Goal: Task Accomplishment & Management: Manage account settings

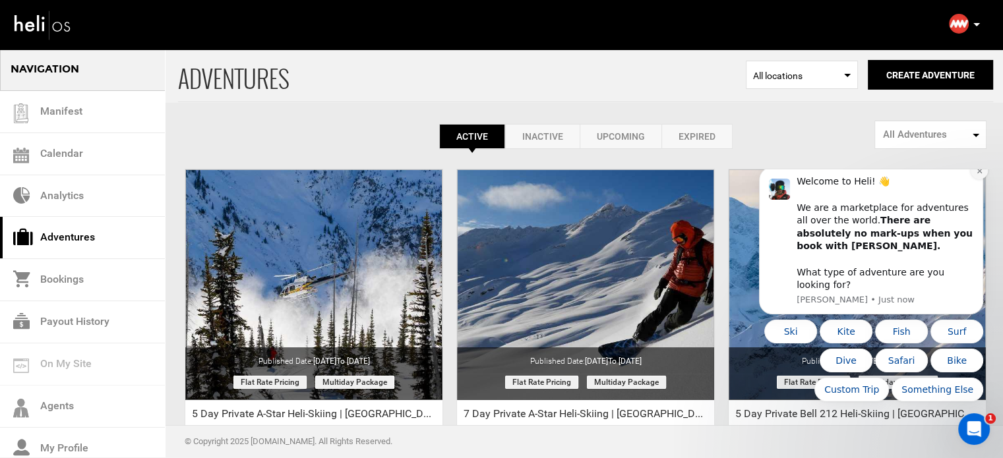
click at [975, 179] on button "Dismiss notification" at bounding box center [978, 170] width 17 height 17
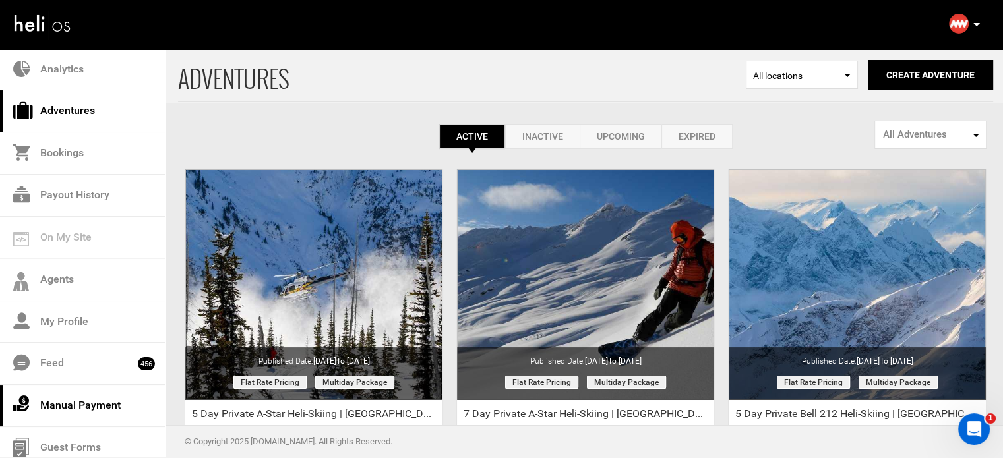
scroll to position [132, 0]
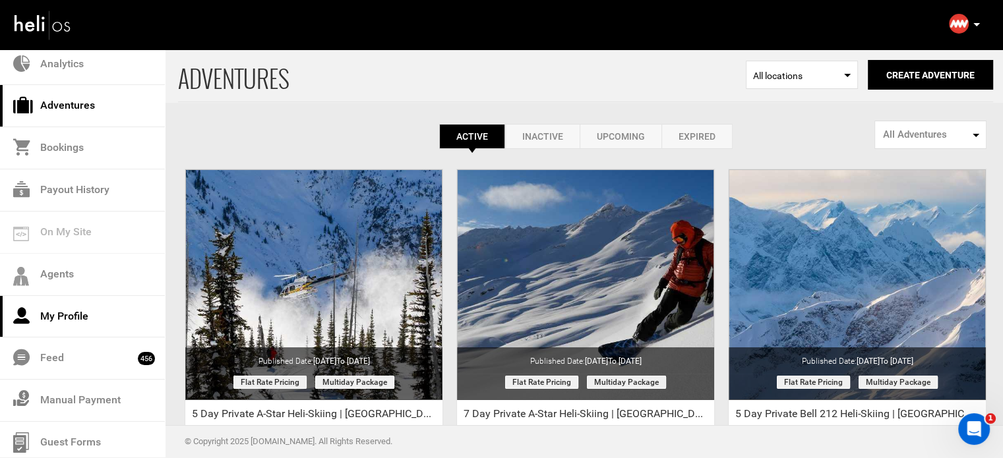
click at [85, 307] on link "My Profile" at bounding box center [82, 317] width 165 height 42
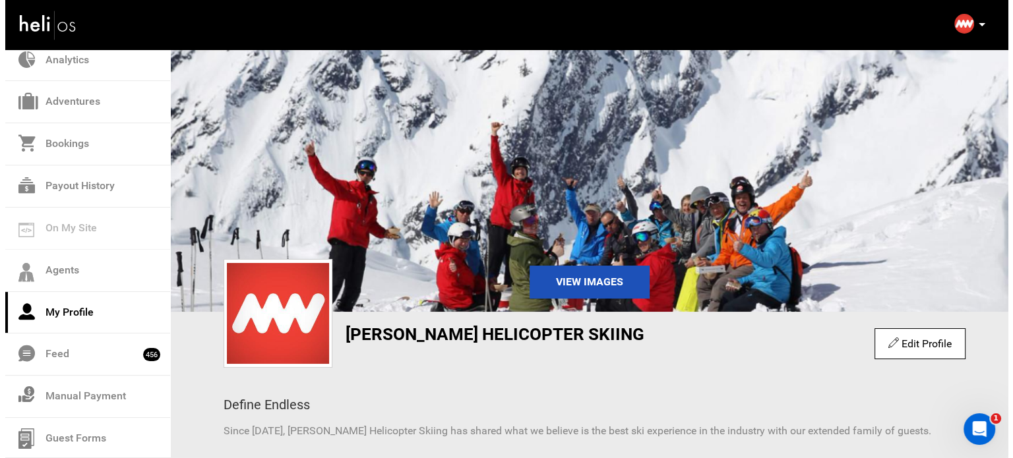
scroll to position [137, 0]
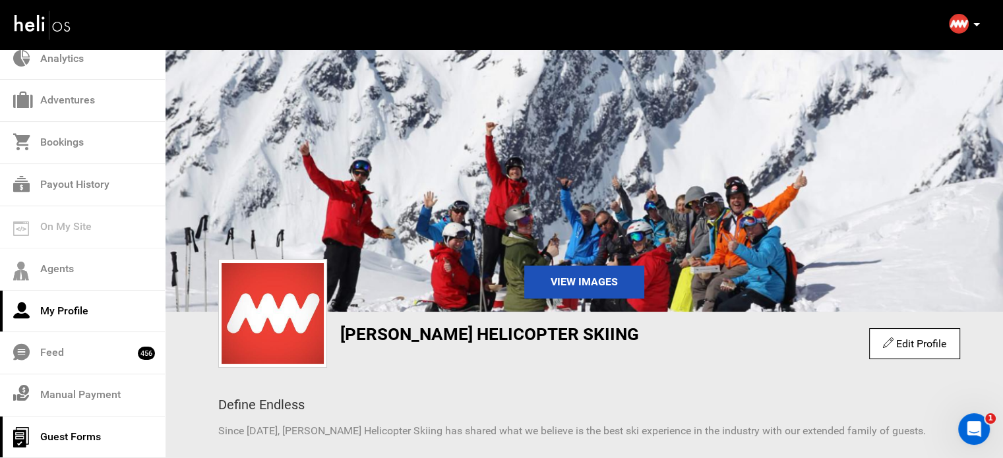
click at [75, 424] on link "Guest Forms" at bounding box center [82, 438] width 165 height 42
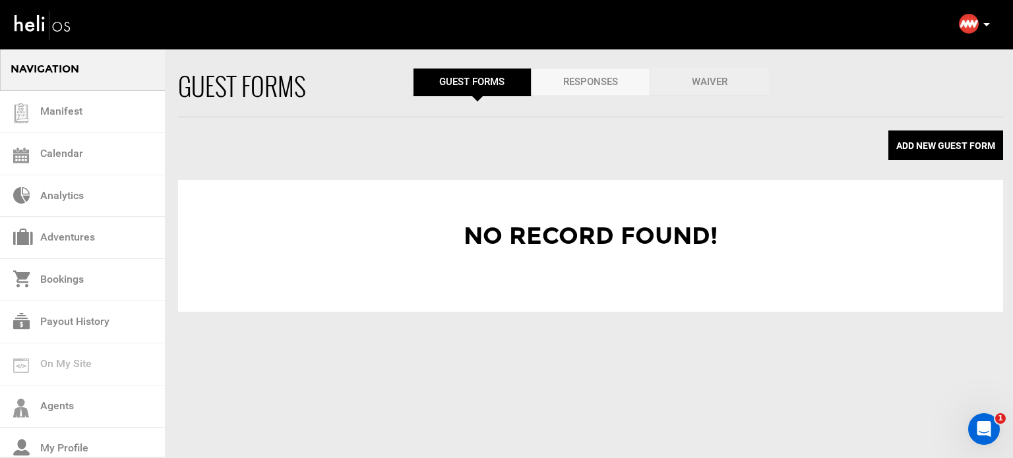
click at [713, 92] on link "Waiver" at bounding box center [709, 82] width 119 height 28
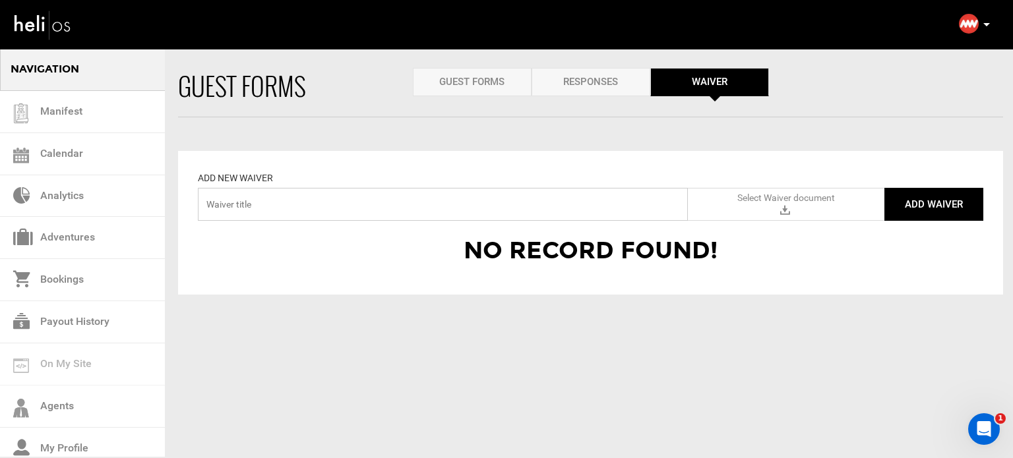
click at [330, 210] on input "text" at bounding box center [443, 204] width 490 height 33
click at [225, 206] on input "Helicat Canada" at bounding box center [443, 204] width 490 height 33
click at [307, 205] on input "Helicat Canada" at bounding box center [443, 204] width 490 height 33
type input "Helicat Canada"
click at [736, 204] on span "Select Waiver document" at bounding box center [786, 198] width 102 height 13
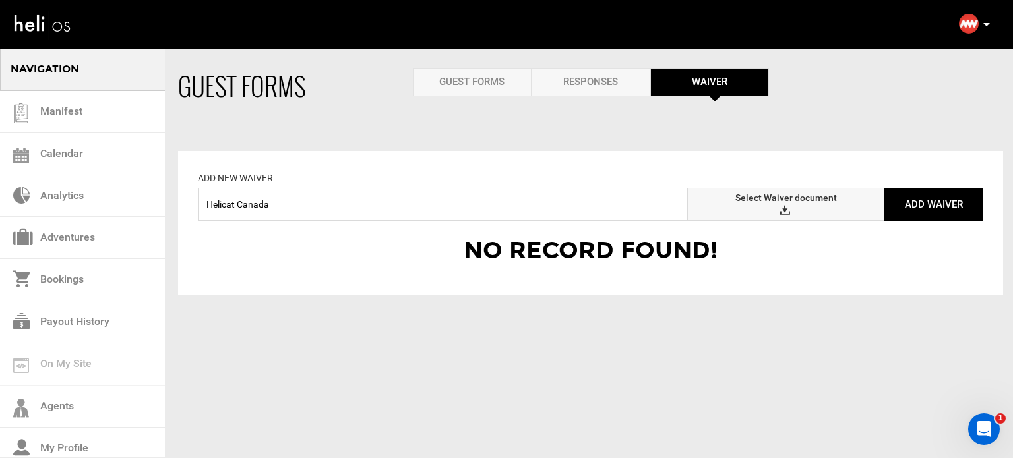
click at [0, 0] on input "Select Waiver document" at bounding box center [0, 0] width 0 height 0
click at [931, 214] on button "Add Waiver" at bounding box center [933, 204] width 99 height 33
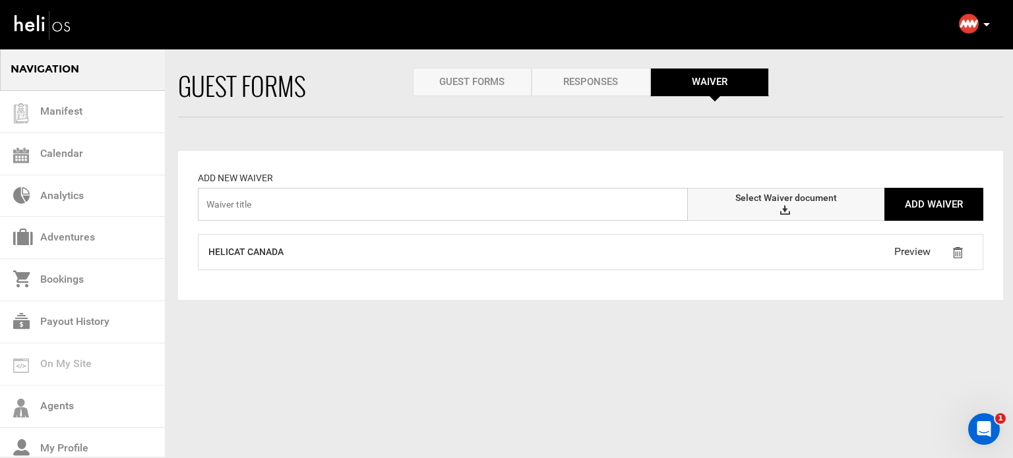
click at [606, 208] on input "text" at bounding box center [443, 204] width 490 height 33
type input "Liability Waiver"
click at [833, 208] on label "Select Waiver document" at bounding box center [786, 204] width 196 height 33
click at [0, 0] on input "Select Waiver document" at bounding box center [0, 0] width 0 height 0
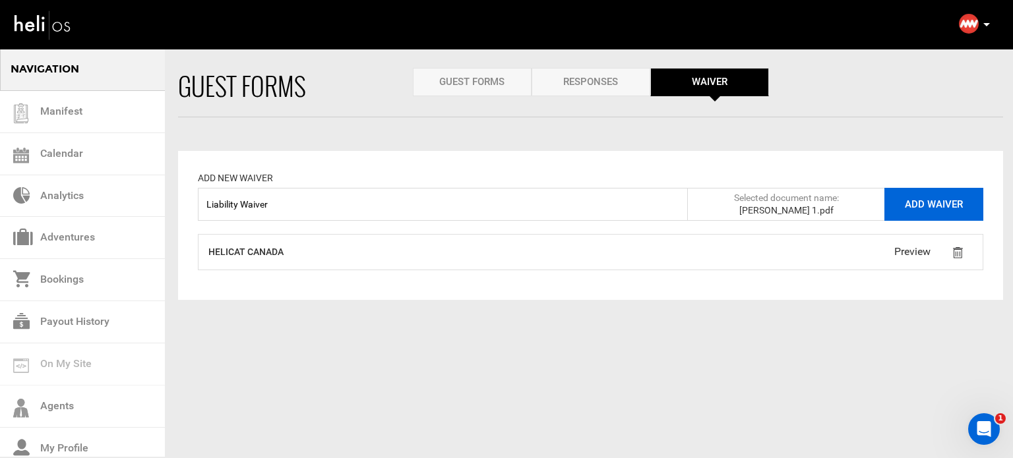
click at [916, 202] on button "Add Waiver" at bounding box center [933, 204] width 99 height 33
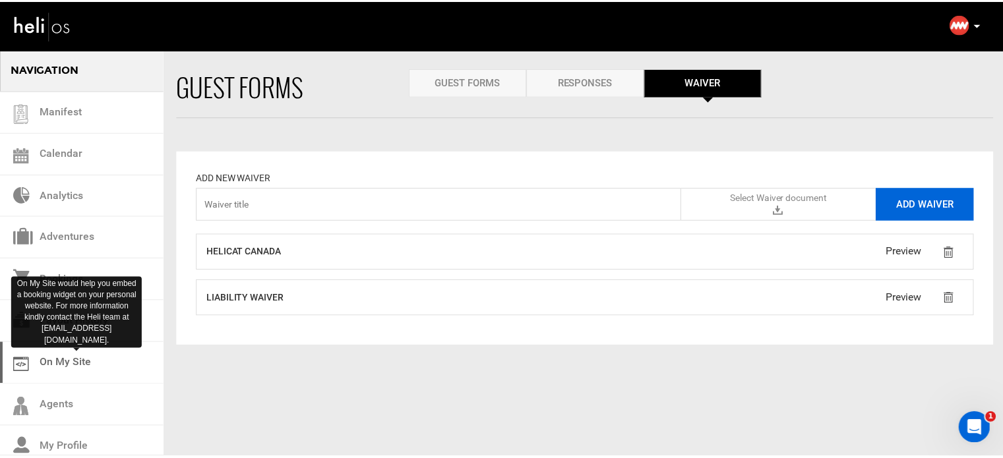
scroll to position [137, 0]
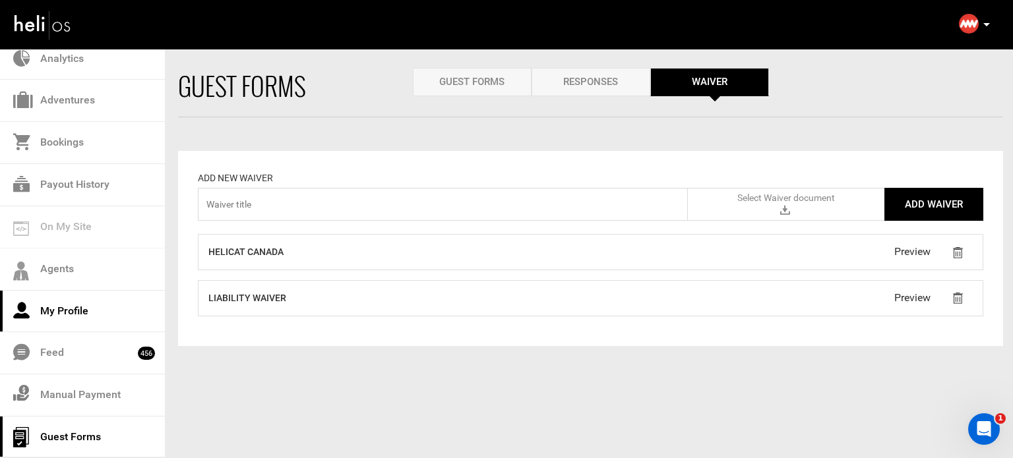
click at [97, 316] on link "My Profile" at bounding box center [82, 312] width 165 height 42
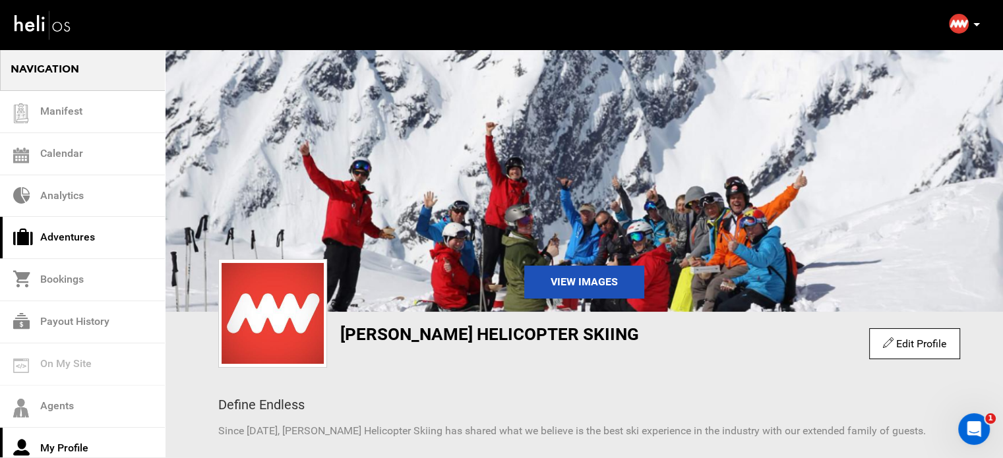
click at [95, 231] on link "Adventures" at bounding box center [82, 238] width 165 height 42
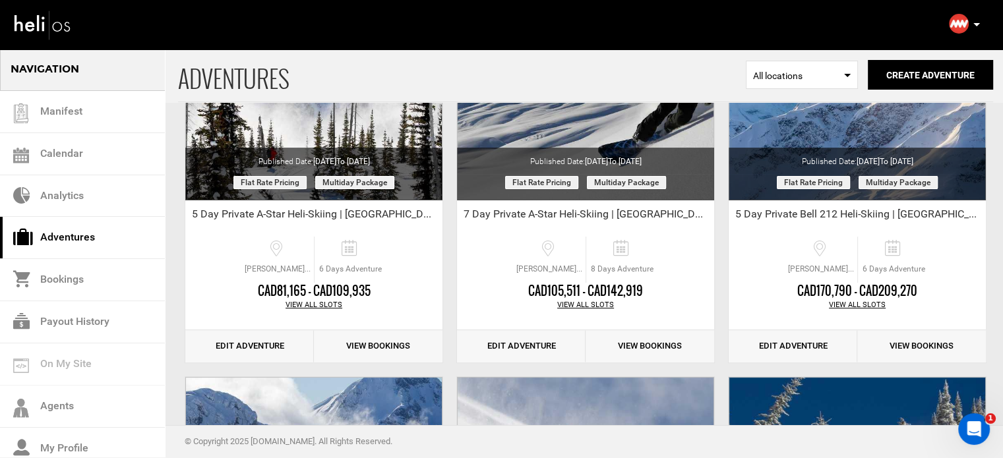
scroll to position [200, 0]
click at [250, 344] on link "Edit Adventure" at bounding box center [249, 346] width 129 height 32
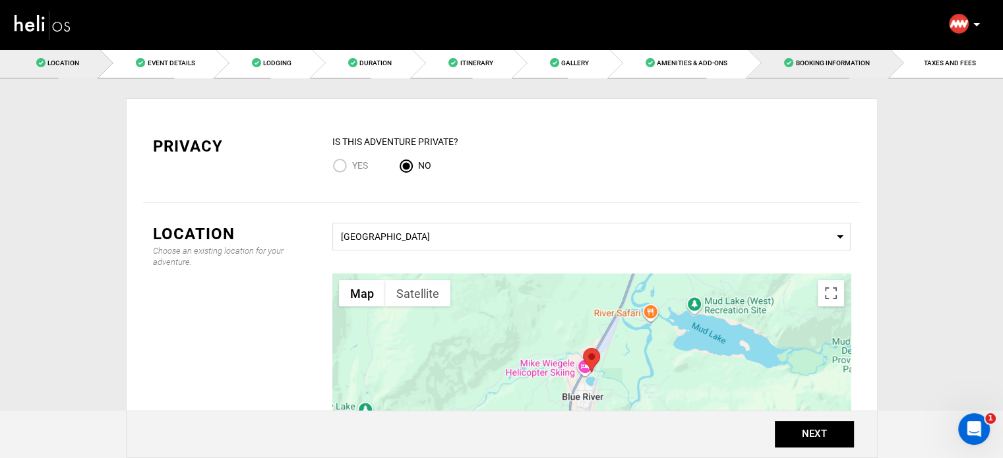
click at [795, 69] on link "Booking Information" at bounding box center [819, 63] width 142 height 30
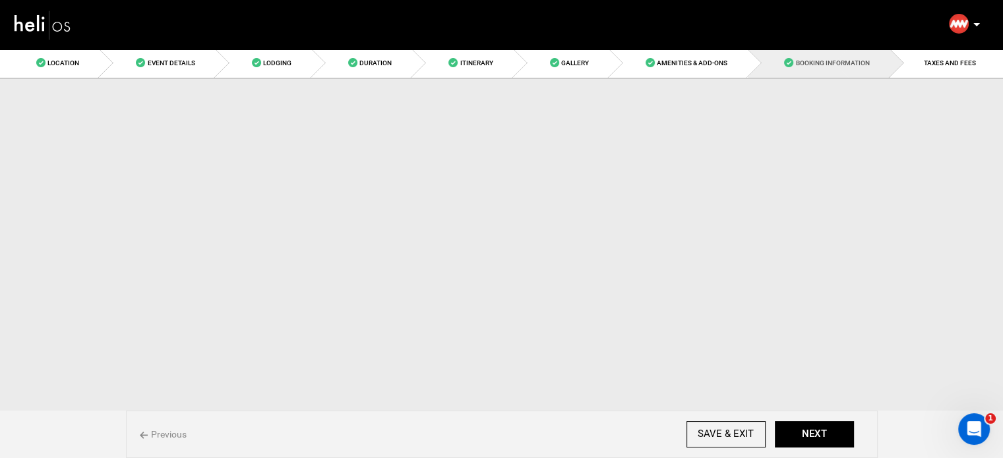
click at [795, 69] on link "Booking Information" at bounding box center [819, 63] width 142 height 30
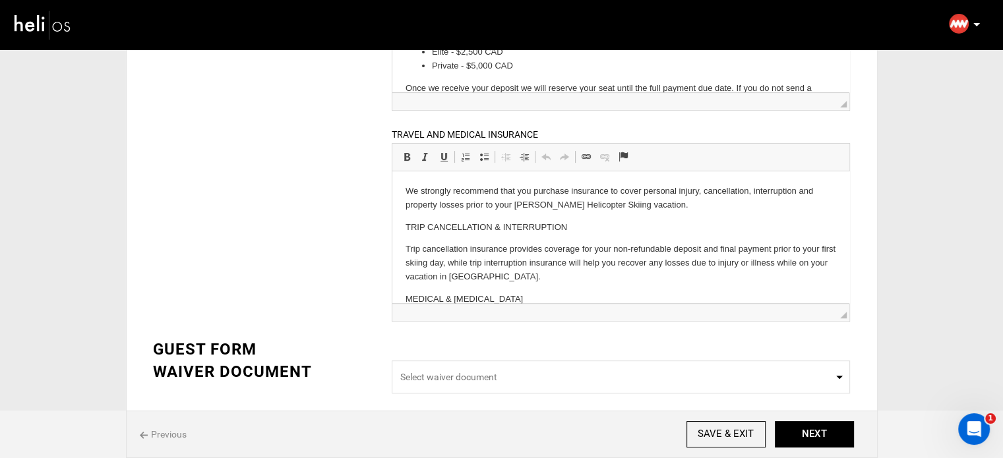
scroll to position [521, 0]
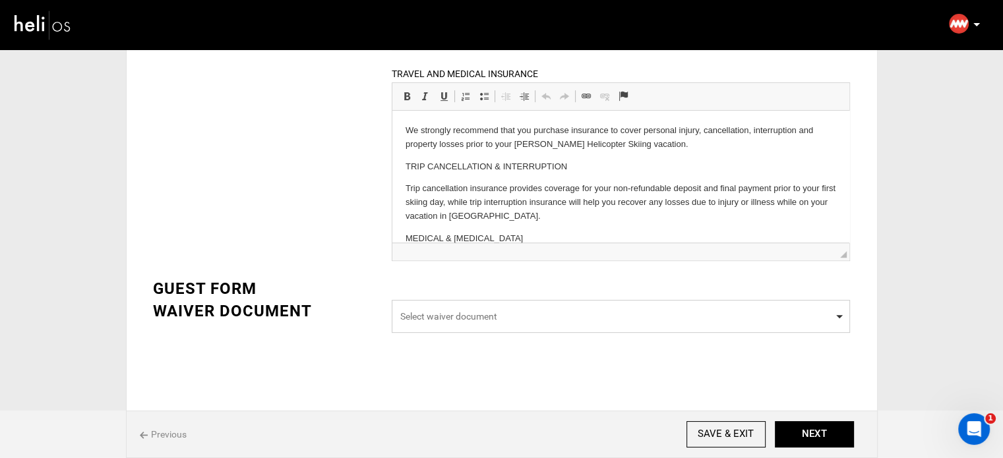
click at [551, 325] on span "Select waiver document" at bounding box center [621, 316] width 458 height 33
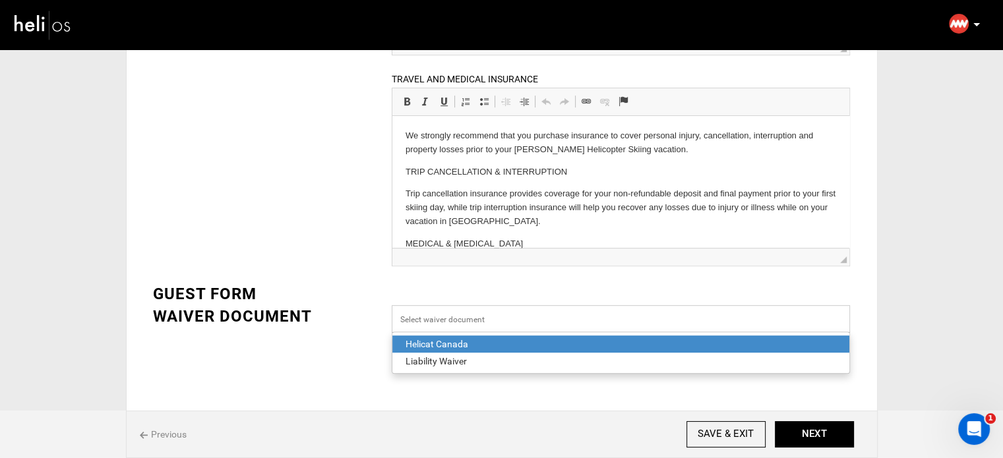
scroll to position [514, 0]
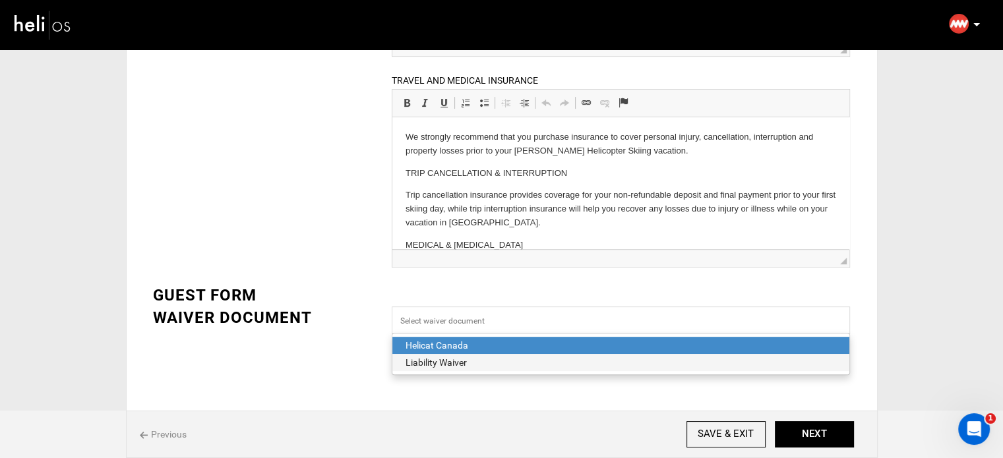
click at [461, 361] on div "Liability Waiver" at bounding box center [620, 362] width 430 height 13
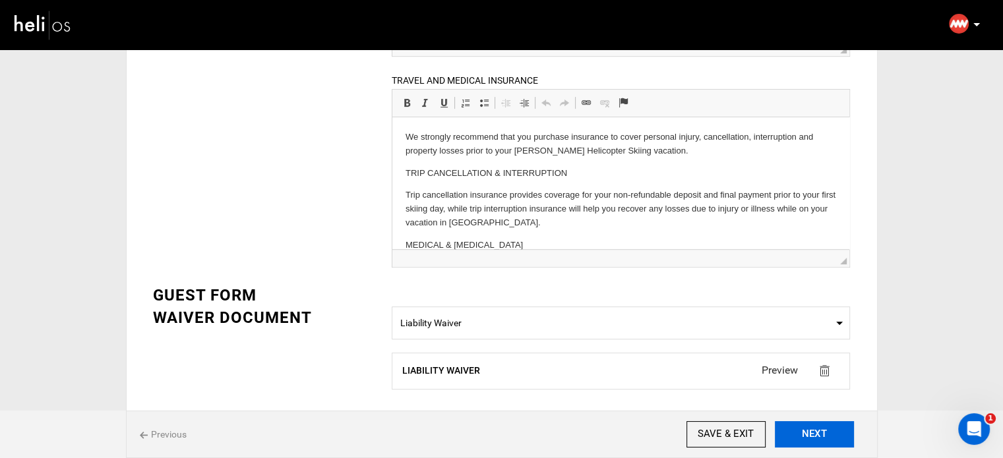
click at [826, 442] on button "NEXT" at bounding box center [814, 434] width 79 height 26
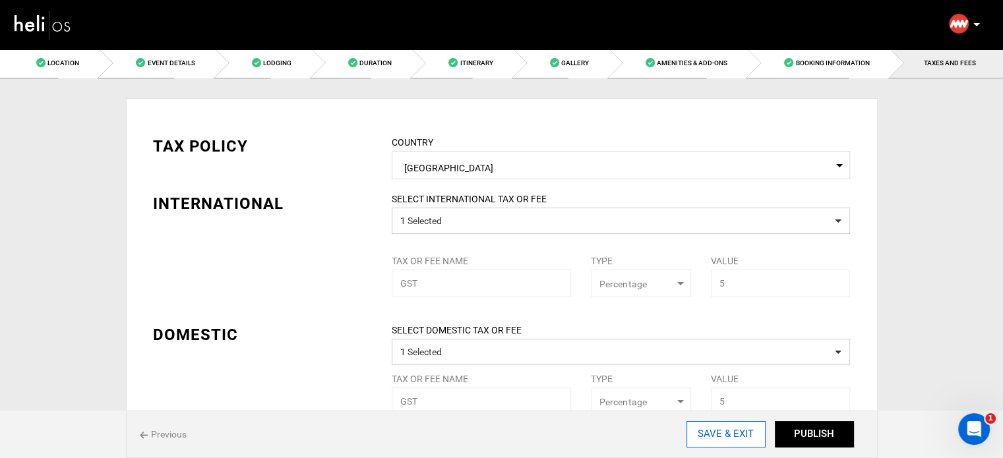
click at [718, 435] on input "SAVE & EXIT" at bounding box center [725, 434] width 79 height 26
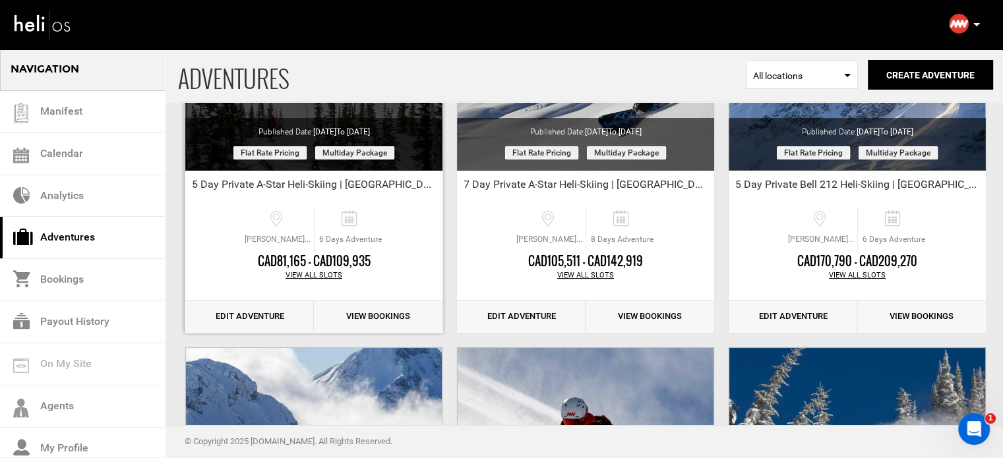
scroll to position [235, 0]
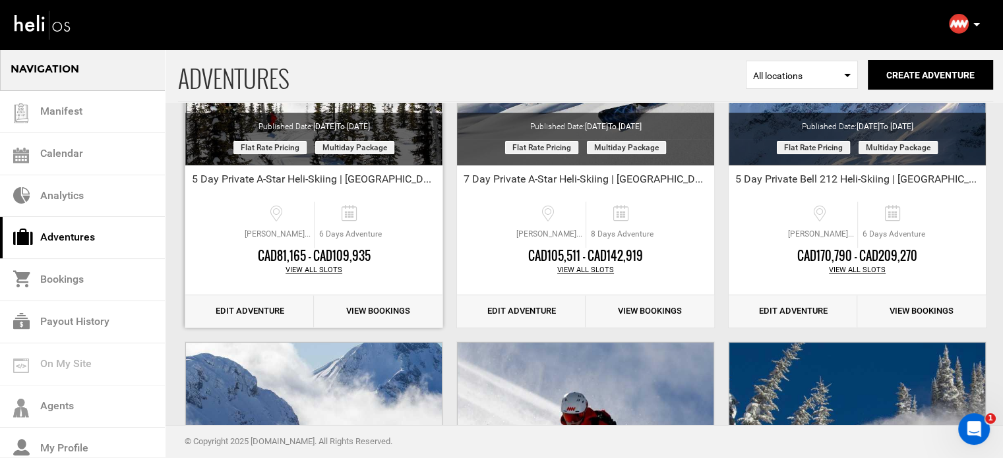
click at [237, 318] on link "Edit Adventure" at bounding box center [249, 311] width 129 height 32
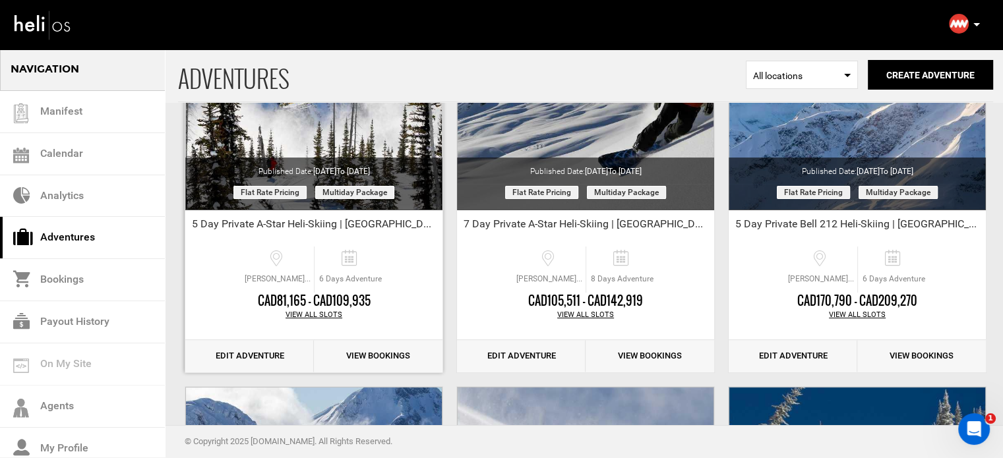
click at [247, 355] on link "Edit Adventure" at bounding box center [249, 356] width 129 height 32
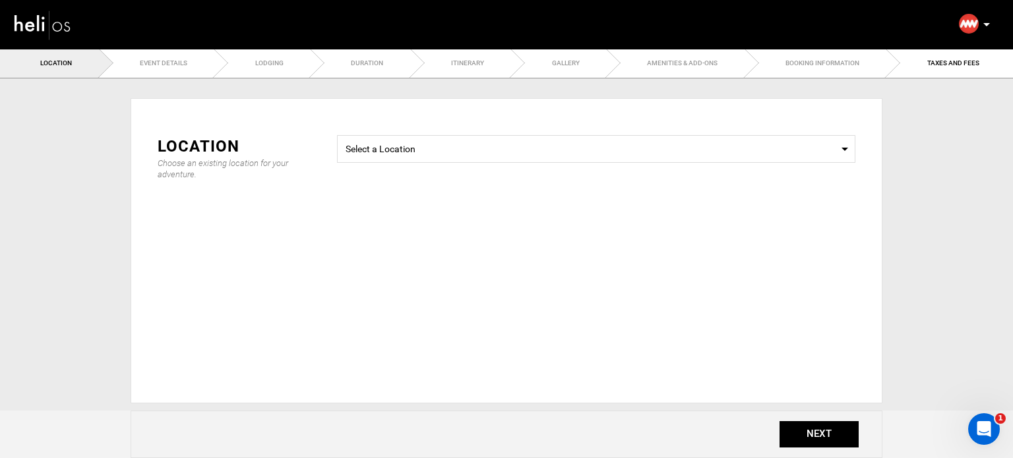
select select "string:2"
type input "5000"
type input "90"
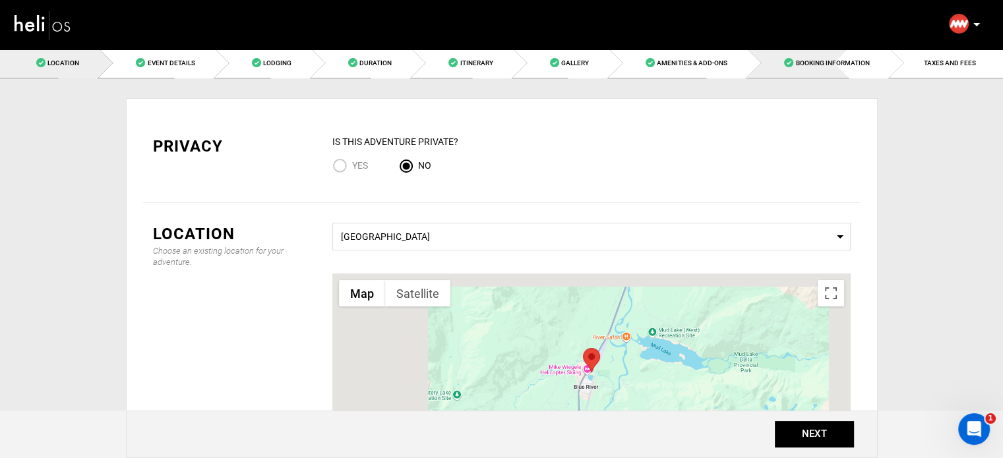
click at [851, 67] on span "Booking Information" at bounding box center [832, 62] width 74 height 7
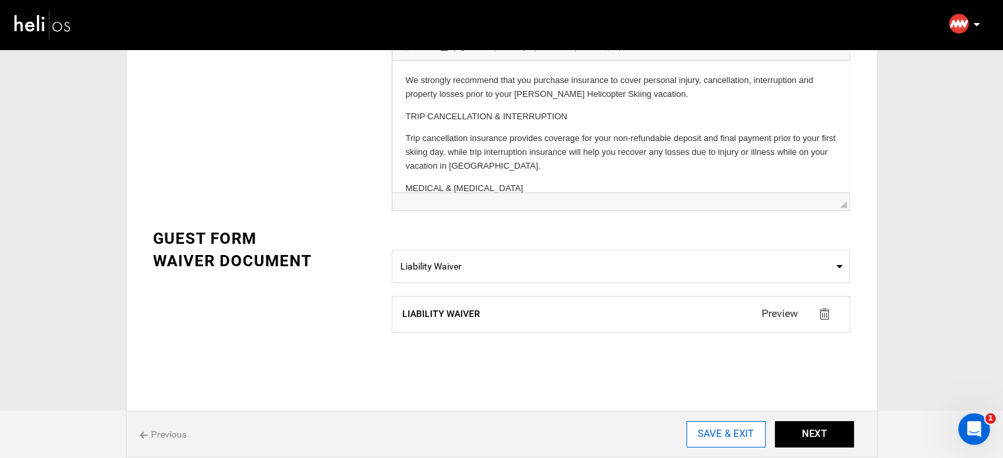
click at [730, 436] on input "SAVE & EXIT" at bounding box center [725, 434] width 79 height 26
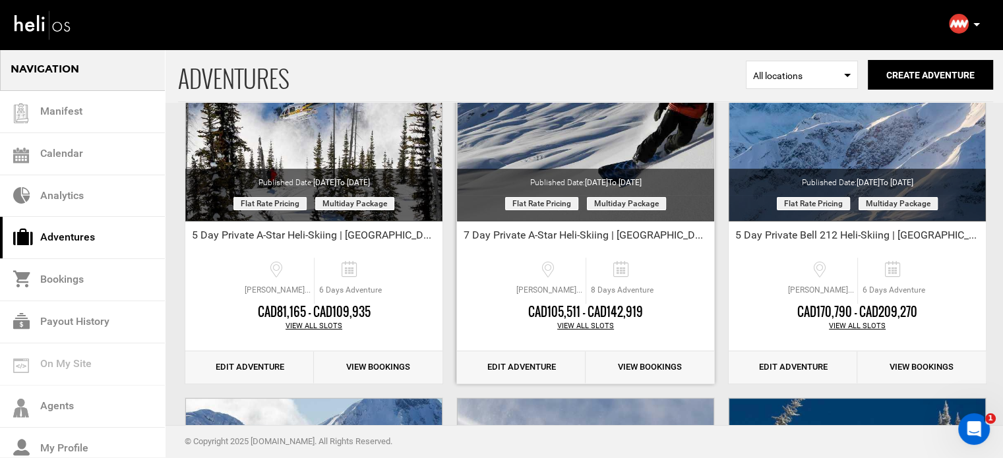
click at [521, 359] on link "Edit Adventure" at bounding box center [521, 367] width 129 height 32
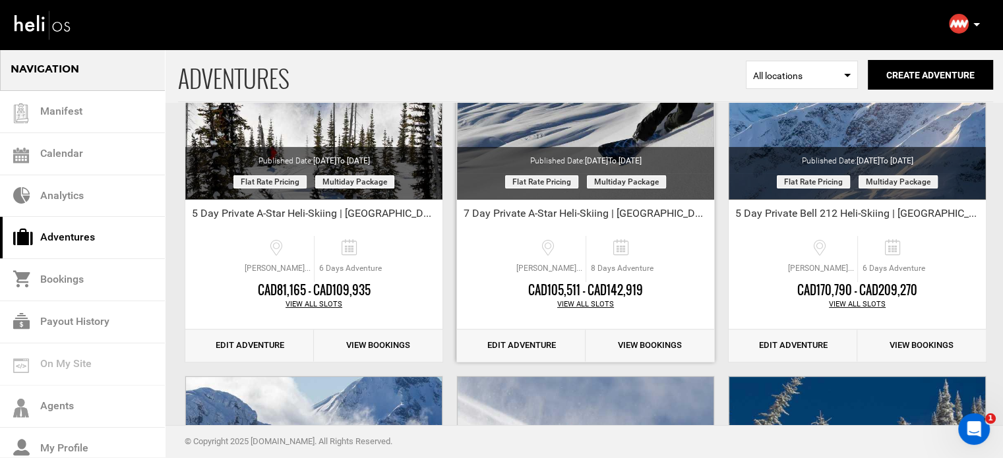
click at [541, 345] on link "Edit Adventure" at bounding box center [521, 346] width 129 height 32
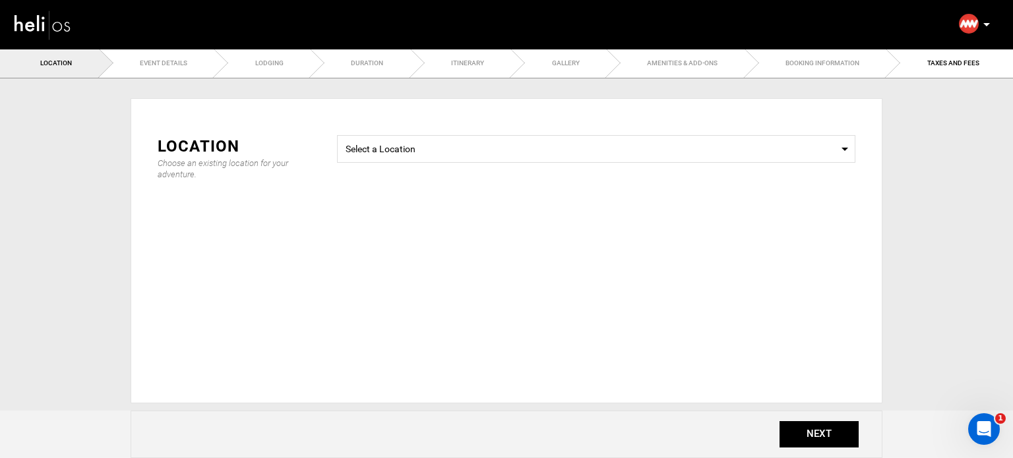
select select "string:2"
type input "5000"
type input "90"
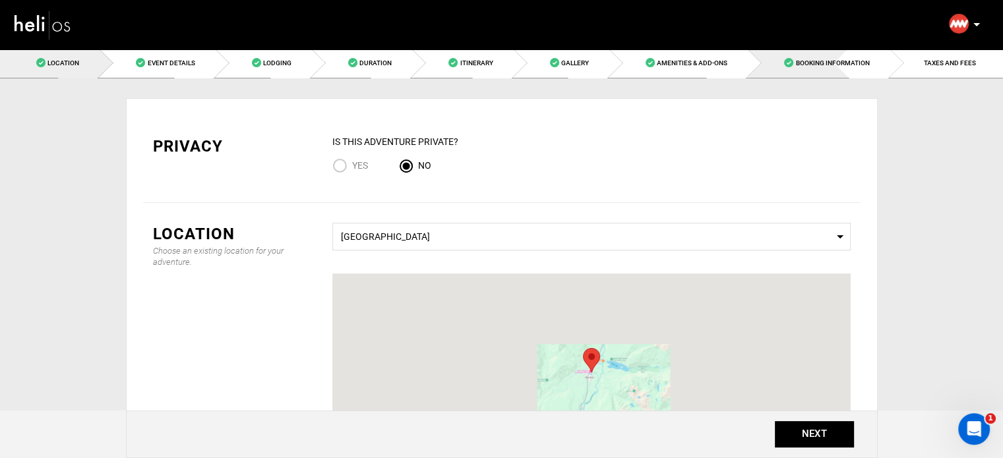
click at [870, 63] on link "Booking Information" at bounding box center [819, 63] width 142 height 30
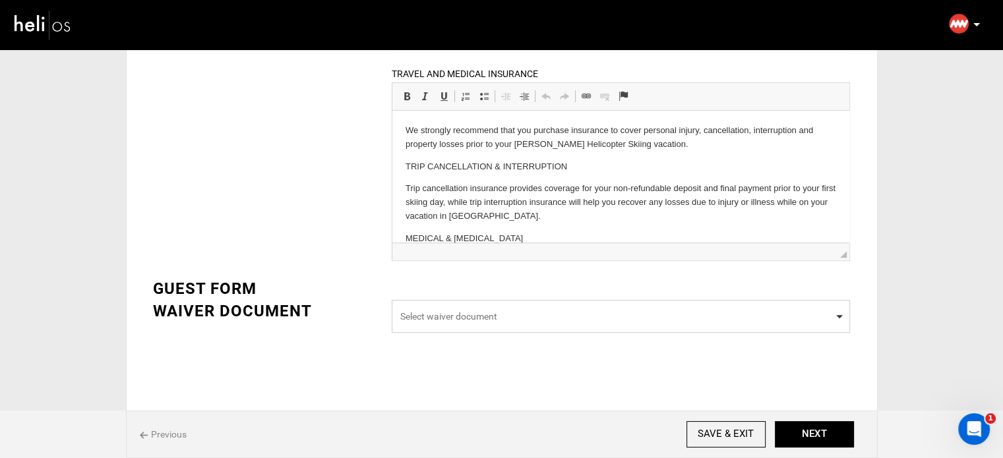
click at [577, 320] on span "Select waiver document" at bounding box center [620, 316] width 441 height 13
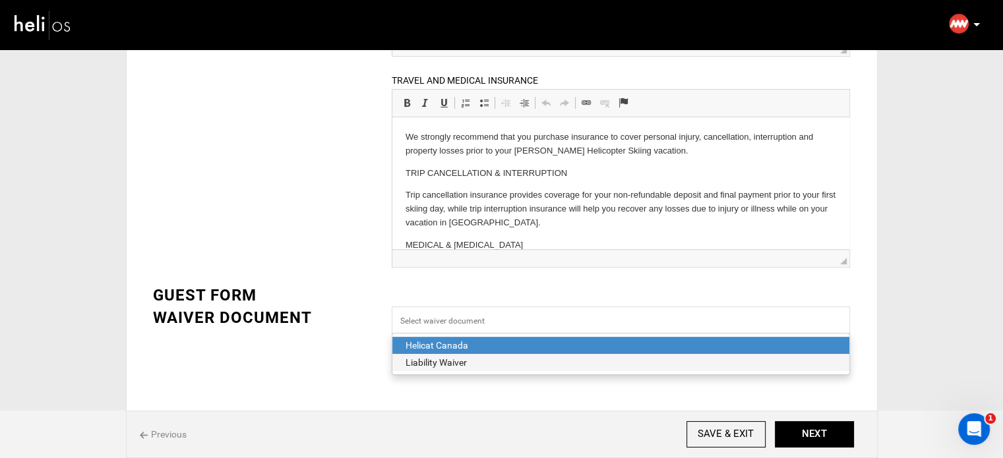
click at [522, 358] on div "Liability Waiver" at bounding box center [620, 362] width 430 height 13
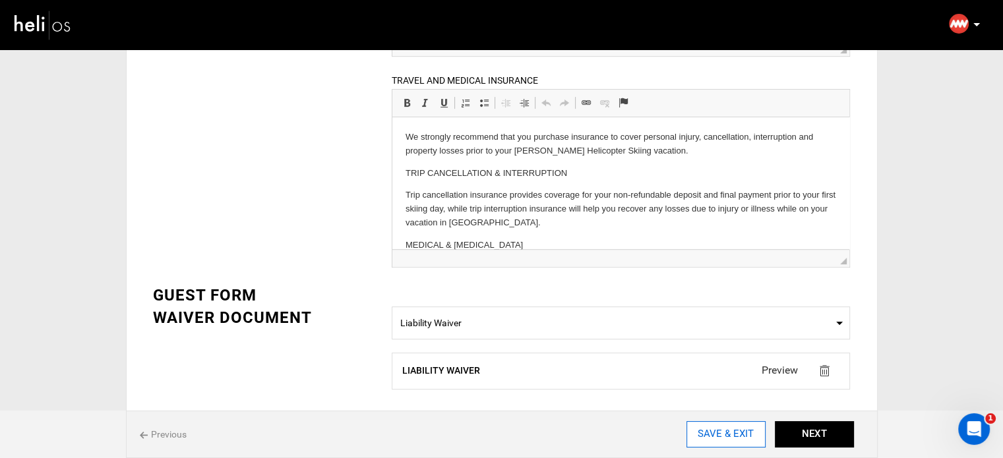
click at [746, 438] on input "SAVE & EXIT" at bounding box center [725, 434] width 79 height 26
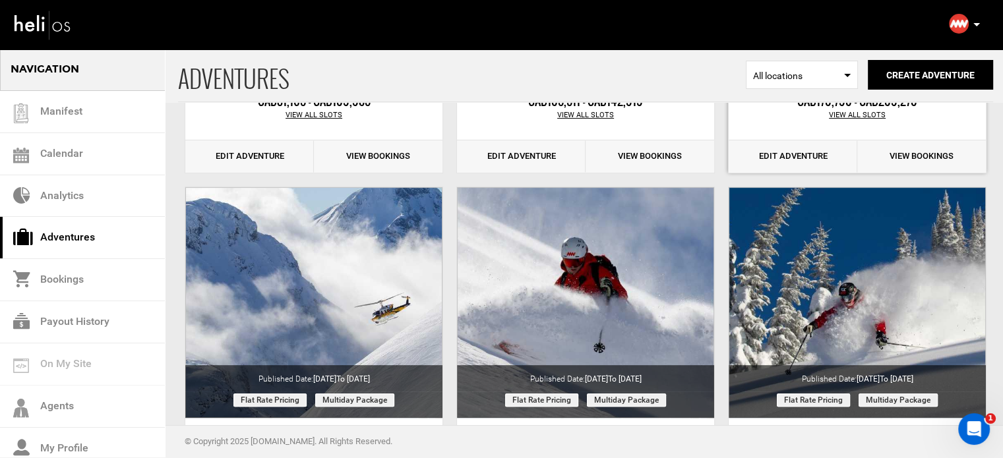
click at [809, 159] on link "Edit Adventure" at bounding box center [792, 156] width 129 height 32
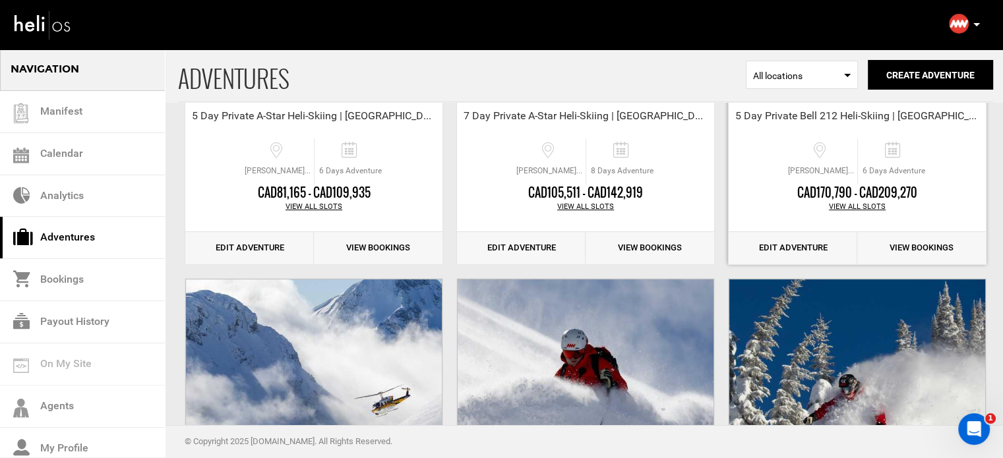
click at [782, 249] on link "Edit Adventure" at bounding box center [792, 248] width 129 height 32
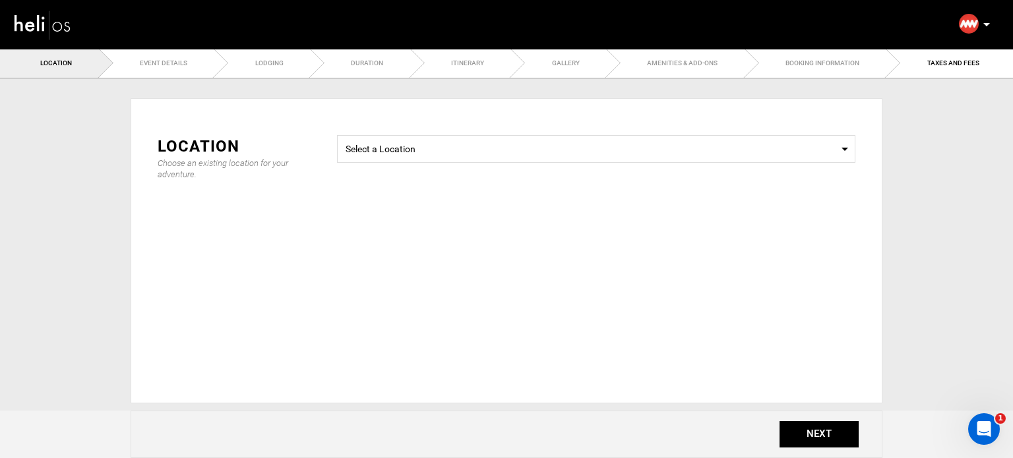
select select "string:2"
type input "5000"
type input "90"
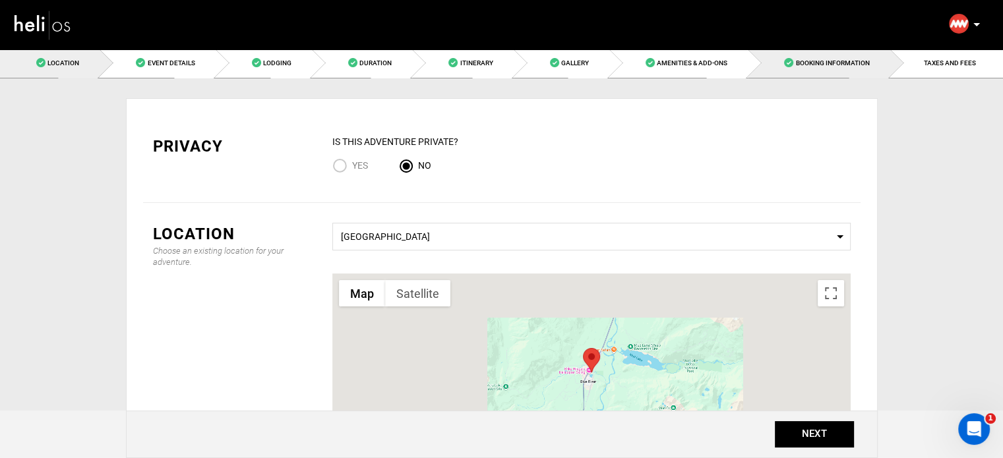
click at [797, 71] on link "Booking Information" at bounding box center [819, 63] width 142 height 30
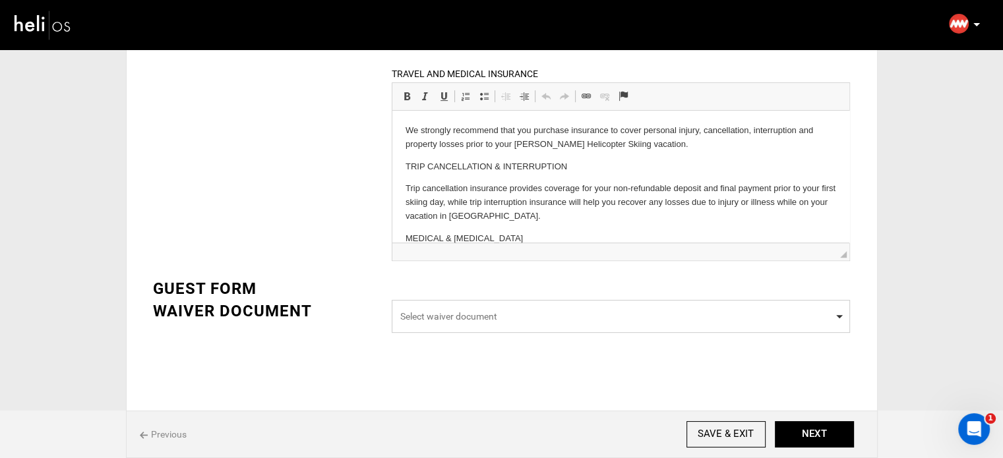
click at [624, 329] on span "Select waiver document" at bounding box center [621, 316] width 458 height 33
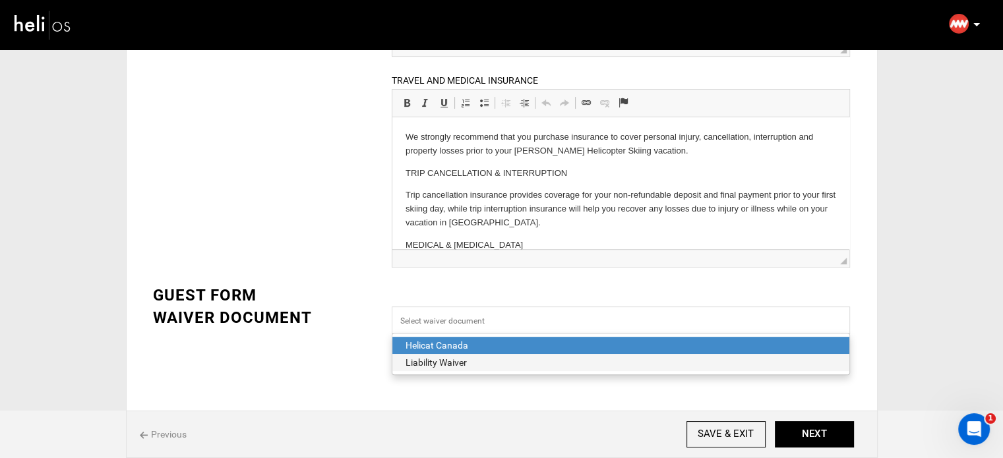
click at [498, 359] on div "Liability Waiver" at bounding box center [620, 362] width 430 height 13
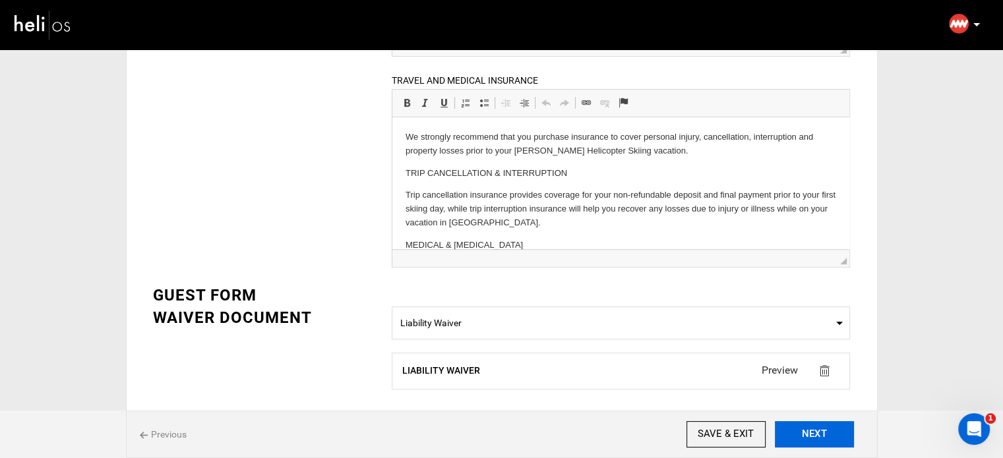
click at [823, 430] on button "NEXT" at bounding box center [814, 434] width 79 height 26
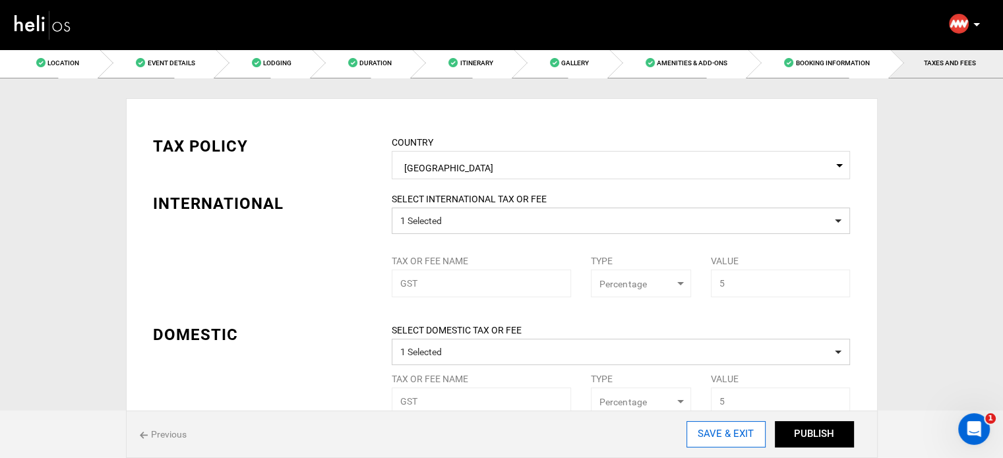
click at [717, 427] on input "SAVE & EXIT" at bounding box center [725, 434] width 79 height 26
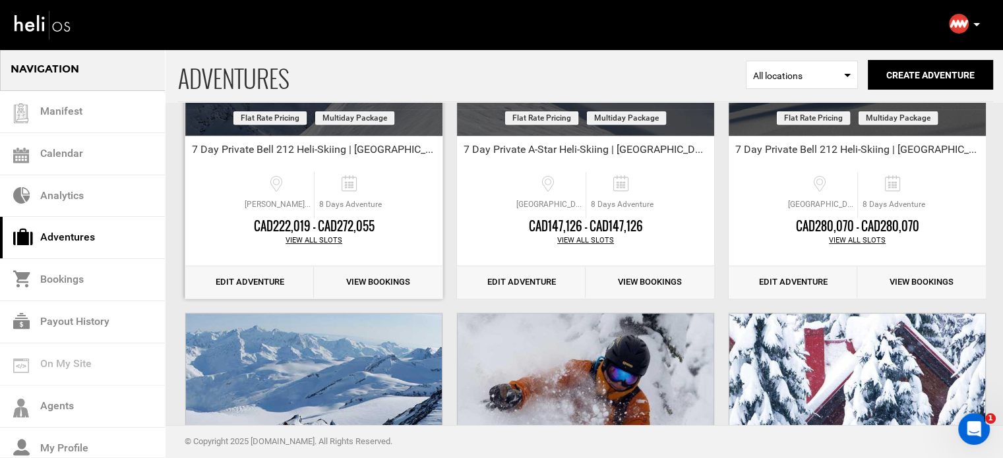
click at [277, 282] on link "Edit Adventure" at bounding box center [249, 282] width 129 height 32
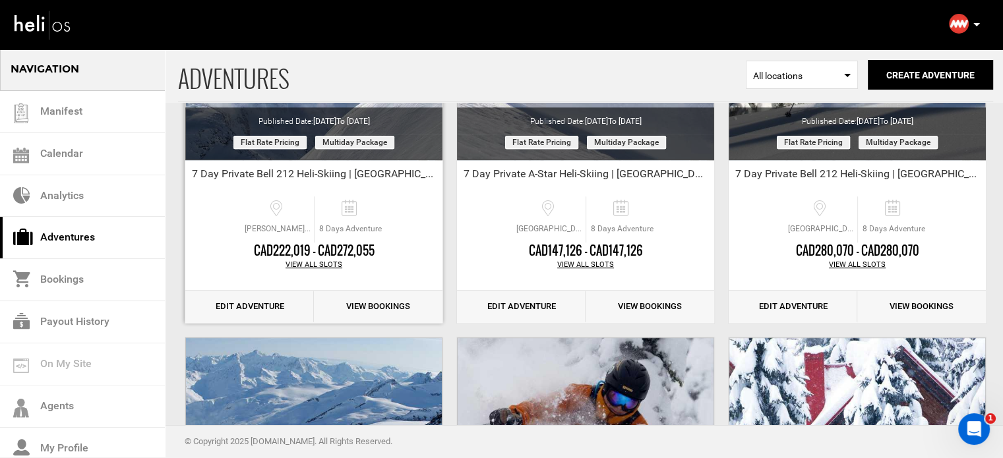
click at [237, 311] on link "Edit Adventure" at bounding box center [249, 307] width 129 height 32
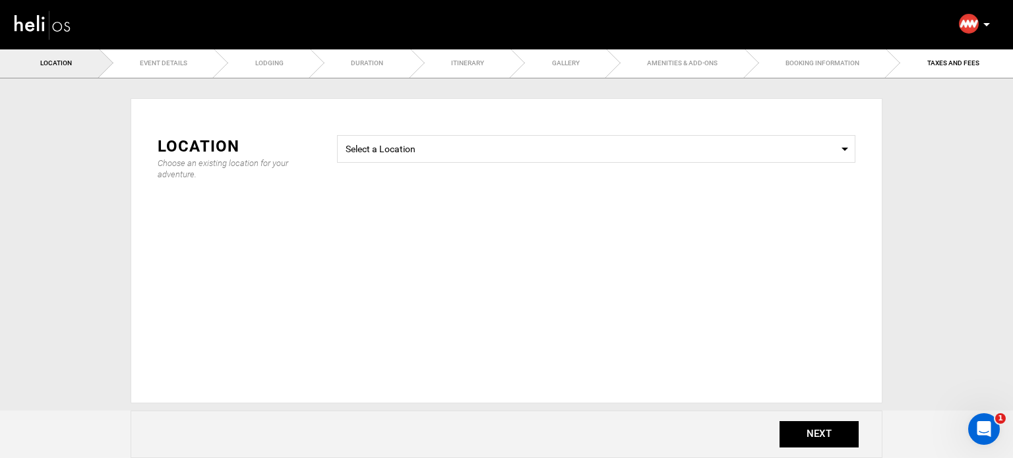
select select "string:2"
type input "5000"
type input "90"
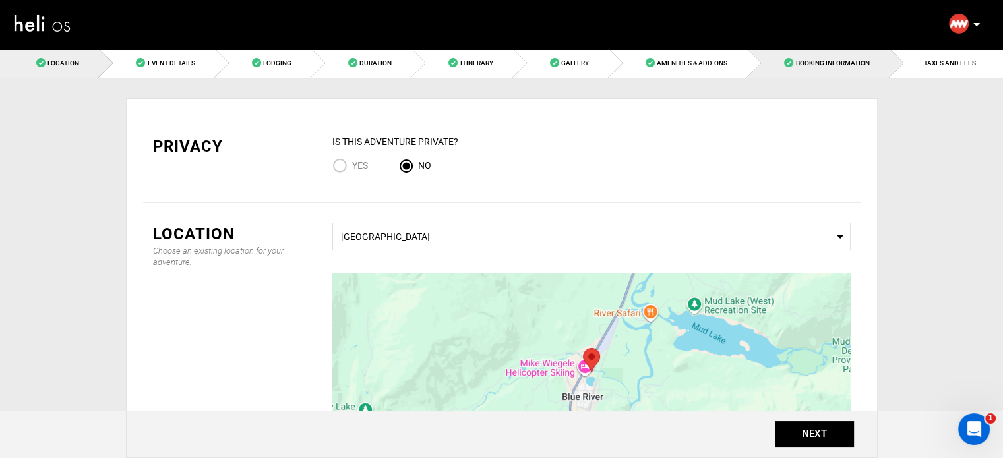
click at [842, 69] on link "Booking Information" at bounding box center [819, 63] width 142 height 30
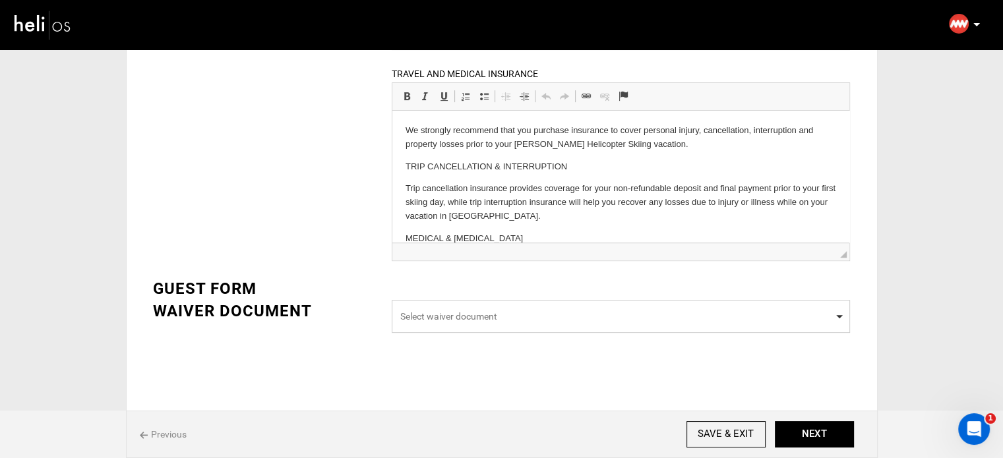
click at [541, 314] on span "Select waiver document" at bounding box center [620, 316] width 441 height 13
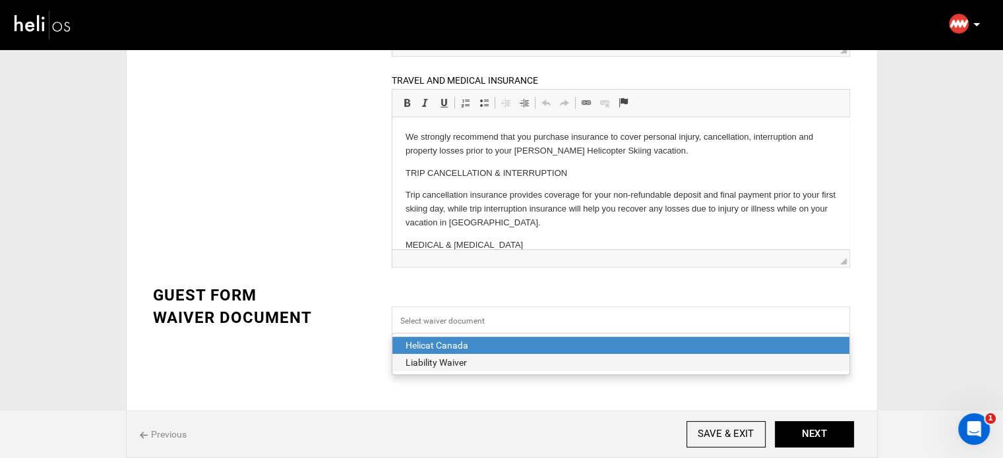
click at [502, 356] on div "Liability Waiver" at bounding box center [620, 362] width 430 height 13
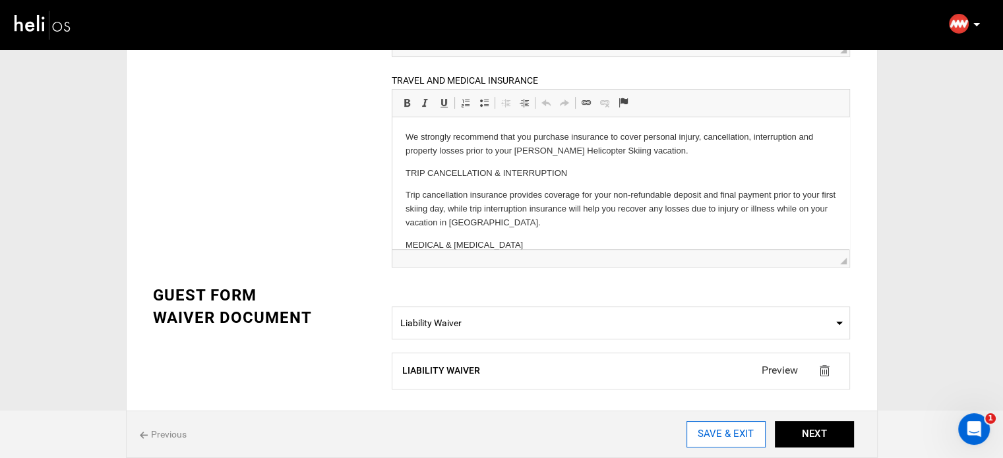
click at [730, 430] on input "SAVE & EXIT" at bounding box center [725, 434] width 79 height 26
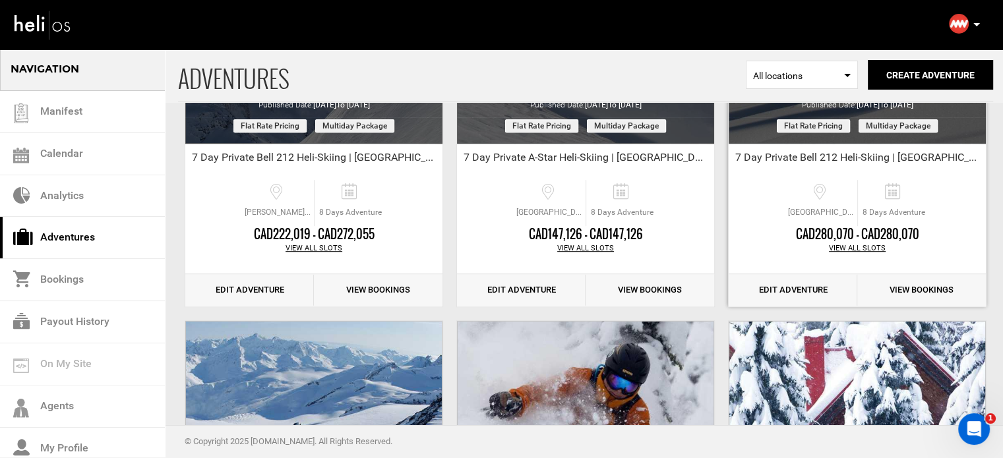
click at [794, 288] on link "Edit Adventure" at bounding box center [792, 290] width 129 height 32
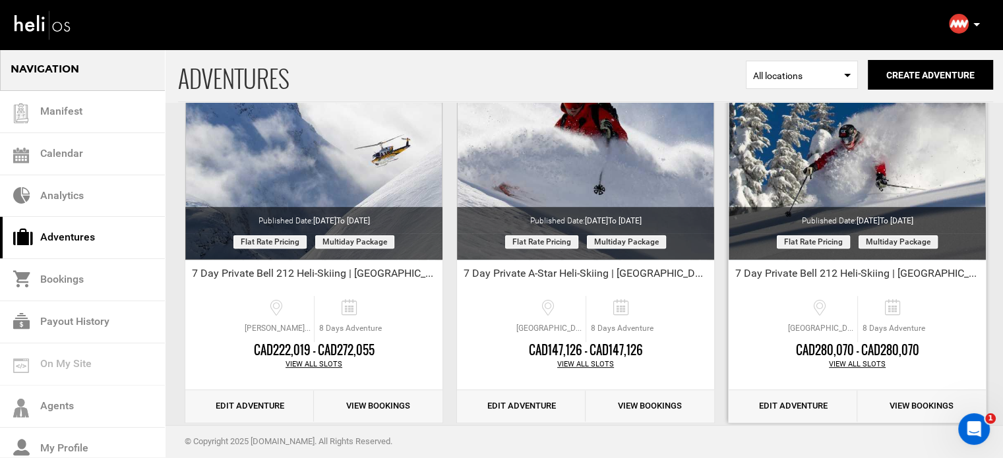
click at [786, 399] on link "Edit Adventure" at bounding box center [792, 406] width 129 height 32
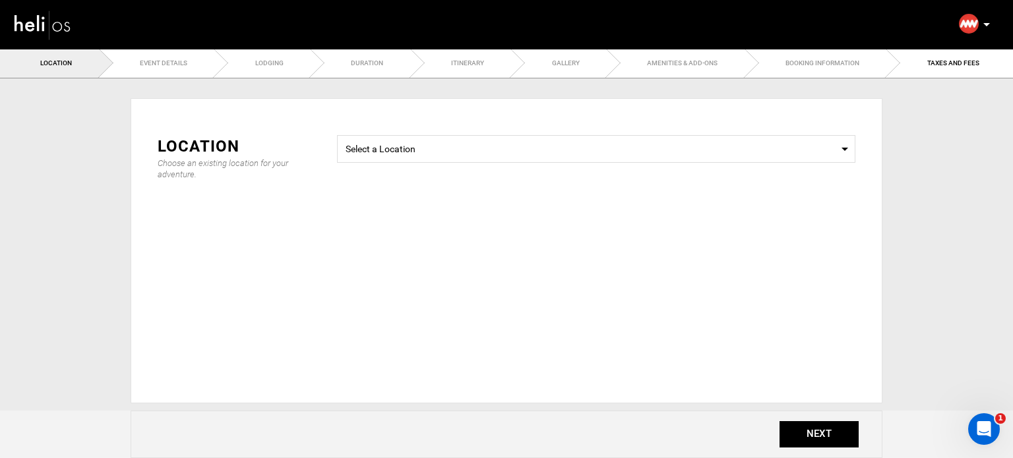
select select "string:2"
type input "5000"
type input "90"
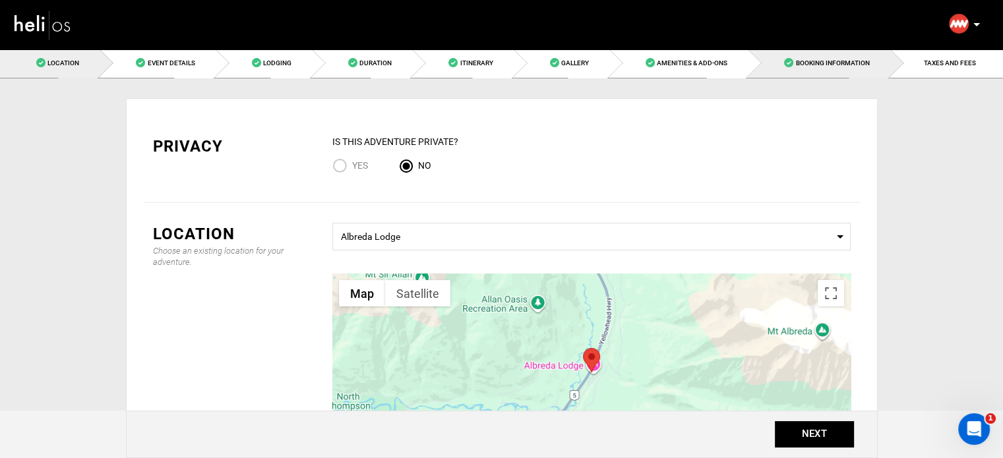
click at [860, 65] on span "Booking Information" at bounding box center [832, 62] width 74 height 7
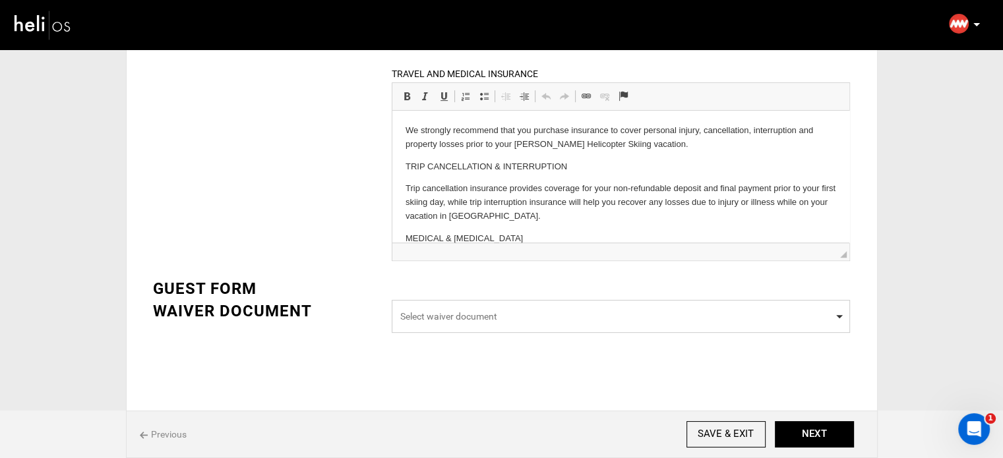
click at [598, 321] on span "Select waiver document" at bounding box center [620, 316] width 441 height 13
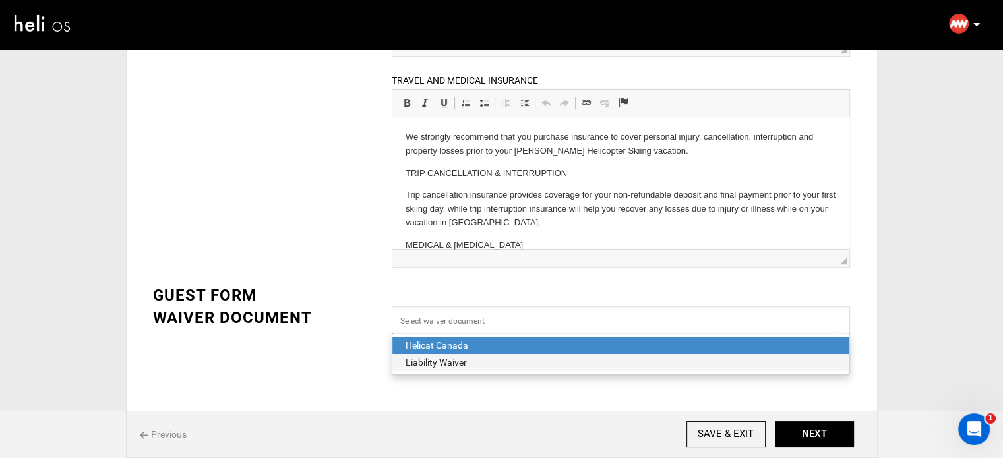
click at [547, 359] on div "Liability Waiver" at bounding box center [620, 362] width 430 height 13
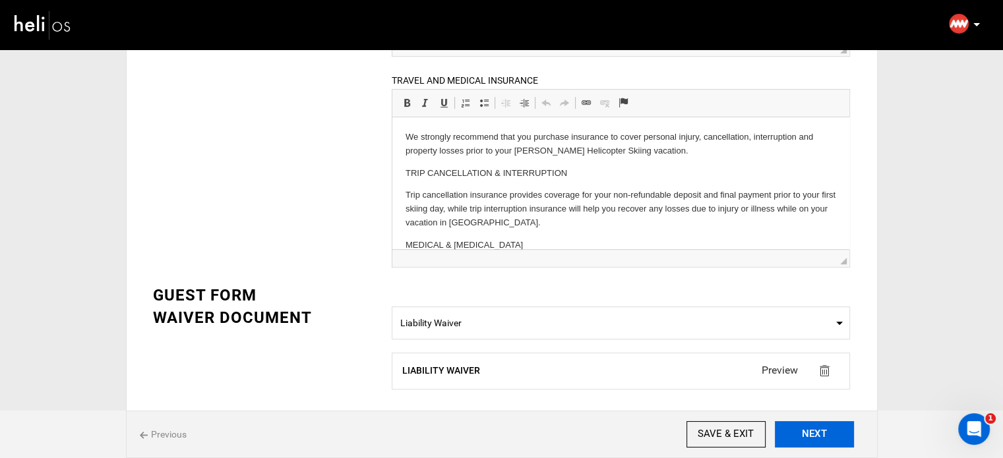
click at [802, 430] on button "NEXT" at bounding box center [814, 434] width 79 height 26
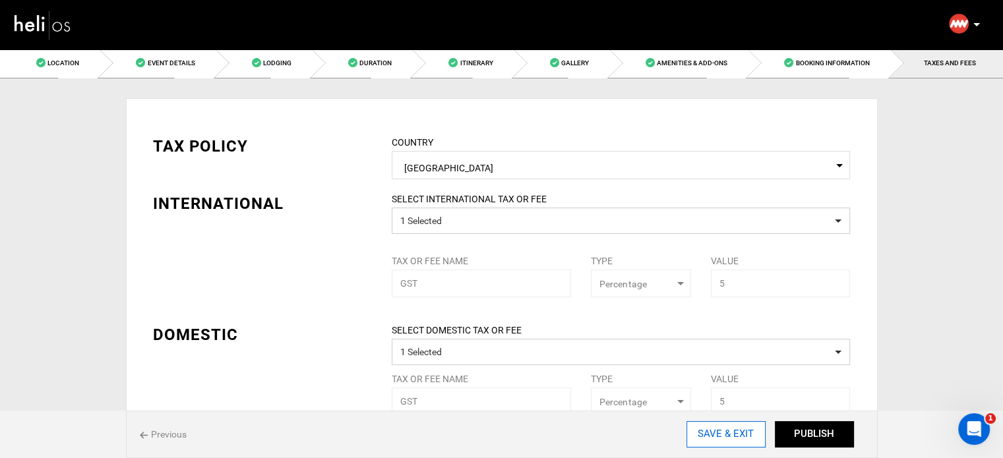
click at [738, 434] on input "SAVE & EXIT" at bounding box center [725, 434] width 79 height 26
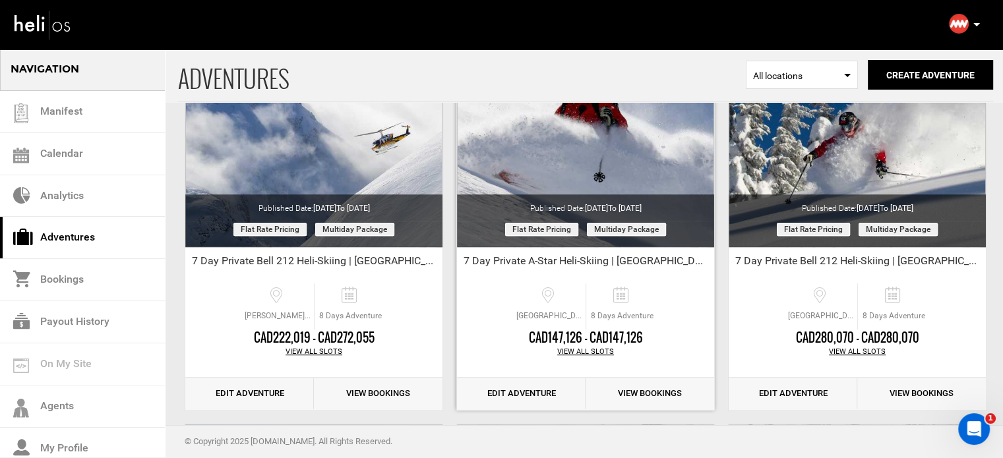
click at [535, 397] on link "Edit Adventure" at bounding box center [521, 394] width 129 height 32
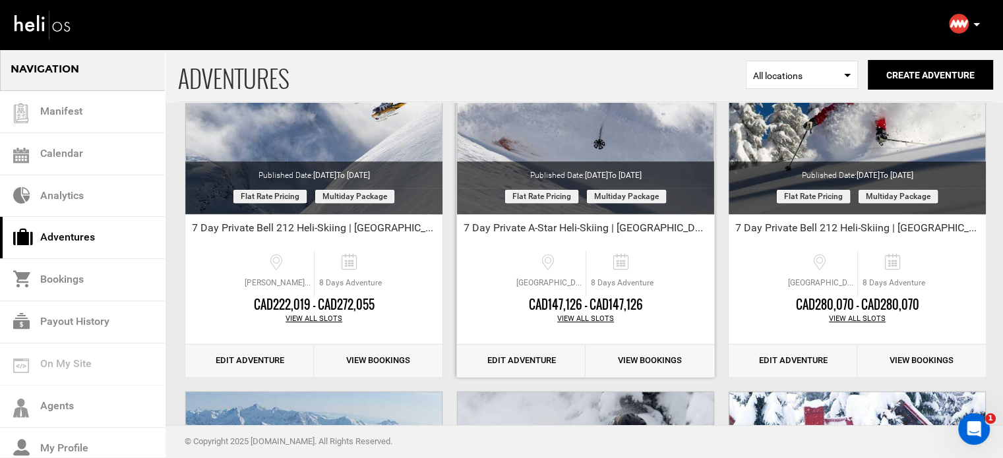
click at [535, 365] on link "Edit Adventure" at bounding box center [521, 361] width 129 height 32
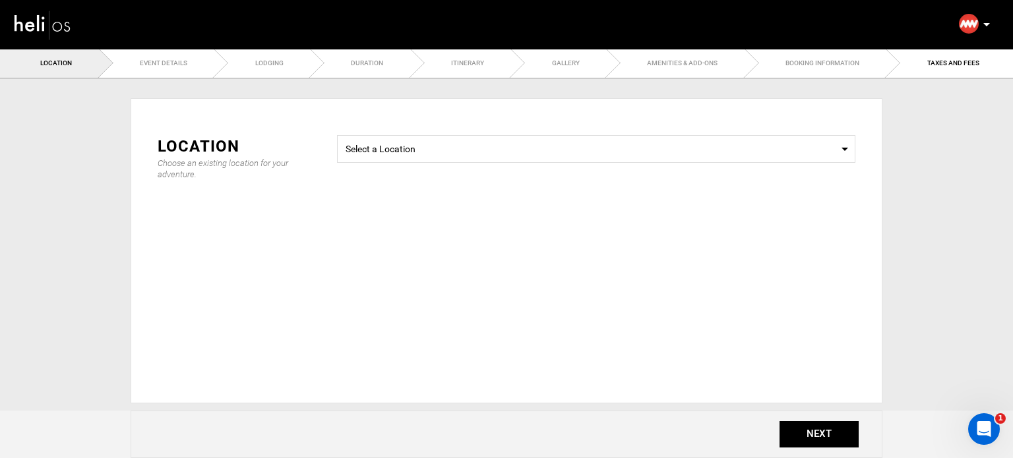
select select "string:2"
type input "5000"
type input "90"
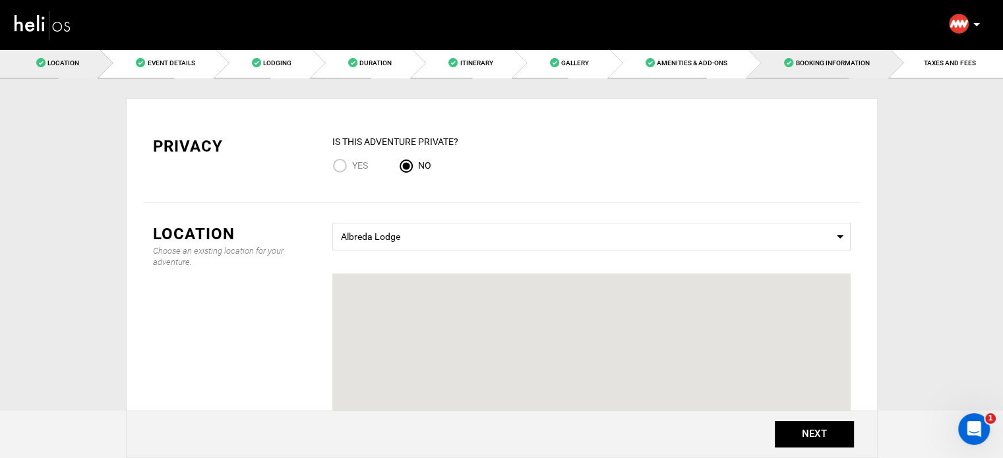
click at [836, 73] on link "Booking Information" at bounding box center [819, 63] width 142 height 30
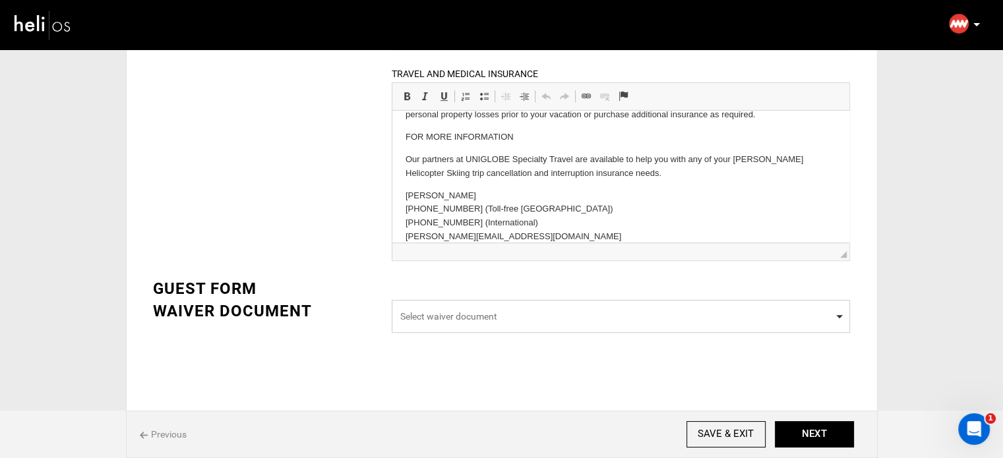
click at [526, 321] on span "Select waiver document" at bounding box center [620, 316] width 441 height 13
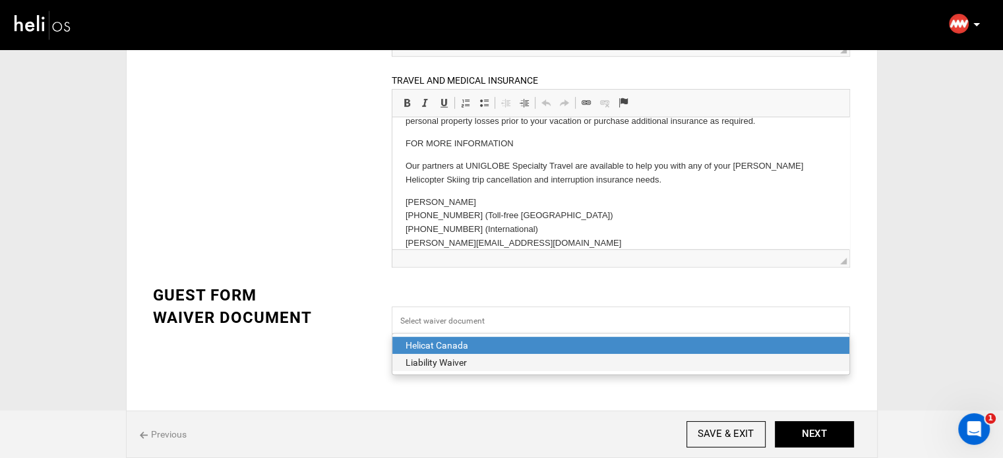
click at [457, 359] on div "Liability Waiver" at bounding box center [620, 362] width 430 height 13
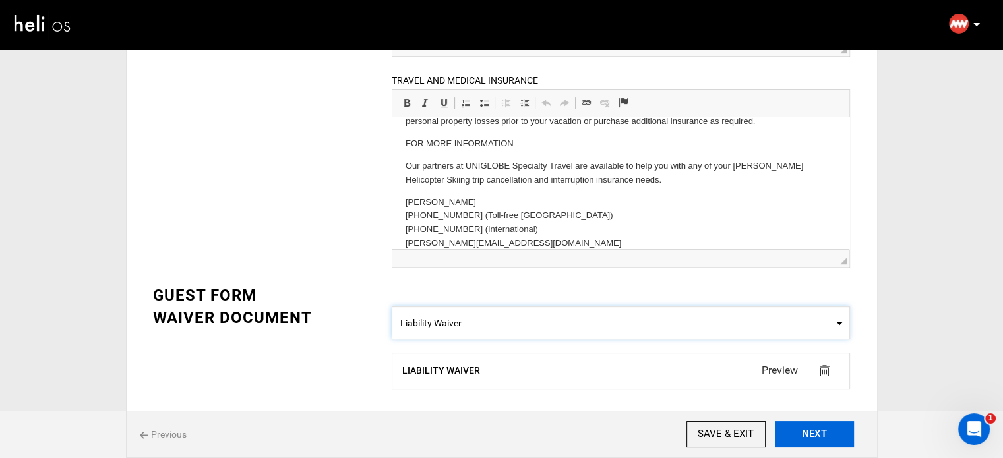
click at [801, 442] on button "NEXT" at bounding box center [814, 434] width 79 height 26
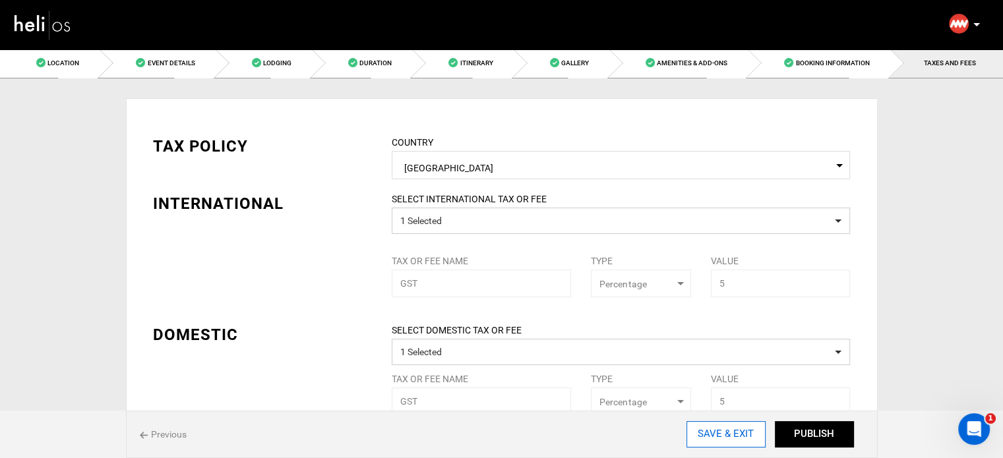
click at [723, 440] on input "SAVE & EXIT" at bounding box center [725, 434] width 79 height 26
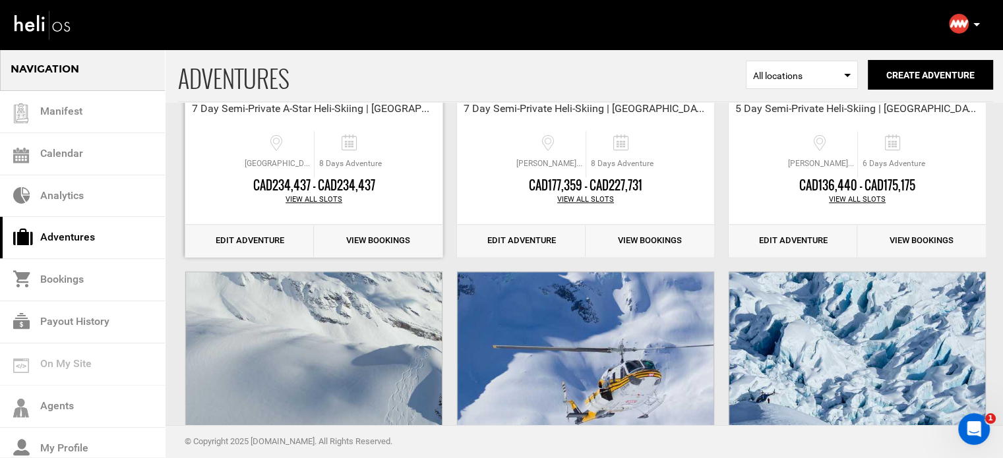
click at [277, 245] on link "Edit Adventure" at bounding box center [249, 241] width 129 height 32
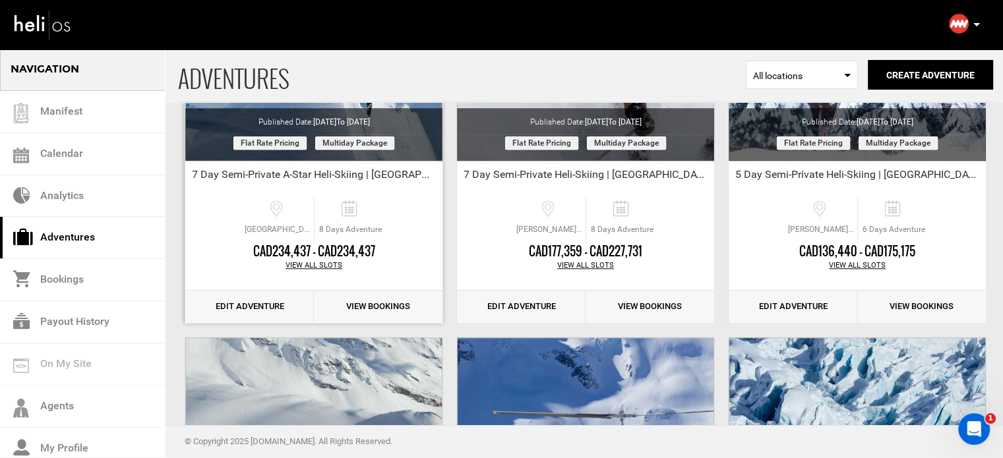
click at [270, 304] on link "Edit Adventure" at bounding box center [249, 307] width 129 height 32
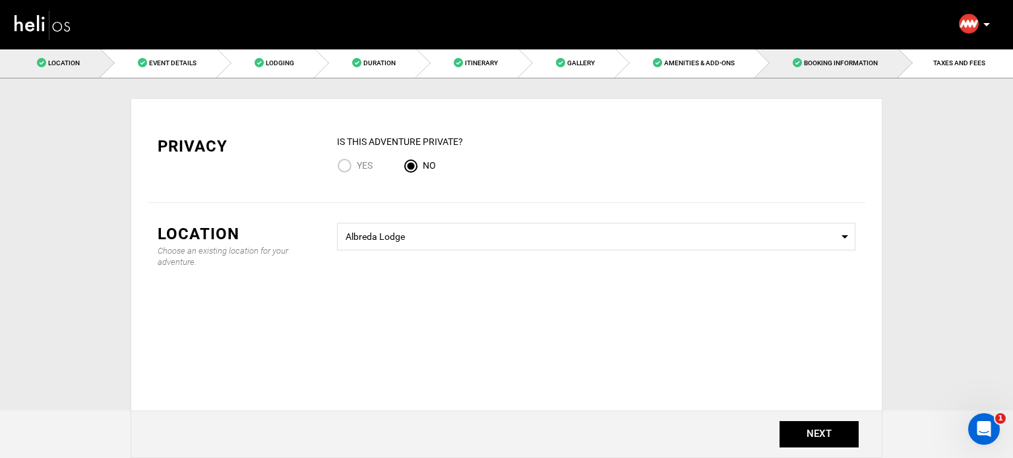
click at [809, 73] on link "Booking Information" at bounding box center [826, 63] width 143 height 30
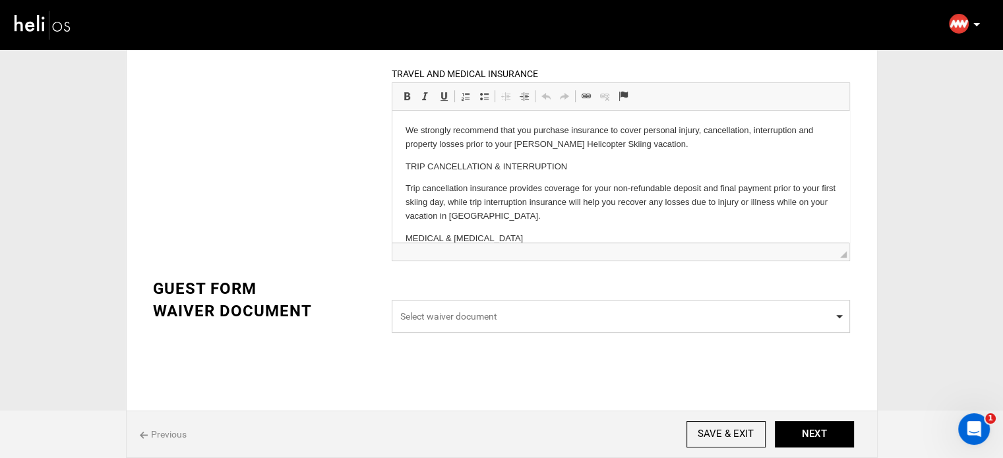
click at [503, 312] on span "Select waiver document" at bounding box center [620, 316] width 441 height 13
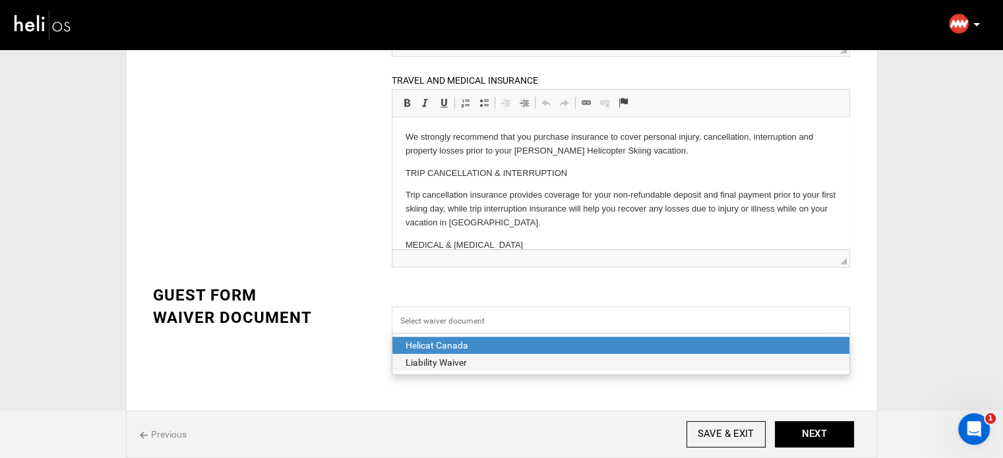
click at [482, 361] on div "Liability Waiver" at bounding box center [620, 362] width 430 height 13
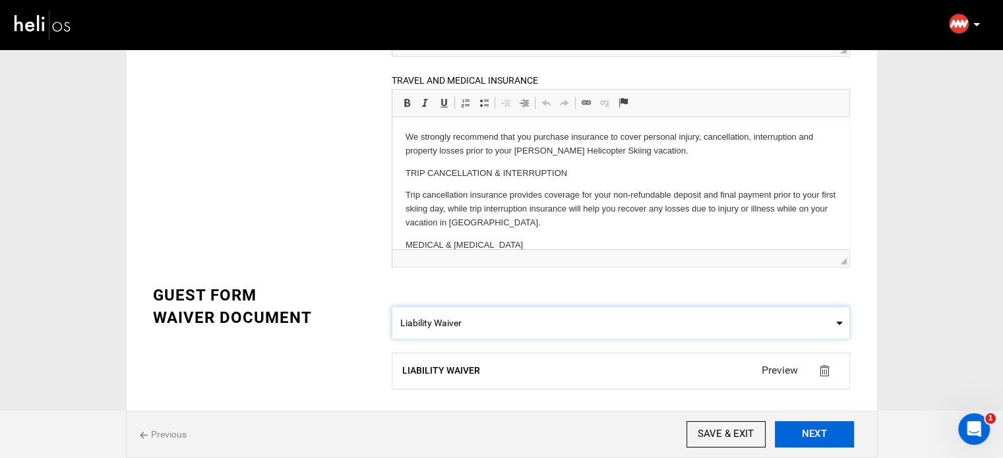
click at [820, 440] on button "NEXT" at bounding box center [814, 434] width 79 height 26
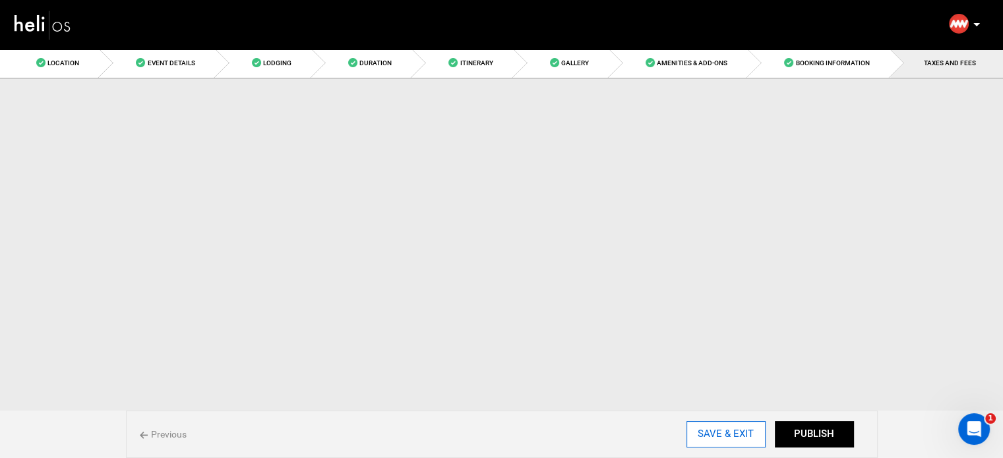
click at [715, 435] on input "SAVE & EXIT" at bounding box center [725, 434] width 79 height 26
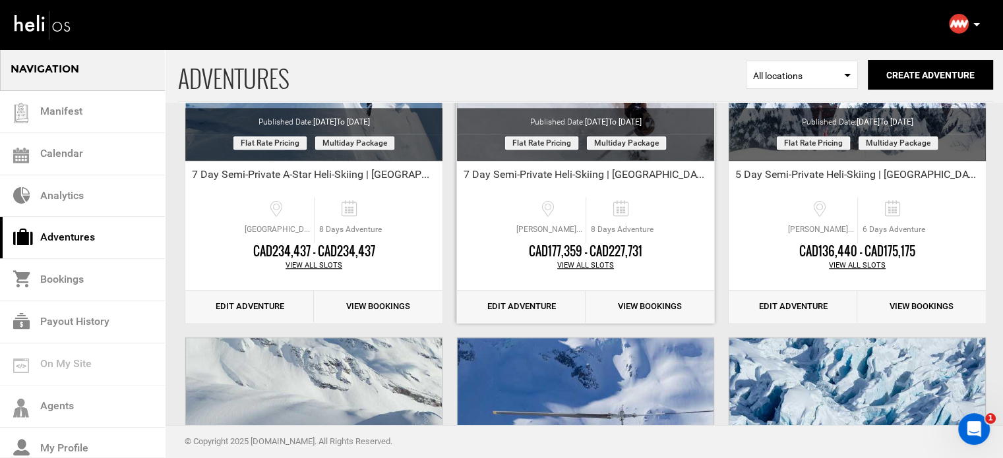
click at [569, 310] on link "Edit Adventure" at bounding box center [521, 307] width 129 height 32
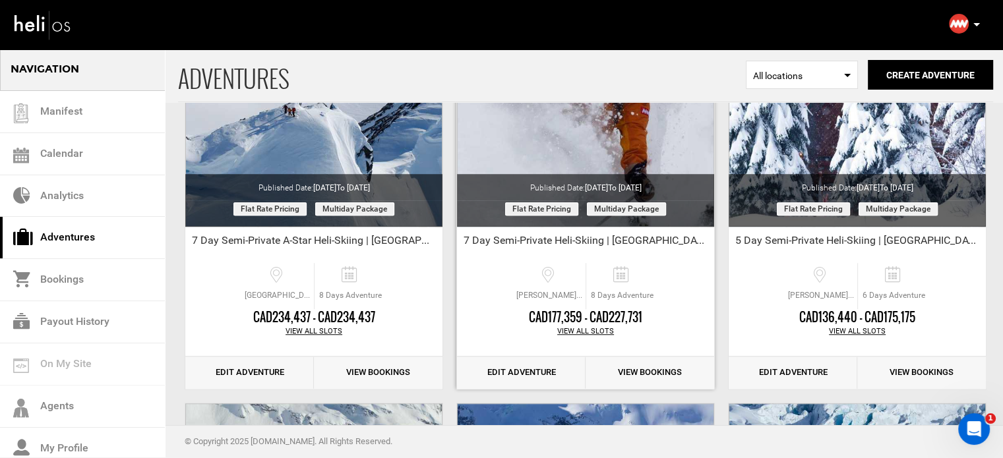
click at [564, 368] on link "Edit Adventure" at bounding box center [521, 373] width 129 height 32
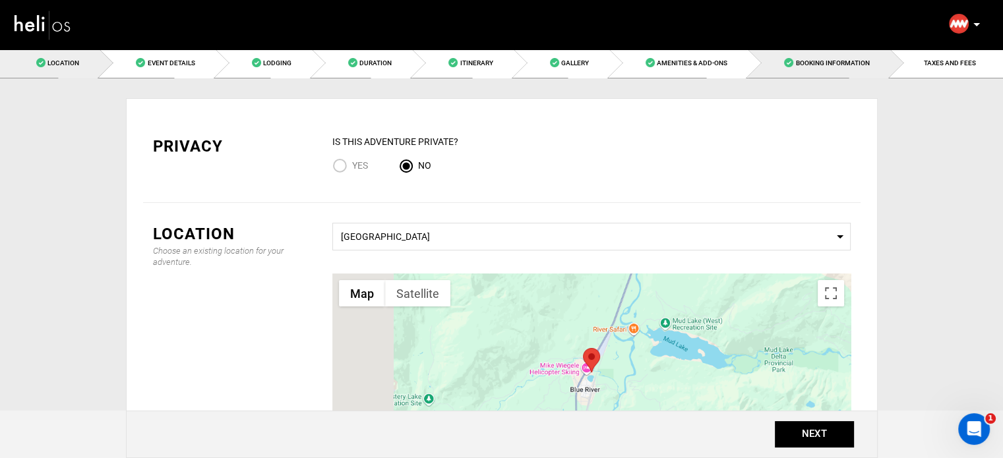
click at [786, 60] on span at bounding box center [788, 62] width 9 height 9
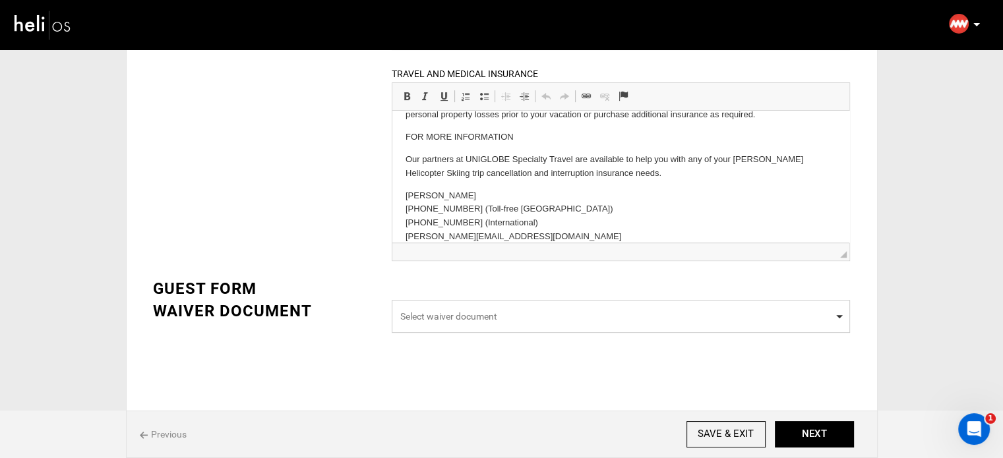
click at [512, 329] on span "Select waiver document" at bounding box center [621, 316] width 458 height 33
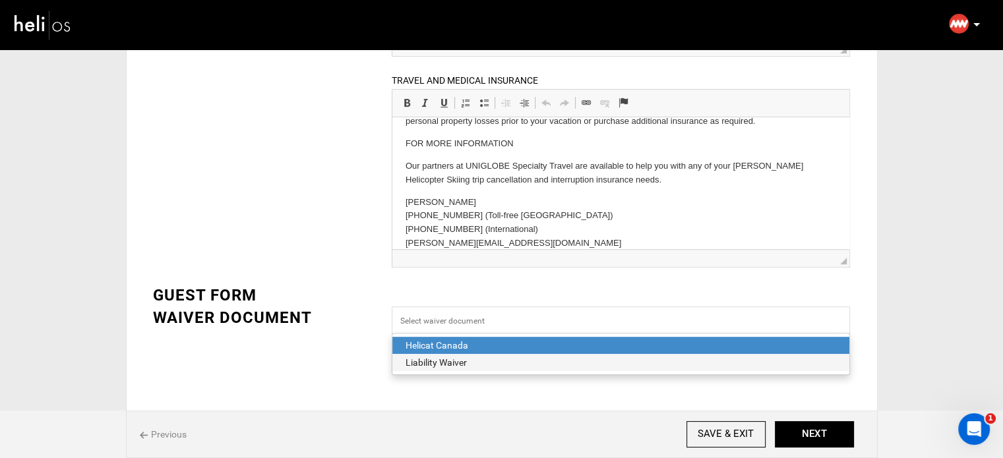
click at [494, 354] on span "Liability Waiver" at bounding box center [620, 362] width 457 height 17
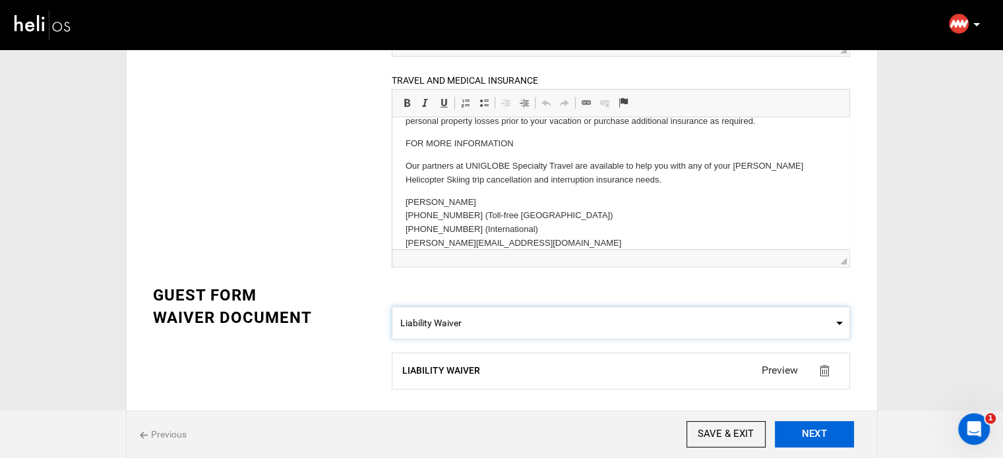
click at [813, 434] on button "NEXT" at bounding box center [814, 434] width 79 height 26
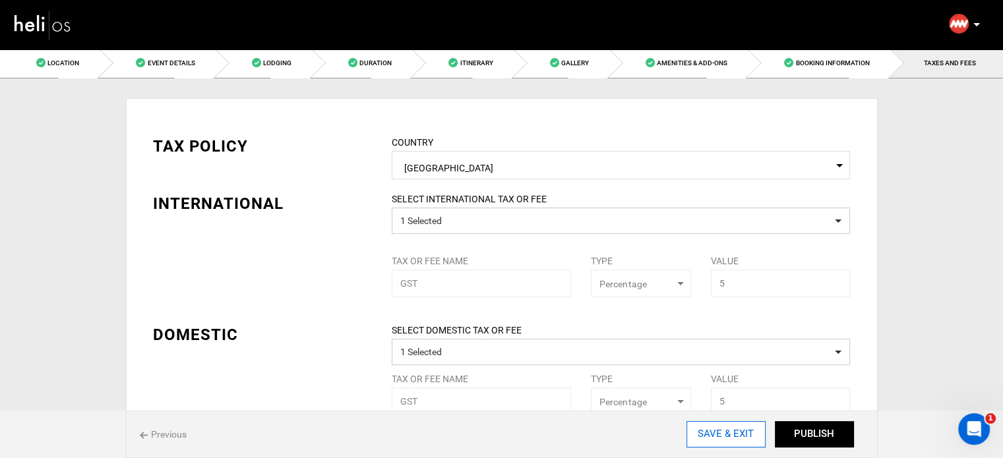
click at [728, 443] on input "SAVE & EXIT" at bounding box center [725, 434] width 79 height 26
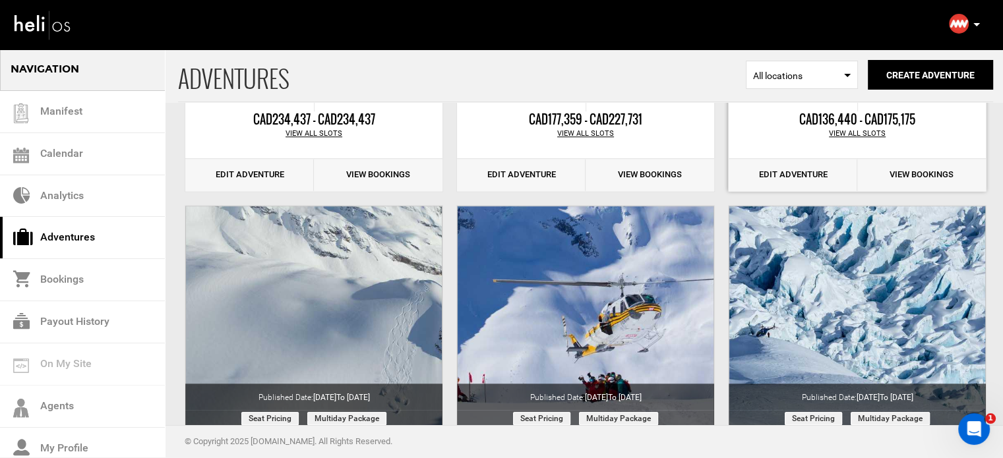
click at [788, 179] on link "Edit Adventure" at bounding box center [792, 175] width 129 height 32
click at [785, 171] on link "Edit Adventure" at bounding box center [792, 175] width 129 height 32
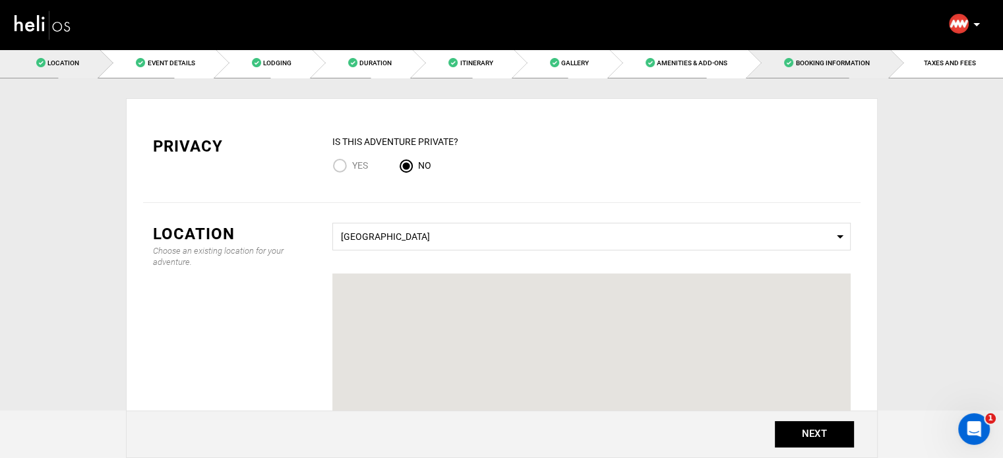
click at [821, 73] on link "Booking Information" at bounding box center [819, 63] width 142 height 30
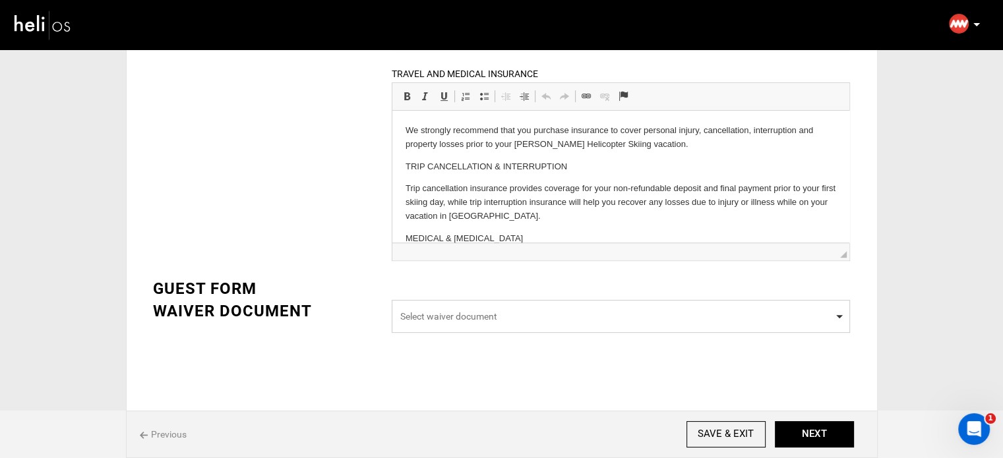
click at [494, 316] on span "Select waiver document" at bounding box center [620, 316] width 441 height 13
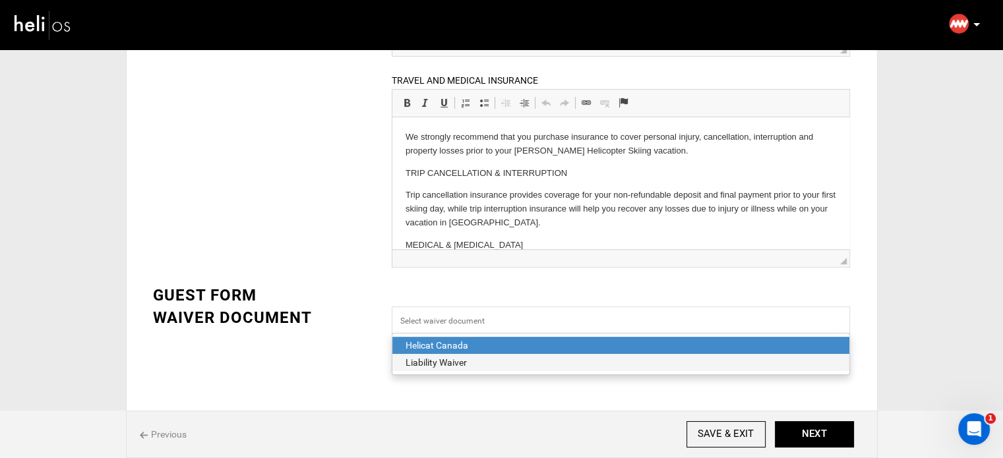
click at [478, 361] on div "Liability Waiver" at bounding box center [620, 362] width 430 height 13
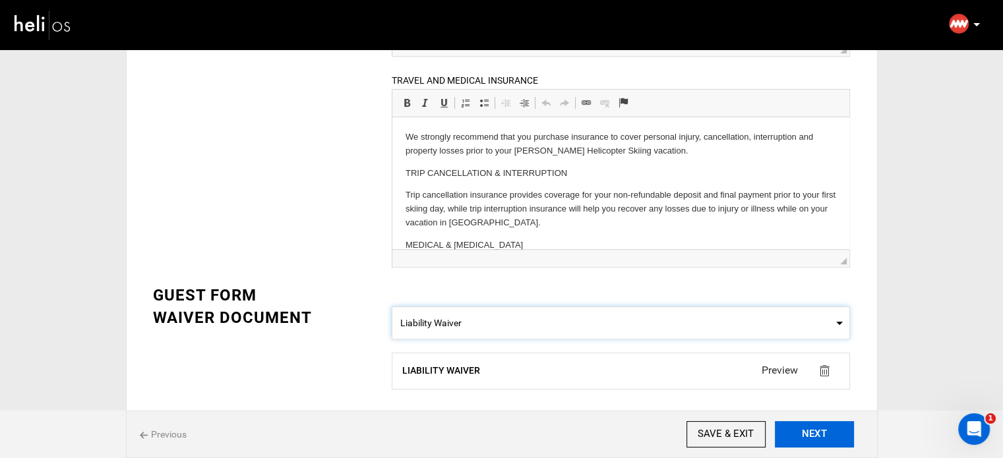
click at [802, 434] on button "NEXT" at bounding box center [814, 434] width 79 height 26
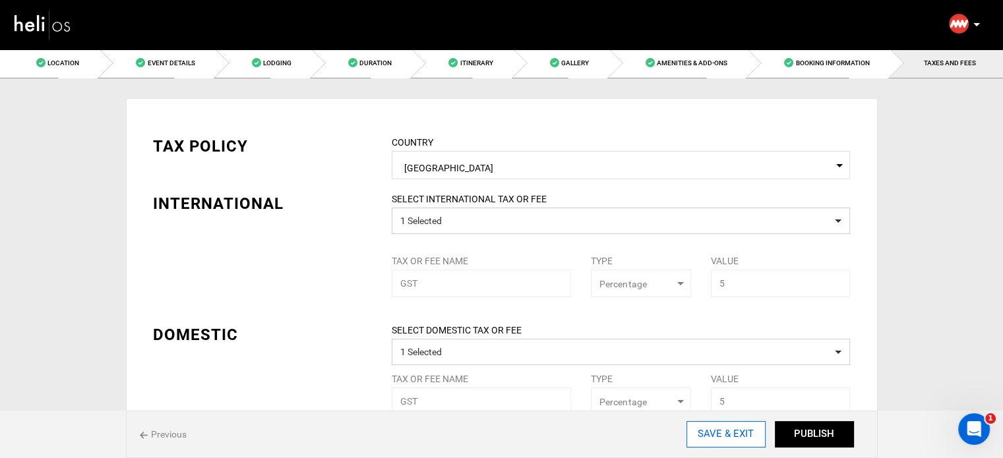
click at [722, 428] on input "SAVE & EXIT" at bounding box center [725, 434] width 79 height 26
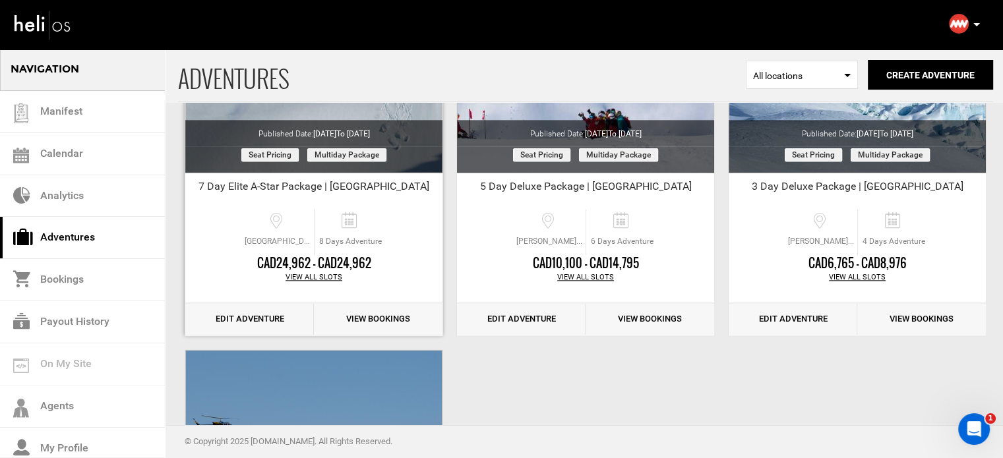
click at [289, 326] on link "Edit Adventure" at bounding box center [249, 319] width 129 height 32
click at [276, 315] on link "Edit Adventure" at bounding box center [249, 319] width 129 height 32
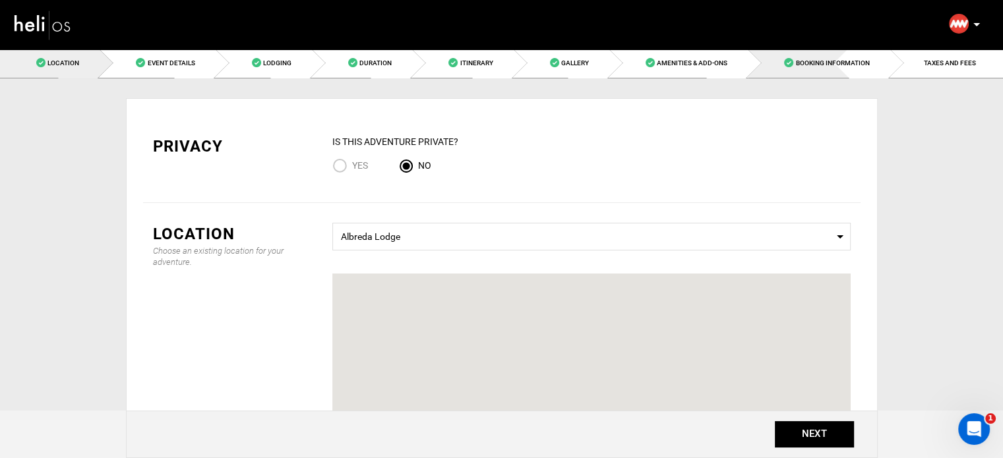
click at [794, 68] on link "Booking Information" at bounding box center [819, 63] width 142 height 30
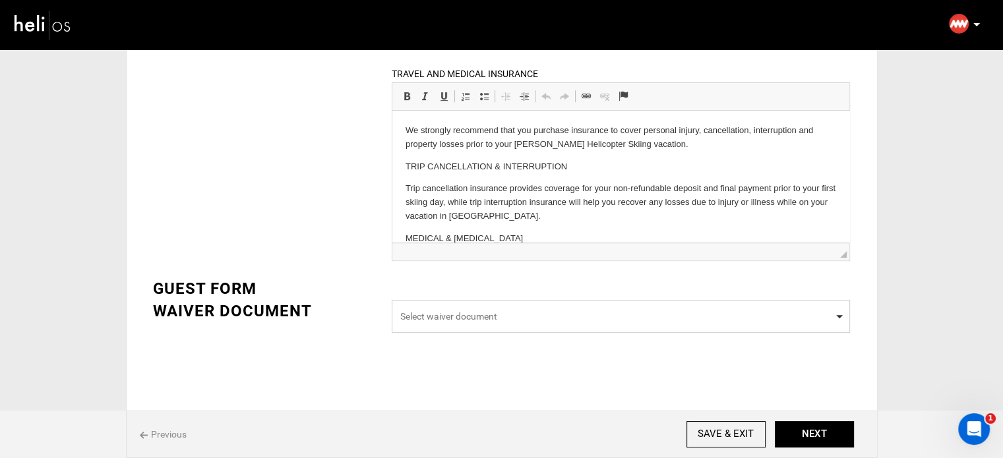
click at [772, 312] on span "Select waiver document" at bounding box center [620, 316] width 441 height 13
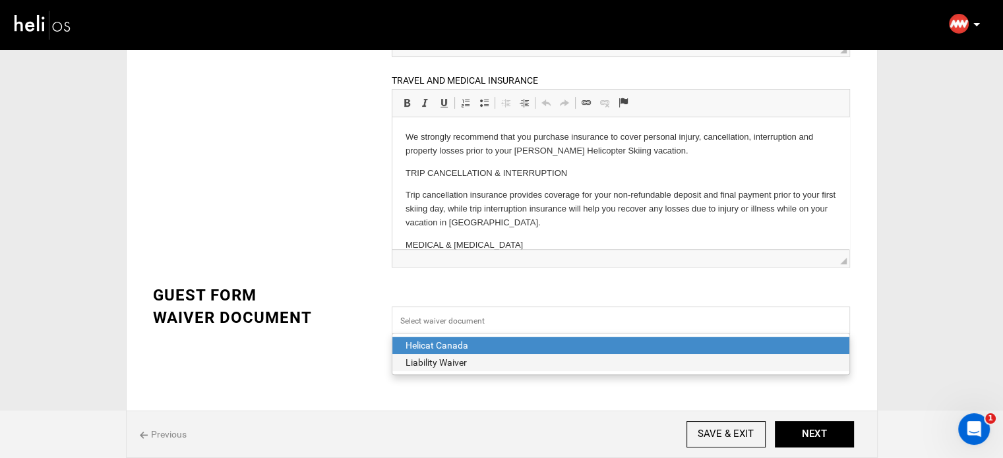
click at [480, 366] on div "Liability Waiver" at bounding box center [620, 362] width 430 height 13
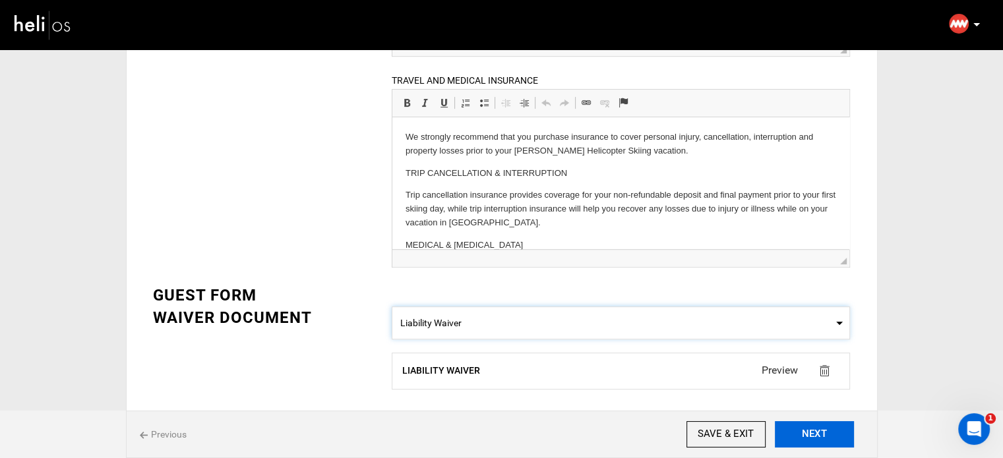
click at [815, 434] on button "NEXT" at bounding box center [814, 434] width 79 height 26
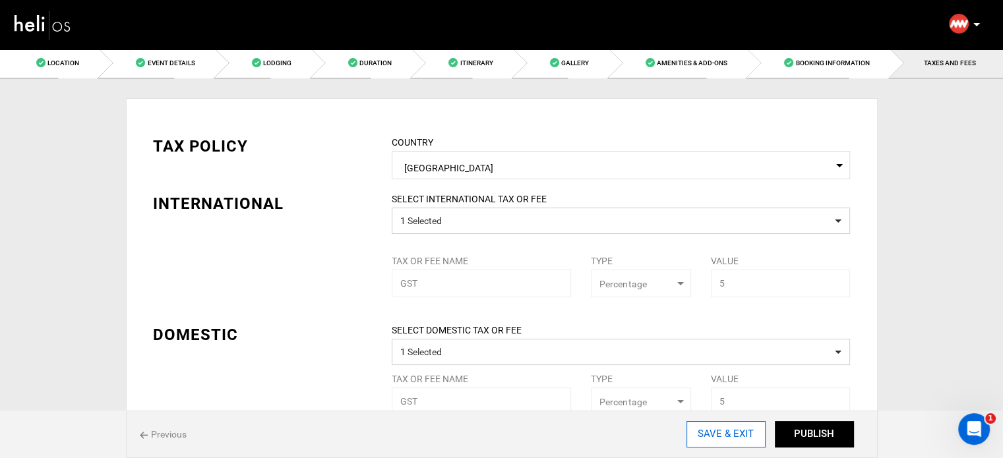
click at [732, 438] on input "SAVE & EXIT" at bounding box center [725, 434] width 79 height 26
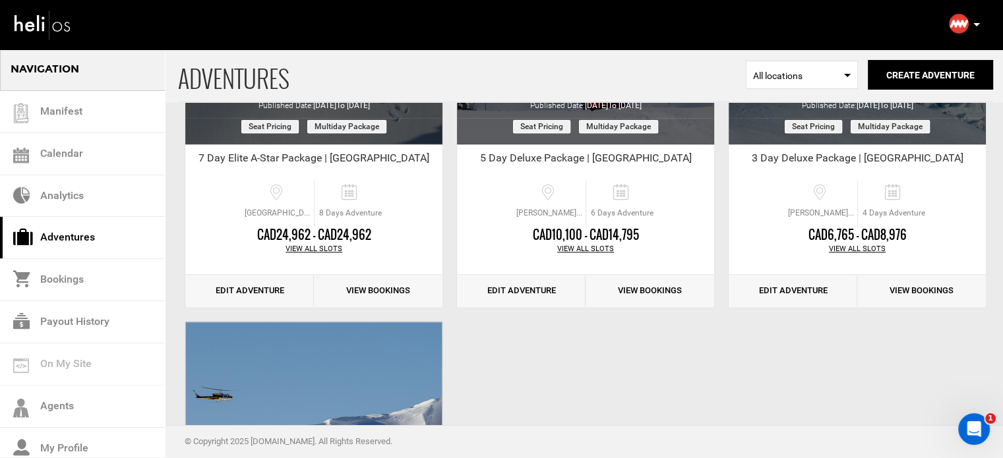
scroll to position [1516, 0]
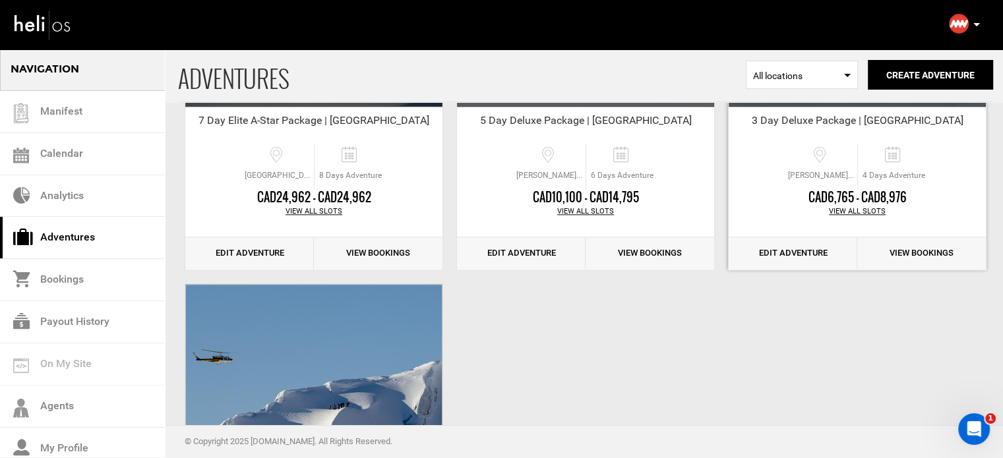
click at [770, 253] on link "Edit Adventure" at bounding box center [792, 253] width 129 height 32
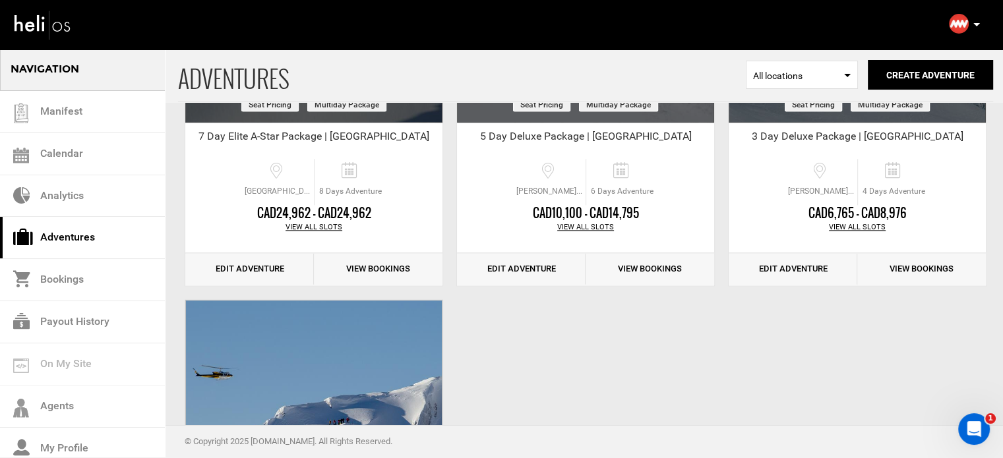
scroll to position [1516, 0]
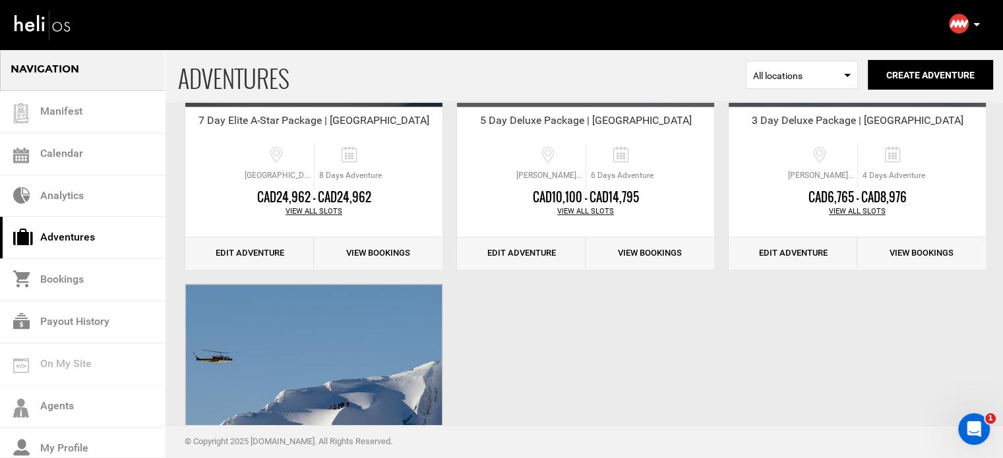
click at [796, 260] on link "Edit Adventure" at bounding box center [792, 253] width 129 height 32
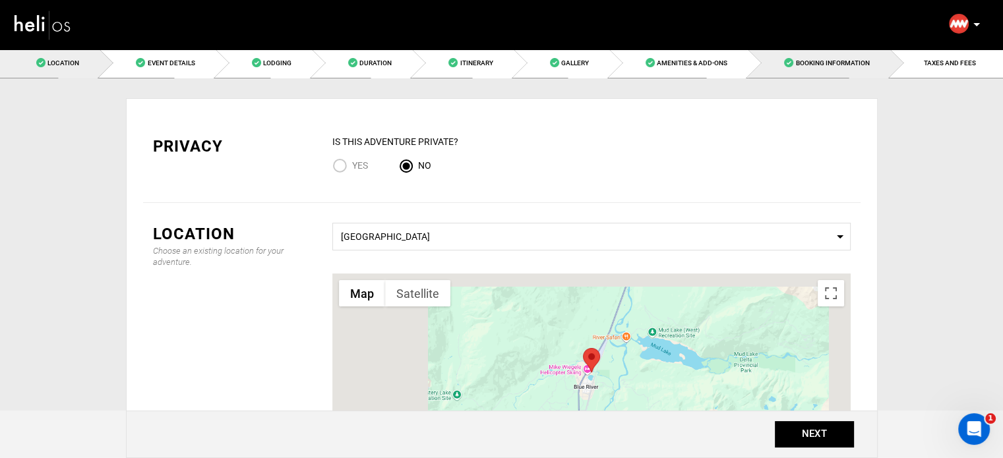
click at [790, 65] on span at bounding box center [788, 62] width 9 height 9
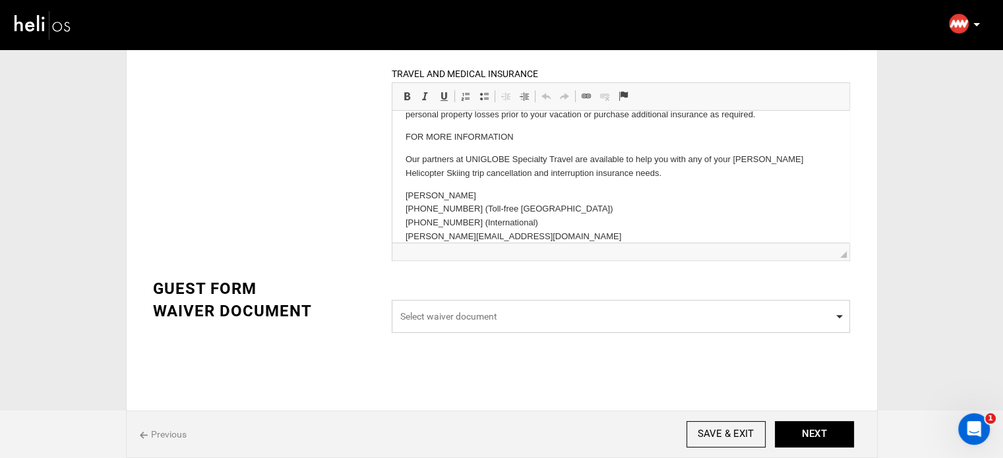
click at [515, 316] on span "Select waiver document" at bounding box center [620, 316] width 441 height 13
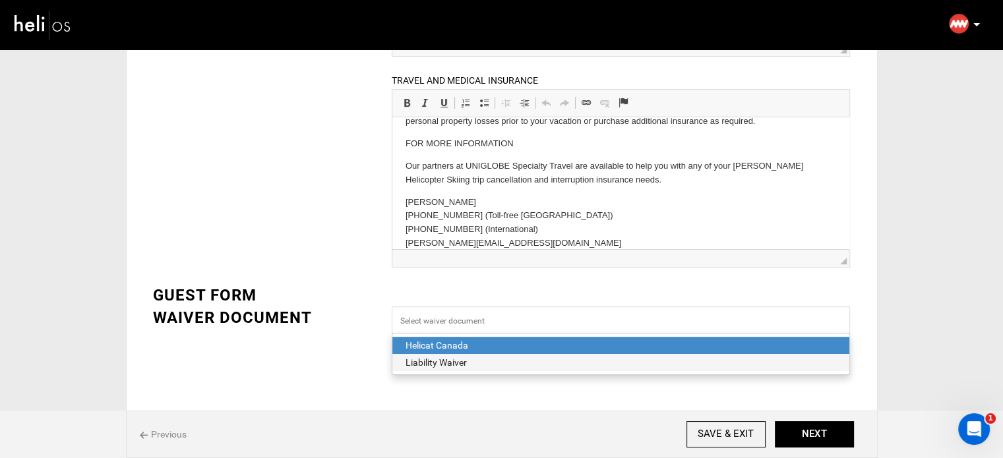
click at [455, 363] on div "Liability Waiver" at bounding box center [620, 362] width 430 height 13
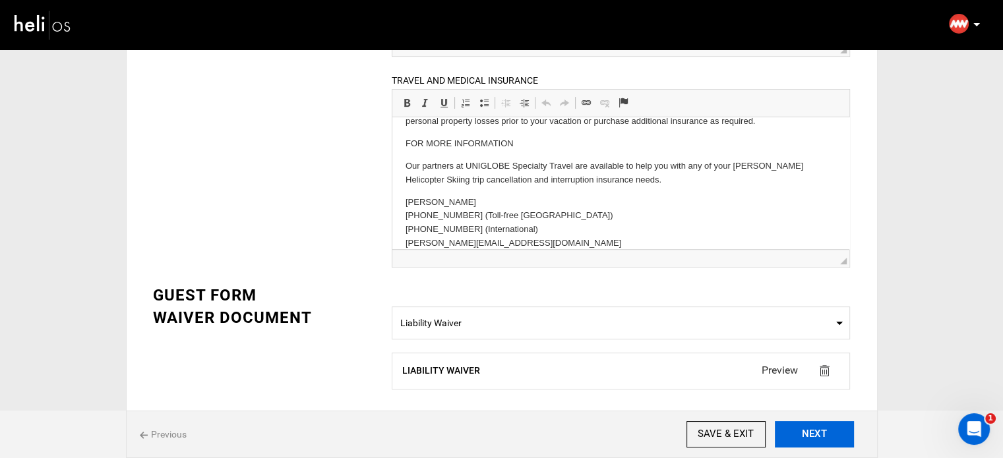
click at [800, 435] on button "NEXT" at bounding box center [814, 434] width 79 height 26
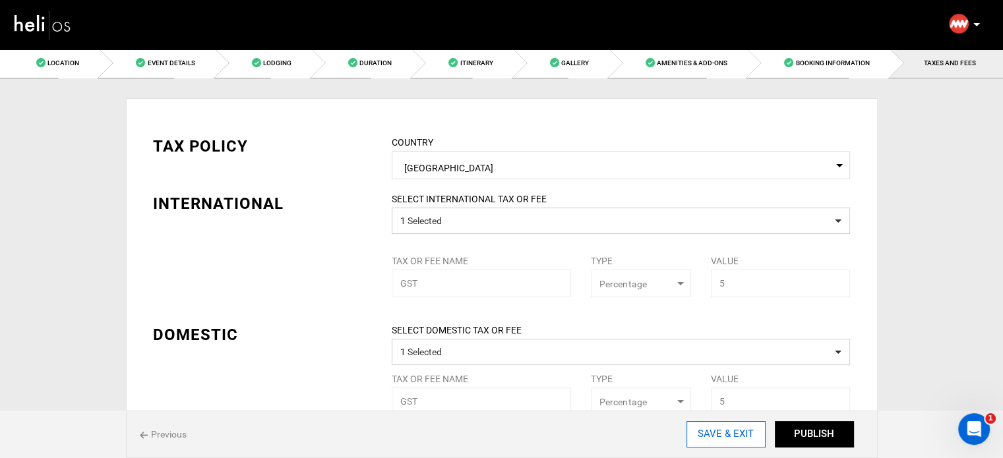
click at [725, 438] on input "SAVE & EXIT" at bounding box center [725, 434] width 79 height 26
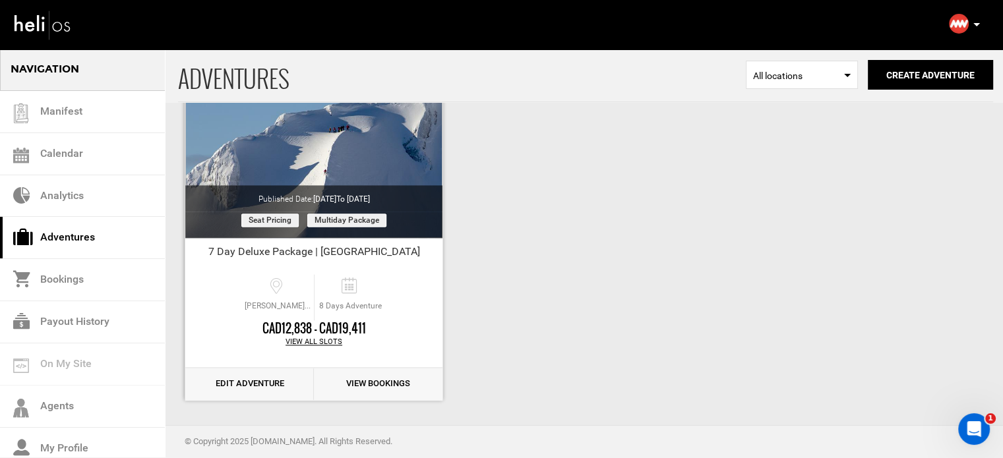
click at [261, 384] on link "Edit Adventure" at bounding box center [249, 384] width 129 height 32
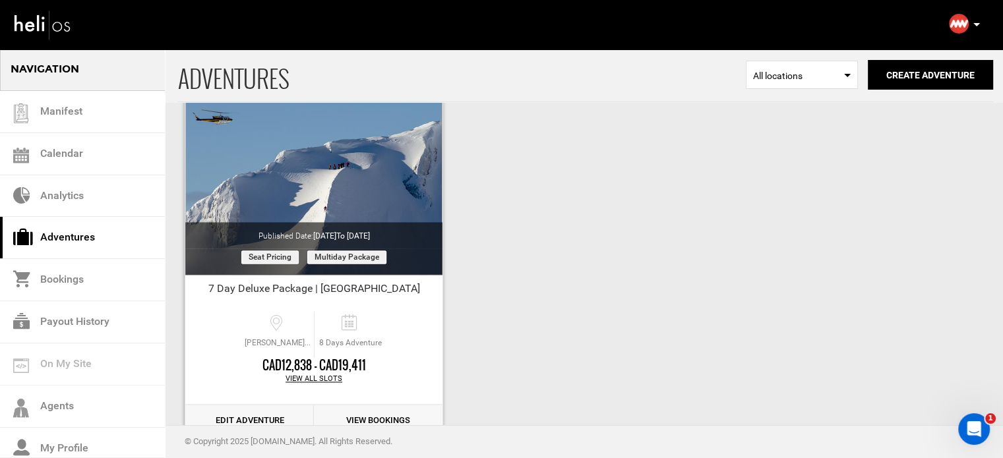
click at [227, 415] on link "Edit Adventure" at bounding box center [249, 421] width 129 height 32
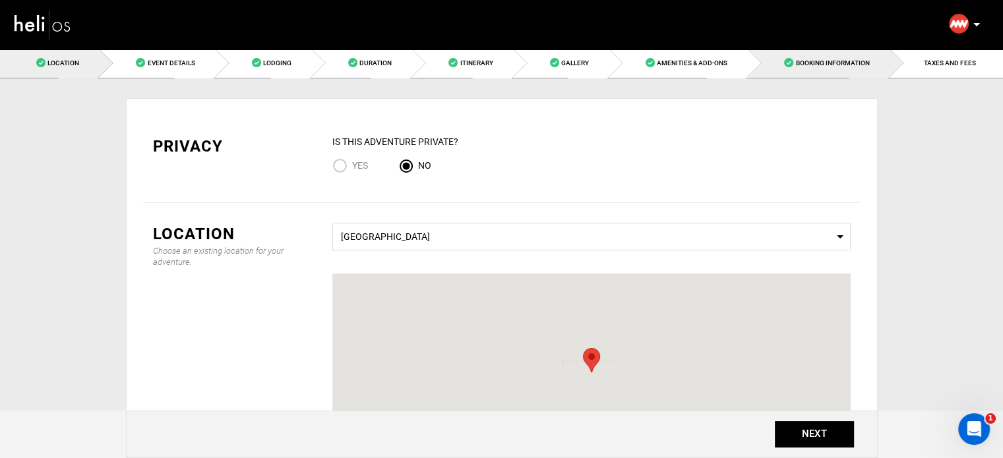
click at [831, 67] on span "Booking Information" at bounding box center [832, 62] width 74 height 7
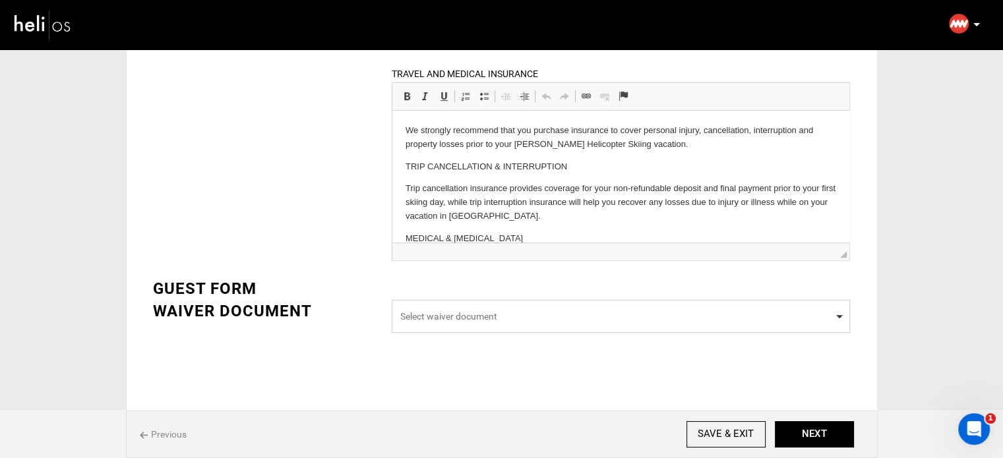
click at [713, 327] on span "Select waiver document" at bounding box center [621, 316] width 458 height 33
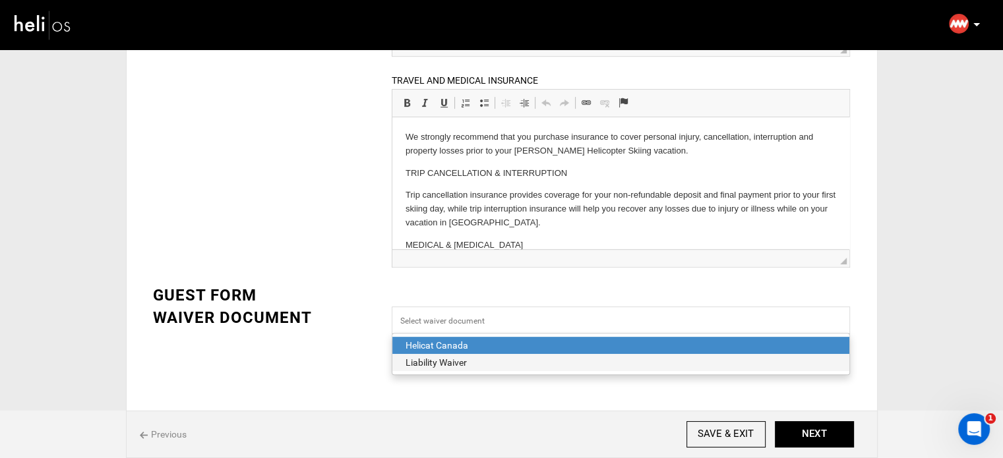
click at [471, 365] on div "Liability Waiver" at bounding box center [620, 362] width 430 height 13
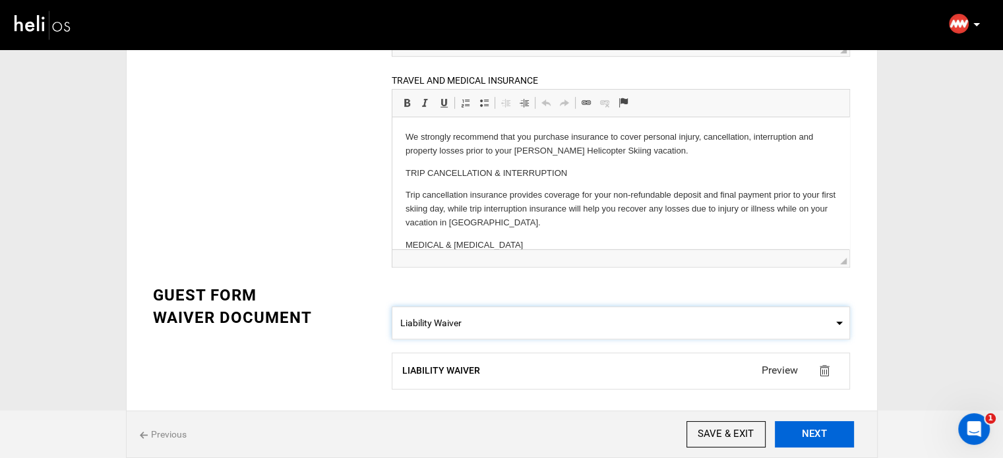
click at [831, 434] on button "NEXT" at bounding box center [814, 434] width 79 height 26
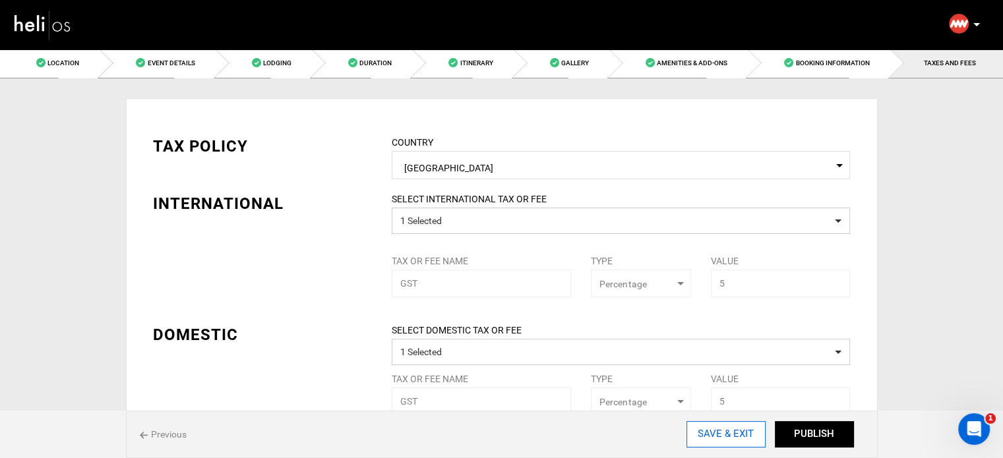
click at [744, 434] on input "SAVE & EXIT" at bounding box center [725, 434] width 79 height 26
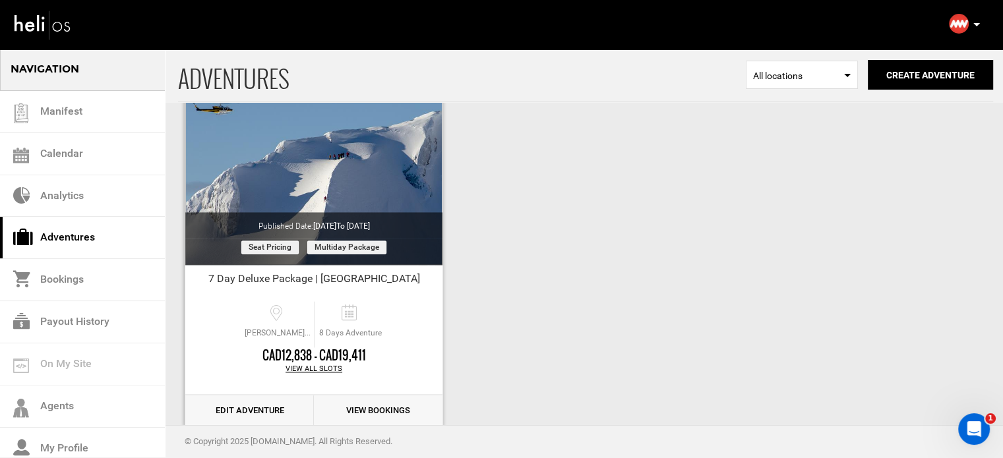
scroll to position [1793, 0]
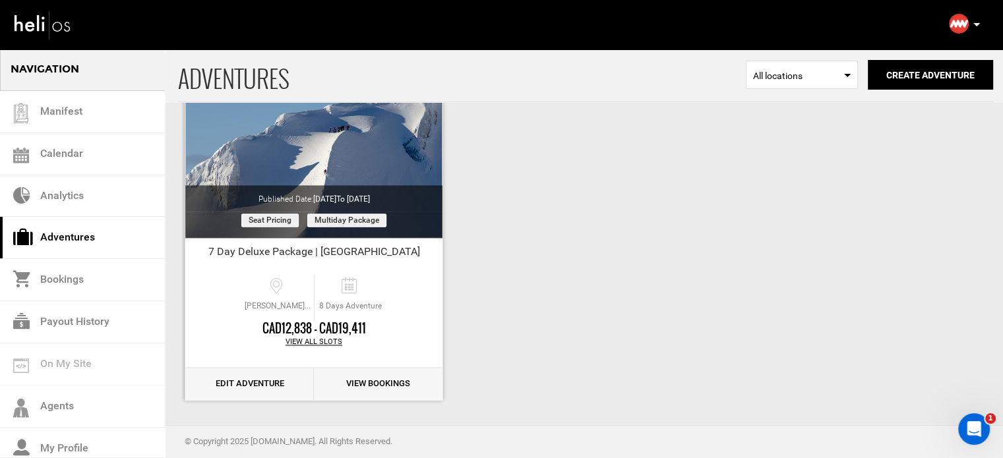
click at [245, 388] on link "Edit Adventure" at bounding box center [249, 384] width 129 height 32
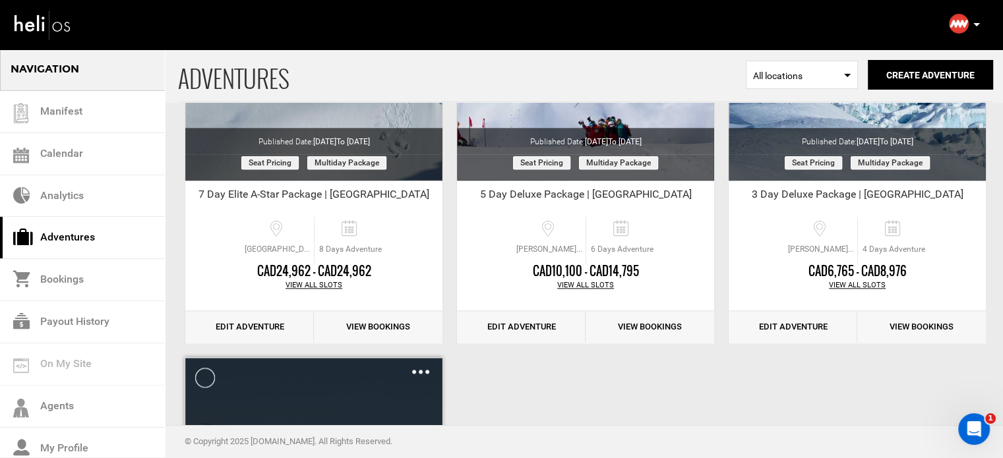
scroll to position [1450, 0]
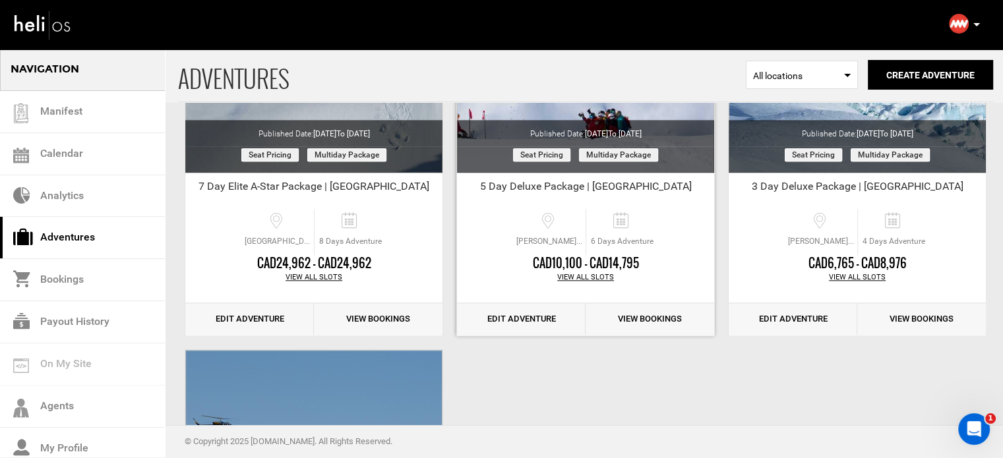
click at [524, 321] on link "Edit Adventure" at bounding box center [521, 319] width 129 height 32
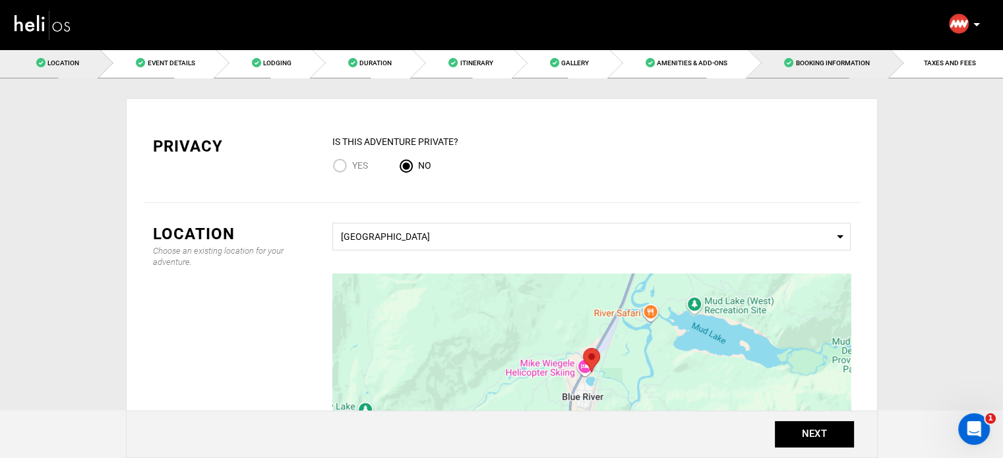
click at [852, 58] on link "Booking Information" at bounding box center [819, 63] width 142 height 30
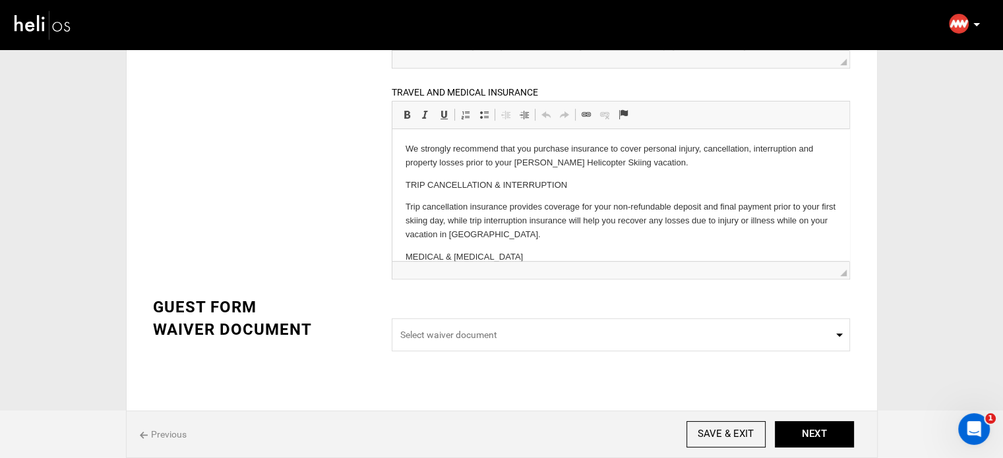
scroll to position [521, 0]
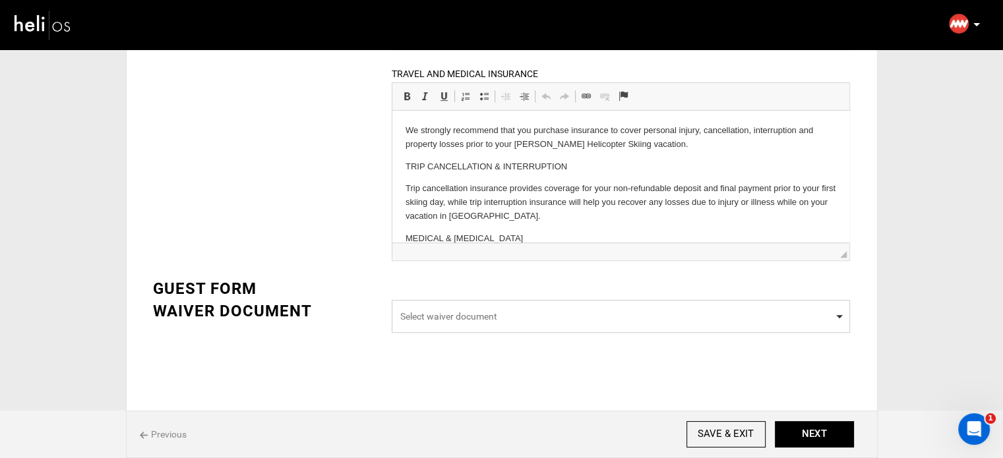
click at [572, 326] on span "Select waiver document" at bounding box center [621, 316] width 458 height 33
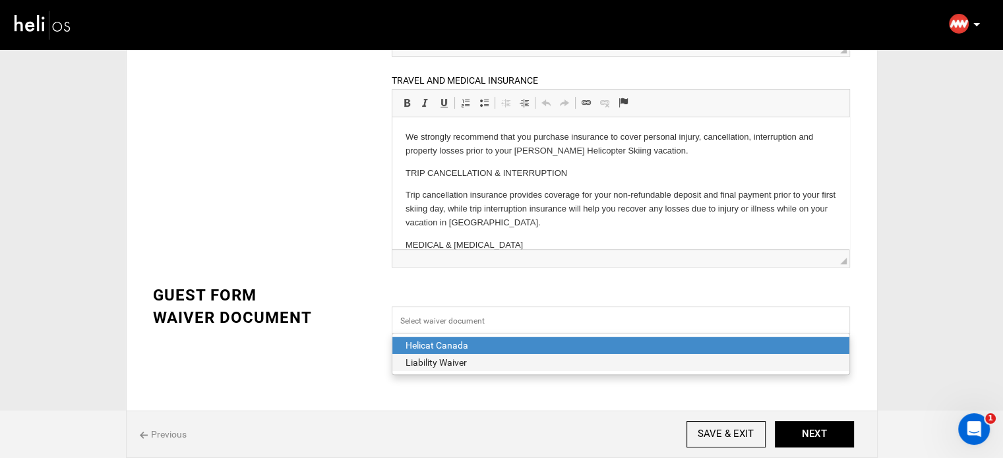
click at [477, 358] on div "Liability Waiver" at bounding box center [620, 362] width 430 height 13
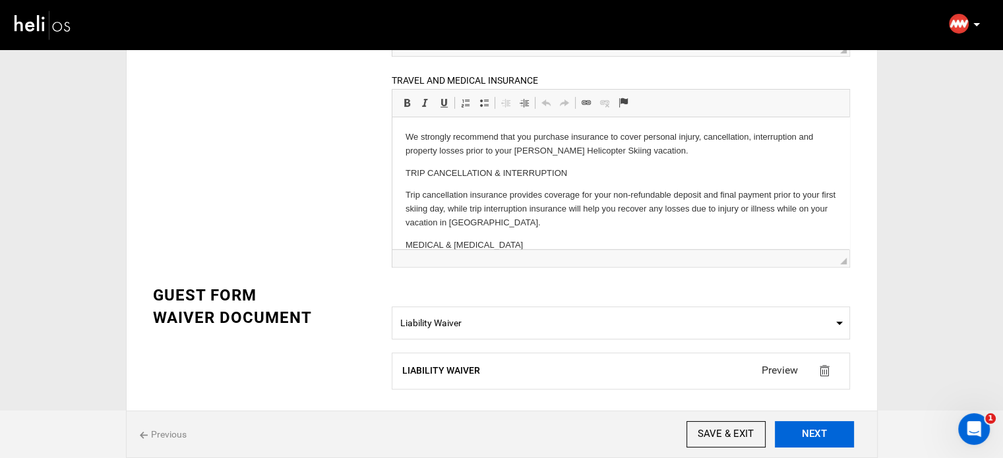
click at [819, 434] on button "NEXT" at bounding box center [814, 434] width 79 height 26
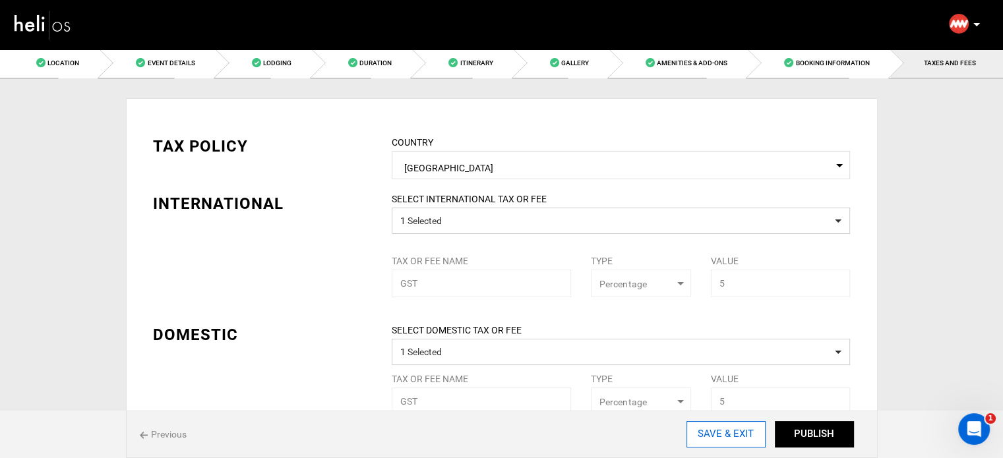
click at [746, 442] on input "SAVE & EXIT" at bounding box center [725, 434] width 79 height 26
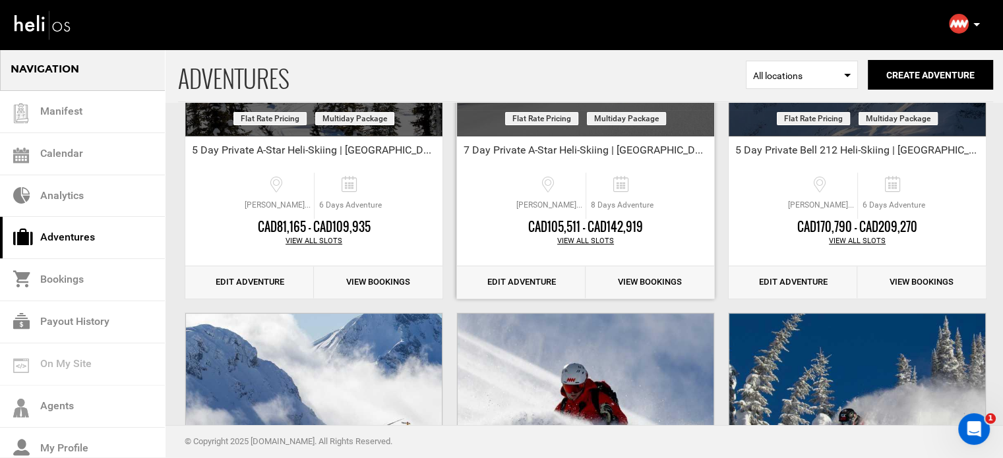
click at [540, 281] on link "Edit Adventure" at bounding box center [521, 282] width 129 height 32
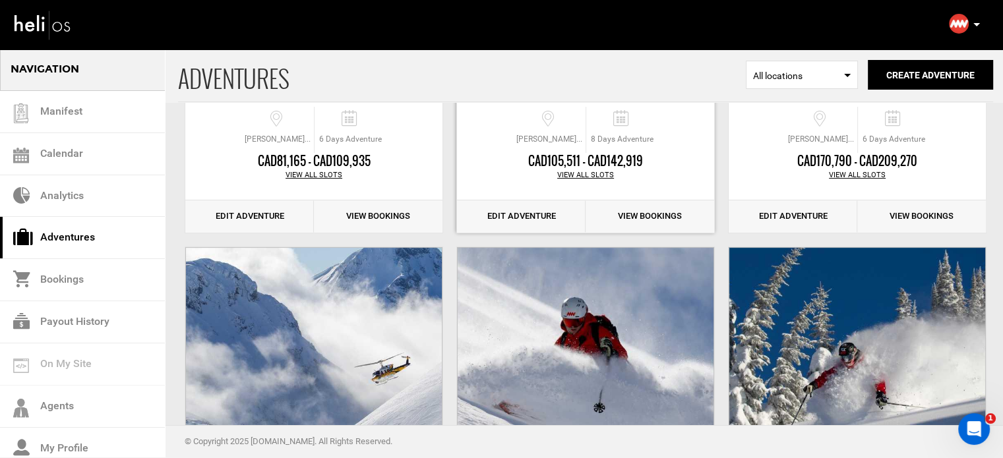
click at [496, 214] on link "Edit Adventure" at bounding box center [521, 216] width 129 height 32
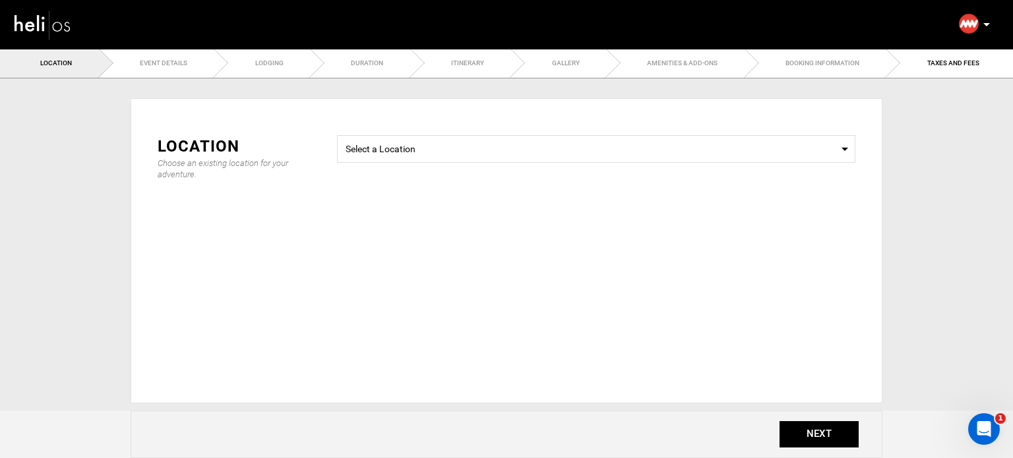
select select "string:2"
type input "5000"
type input "90"
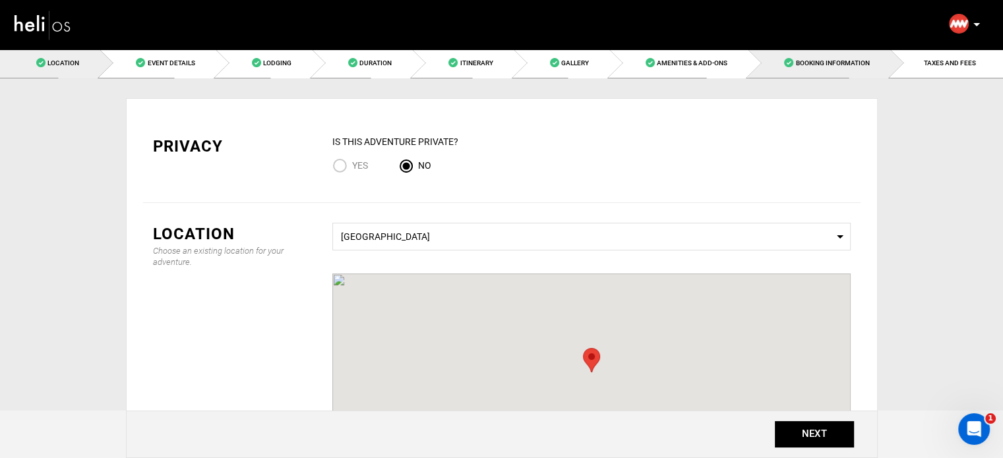
click at [838, 56] on link "Booking Information" at bounding box center [819, 63] width 142 height 30
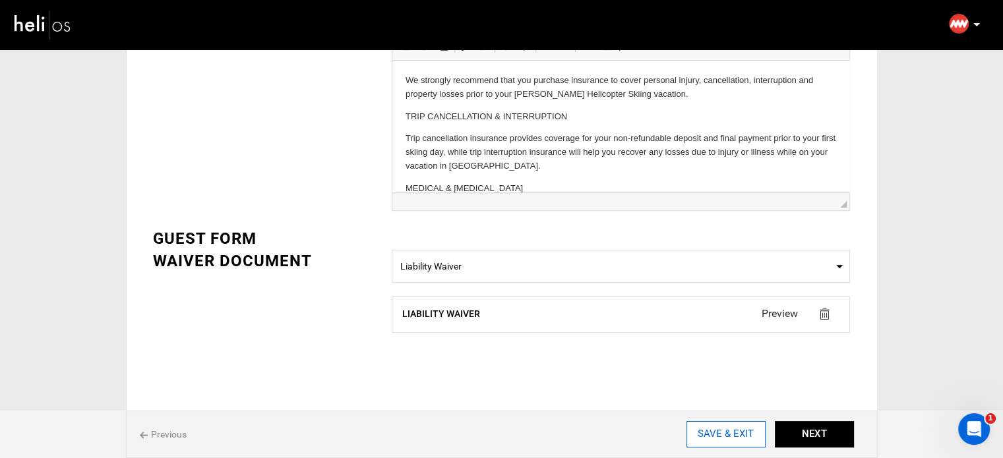
click at [753, 436] on input "SAVE & EXIT" at bounding box center [725, 434] width 79 height 26
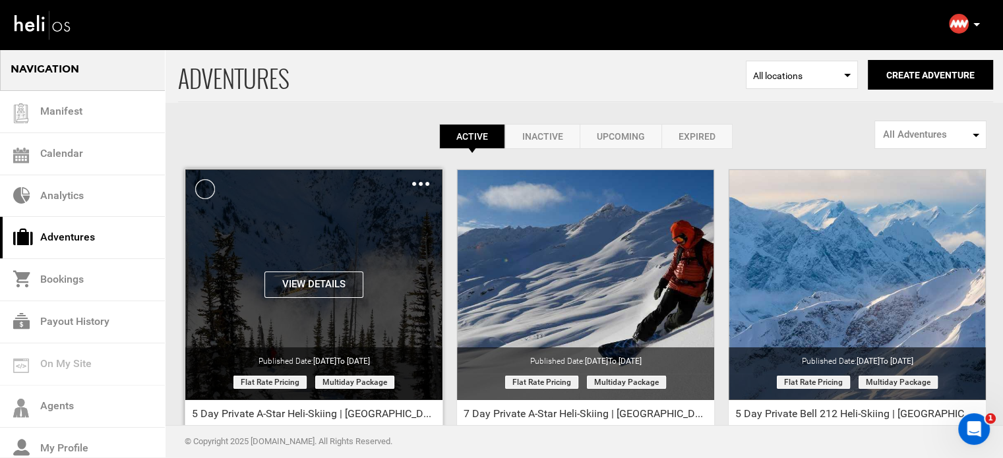
click at [322, 287] on button "View Details" at bounding box center [313, 285] width 99 height 26
click at [329, 286] on button "View Details" at bounding box center [313, 285] width 99 height 26
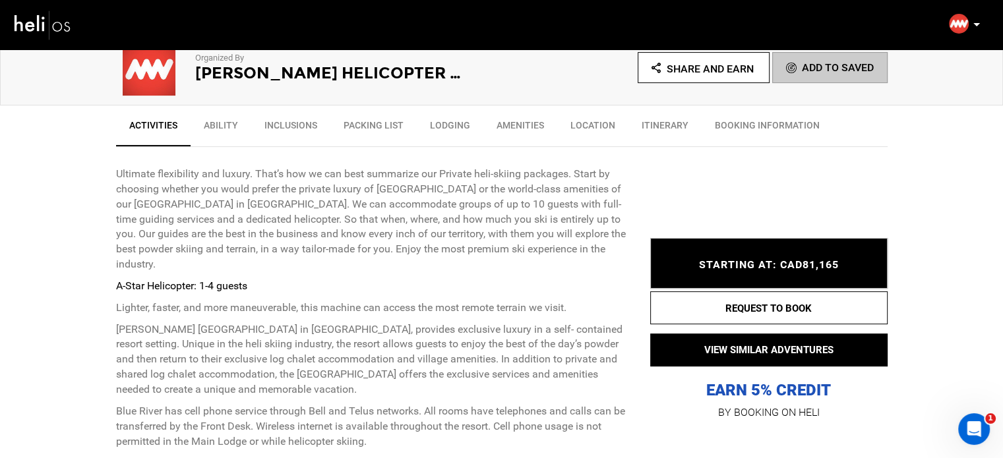
click at [708, 127] on link "BOOKING INFORMATION" at bounding box center [766, 128] width 131 height 33
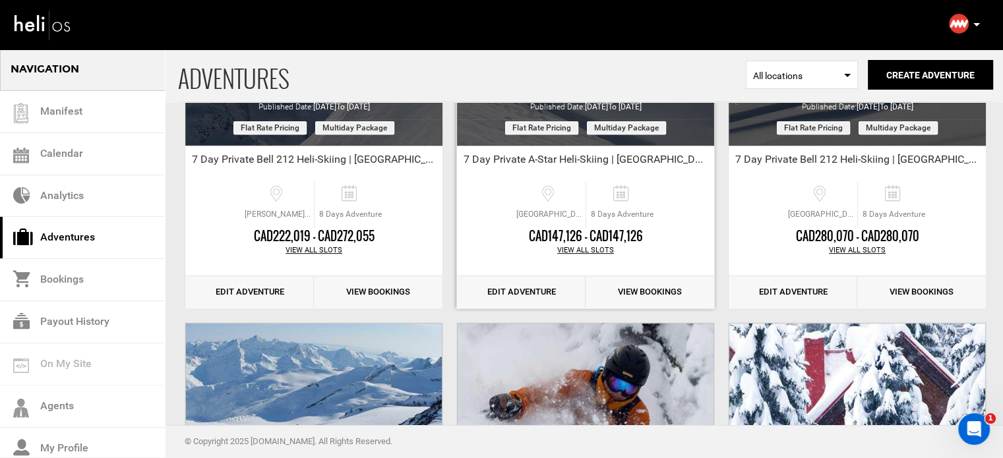
scroll to position [725, 0]
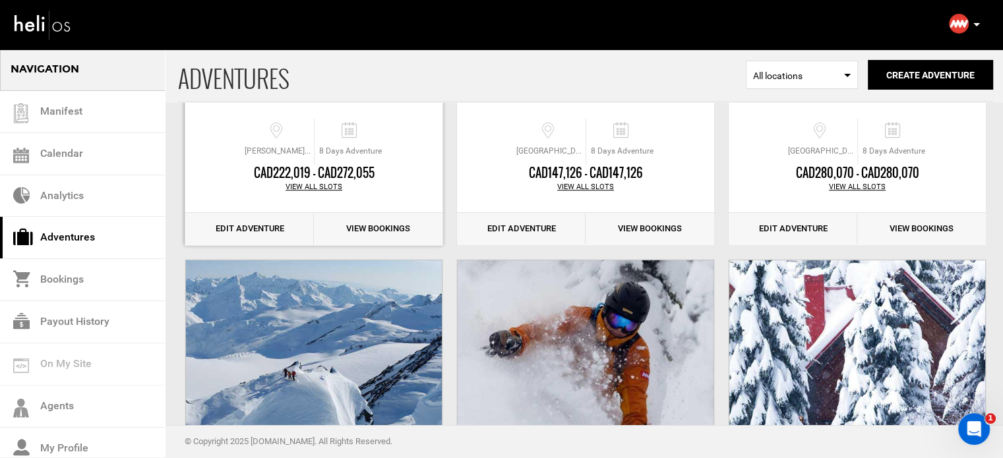
click at [243, 231] on link "Edit Adventure" at bounding box center [249, 229] width 129 height 32
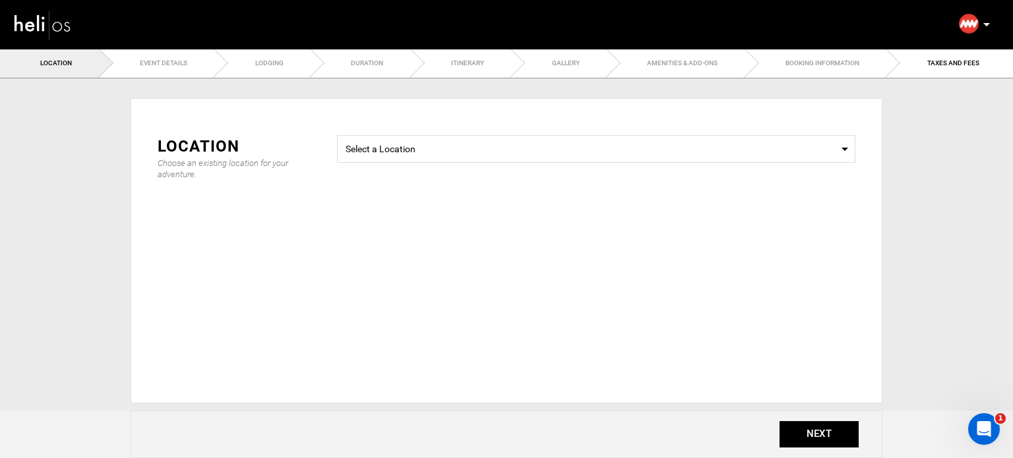
select select "string:2"
type input "5000"
type input "90"
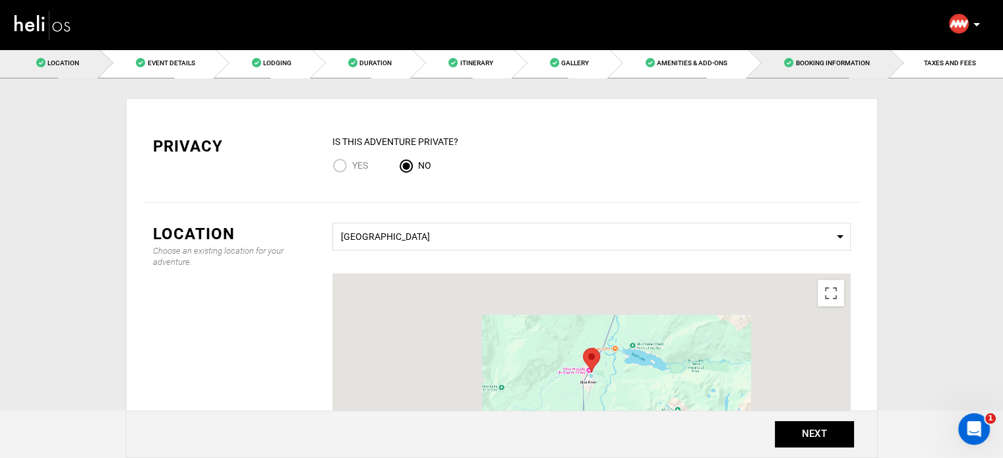
click at [821, 56] on link "Booking Information" at bounding box center [819, 63] width 142 height 30
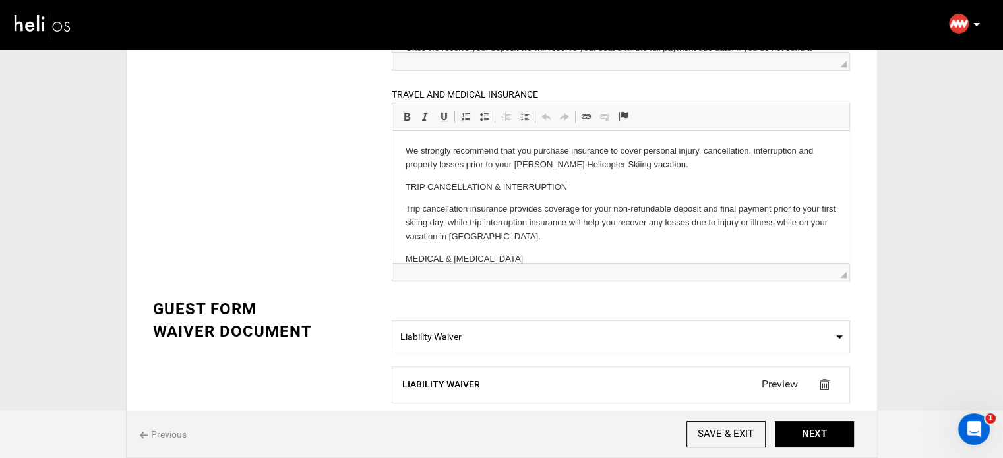
scroll to position [571, 0]
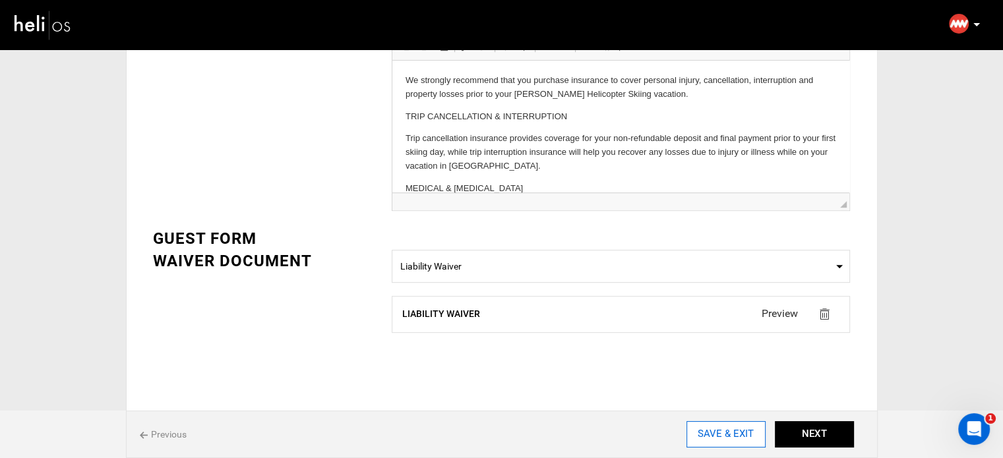
click at [744, 436] on input "SAVE & EXIT" at bounding box center [725, 434] width 79 height 26
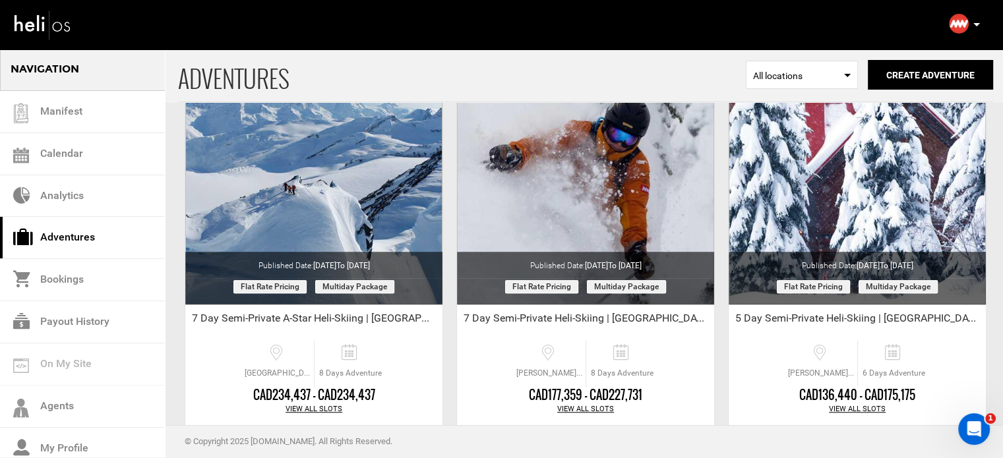
scroll to position [1055, 0]
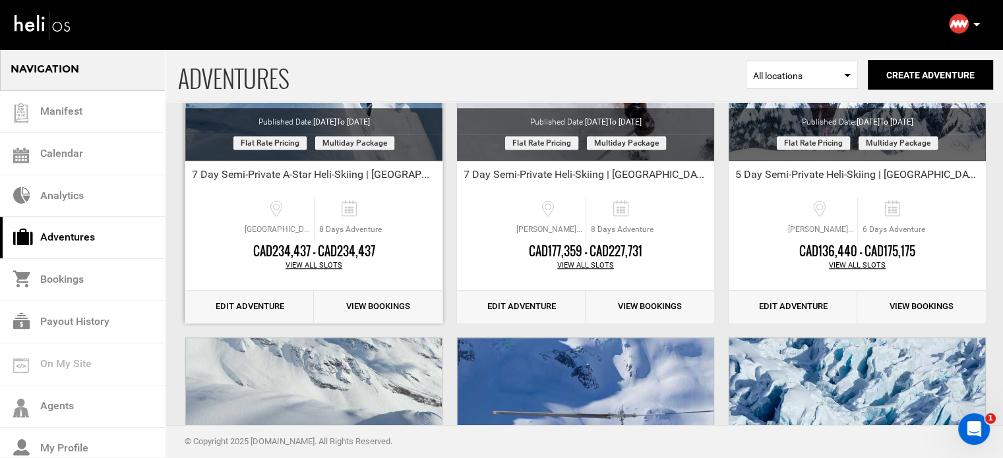
click at [272, 310] on link "Edit Adventure" at bounding box center [249, 307] width 129 height 32
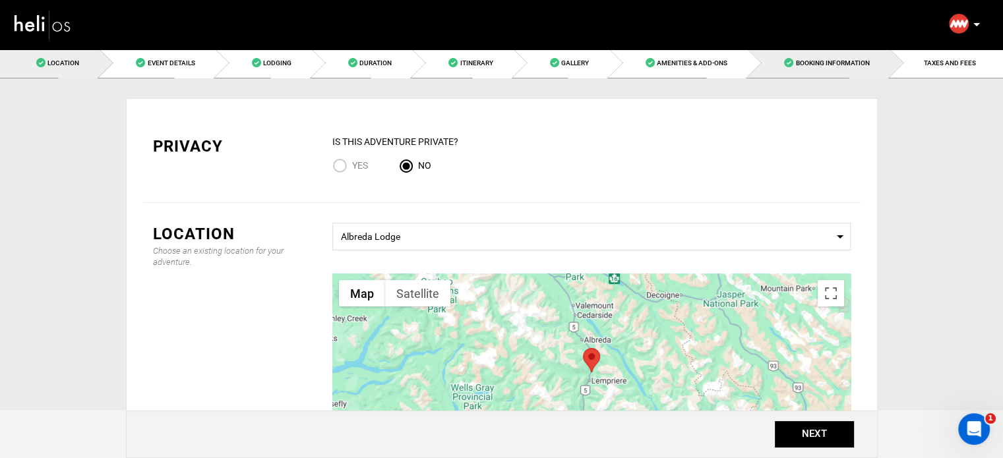
click at [828, 64] on span "Booking Information" at bounding box center [832, 62] width 74 height 7
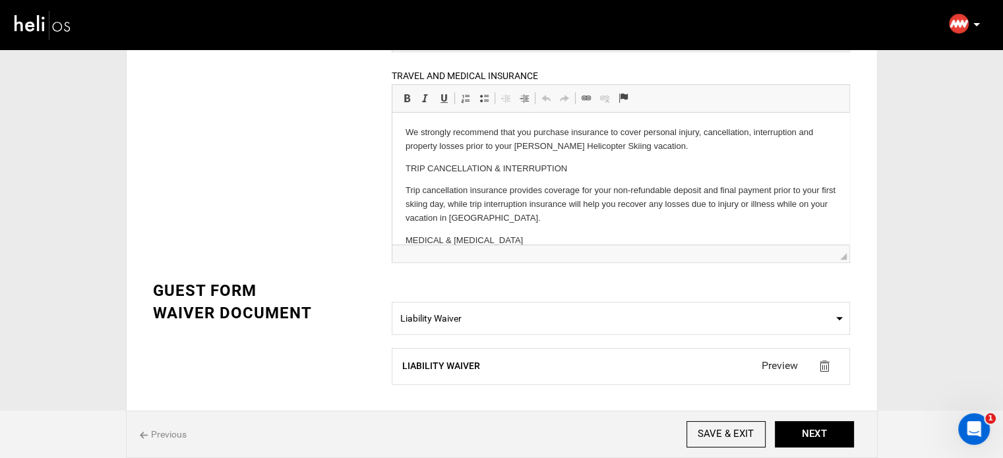
scroll to position [527, 0]
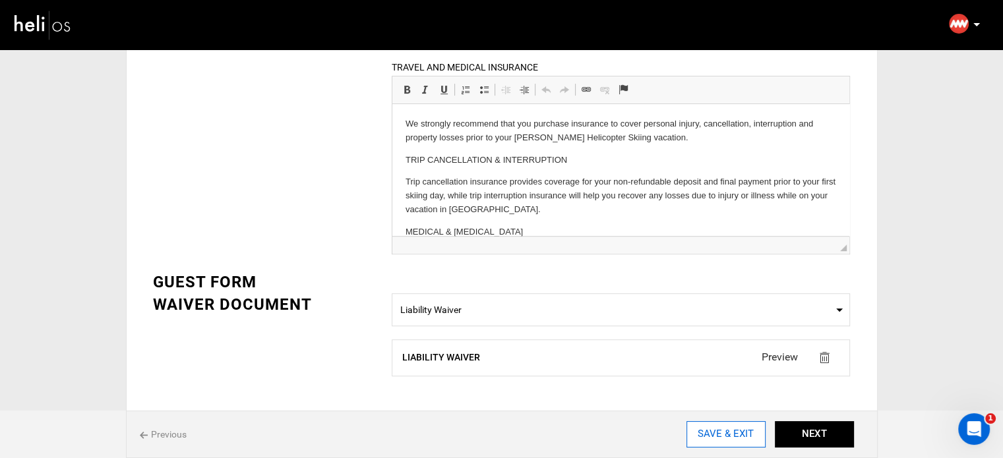
click at [742, 434] on input "SAVE & EXIT" at bounding box center [725, 434] width 79 height 26
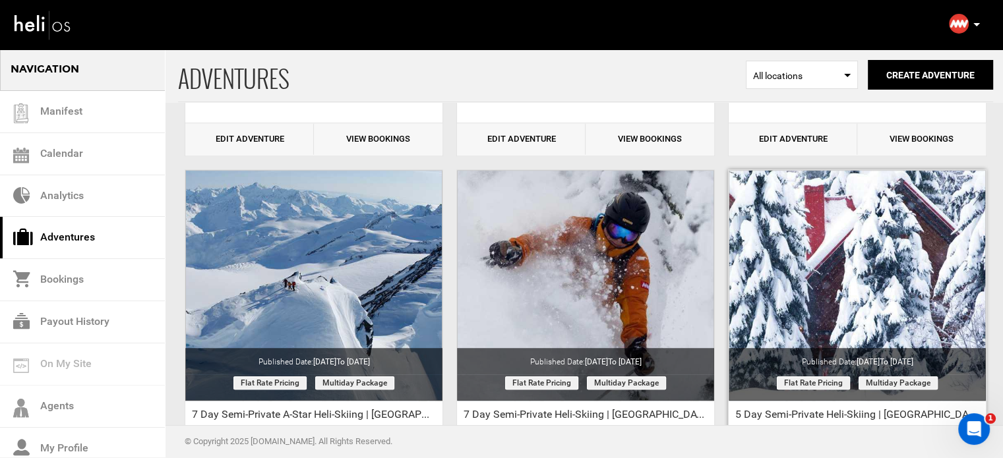
scroll to position [989, 0]
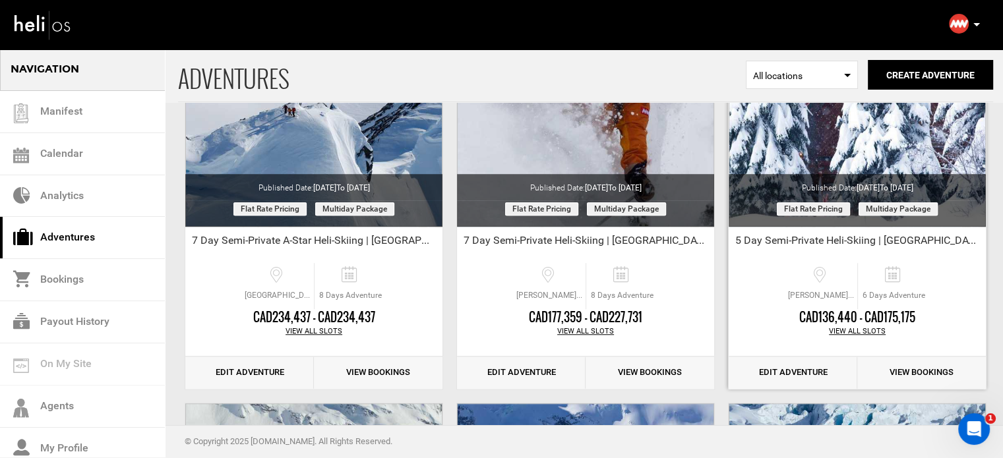
click at [807, 371] on link "Edit Adventure" at bounding box center [792, 373] width 129 height 32
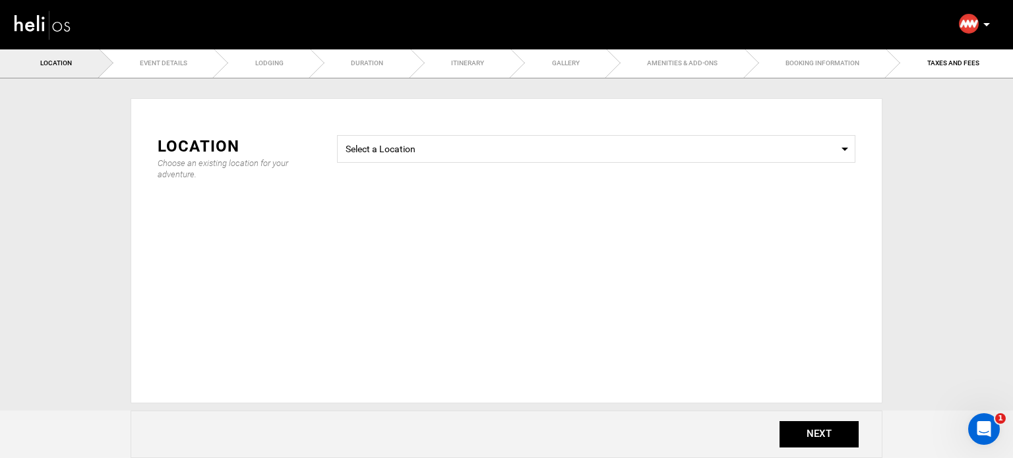
type input "5000"
type input "90"
select select "string:2"
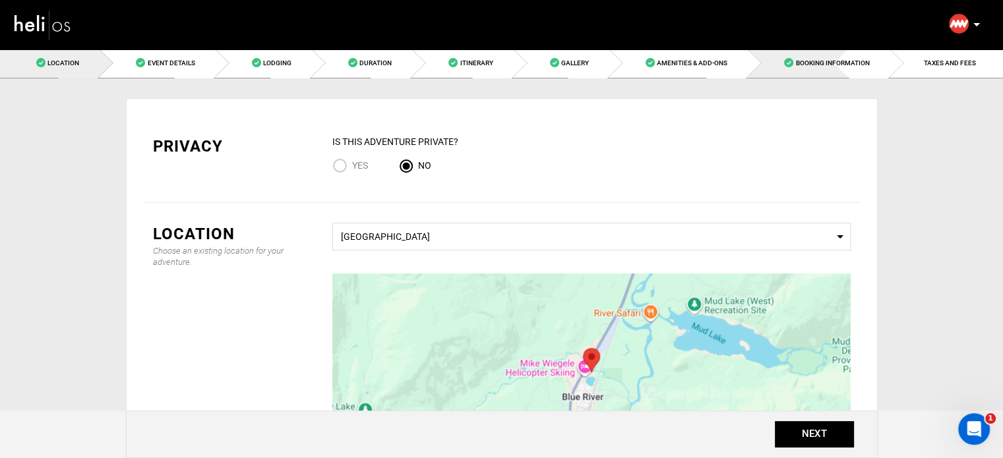
click at [827, 65] on span "Booking Information" at bounding box center [832, 62] width 74 height 7
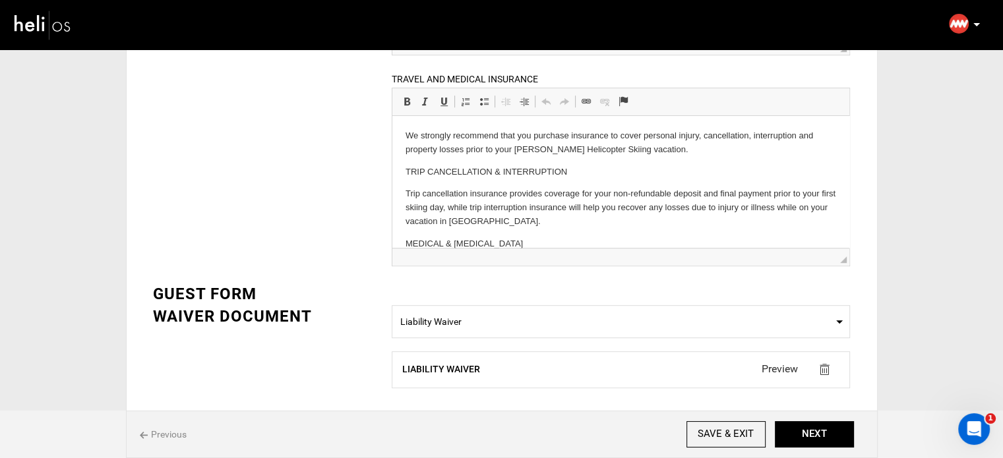
scroll to position [571, 0]
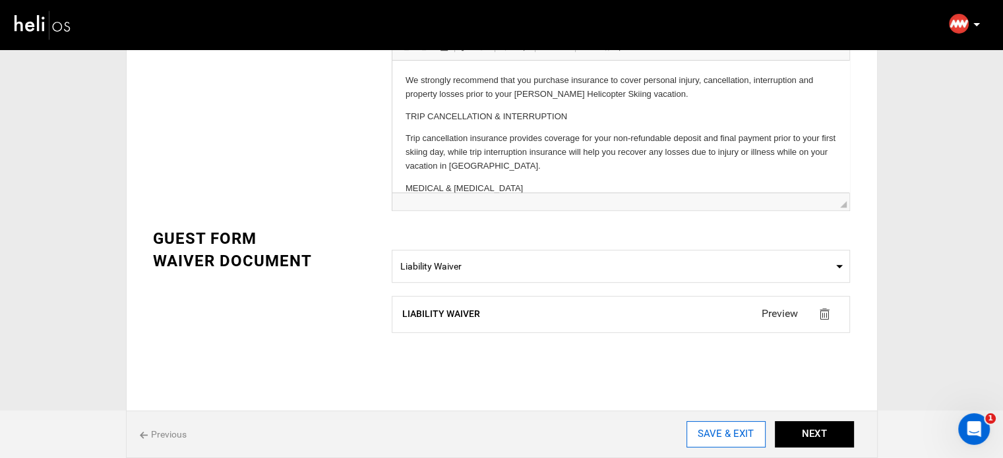
click at [742, 434] on input "SAVE & EXIT" at bounding box center [725, 434] width 79 height 26
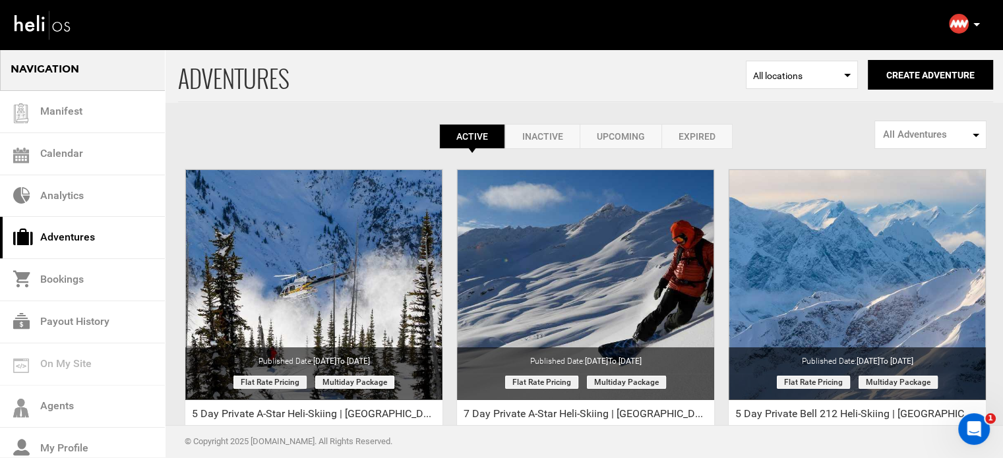
click at [976, 23] on icon at bounding box center [976, 24] width 7 height 3
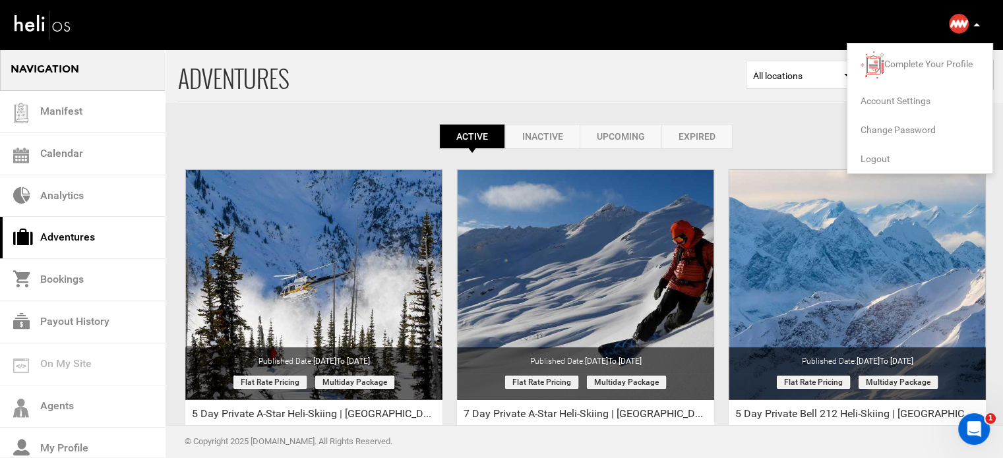
click at [877, 161] on span "Logout" at bounding box center [875, 159] width 30 height 11
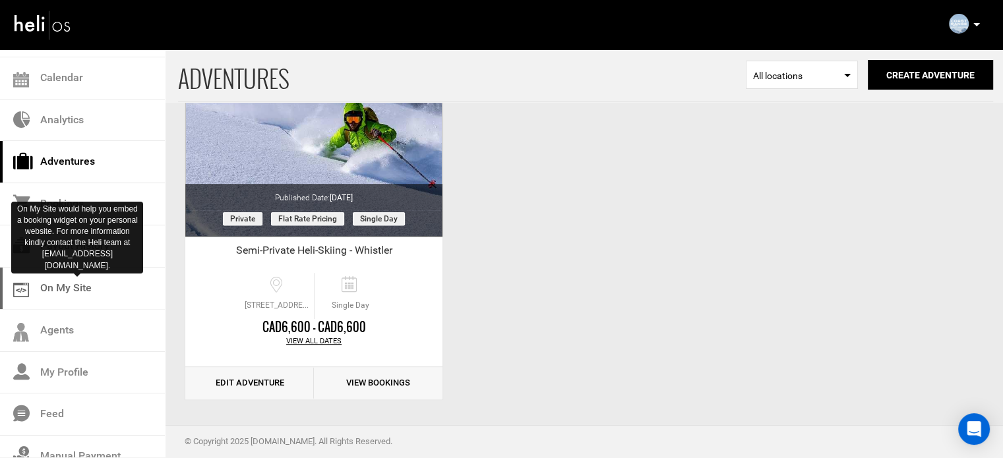
scroll to position [137, 0]
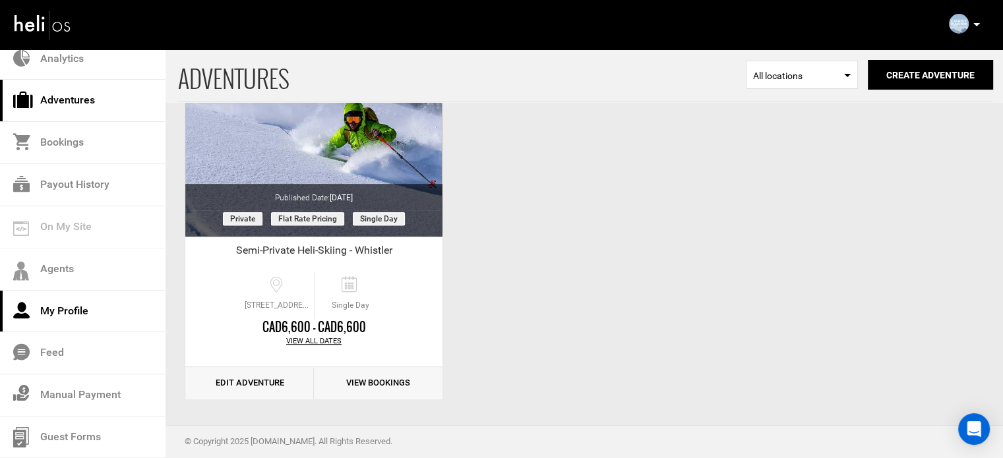
click at [74, 312] on link "My Profile" at bounding box center [82, 312] width 165 height 42
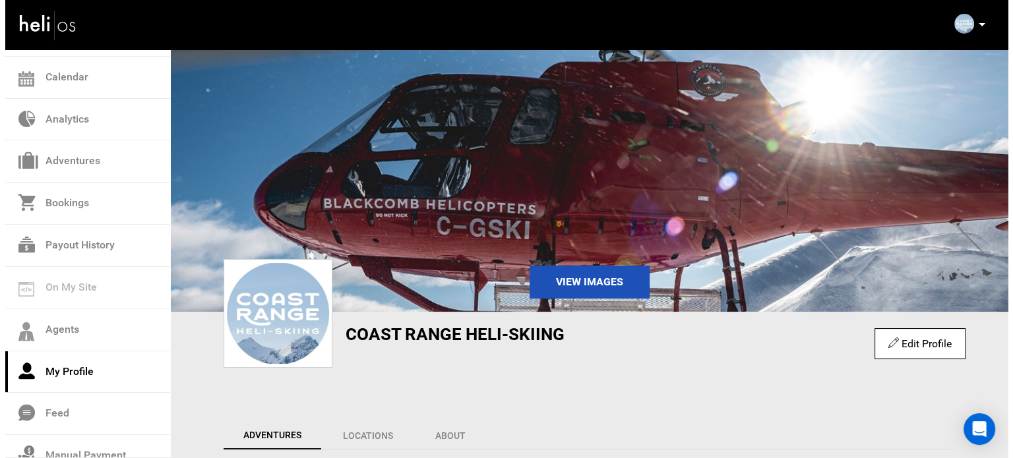
scroll to position [137, 0]
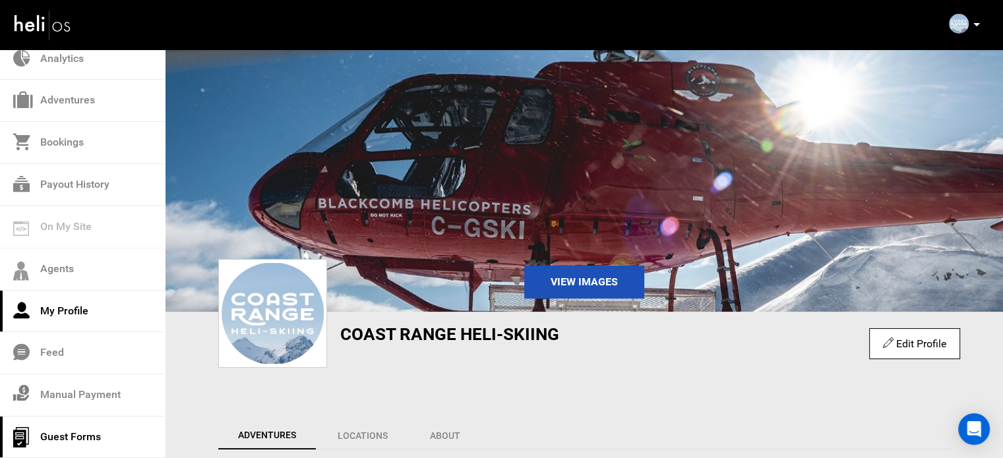
click at [66, 435] on link "Guest Forms" at bounding box center [82, 438] width 165 height 42
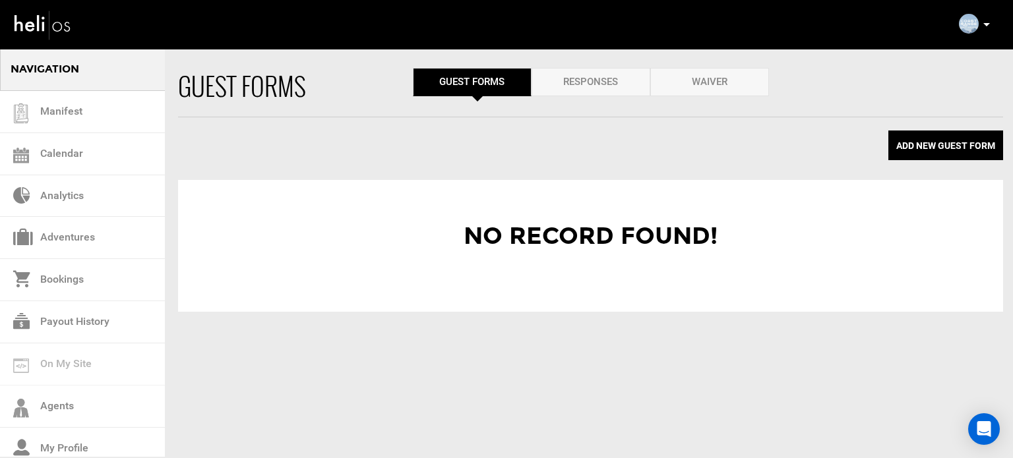
click at [722, 98] on div "Guest Forms Guest Forms .order_by Responses Waiver" at bounding box center [590, 92] width 825 height 49
click at [722, 90] on link "Waiver" at bounding box center [709, 82] width 119 height 28
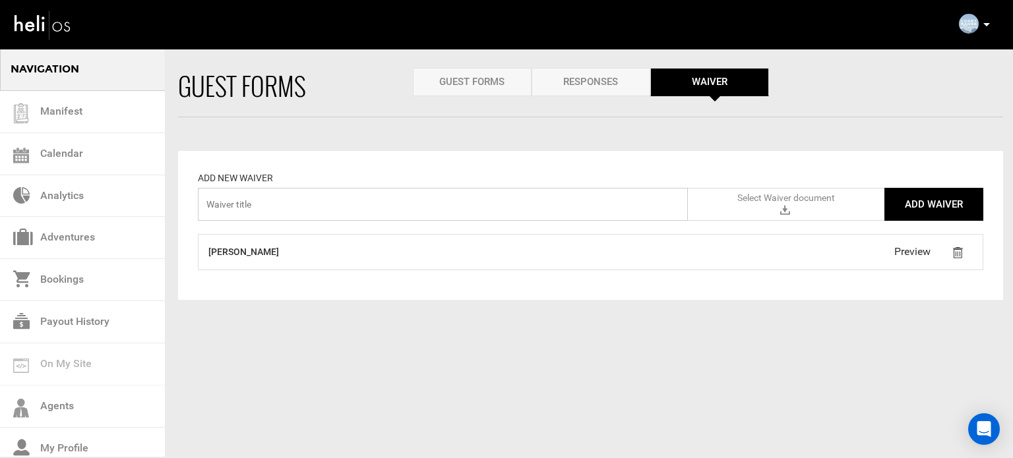
click at [483, 207] on input "text" at bounding box center [443, 204] width 490 height 33
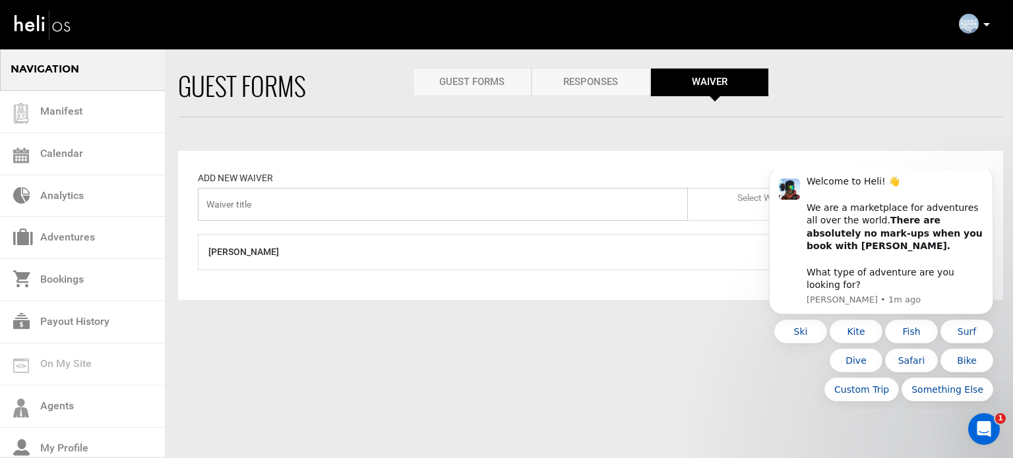
click at [332, 195] on input "text" at bounding box center [443, 204] width 490 height 33
click at [983, 179] on button "Dismiss notification" at bounding box center [988, 170] width 17 height 17
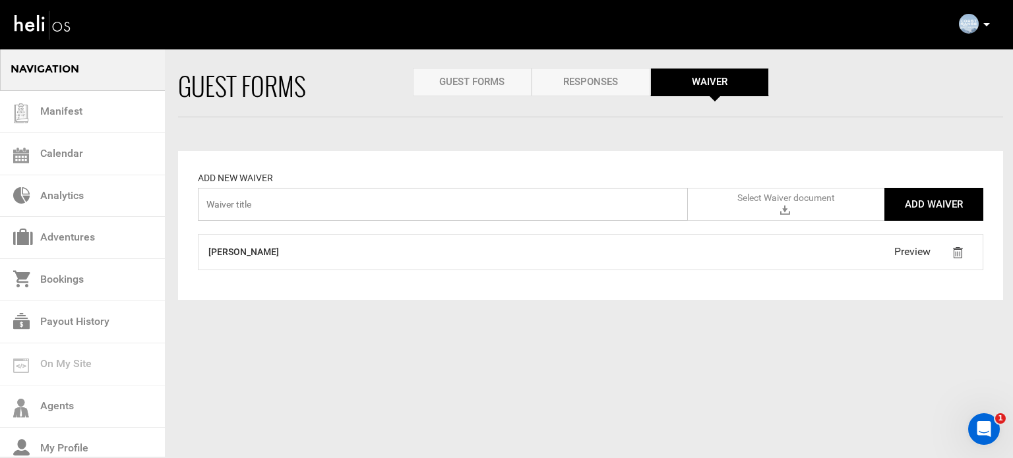
click at [274, 207] on input "text" at bounding box center [443, 204] width 490 height 33
type input "Blackbomb & Coast Range"
click at [769, 206] on label "Select Waiver document" at bounding box center [786, 204] width 196 height 33
click at [0, 0] on input "Select Waiver document" at bounding box center [0, 0] width 0 height 0
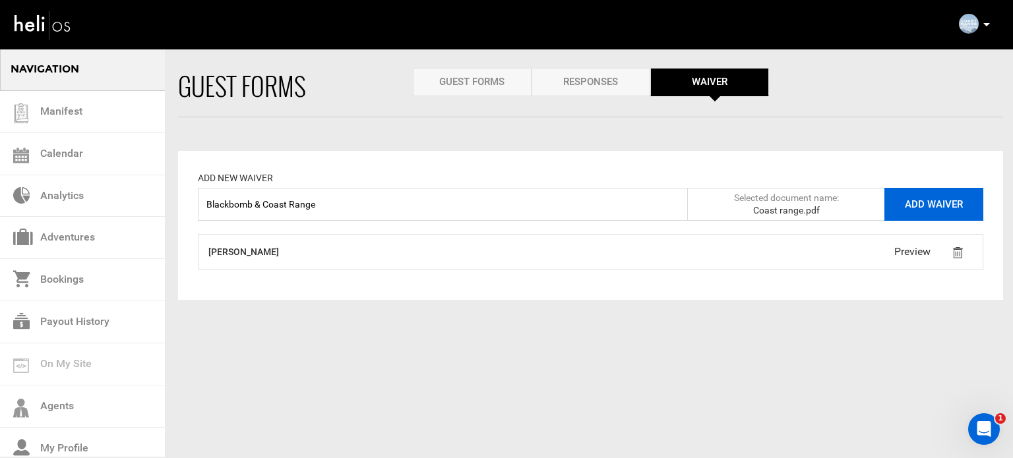
click at [925, 208] on button "Add Waiver" at bounding box center [933, 204] width 99 height 33
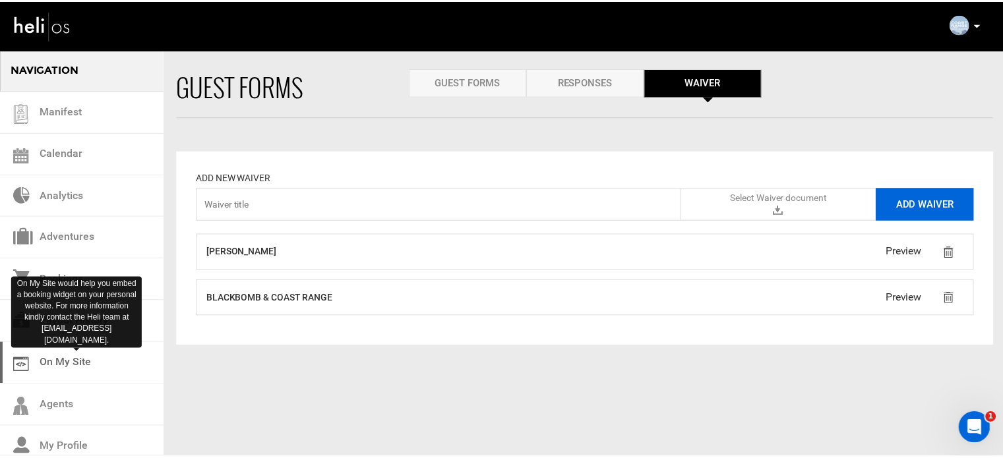
scroll to position [132, 0]
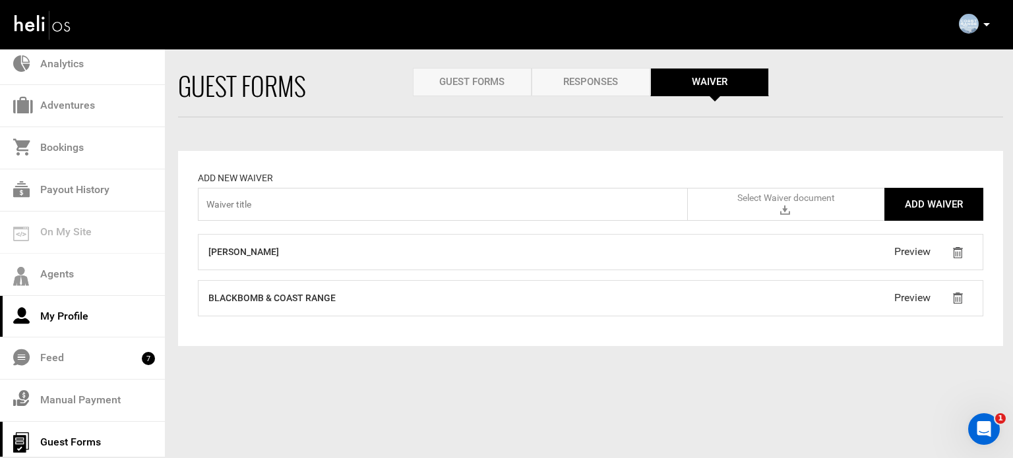
click at [94, 311] on link "My Profile" at bounding box center [82, 317] width 165 height 42
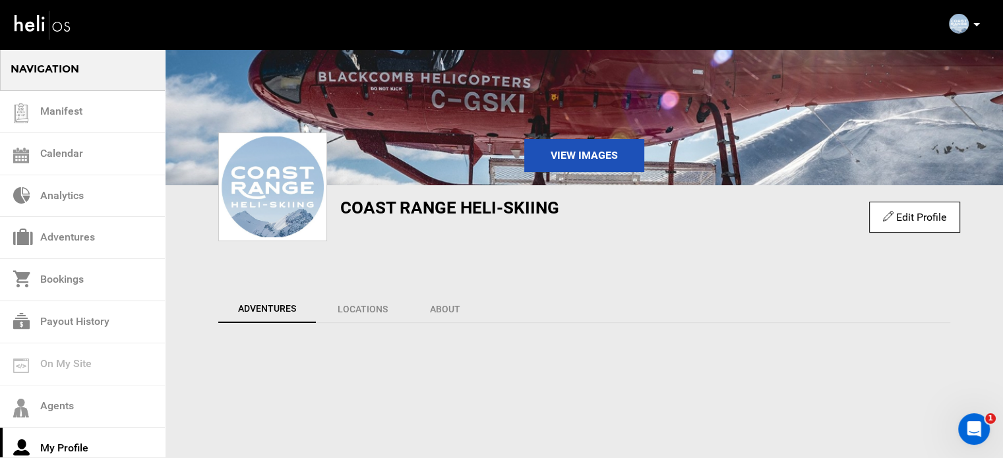
scroll to position [264, 0]
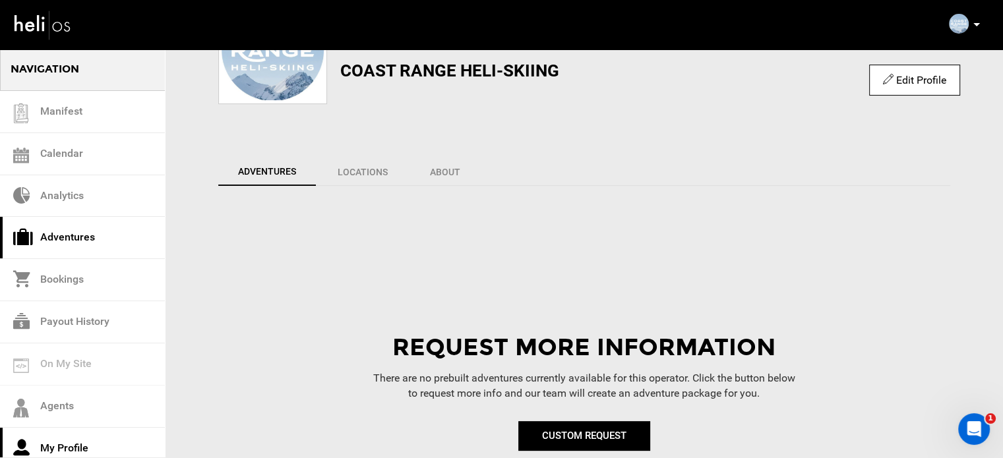
click at [74, 242] on link "Adventures" at bounding box center [82, 238] width 165 height 42
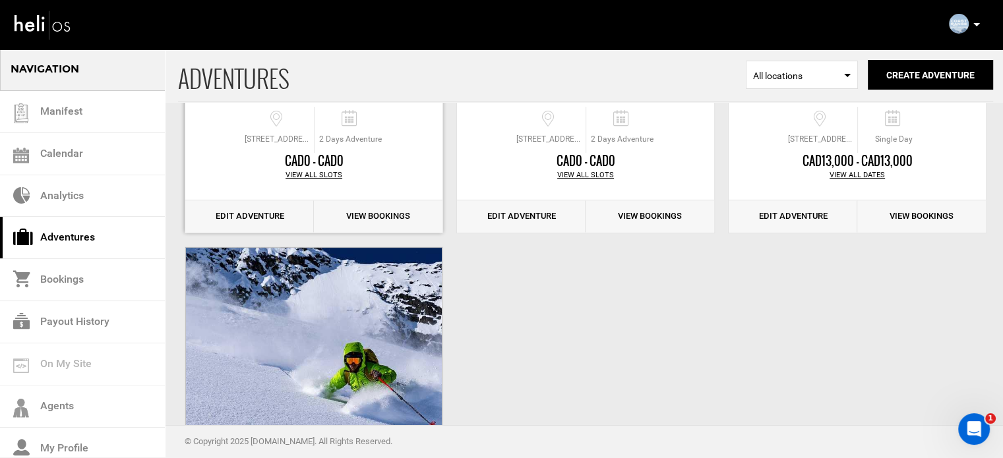
scroll to position [571, 0]
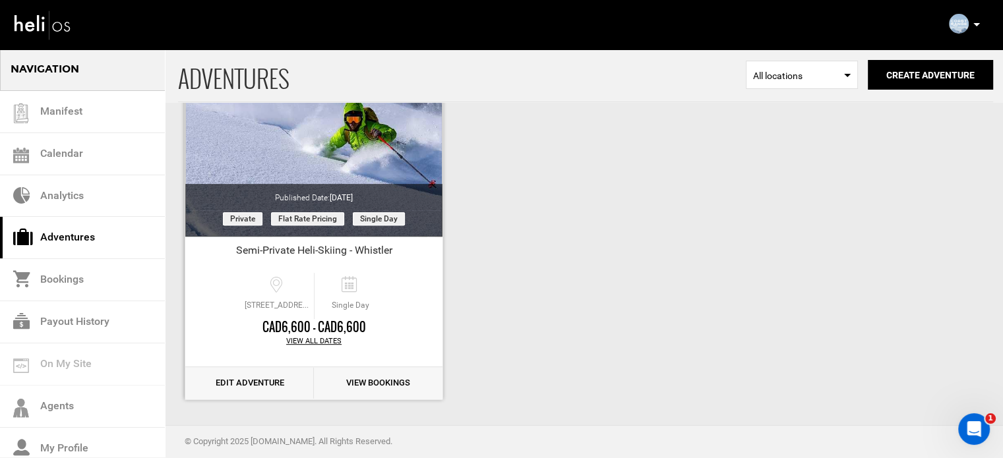
click at [250, 376] on link "Edit Adventure" at bounding box center [249, 383] width 129 height 32
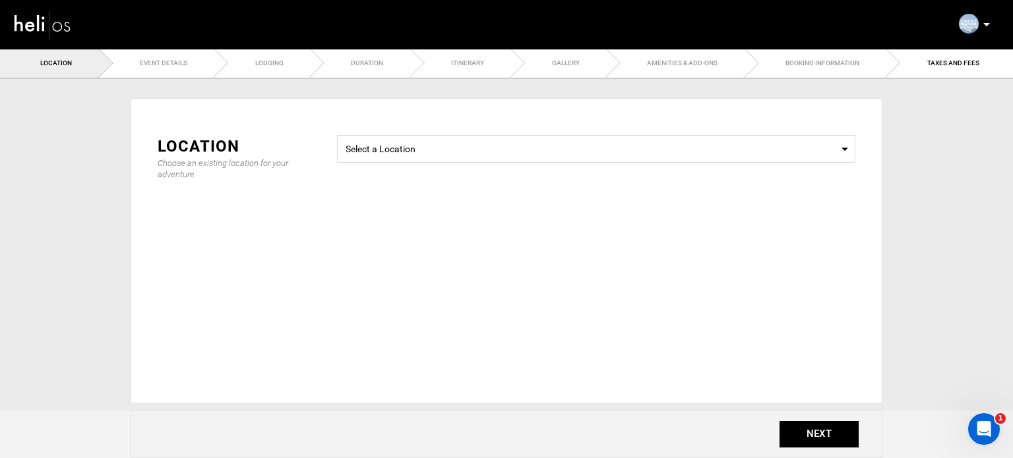
type input "7"
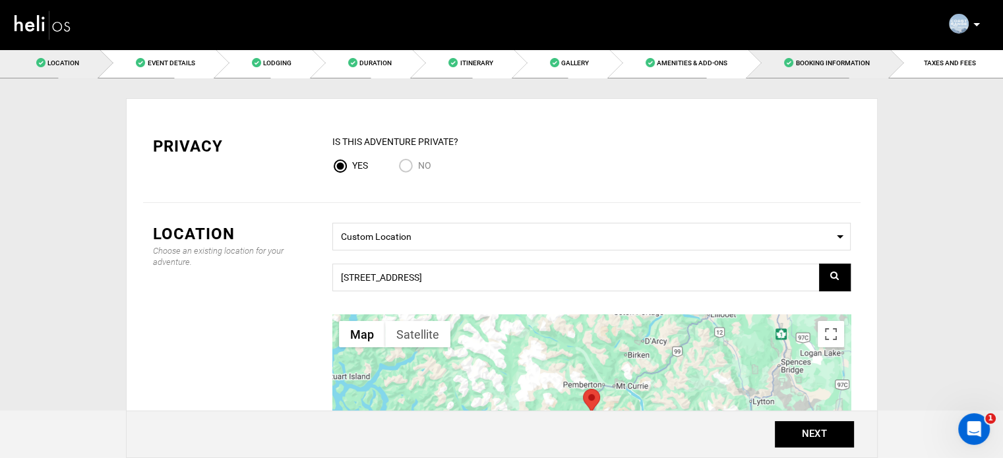
click at [813, 49] on link "Booking Information" at bounding box center [819, 63] width 142 height 30
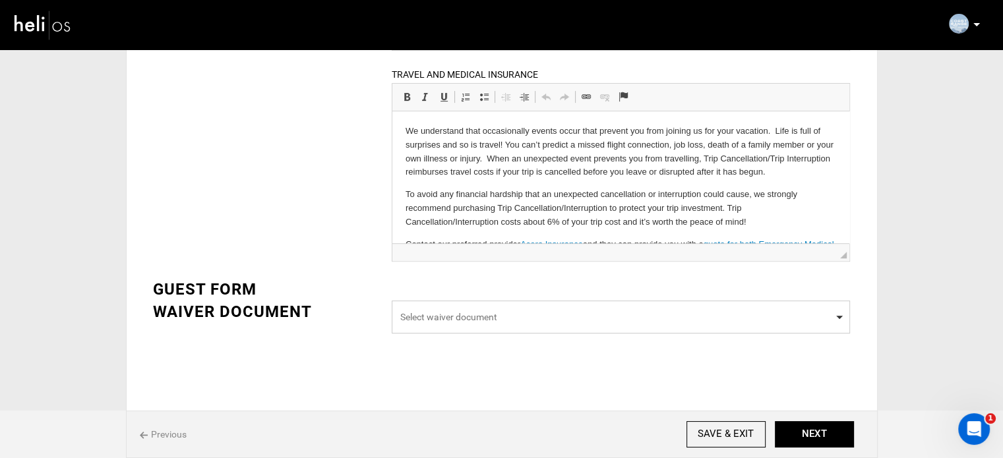
drag, startPoint x: 515, startPoint y: 325, endPoint x: 502, endPoint y: 331, distance: 13.9
click at [515, 324] on span "Select waiver document" at bounding box center [621, 317] width 458 height 33
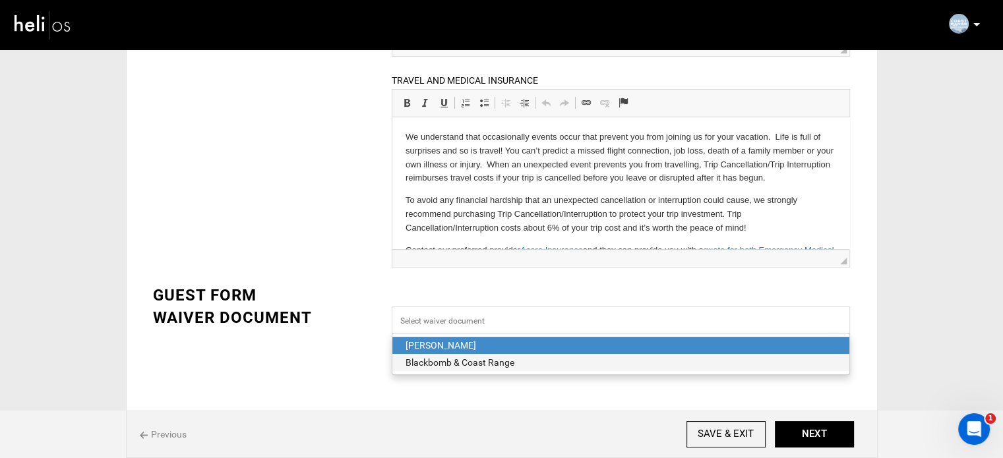
click at [449, 366] on div "Blackbomb & Coast Range" at bounding box center [620, 362] width 430 height 13
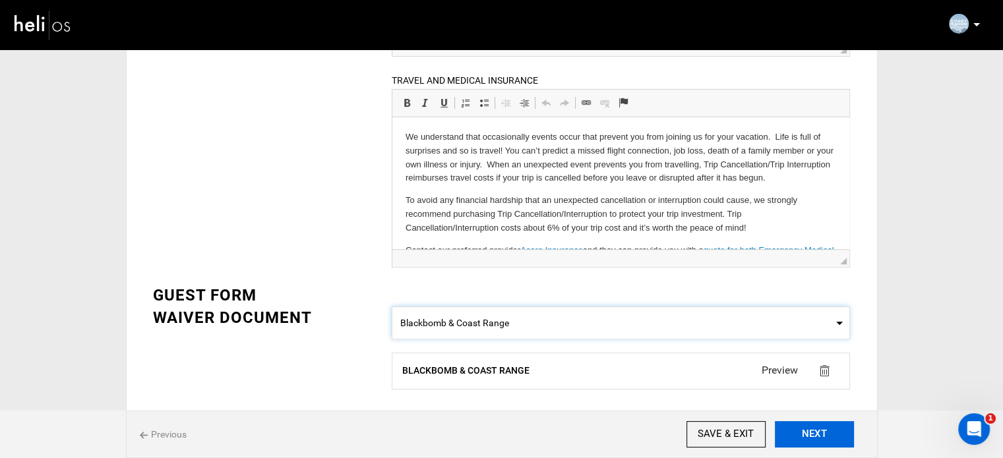
click at [815, 425] on button "NEXT" at bounding box center [814, 434] width 79 height 26
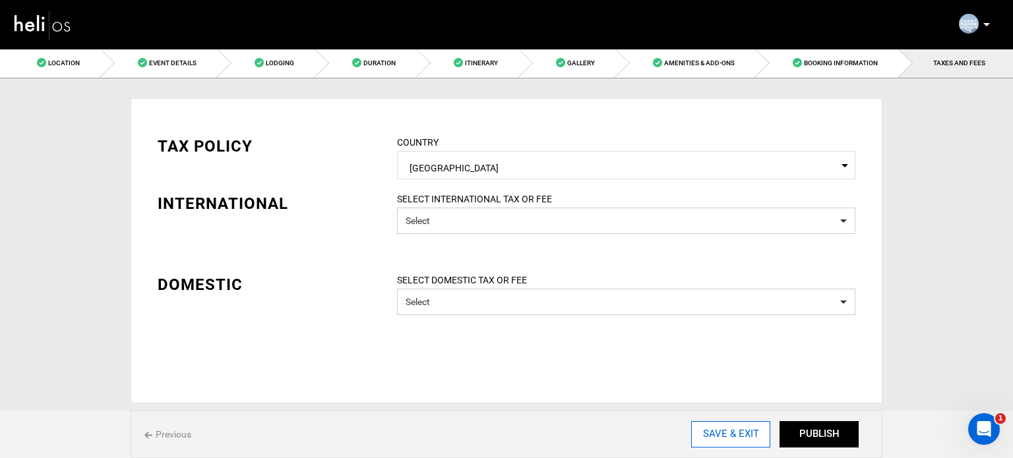
click at [722, 441] on input "SAVE & EXIT" at bounding box center [730, 434] width 79 height 26
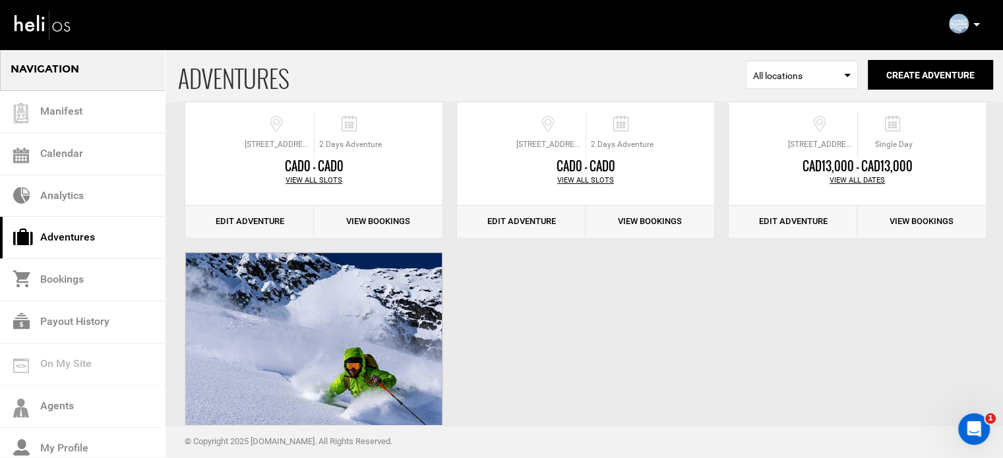
scroll to position [330, 0]
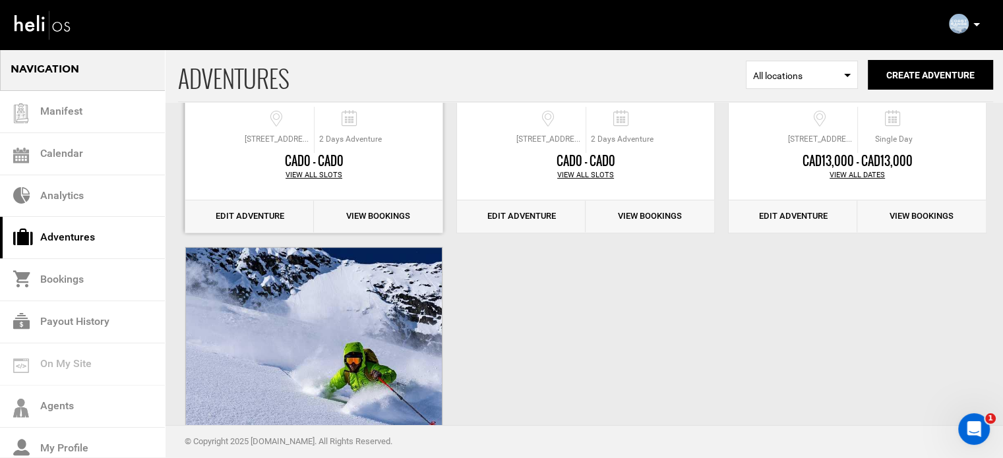
click at [239, 216] on link "Edit Adventure" at bounding box center [249, 216] width 129 height 32
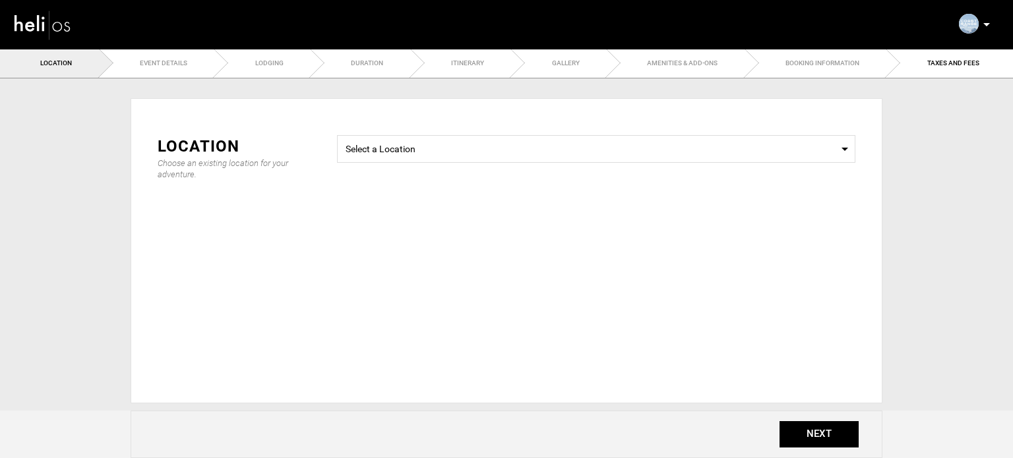
type input "7"
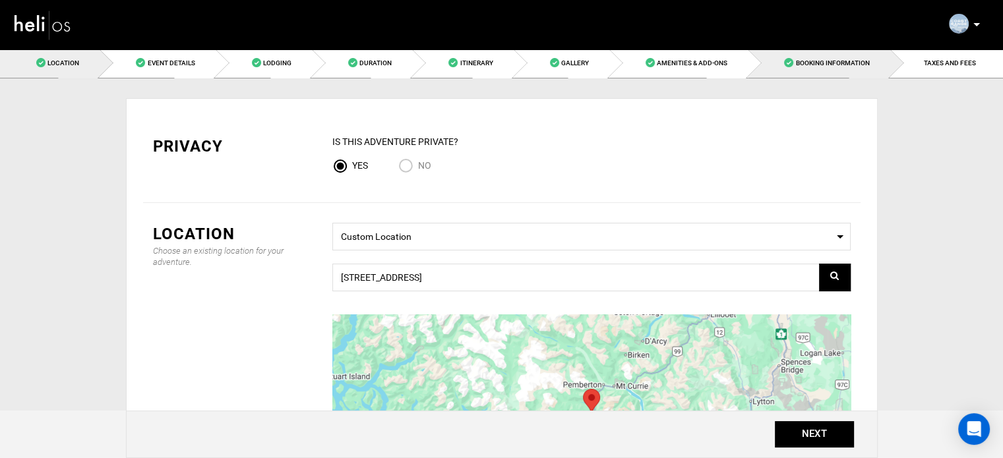
click at [830, 66] on span "Booking Information" at bounding box center [832, 62] width 74 height 7
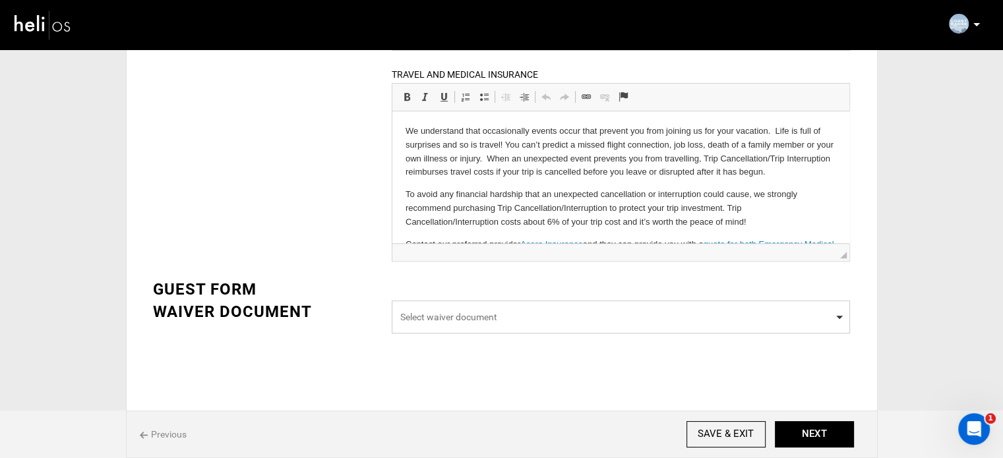
click at [525, 320] on span "Select waiver document" at bounding box center [620, 316] width 441 height 13
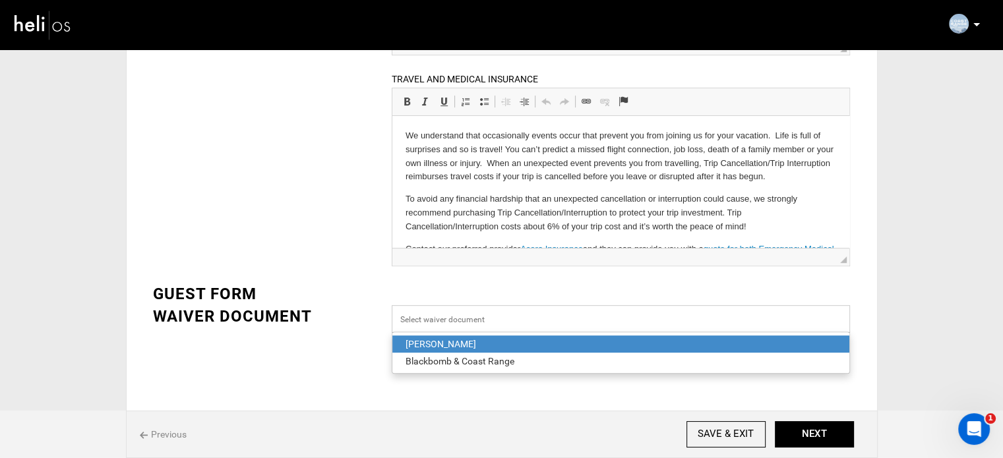
scroll to position [438, 0]
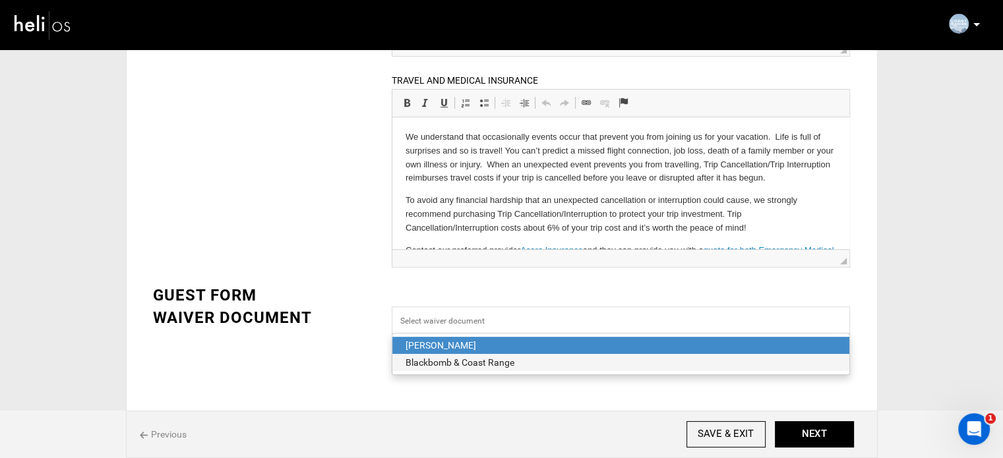
click at [485, 368] on span "Blackbomb & Coast Range" at bounding box center [620, 362] width 457 height 17
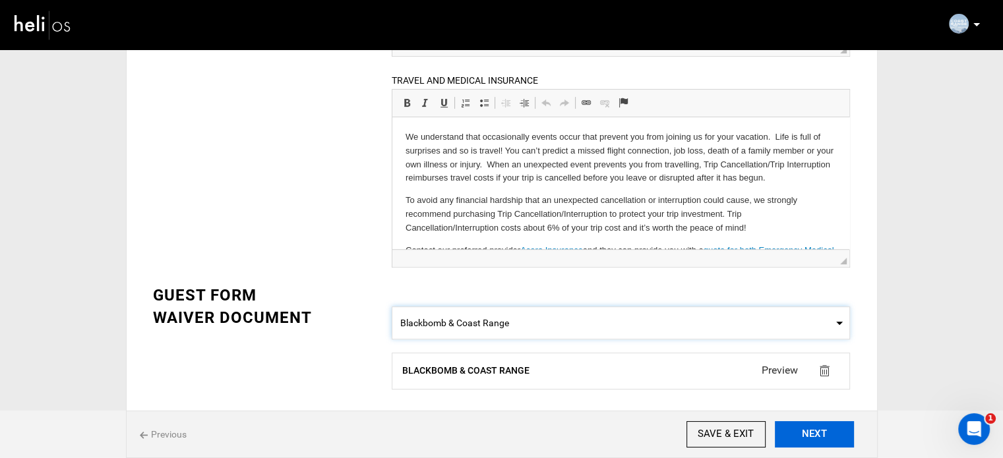
click at [806, 434] on button "NEXT" at bounding box center [814, 434] width 79 height 26
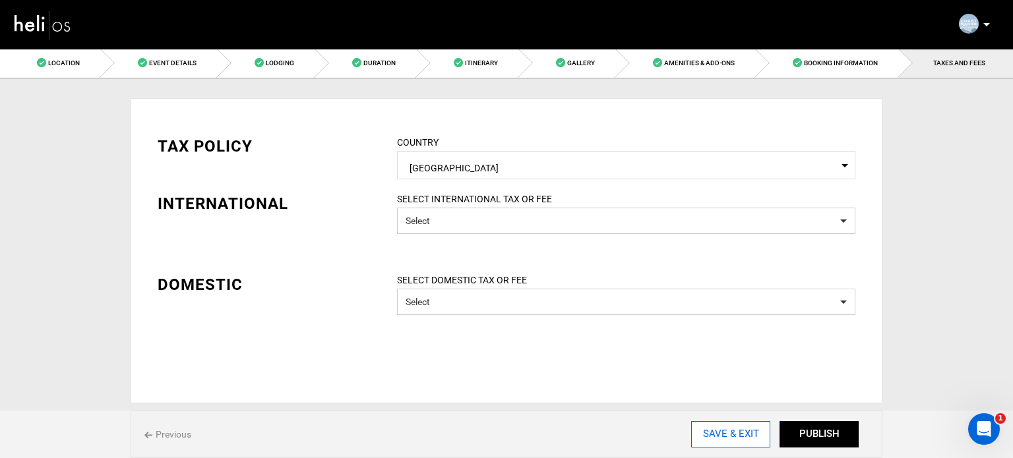
click at [720, 441] on input "SAVE & EXIT" at bounding box center [730, 434] width 79 height 26
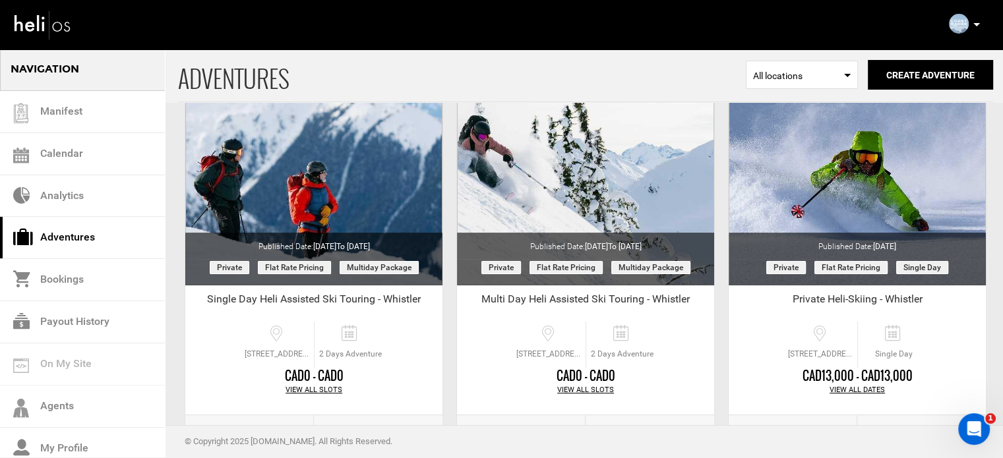
scroll to position [330, 0]
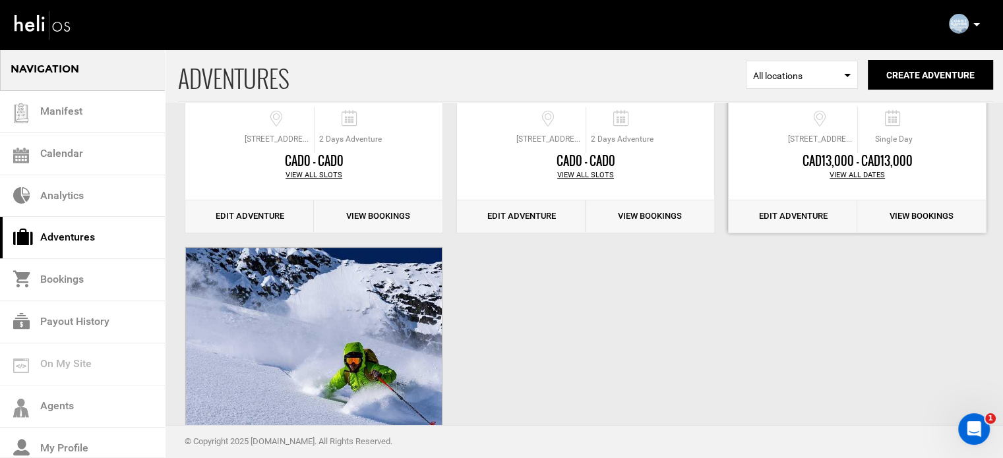
click at [796, 223] on link "Edit Adventure" at bounding box center [792, 216] width 129 height 32
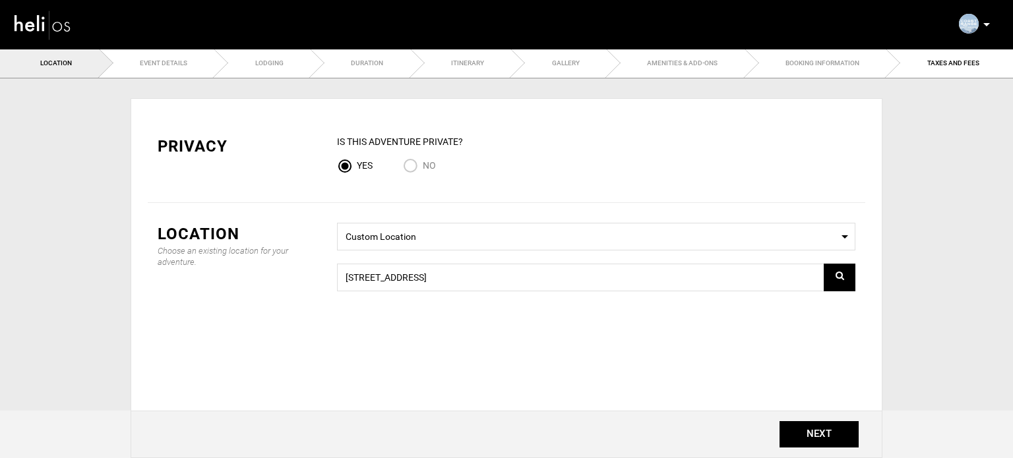
type input "7"
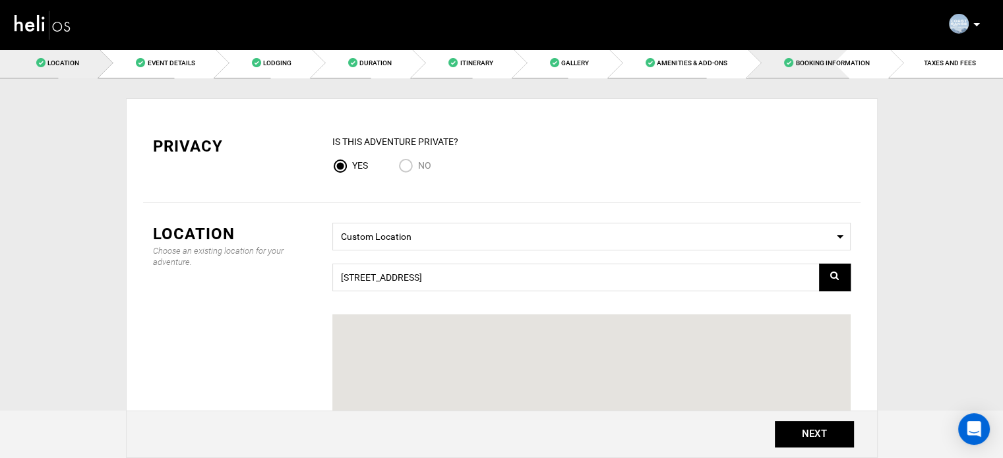
click at [820, 61] on span "Booking Information" at bounding box center [832, 62] width 74 height 7
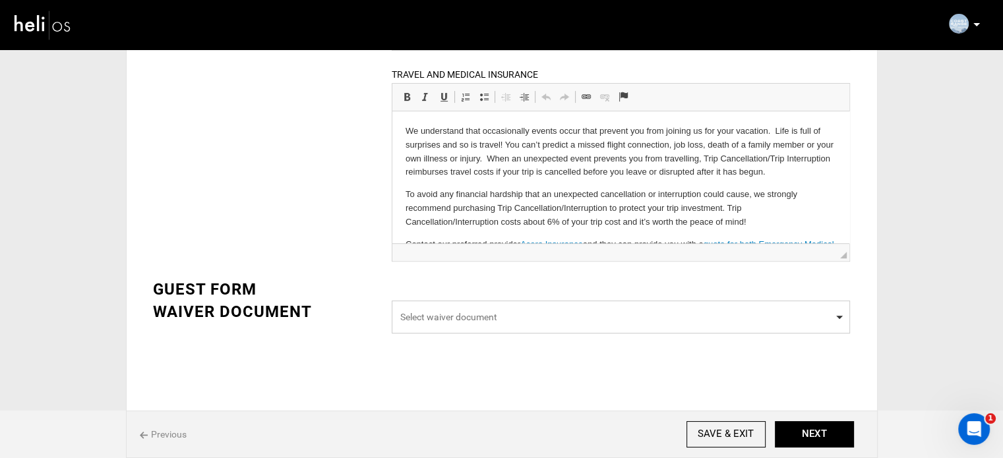
click at [473, 312] on span "Select waiver document" at bounding box center [620, 316] width 441 height 13
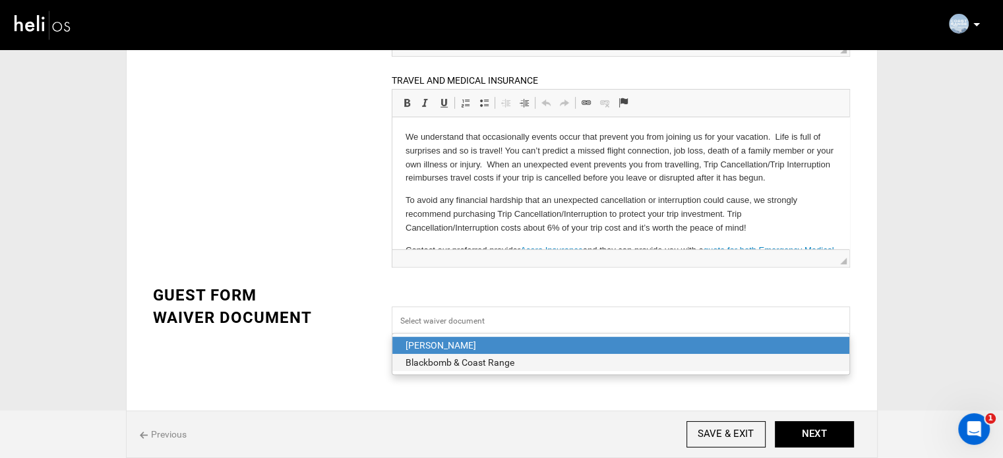
click at [443, 368] on span "Blackbomb & Coast Range" at bounding box center [620, 362] width 457 height 17
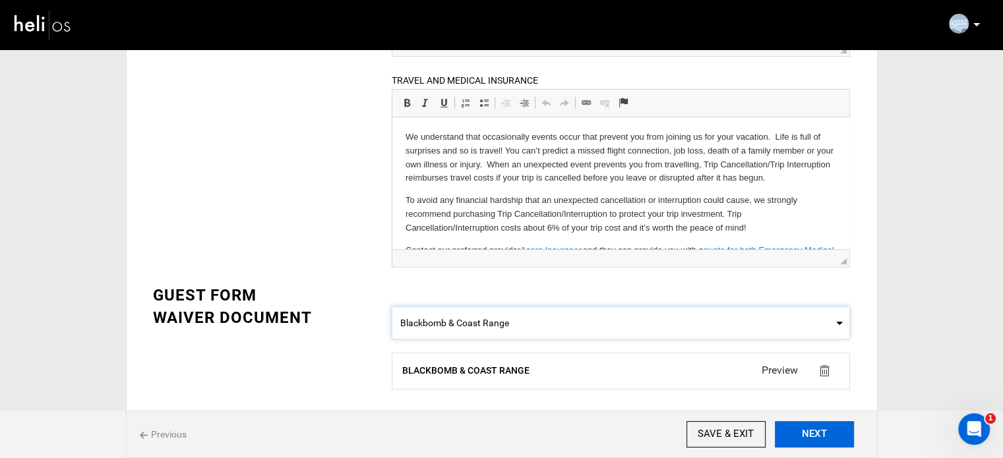
click at [812, 438] on button "NEXT" at bounding box center [814, 434] width 79 height 26
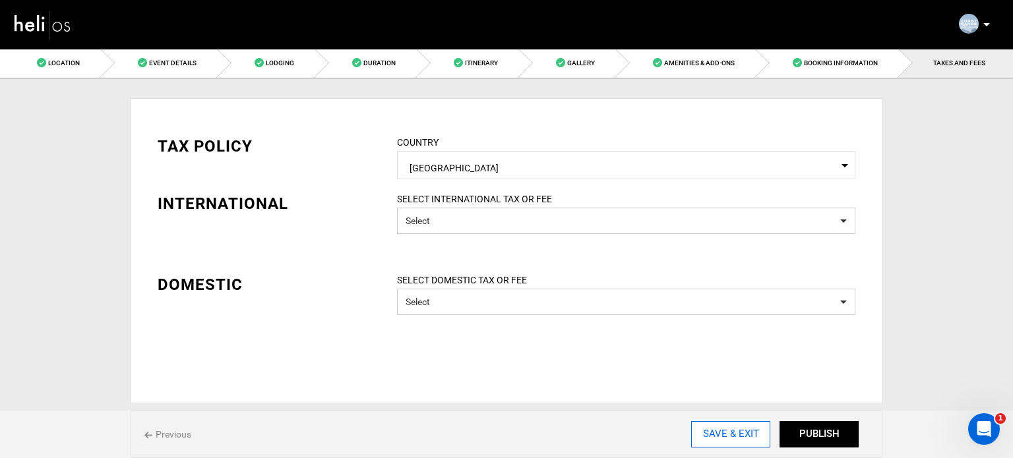
click at [724, 442] on input "SAVE & EXIT" at bounding box center [730, 434] width 79 height 26
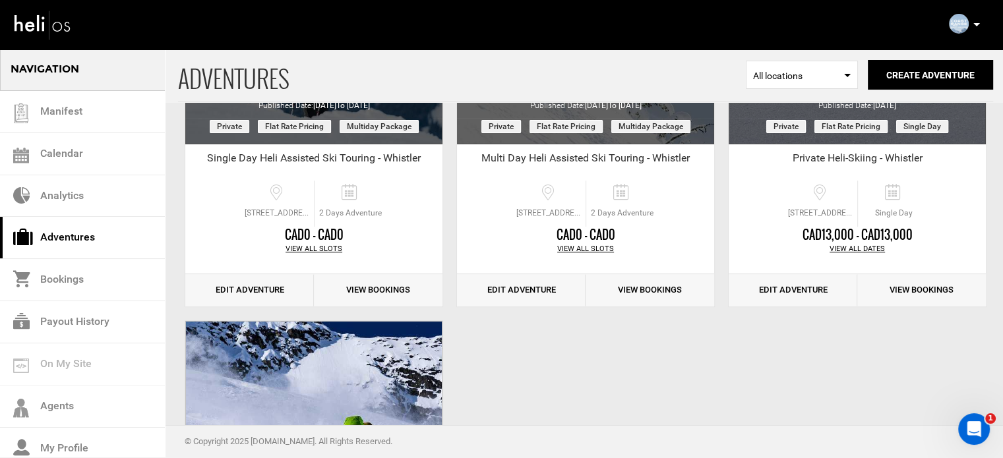
scroll to position [264, 0]
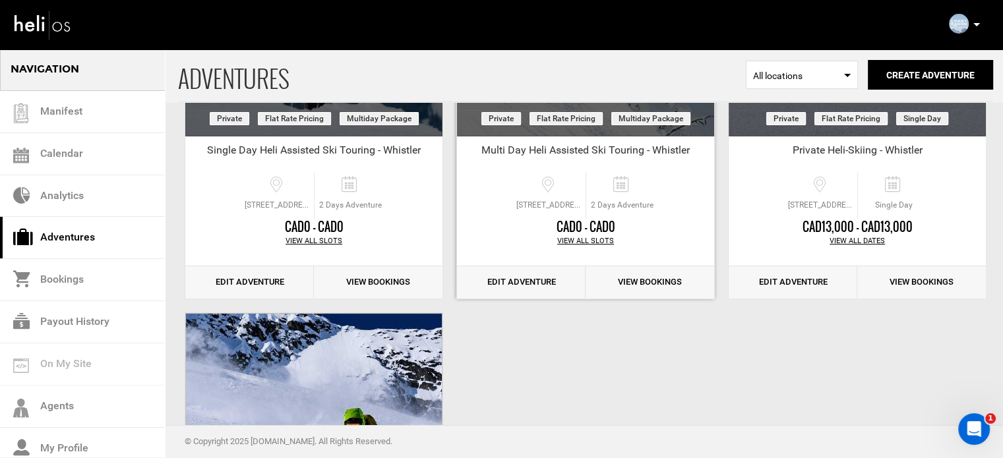
click at [513, 283] on link "Edit Adventure" at bounding box center [521, 282] width 129 height 32
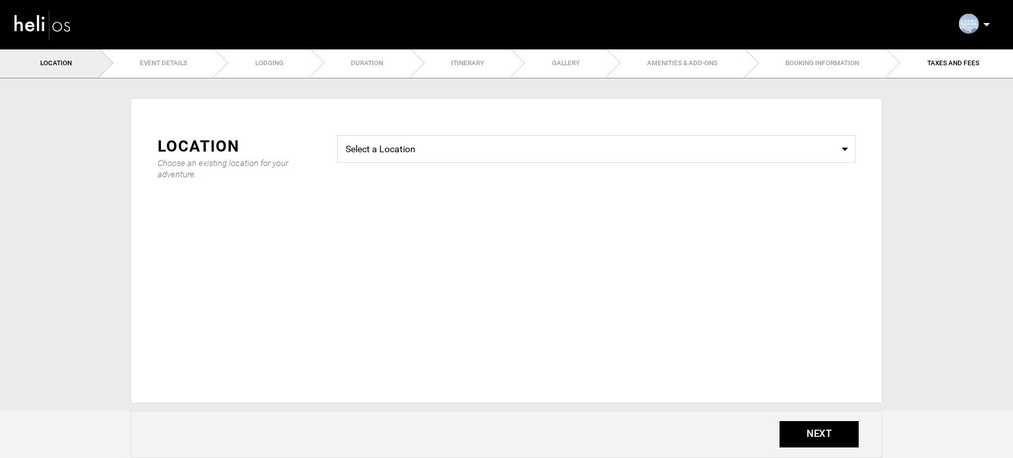
type input "7"
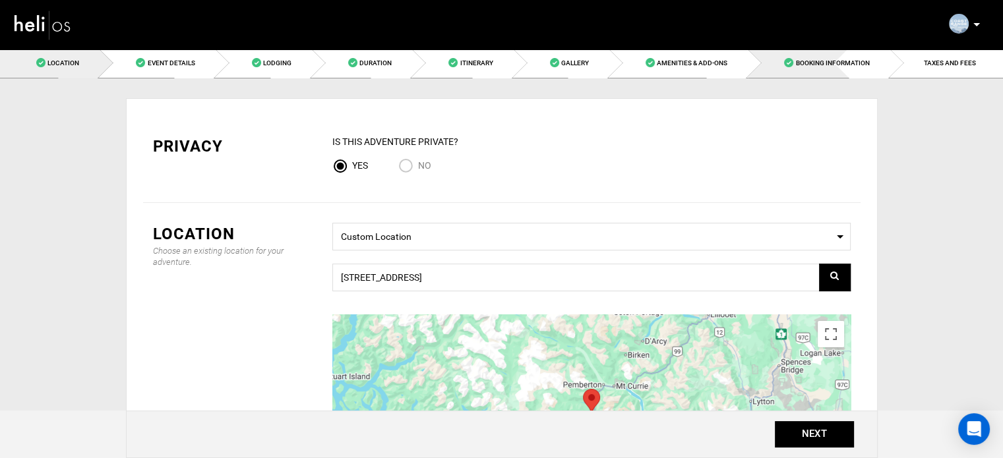
click at [804, 62] on span "Booking Information" at bounding box center [832, 62] width 74 height 7
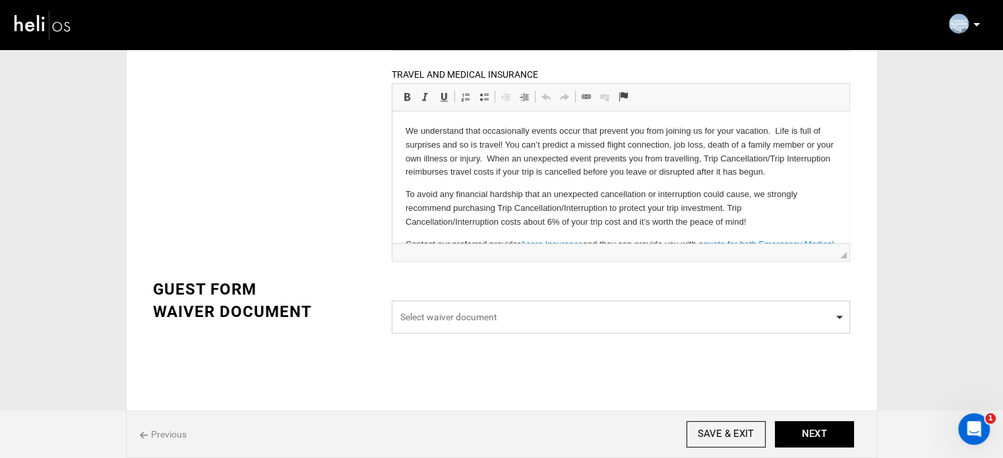
click at [482, 318] on span "Select waiver document" at bounding box center [620, 316] width 441 height 13
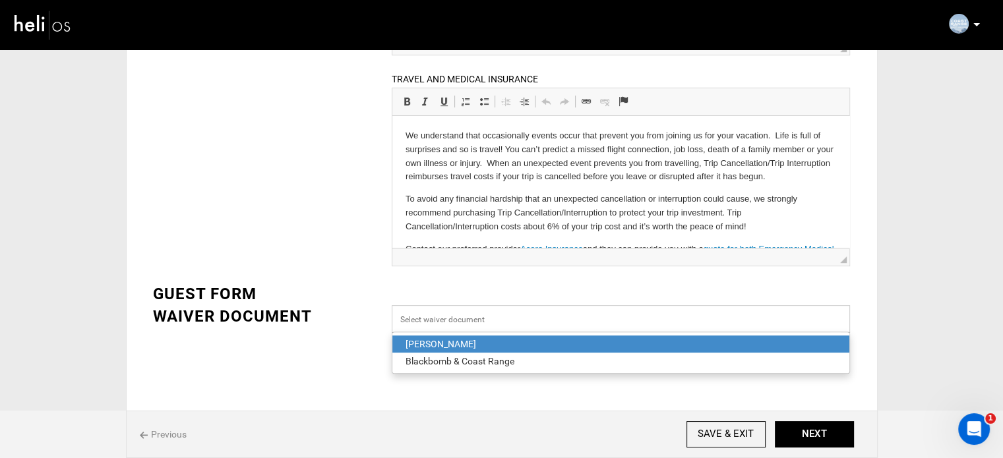
scroll to position [438, 0]
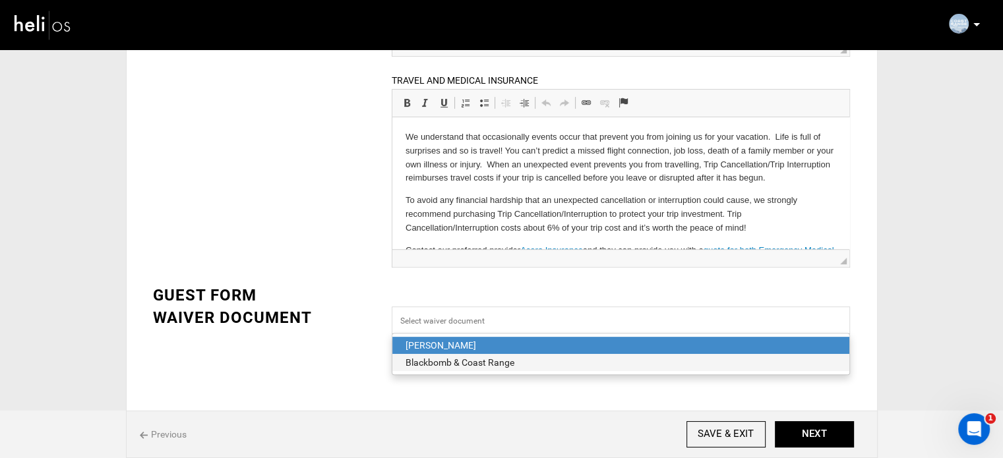
click at [479, 360] on div "Blackbomb & Coast Range" at bounding box center [620, 362] width 430 height 13
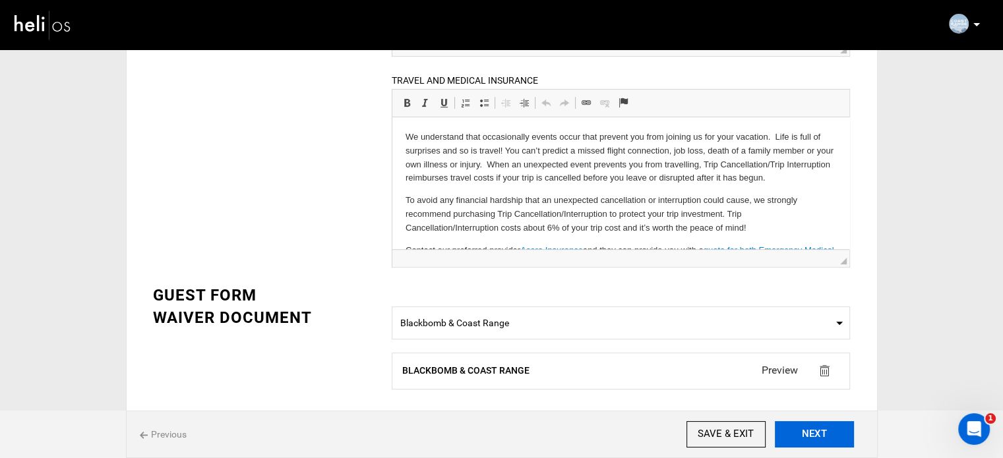
click at [795, 434] on button "NEXT" at bounding box center [814, 434] width 79 height 26
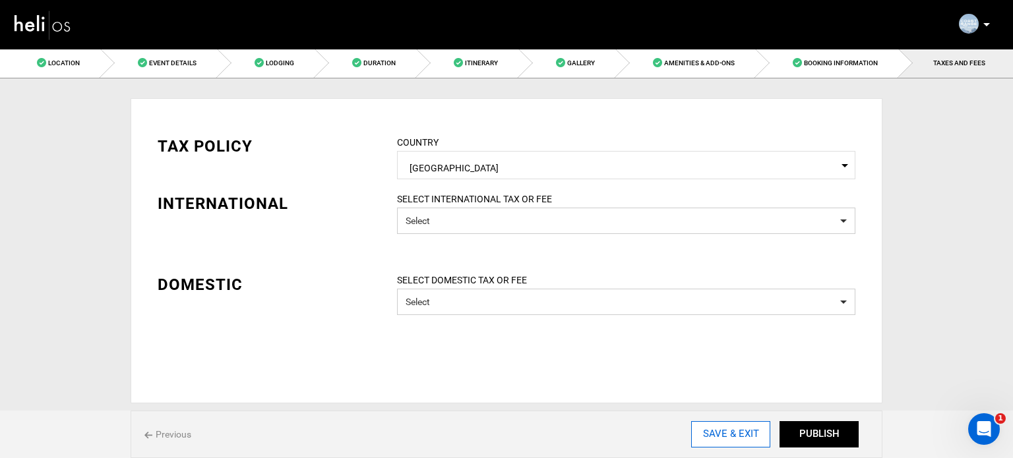
click at [739, 440] on input "SAVE & EXIT" at bounding box center [730, 434] width 79 height 26
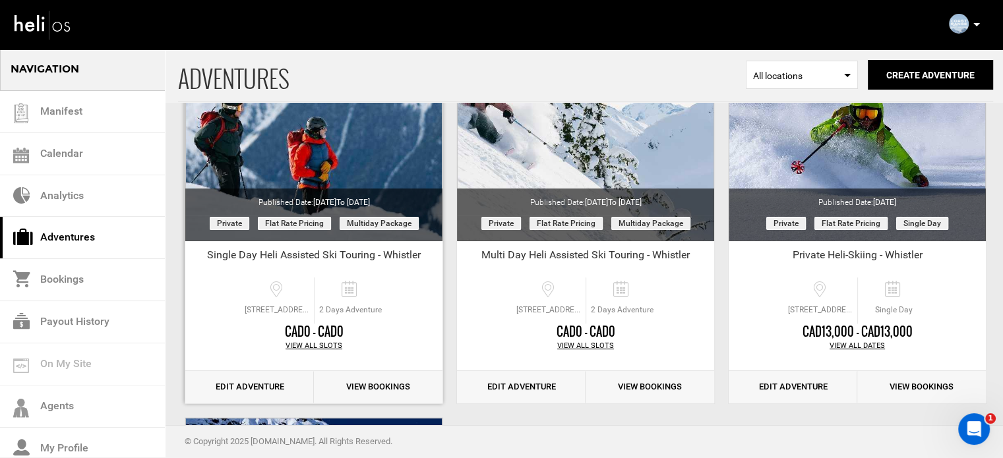
scroll to position [198, 0]
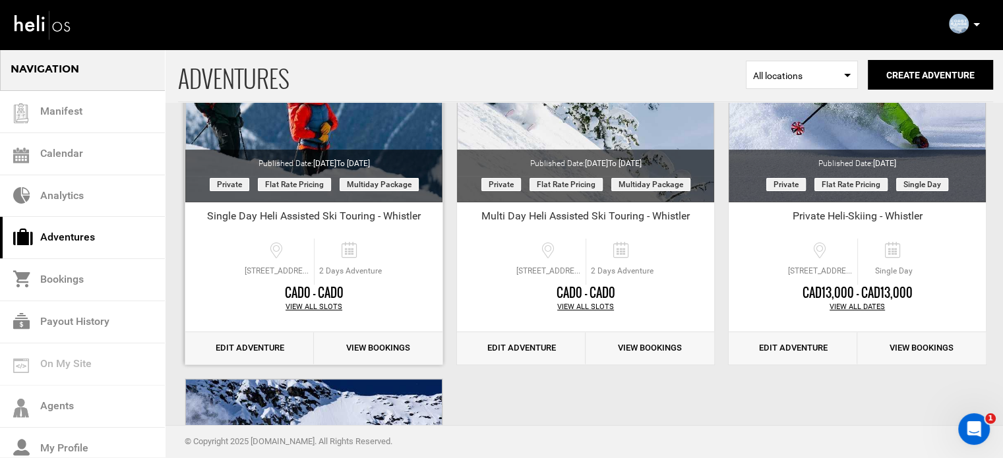
click at [264, 355] on link "Edit Adventure" at bounding box center [249, 348] width 129 height 32
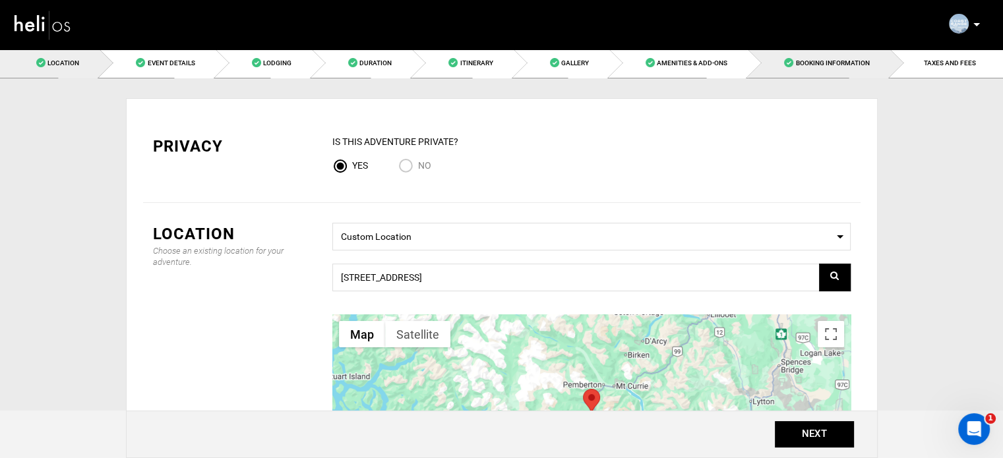
click at [815, 59] on span "Booking Information" at bounding box center [832, 62] width 74 height 7
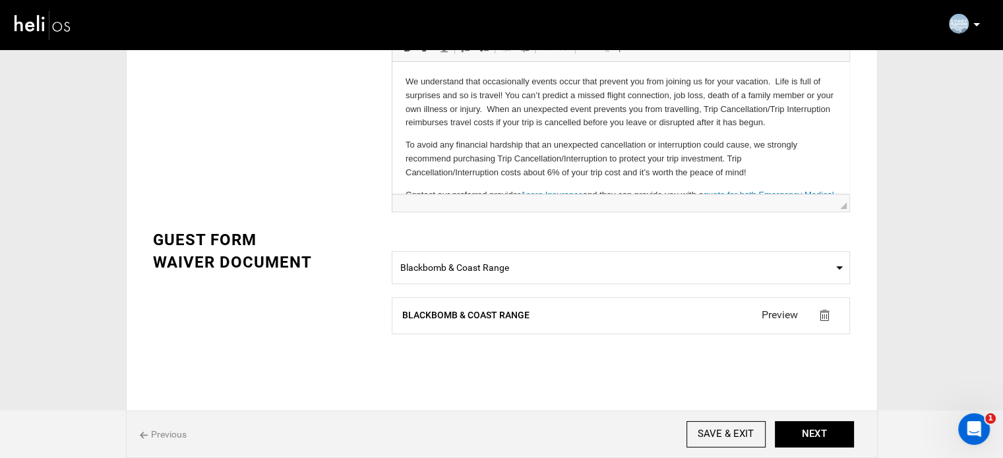
scroll to position [494, 0]
click at [730, 428] on input "SAVE & EXIT" at bounding box center [725, 434] width 79 height 26
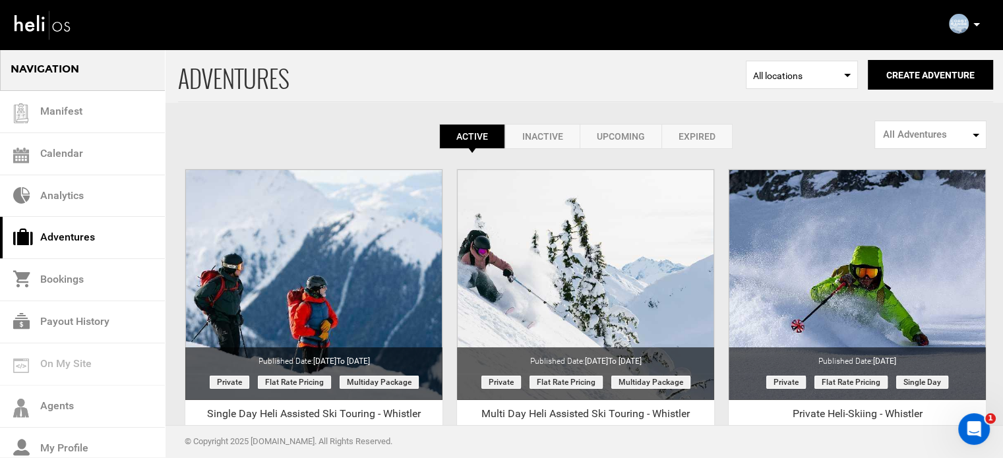
click at [981, 23] on div "Complete Your Profile Account Settings Change Password Logout" at bounding box center [965, 24] width 47 height 26
click at [978, 23] on icon at bounding box center [976, 24] width 7 height 3
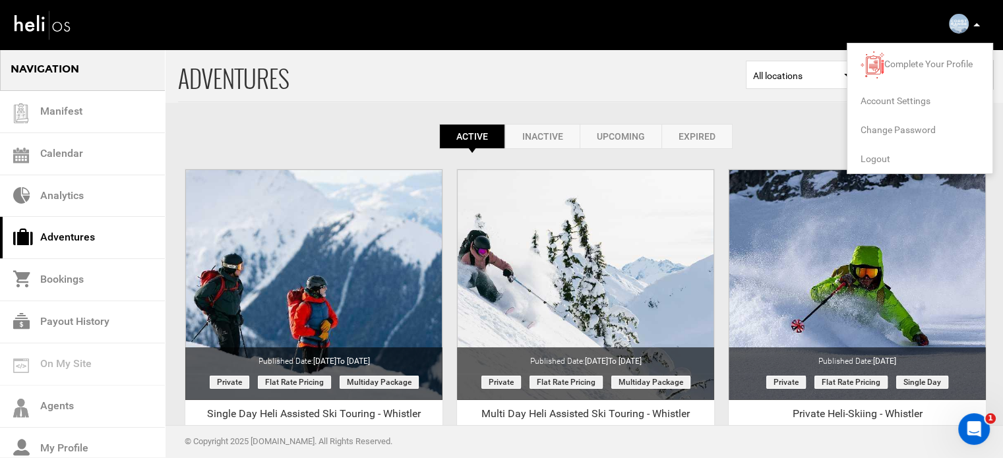
click at [879, 165] on li "Logout" at bounding box center [919, 158] width 145 height 29
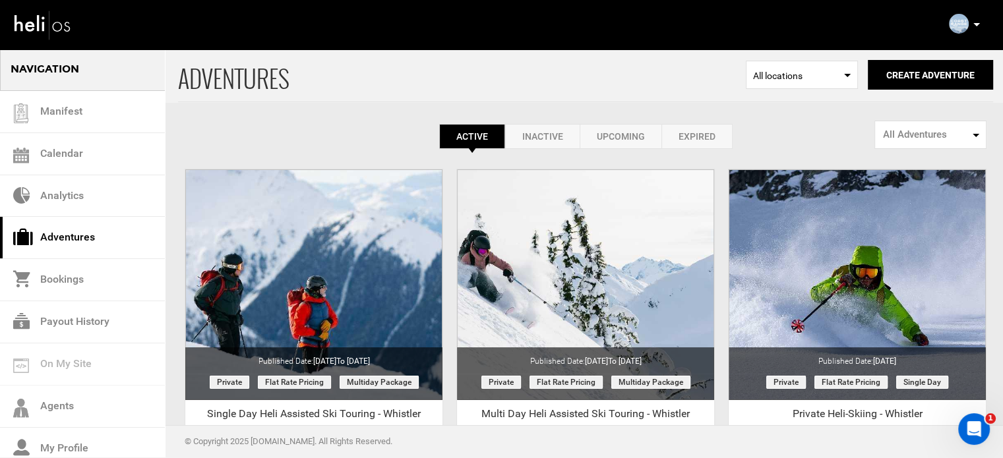
click at [974, 26] on icon at bounding box center [976, 24] width 7 height 3
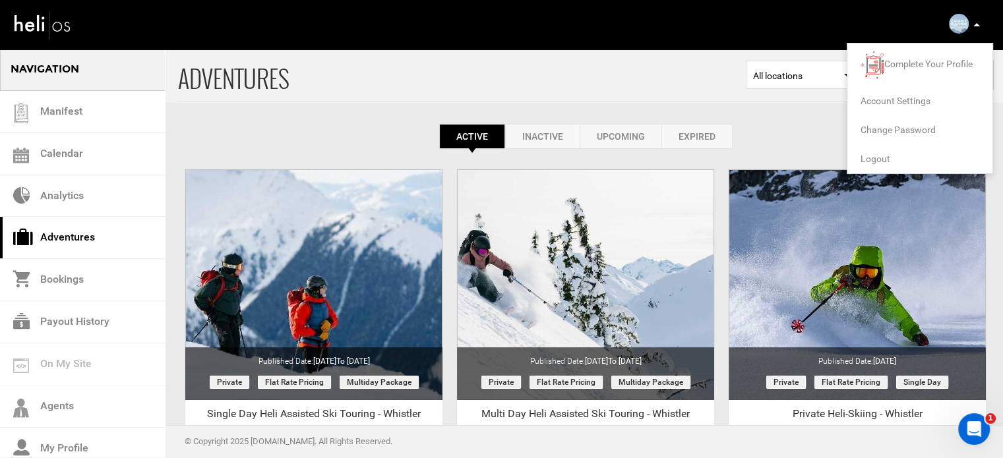
click at [881, 160] on span "Logout" at bounding box center [875, 159] width 30 height 11
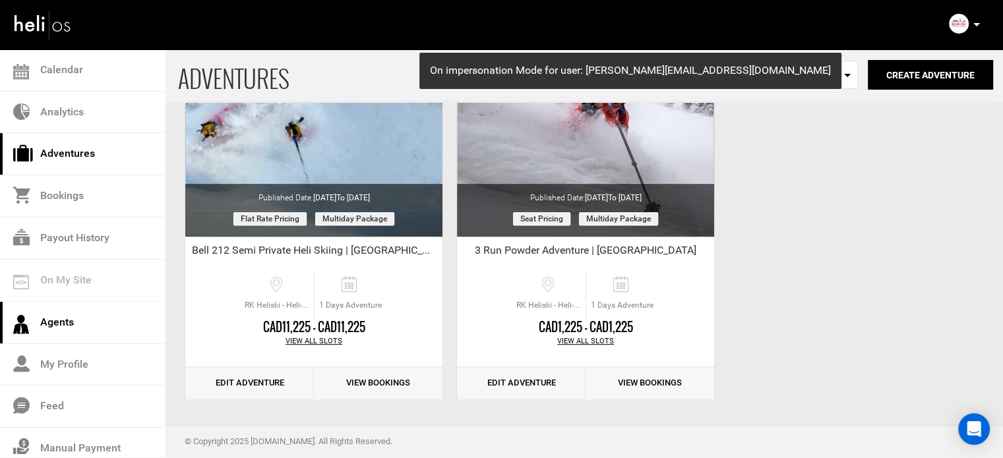
scroll to position [137, 0]
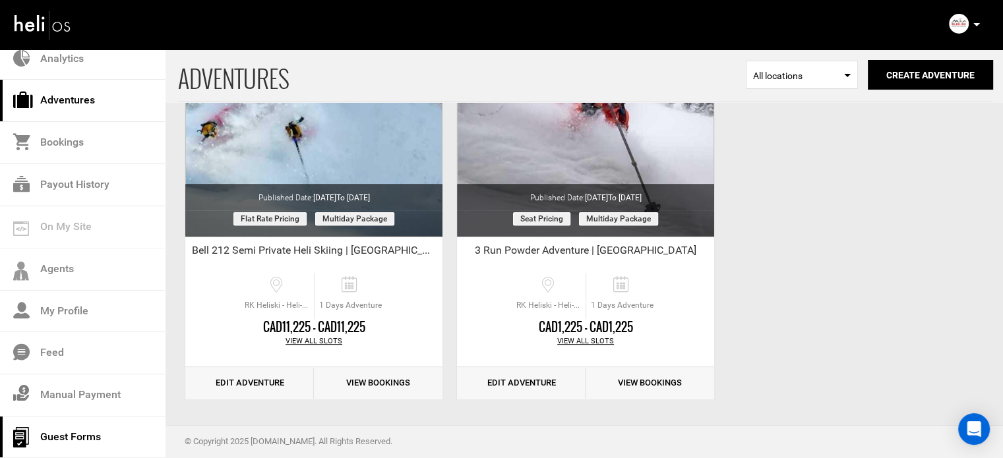
click at [84, 436] on link "Guest Forms" at bounding box center [82, 438] width 165 height 42
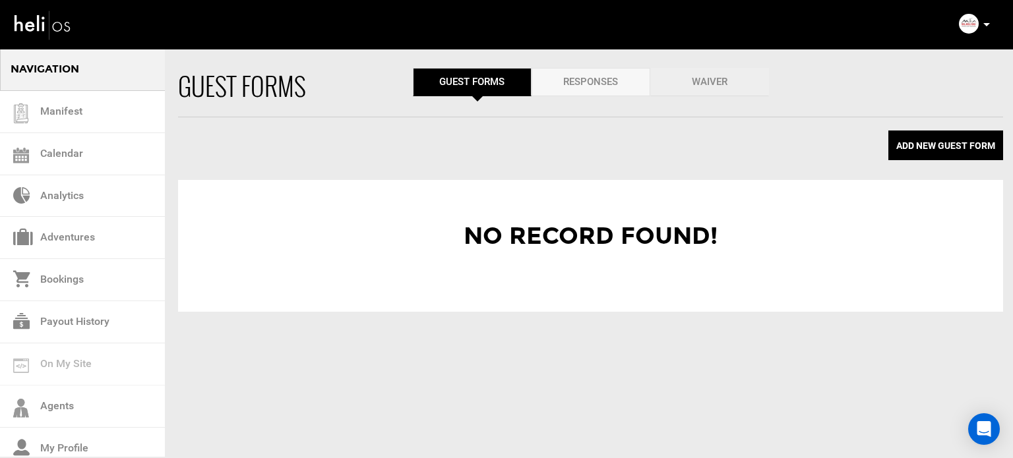
click at [690, 86] on link "Waiver" at bounding box center [709, 82] width 119 height 28
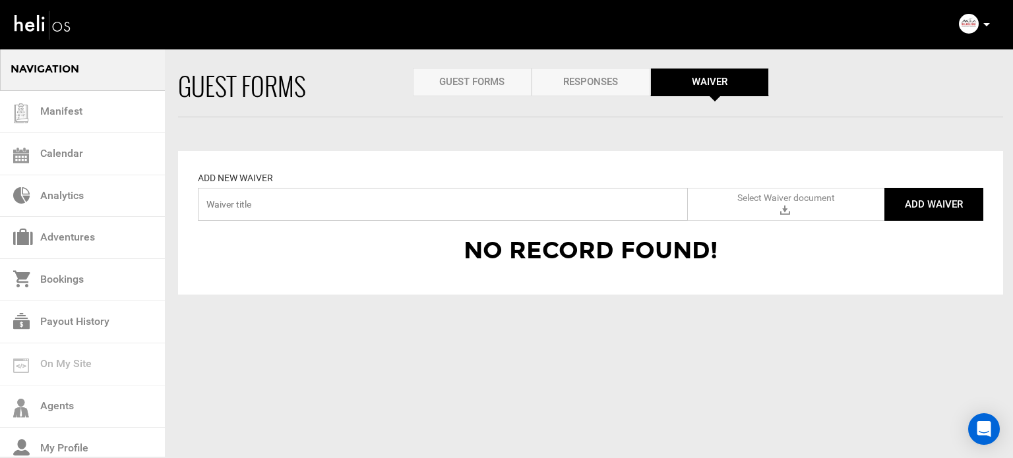
click at [450, 218] on input "text" at bounding box center [443, 204] width 490 height 33
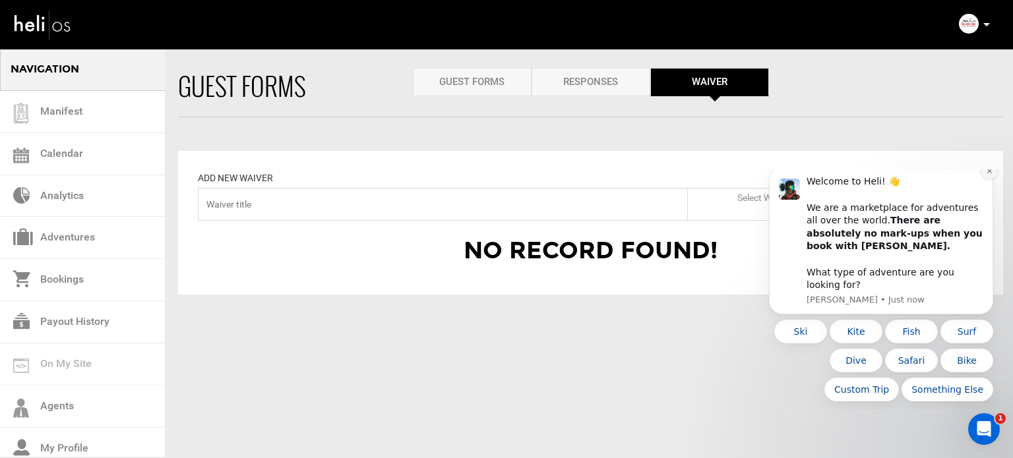
click at [985, 179] on button "Dismiss notification" at bounding box center [988, 170] width 17 height 17
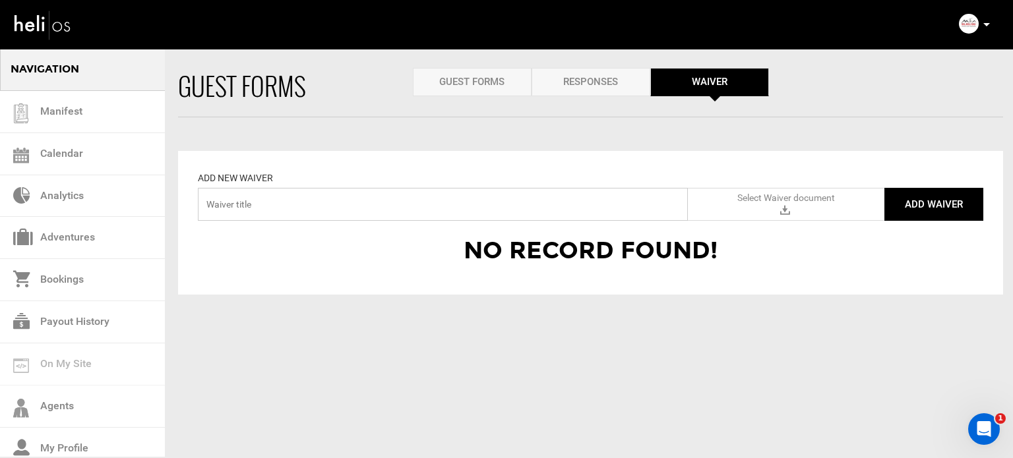
click at [537, 209] on input "text" at bounding box center [443, 204] width 490 height 33
type input "RK Waiver form"
click at [835, 205] on label "Select Waiver document" at bounding box center [786, 204] width 196 height 33
click at [0, 0] on input "Select Waiver document" at bounding box center [0, 0] width 0 height 0
click at [925, 208] on button "Add Waiver" at bounding box center [933, 204] width 99 height 33
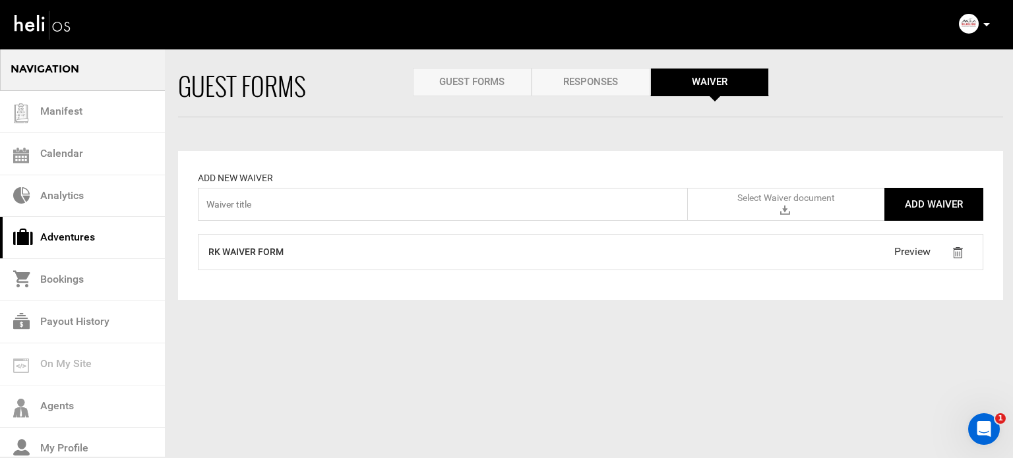
click at [111, 233] on link "Adventures" at bounding box center [82, 238] width 165 height 42
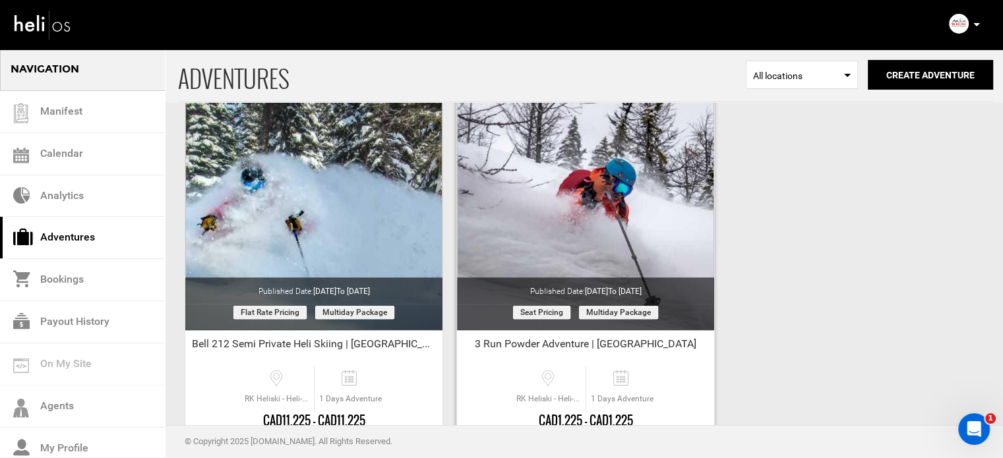
scroll to position [571, 0]
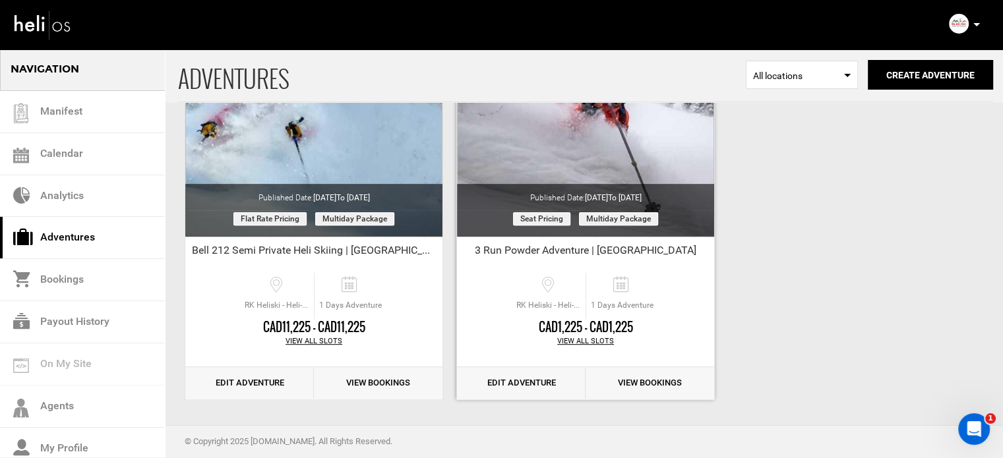
click at [540, 382] on link "Edit Adventure" at bounding box center [521, 383] width 129 height 32
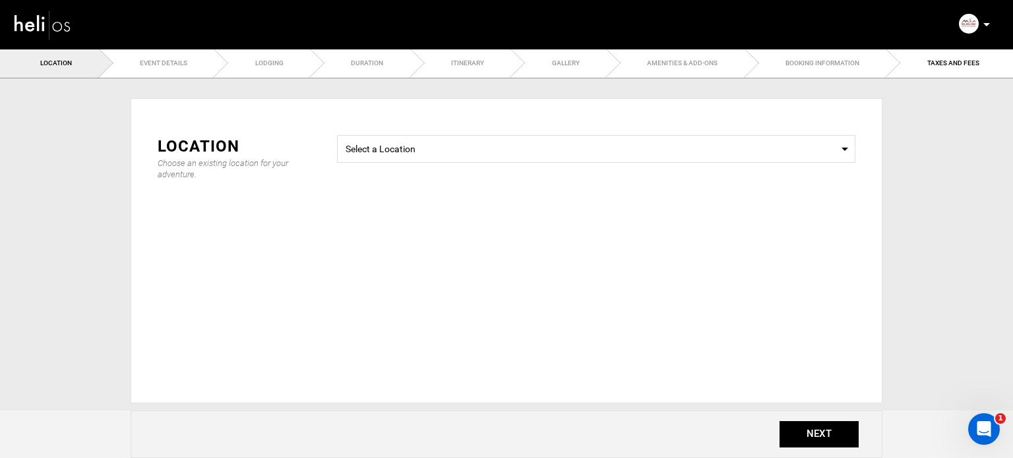
type input "90"
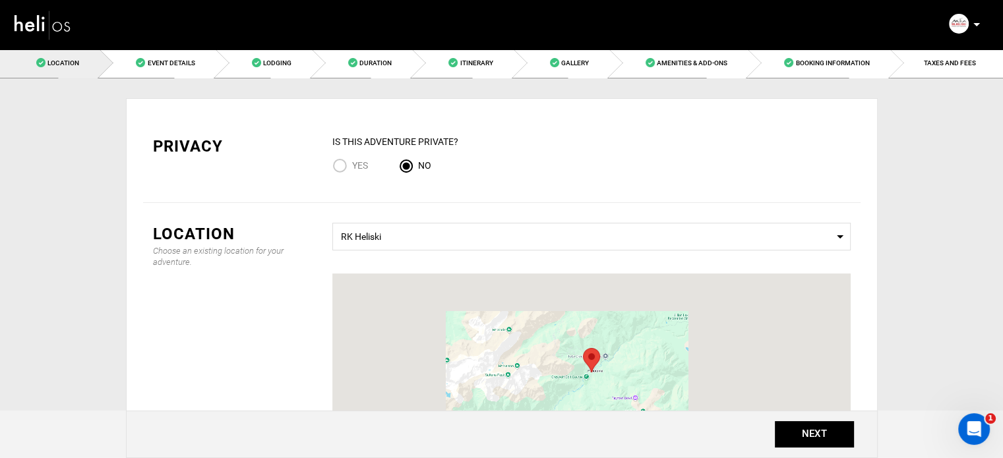
click at [846, 49] on nav "Manifest Calendar Analytics Adventures Bookings Payout History Agents My Profil…" at bounding box center [501, 24] width 1003 height 49
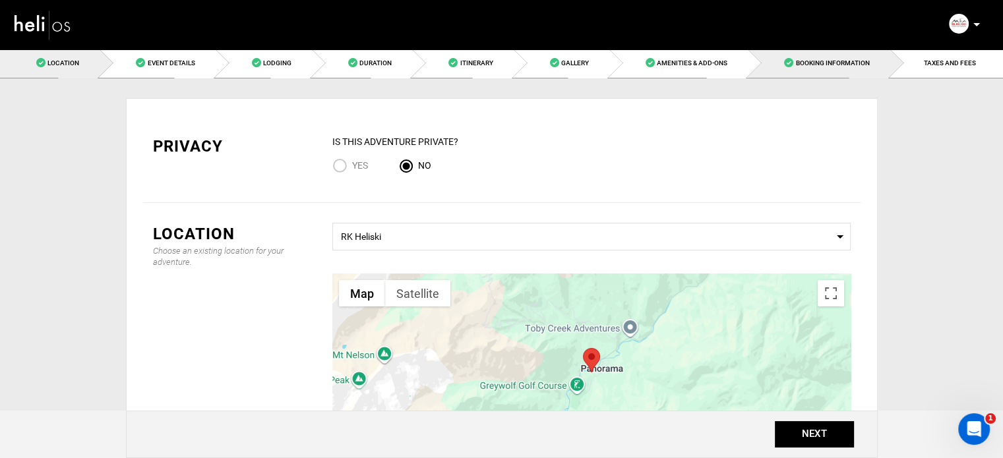
click at [846, 55] on link "Booking Information" at bounding box center [819, 63] width 142 height 30
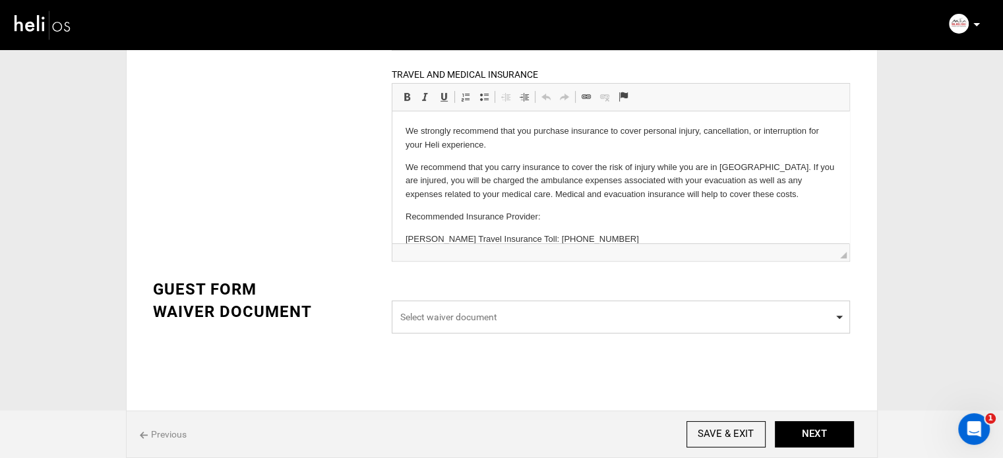
click at [465, 318] on span "Select waiver document" at bounding box center [620, 316] width 441 height 13
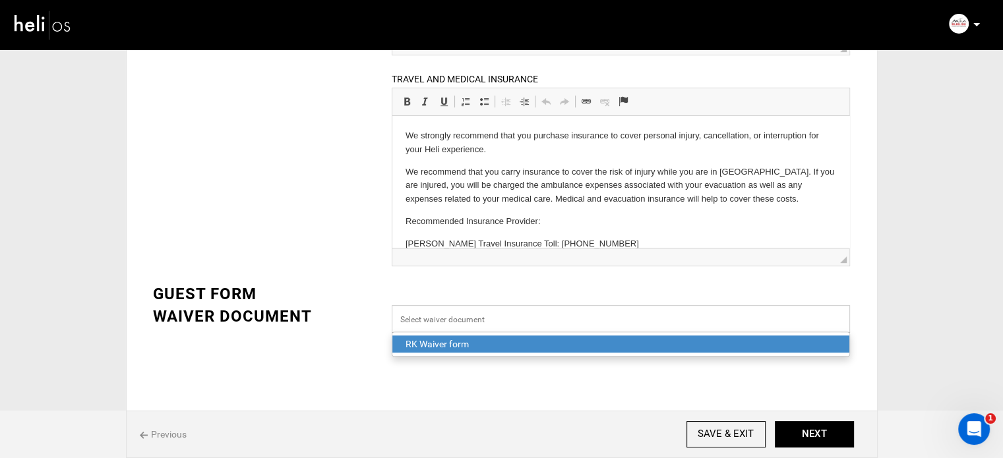
scroll to position [438, 0]
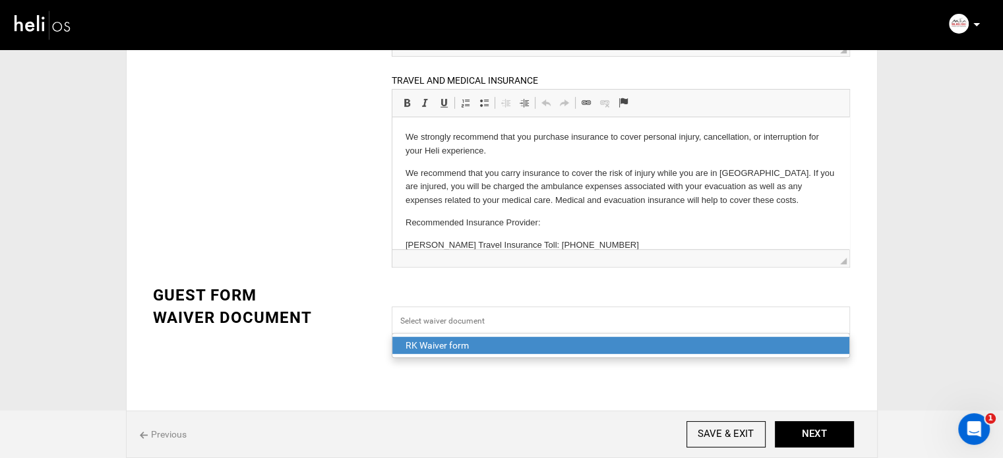
click at [486, 351] on span "RK Waiver form" at bounding box center [620, 345] width 457 height 17
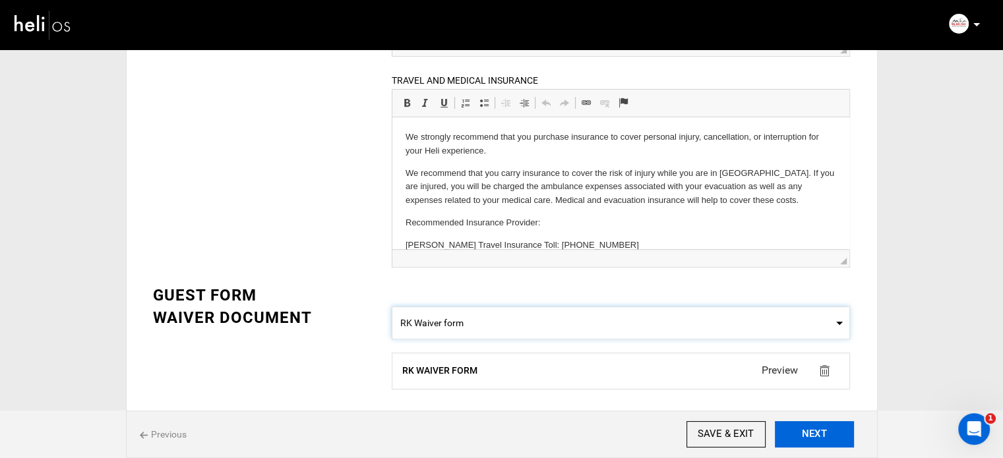
click at [833, 442] on button "NEXT" at bounding box center [814, 434] width 79 height 26
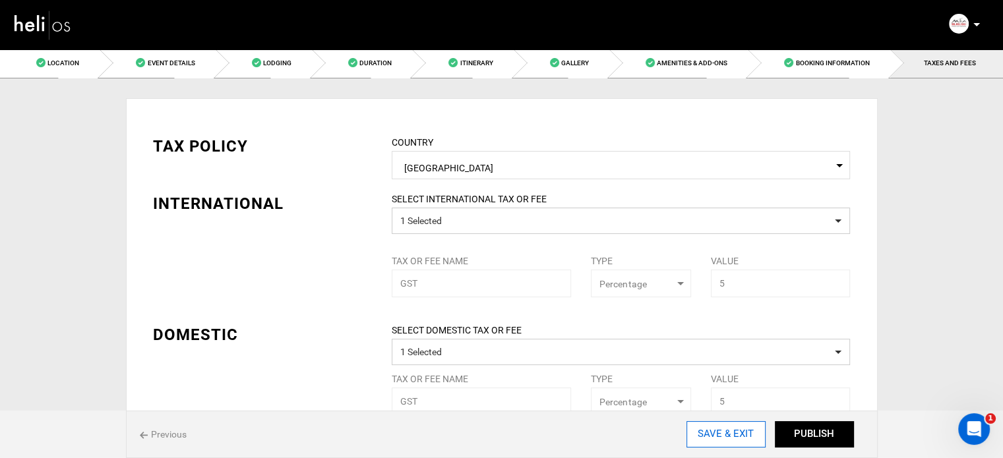
click at [717, 439] on input "SAVE & EXIT" at bounding box center [725, 434] width 79 height 26
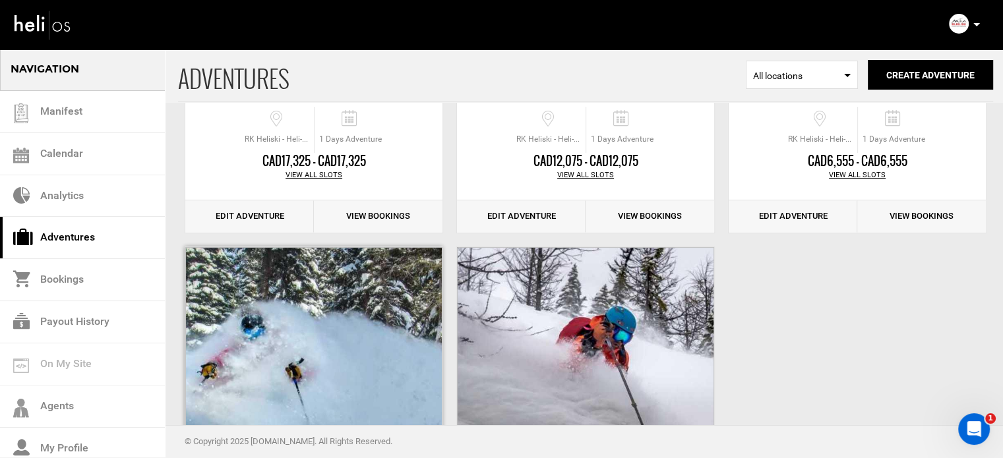
scroll to position [571, 0]
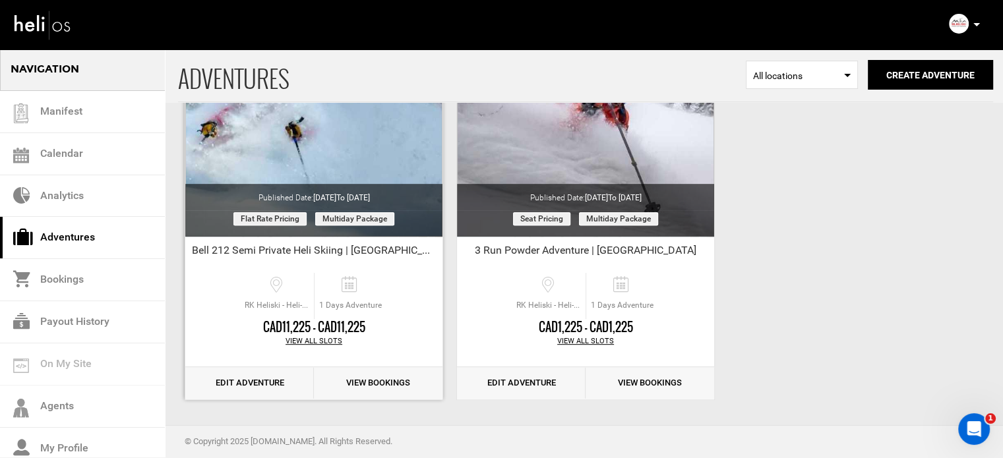
click at [256, 373] on link "Edit Adventure" at bounding box center [249, 383] width 129 height 32
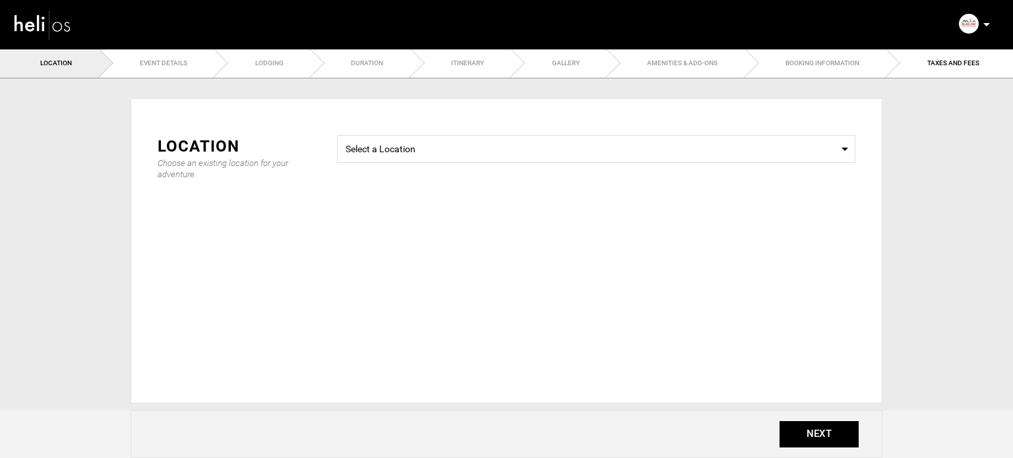
type input "90"
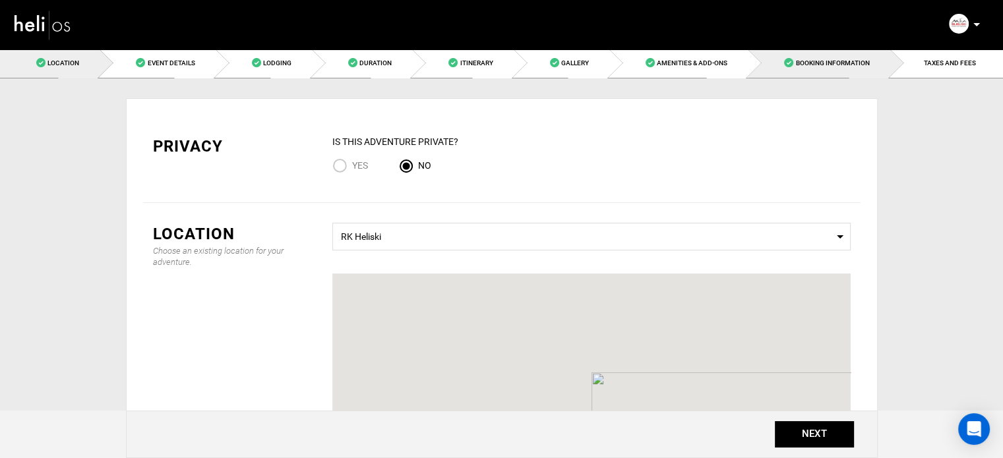
click at [838, 71] on link "Booking Information" at bounding box center [819, 63] width 142 height 30
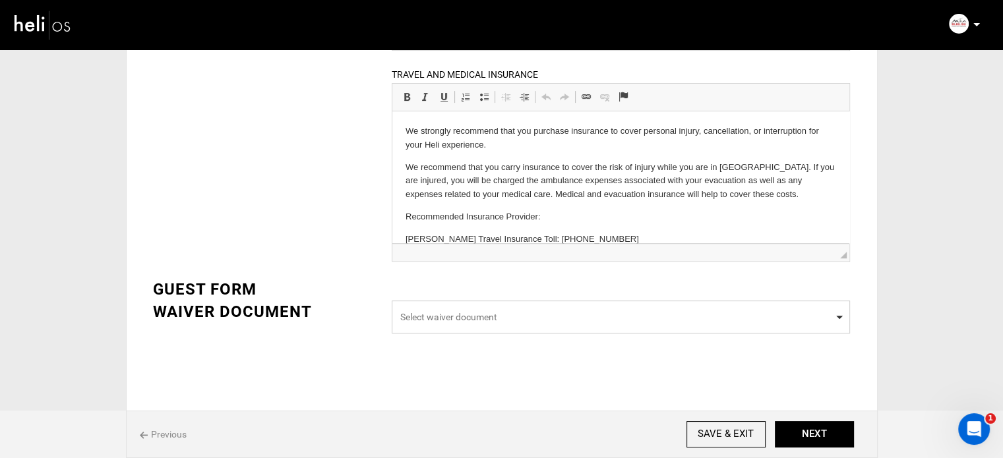
click at [594, 330] on span "Select waiver document" at bounding box center [621, 317] width 458 height 33
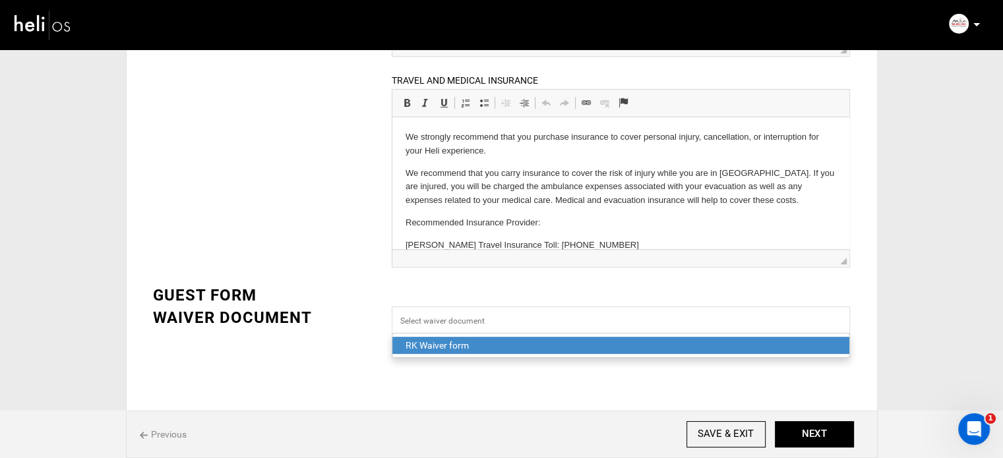
click at [526, 343] on div "RK Waiver form" at bounding box center [620, 345] width 430 height 13
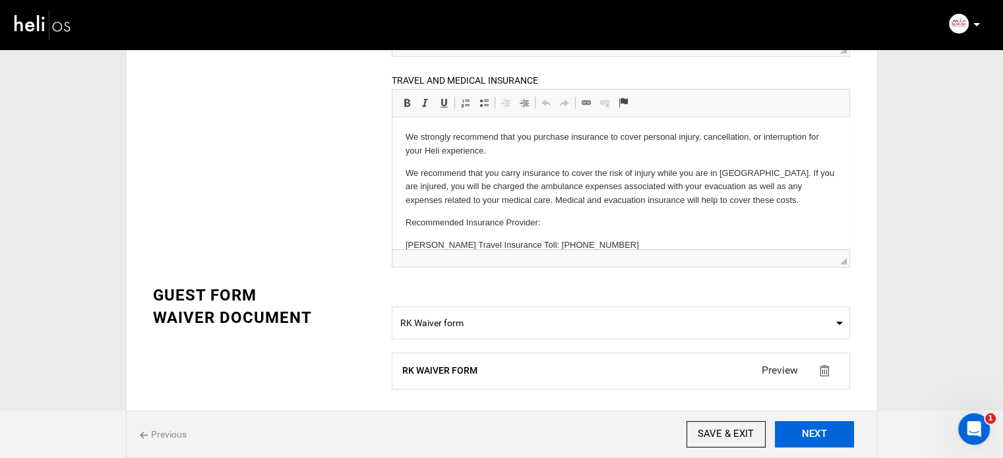
click at [829, 432] on button "NEXT" at bounding box center [814, 434] width 79 height 26
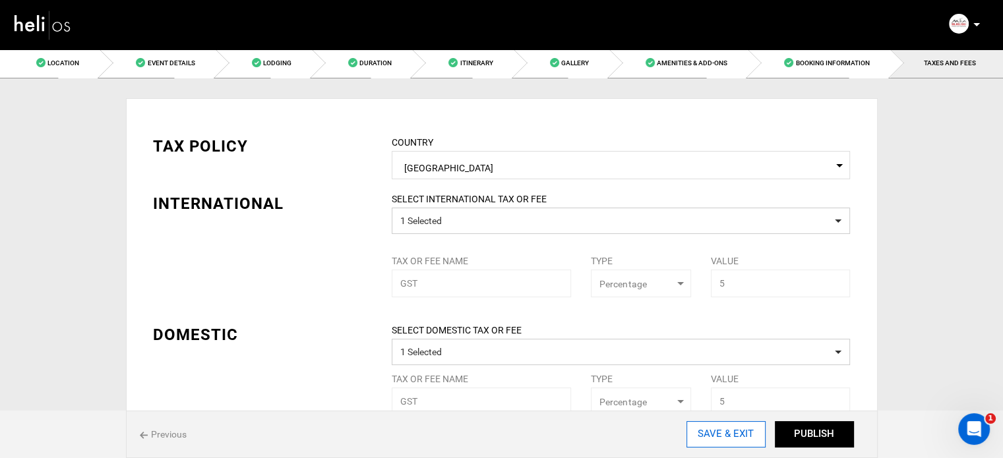
click at [738, 442] on input "SAVE & EXIT" at bounding box center [725, 434] width 79 height 26
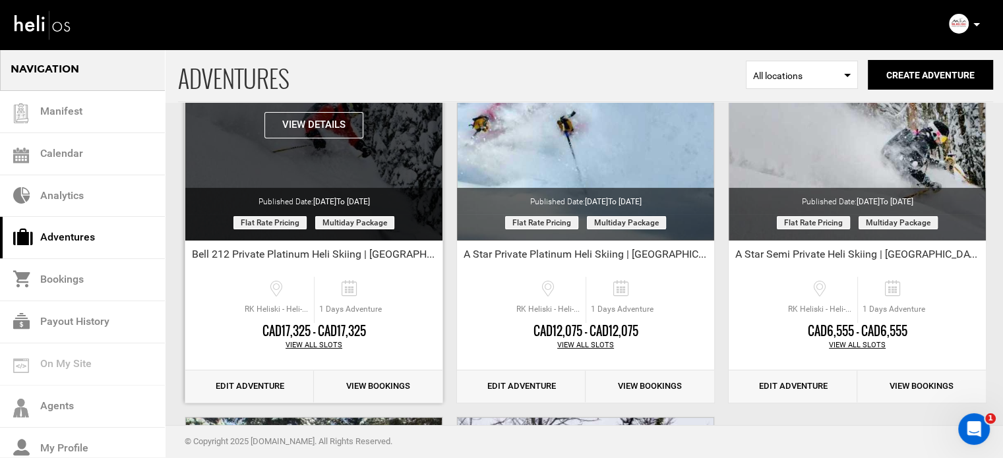
scroll to position [396, 0]
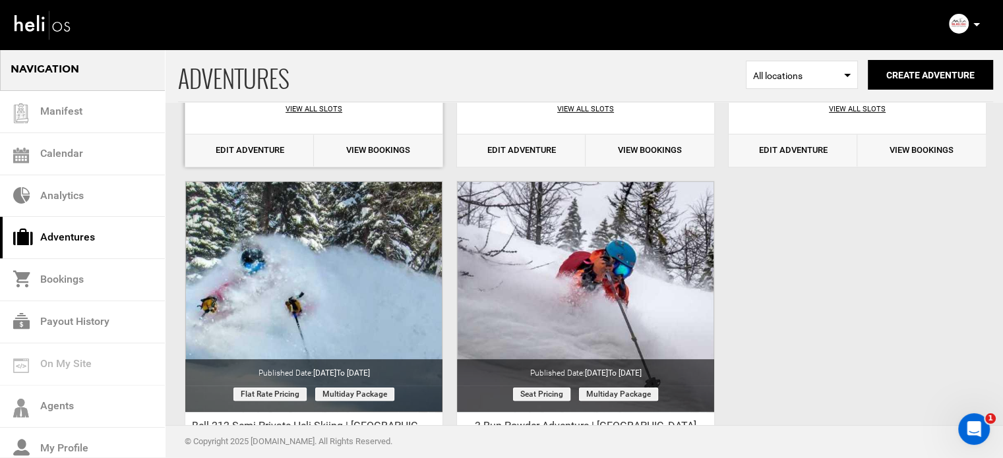
click at [250, 154] on link "Edit Adventure" at bounding box center [249, 150] width 129 height 32
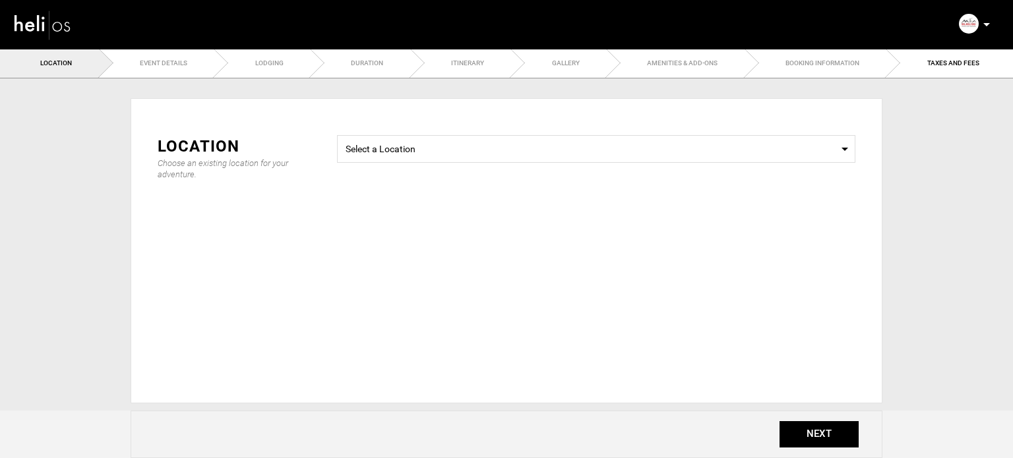
type input "90"
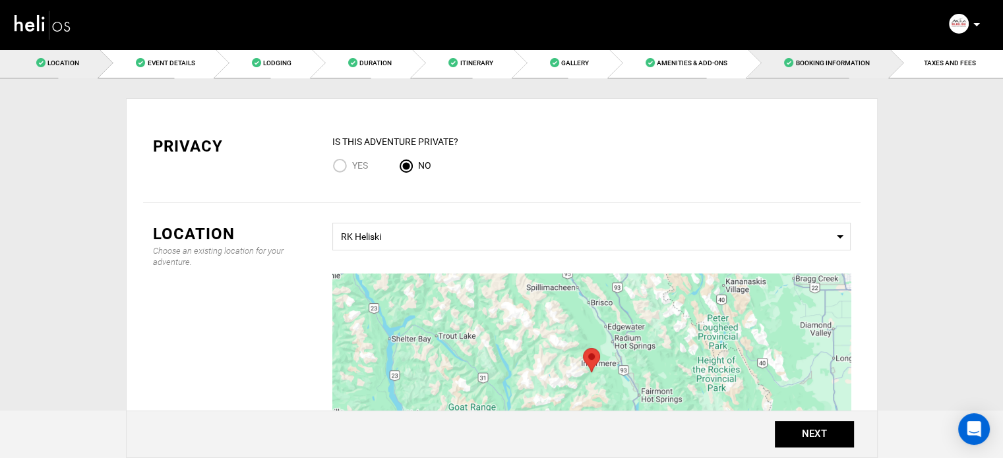
click at [855, 73] on link "Booking Information" at bounding box center [819, 63] width 142 height 30
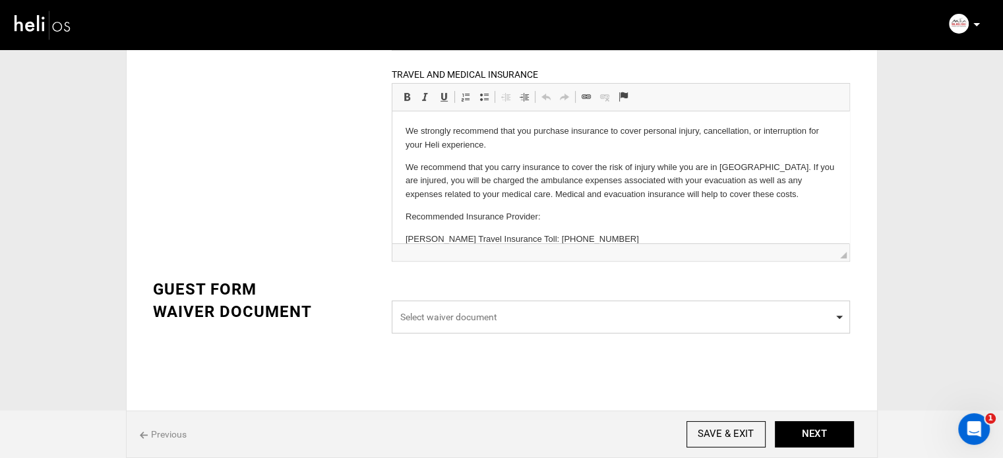
click at [601, 325] on span "Select waiver document" at bounding box center [621, 317] width 458 height 33
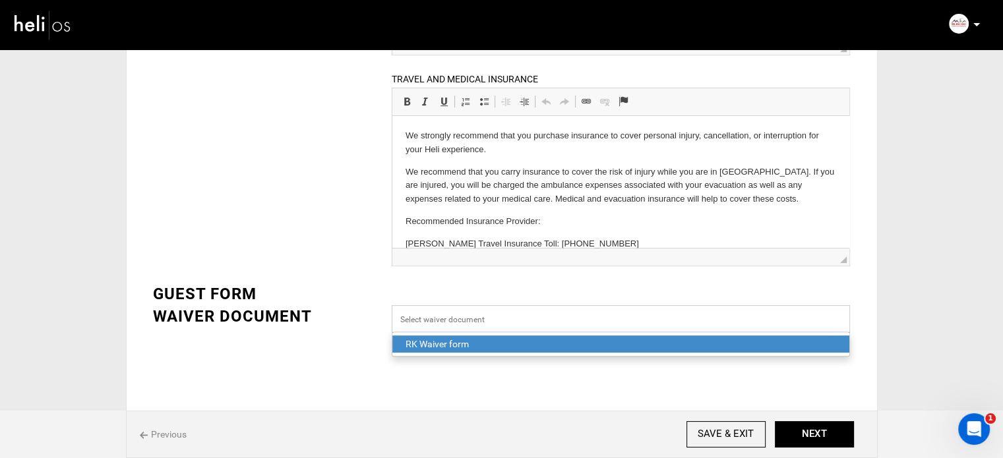
scroll to position [438, 0]
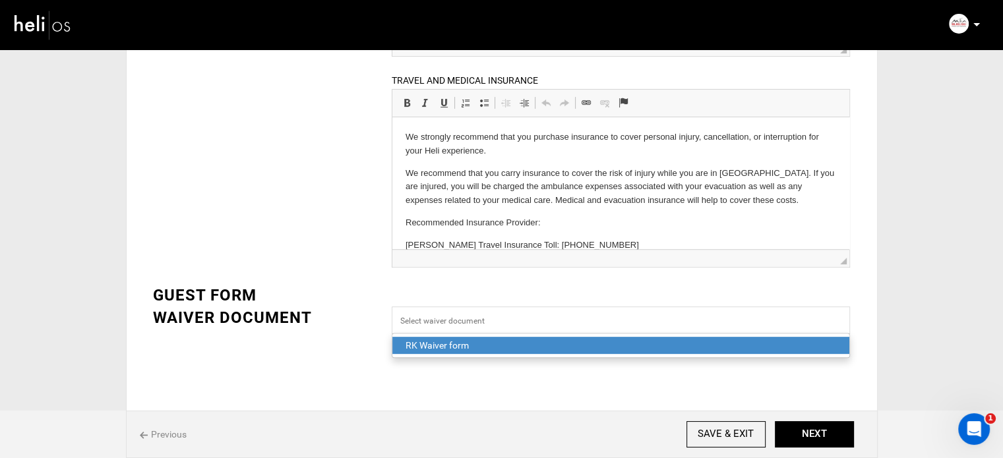
click at [520, 346] on div "RK Waiver form" at bounding box center [620, 345] width 430 height 13
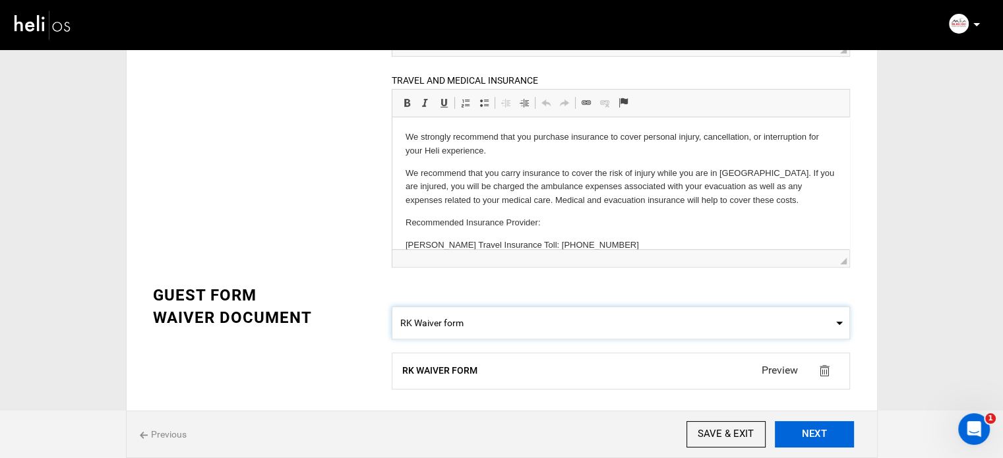
click at [807, 425] on button "NEXT" at bounding box center [814, 434] width 79 height 26
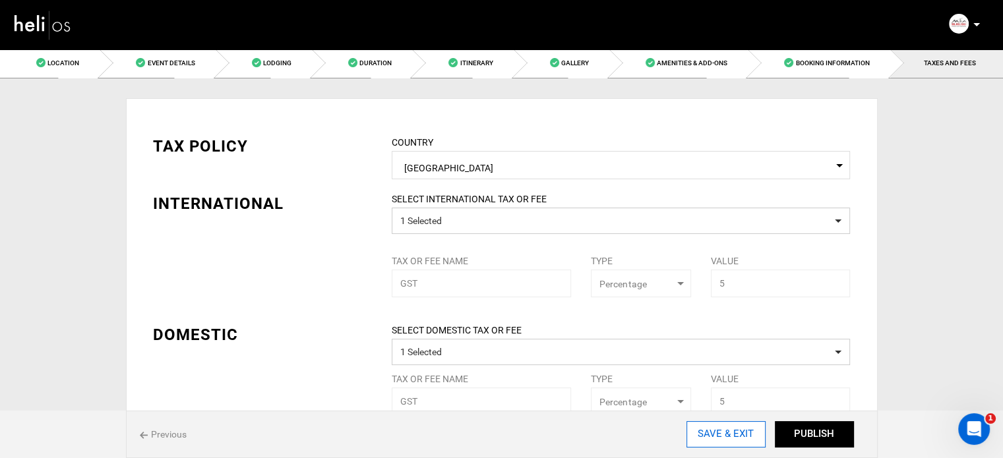
click at [731, 432] on input "SAVE & EXIT" at bounding box center [725, 434] width 79 height 26
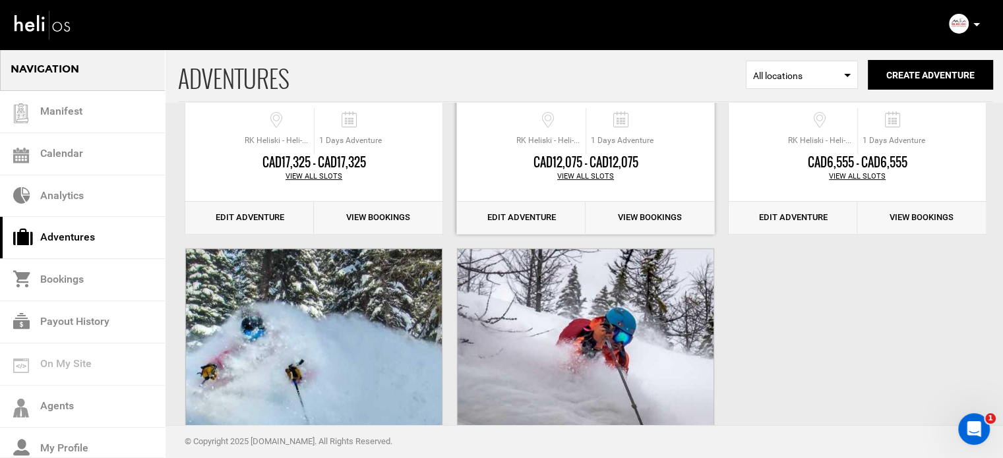
scroll to position [330, 0]
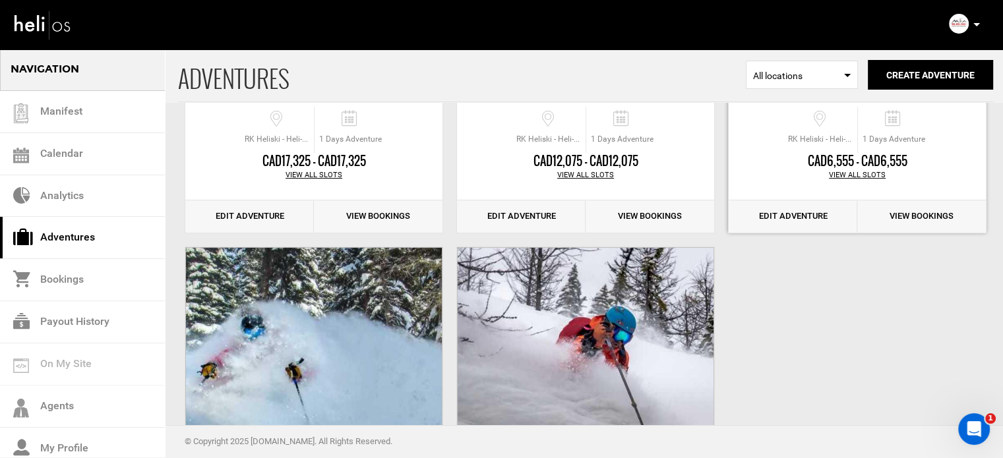
click at [810, 227] on link "Edit Adventure" at bounding box center [792, 216] width 129 height 32
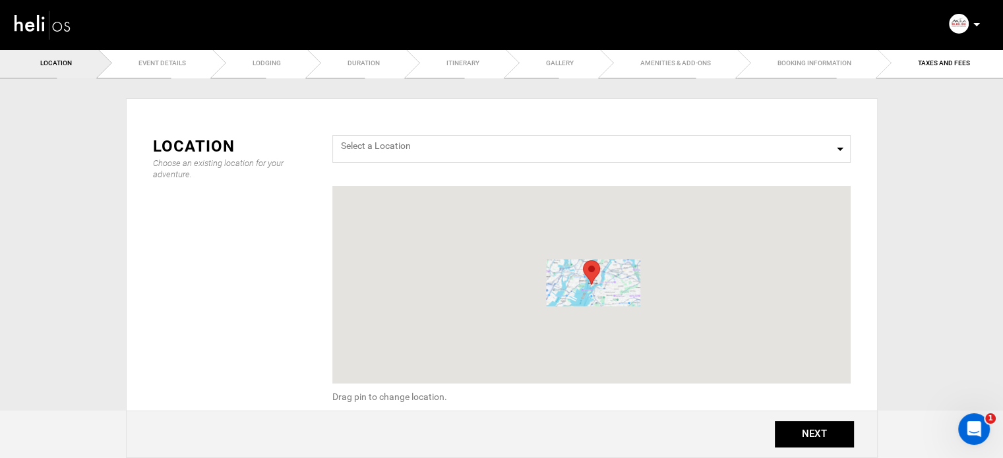
type input "90"
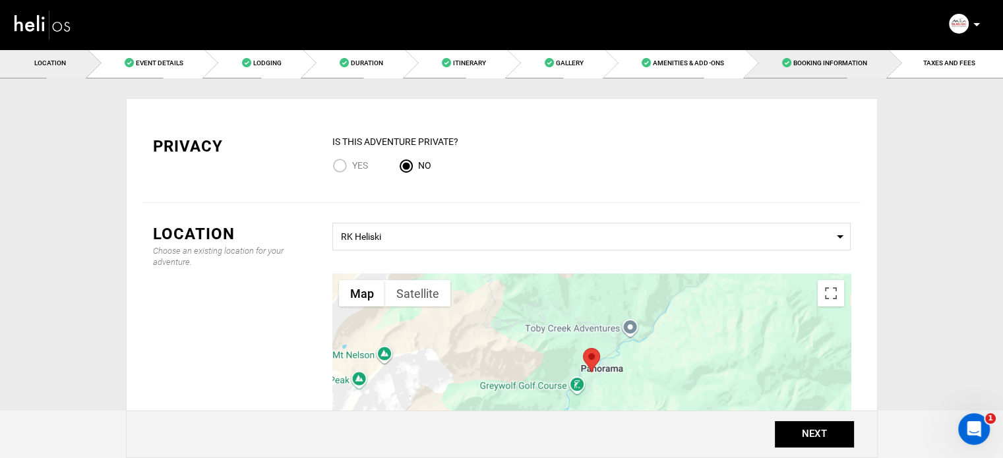
click at [838, 63] on span "Booking Information" at bounding box center [830, 62] width 74 height 7
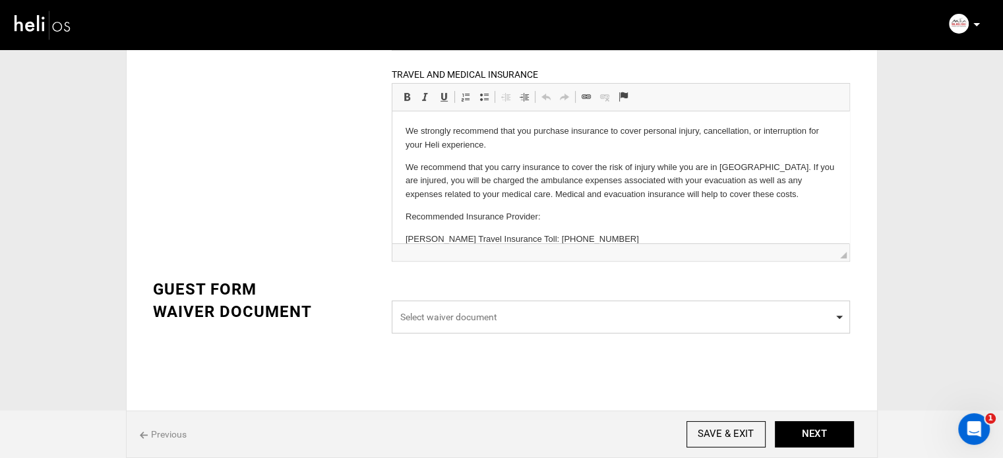
click at [515, 324] on span "Select waiver document" at bounding box center [621, 317] width 458 height 33
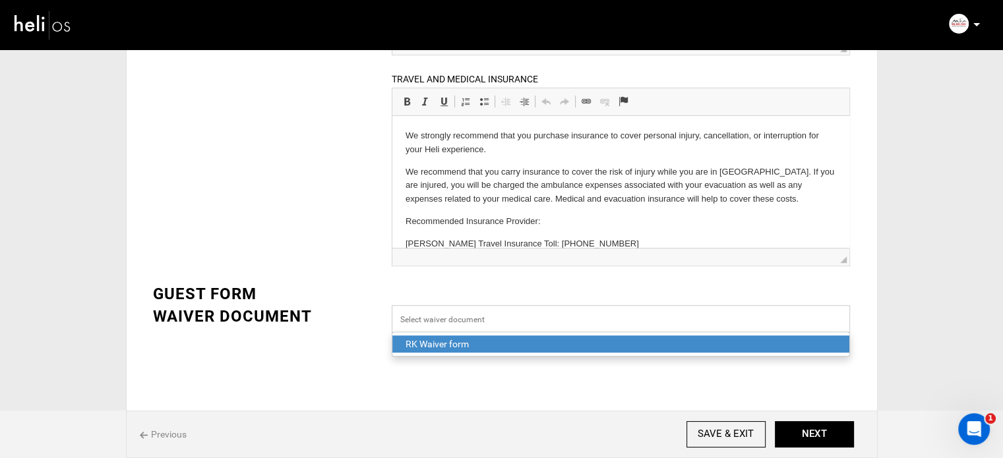
scroll to position [438, 0]
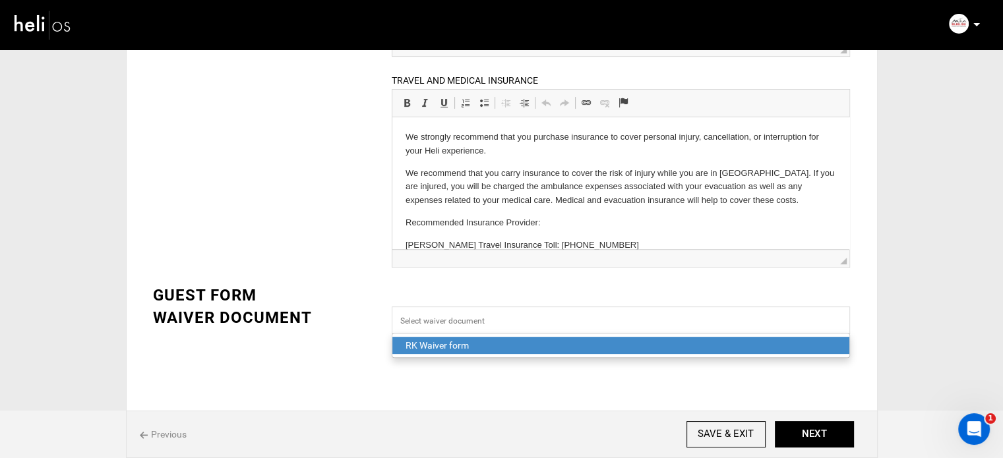
click at [502, 339] on div "RK Waiver form" at bounding box center [620, 345] width 430 height 13
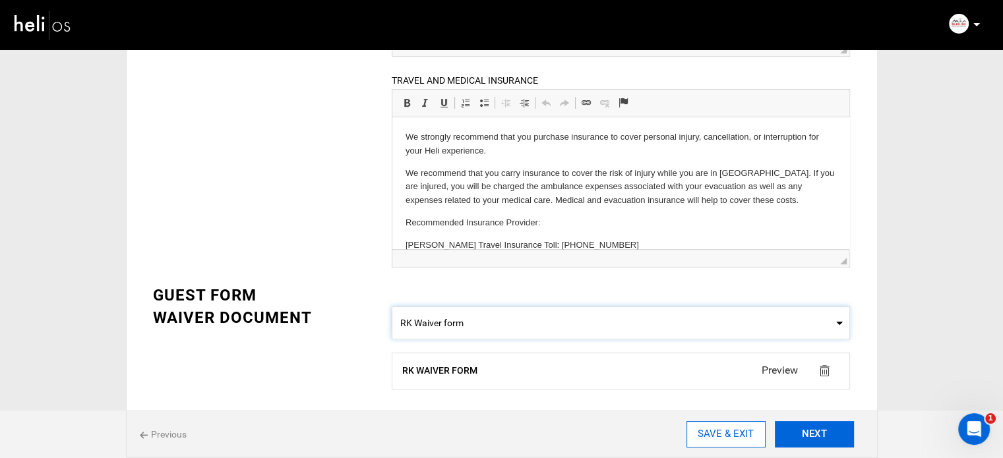
drag, startPoint x: 816, startPoint y: 428, endPoint x: 713, endPoint y: 434, distance: 103.6
click at [815, 430] on button "NEXT" at bounding box center [814, 434] width 79 height 26
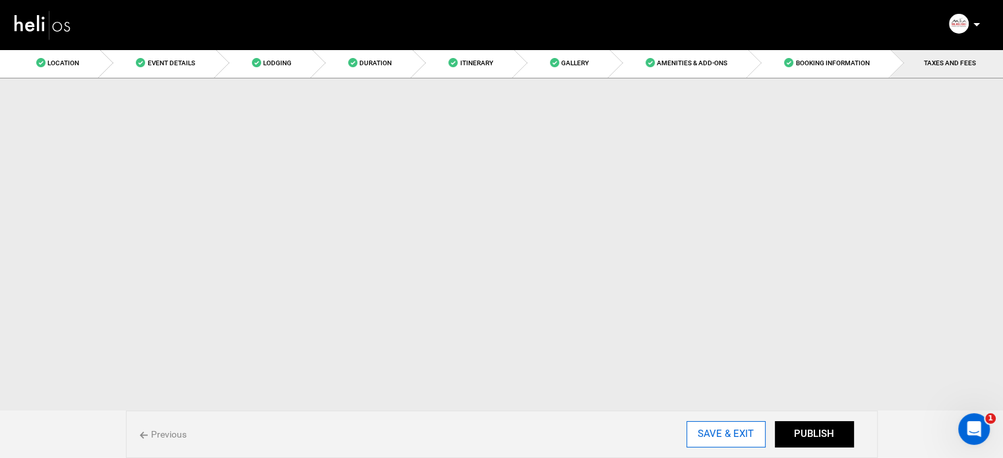
click at [708, 433] on input "SAVE & EXIT" at bounding box center [725, 434] width 79 height 26
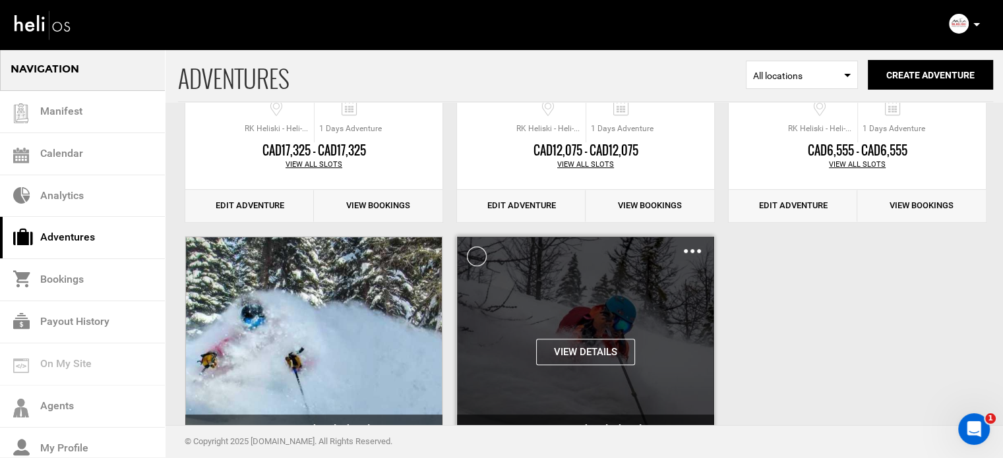
scroll to position [241, 0]
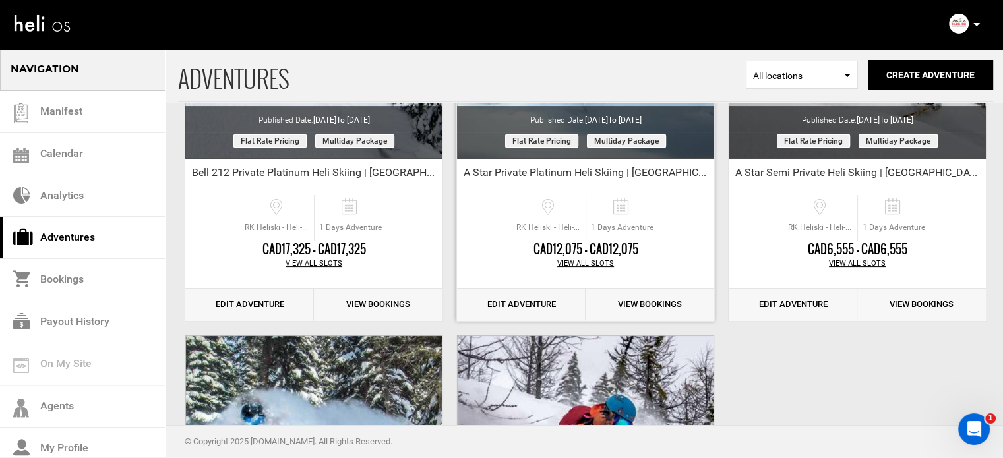
click at [537, 293] on link "Edit Adventure" at bounding box center [521, 305] width 129 height 32
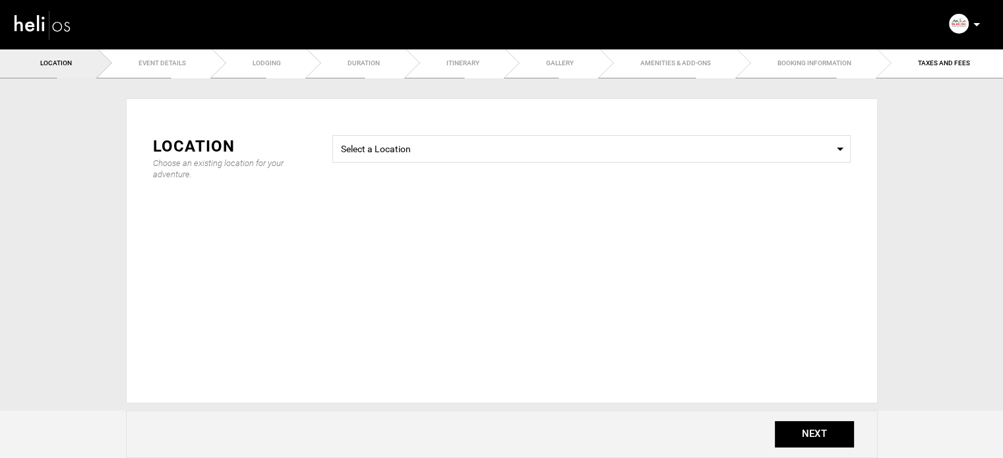
type input "90"
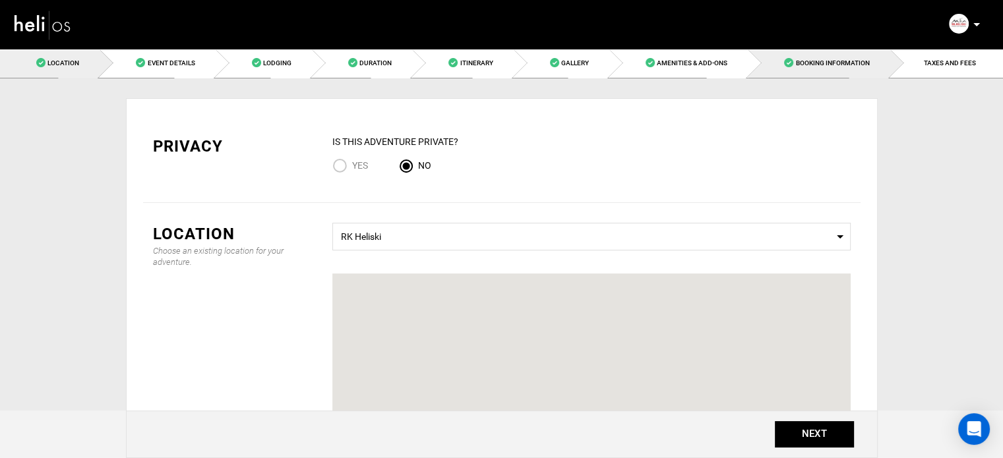
click at [865, 69] on link "Booking Information" at bounding box center [819, 63] width 142 height 30
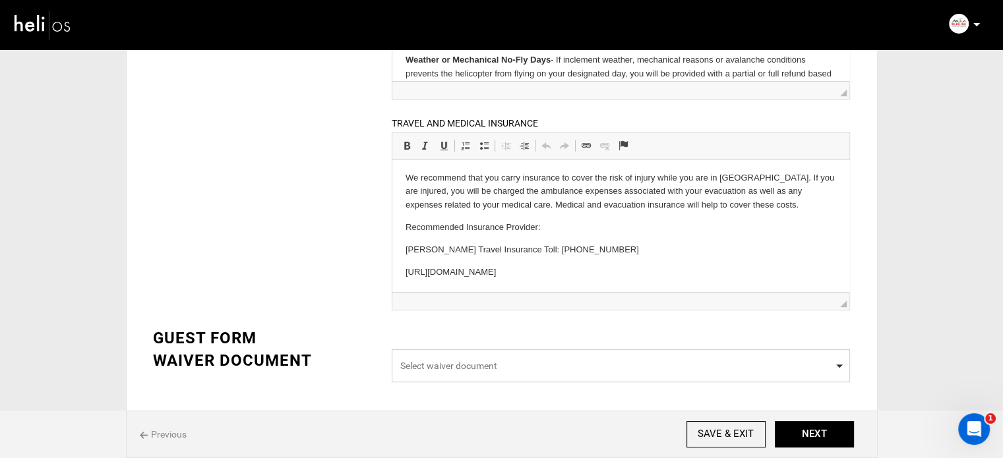
click at [530, 364] on span "Select waiver document" at bounding box center [620, 365] width 441 height 13
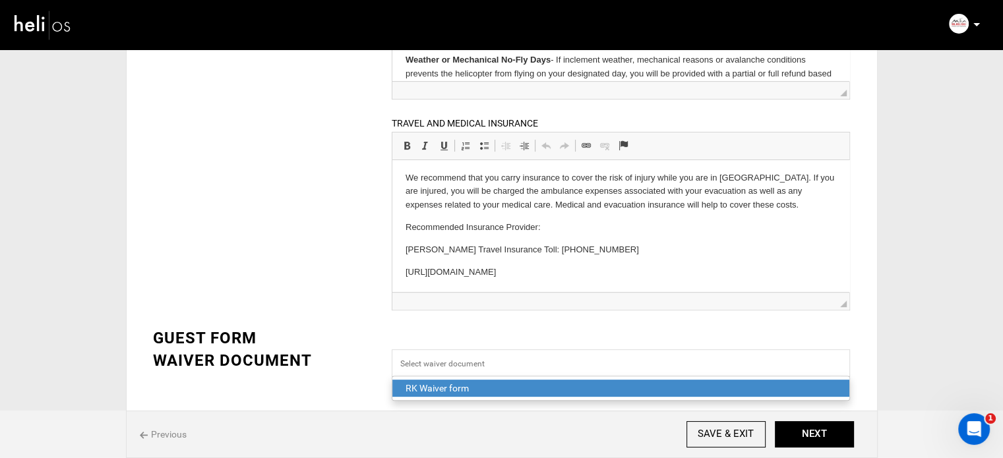
click at [506, 391] on div "RK Waiver form" at bounding box center [620, 388] width 430 height 13
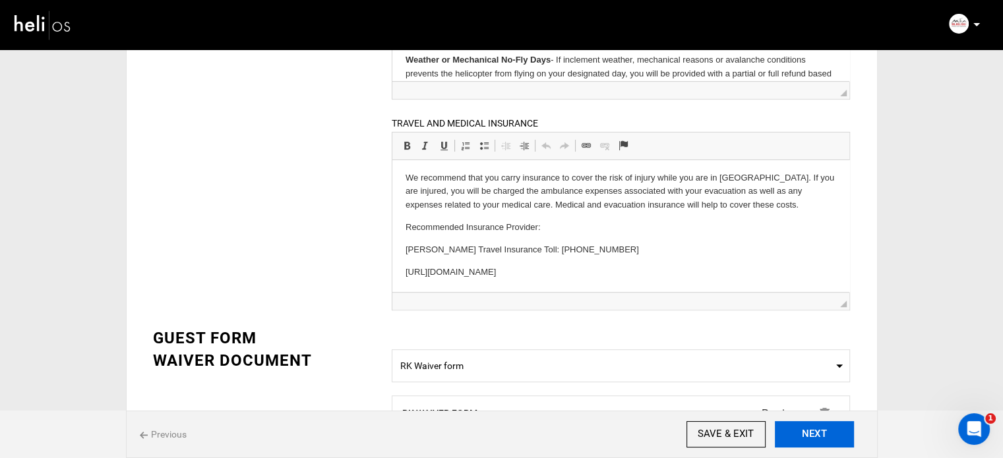
click at [813, 426] on button "NEXT" at bounding box center [814, 434] width 79 height 26
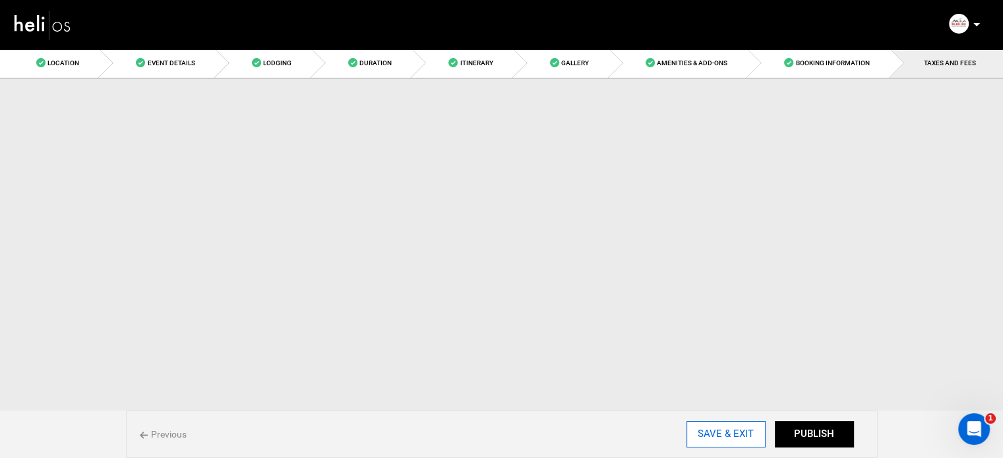
click at [724, 434] on input "SAVE & EXIT" at bounding box center [725, 434] width 79 height 26
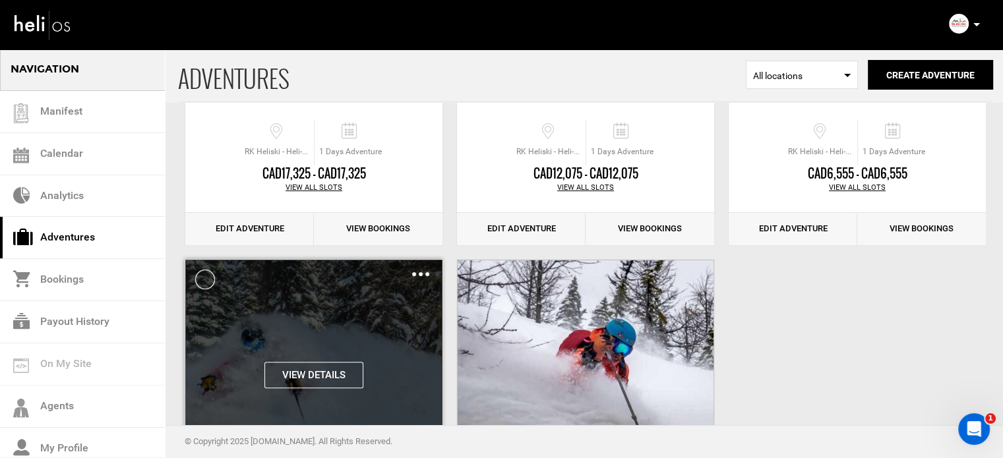
scroll to position [330, 0]
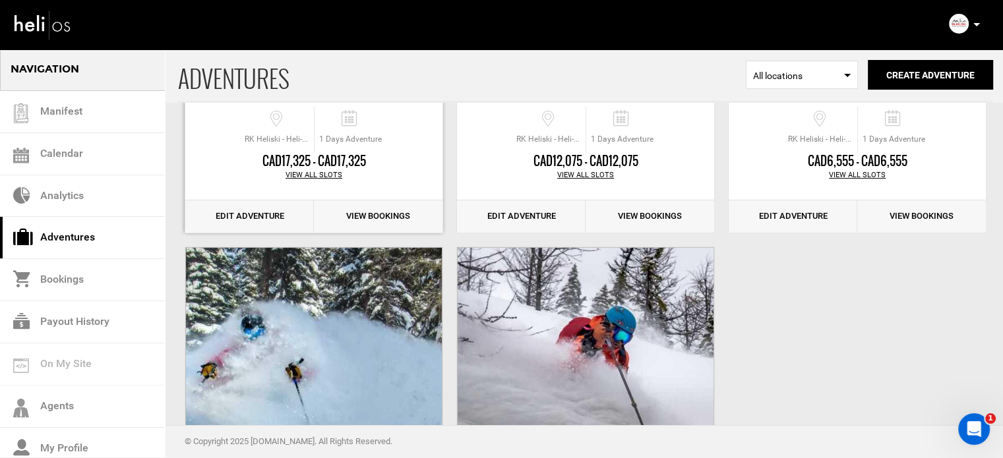
click at [271, 209] on link "Edit Adventure" at bounding box center [249, 216] width 129 height 32
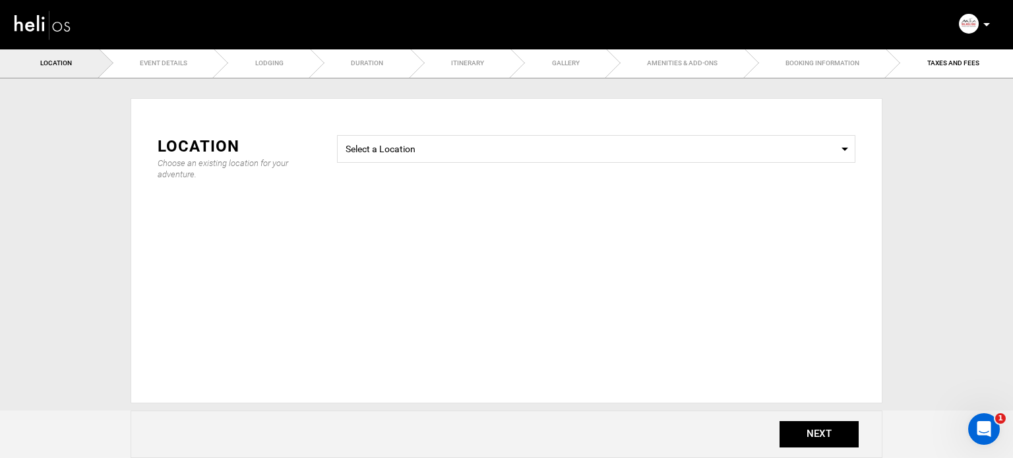
type input "90"
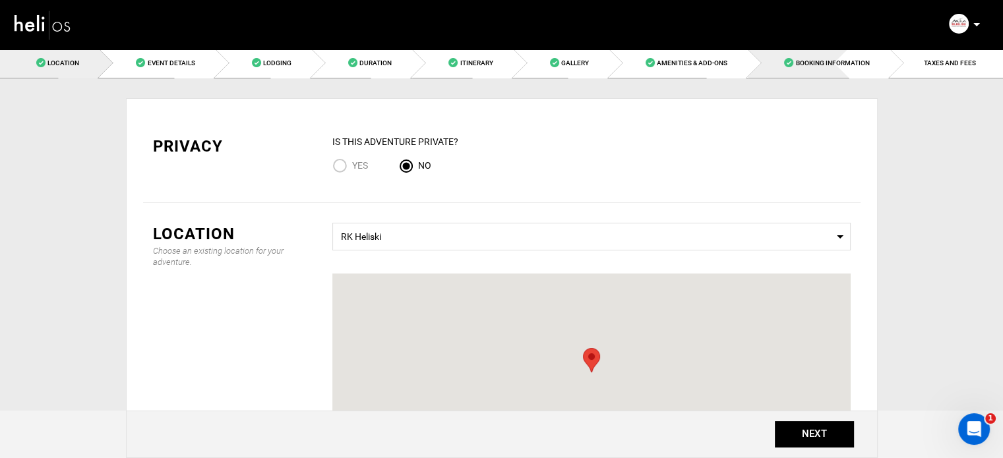
click at [857, 62] on span "Booking Information" at bounding box center [832, 62] width 74 height 7
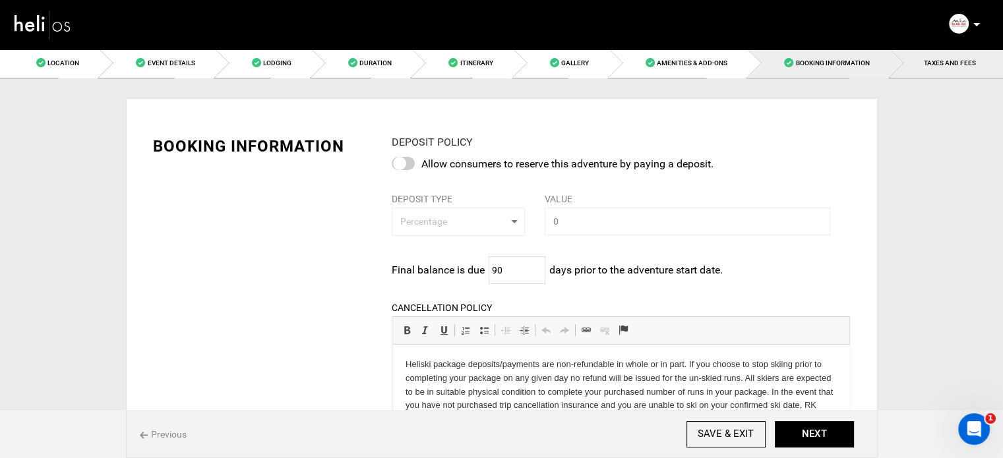
click at [935, 76] on link "TAXES AND FEES" at bounding box center [946, 63] width 113 height 30
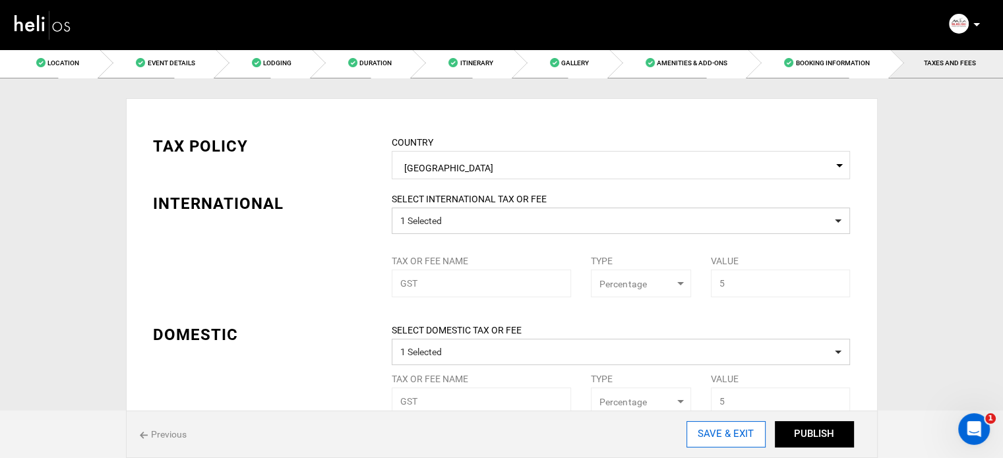
click at [753, 429] on input "SAVE & EXIT" at bounding box center [725, 434] width 79 height 26
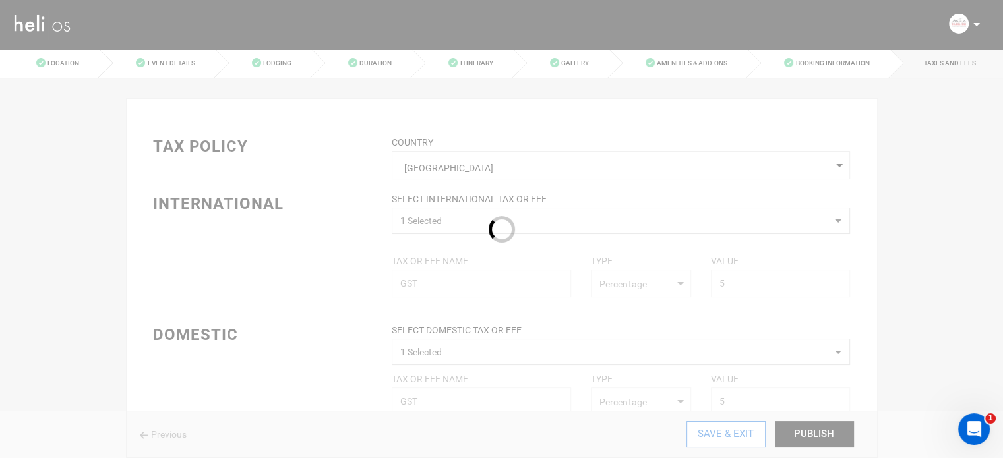
scroll to position [66, 0]
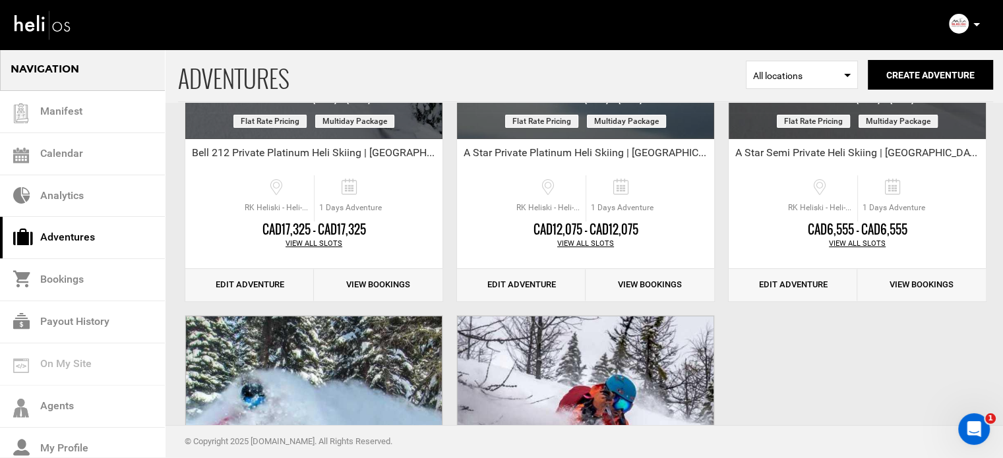
scroll to position [264, 0]
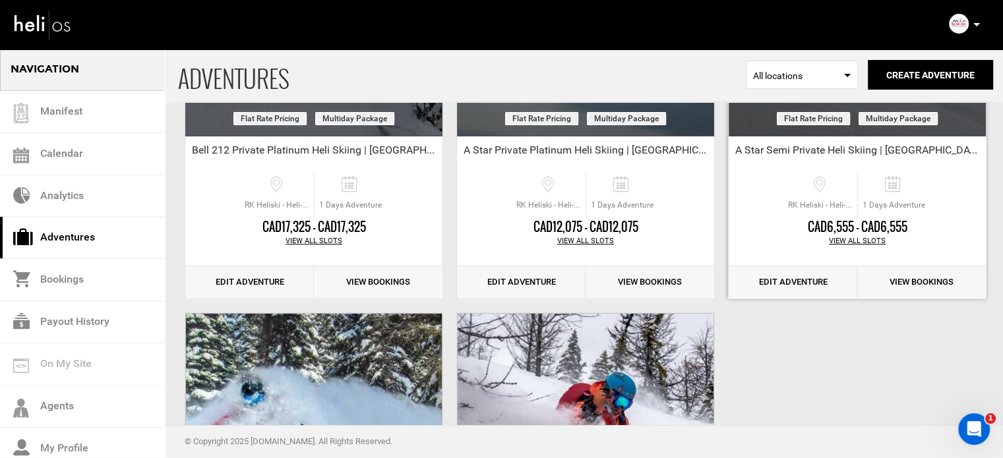
click at [830, 283] on link "Edit Adventure" at bounding box center [792, 282] width 129 height 32
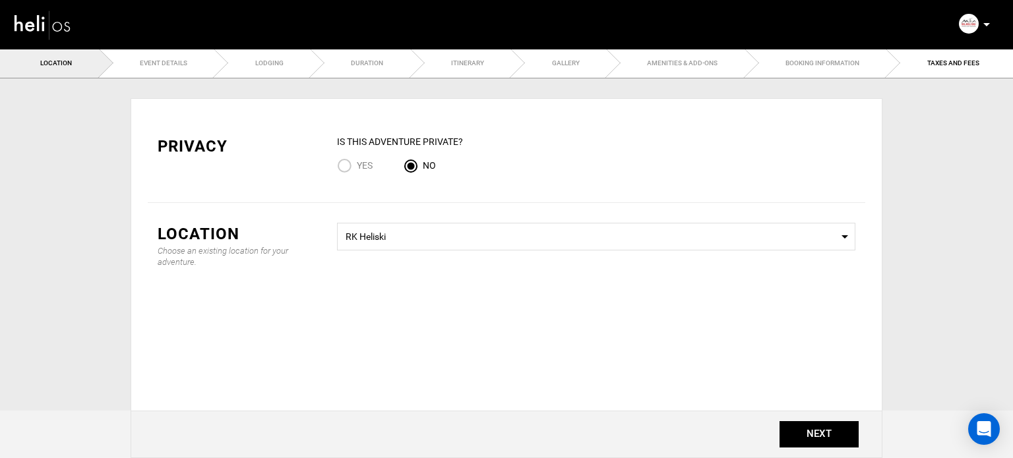
click at [821, 67] on ul "Location Event Details Lodging Duration Itinerary Gallery Amenities & Add-Ons B…" at bounding box center [506, 63] width 1013 height 30
type input "90"
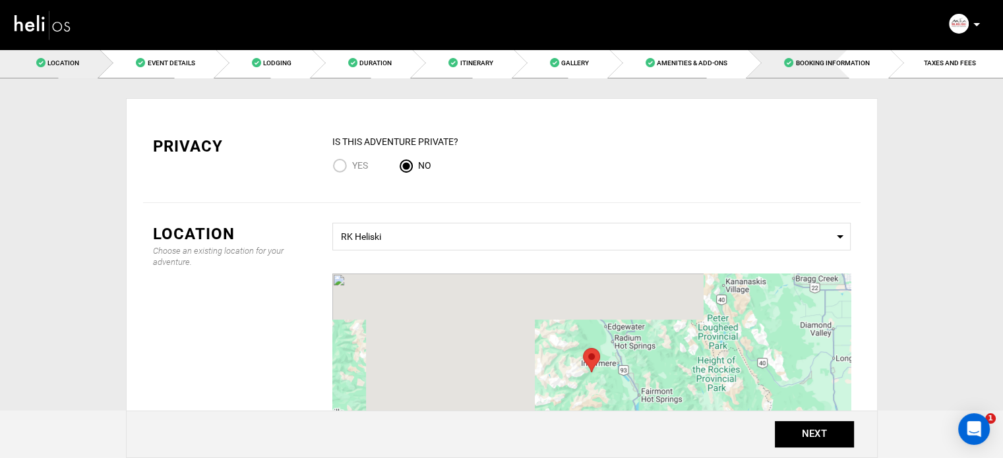
click at [821, 67] on span "Booking Information" at bounding box center [832, 62] width 74 height 7
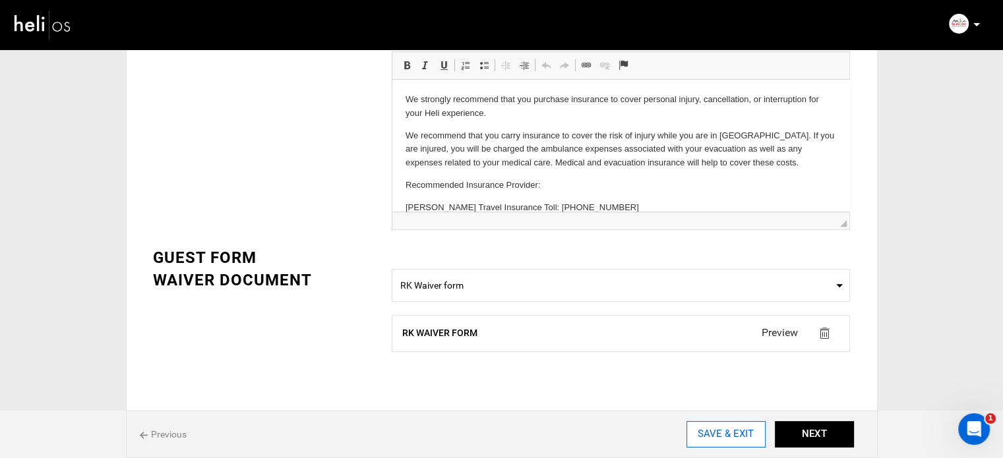
click at [722, 430] on input "SAVE & EXIT" at bounding box center [725, 434] width 79 height 26
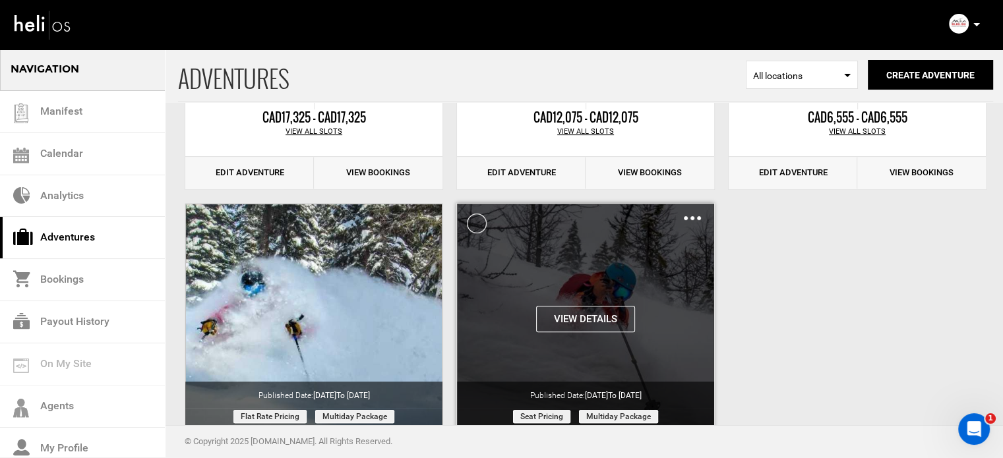
scroll to position [175, 0]
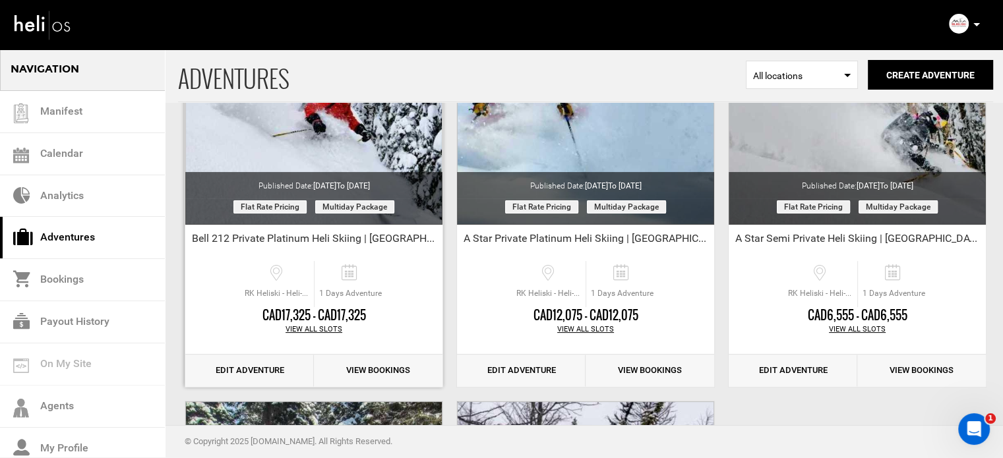
click at [253, 368] on link "Edit Adventure" at bounding box center [249, 371] width 129 height 32
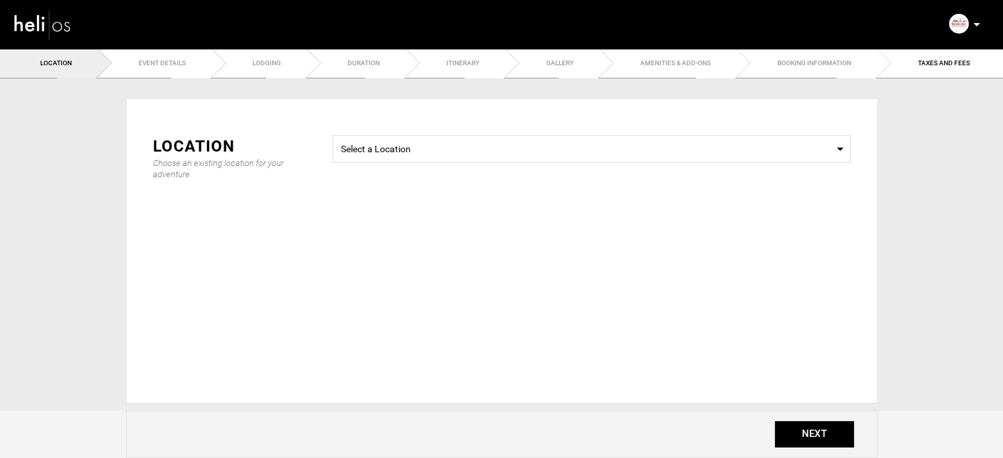
type input "90"
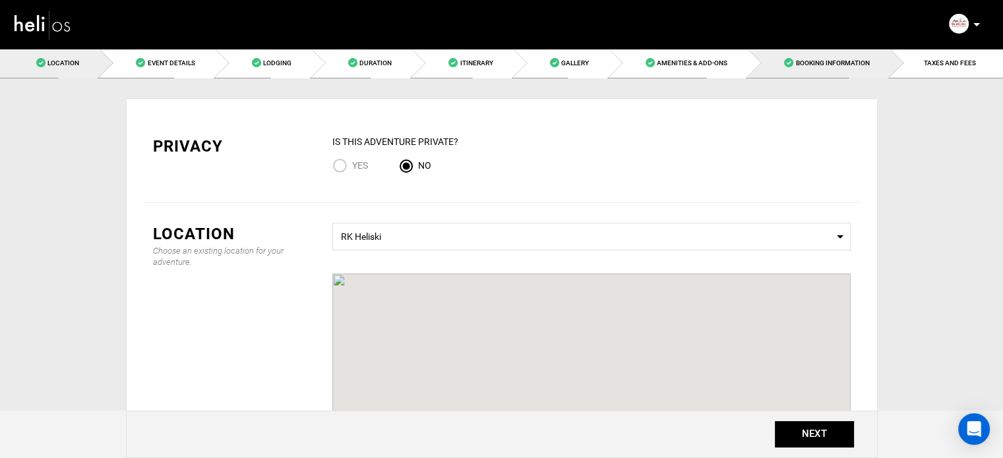
click at [833, 64] on span "Booking Information" at bounding box center [832, 62] width 74 height 7
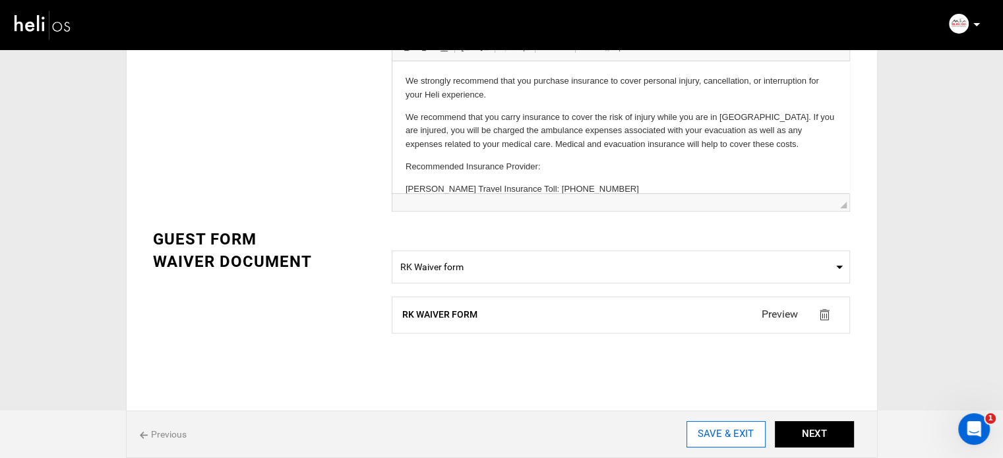
click at [732, 427] on input "SAVE & EXIT" at bounding box center [725, 434] width 79 height 26
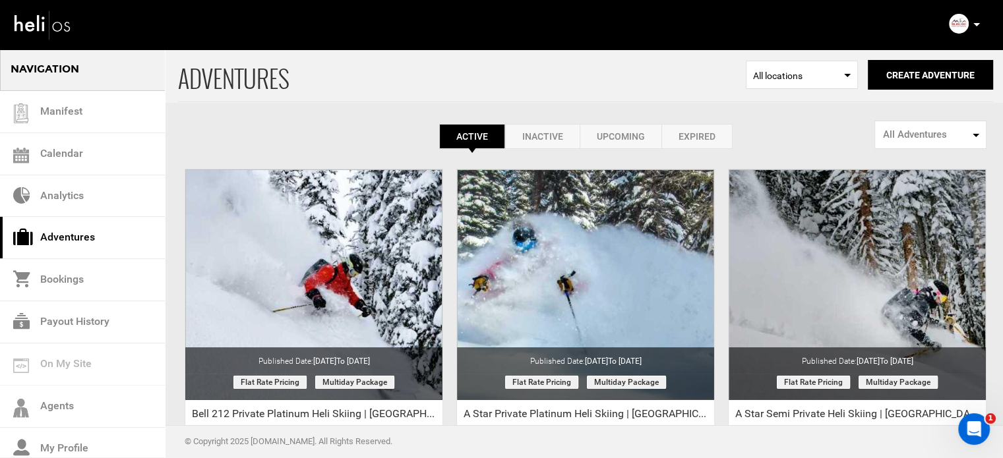
click at [973, 22] on p at bounding box center [976, 24] width 8 height 15
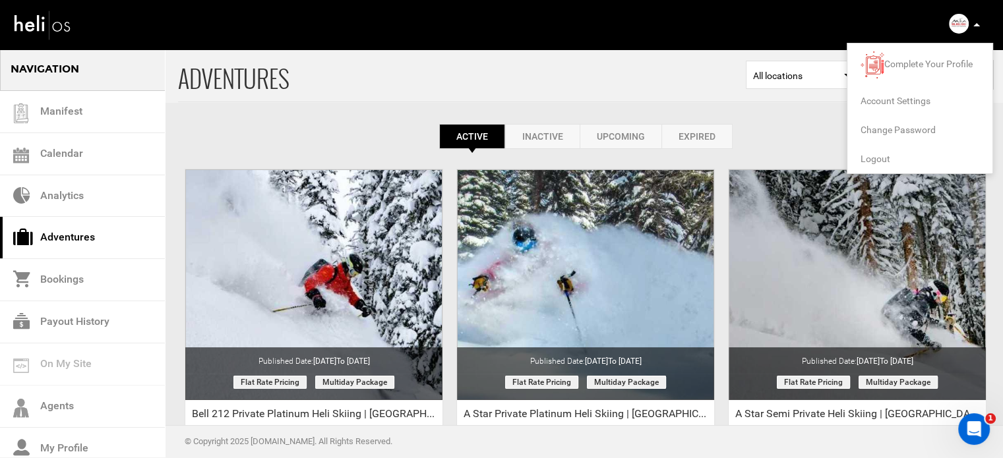
click at [870, 155] on span "Logout" at bounding box center [875, 159] width 30 height 11
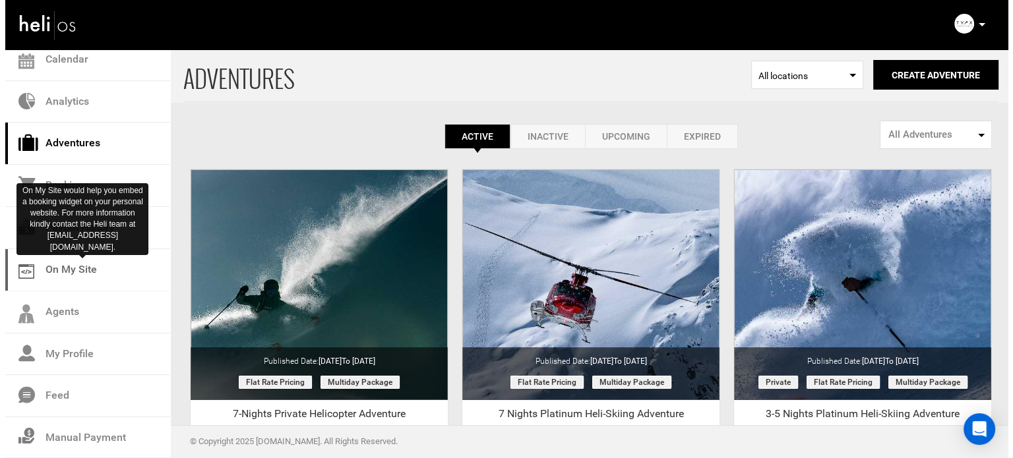
scroll to position [137, 0]
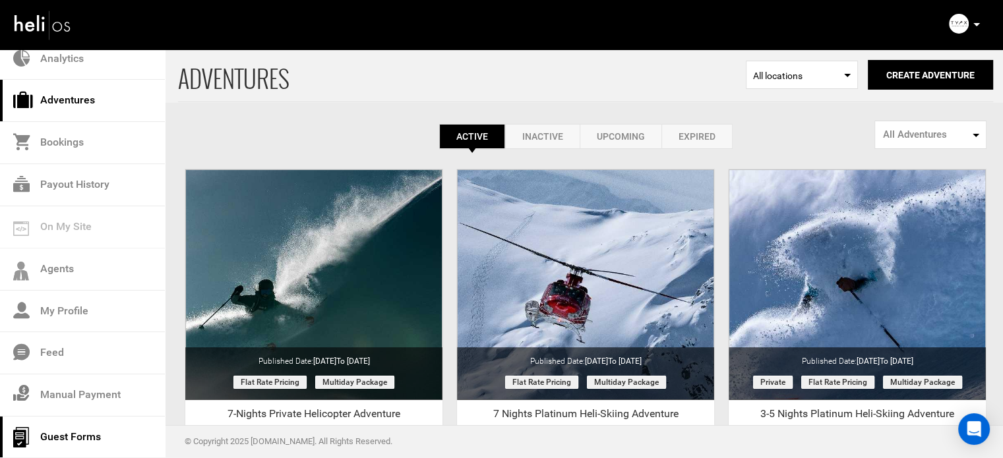
click at [67, 442] on link "Guest Forms" at bounding box center [82, 438] width 165 height 42
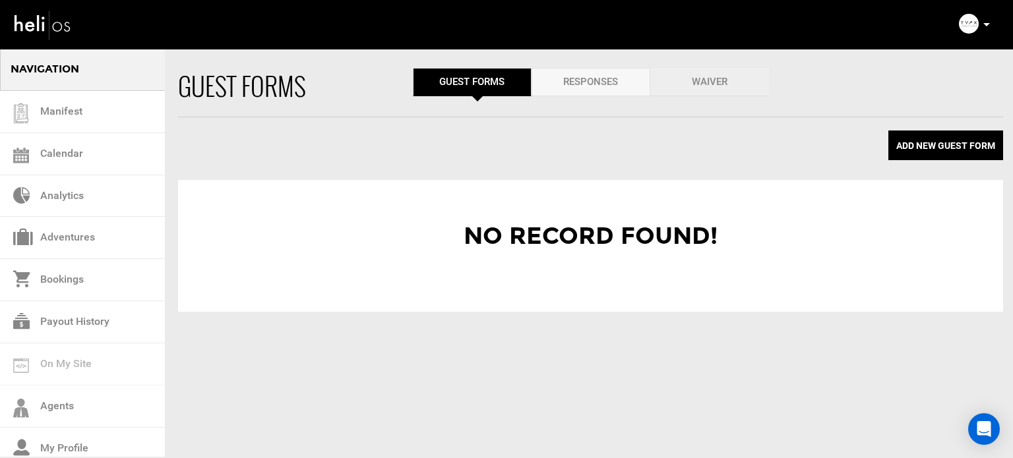
click at [751, 90] on link "Waiver" at bounding box center [709, 82] width 119 height 28
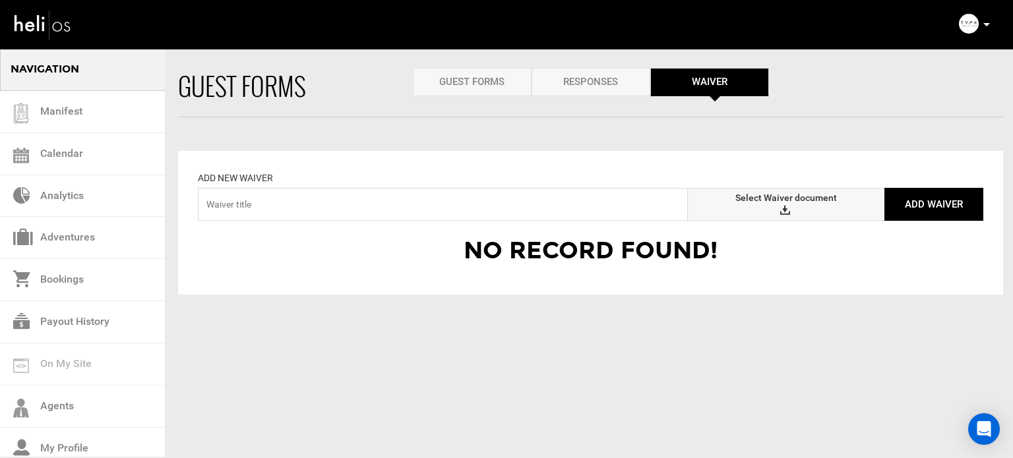
click at [772, 204] on span "Select Waiver document" at bounding box center [786, 198] width 102 height 13
click at [0, 0] on input "Select Waiver document" at bounding box center [0, 0] width 0 height 0
click at [374, 204] on input "text" at bounding box center [443, 204] width 490 height 33
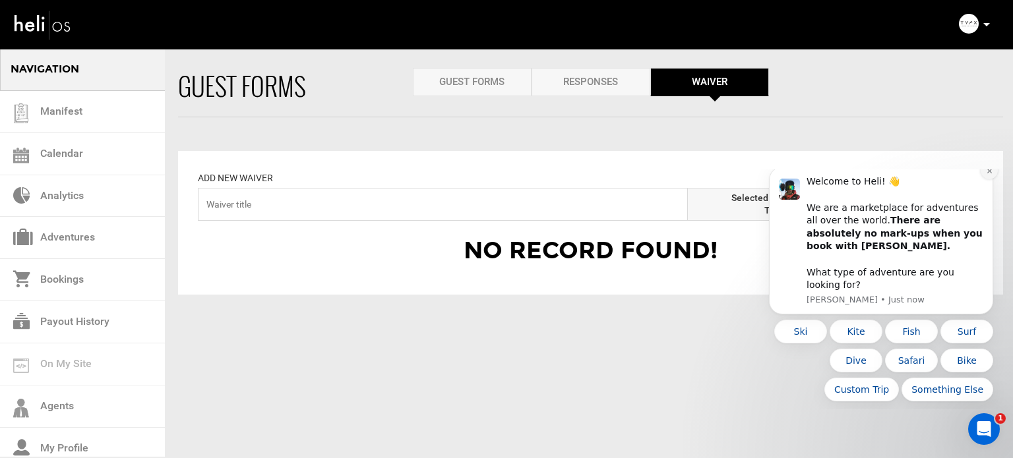
click at [984, 179] on button "Dismiss notification" at bounding box center [988, 170] width 17 height 17
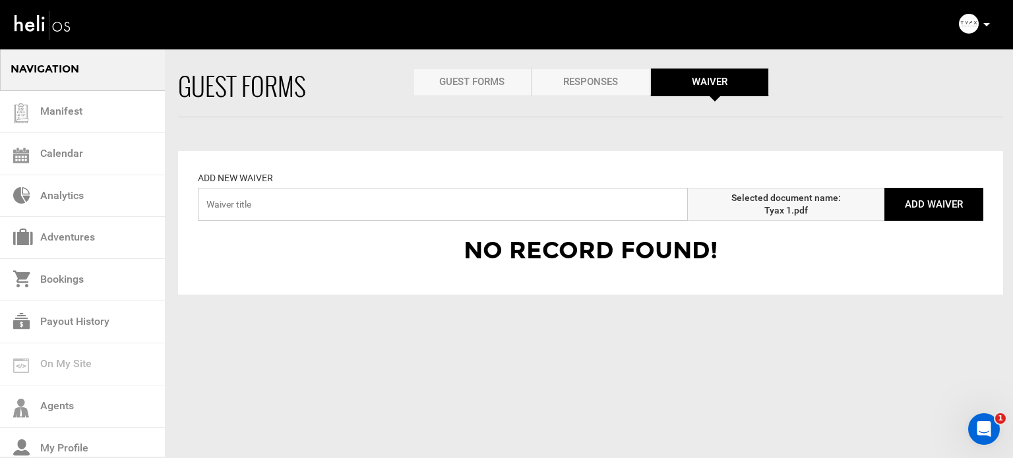
click at [351, 209] on input "text" at bounding box center [443, 204] width 490 height 33
type input "Tyax Waiver form"
click at [923, 204] on button "Add Waiver" at bounding box center [933, 204] width 99 height 33
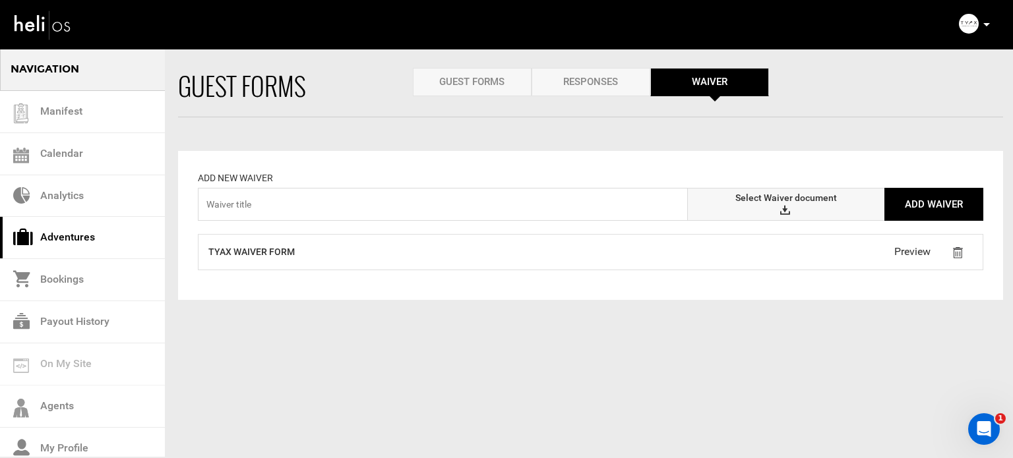
click at [80, 245] on link "Adventures" at bounding box center [82, 238] width 165 height 42
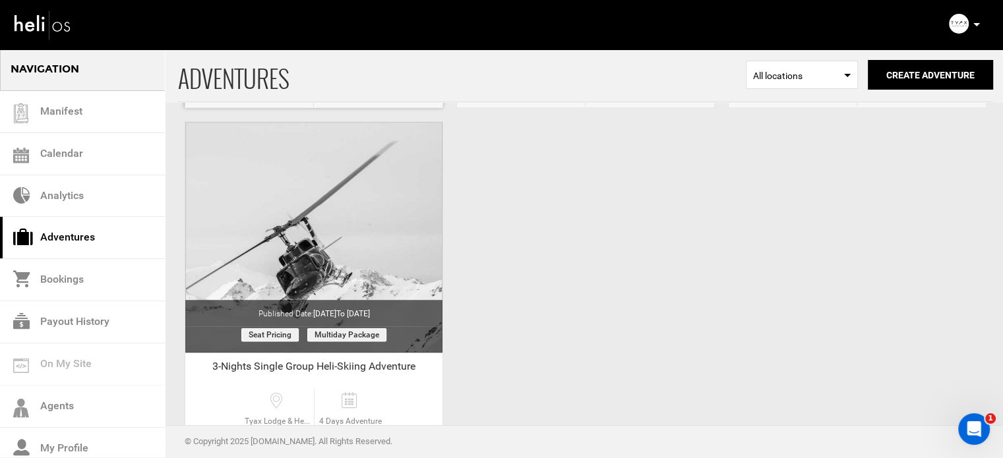
scroll to position [978, 0]
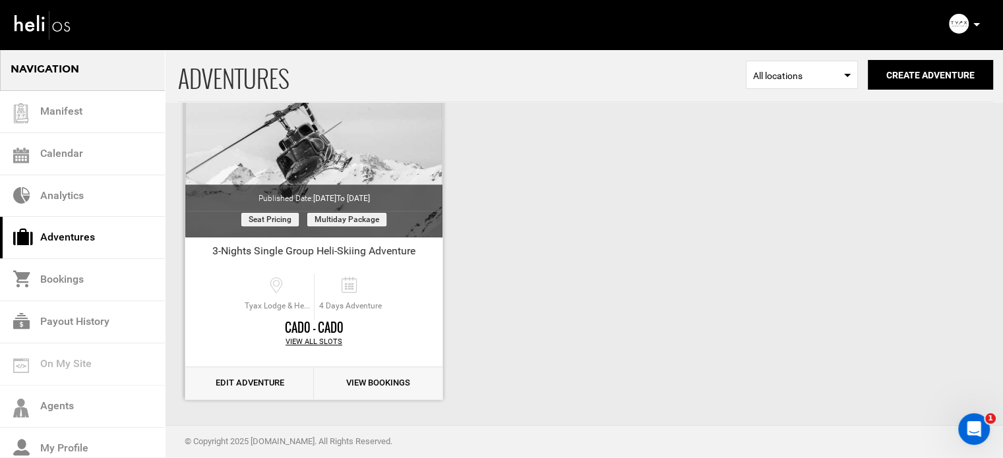
click at [260, 376] on link "Edit Adventure" at bounding box center [249, 383] width 129 height 32
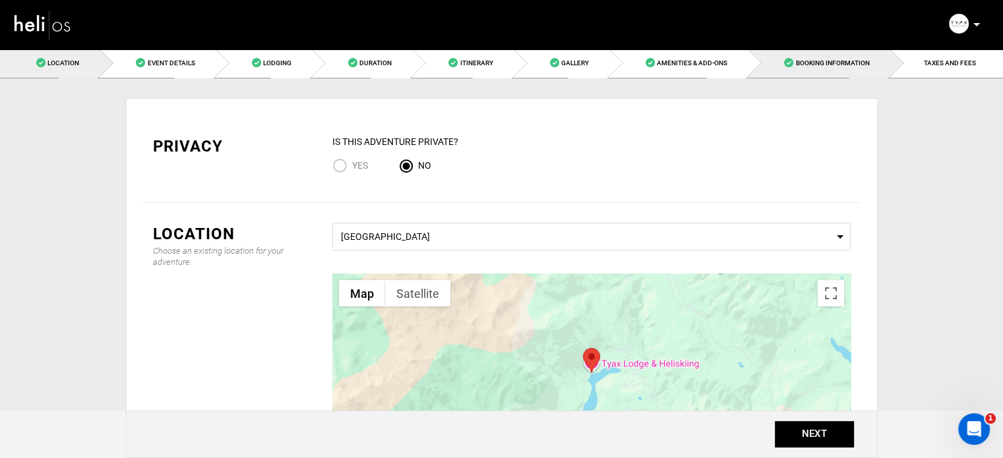
click at [804, 55] on link "Booking Information" at bounding box center [819, 63] width 142 height 30
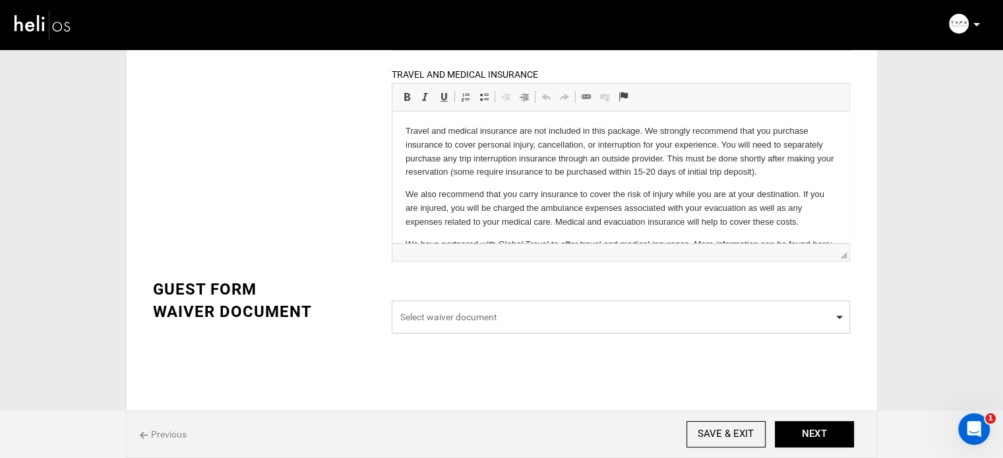
click at [488, 316] on span "Select waiver document" at bounding box center [620, 316] width 441 height 13
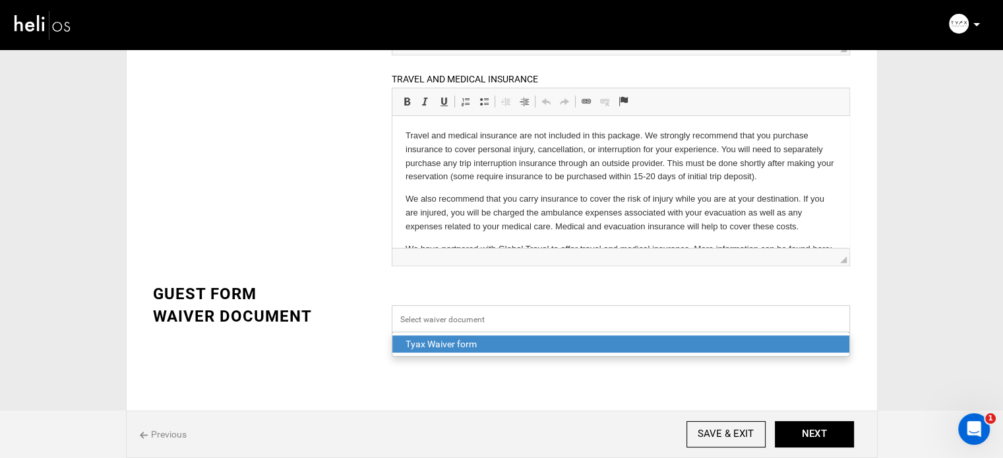
scroll to position [438, 0]
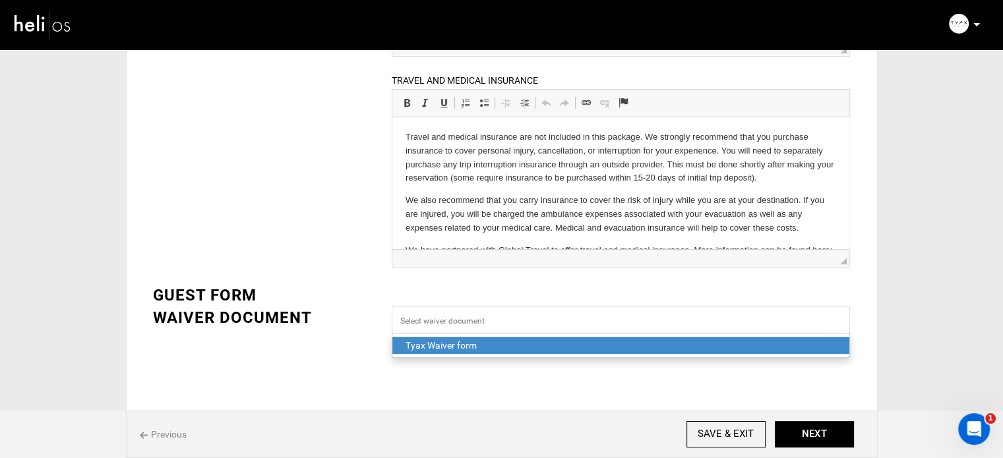
click at [480, 341] on div "Tyax Waiver form" at bounding box center [620, 345] width 430 height 13
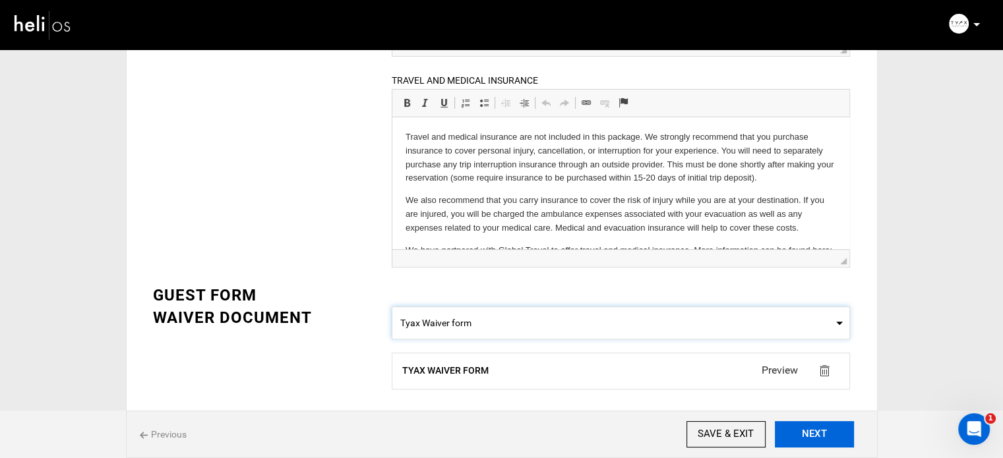
click at [834, 440] on button "NEXT" at bounding box center [814, 434] width 79 height 26
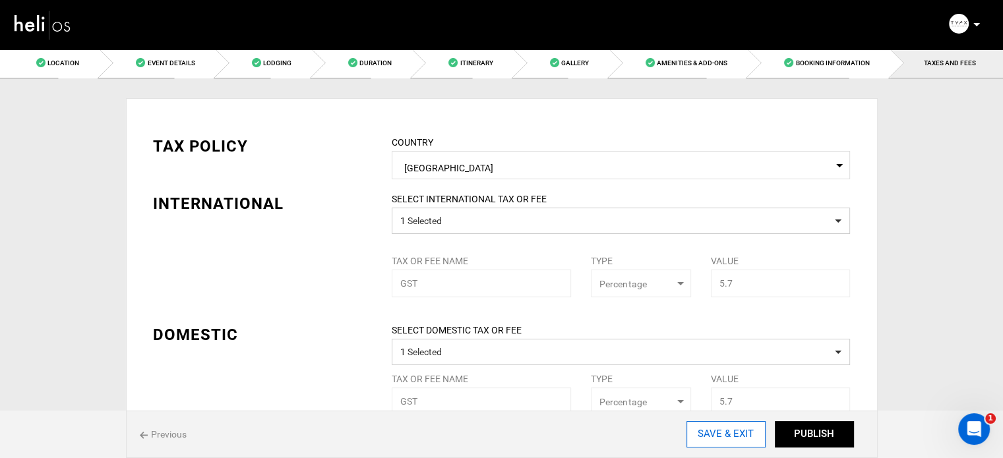
click at [711, 440] on input "SAVE & EXIT" at bounding box center [725, 434] width 79 height 26
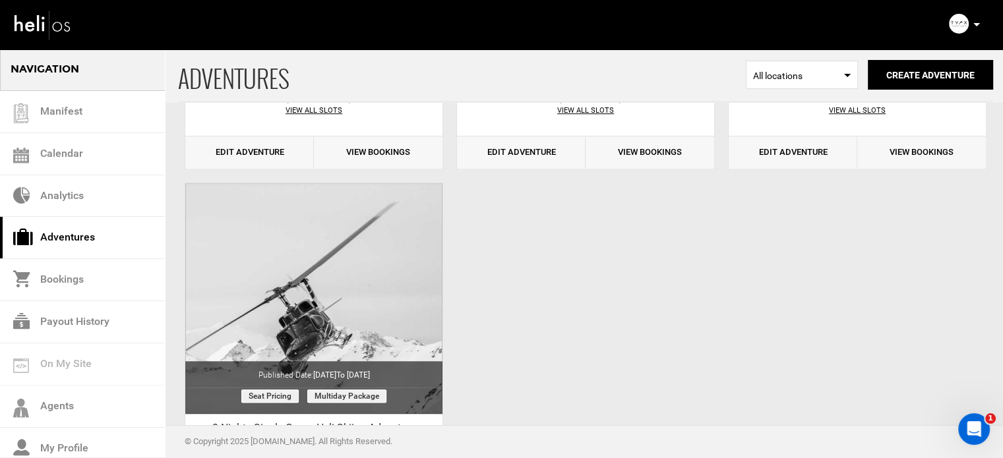
scroll to position [725, 0]
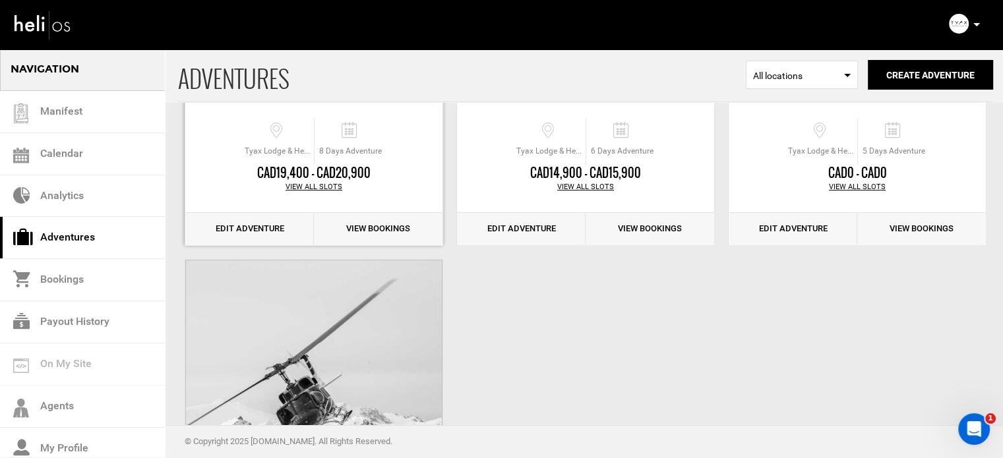
click at [260, 229] on link "Edit Adventure" at bounding box center [249, 229] width 129 height 32
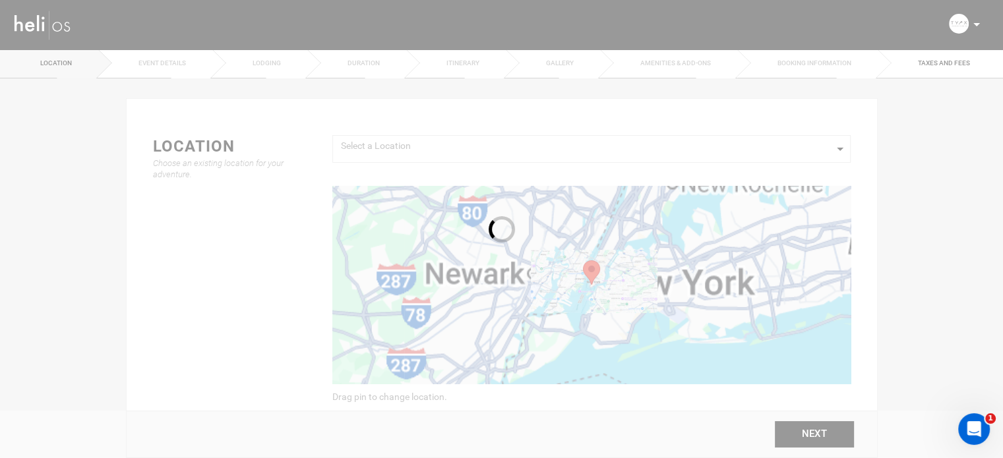
type input "20"
type input "90"
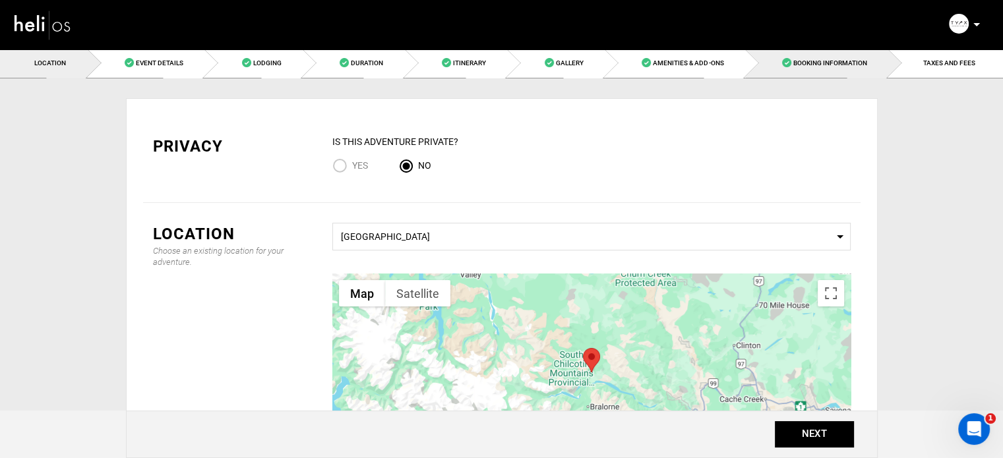
click at [831, 66] on span "Booking Information" at bounding box center [830, 62] width 74 height 7
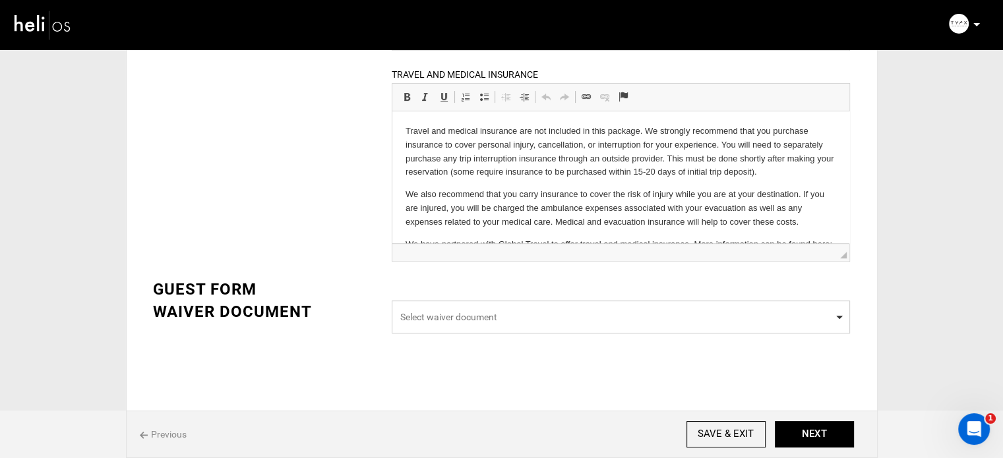
click at [485, 305] on span "Select waiver document" at bounding box center [621, 317] width 458 height 33
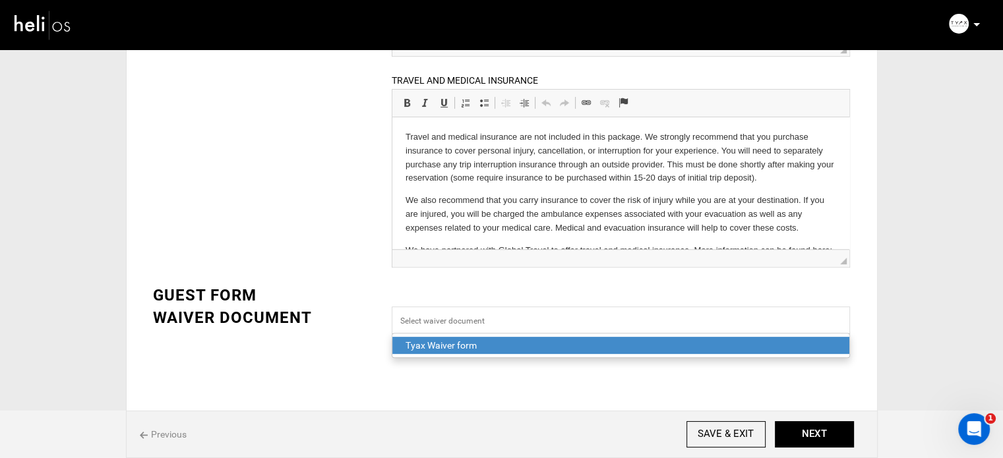
click at [470, 340] on div "Tyax Waiver form" at bounding box center [620, 345] width 430 height 13
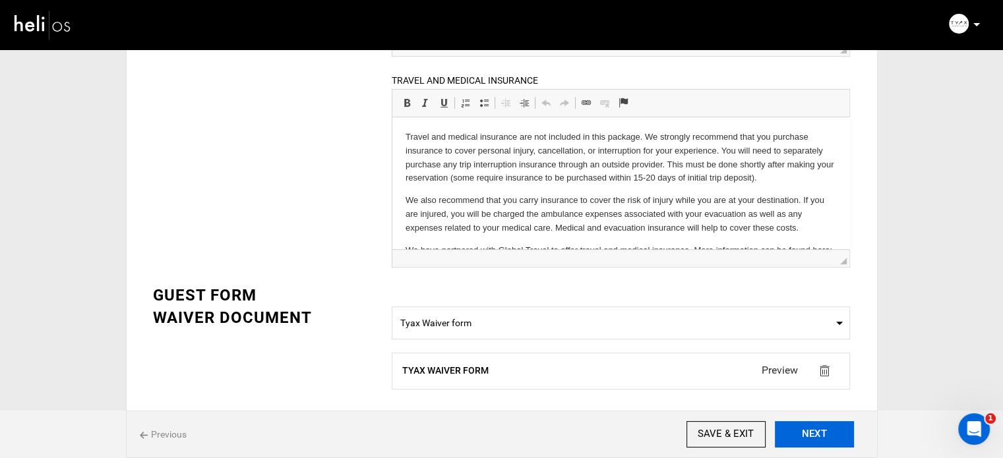
click at [795, 430] on button "NEXT" at bounding box center [814, 434] width 79 height 26
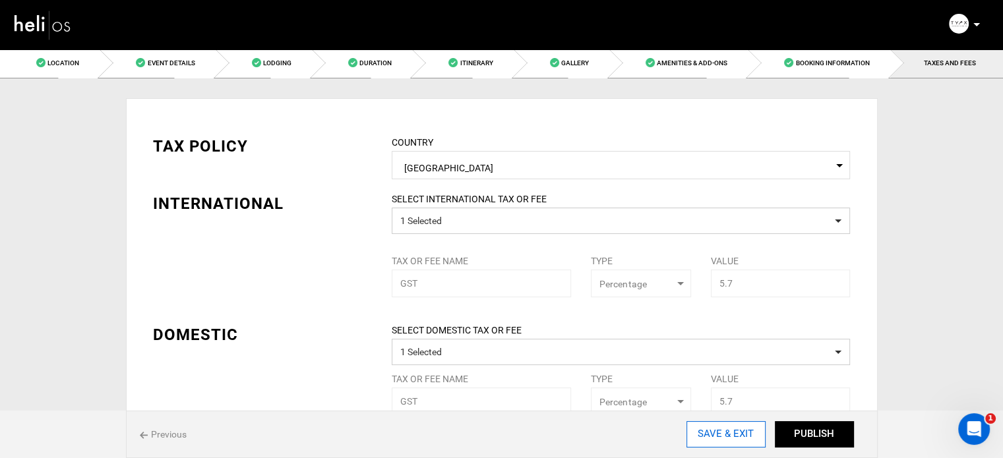
click at [726, 429] on input "SAVE & EXIT" at bounding box center [725, 434] width 79 height 26
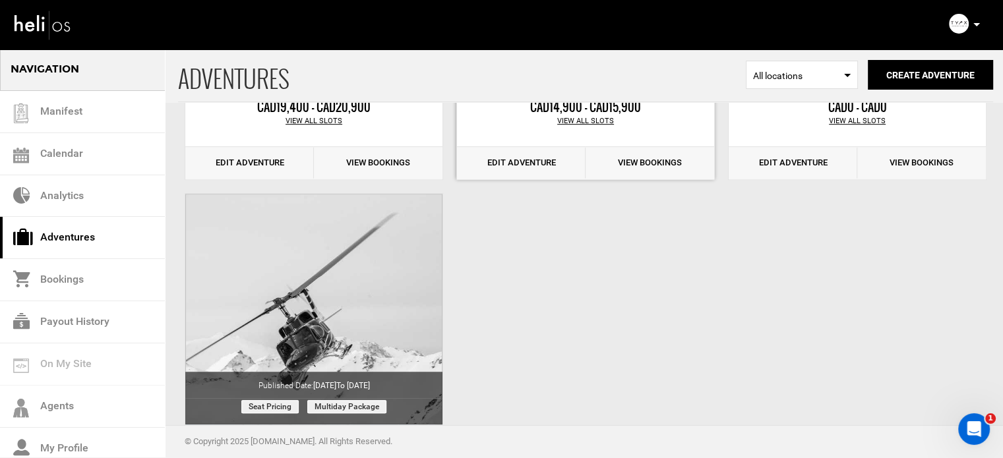
click at [513, 169] on link "Edit Adventure" at bounding box center [521, 163] width 129 height 32
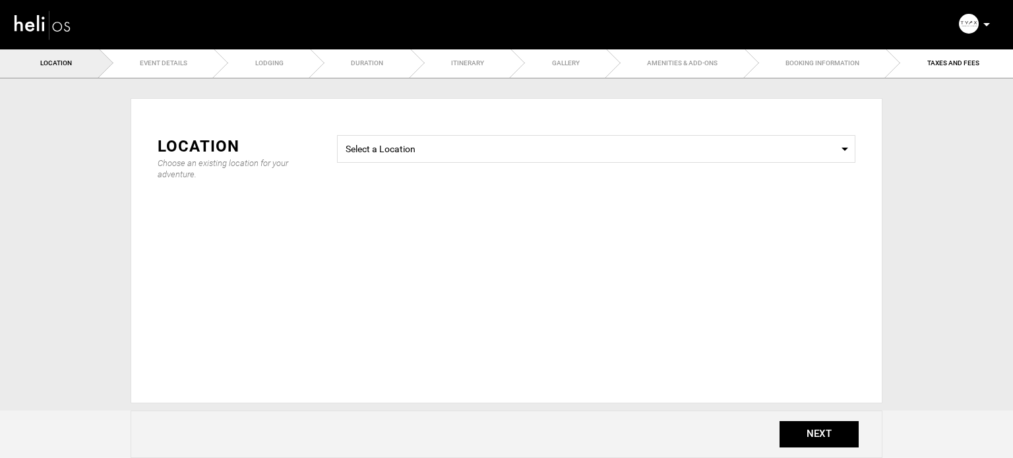
type input "20"
type input "90"
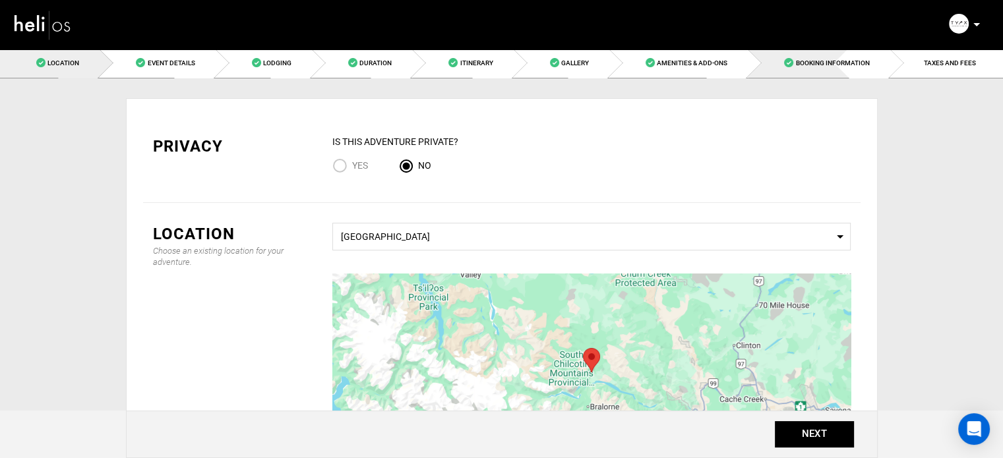
click at [793, 65] on span at bounding box center [788, 62] width 9 height 9
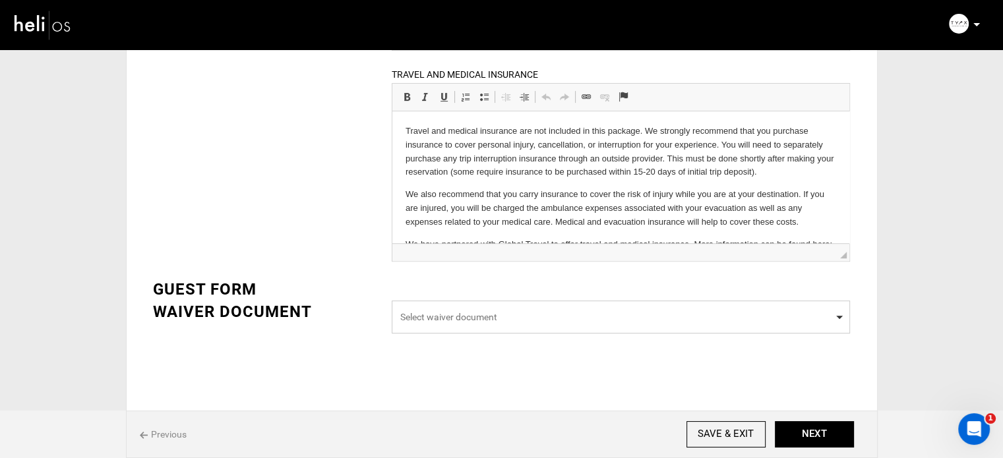
click at [455, 323] on span "Select waiver document" at bounding box center [621, 317] width 458 height 33
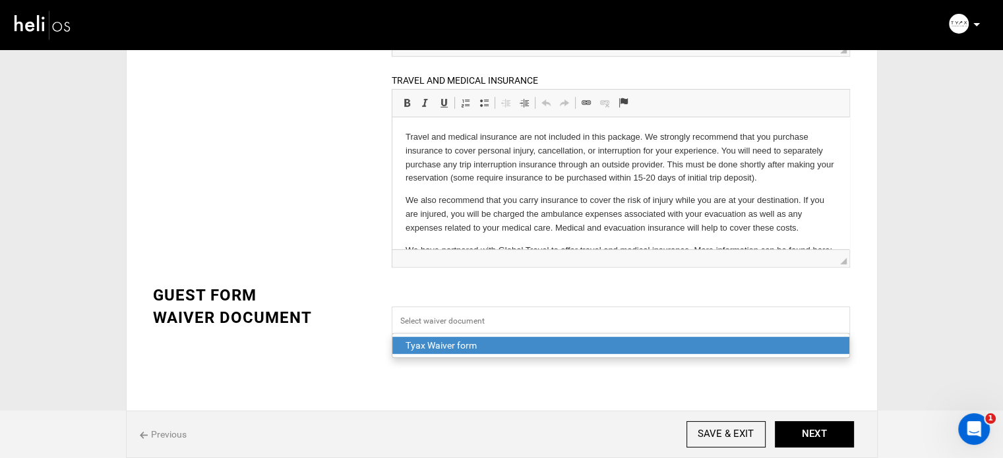
click at [448, 349] on div "Tyax Waiver form" at bounding box center [620, 345] width 430 height 13
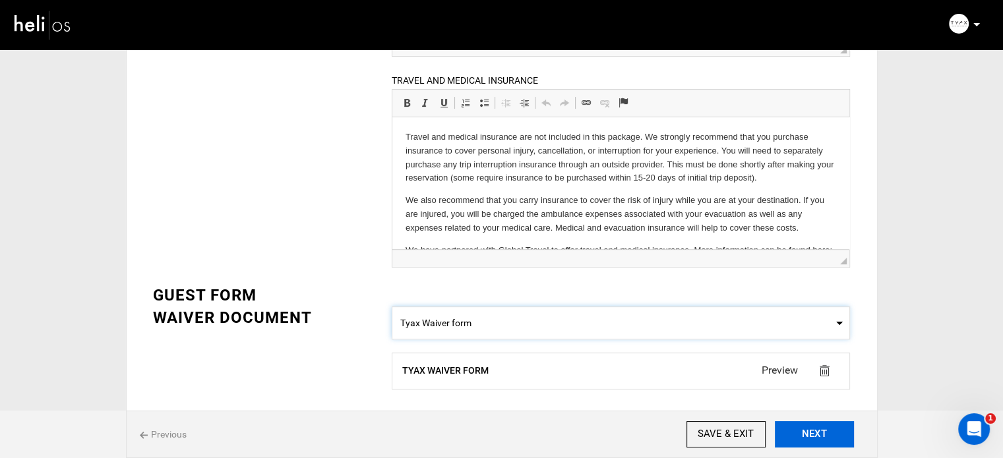
click at [810, 435] on button "NEXT" at bounding box center [814, 434] width 79 height 26
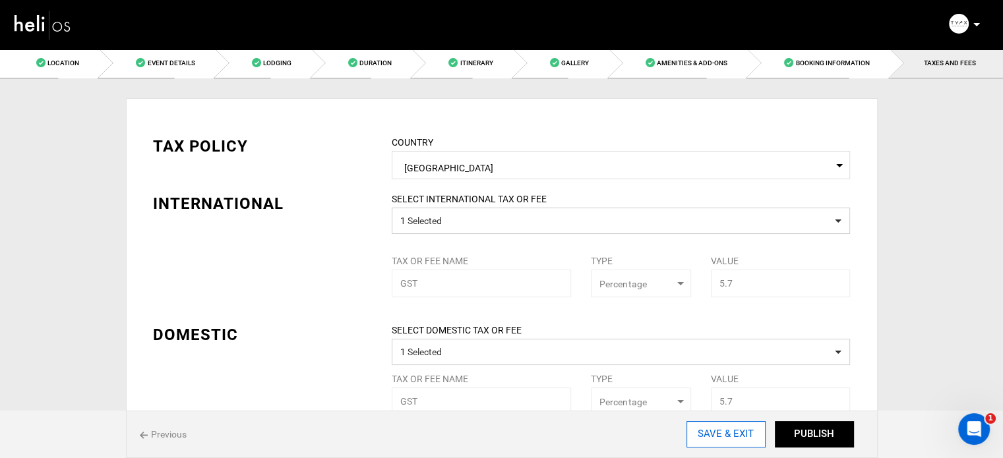
click at [748, 440] on input "SAVE & EXIT" at bounding box center [725, 434] width 79 height 26
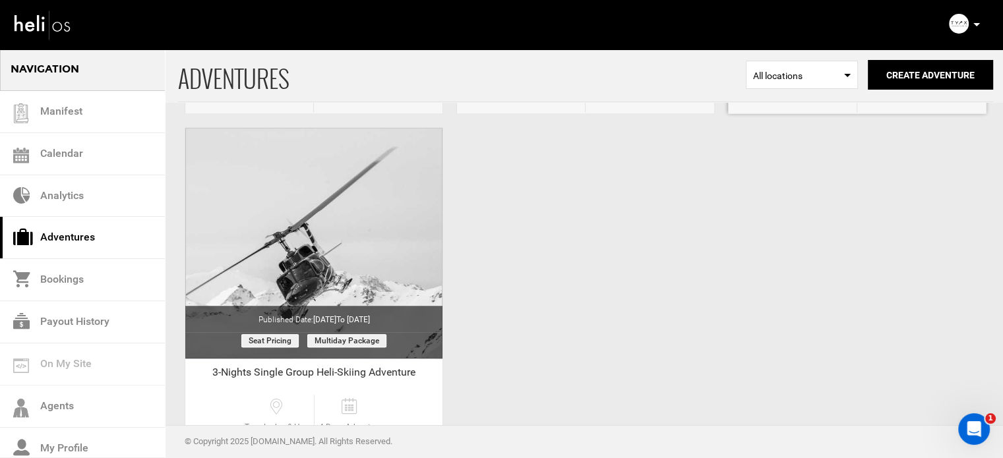
scroll to position [791, 0]
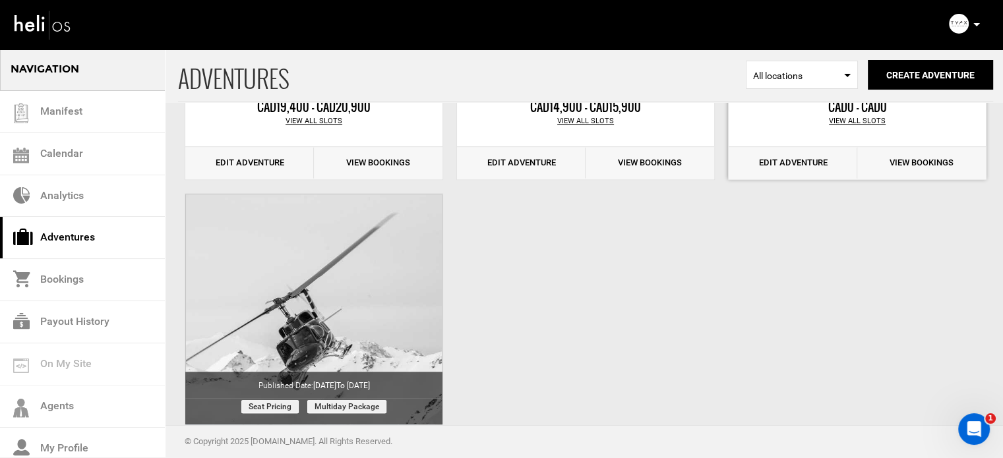
click at [794, 166] on link "Edit Adventure" at bounding box center [792, 163] width 129 height 32
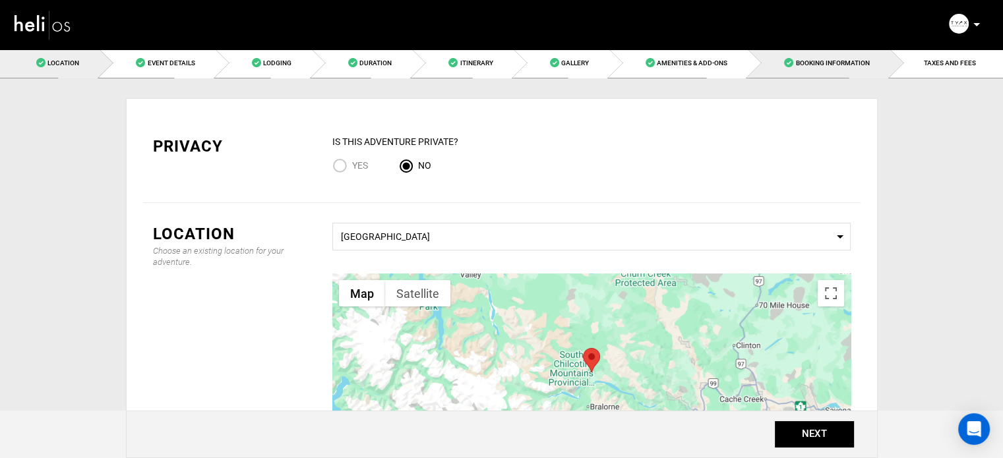
click at [843, 65] on span "Booking Information" at bounding box center [832, 62] width 74 height 7
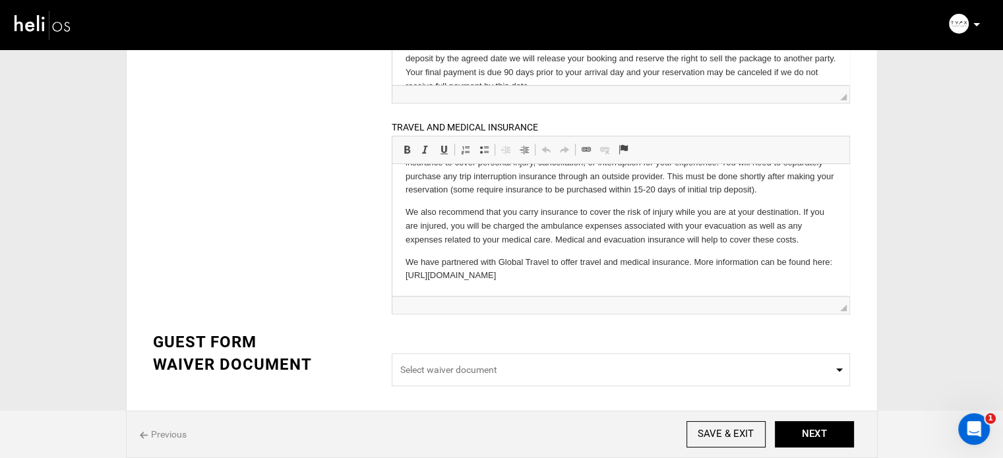
scroll to position [444, 0]
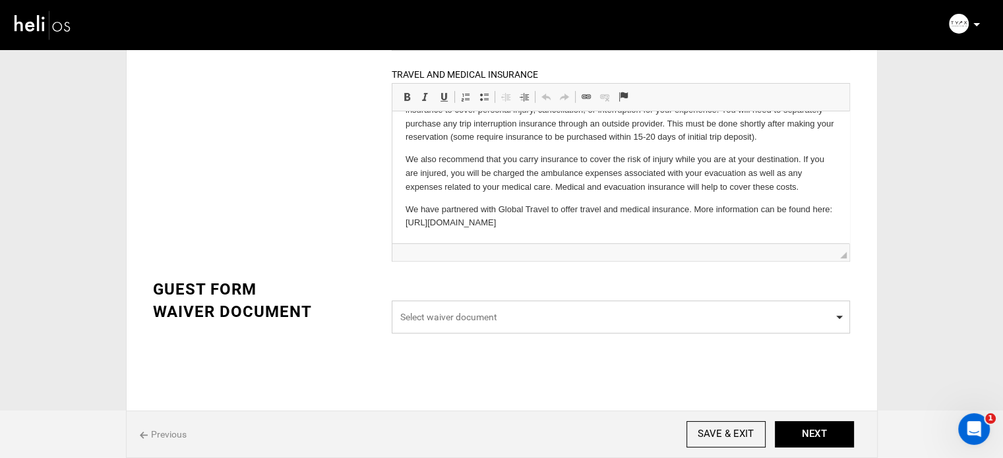
click at [504, 322] on span "Select waiver document" at bounding box center [621, 317] width 458 height 33
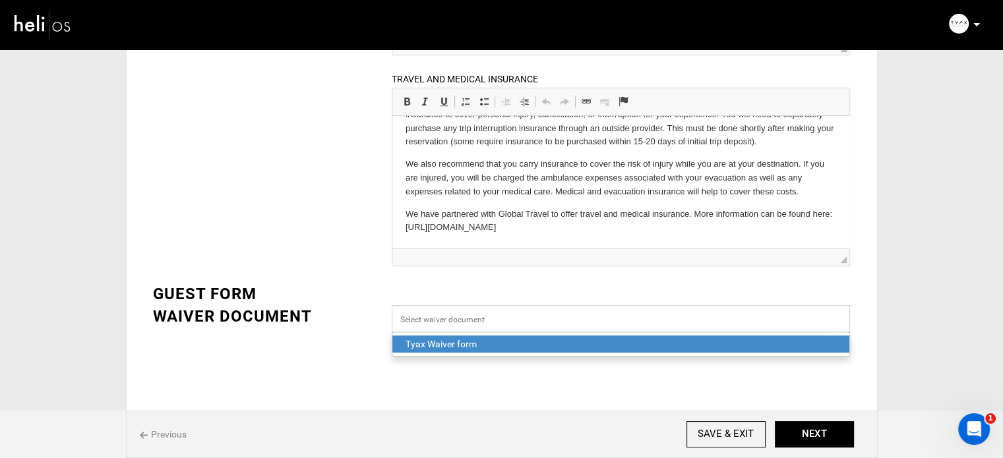
scroll to position [438, 0]
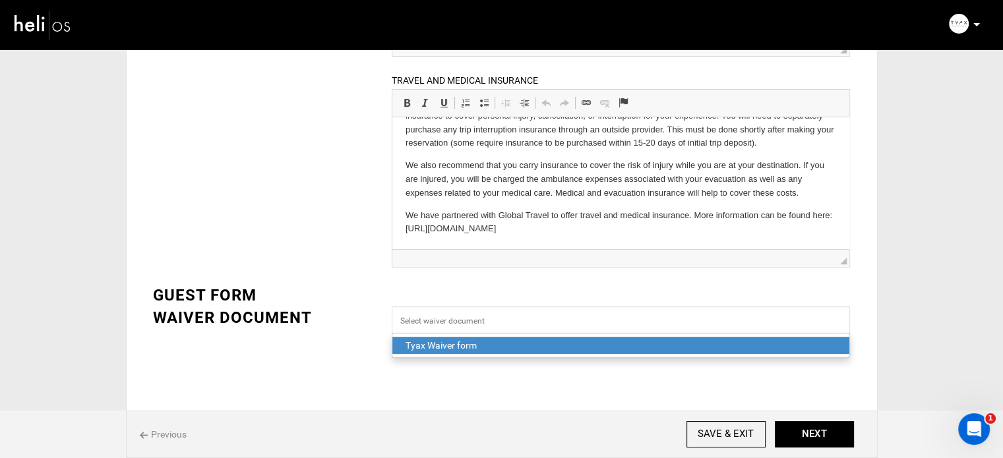
click at [506, 345] on div "Tyax Waiver form" at bounding box center [620, 345] width 430 height 13
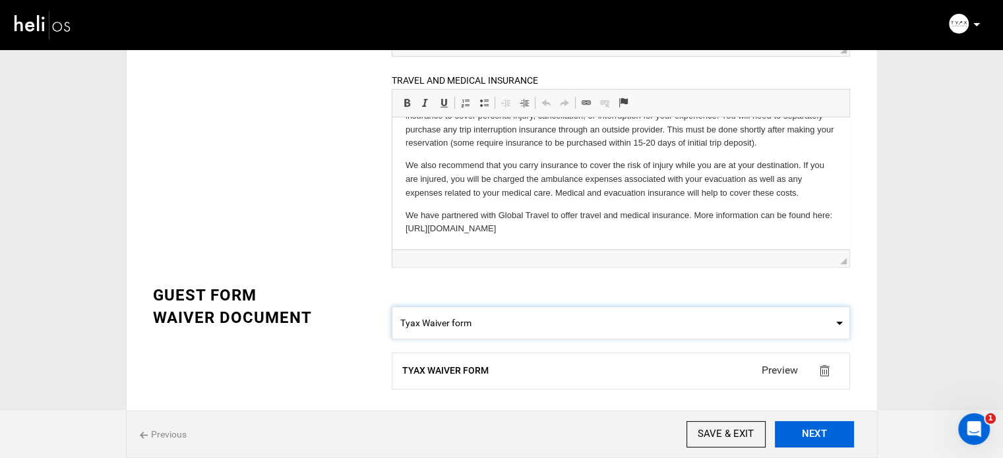
click at [843, 442] on button "NEXT" at bounding box center [814, 434] width 79 height 26
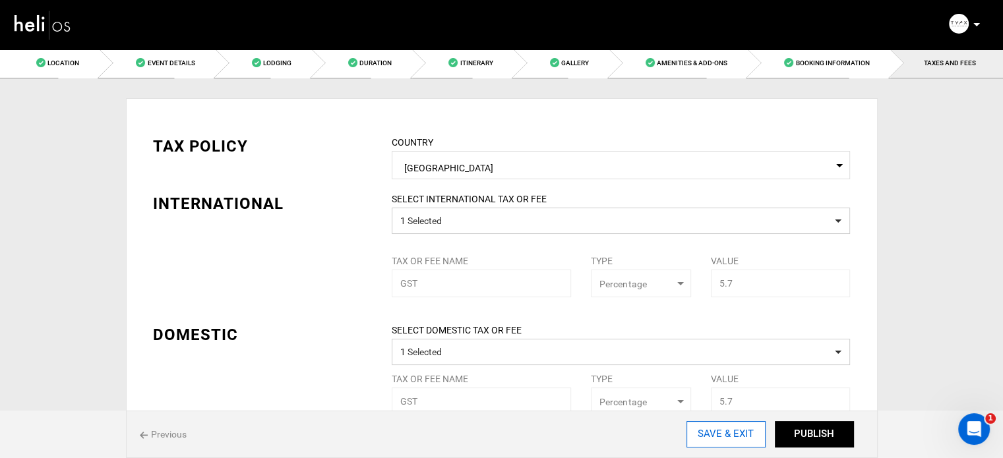
click at [701, 437] on input "SAVE & EXIT" at bounding box center [725, 434] width 79 height 26
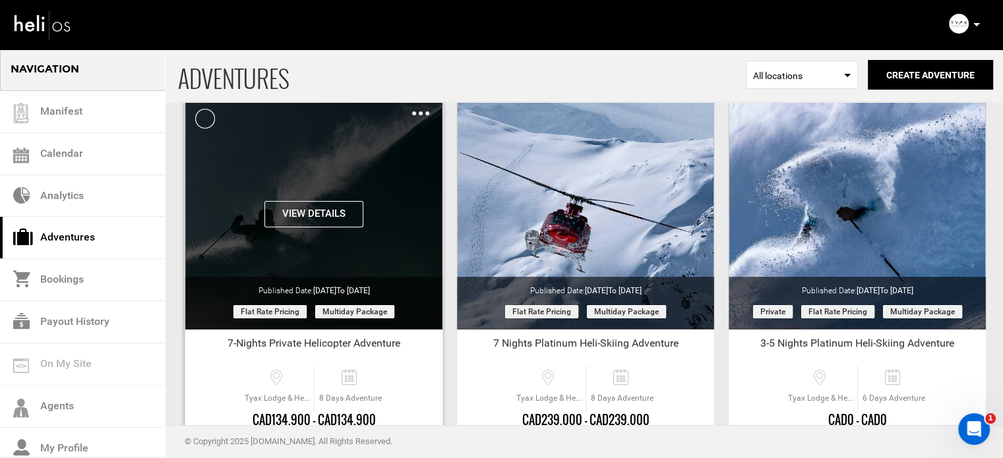
scroll to position [198, 0]
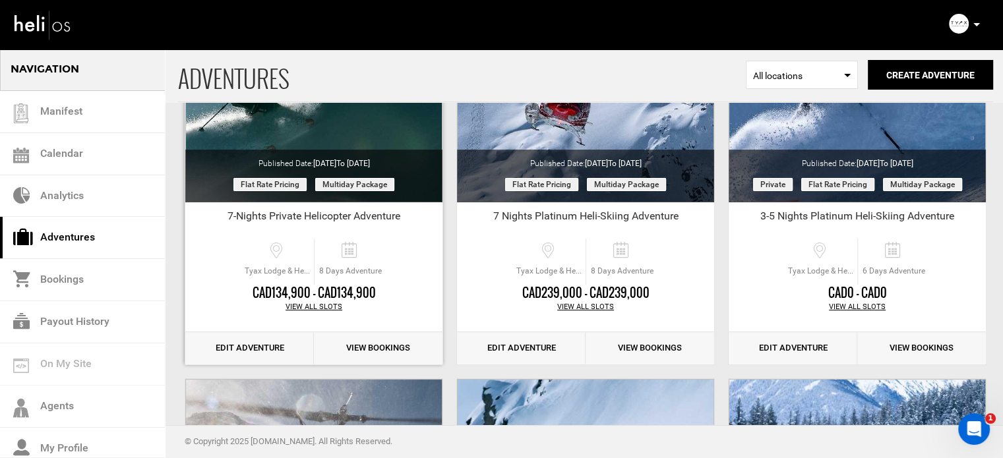
click at [235, 345] on link "Edit Adventure" at bounding box center [249, 348] width 129 height 32
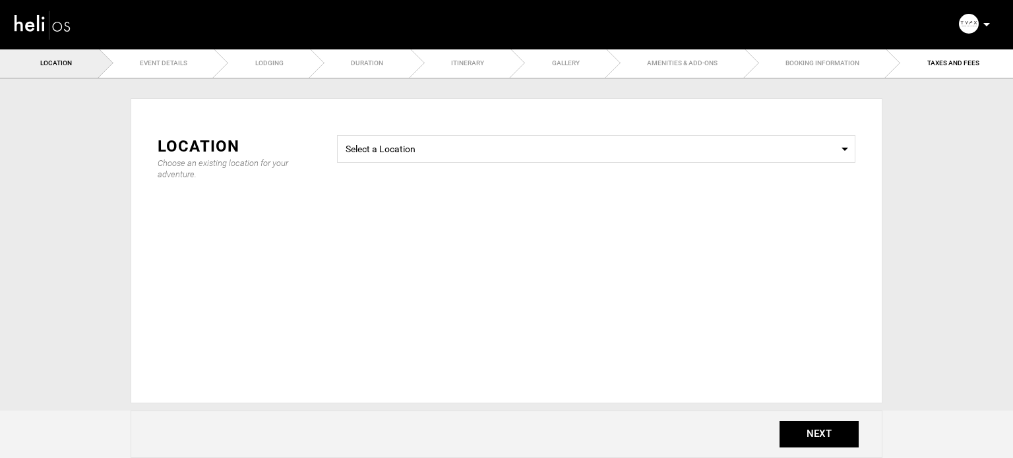
type input "20"
type input "90"
select select "string:2"
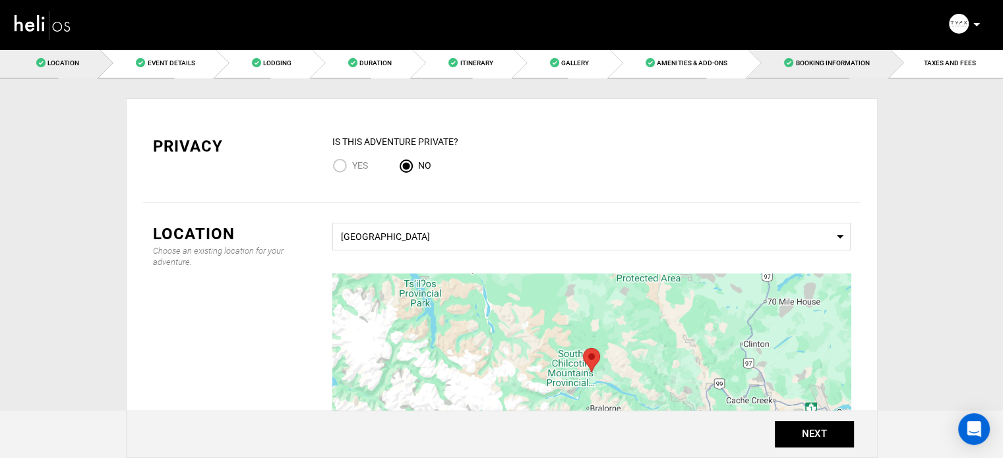
click at [829, 71] on link "Booking Information" at bounding box center [819, 63] width 142 height 30
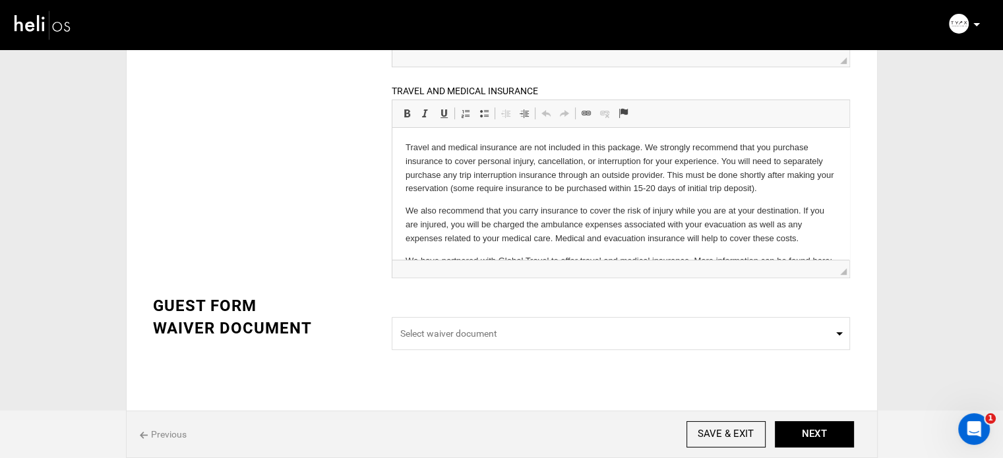
scroll to position [521, 0]
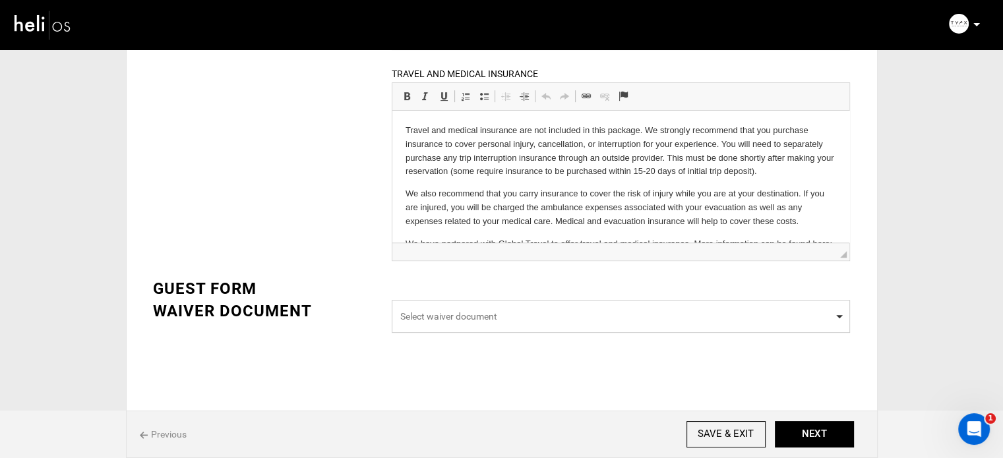
click at [527, 311] on span "Select waiver document" at bounding box center [620, 316] width 441 height 13
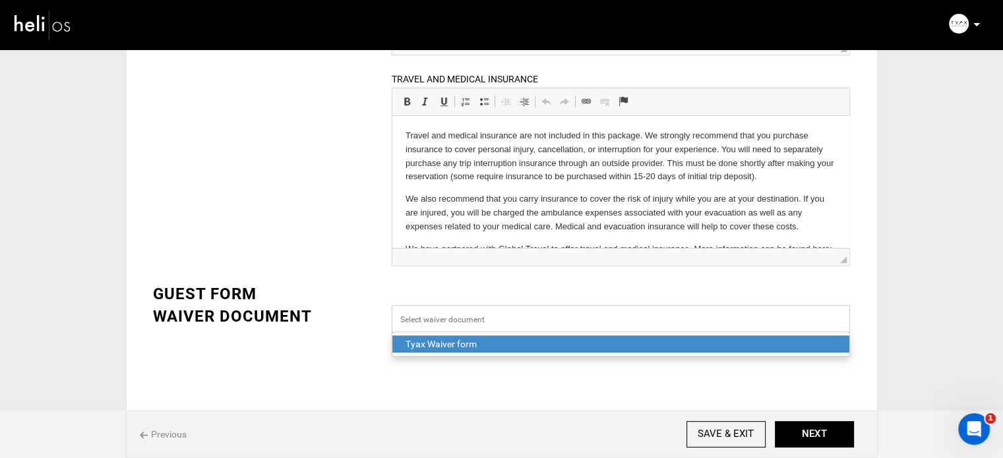
scroll to position [514, 0]
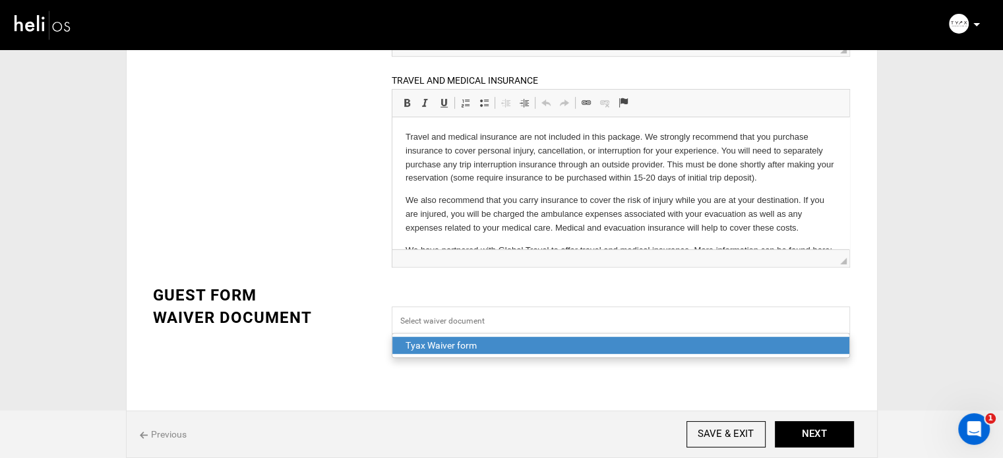
click at [502, 339] on div "Tyax Waiver form" at bounding box center [620, 345] width 430 height 13
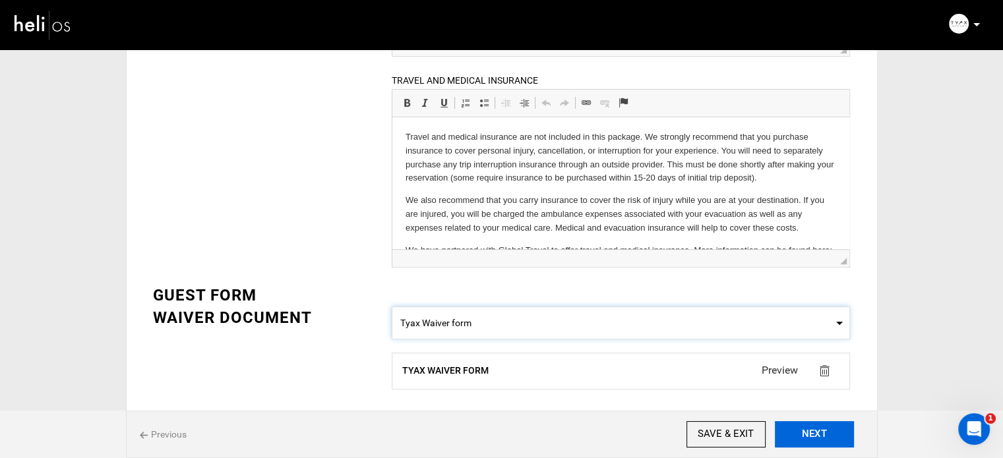
click at [831, 438] on button "NEXT" at bounding box center [814, 434] width 79 height 26
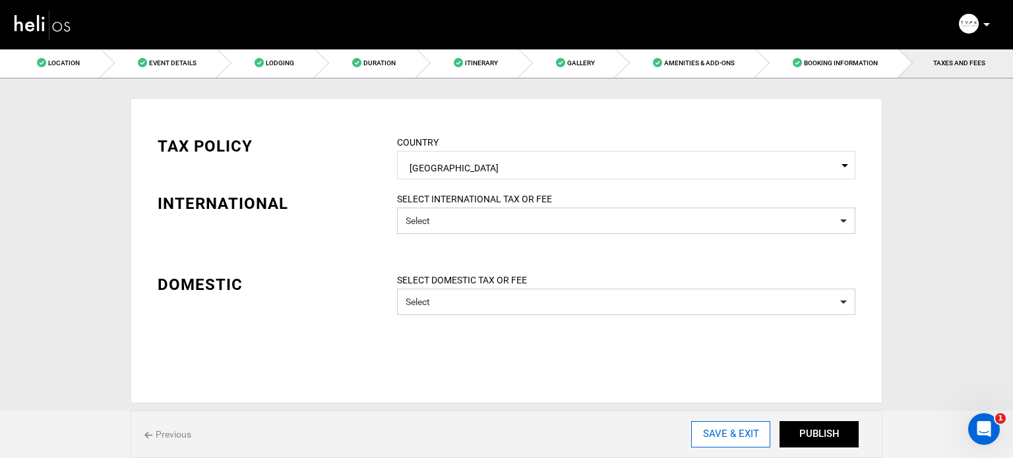
click at [739, 429] on input "SAVE & EXIT" at bounding box center [730, 434] width 79 height 26
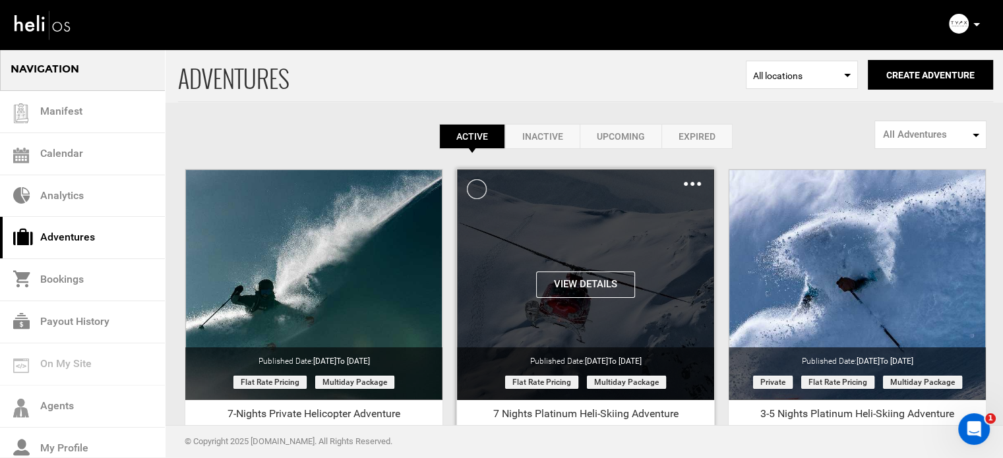
scroll to position [264, 0]
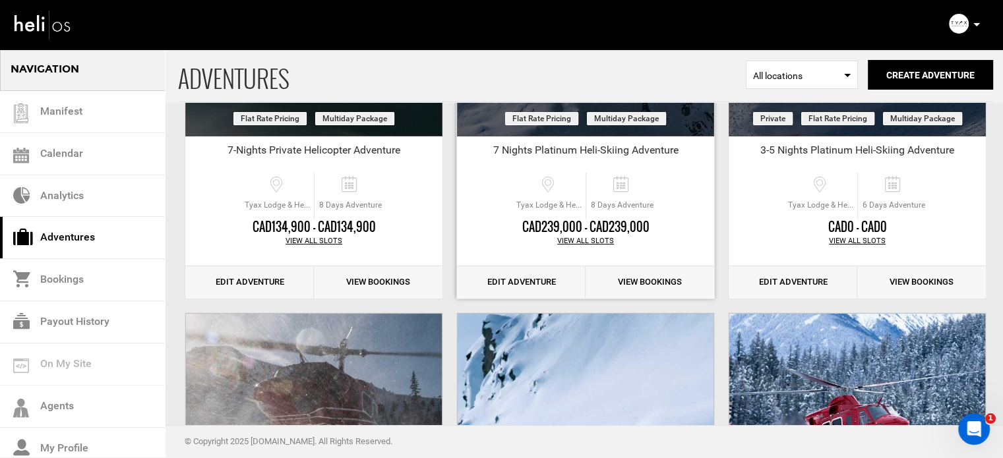
click at [531, 277] on link "Edit Adventure" at bounding box center [521, 282] width 129 height 32
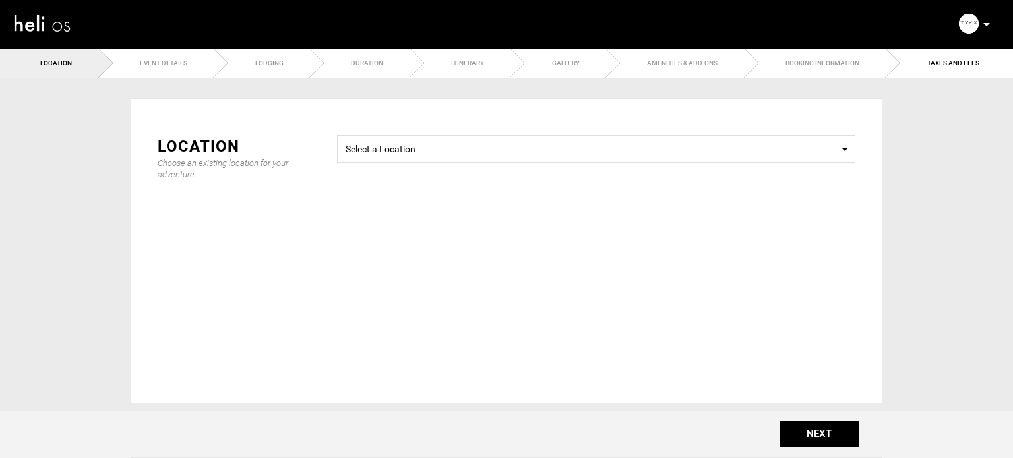
type input "20"
type input "90"
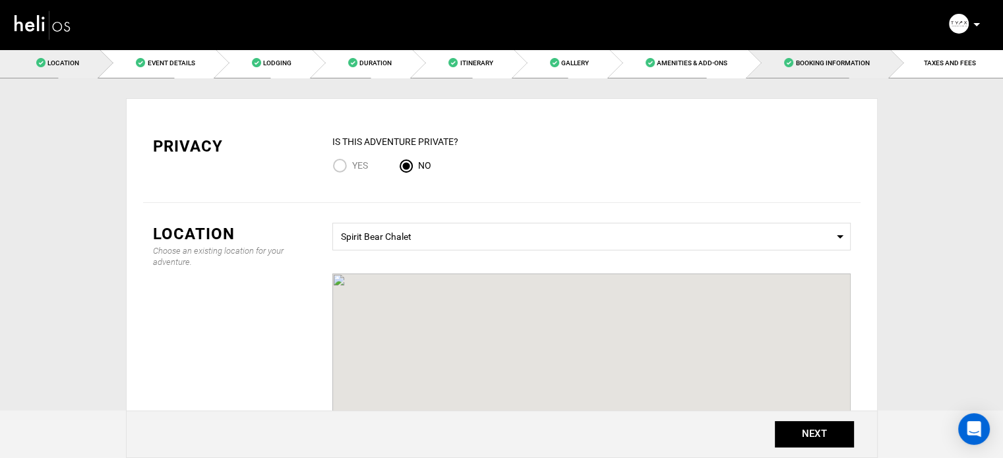
click at [862, 73] on link "Booking Information" at bounding box center [819, 63] width 142 height 30
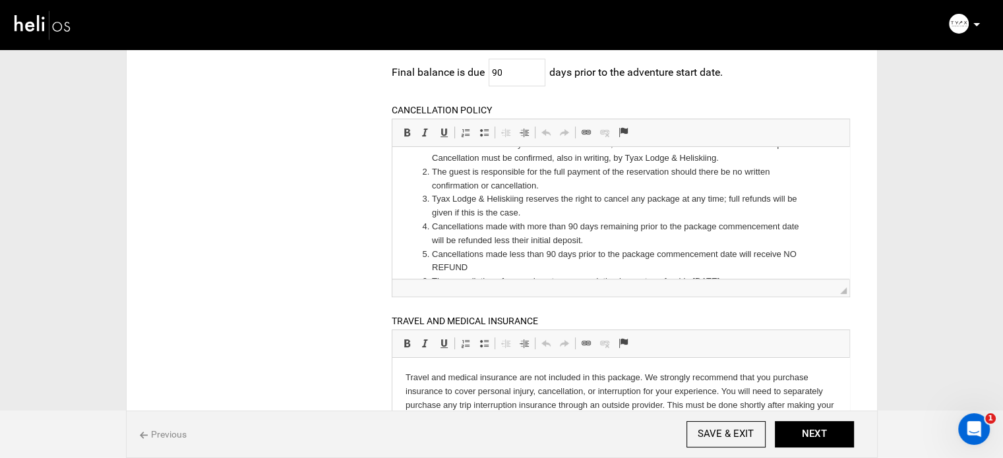
scroll to position [198, 0]
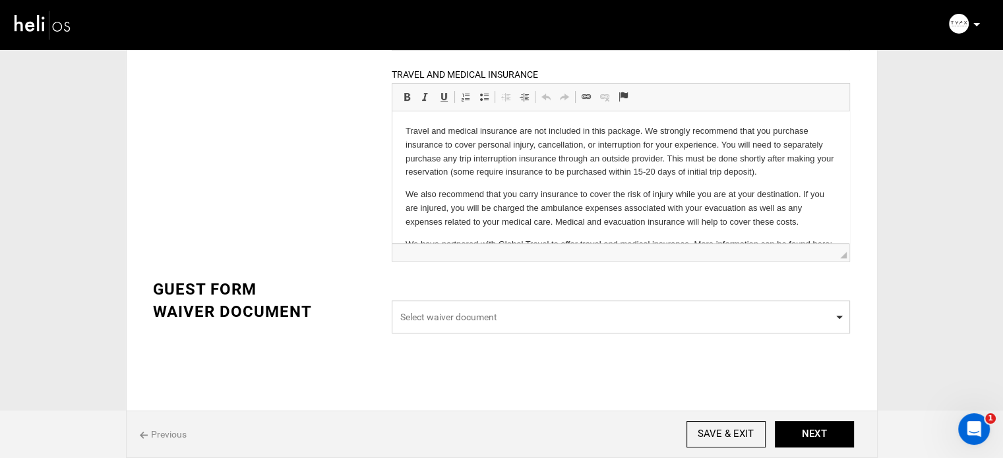
click at [595, 301] on span "Select waiver document" at bounding box center [621, 317] width 458 height 33
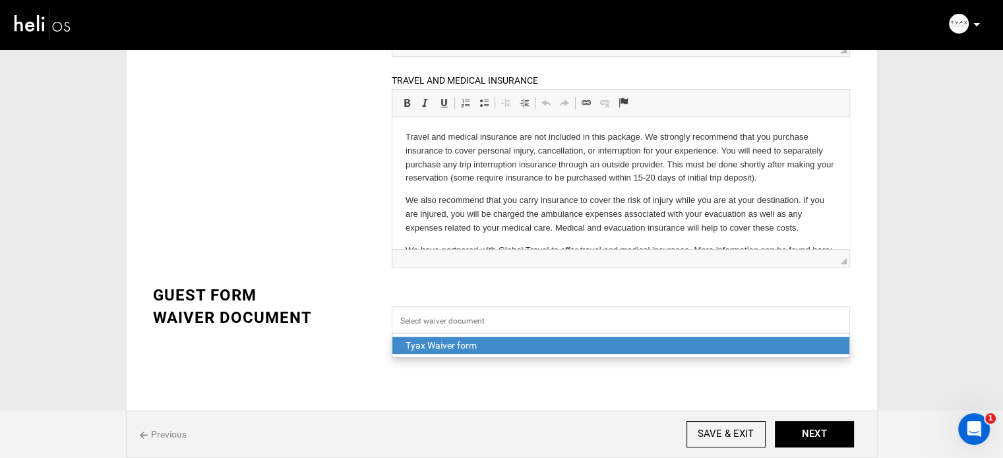
click at [575, 347] on div "Tyax Waiver form" at bounding box center [620, 345] width 430 height 13
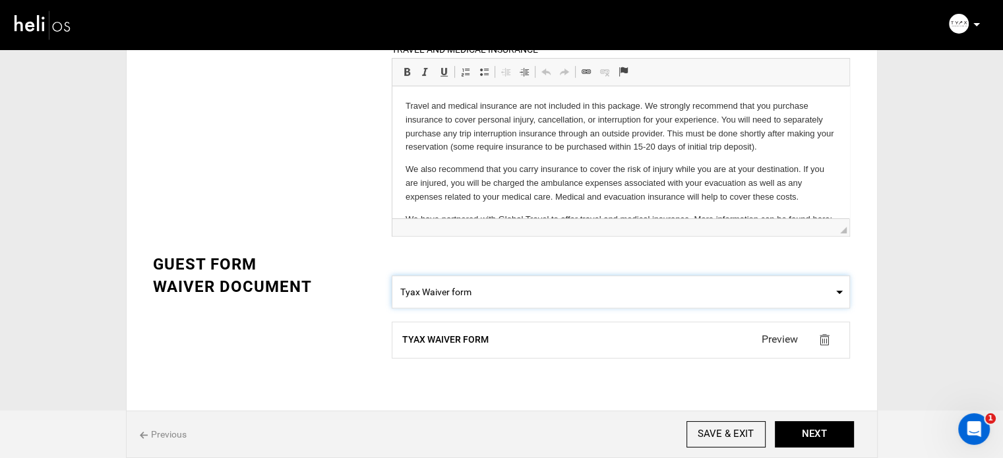
scroll to position [494, 0]
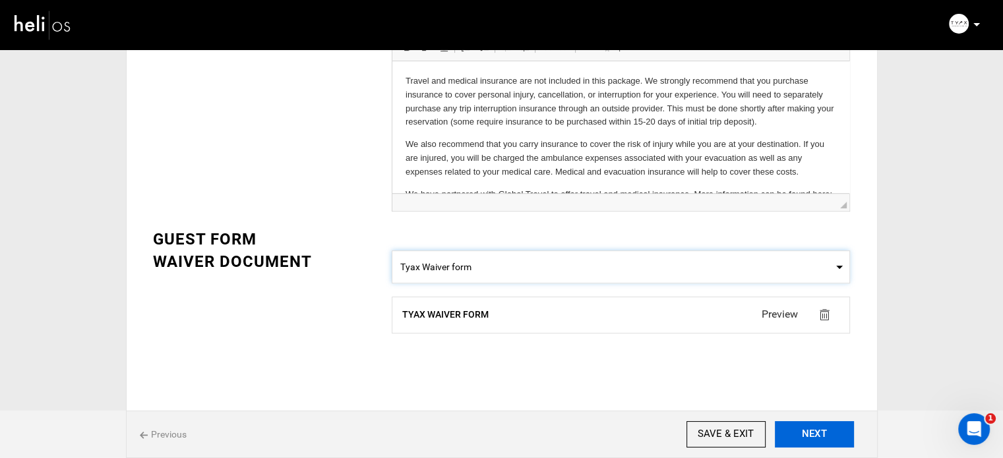
click at [820, 440] on button "NEXT" at bounding box center [814, 434] width 79 height 26
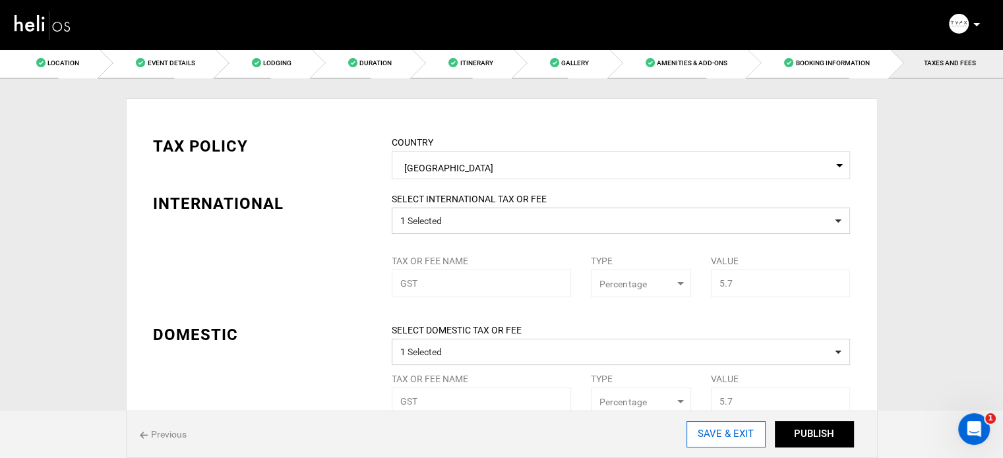
click at [749, 440] on input "SAVE & EXIT" at bounding box center [725, 434] width 79 height 26
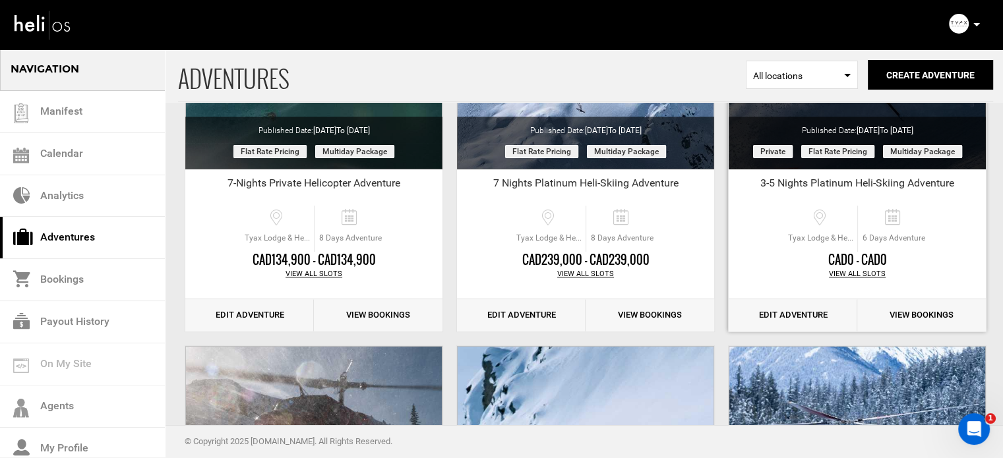
scroll to position [264, 0]
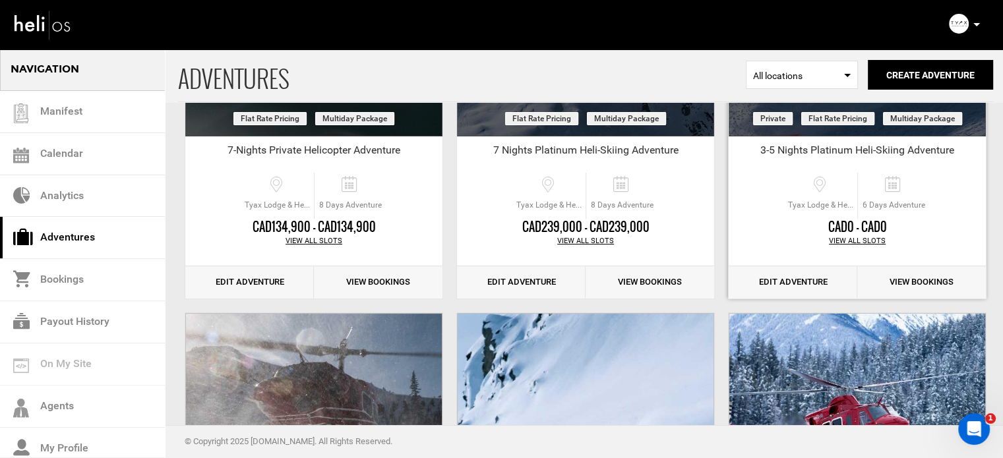
click at [812, 284] on link "Edit Adventure" at bounding box center [792, 282] width 129 height 32
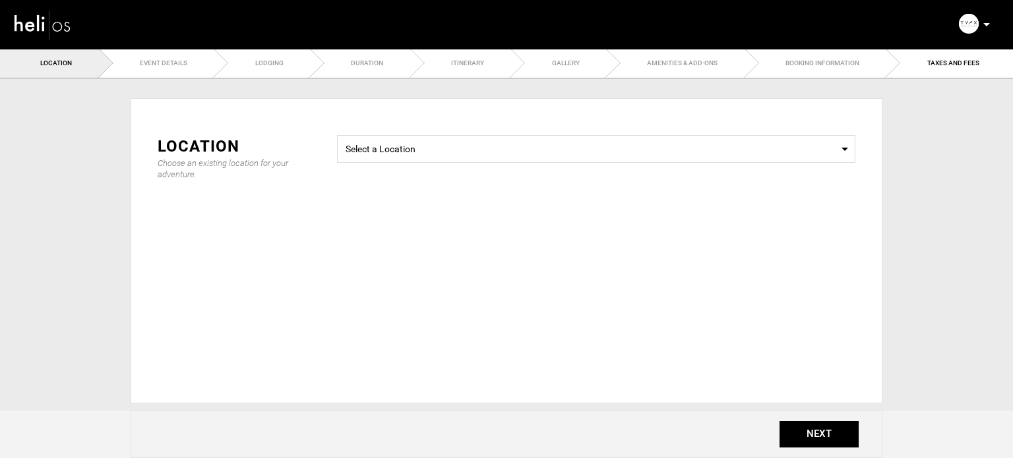
type input "20"
type input "90"
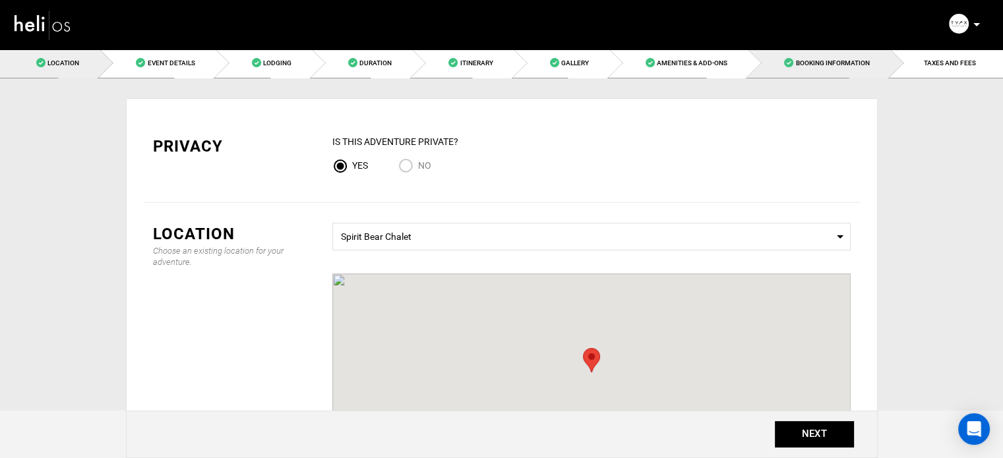
click at [856, 65] on span "Booking Information" at bounding box center [832, 62] width 74 height 7
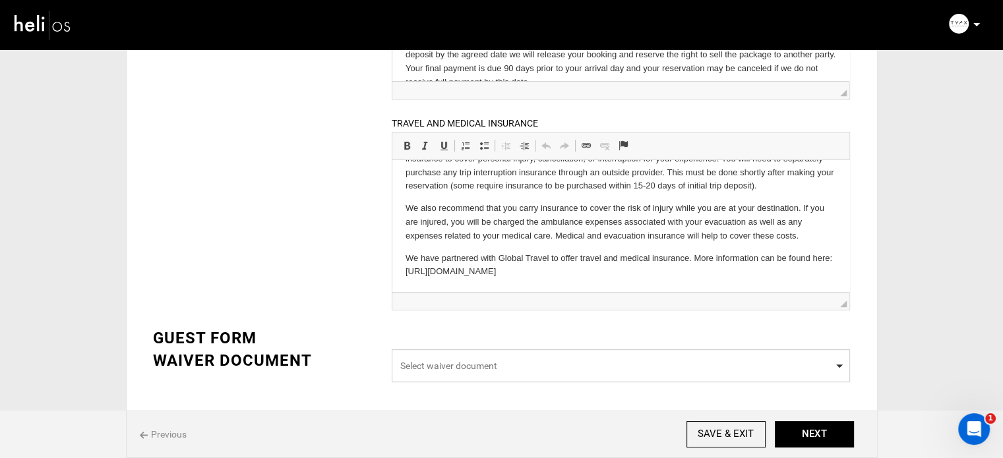
click at [512, 359] on span "Select waiver document" at bounding box center [620, 365] width 441 height 13
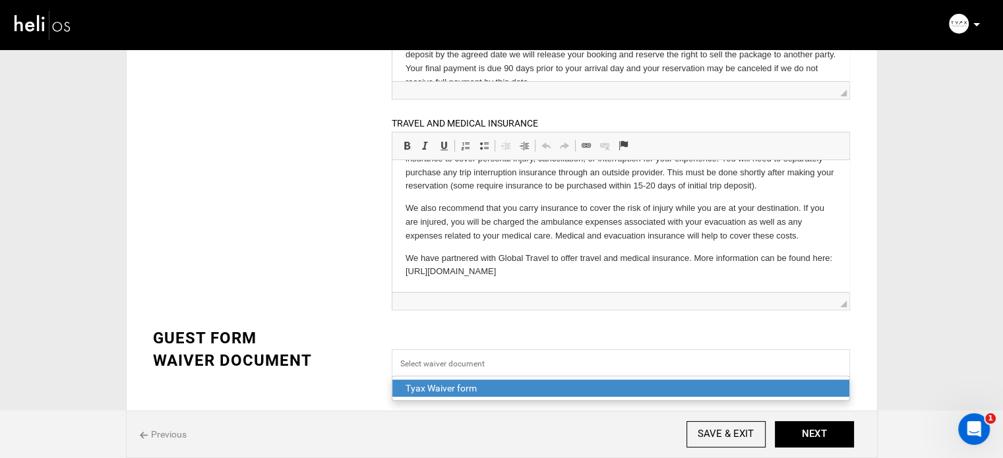
click at [479, 384] on div "Tyax Waiver form" at bounding box center [620, 388] width 430 height 13
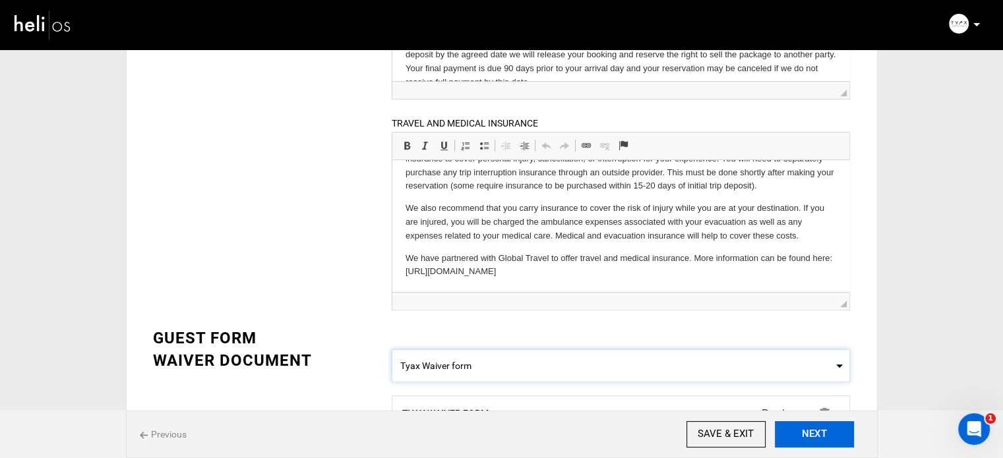
click at [818, 438] on button "NEXT" at bounding box center [814, 434] width 79 height 26
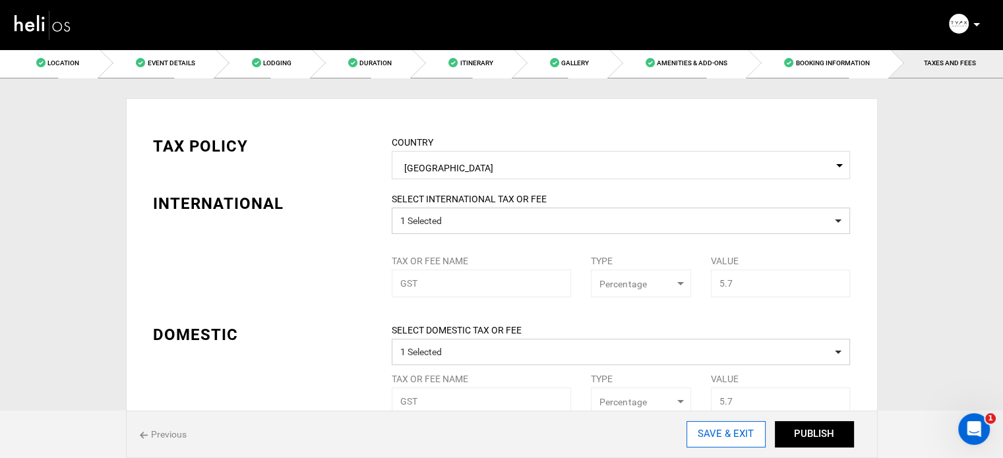
click at [744, 442] on input "SAVE & EXIT" at bounding box center [725, 434] width 79 height 26
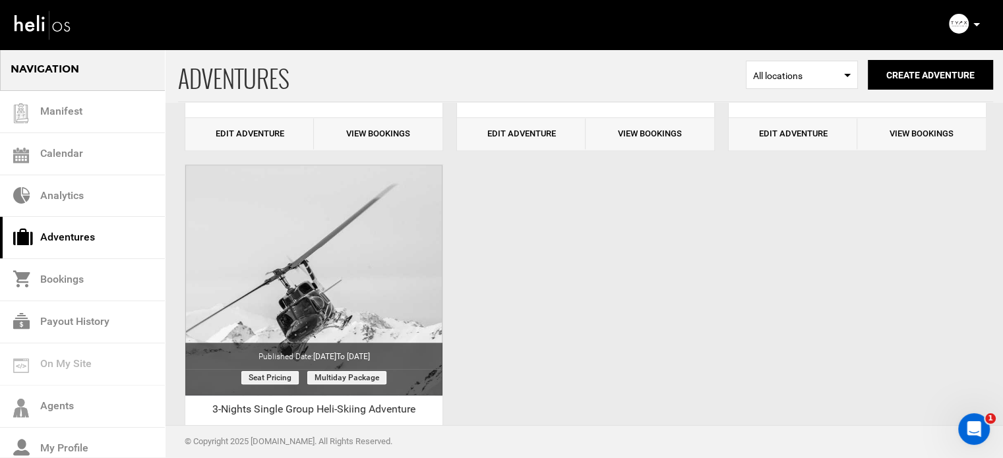
scroll to position [725, 0]
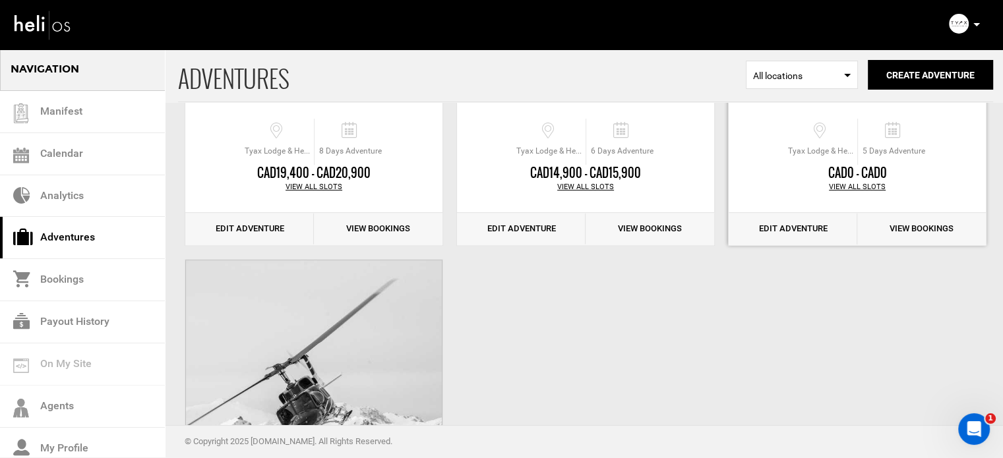
click at [792, 236] on link "Edit Adventure" at bounding box center [792, 229] width 129 height 32
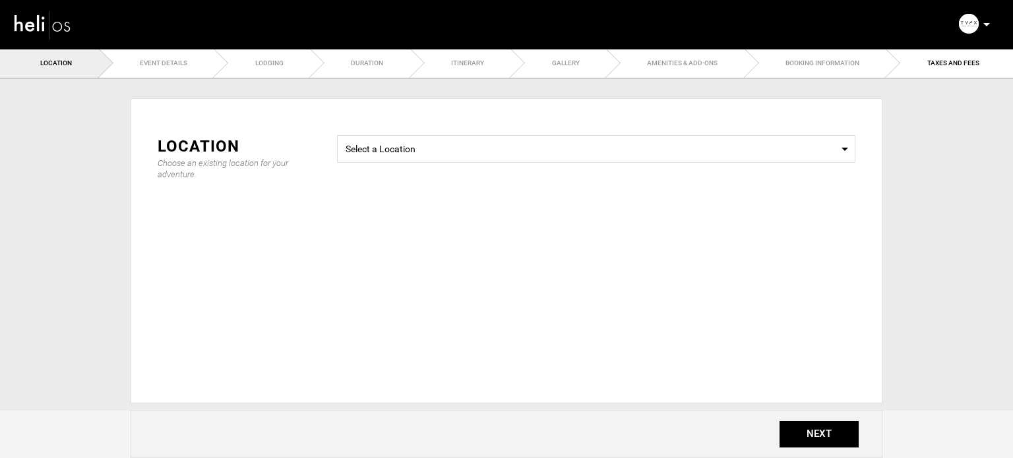
type input "20"
type input "90"
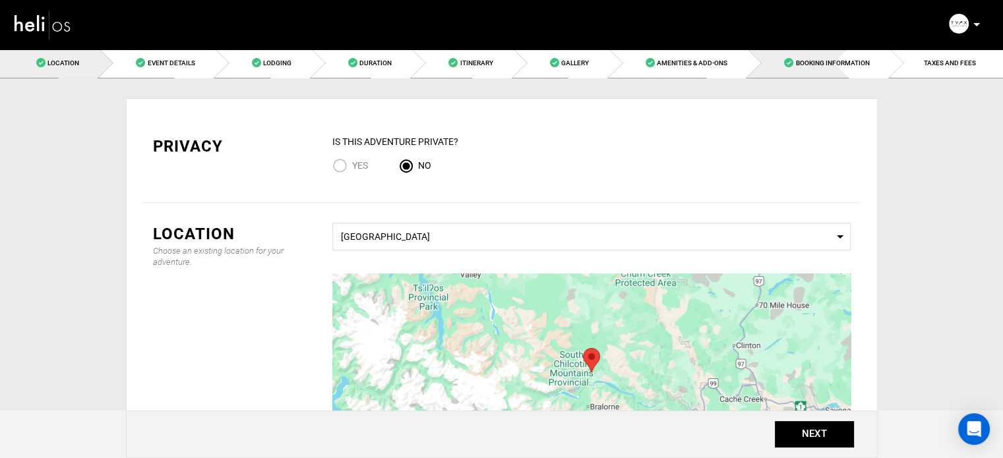
click at [852, 70] on link "Booking Information" at bounding box center [819, 63] width 142 height 30
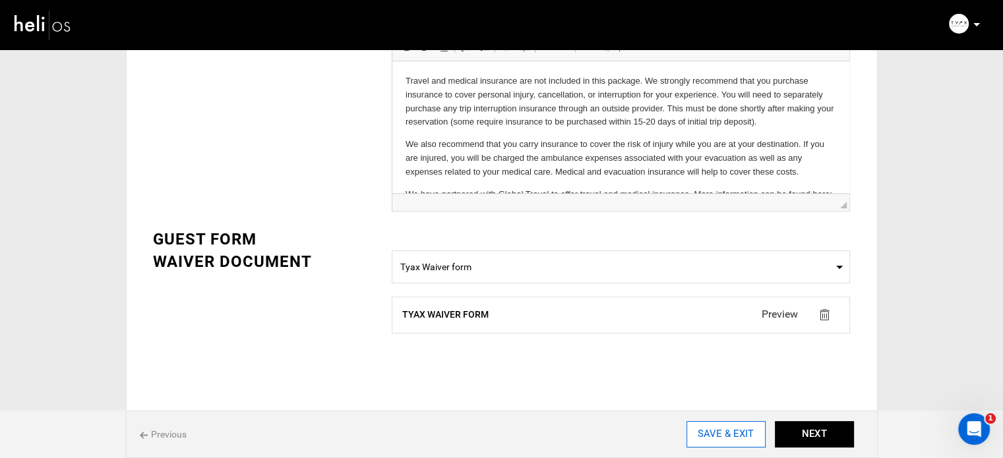
click at [731, 447] on input "SAVE & EXIT" at bounding box center [725, 434] width 79 height 26
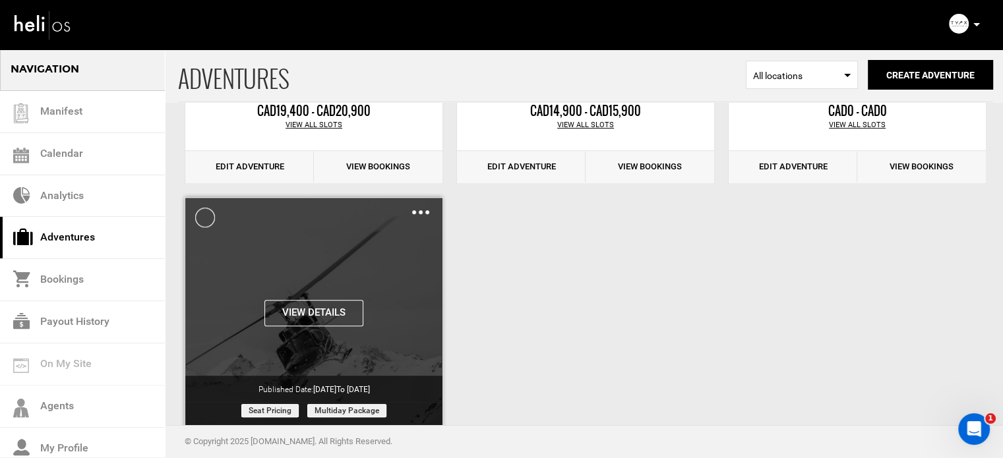
scroll to position [780, 0]
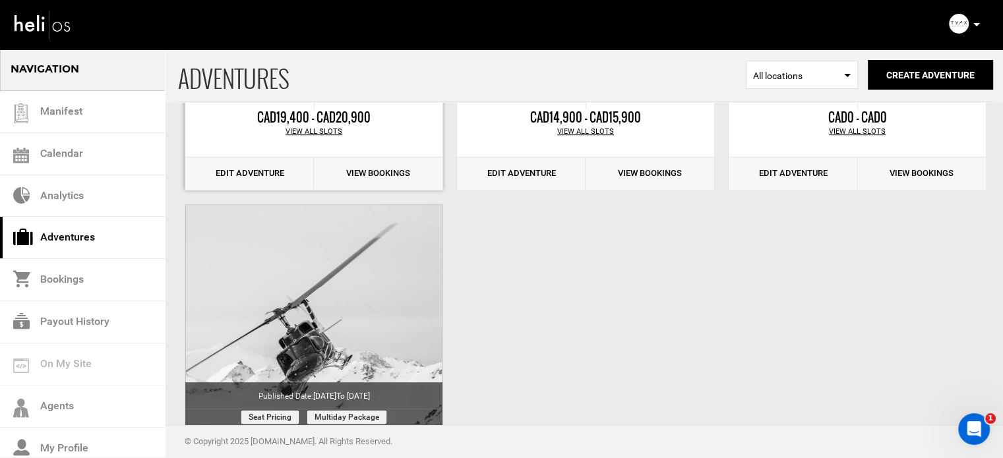
click at [246, 182] on link "Edit Adventure" at bounding box center [249, 174] width 129 height 32
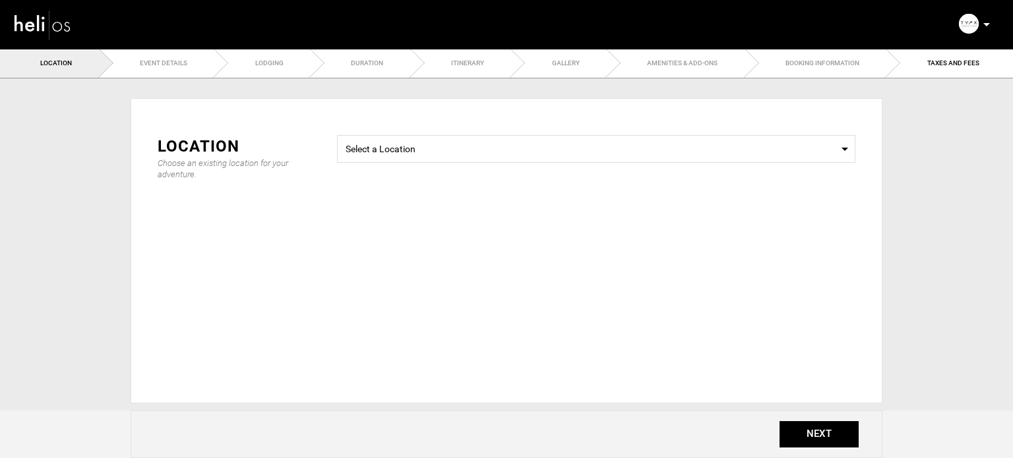
type input "20"
type input "90"
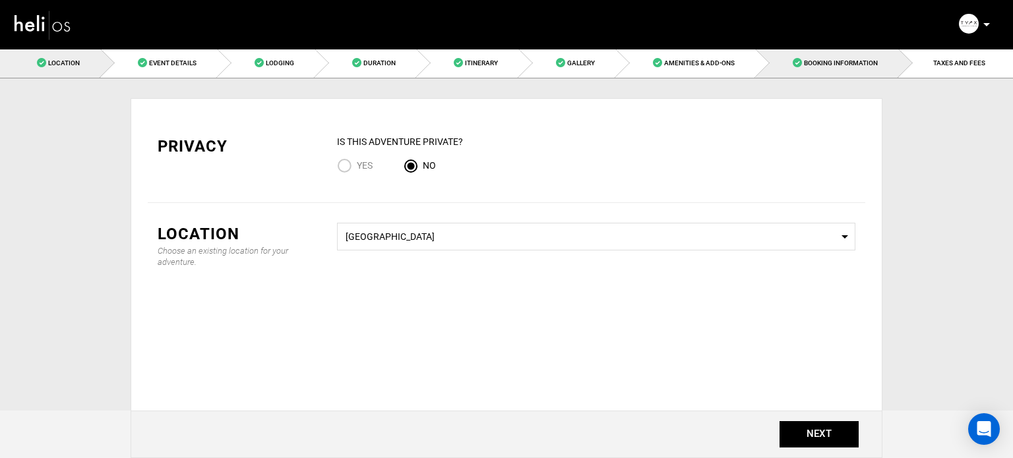
click at [836, 57] on link "Booking Information" at bounding box center [826, 63] width 143 height 30
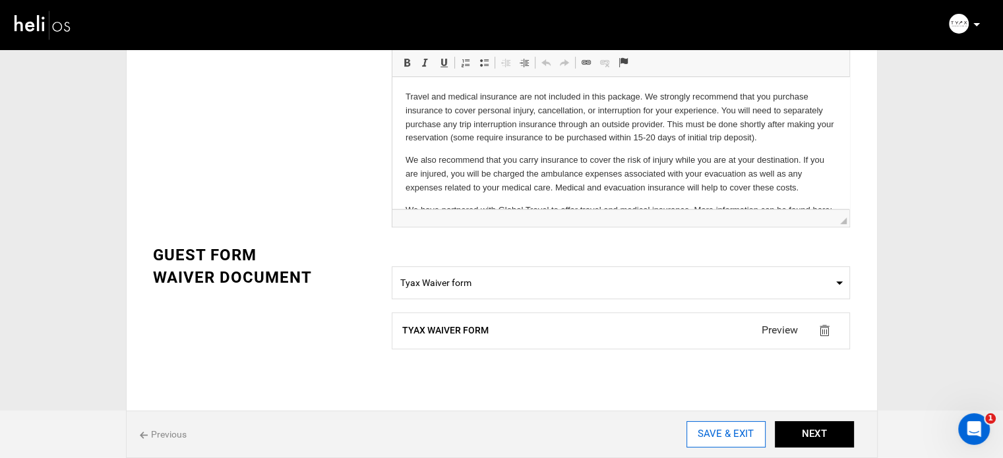
click at [737, 429] on input "SAVE & EXIT" at bounding box center [725, 434] width 79 height 26
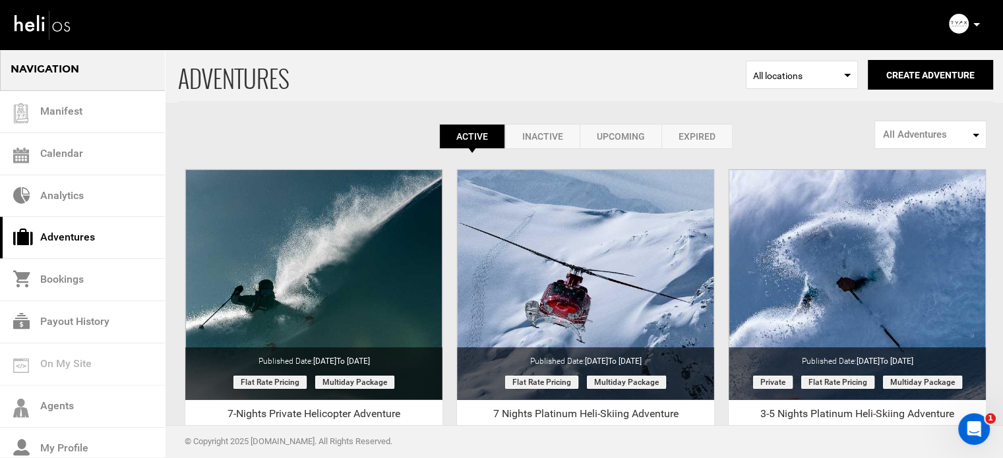
click at [973, 23] on icon at bounding box center [976, 24] width 7 height 3
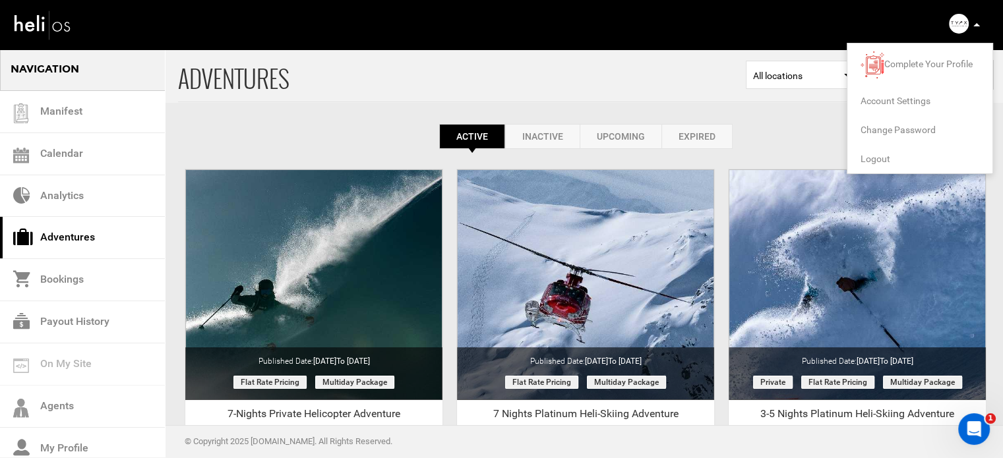
click at [862, 156] on span "Logout" at bounding box center [875, 159] width 30 height 11
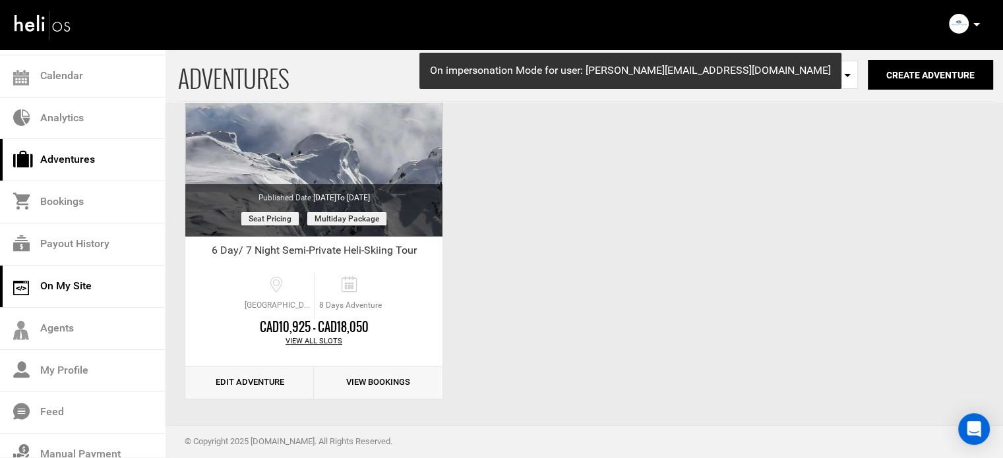
scroll to position [137, 0]
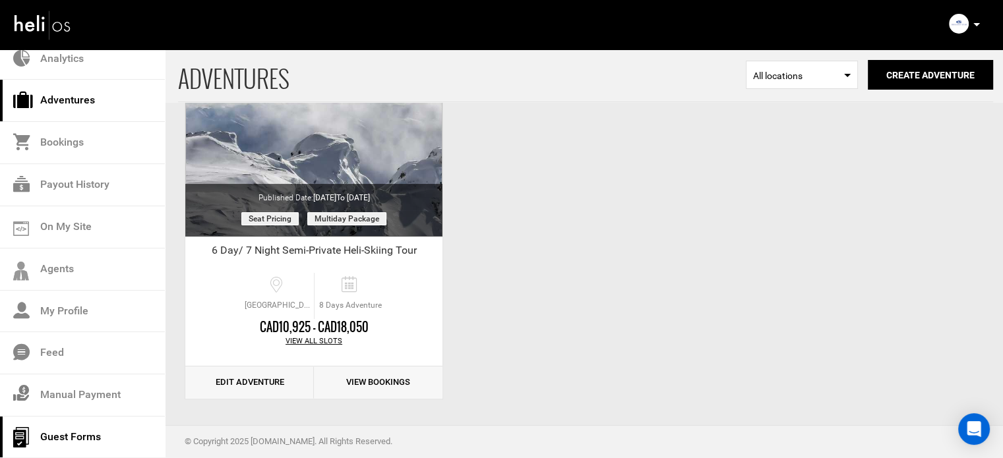
click at [96, 432] on link "Guest Forms" at bounding box center [82, 438] width 165 height 42
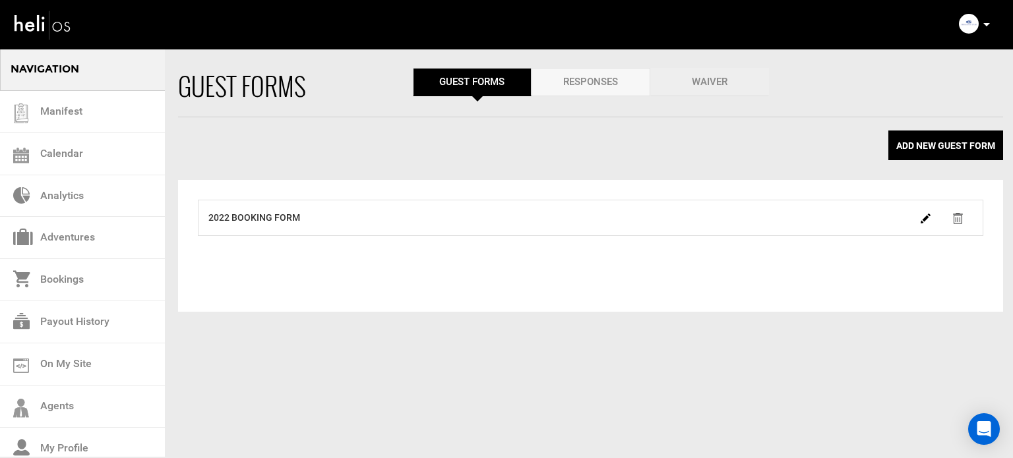
click at [707, 94] on link "Waiver" at bounding box center [709, 82] width 119 height 28
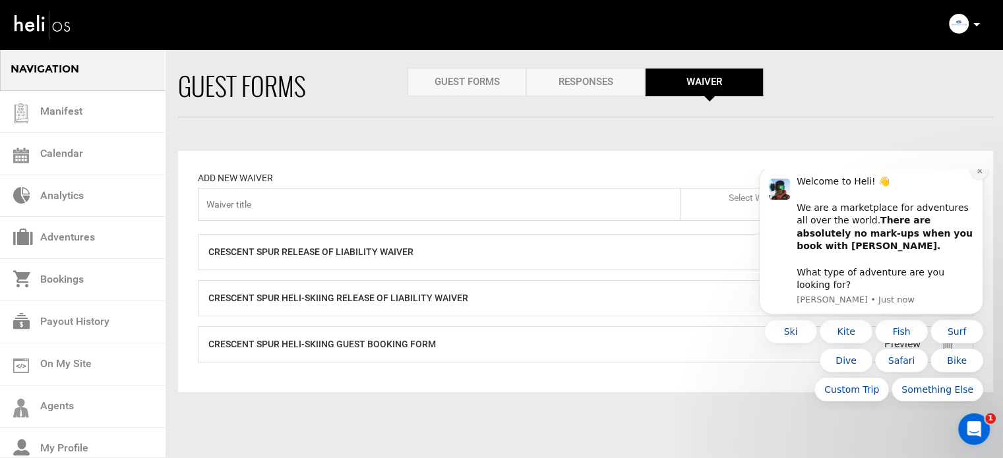
click at [986, 179] on button "Dismiss notification" at bounding box center [978, 170] width 17 height 17
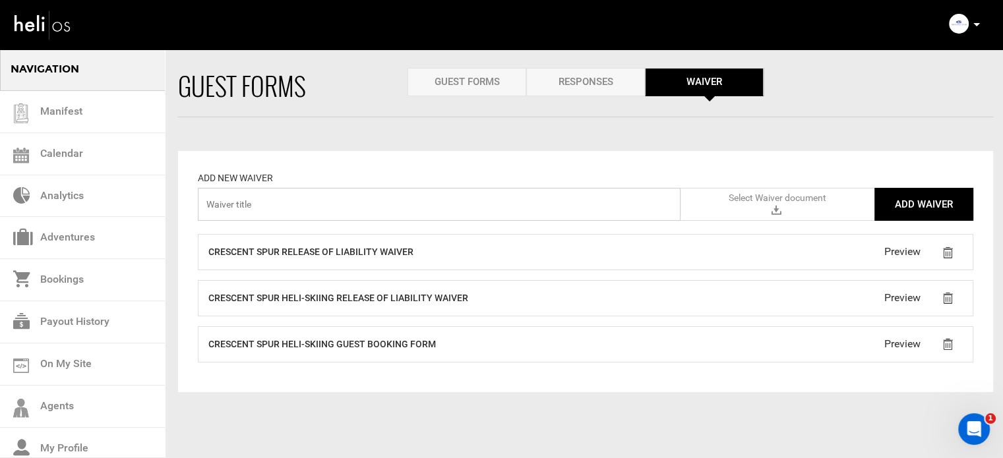
click at [385, 214] on input "text" at bounding box center [439, 204] width 483 height 33
click at [318, 207] on input "text" at bounding box center [439, 204] width 483 height 33
click at [314, 202] on input "text" at bounding box center [439, 204] width 483 height 33
type input "Crescent Spur Heli Skiing"
click at [713, 214] on label "Select Waiver document" at bounding box center [777, 204] width 194 height 33
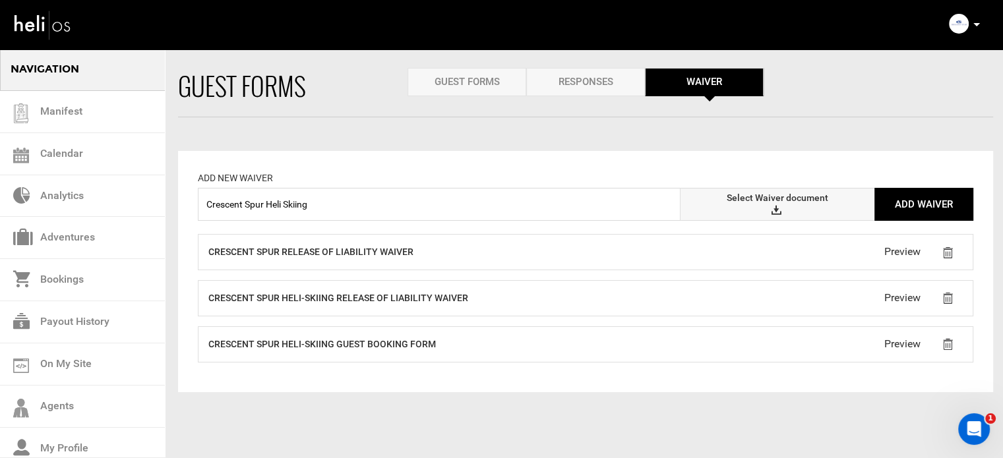
click at [0, 0] on input "Select Waiver document" at bounding box center [0, 0] width 0 height 0
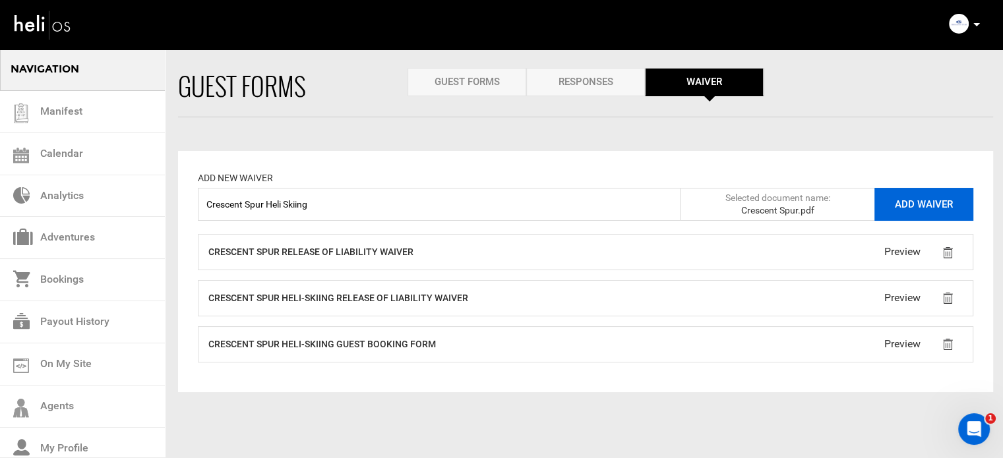
click at [932, 200] on button "Add Waiver" at bounding box center [923, 204] width 99 height 33
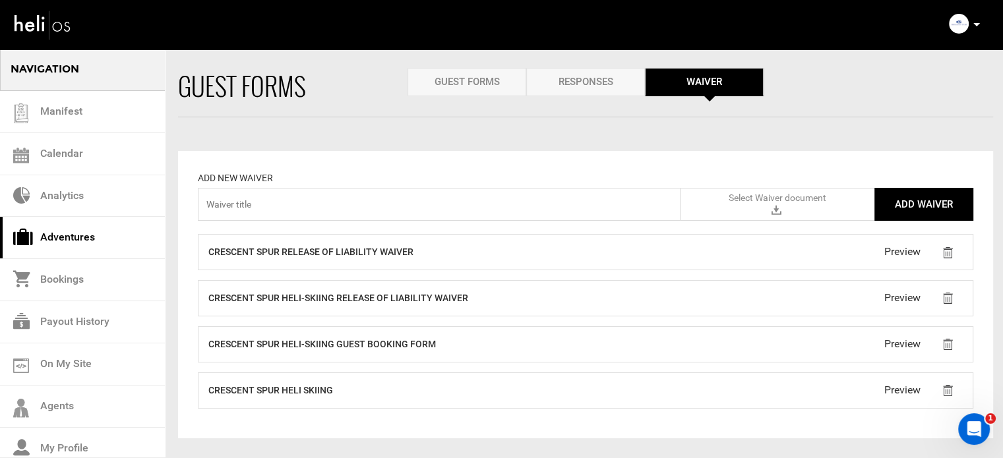
click at [75, 240] on link "Adventures" at bounding box center [82, 238] width 165 height 42
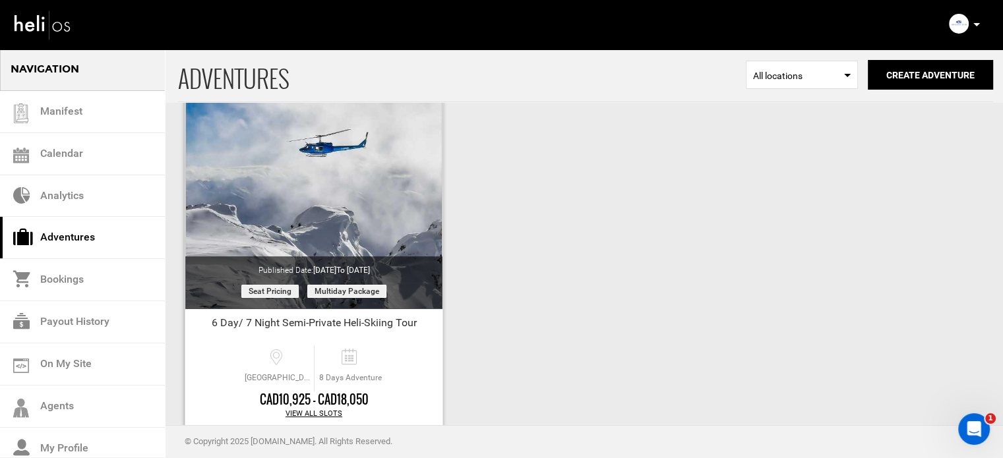
scroll to position [163, 0]
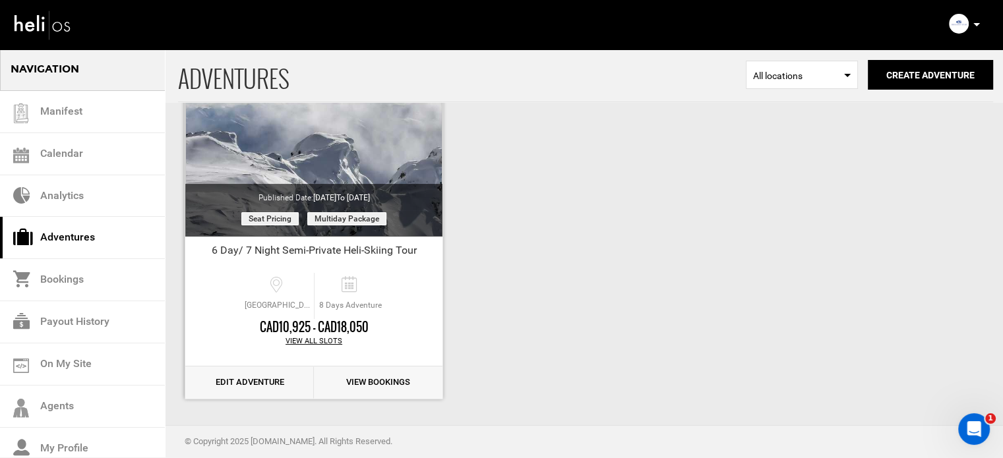
click at [261, 379] on link "Edit Adventure" at bounding box center [249, 383] width 129 height 32
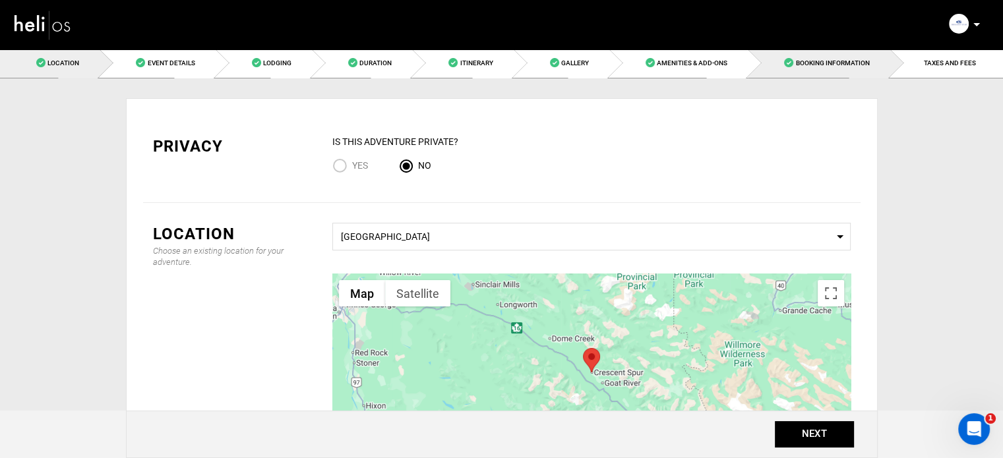
click at [809, 68] on link "Booking Information" at bounding box center [819, 63] width 142 height 30
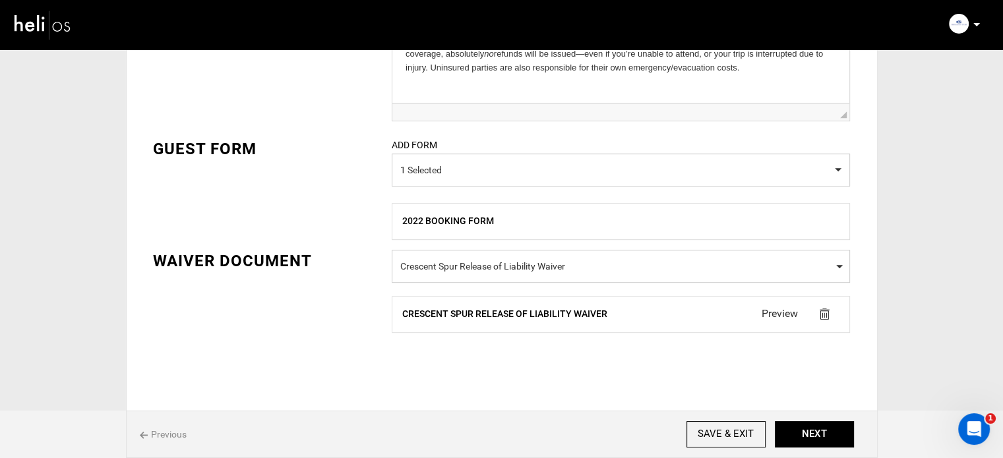
click at [496, 275] on span "Crescent Spur Release of Liability Waiver" at bounding box center [620, 266] width 441 height 20
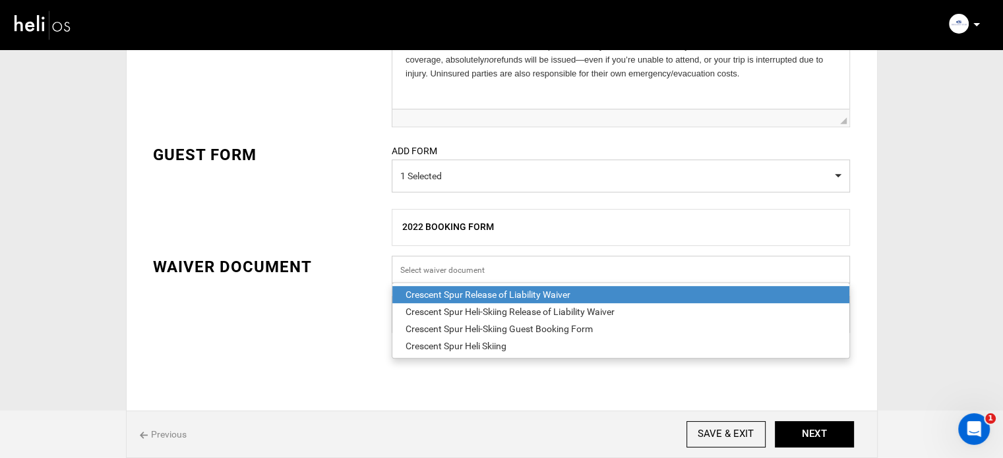
click at [496, 275] on input "Select box" at bounding box center [621, 270] width 458 height 28
click at [530, 347] on div "Crescent Spur Heli Skiing" at bounding box center [620, 345] width 430 height 13
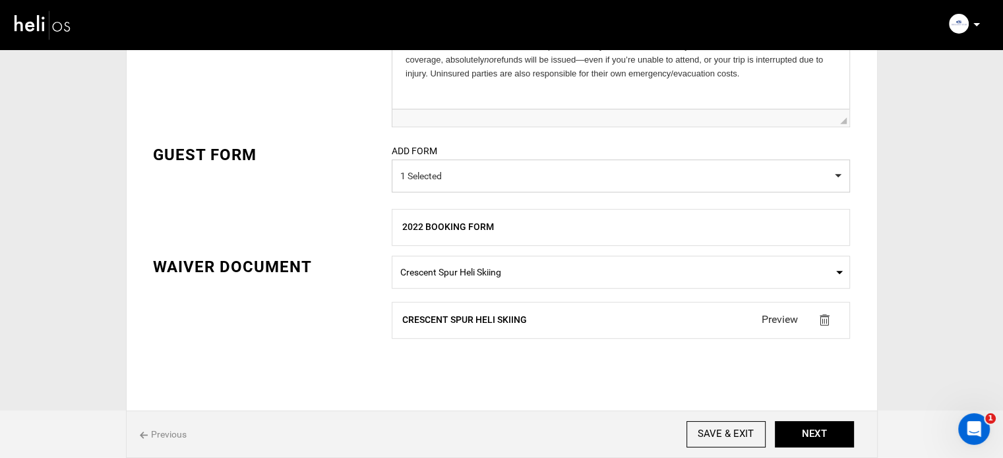
click at [832, 436] on button "NEXT" at bounding box center [814, 434] width 79 height 26
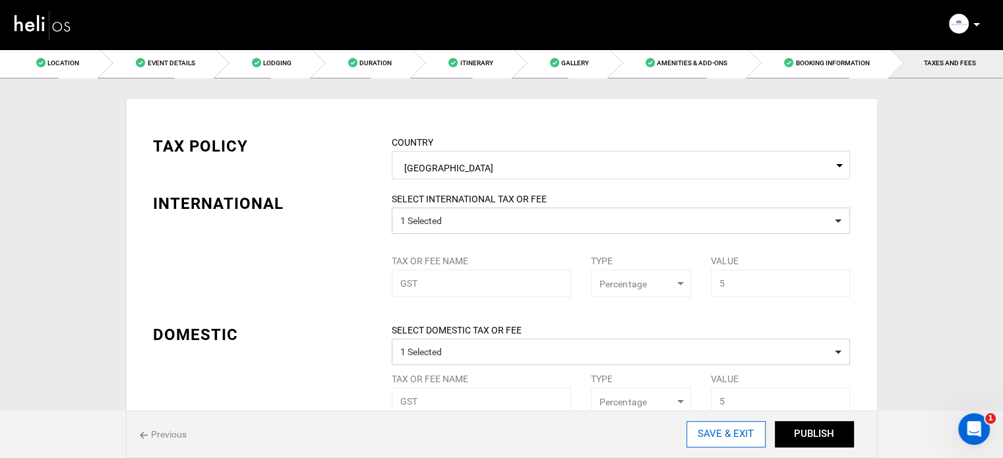
click at [729, 430] on input "SAVE & EXIT" at bounding box center [725, 434] width 79 height 26
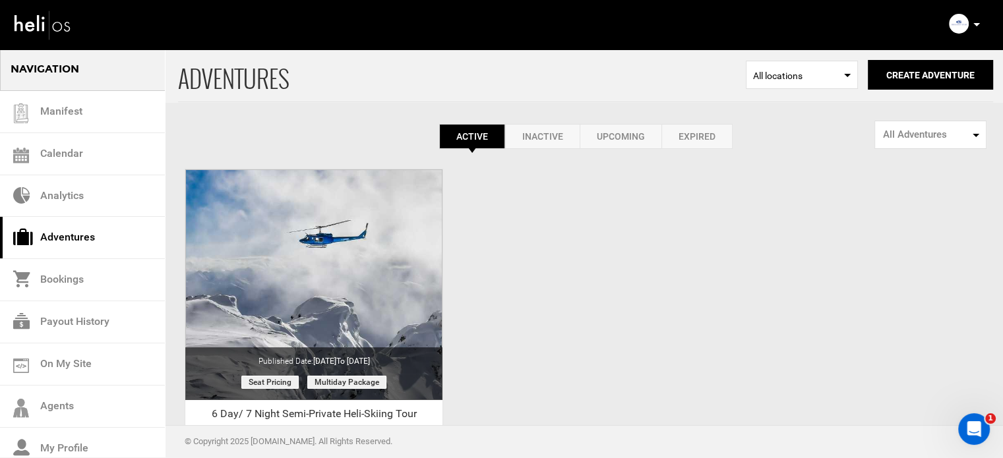
click at [978, 26] on icon at bounding box center [976, 24] width 7 height 3
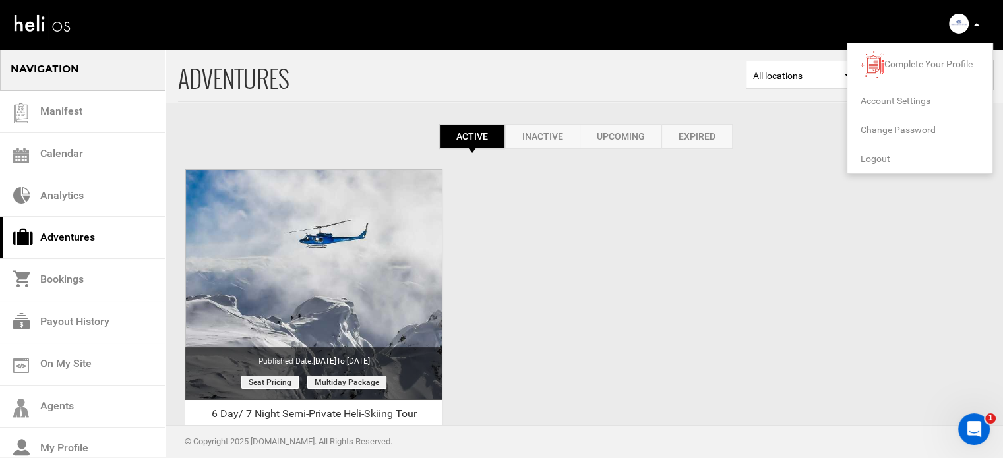
click at [870, 157] on span "Logout" at bounding box center [875, 159] width 30 height 11
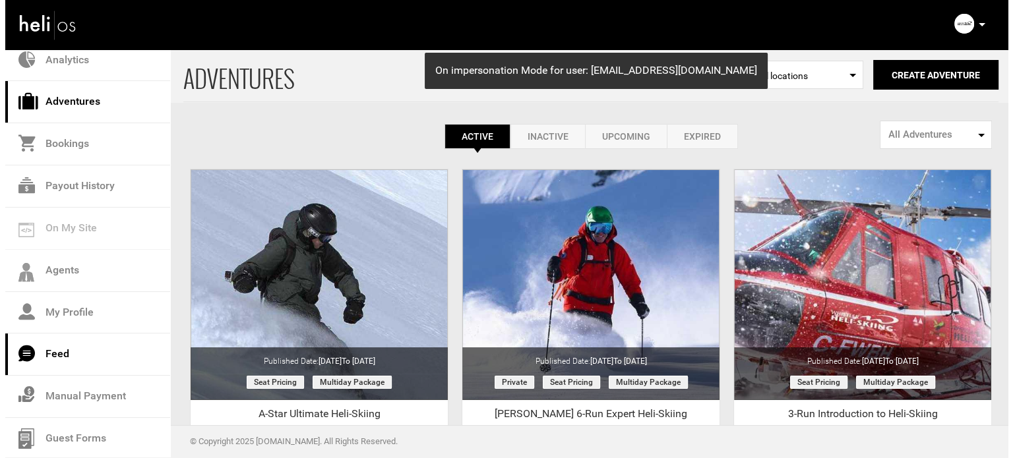
scroll to position [137, 0]
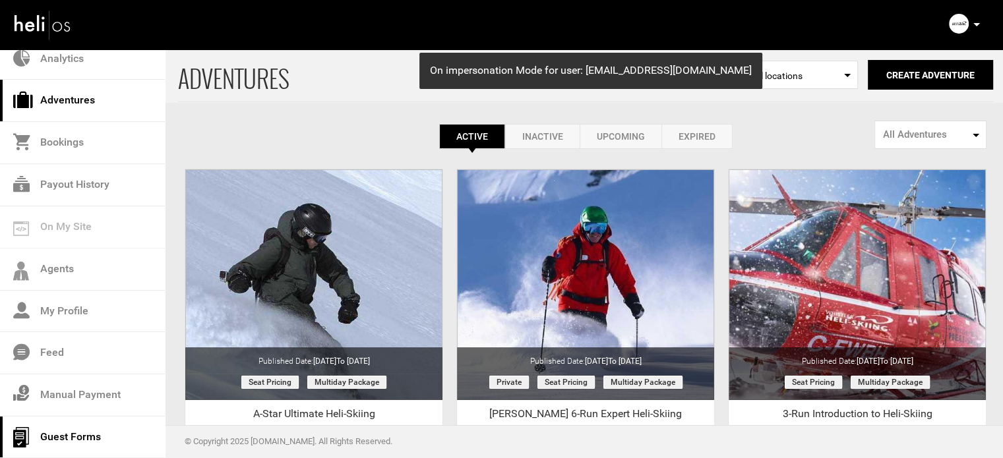
click at [59, 436] on link "Guest Forms" at bounding box center [82, 438] width 165 height 42
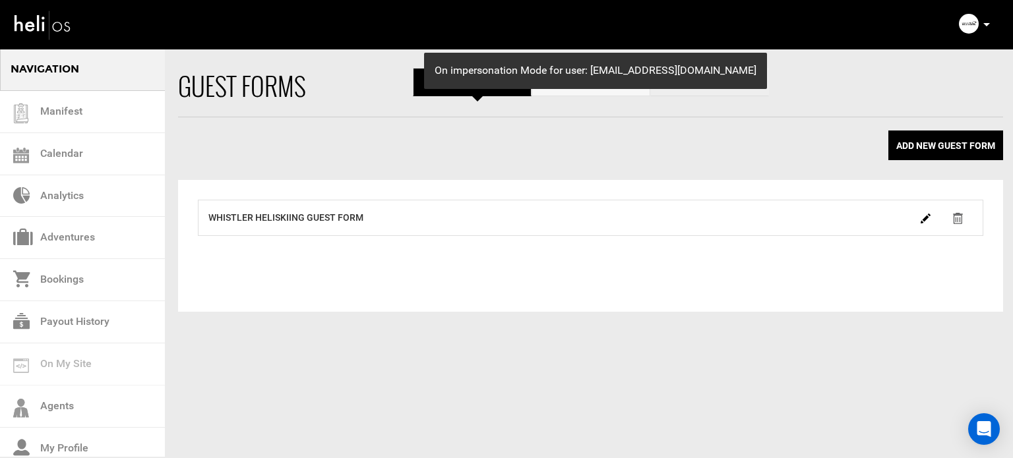
click at [720, 92] on link "Waiver" at bounding box center [709, 82] width 119 height 28
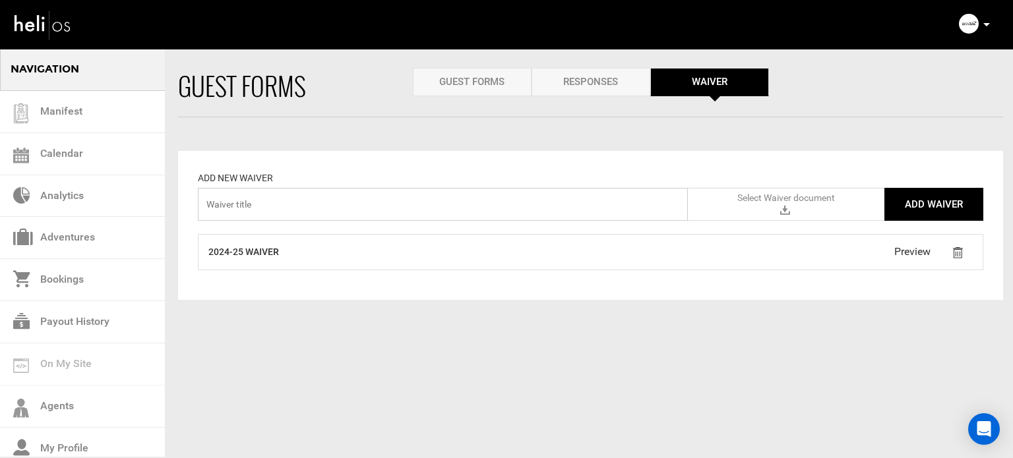
click at [643, 211] on input "text" at bounding box center [443, 204] width 490 height 33
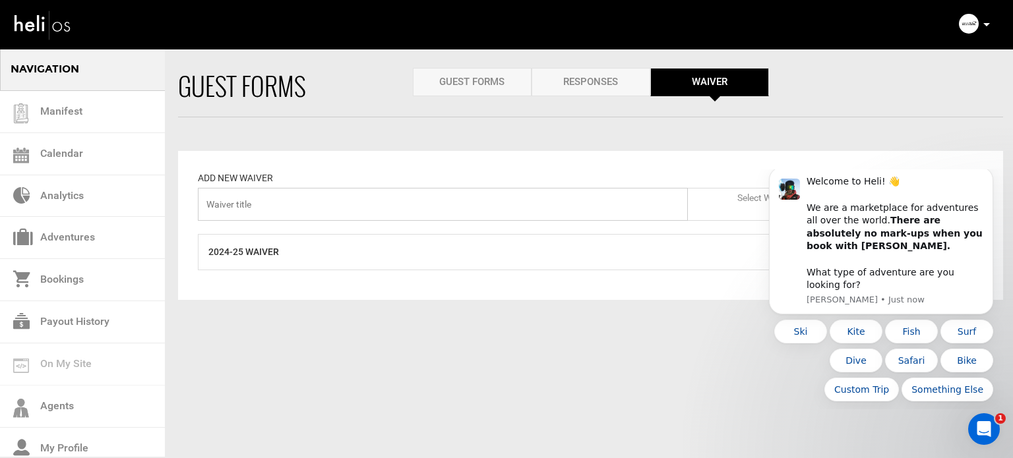
paste input "Whistler Heli Skiing"
type input "Whistler Heli Skiing"
click at [985, 175] on icon "Dismiss notification" at bounding box center [988, 170] width 7 height 7
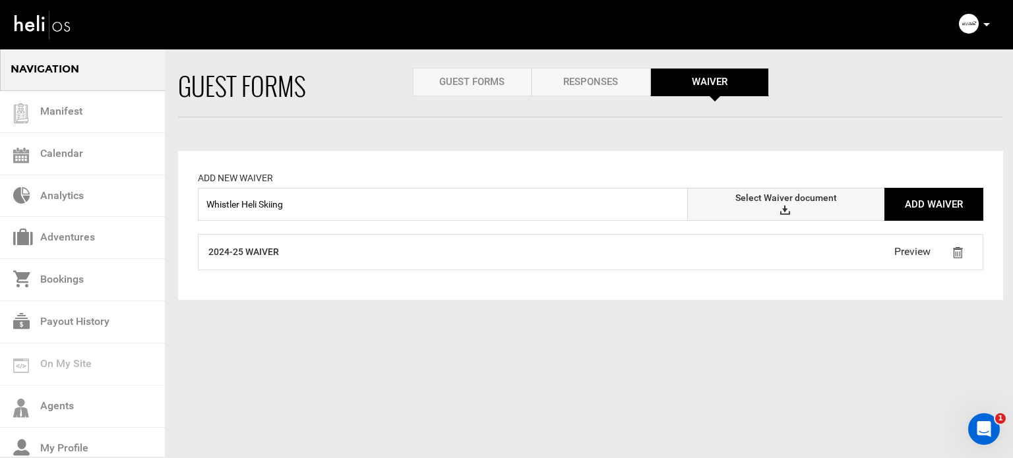
click at [736, 206] on label "Select Waiver document" at bounding box center [786, 204] width 196 height 33
click at [0, 0] on input "Select Waiver document" at bounding box center [0, 0] width 0 height 0
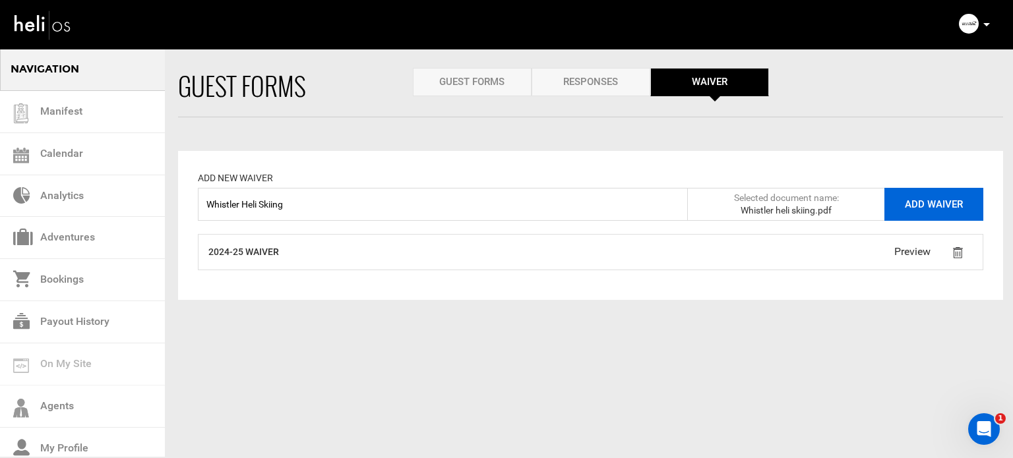
click at [927, 207] on button "Add Waiver" at bounding box center [933, 204] width 99 height 33
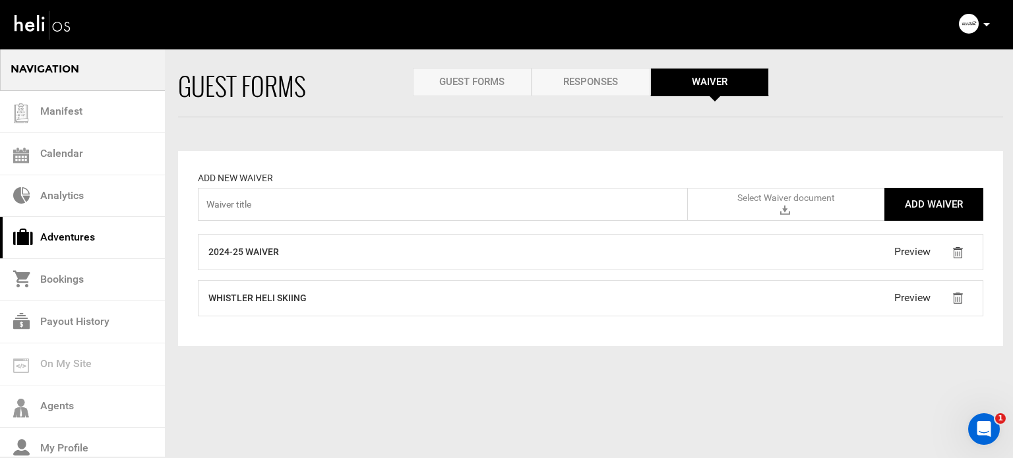
click at [71, 239] on link "Adventures" at bounding box center [82, 238] width 165 height 42
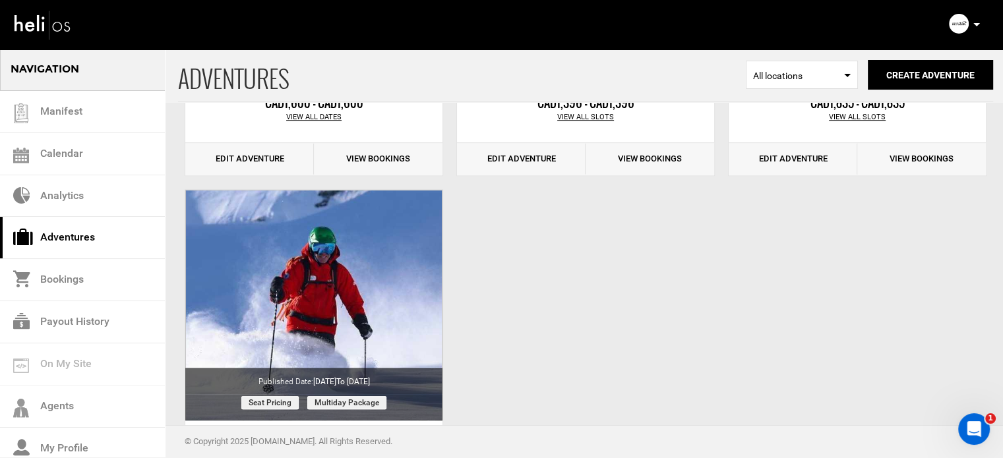
scroll to position [978, 0]
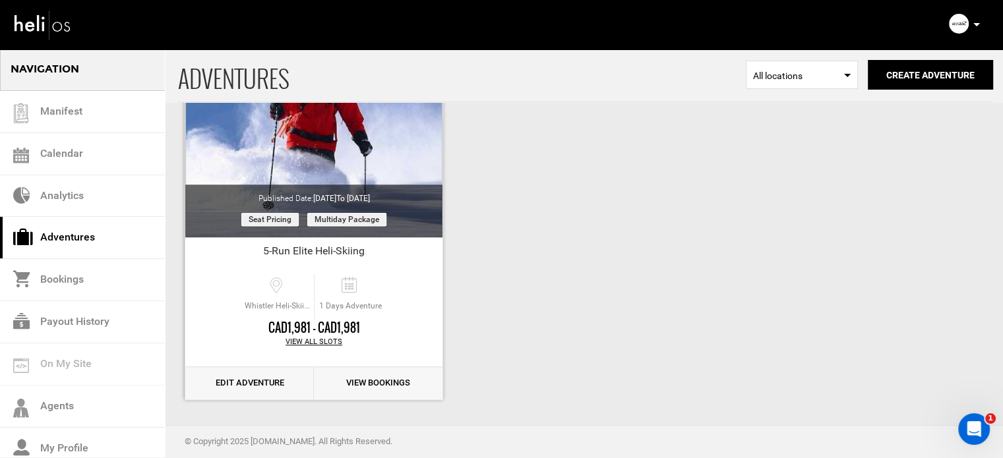
click at [266, 387] on link "Edit Adventure" at bounding box center [249, 383] width 129 height 32
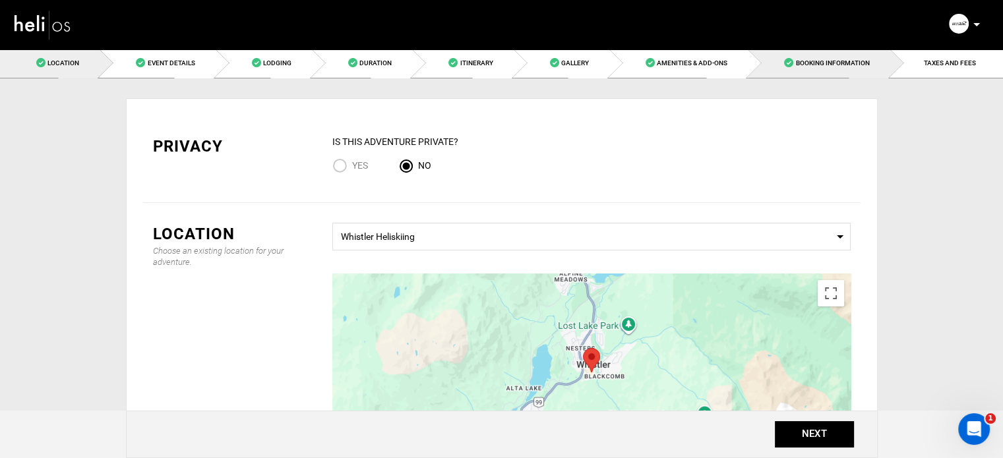
click at [808, 73] on link "Booking Information" at bounding box center [819, 63] width 142 height 30
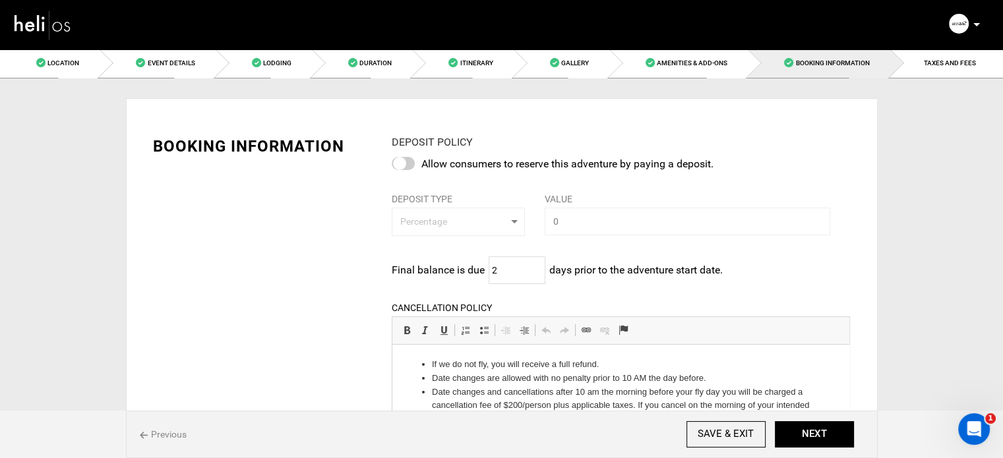
scroll to position [535, 0]
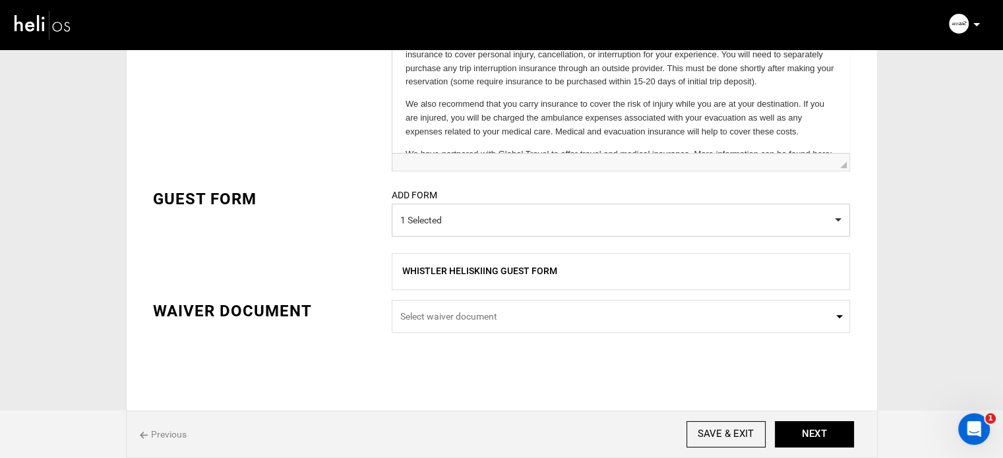
drag, startPoint x: 1012, startPoint y: 93, endPoint x: 29, endPoint y: 15, distance: 985.9
click at [467, 320] on span "Select waiver document" at bounding box center [620, 316] width 441 height 13
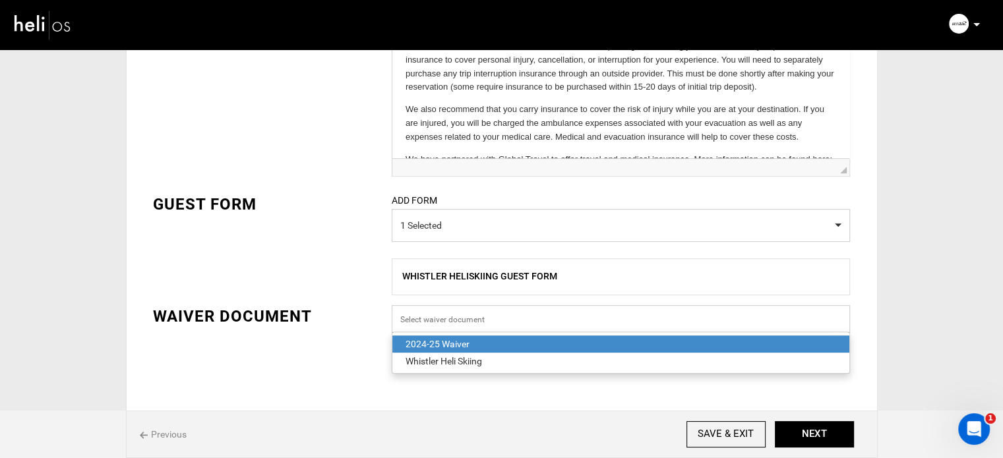
scroll to position [528, 0]
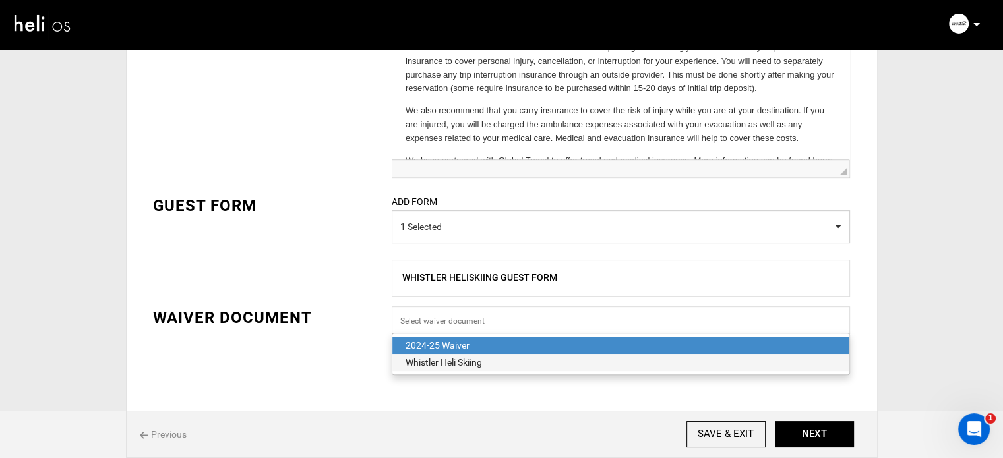
click at [459, 361] on div "Whistler Heli Skiing" at bounding box center [620, 362] width 430 height 13
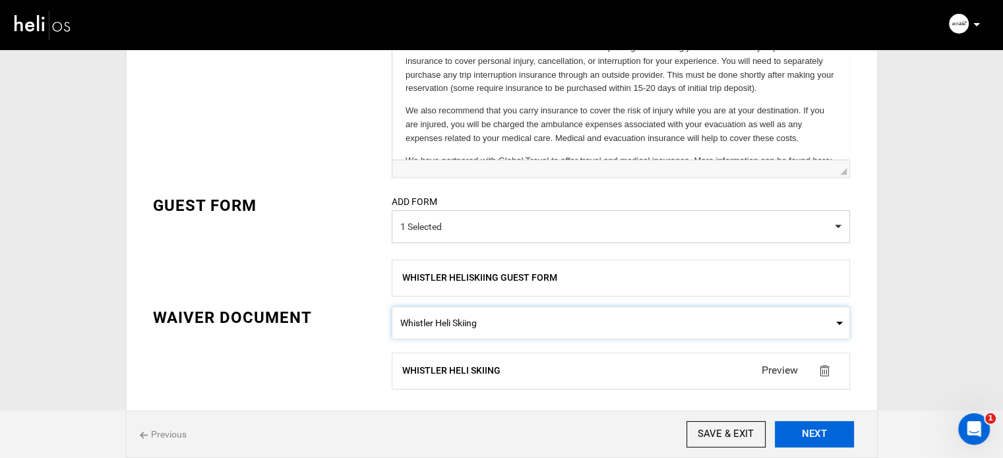
click at [796, 434] on button "NEXT" at bounding box center [814, 434] width 79 height 26
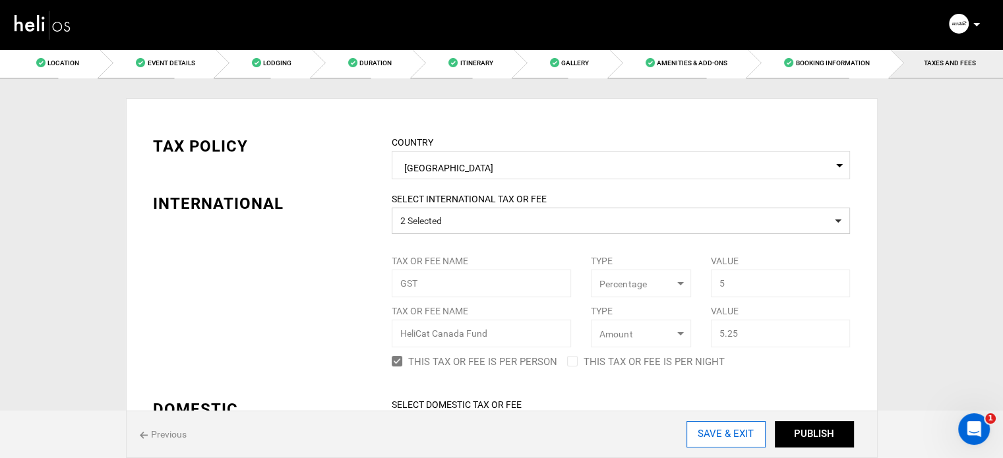
click at [735, 432] on input "SAVE & EXIT" at bounding box center [725, 434] width 79 height 26
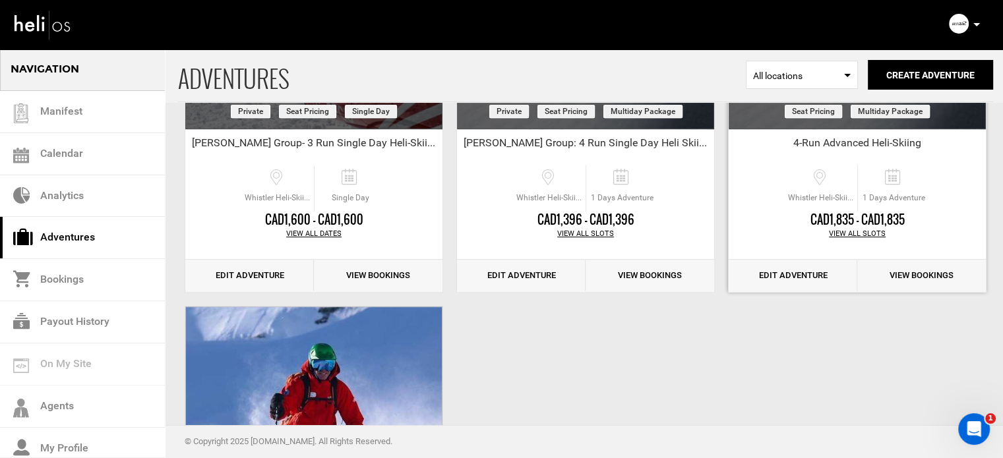
scroll to position [649, 0]
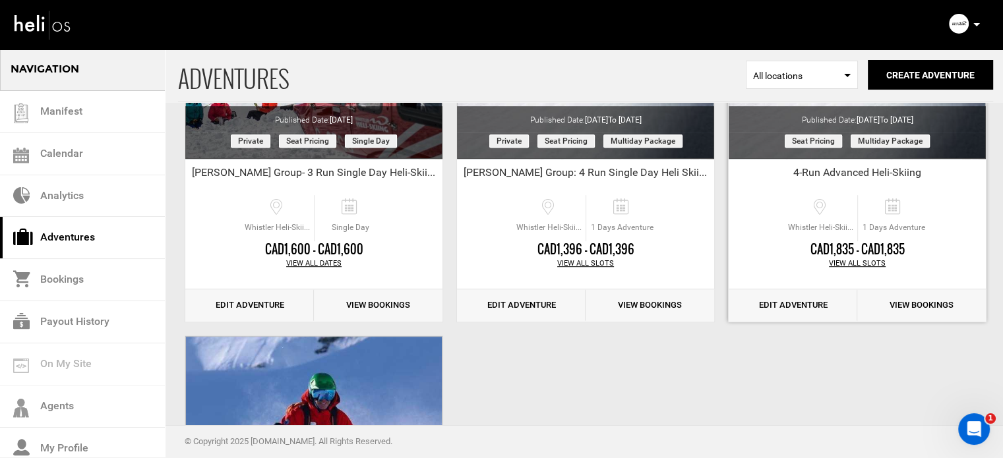
click at [811, 308] on link "Edit Adventure" at bounding box center [792, 305] width 129 height 32
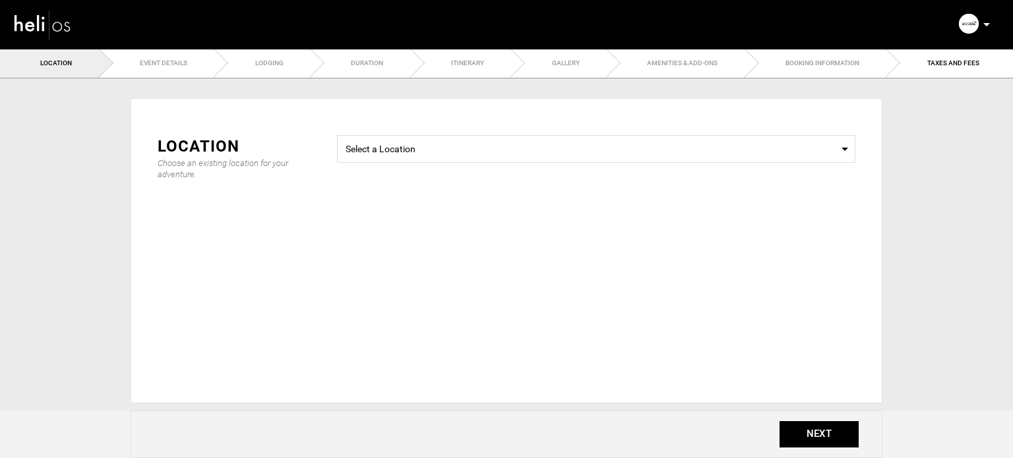
type input "2"
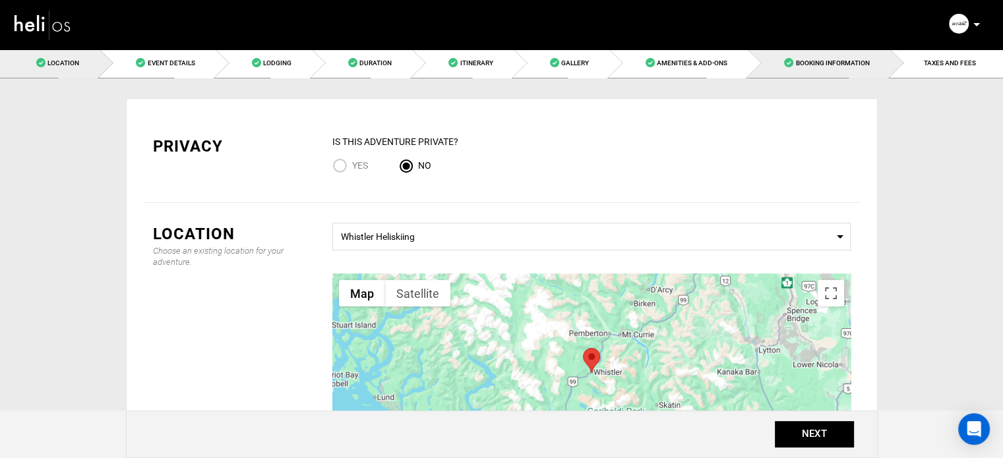
click at [796, 62] on span "Booking Information" at bounding box center [832, 62] width 74 height 7
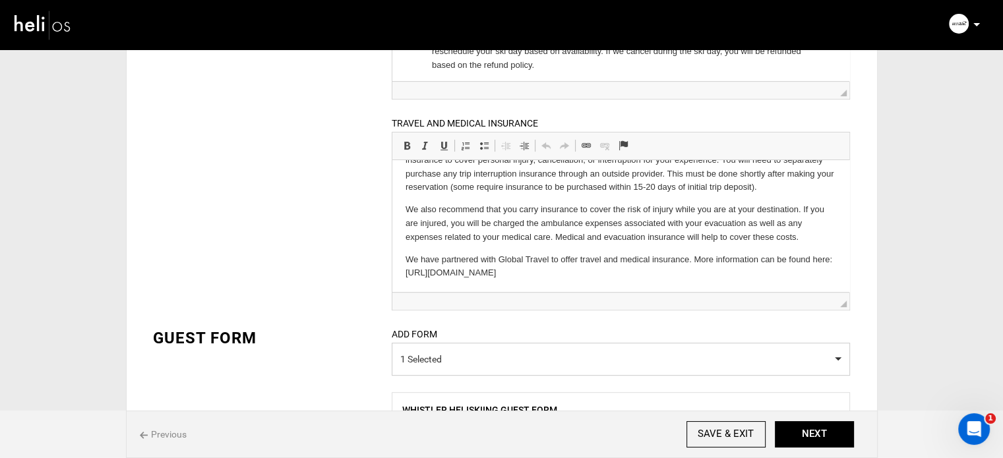
scroll to position [35, 0]
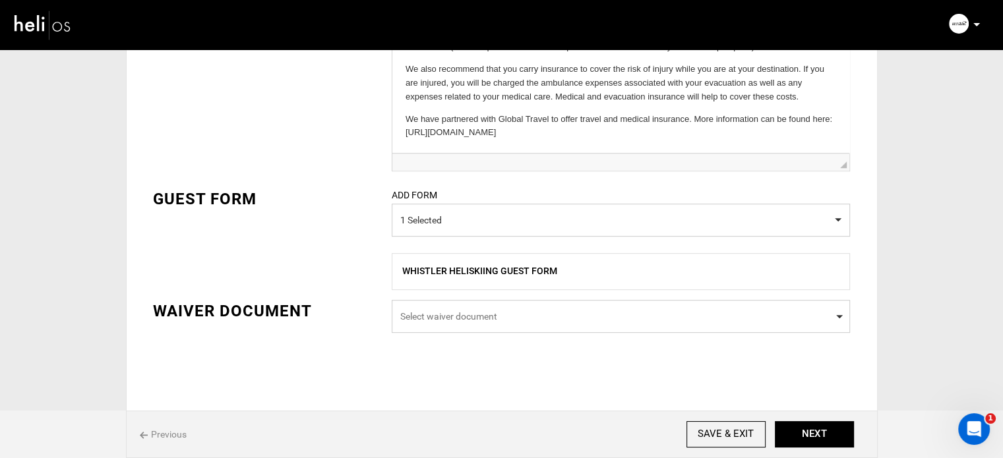
click at [469, 319] on span "Select waiver document" at bounding box center [620, 316] width 441 height 13
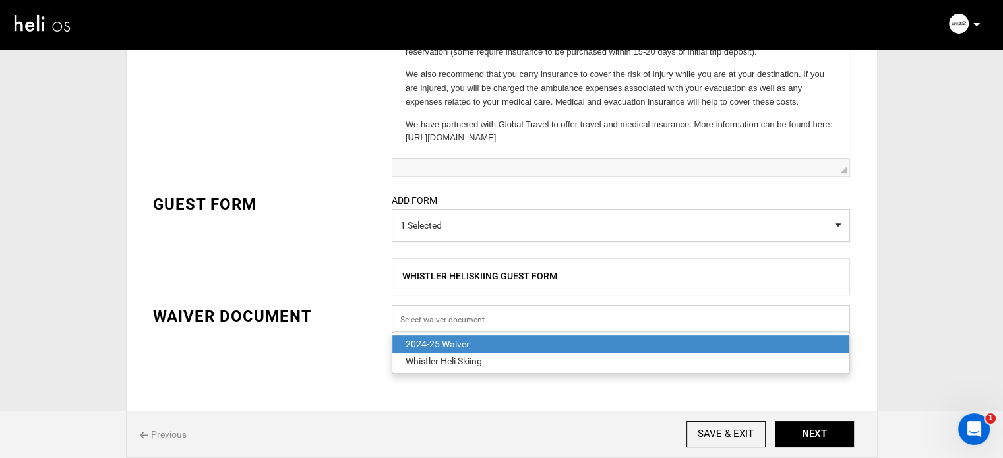
scroll to position [528, 0]
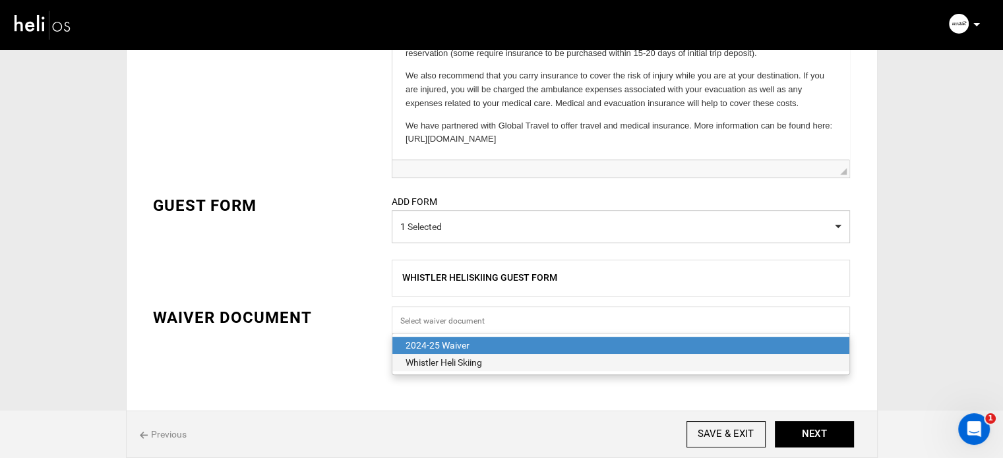
click at [460, 362] on div "Whistler Heli Skiing" at bounding box center [620, 362] width 430 height 13
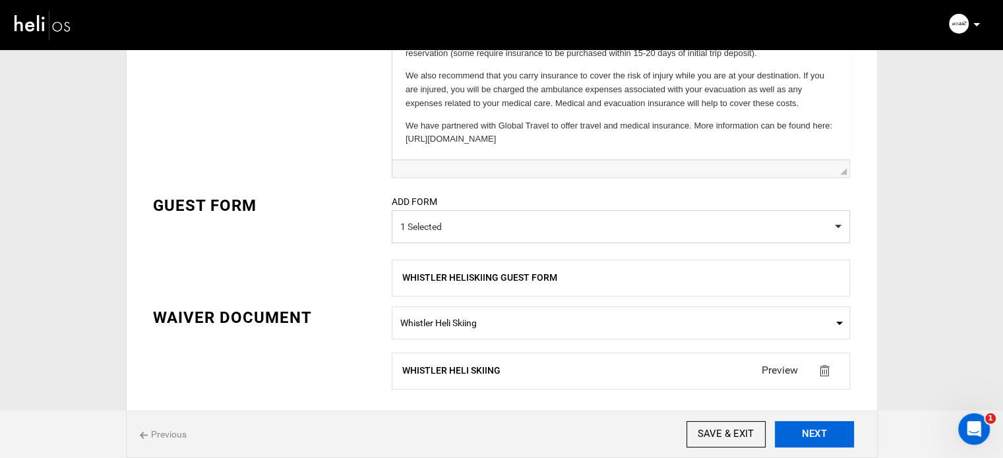
click at [808, 431] on button "NEXT" at bounding box center [814, 434] width 79 height 26
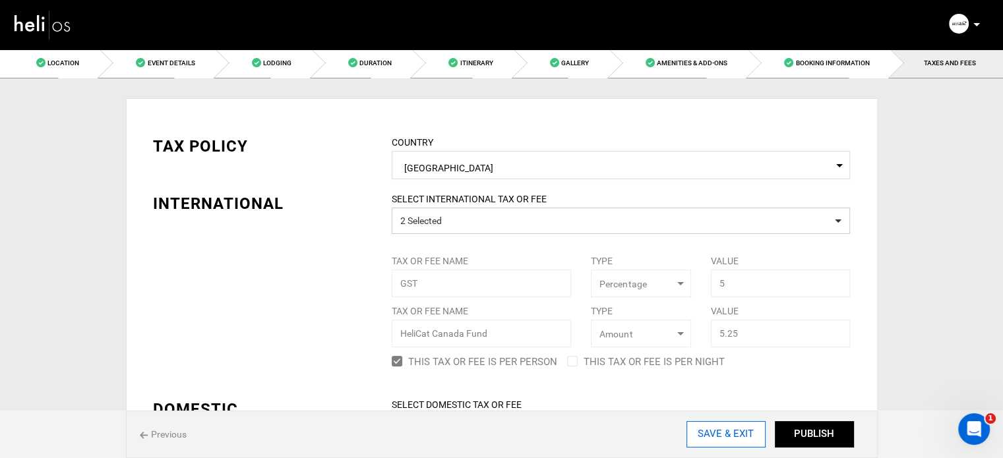
click at [736, 438] on input "SAVE & EXIT" at bounding box center [725, 434] width 79 height 26
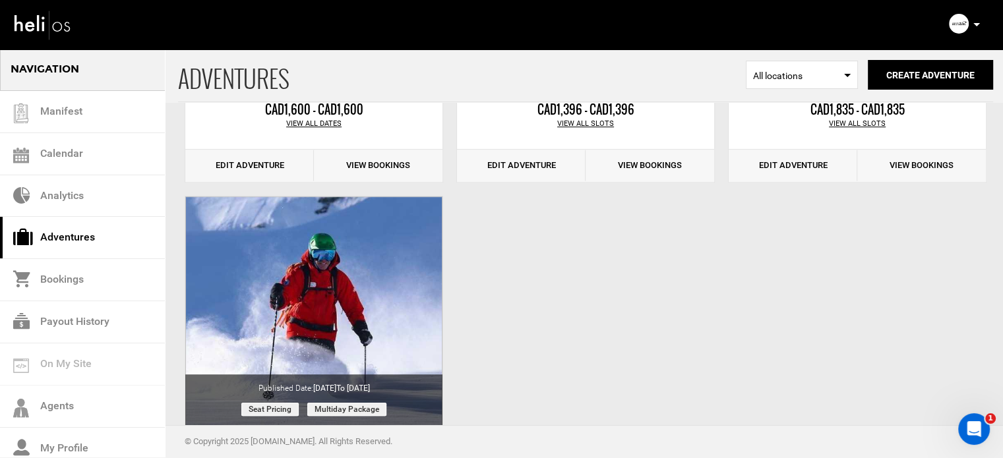
scroll to position [791, 0]
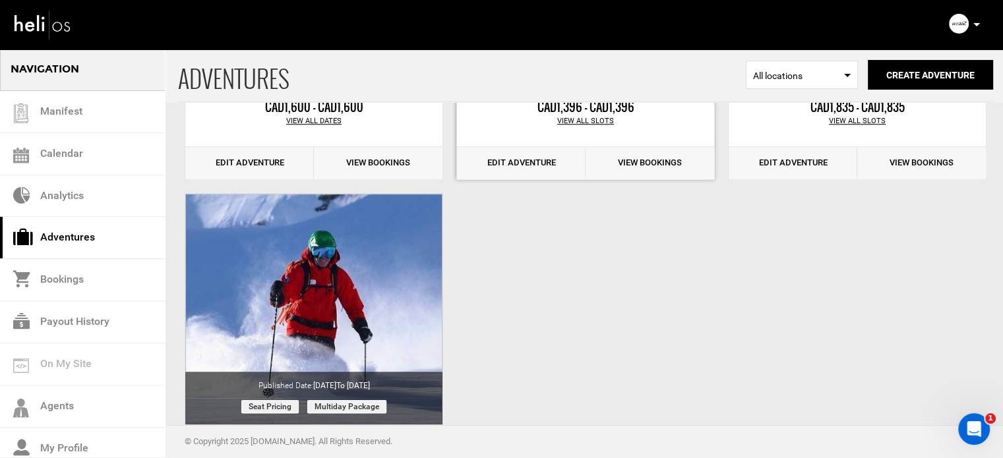
click at [517, 164] on link "Edit Adventure" at bounding box center [521, 163] width 129 height 32
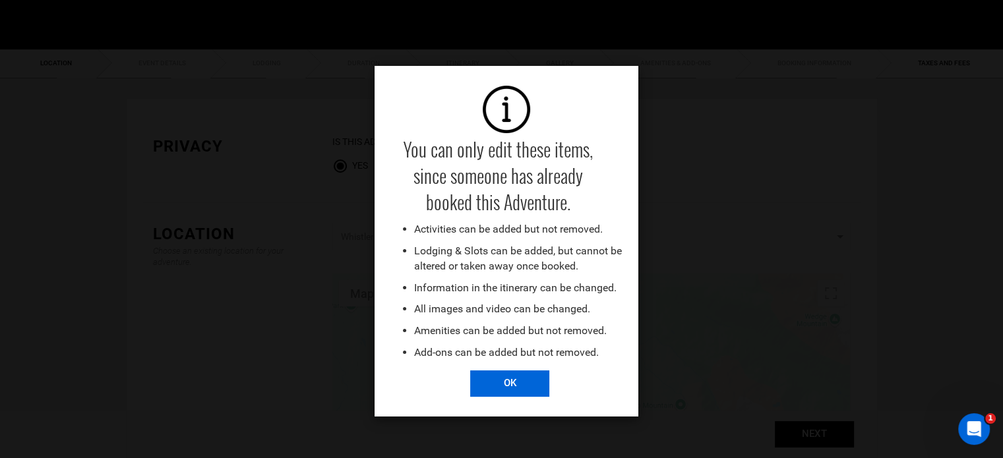
click at [514, 384] on input "OK" at bounding box center [509, 383] width 79 height 26
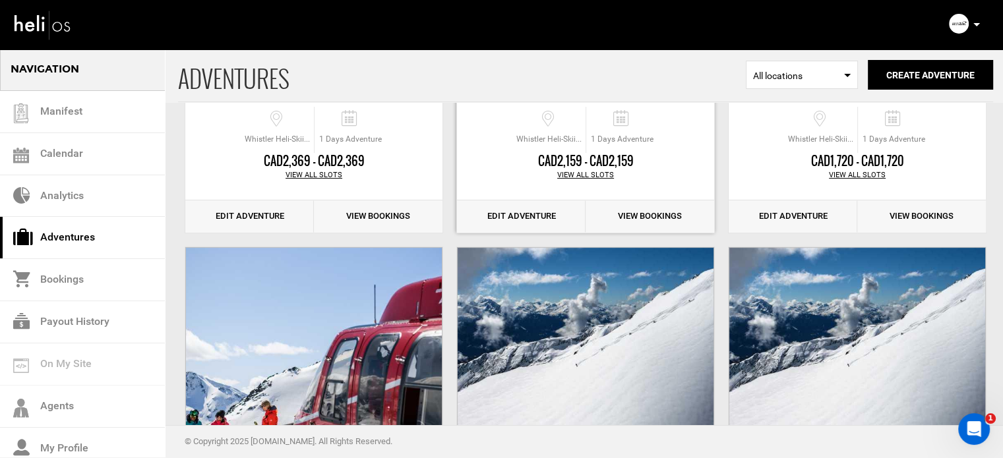
scroll to position [725, 0]
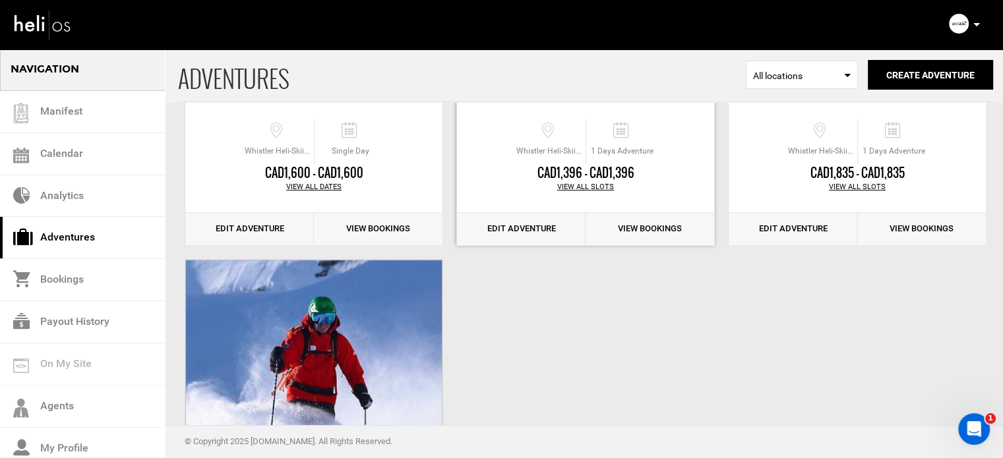
click at [535, 234] on link "Edit Adventure" at bounding box center [521, 229] width 129 height 32
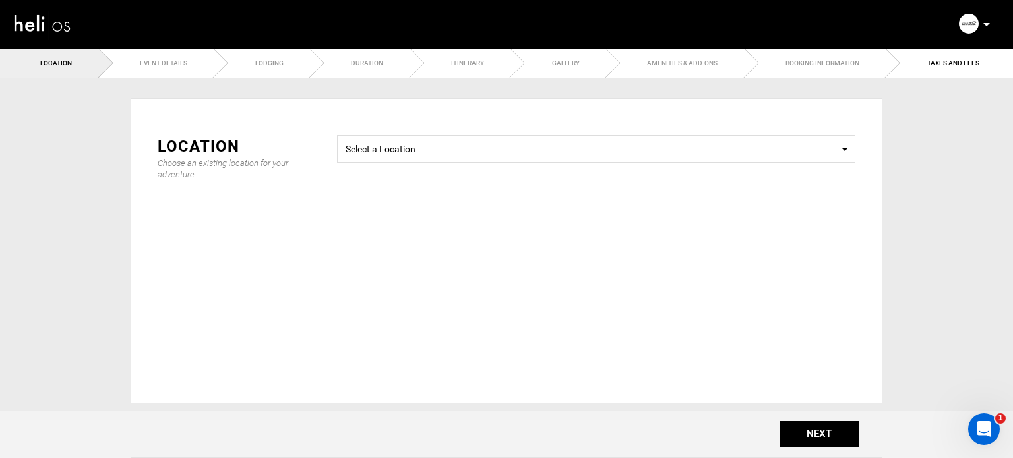
type input "2"
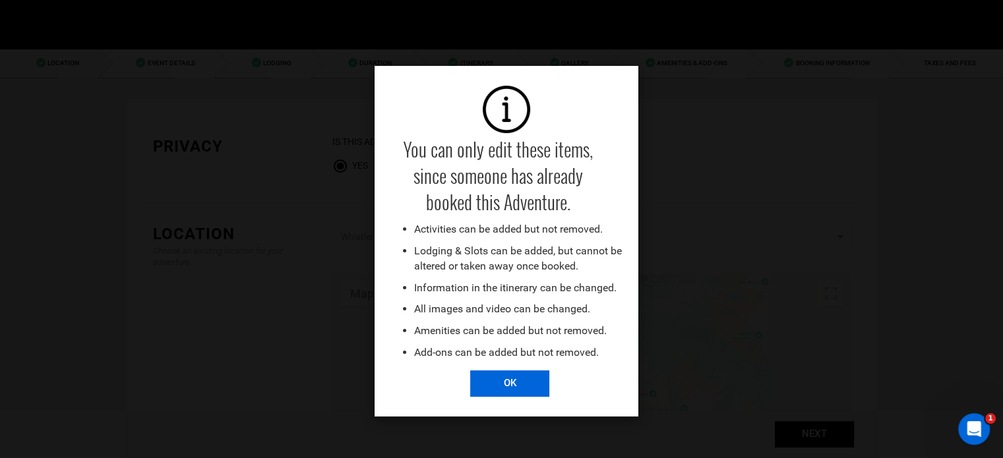
click at [512, 379] on input "OK" at bounding box center [509, 383] width 79 height 26
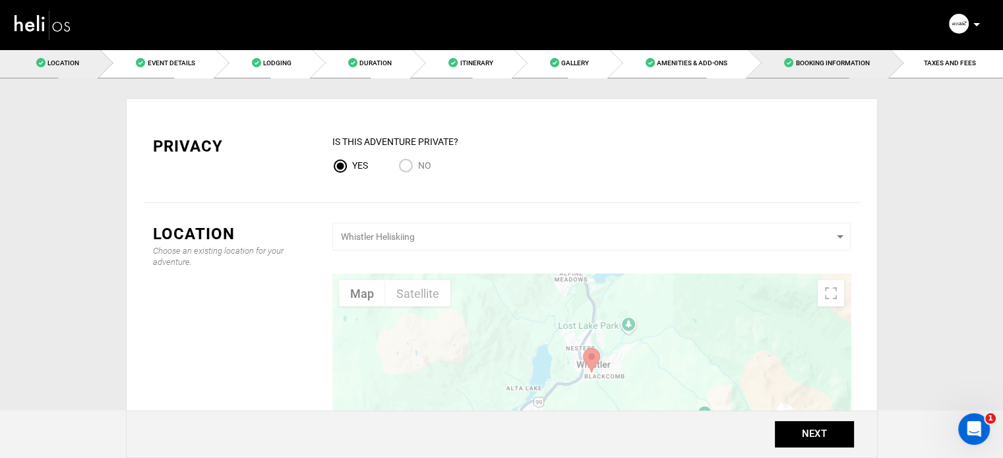
click at [858, 60] on span "Booking Information" at bounding box center [832, 62] width 74 height 7
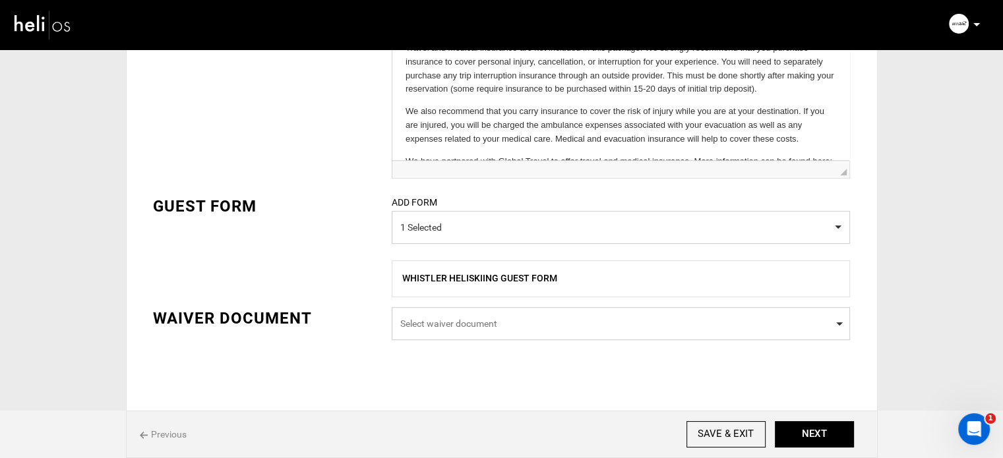
click at [470, 334] on span "Select waiver document" at bounding box center [621, 323] width 458 height 33
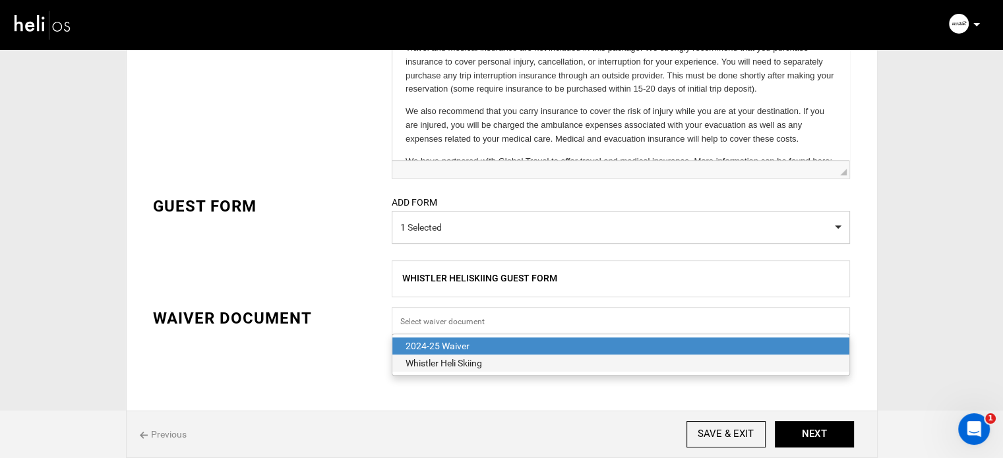
click at [452, 360] on div "Whistler Heli Skiing" at bounding box center [620, 363] width 430 height 13
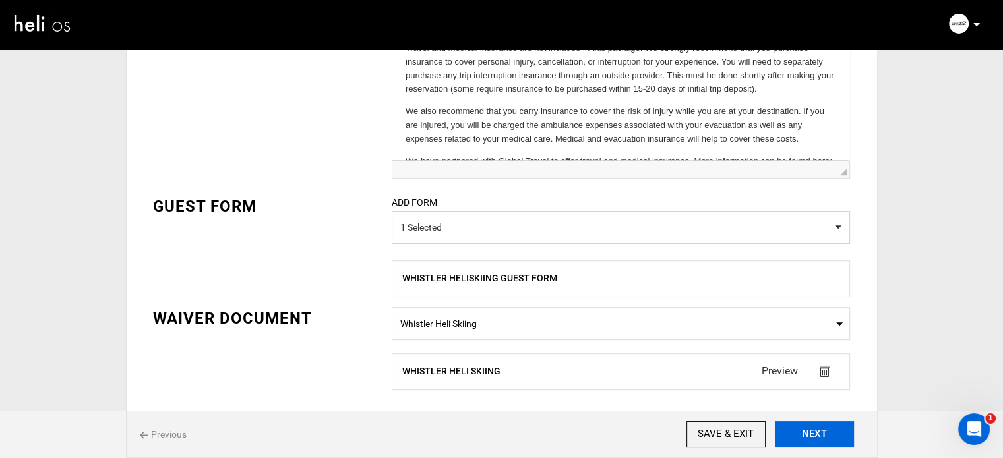
click at [801, 425] on button "NEXT" at bounding box center [814, 434] width 79 height 26
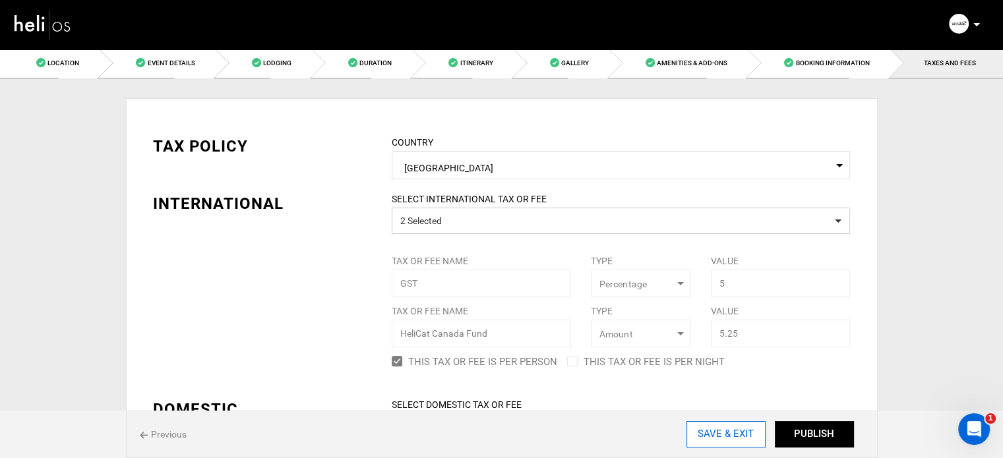
click at [713, 428] on input "SAVE & EXIT" at bounding box center [725, 434] width 79 height 26
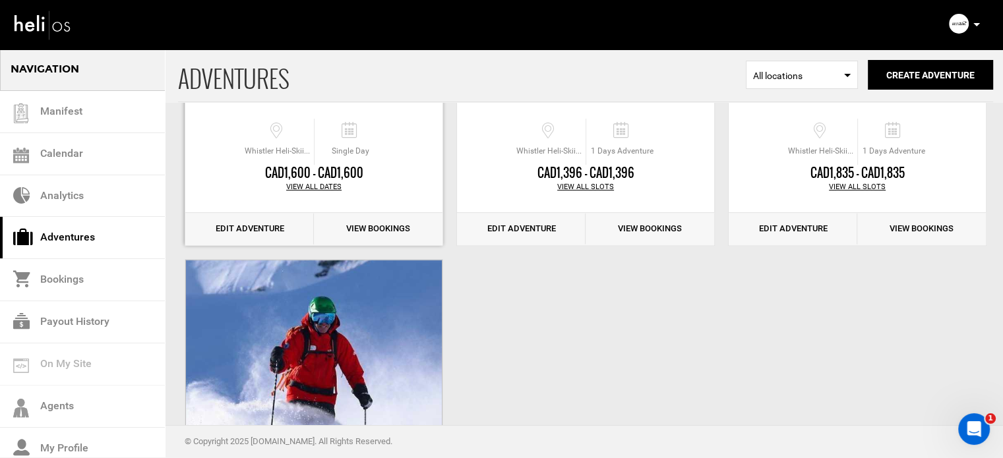
click at [245, 225] on link "Edit Adventure" at bounding box center [249, 229] width 129 height 32
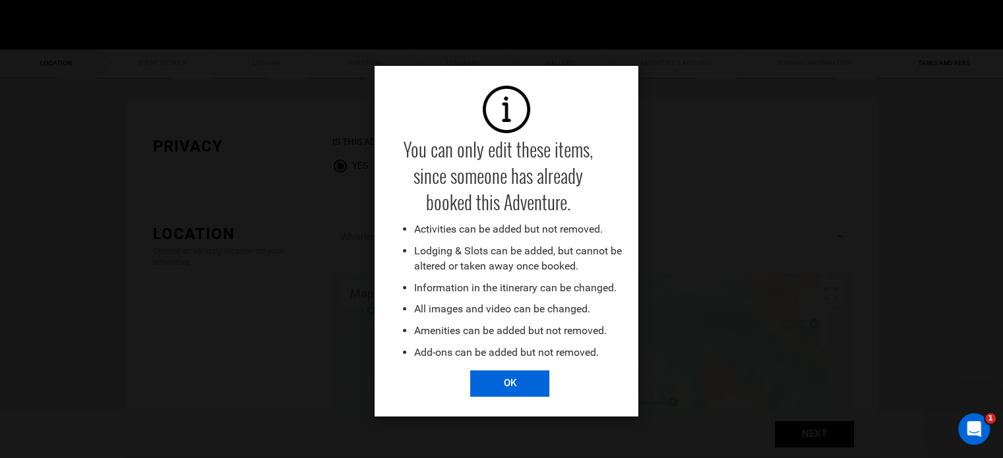
click at [522, 386] on input "OK" at bounding box center [509, 383] width 79 height 26
click at [515, 392] on input "OK" at bounding box center [509, 383] width 79 height 26
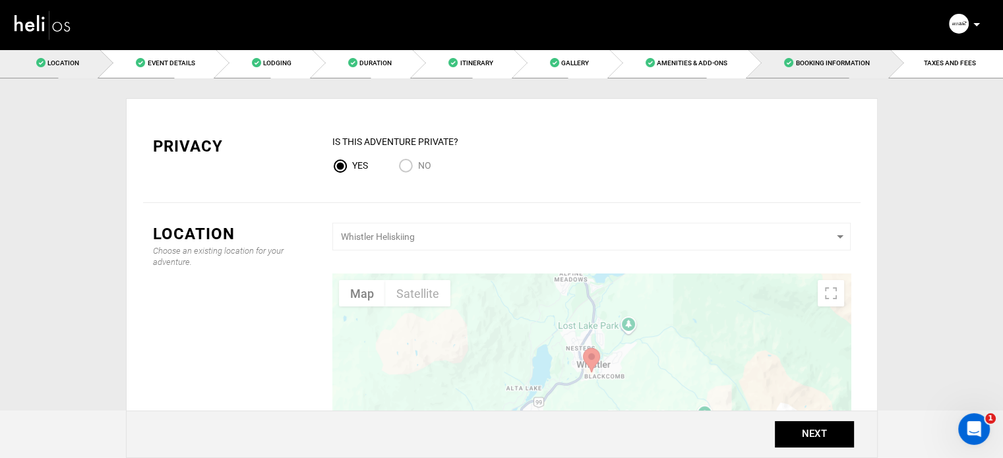
click at [849, 76] on link "Booking Information" at bounding box center [819, 63] width 142 height 30
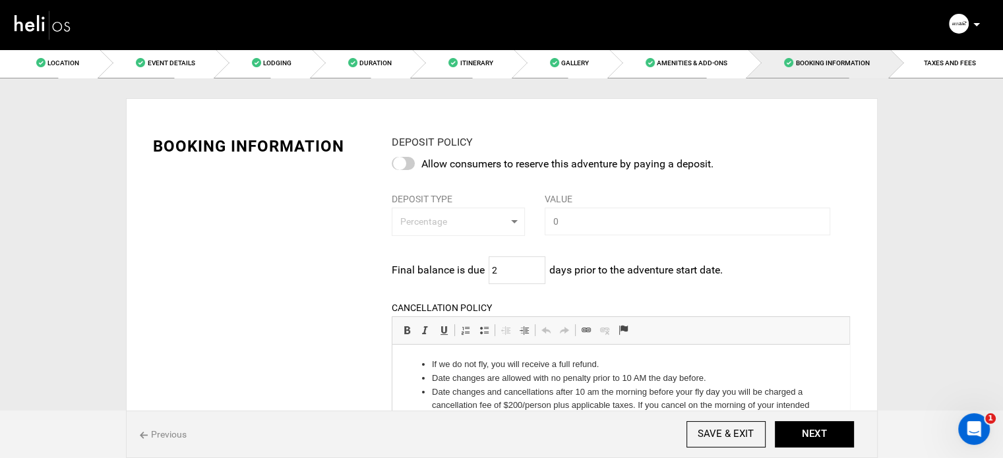
scroll to position [535, 0]
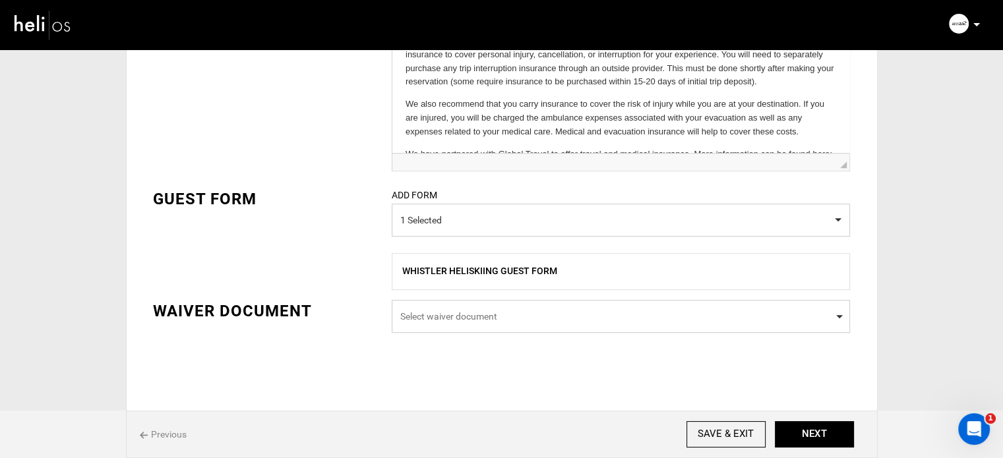
click at [450, 303] on span "Select waiver document" at bounding box center [621, 316] width 458 height 33
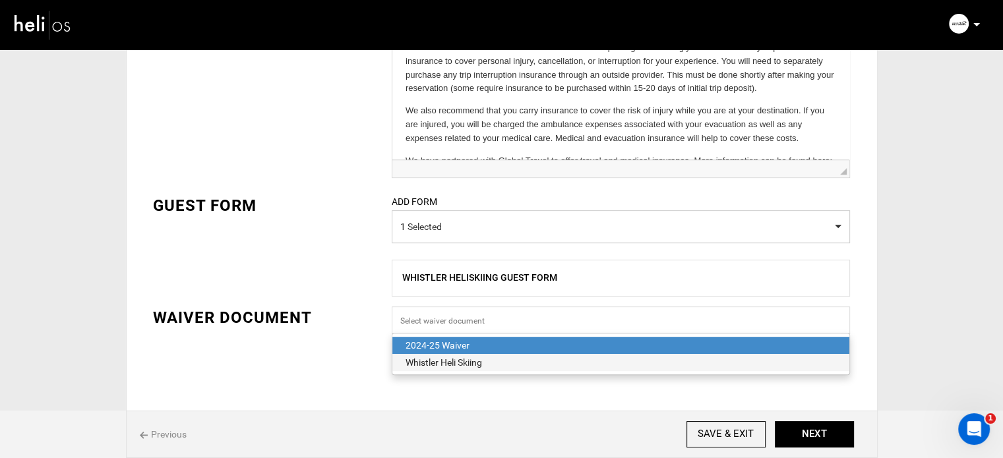
click at [428, 364] on div "Whistler Heli Skiing" at bounding box center [620, 362] width 430 height 13
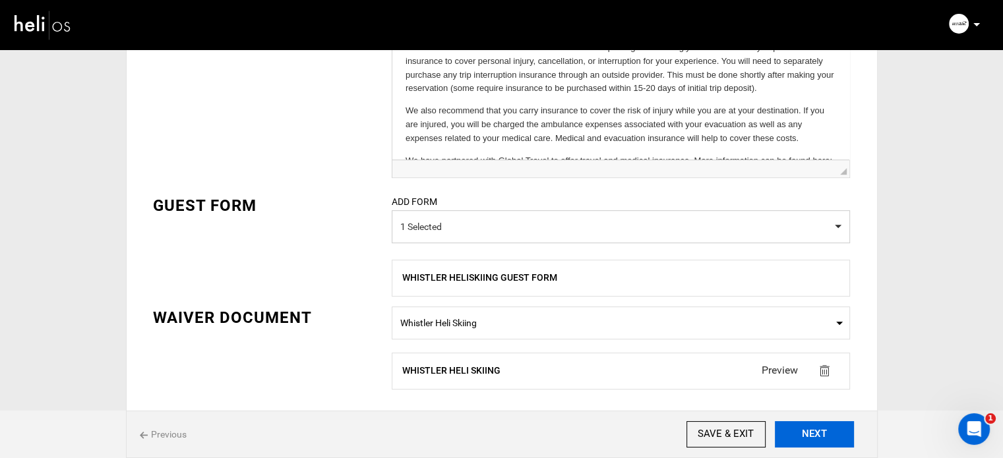
click at [812, 443] on button "NEXT" at bounding box center [814, 434] width 79 height 26
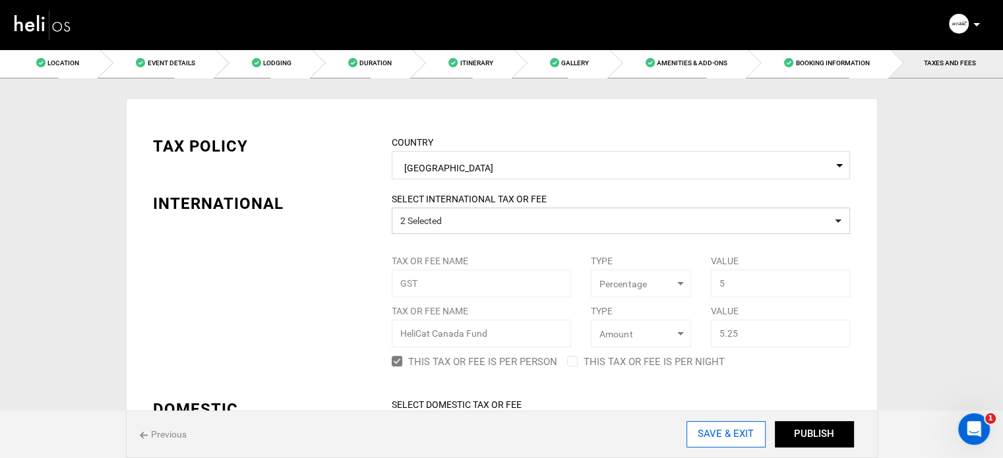
click at [709, 432] on input "SAVE & EXIT" at bounding box center [725, 434] width 79 height 26
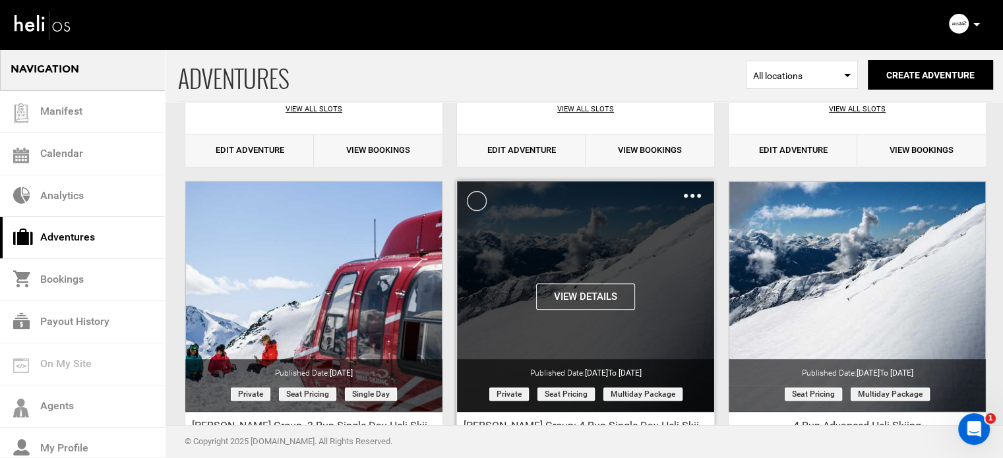
scroll to position [659, 0]
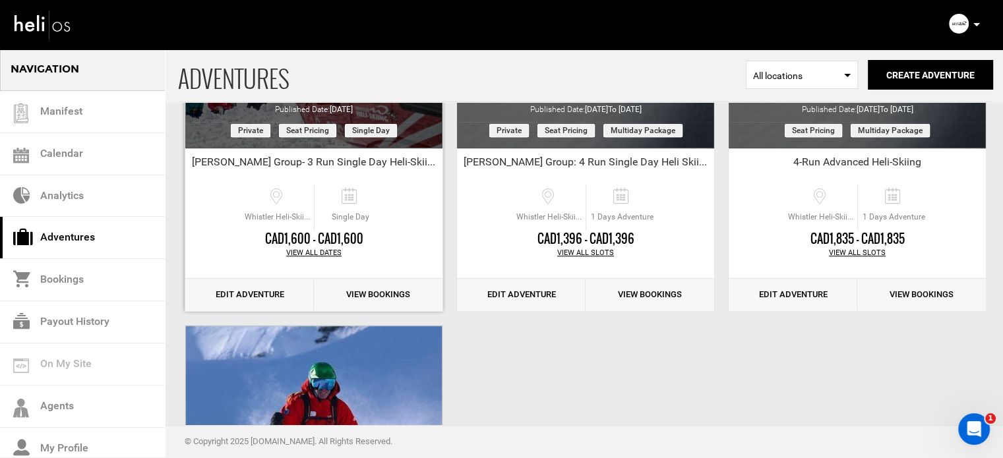
click at [273, 297] on link "Edit Adventure" at bounding box center [249, 295] width 129 height 32
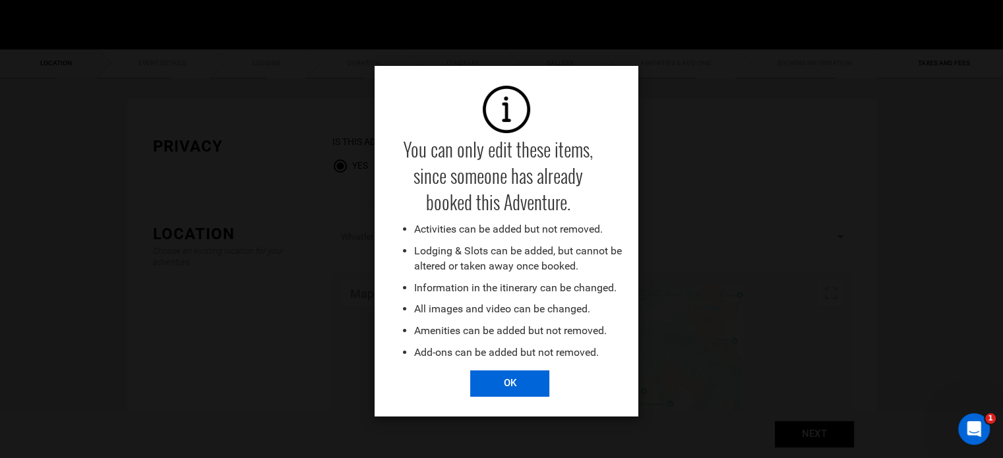
click at [520, 395] on input "OK" at bounding box center [509, 383] width 79 height 26
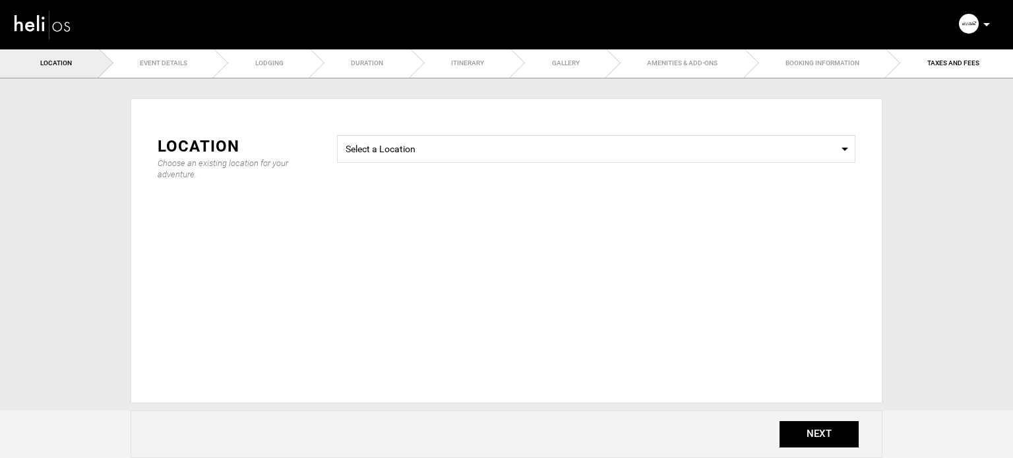
click at [826, 63] on body "Manifest Calendar Analytics Adventures Bookings Payout History Agents My Profil…" at bounding box center [506, 229] width 1013 height 458
type input "2"
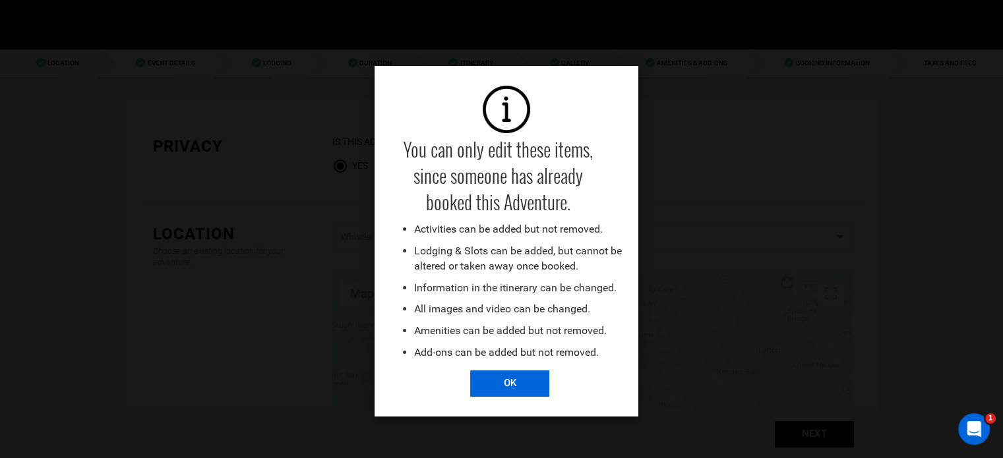
click at [520, 389] on input "OK" at bounding box center [509, 383] width 79 height 26
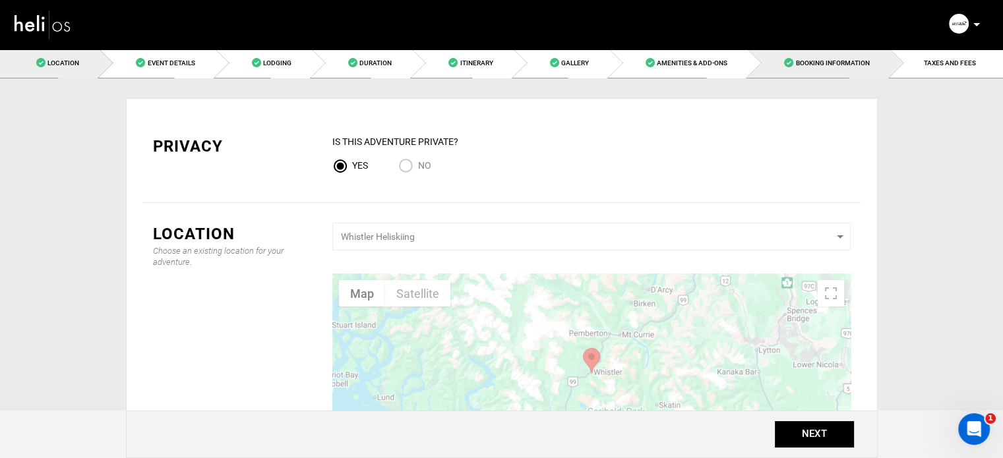
click at [830, 71] on link "Booking Information" at bounding box center [819, 63] width 142 height 30
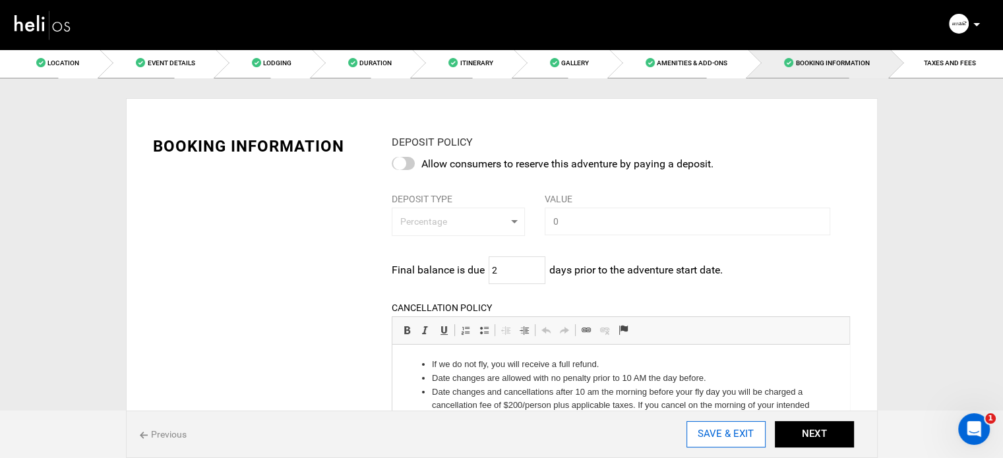
click at [743, 434] on input "SAVE & EXIT" at bounding box center [725, 434] width 79 height 26
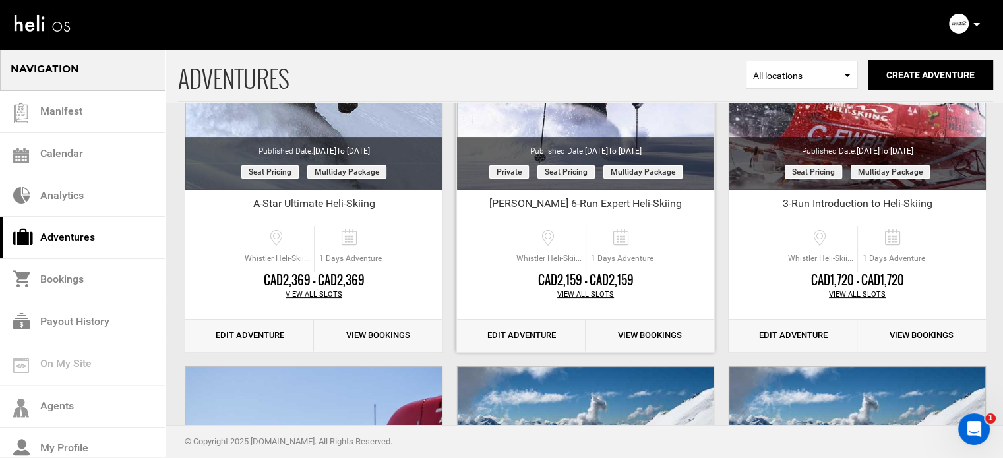
scroll to position [198, 0]
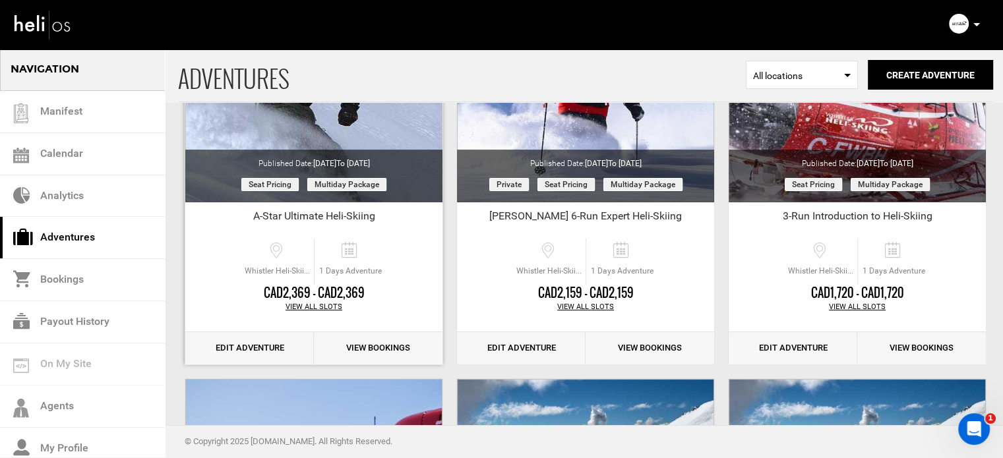
click at [240, 342] on link "Edit Adventure" at bounding box center [249, 348] width 129 height 32
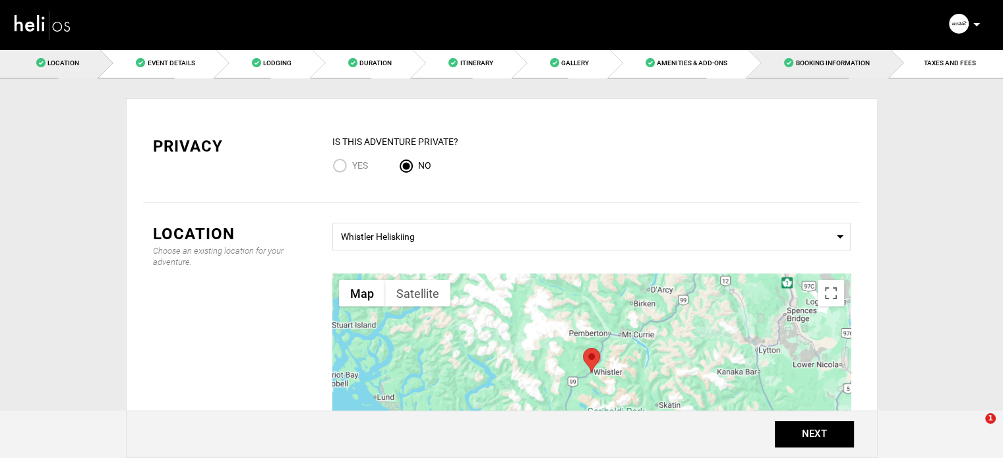
click at [815, 71] on link "Booking Information" at bounding box center [819, 63] width 142 height 30
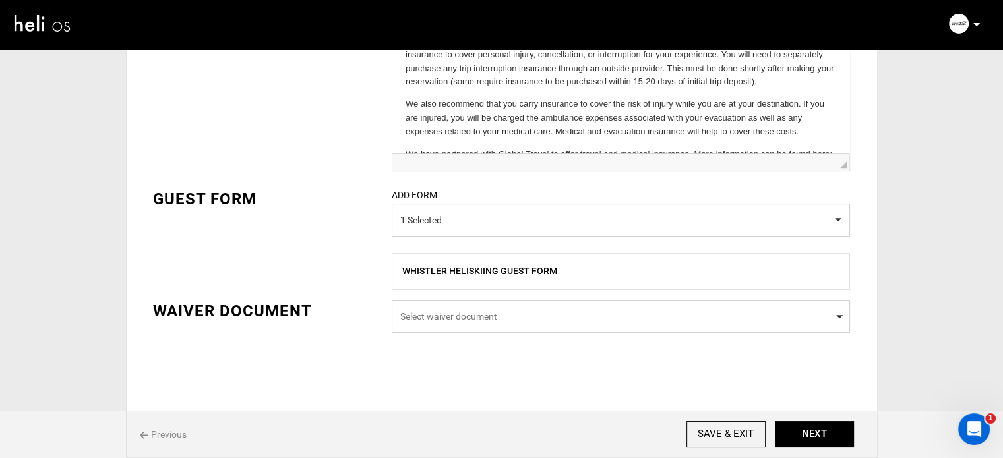
click at [498, 304] on span "Select waiver document" at bounding box center [621, 316] width 458 height 33
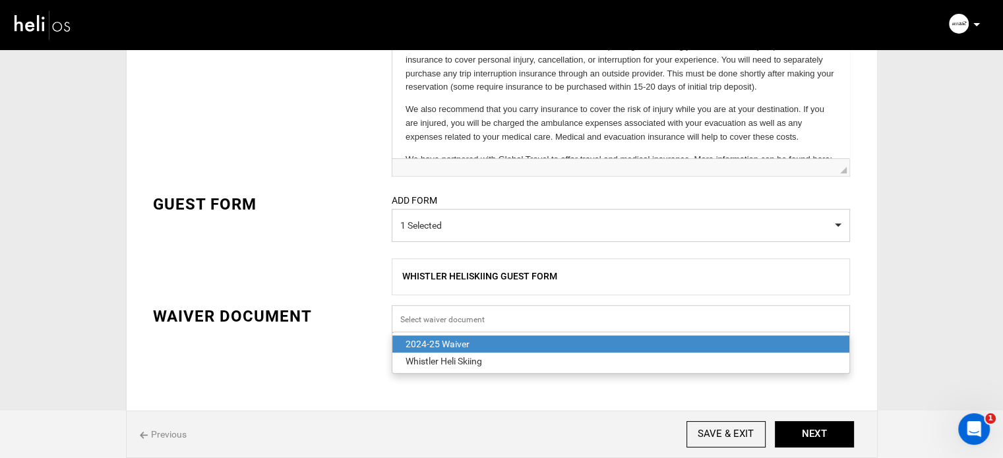
scroll to position [528, 0]
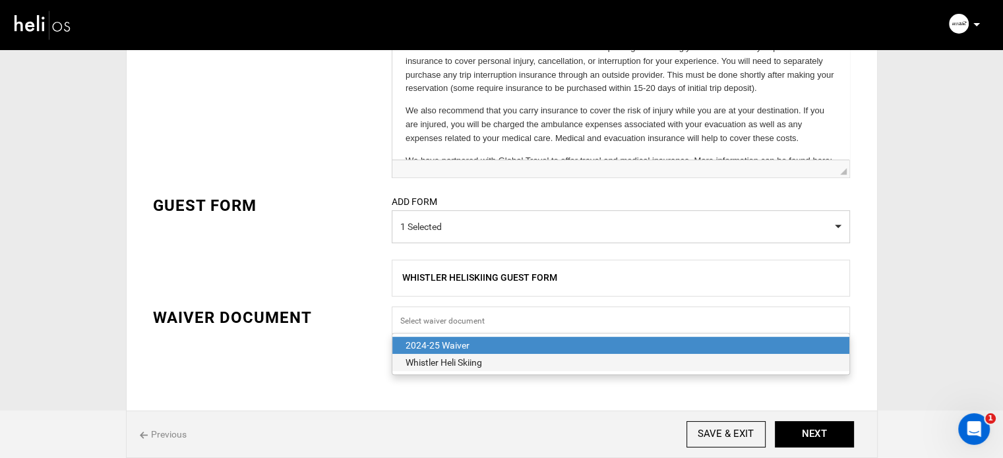
click at [481, 359] on div "Whistler Heli Skiing" at bounding box center [620, 362] width 430 height 13
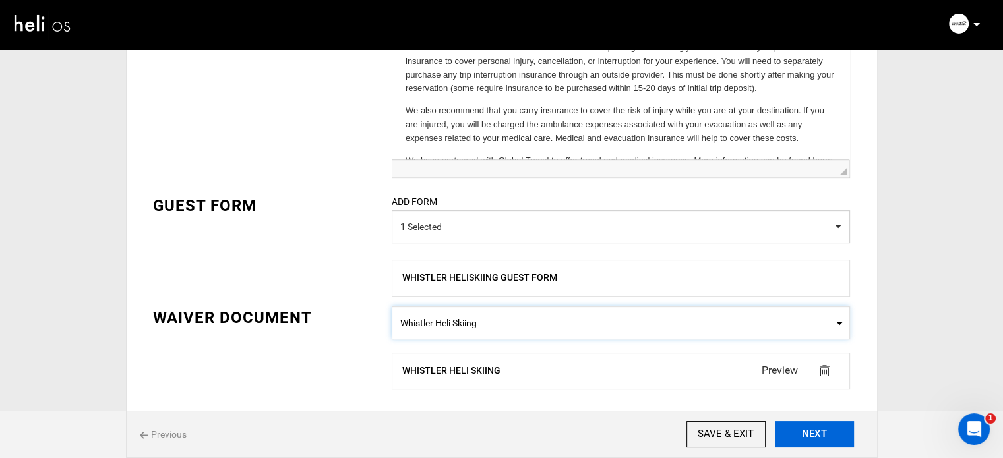
click at [821, 436] on button "NEXT" at bounding box center [814, 434] width 79 height 26
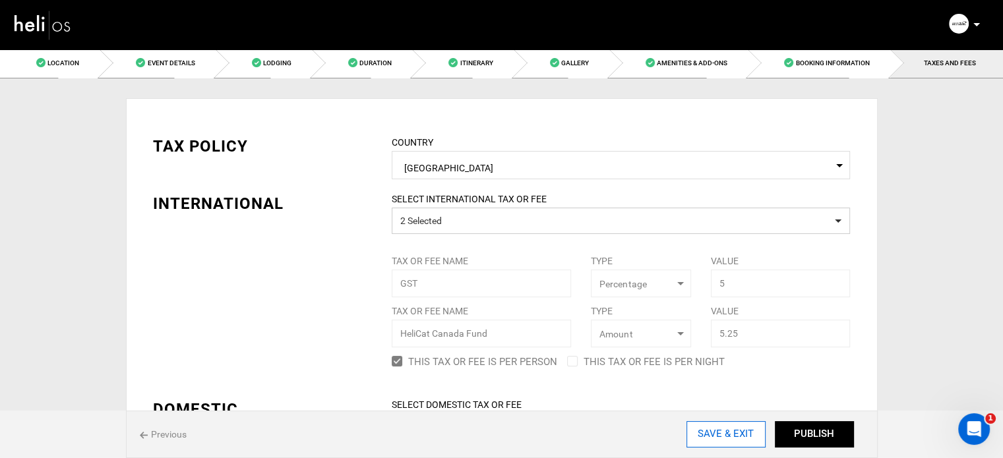
click at [715, 437] on input "SAVE & EXIT" at bounding box center [725, 434] width 79 height 26
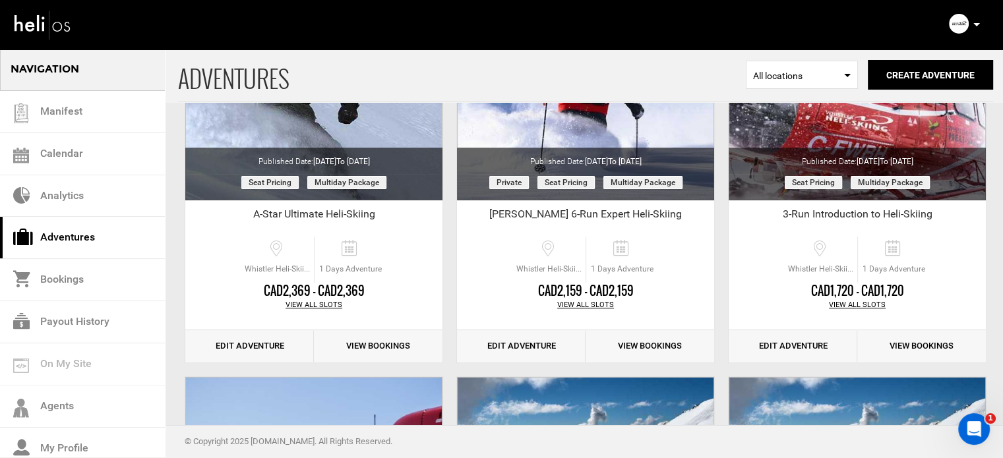
scroll to position [198, 0]
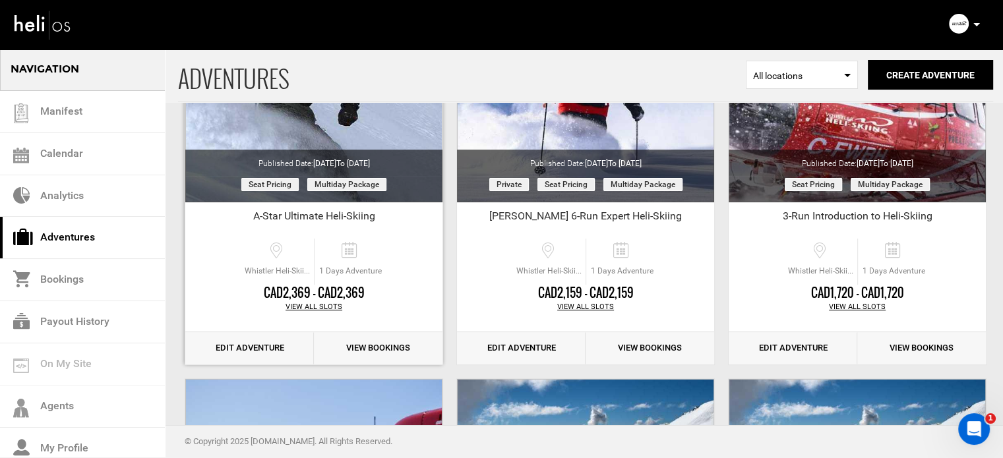
click at [235, 349] on link "Edit Adventure" at bounding box center [249, 348] width 129 height 32
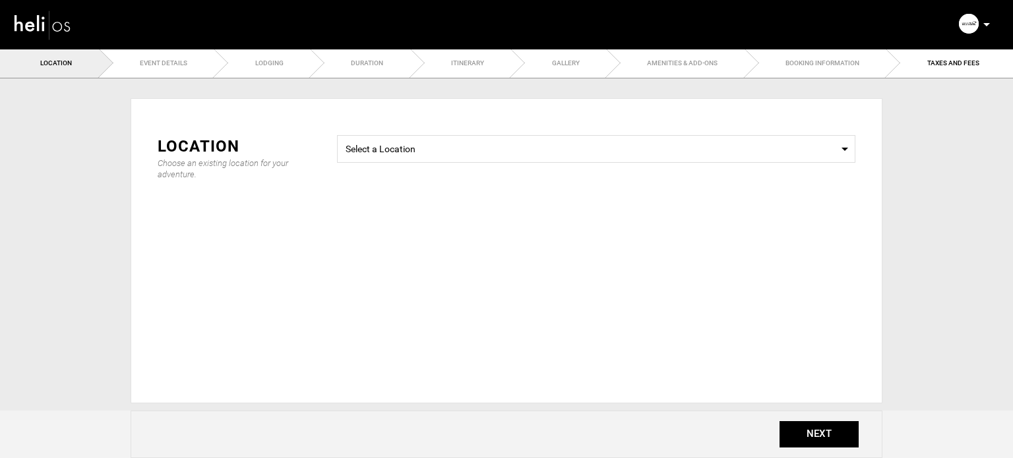
type input "2"
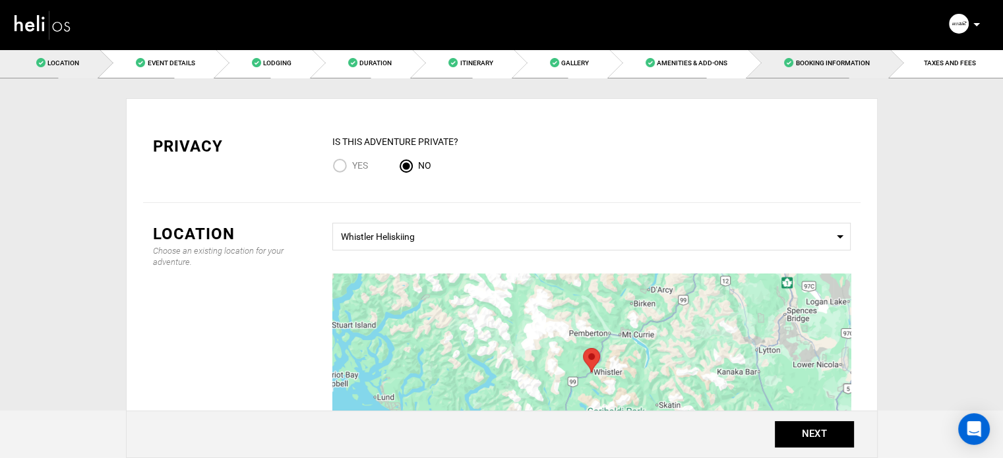
click at [857, 74] on link "Booking Information" at bounding box center [819, 63] width 142 height 30
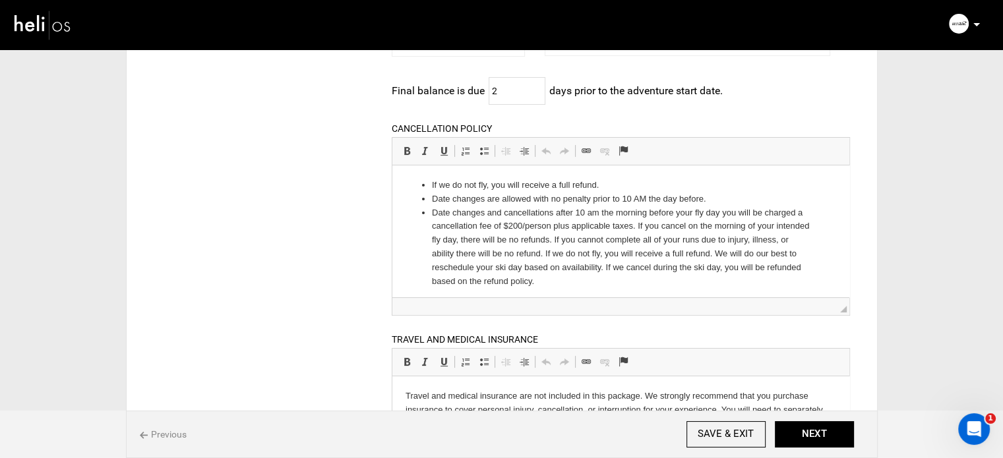
scroll to position [280, 0]
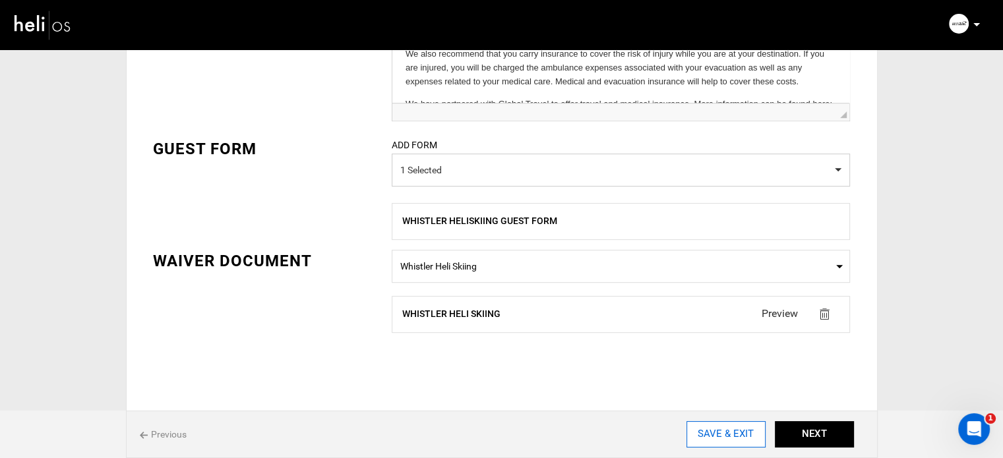
click at [749, 437] on input "SAVE & EXIT" at bounding box center [725, 434] width 79 height 26
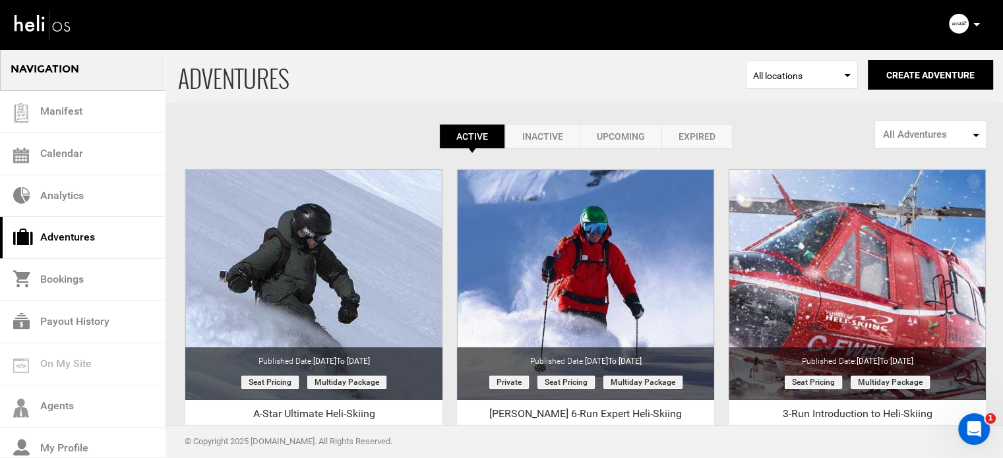
scroll to position [264, 0]
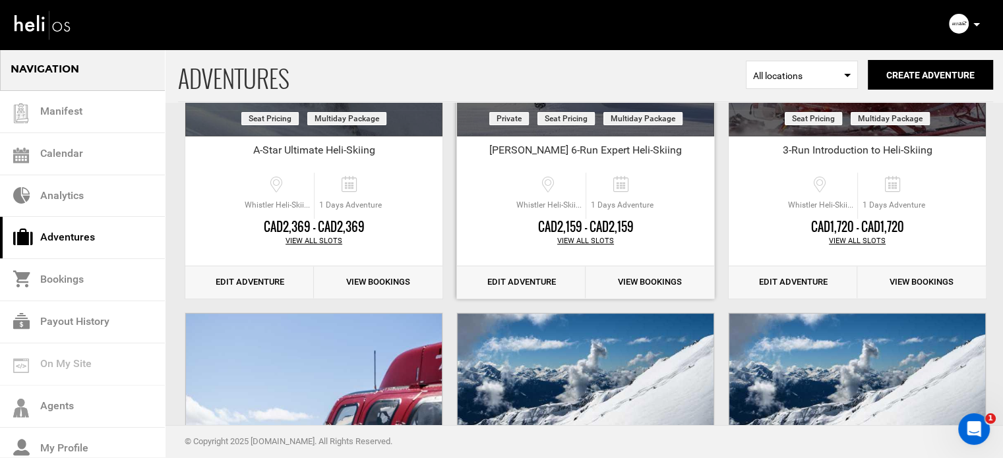
click at [506, 294] on link "Edit Adventure" at bounding box center [521, 282] width 129 height 32
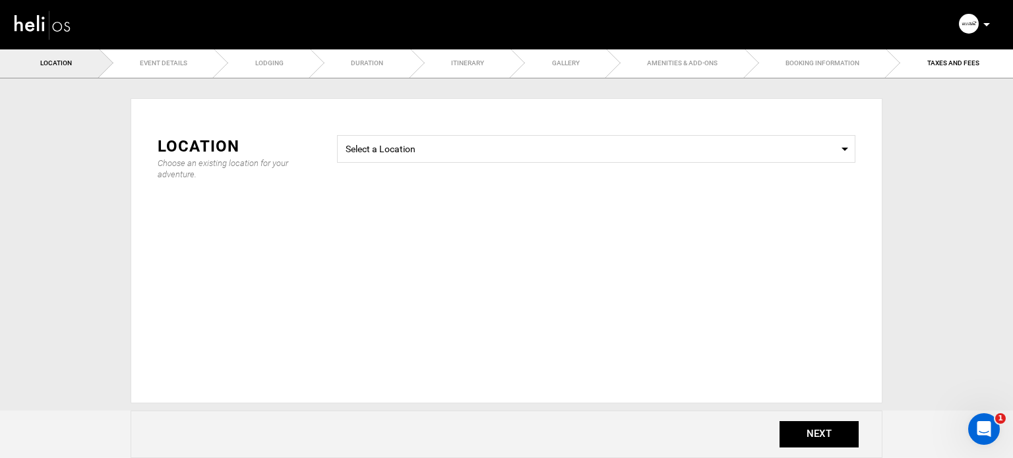
type input "2"
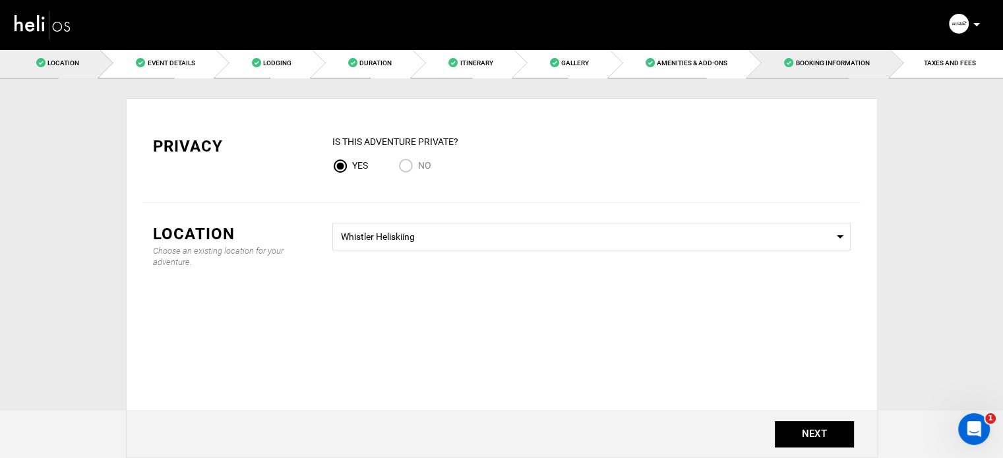
click at [851, 69] on link "Booking Information" at bounding box center [819, 63] width 142 height 30
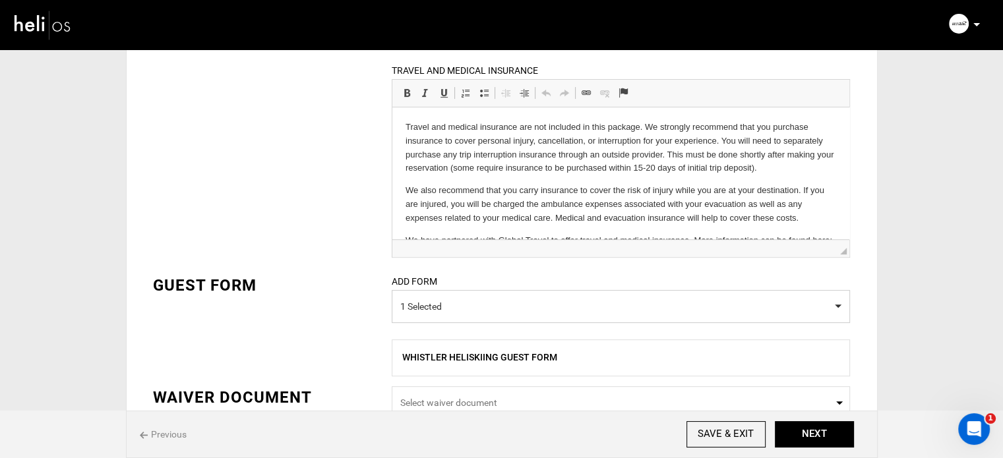
scroll to position [535, 0]
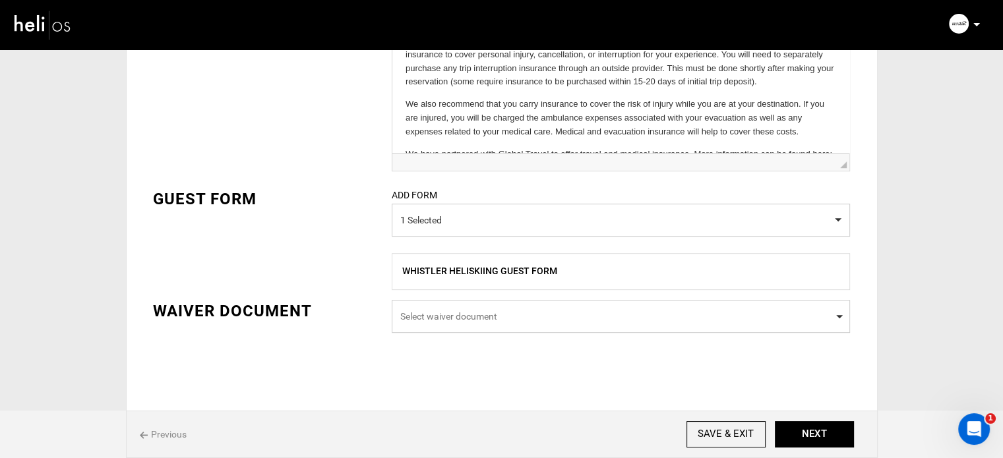
click at [477, 304] on span "Select waiver document" at bounding box center [621, 316] width 458 height 33
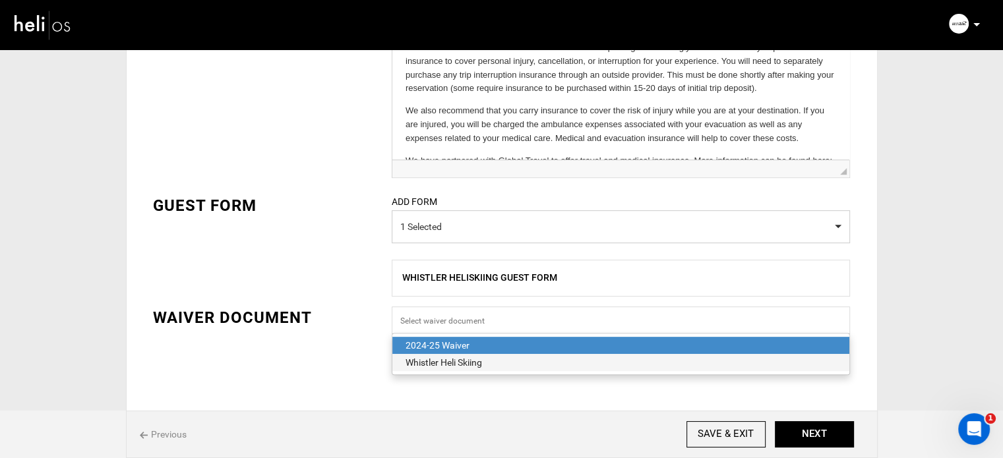
click at [484, 361] on div "Whistler Heli Skiing" at bounding box center [620, 362] width 430 height 13
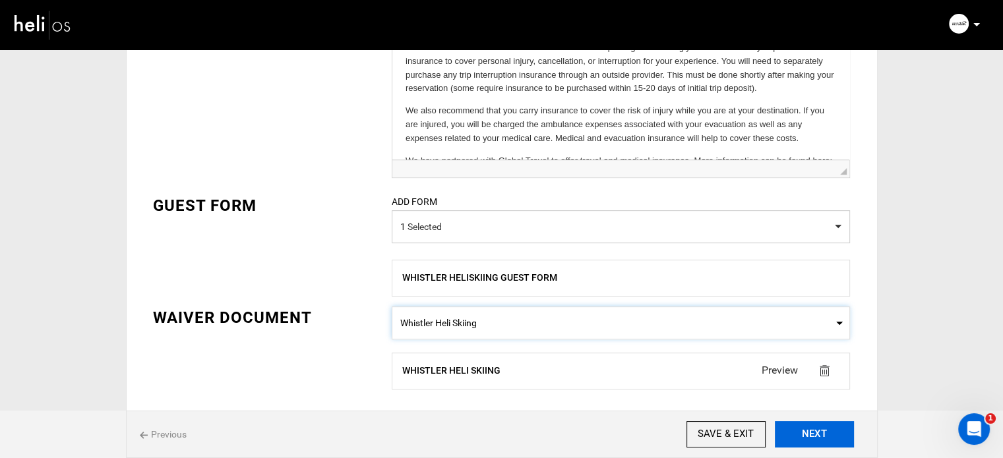
click at [789, 435] on button "NEXT" at bounding box center [814, 434] width 79 height 26
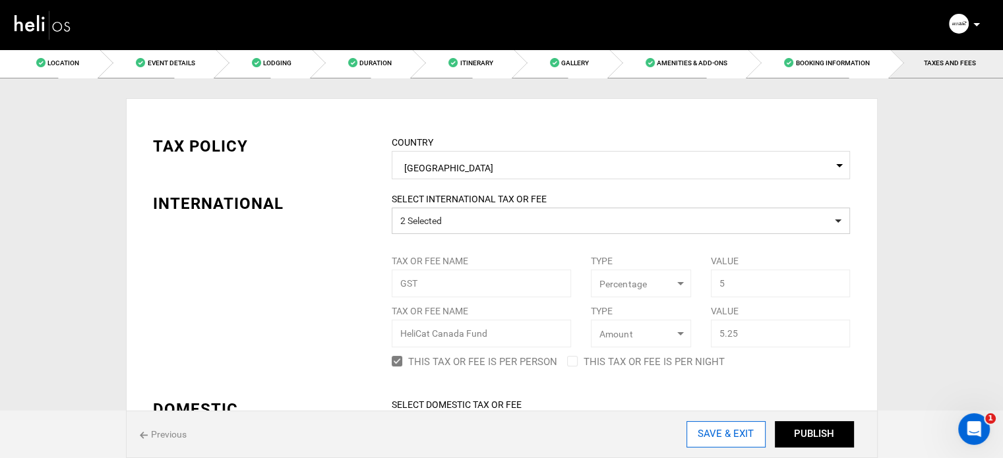
click at [724, 438] on input "SAVE & EXIT" at bounding box center [725, 434] width 79 height 26
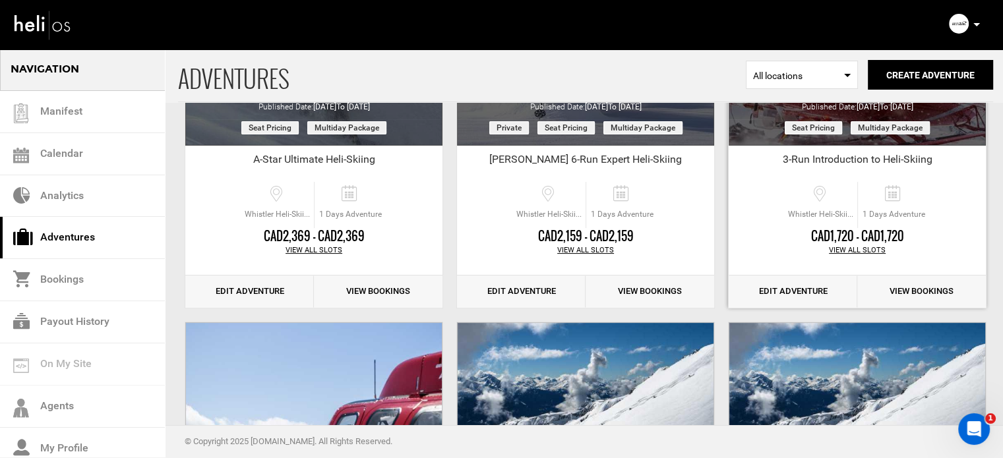
scroll to position [264, 0]
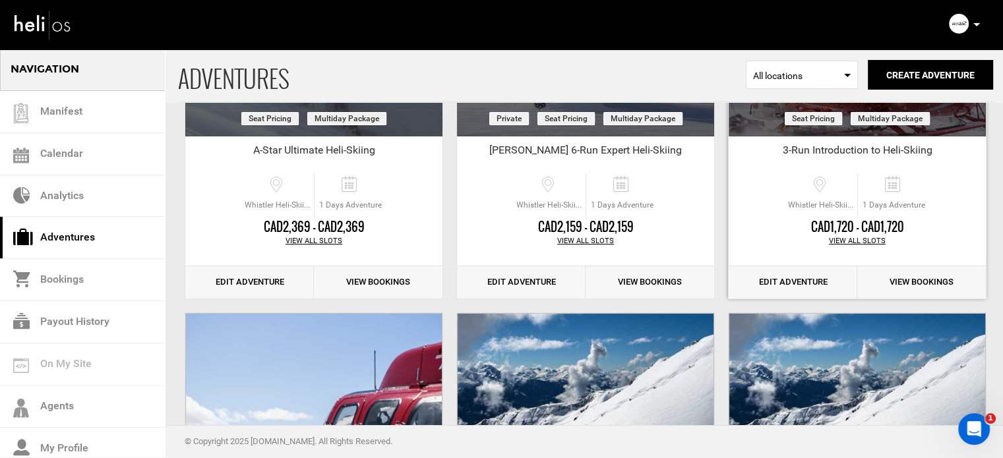
click at [773, 289] on link "Edit Adventure" at bounding box center [792, 282] width 129 height 32
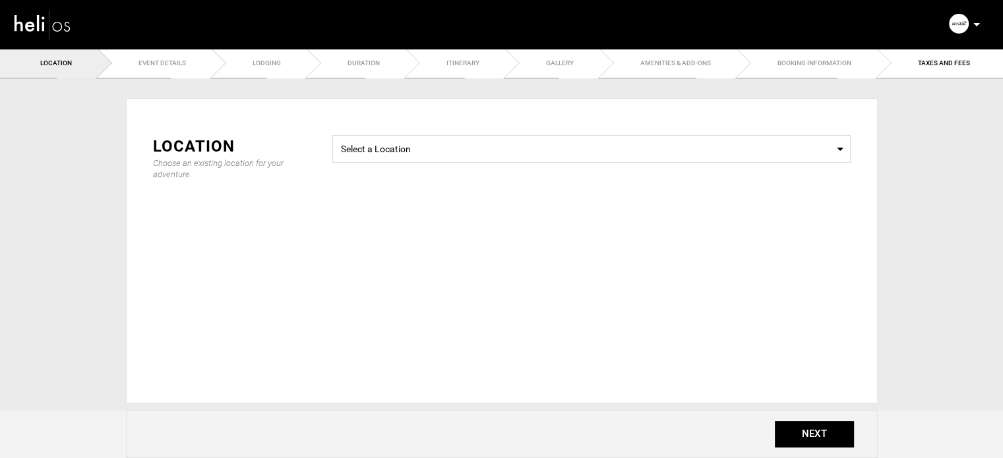
type input "2"
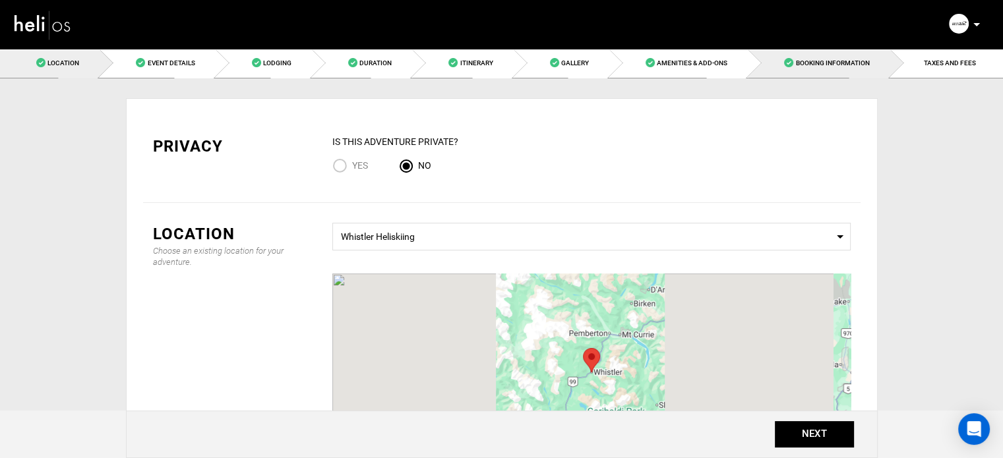
click at [862, 65] on span "Booking Information" at bounding box center [832, 62] width 74 height 7
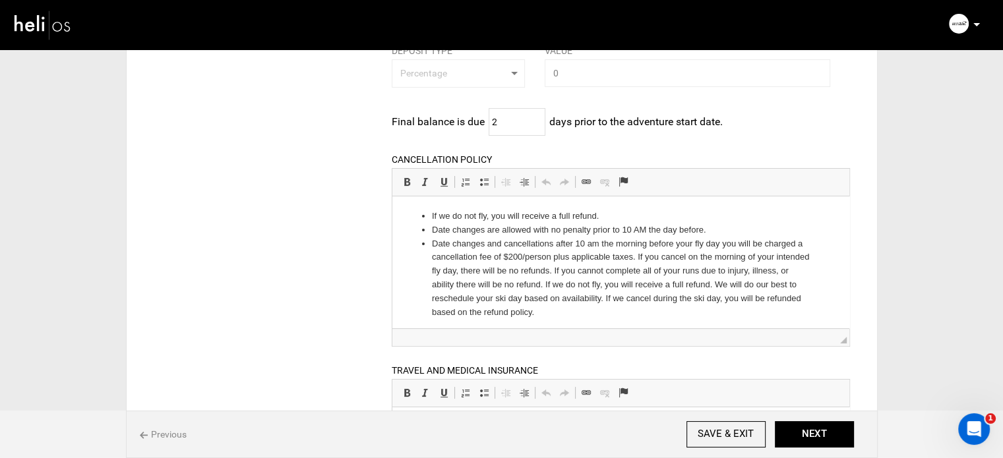
scroll to position [346, 0]
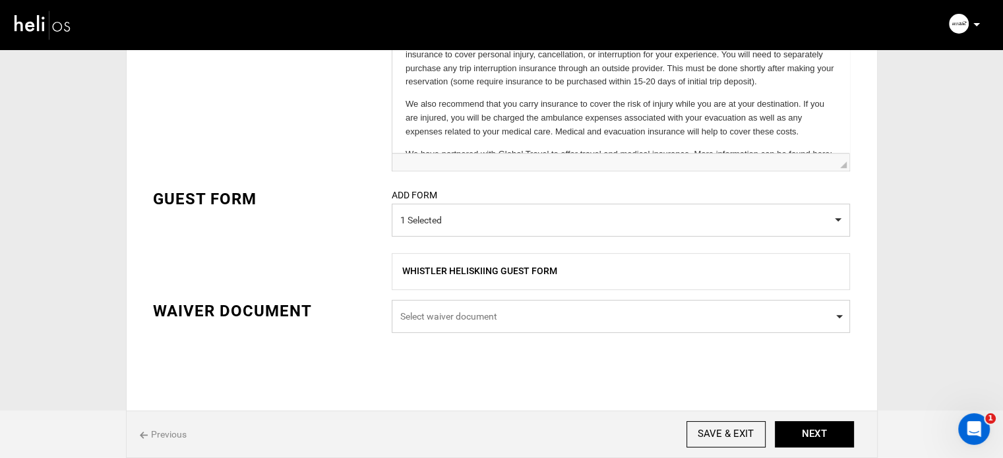
click at [549, 322] on span "Select waiver document" at bounding box center [621, 316] width 458 height 33
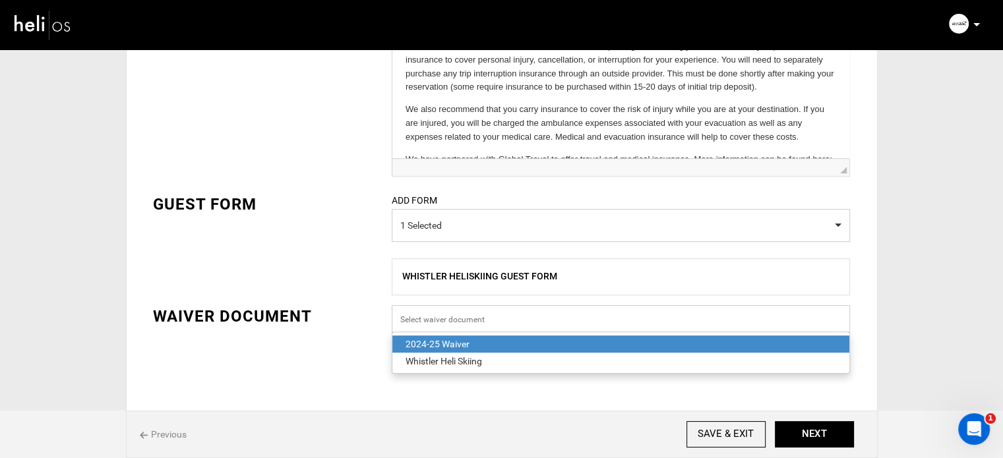
scroll to position [528, 0]
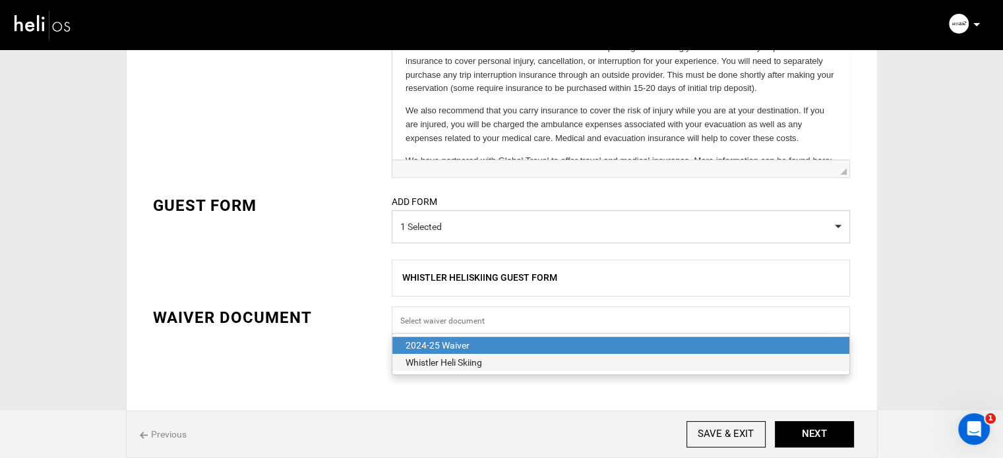
click at [452, 370] on span "Whistler Heli Skiing" at bounding box center [620, 362] width 457 height 17
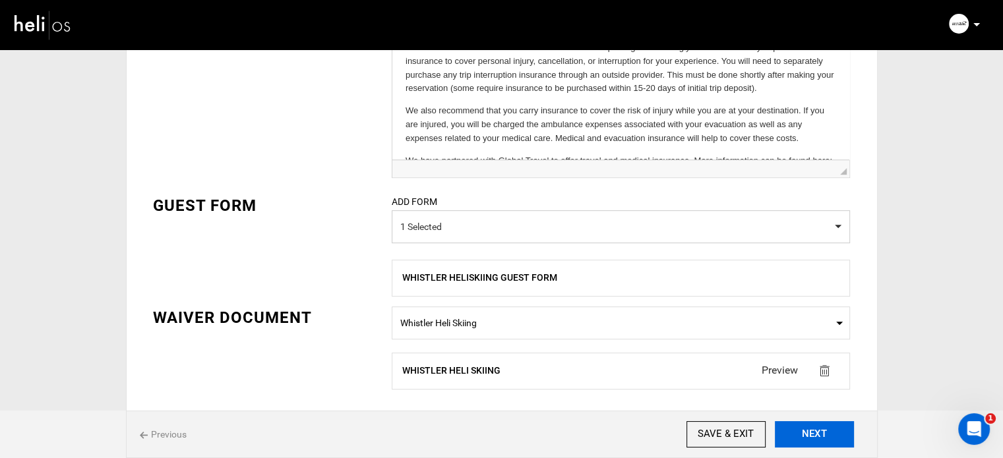
click at [821, 438] on button "NEXT" at bounding box center [814, 434] width 79 height 26
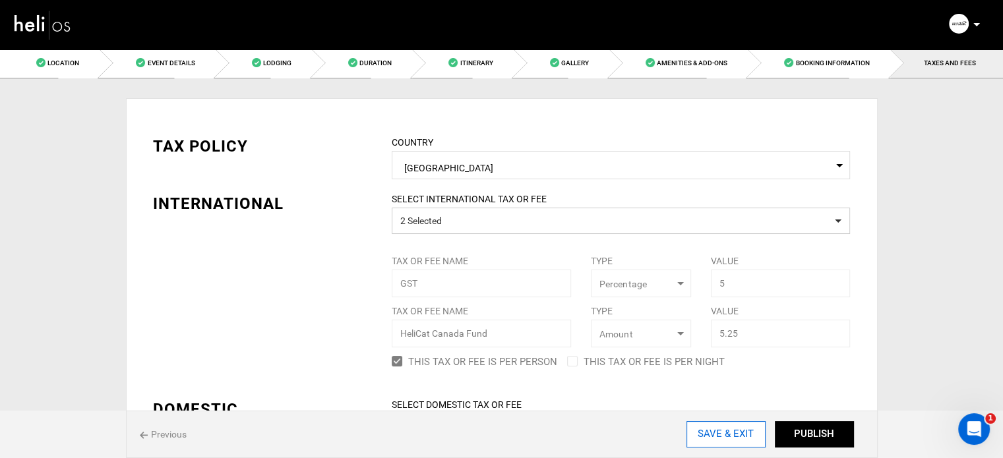
click at [735, 434] on input "SAVE & EXIT" at bounding box center [725, 434] width 79 height 26
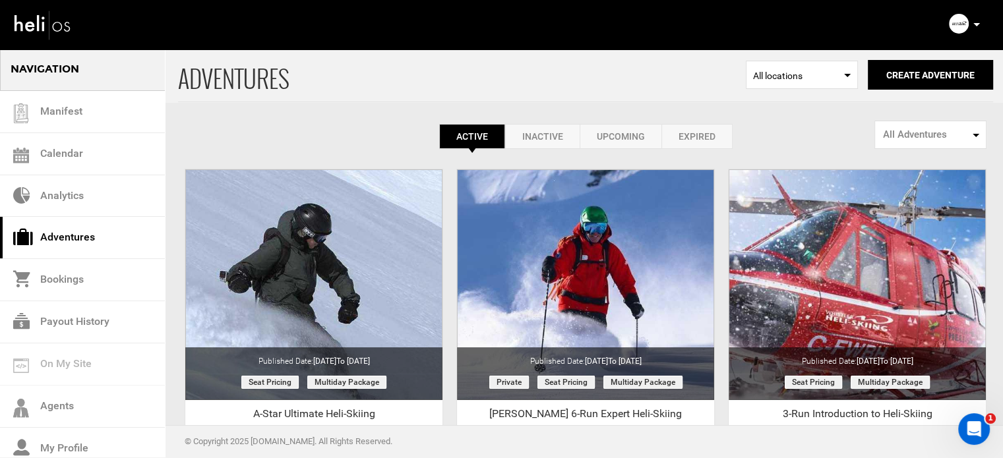
click at [972, 23] on p at bounding box center [976, 24] width 8 height 15
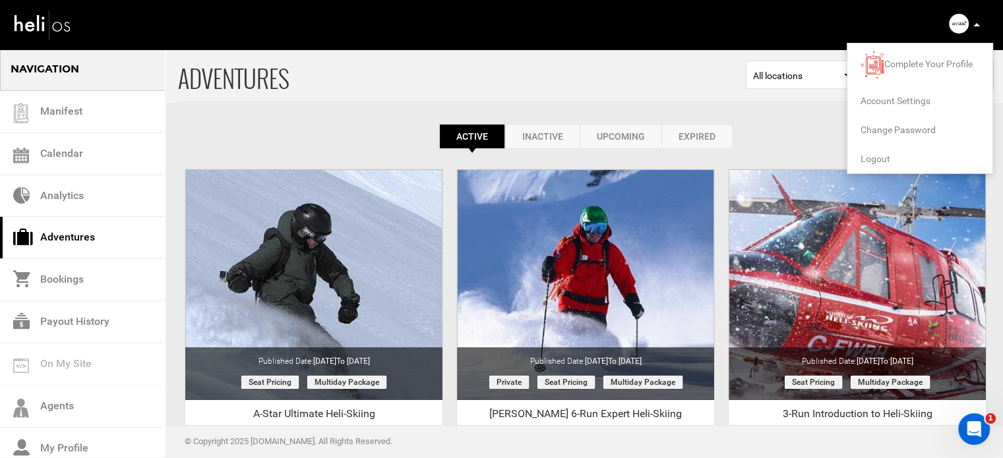
click at [866, 158] on span "Logout" at bounding box center [875, 159] width 30 height 11
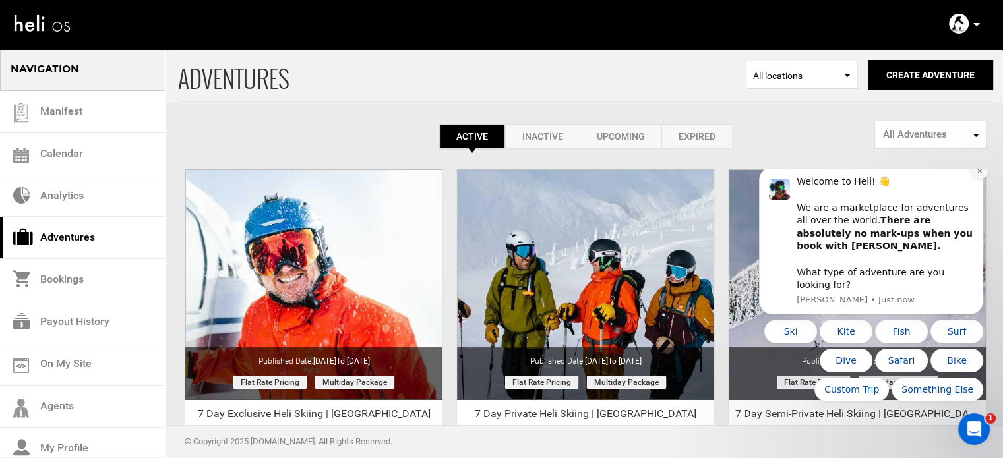
click at [979, 179] on button "Dismiss notification" at bounding box center [978, 170] width 17 height 17
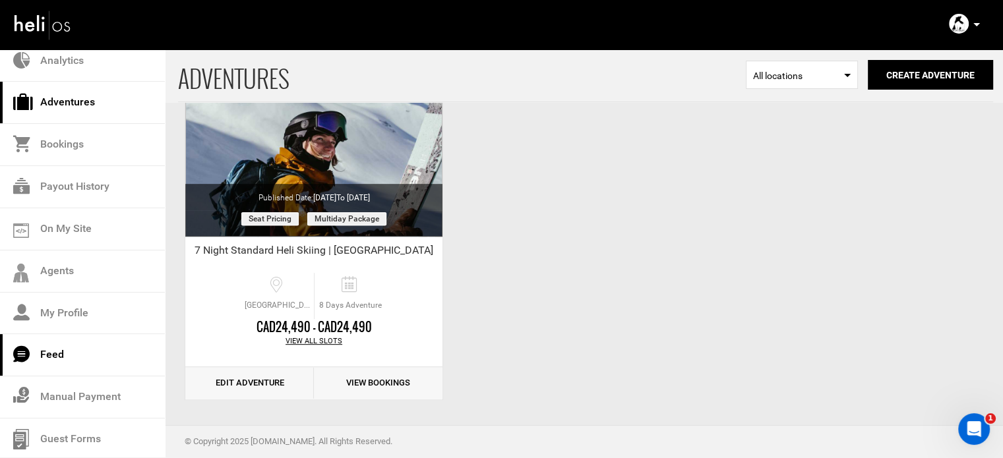
scroll to position [137, 0]
click at [75, 431] on link "Guest Forms" at bounding box center [82, 438] width 165 height 42
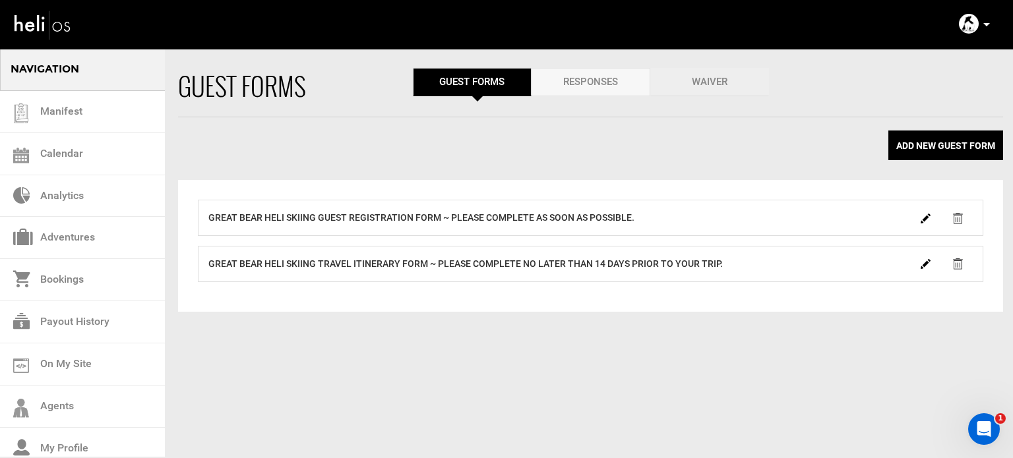
click at [709, 84] on link "Waiver" at bounding box center [709, 82] width 119 height 28
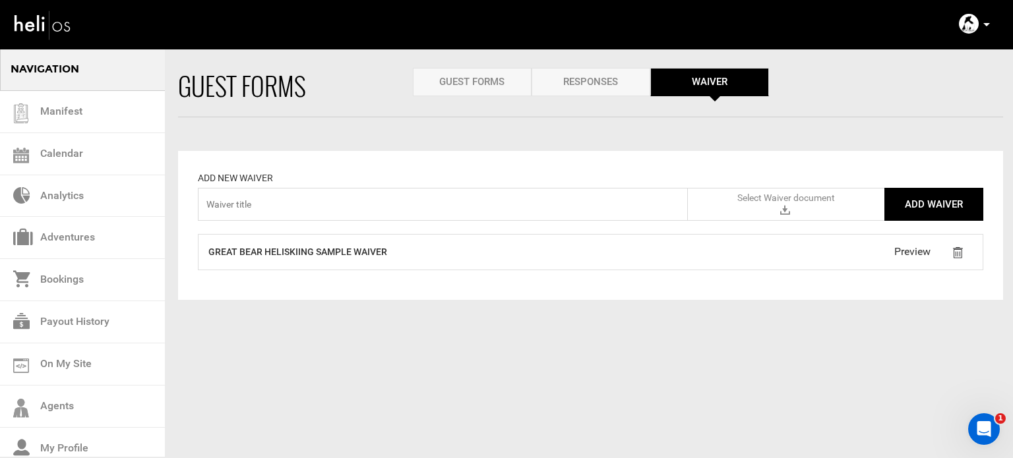
click at [380, 251] on label "Great Bear Heliskiing Sample Waiver" at bounding box center [297, 251] width 179 height 13
drag, startPoint x: 388, startPoint y: 251, endPoint x: 206, endPoint y: 255, distance: 181.3
click at [206, 255] on div "Great Bear Heliskiing Sample Waiver" at bounding box center [492, 252] width 588 height 15
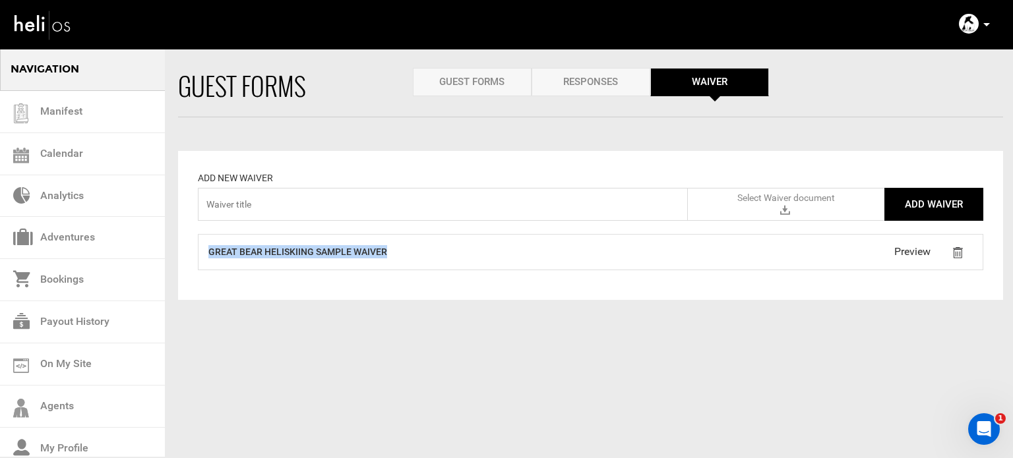
copy label "Great Bear Heliskiing Sample Waiver"
click at [265, 208] on input "text" at bounding box center [443, 204] width 490 height 33
paste input "Great Bear Heliskiing Sample Waiver"
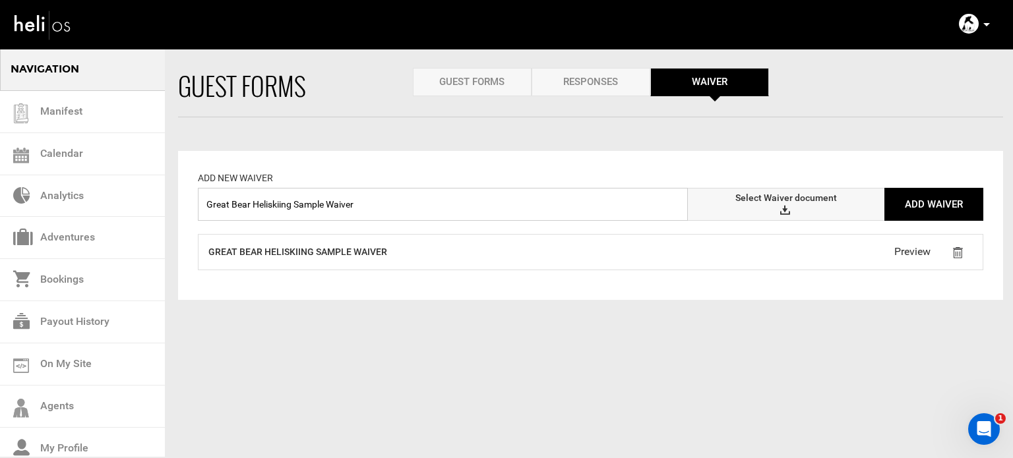
type input "Great Bear Heliskiing Sample Waiver"
click at [759, 204] on span "Select Waiver document" at bounding box center [786, 198] width 102 height 13
click at [0, 0] on input "Select Waiver document" at bounding box center [0, 0] width 0 height 0
click at [936, 204] on button "Add Waiver" at bounding box center [933, 204] width 99 height 33
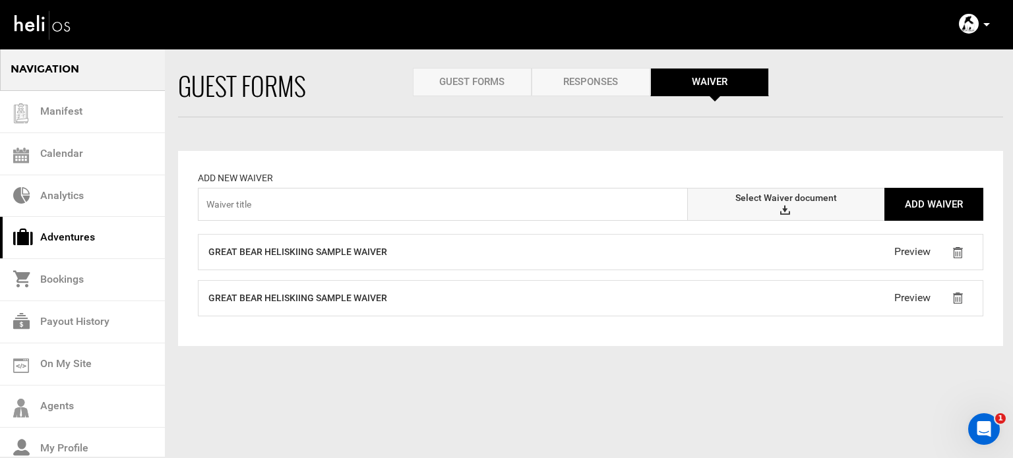
click at [98, 246] on link "Adventures" at bounding box center [82, 238] width 165 height 42
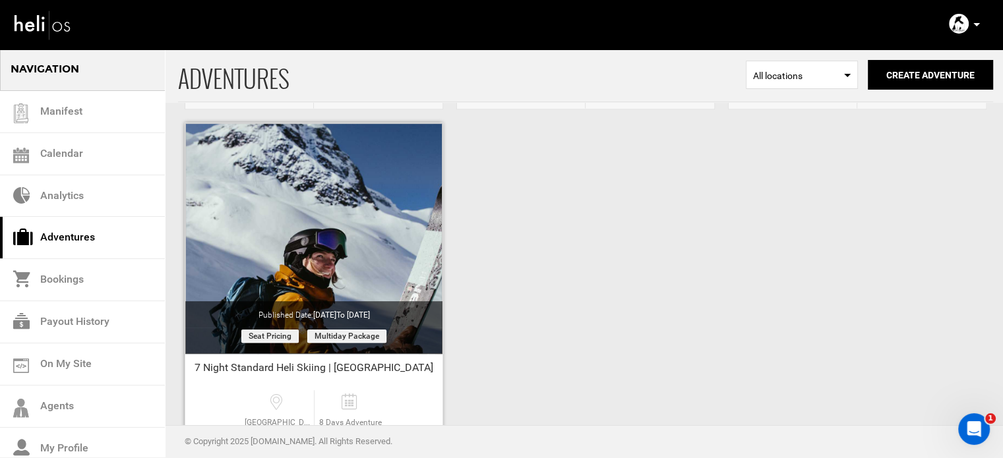
scroll to position [571, 0]
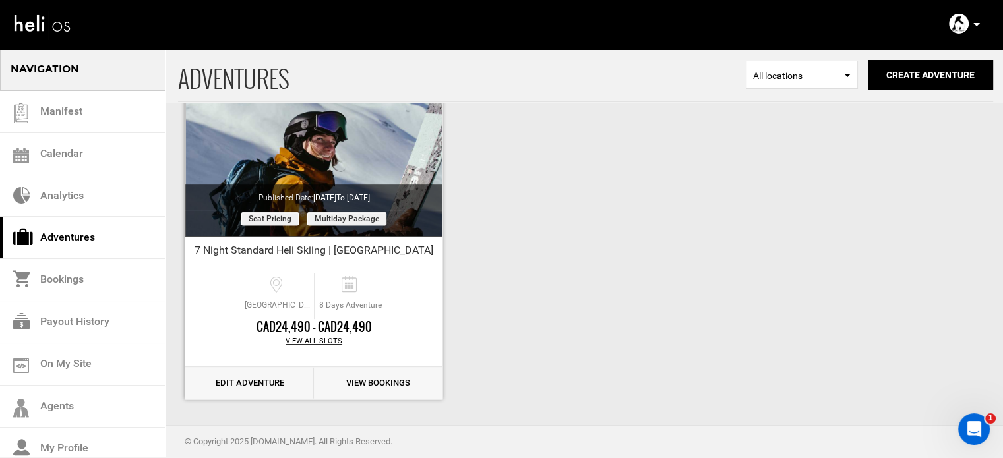
click at [247, 379] on link "Edit Adventure" at bounding box center [249, 383] width 129 height 32
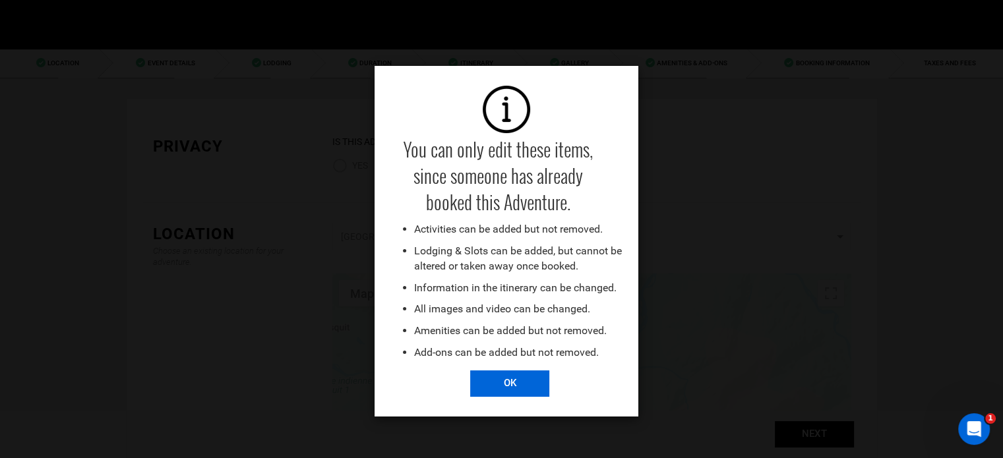
click at [510, 396] on input "OK" at bounding box center [509, 383] width 79 height 26
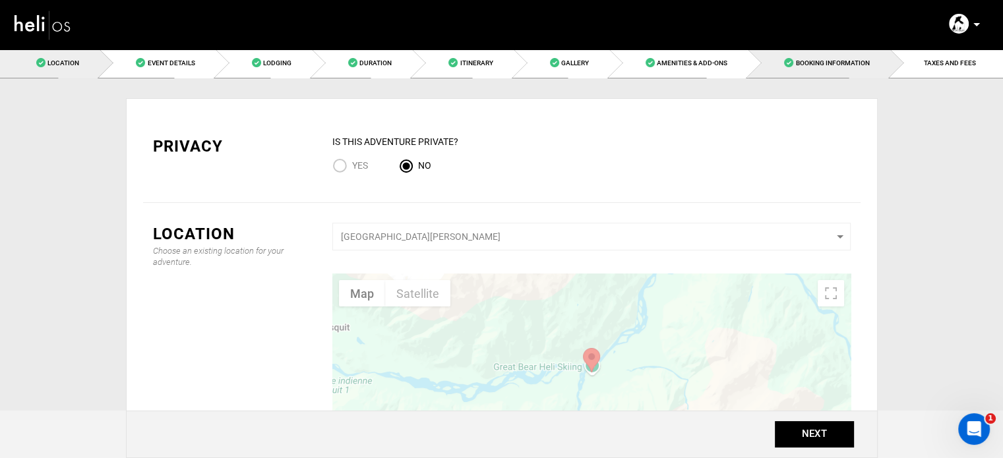
click at [847, 63] on span "Booking Information" at bounding box center [832, 62] width 74 height 7
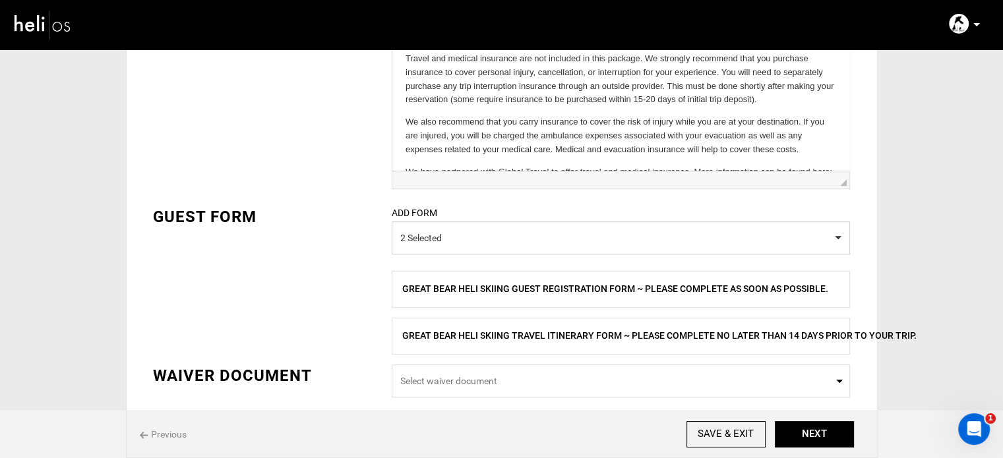
scroll to position [581, 0]
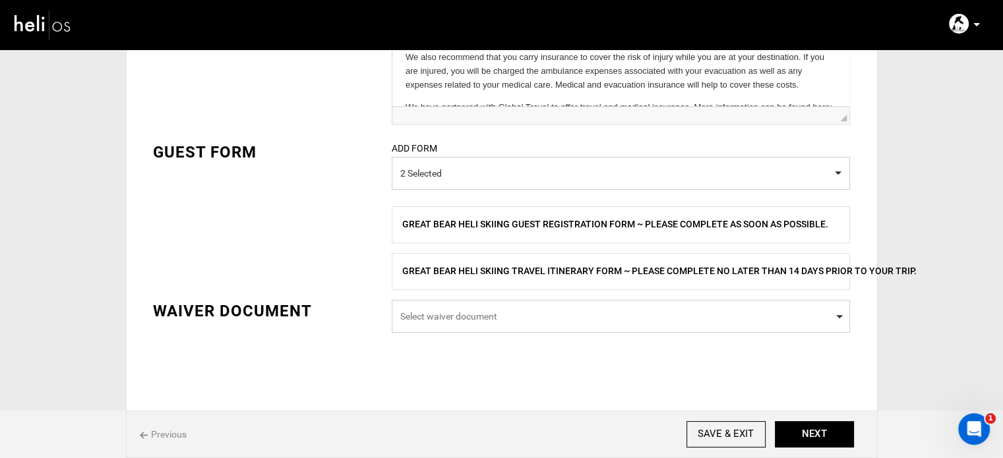
click at [455, 322] on span "Select waiver document" at bounding box center [620, 316] width 441 height 13
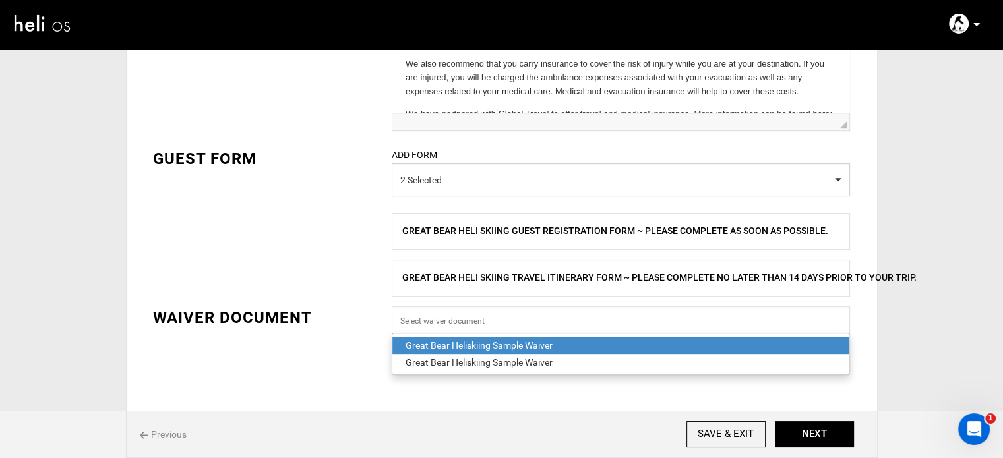
click at [490, 347] on div "Great Bear Heliskiing Sample Waiver" at bounding box center [620, 345] width 430 height 13
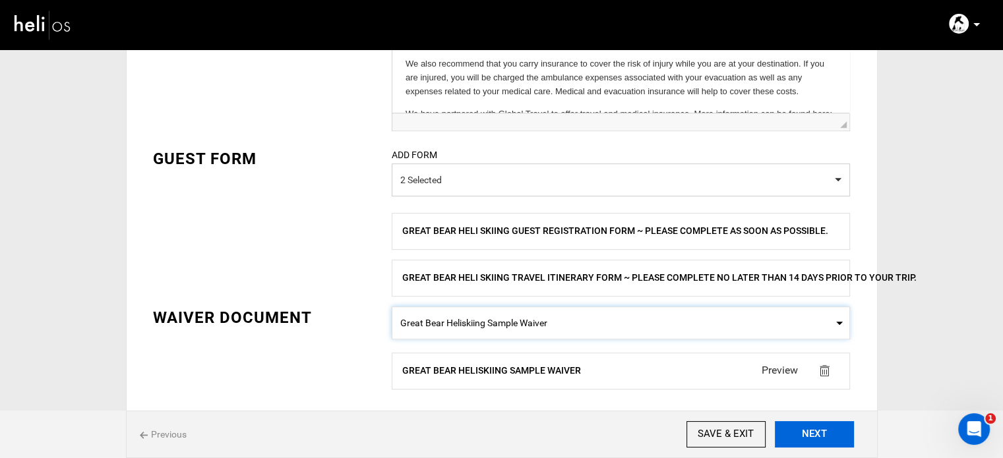
click at [823, 445] on button "NEXT" at bounding box center [814, 434] width 79 height 26
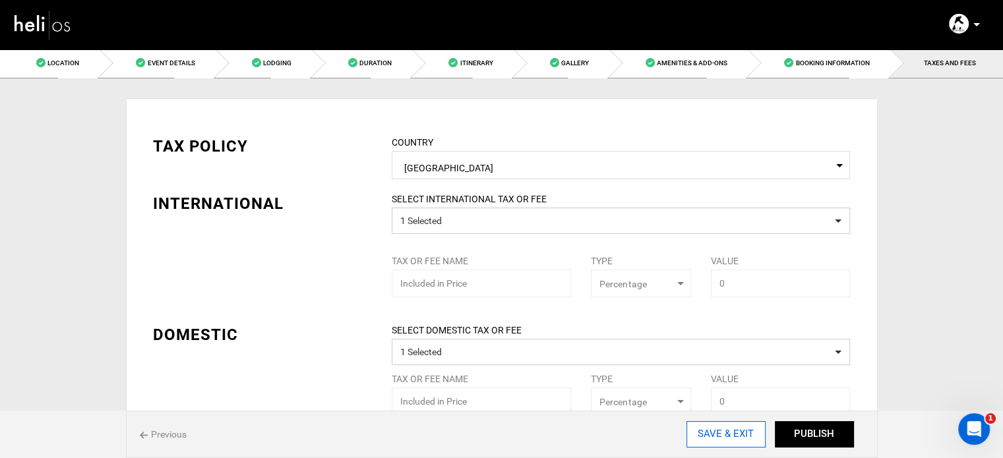
click at [707, 432] on input "SAVE & EXIT" at bounding box center [725, 434] width 79 height 26
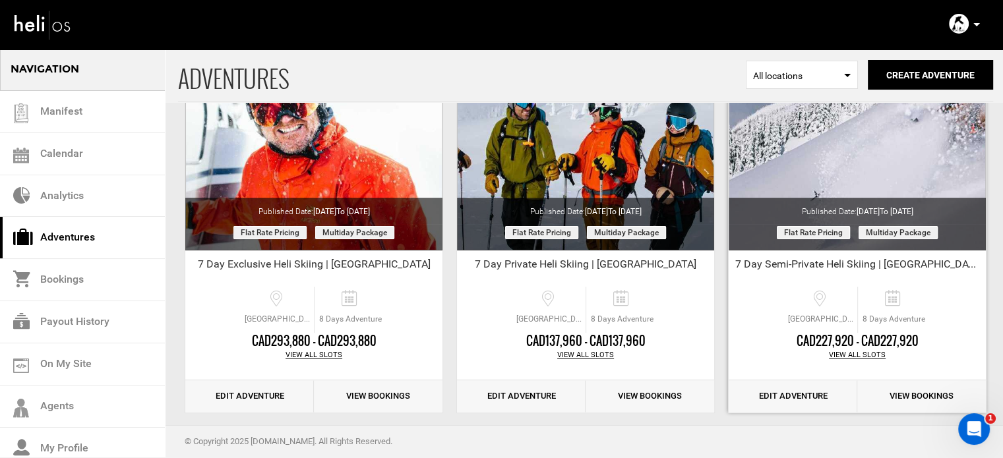
scroll to position [330, 0]
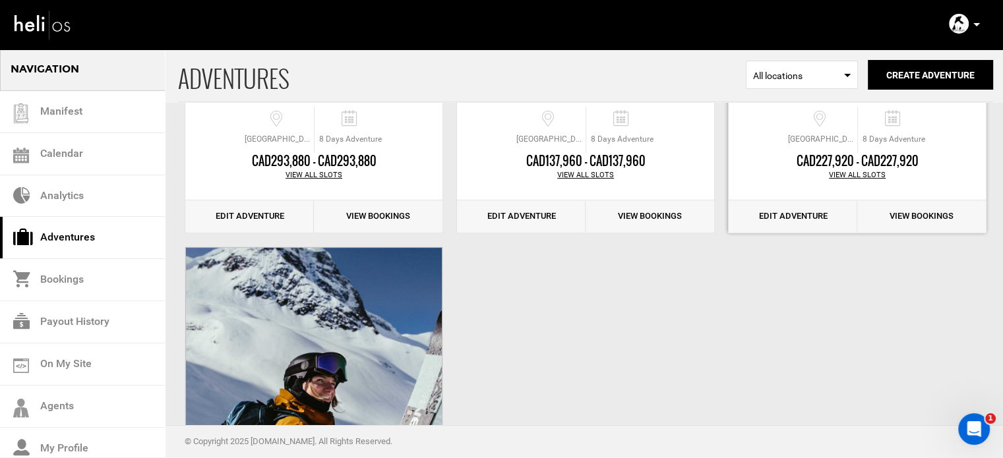
click at [790, 225] on link "Edit Adventure" at bounding box center [792, 216] width 129 height 32
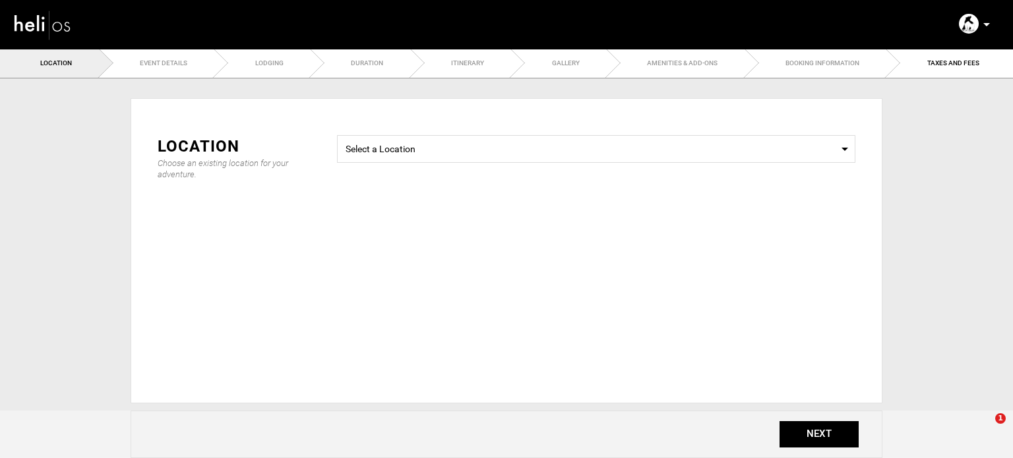
type input "30"
type input "120"
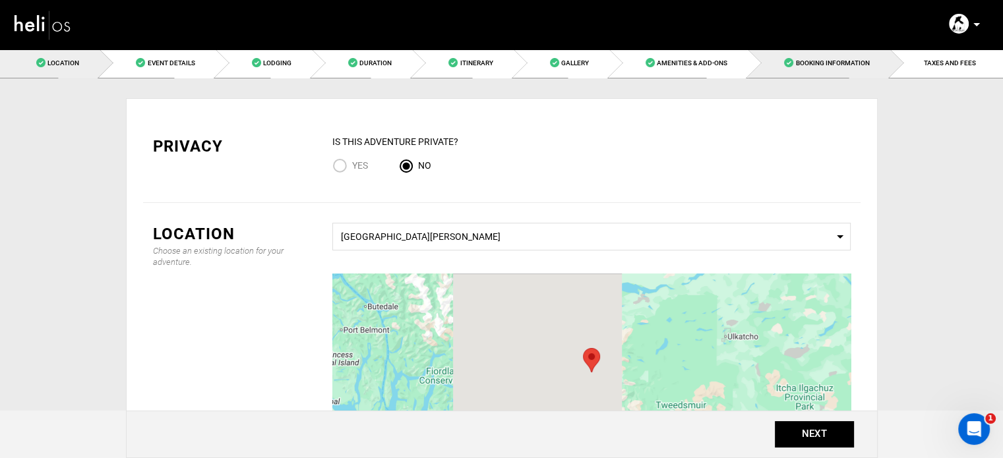
click at [882, 69] on link "Booking Information" at bounding box center [819, 63] width 142 height 30
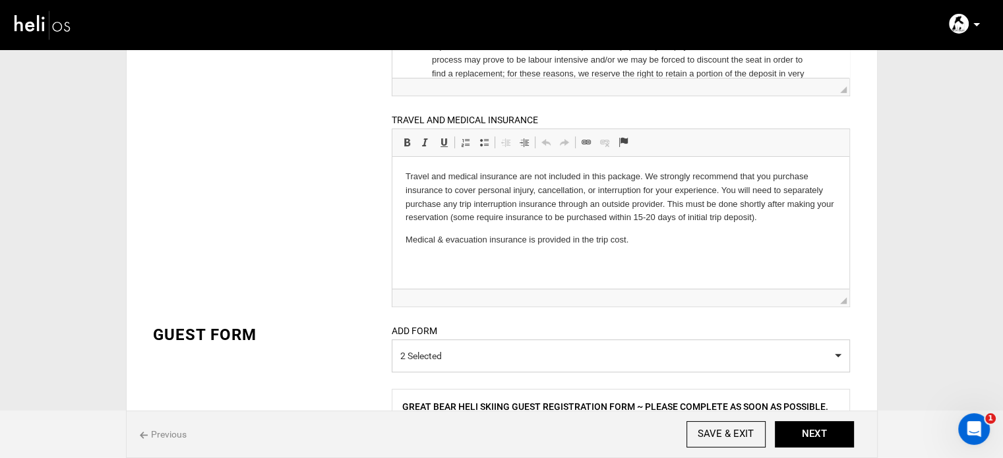
scroll to position [632, 0]
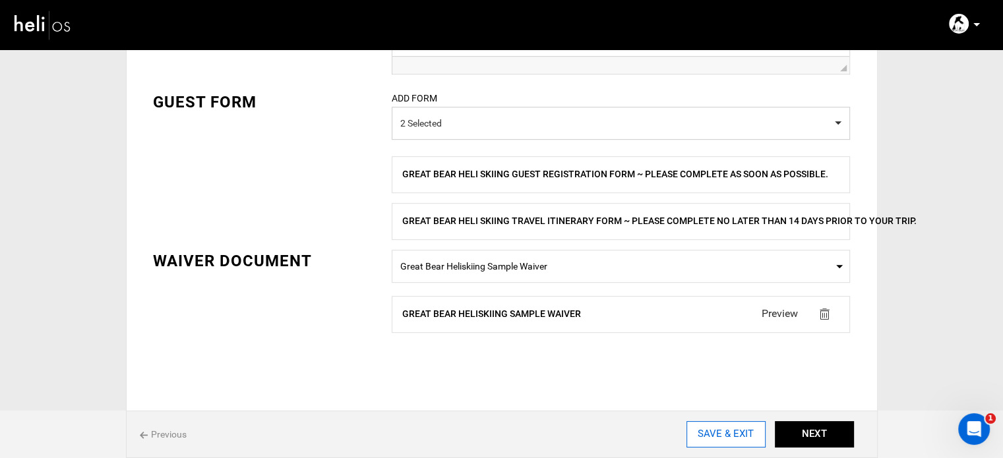
click at [744, 432] on input "SAVE & EXIT" at bounding box center [725, 434] width 79 height 26
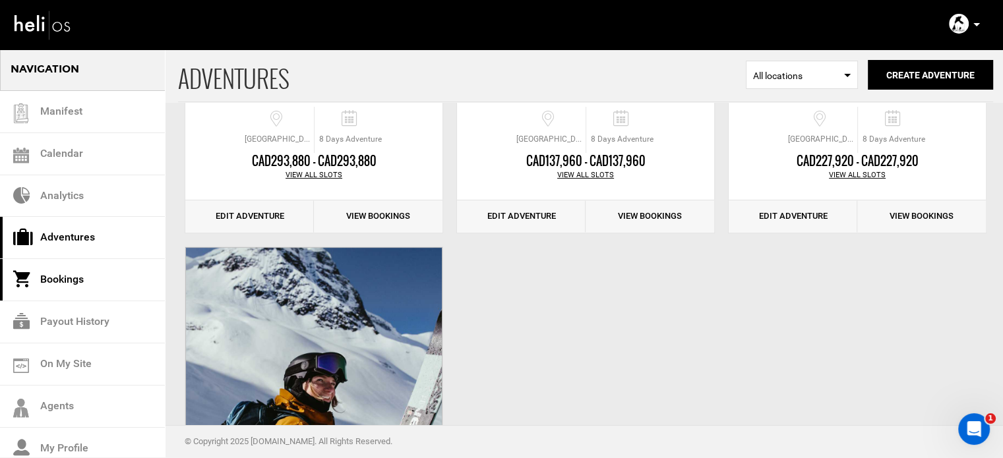
scroll to position [330, 0]
click at [268, 223] on link "Edit Adventure" at bounding box center [249, 216] width 129 height 32
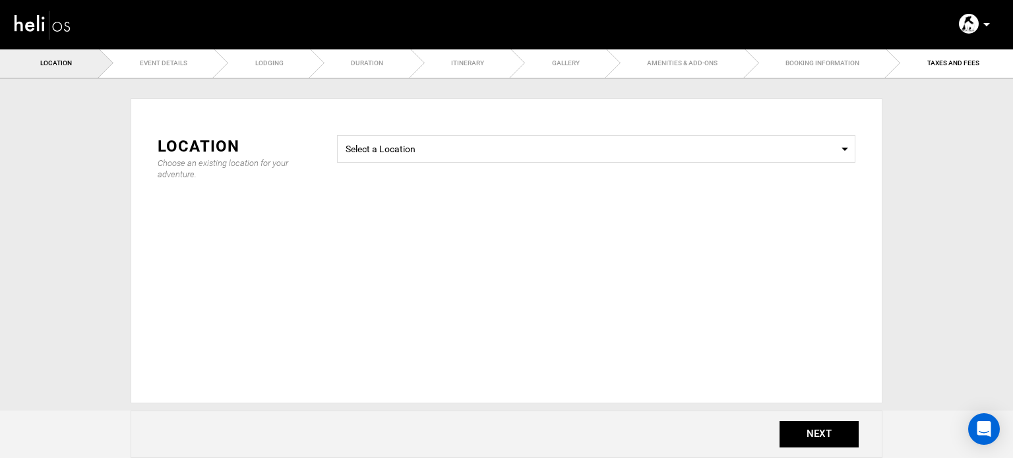
click at [870, 63] on ul "Location Event Details Lodging Duration Itinerary Gallery Amenities & Add-Ons B…" at bounding box center [506, 63] width 1013 height 30
type input "30"
type input "120"
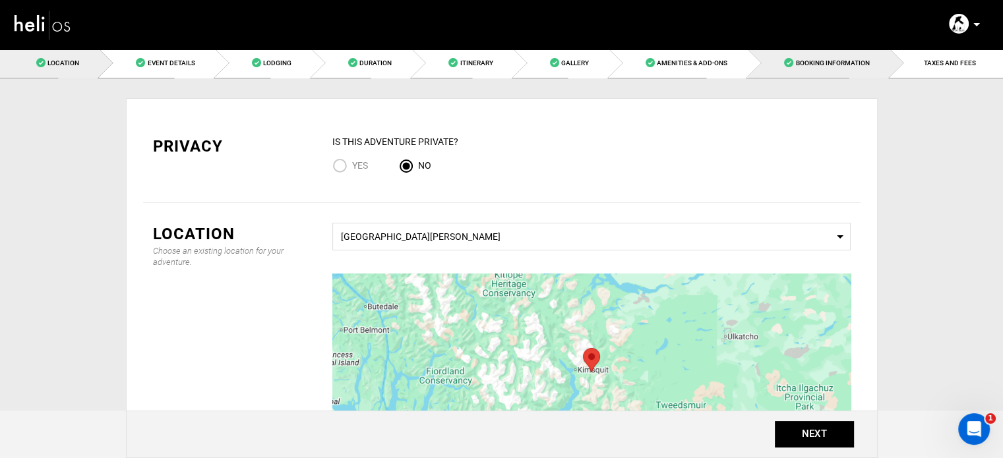
click at [860, 63] on span "Booking Information" at bounding box center [832, 62] width 74 height 7
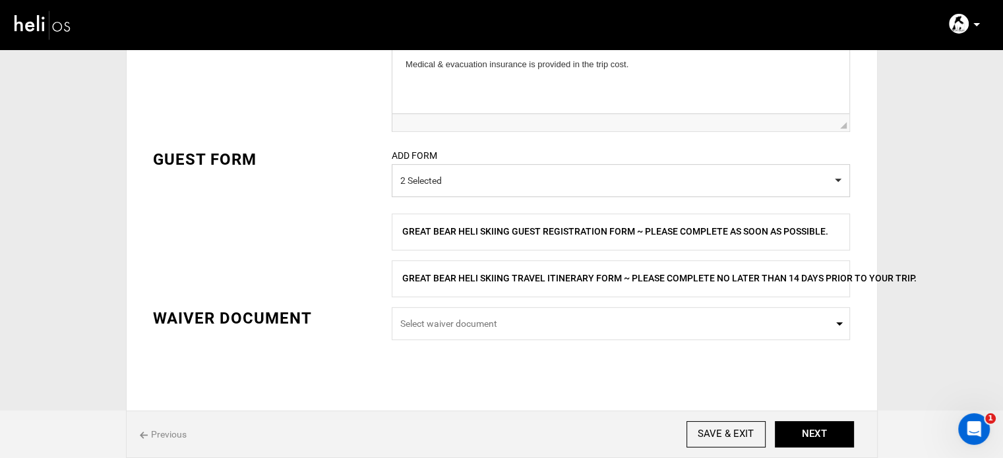
scroll to position [581, 0]
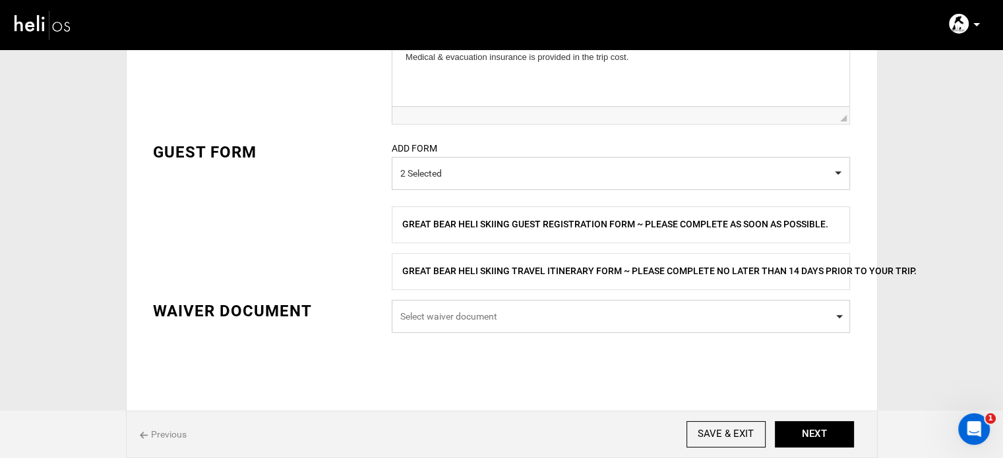
click at [461, 320] on span "Select waiver document" at bounding box center [620, 316] width 441 height 13
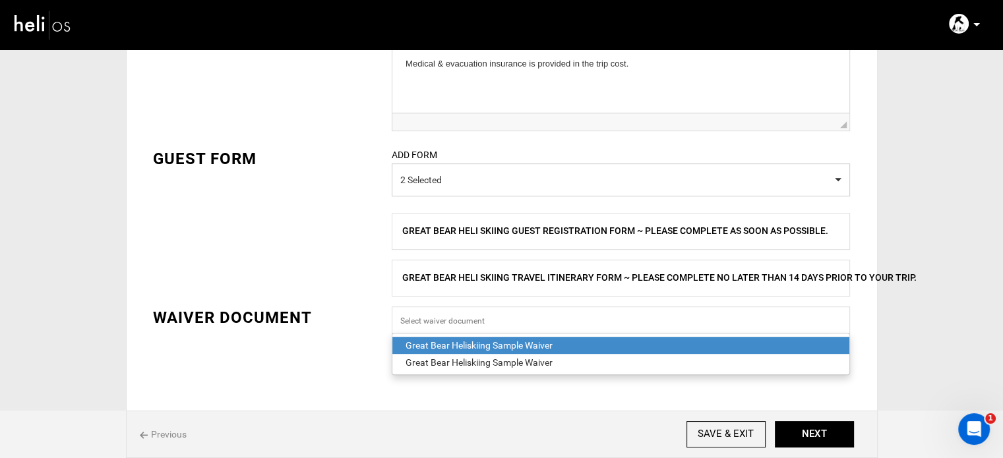
click at [473, 343] on div "Great Bear Heliskiing Sample Waiver" at bounding box center [620, 345] width 430 height 13
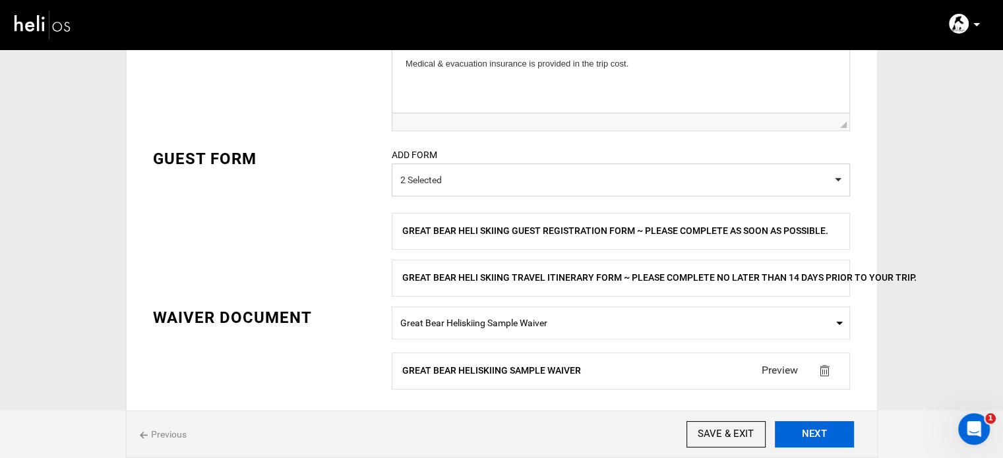
click at [821, 436] on button "NEXT" at bounding box center [814, 434] width 79 height 26
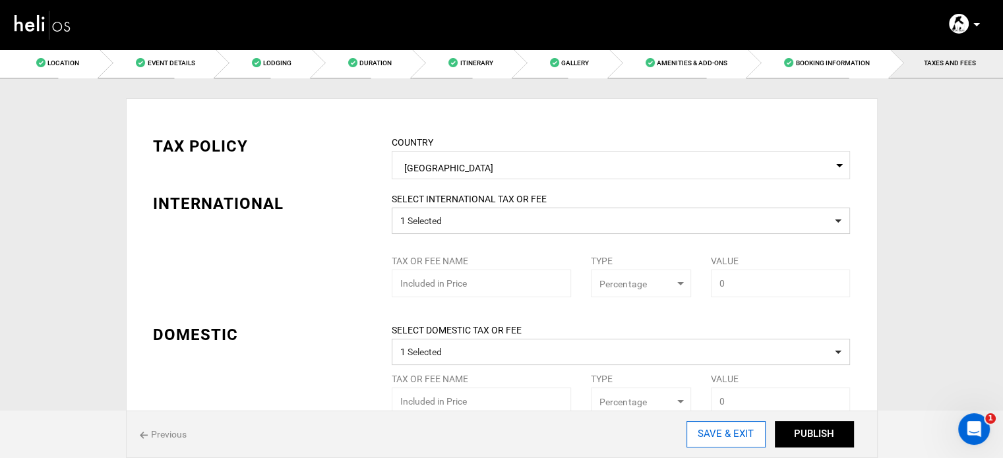
click at [728, 440] on input "SAVE & EXIT" at bounding box center [725, 434] width 79 height 26
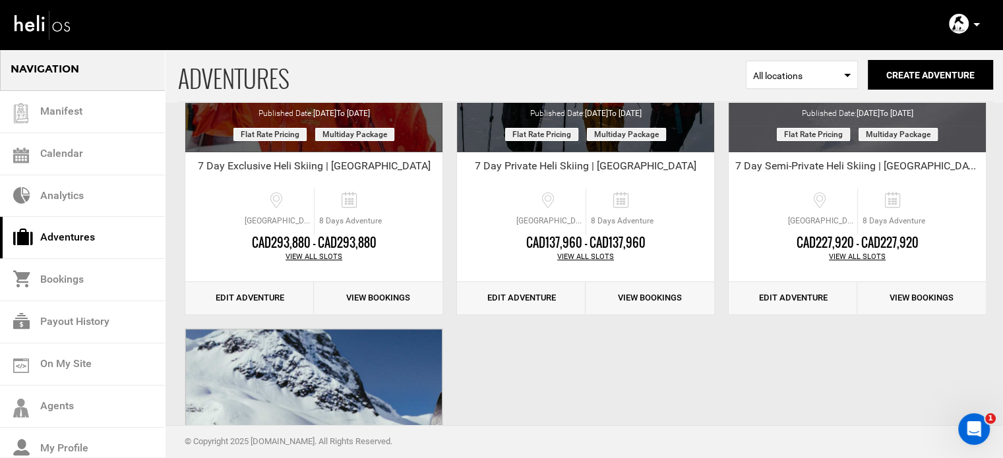
scroll to position [264, 0]
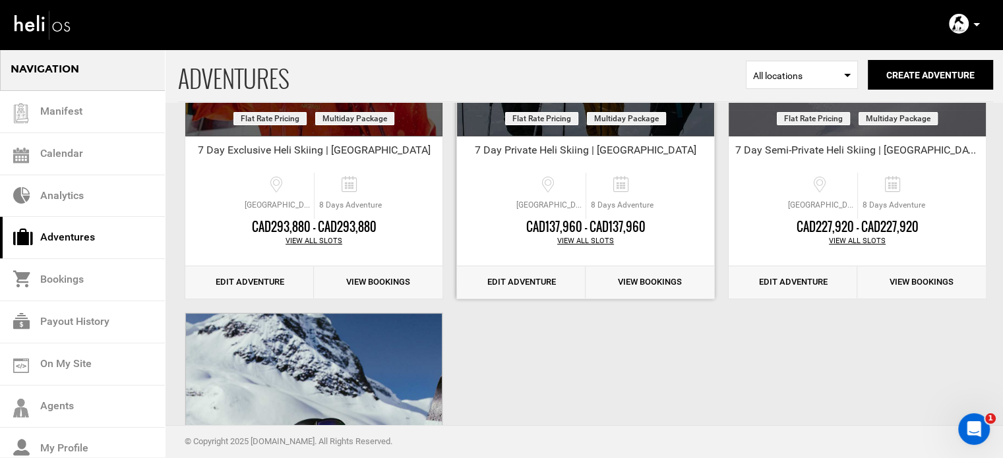
click at [541, 288] on link "Edit Adventure" at bounding box center [521, 282] width 129 height 32
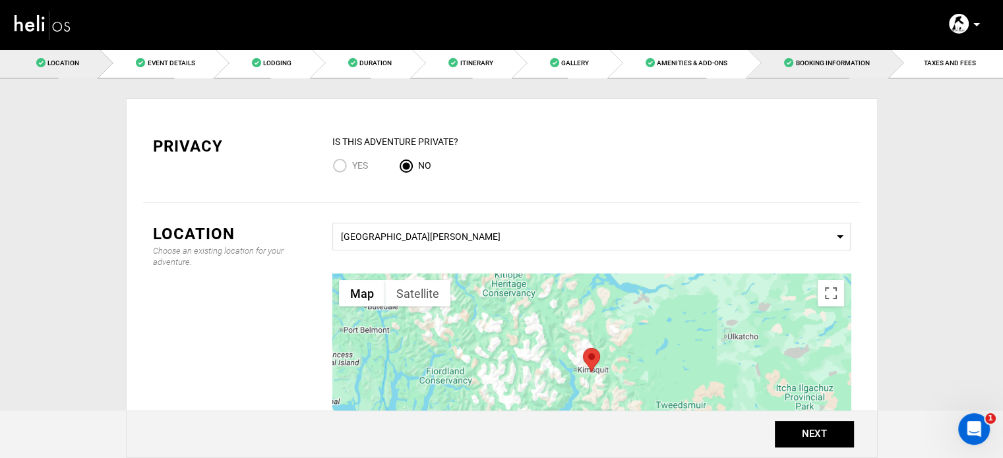
click at [801, 68] on link "Booking Information" at bounding box center [819, 63] width 142 height 30
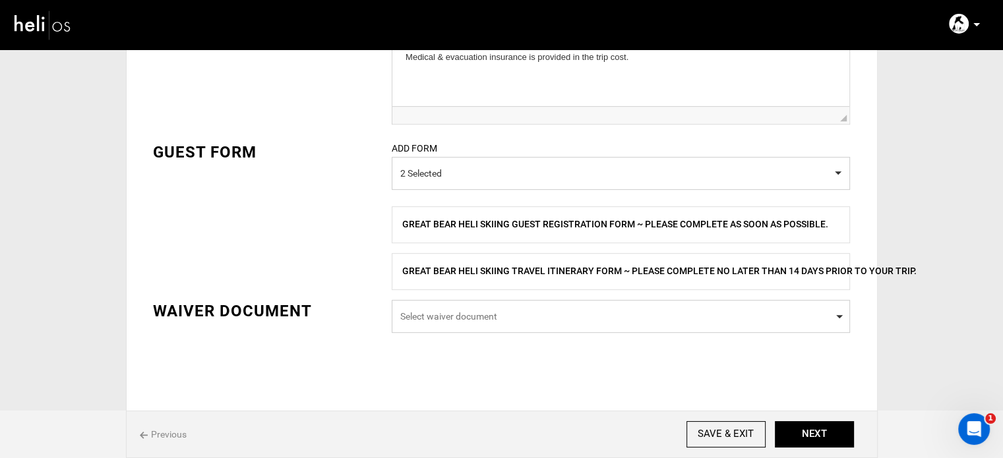
click at [508, 310] on span "Select waiver document" at bounding box center [620, 316] width 441 height 13
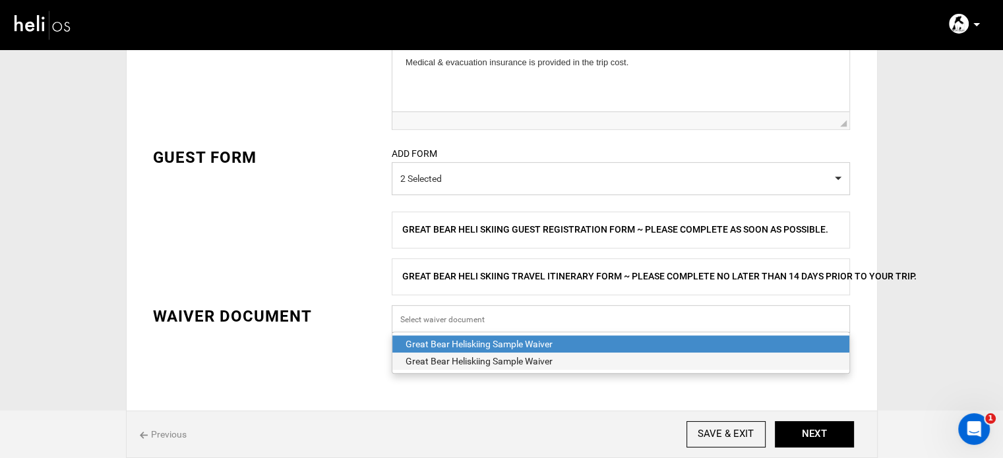
scroll to position [575, 0]
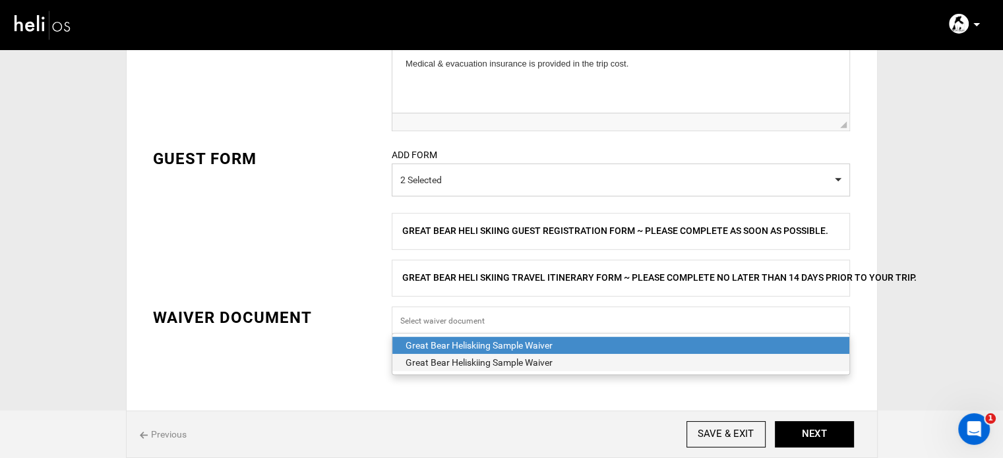
click at [475, 359] on div "Great Bear Heliskiing Sample Waiver" at bounding box center [620, 362] width 430 height 13
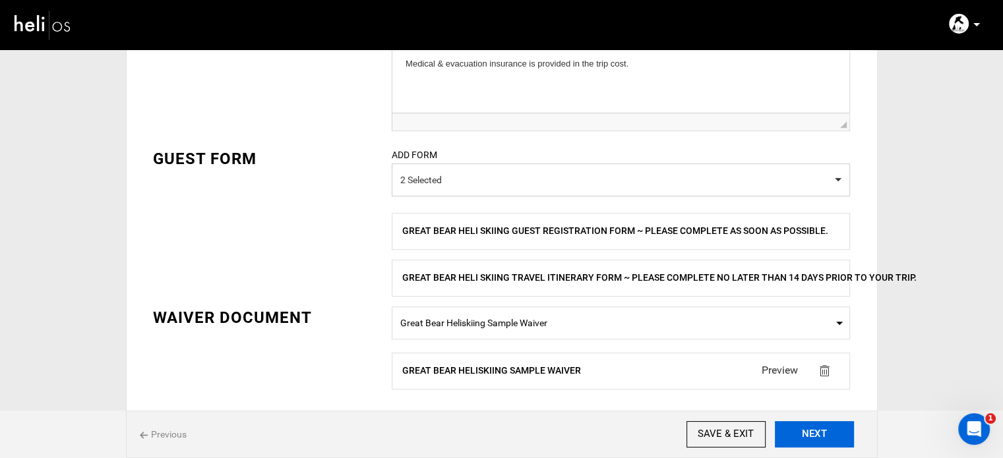
click at [833, 432] on button "NEXT" at bounding box center [814, 434] width 79 height 26
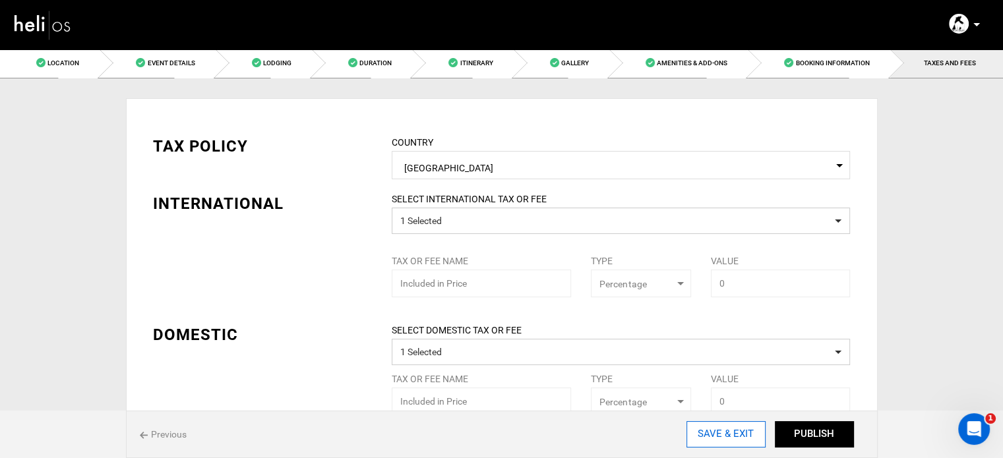
click at [750, 432] on input "SAVE & EXIT" at bounding box center [725, 434] width 79 height 26
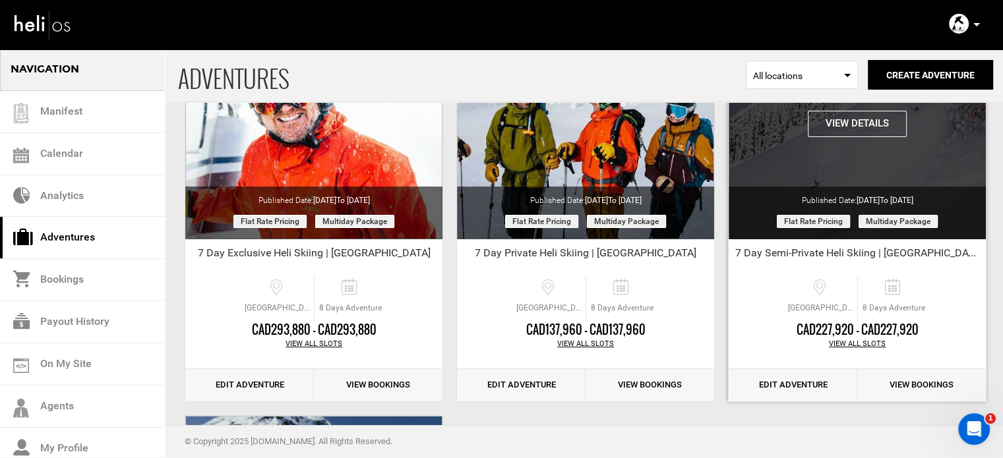
scroll to position [198, 0]
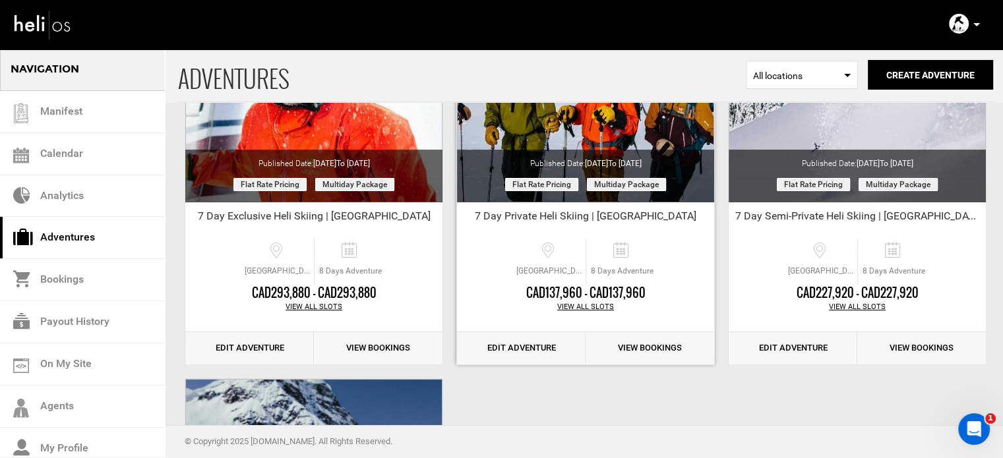
click at [560, 345] on link "Edit Adventure" at bounding box center [521, 348] width 129 height 32
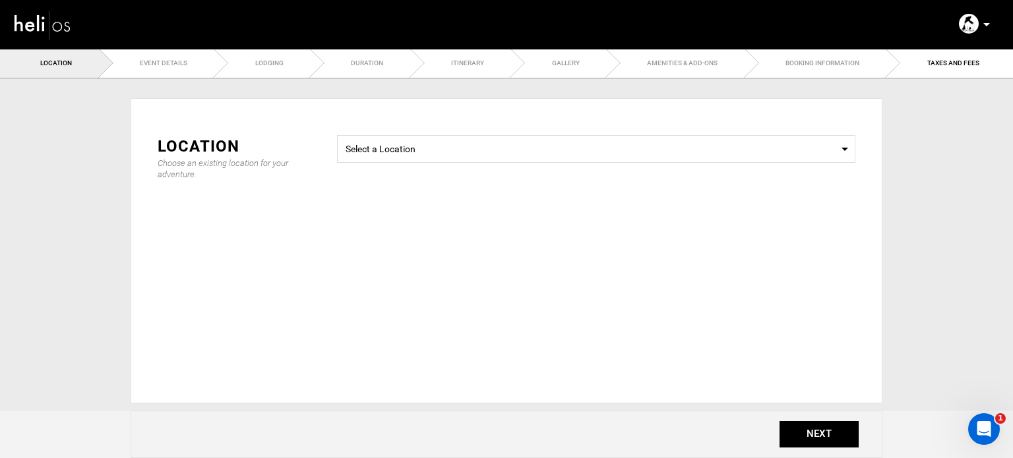
click at [862, 61] on ul "Location Event Details Lodging Duration Itinerary Gallery Amenities & Add-Ons B…" at bounding box center [506, 63] width 1013 height 30
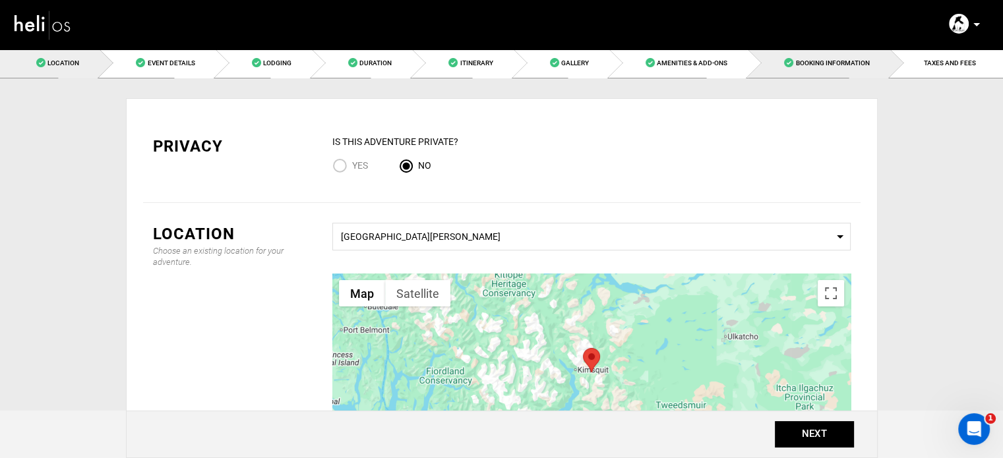
click at [816, 68] on link "Booking Information" at bounding box center [819, 63] width 142 height 30
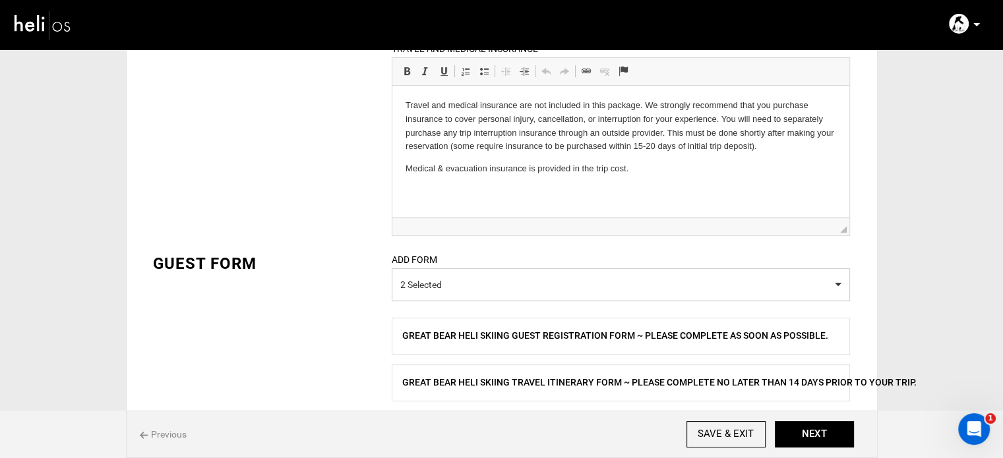
scroll to position [632, 0]
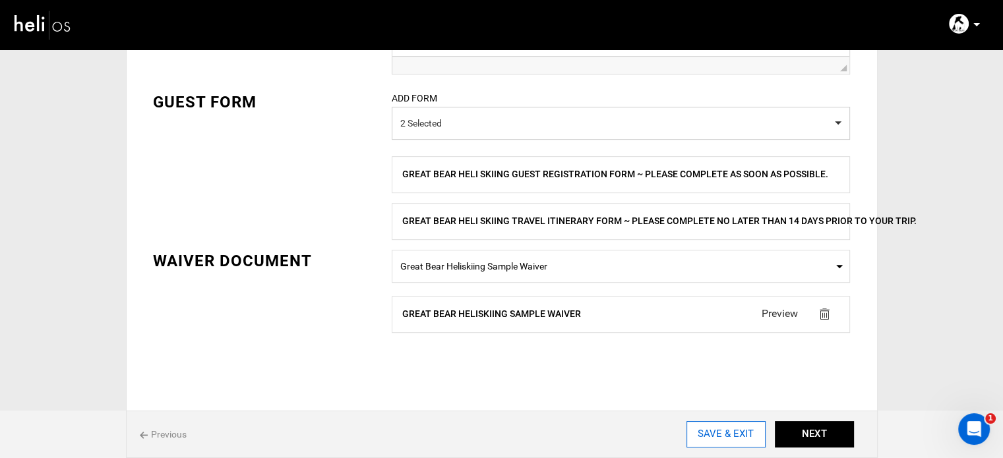
click at [730, 439] on input "SAVE & EXIT" at bounding box center [725, 434] width 79 height 26
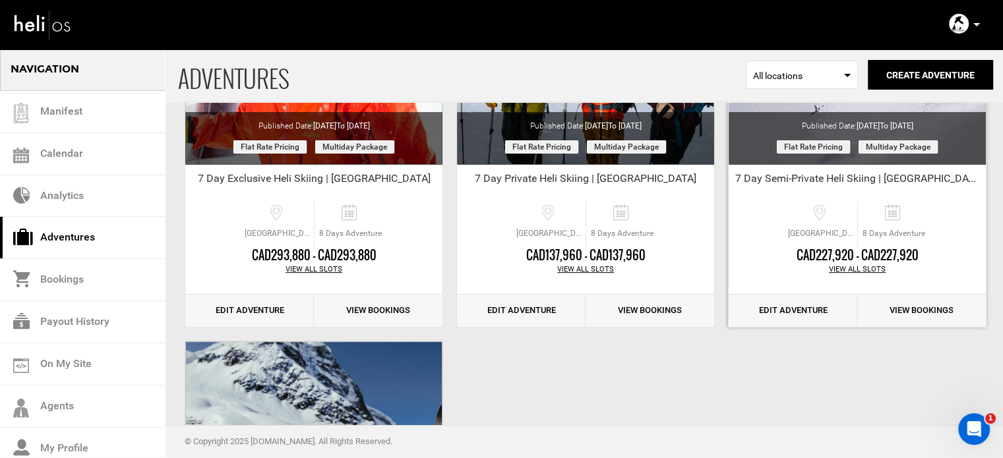
scroll to position [264, 0]
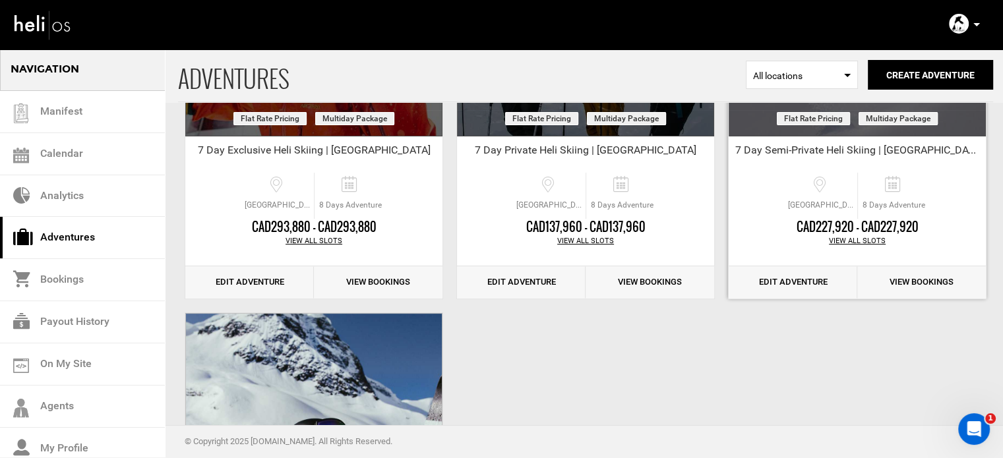
click at [833, 279] on link "Edit Adventure" at bounding box center [792, 282] width 129 height 32
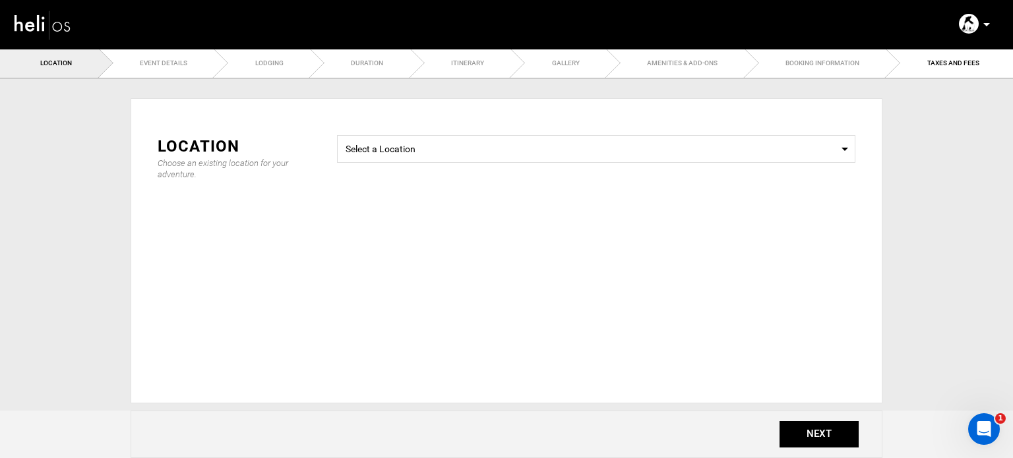
click at [867, 69] on ul "Location Event Details Lodging Duration Itinerary Gallery Amenities & Add-Ons B…" at bounding box center [506, 63] width 1013 height 30
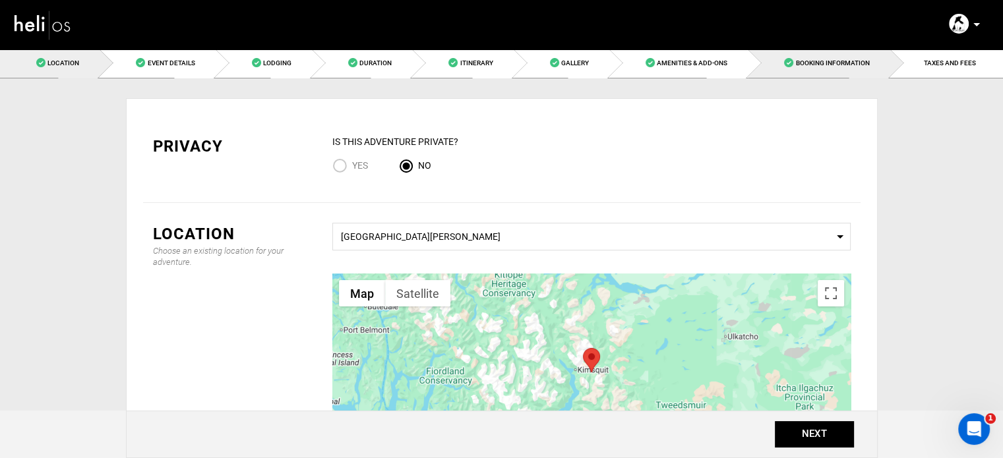
click at [817, 69] on link "Booking Information" at bounding box center [819, 63] width 142 height 30
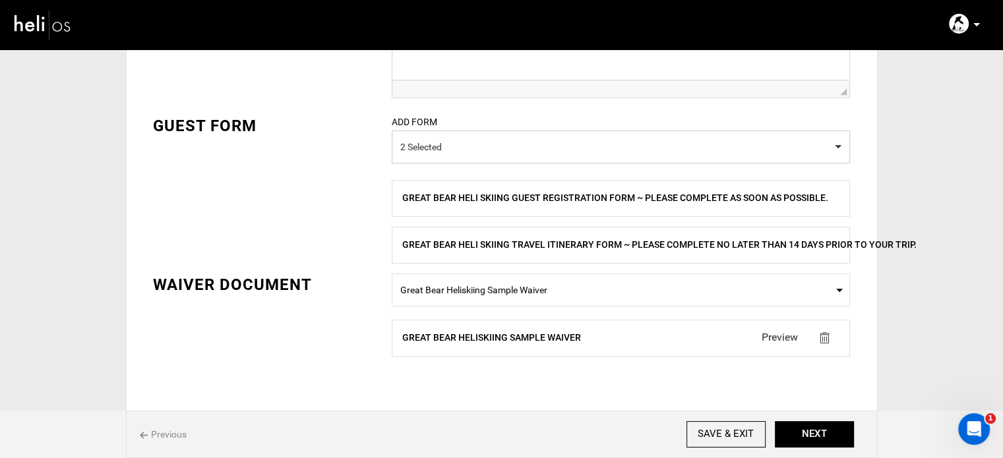
scroll to position [610, 0]
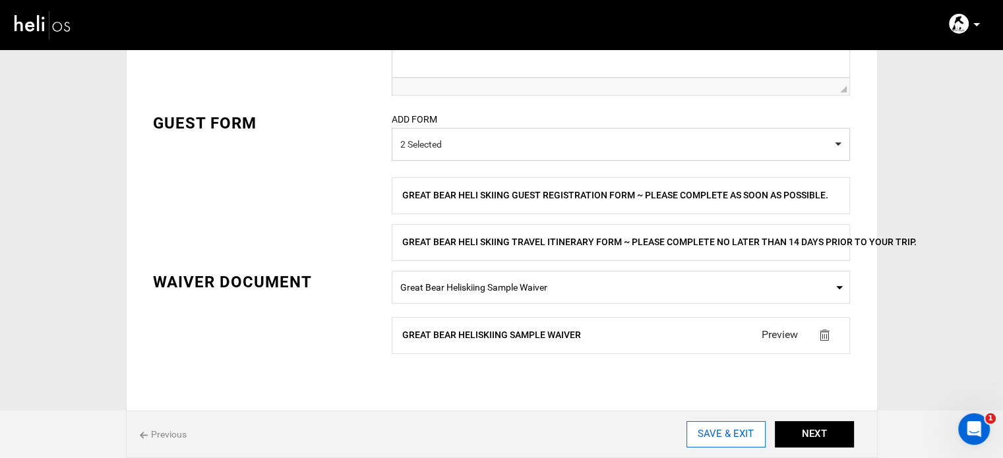
click at [706, 432] on input "SAVE & EXIT" at bounding box center [725, 434] width 79 height 26
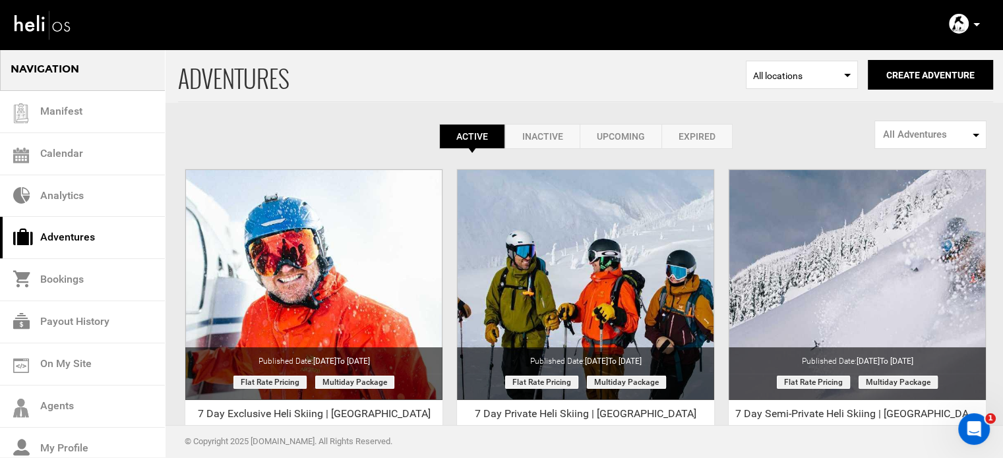
click at [976, 22] on p at bounding box center [976, 24] width 8 height 15
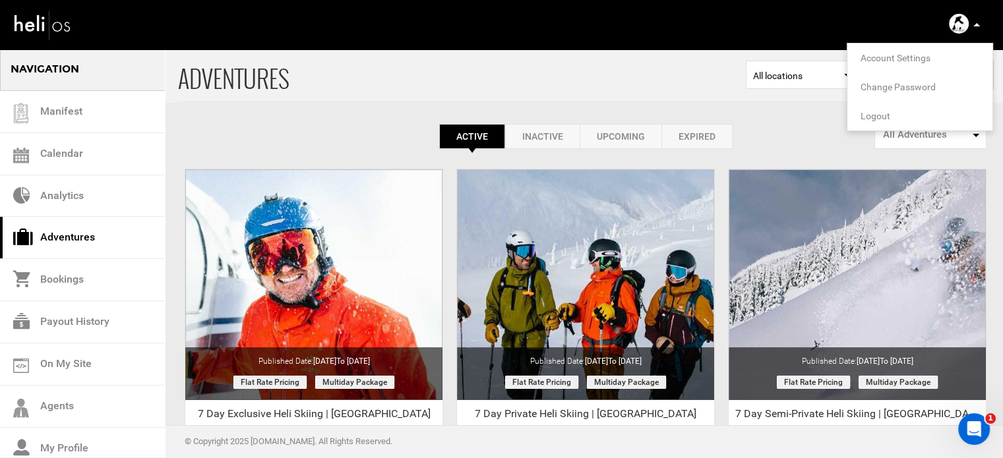
click at [875, 111] on span "Logout" at bounding box center [875, 116] width 30 height 11
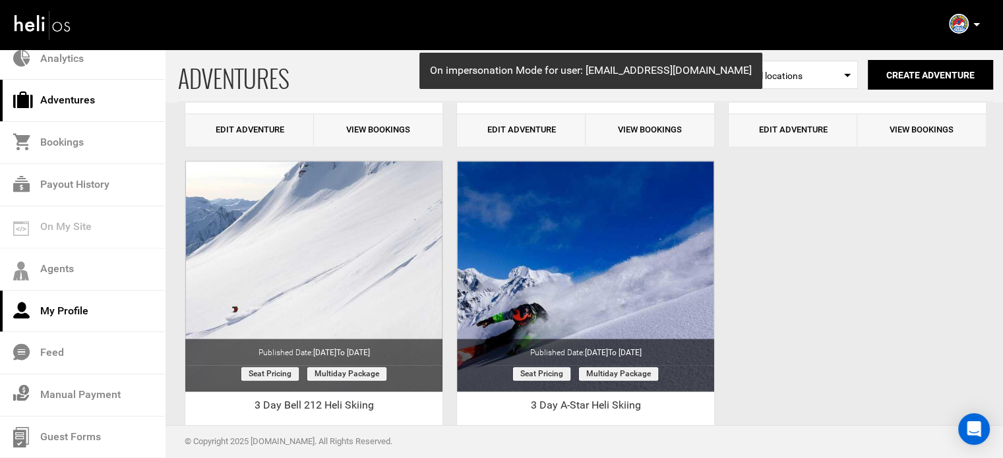
scroll to position [1714, 0]
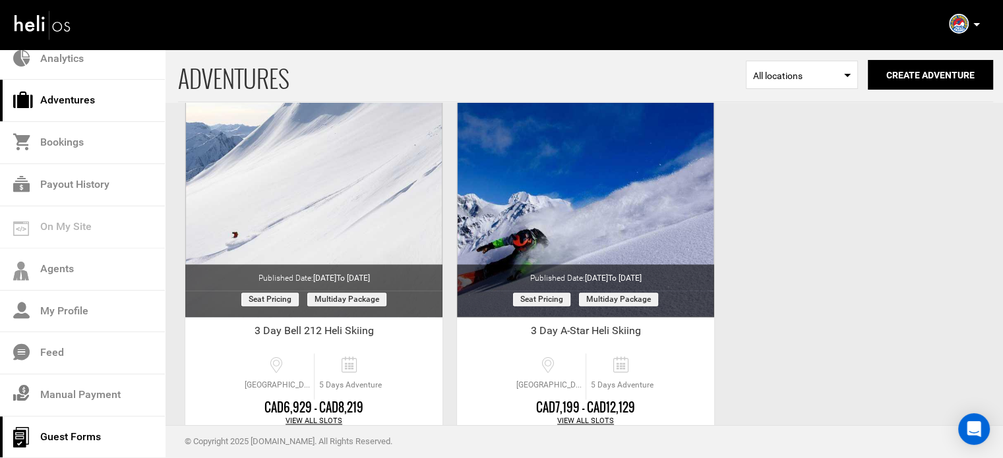
click at [78, 441] on link "Guest Forms" at bounding box center [82, 438] width 165 height 42
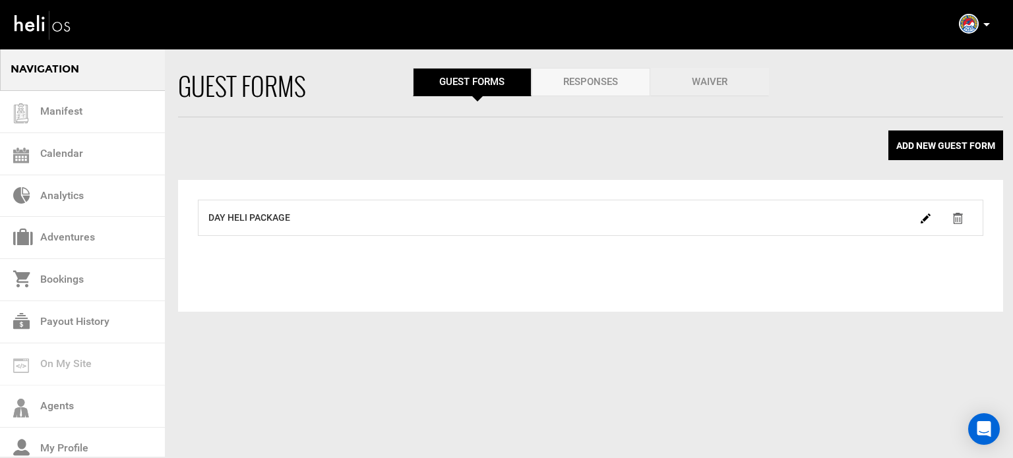
click at [726, 79] on link "Waiver" at bounding box center [709, 82] width 119 height 28
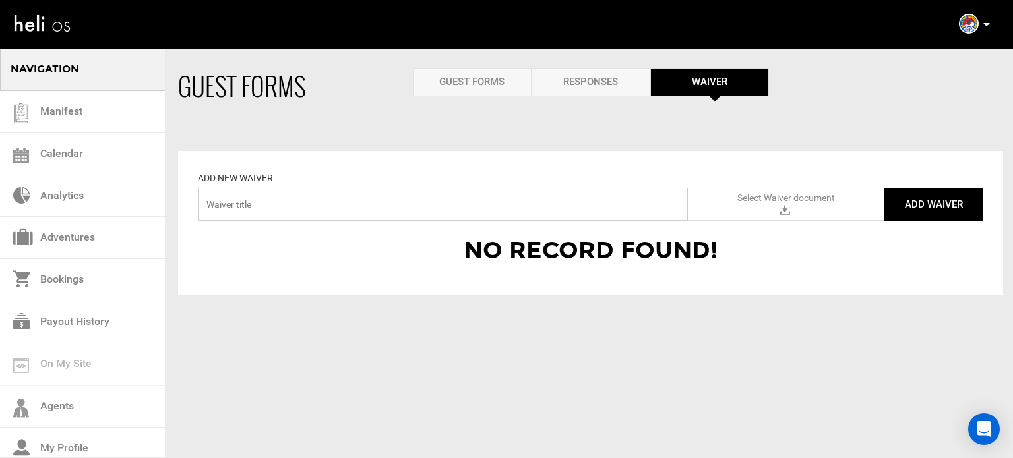
click at [380, 212] on input "text" at bounding box center [443, 204] width 490 height 33
paste input "Selkirk"
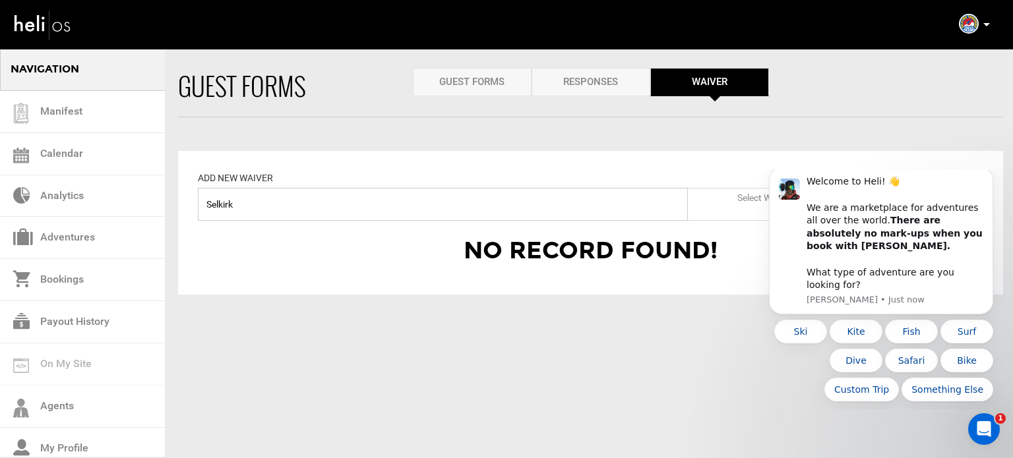
paste input "Selkirk Tangiers"
click at [249, 204] on input "Selkirk Selkirk Tangiers" at bounding box center [443, 204] width 490 height 33
click at [251, 204] on input "Selkirk Selkirk Tangiers" at bounding box center [443, 204] width 490 height 33
click at [306, 208] on input "Selkirk Tangiers" at bounding box center [443, 204] width 490 height 33
type input "Selkirk Tangiers Sample waiver form"
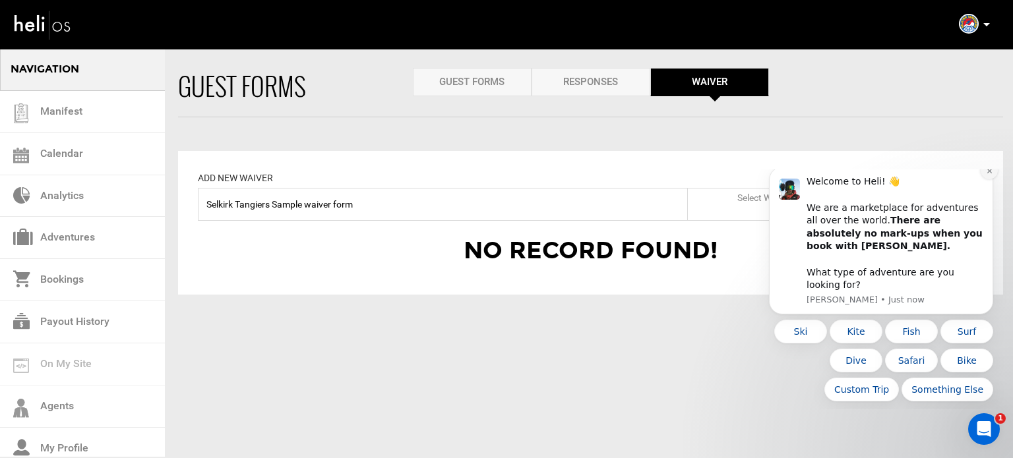
click at [988, 173] on icon "Dismiss notification" at bounding box center [988, 171] width 5 height 5
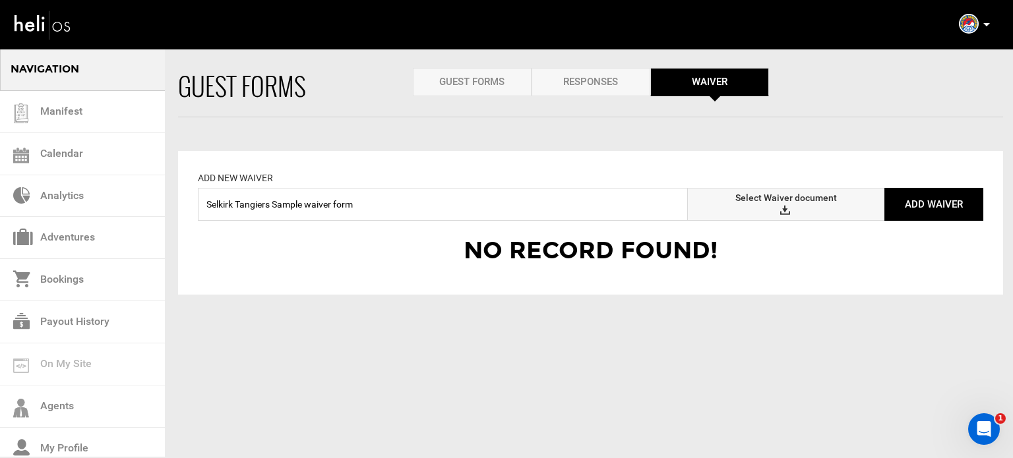
click at [749, 206] on label "Select Waiver document" at bounding box center [786, 204] width 196 height 33
click at [0, 0] on input "Select Waiver document" at bounding box center [0, 0] width 0 height 0
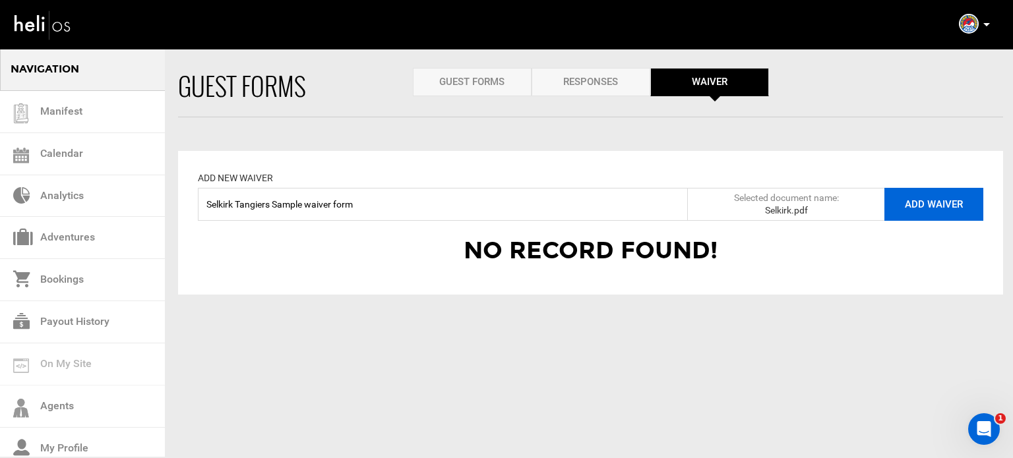
click at [973, 216] on button "Add Waiver" at bounding box center [933, 204] width 99 height 33
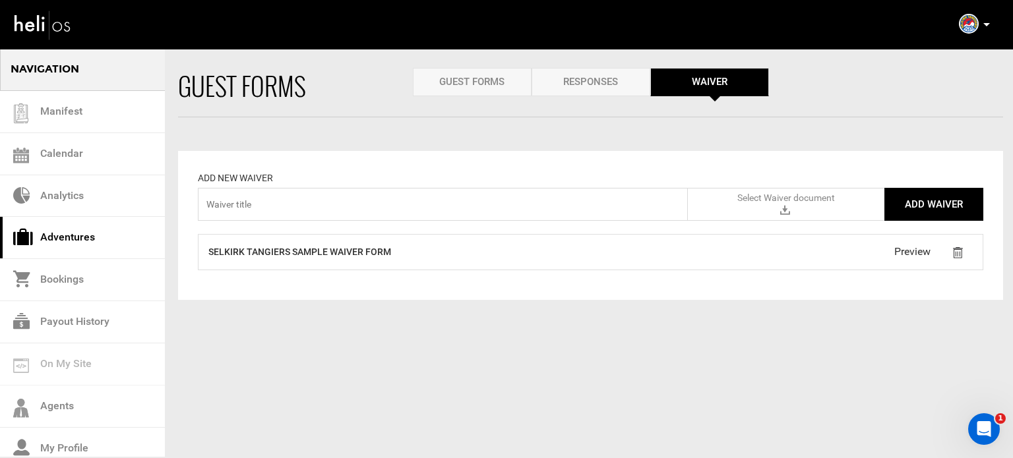
click at [96, 229] on link "Adventures" at bounding box center [82, 238] width 165 height 42
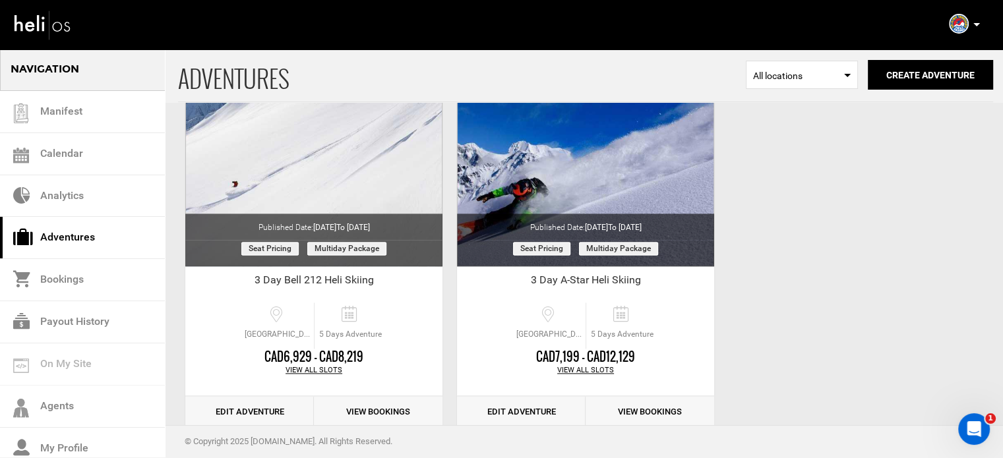
scroll to position [1793, 0]
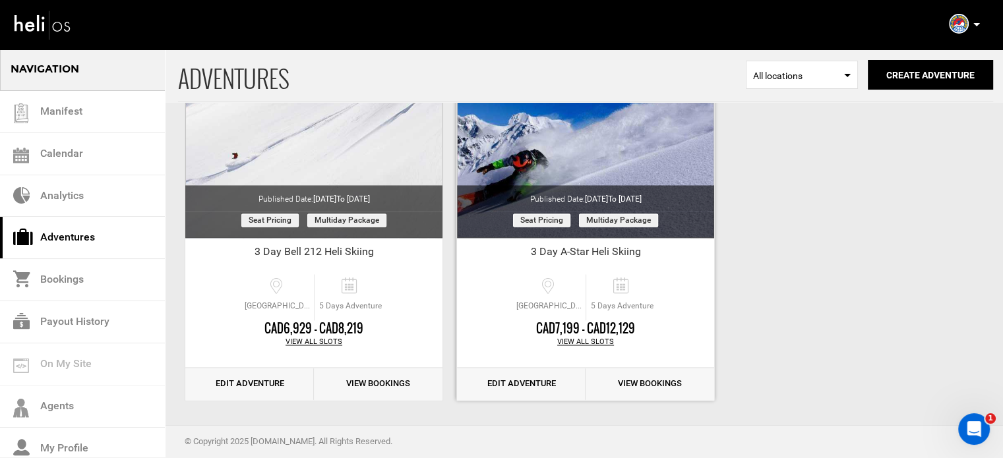
click at [533, 378] on link "Edit Adventure" at bounding box center [521, 384] width 129 height 32
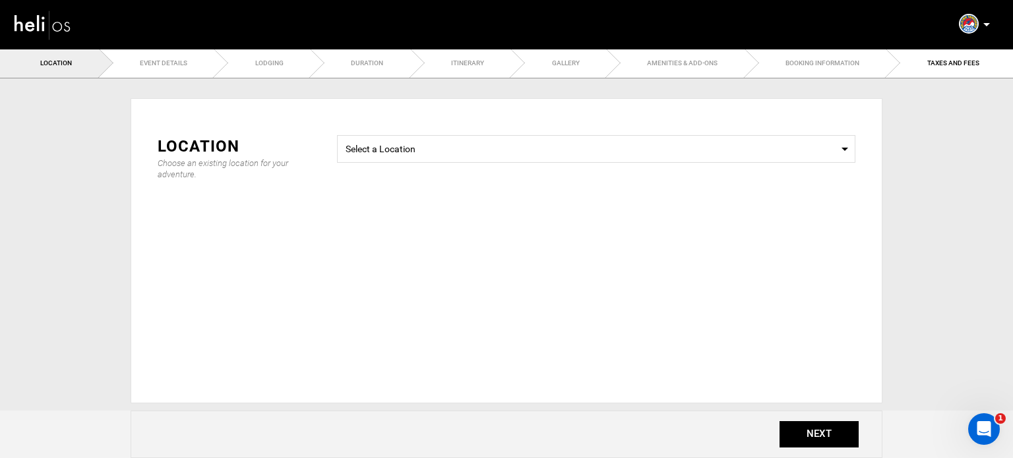
type input "Day 1"
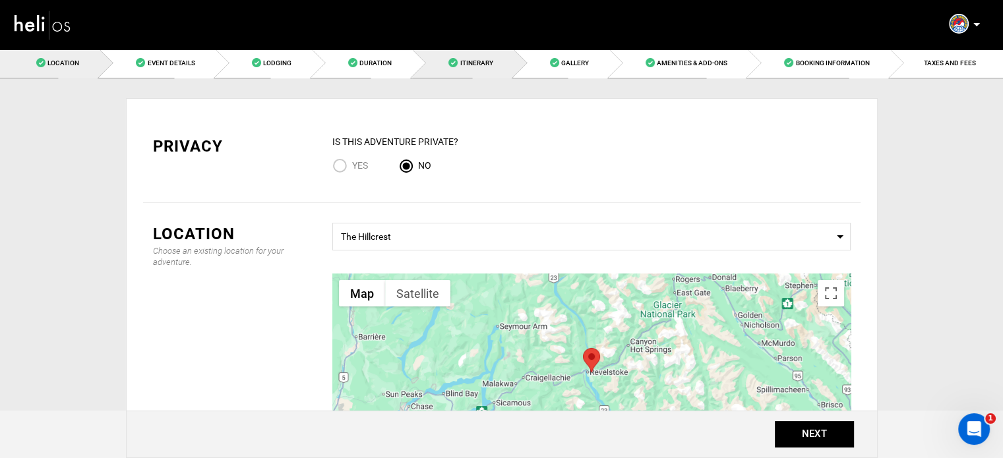
click at [454, 69] on link "Itinerary" at bounding box center [462, 63] width 101 height 30
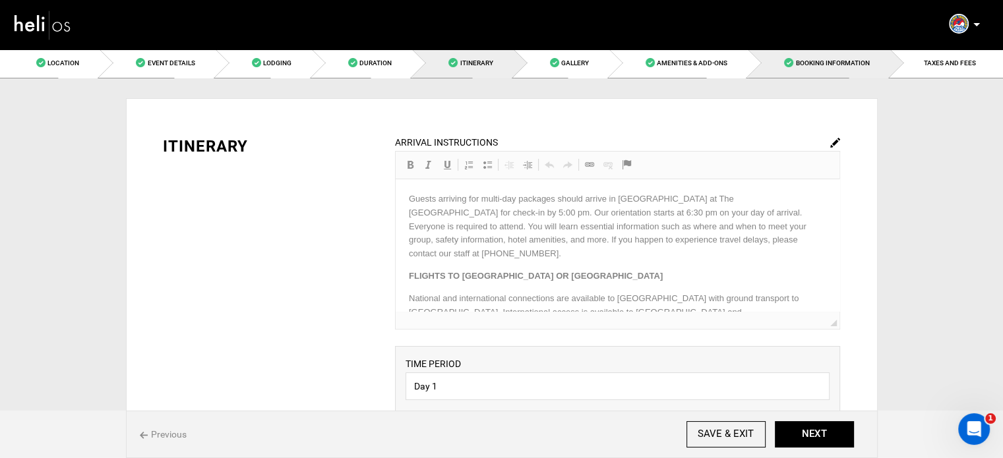
click at [802, 52] on link "Booking Information" at bounding box center [819, 63] width 142 height 30
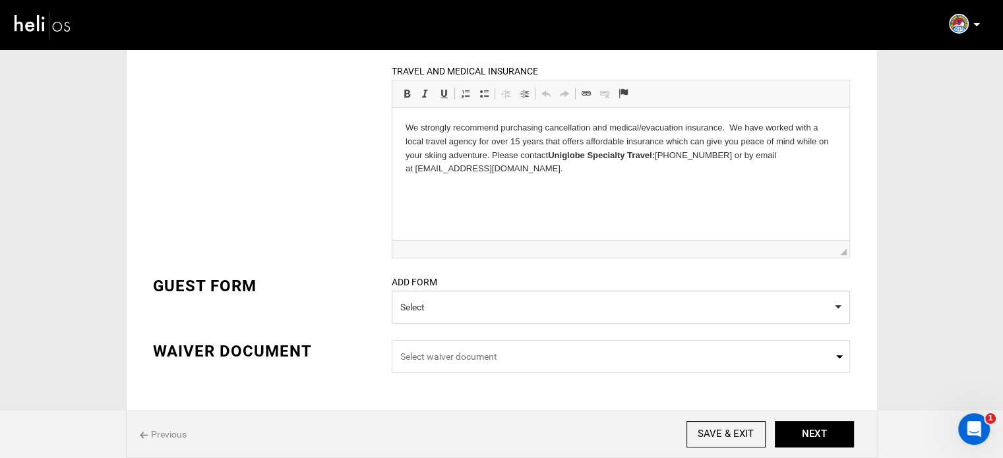
scroll to position [488, 0]
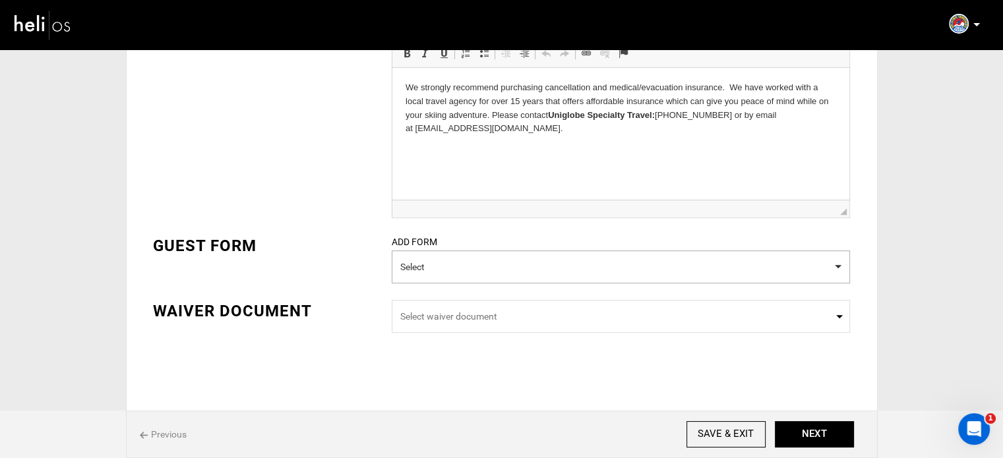
click at [436, 268] on button "Select" at bounding box center [621, 266] width 458 height 33
click at [353, 274] on div "GUEST FORM ADD FORM Select Day Heli Package 0 / 0 checked" at bounding box center [501, 267] width 717 height 65
click at [444, 325] on span "Select waiver document" at bounding box center [621, 316] width 458 height 33
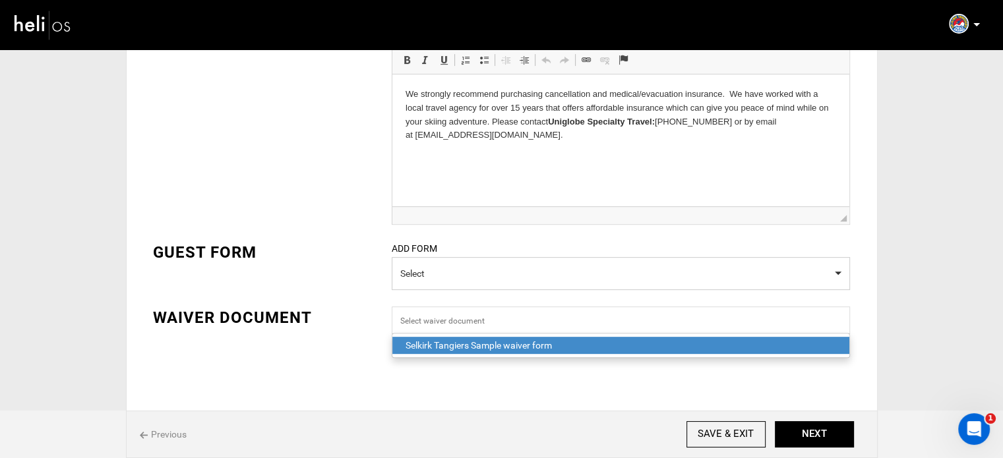
click at [447, 347] on div "Selkirk Tangiers Sample waiver form" at bounding box center [620, 345] width 430 height 13
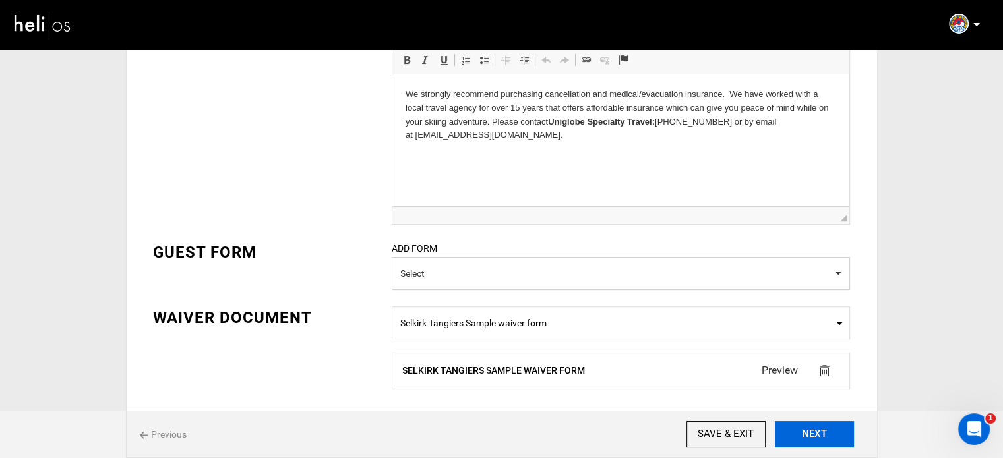
click at [825, 432] on button "NEXT" at bounding box center [814, 434] width 79 height 26
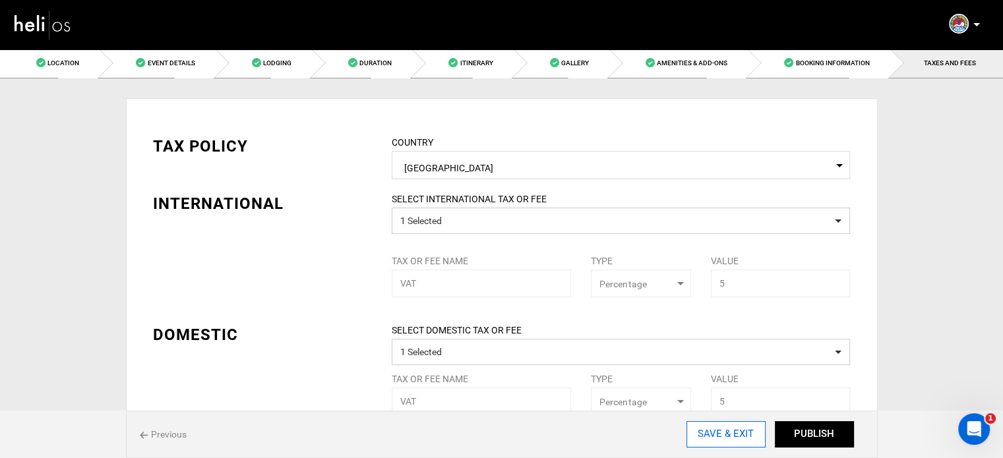
click at [704, 437] on input "SAVE & EXIT" at bounding box center [725, 434] width 79 height 26
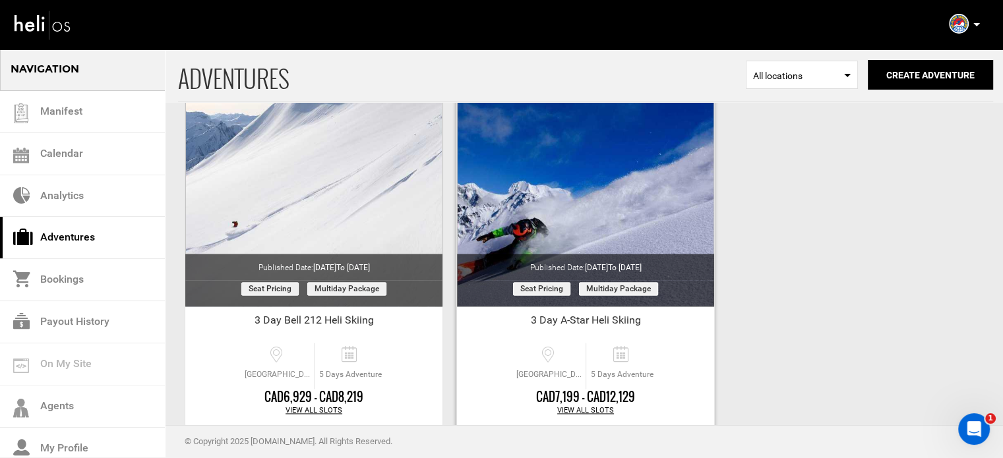
scroll to position [1793, 0]
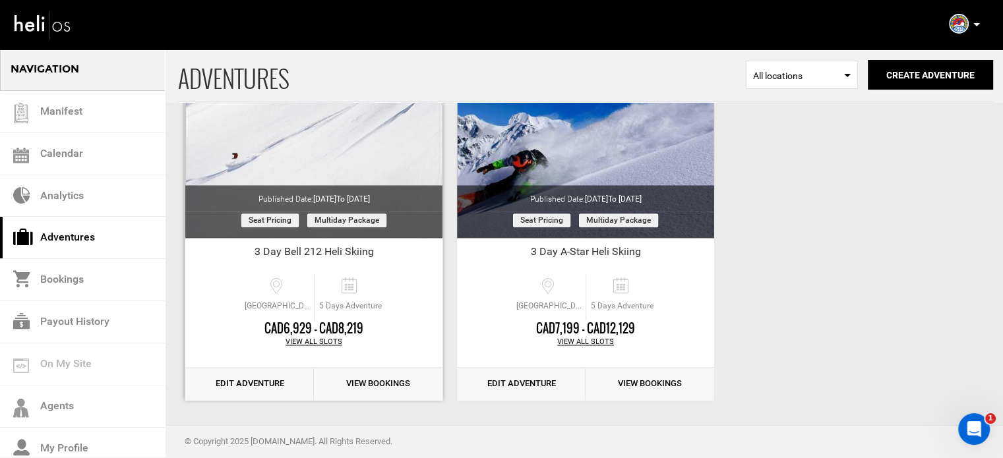
click at [244, 384] on link "Edit Adventure" at bounding box center [249, 384] width 129 height 32
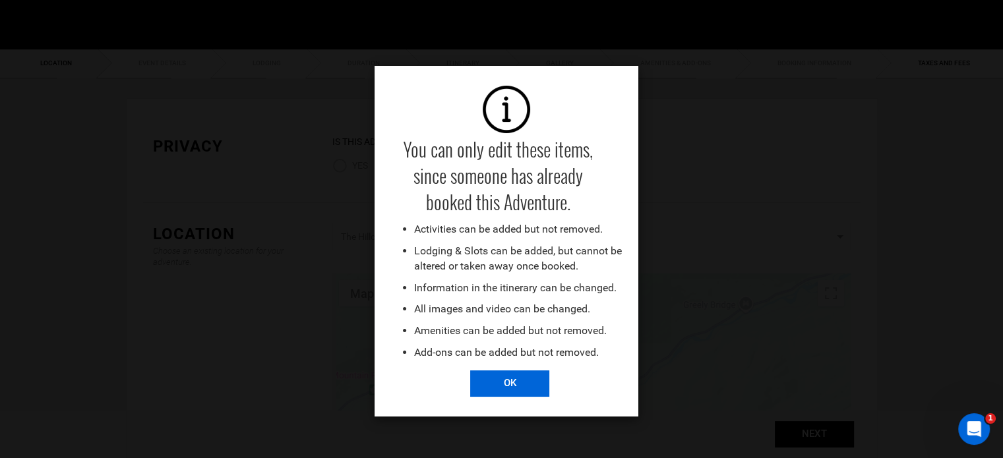
click at [535, 387] on input "OK" at bounding box center [509, 383] width 79 height 26
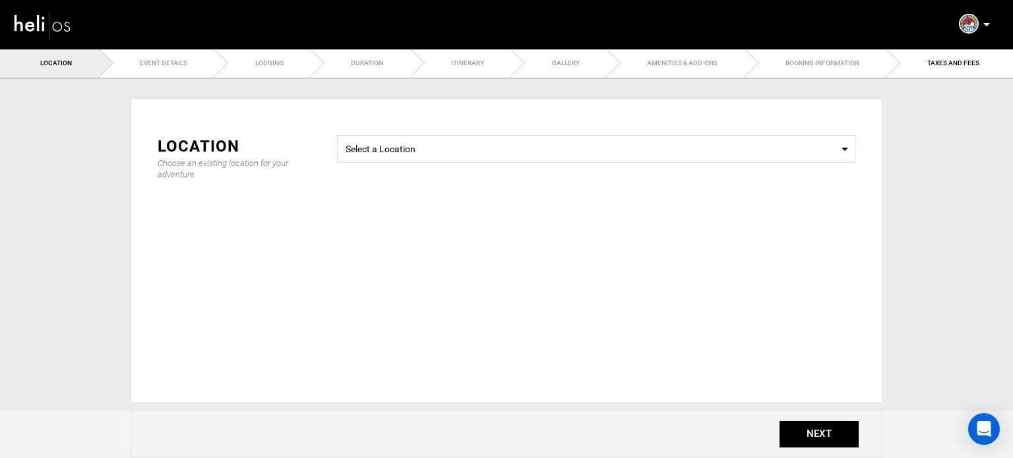
type input "35"
type input "30"
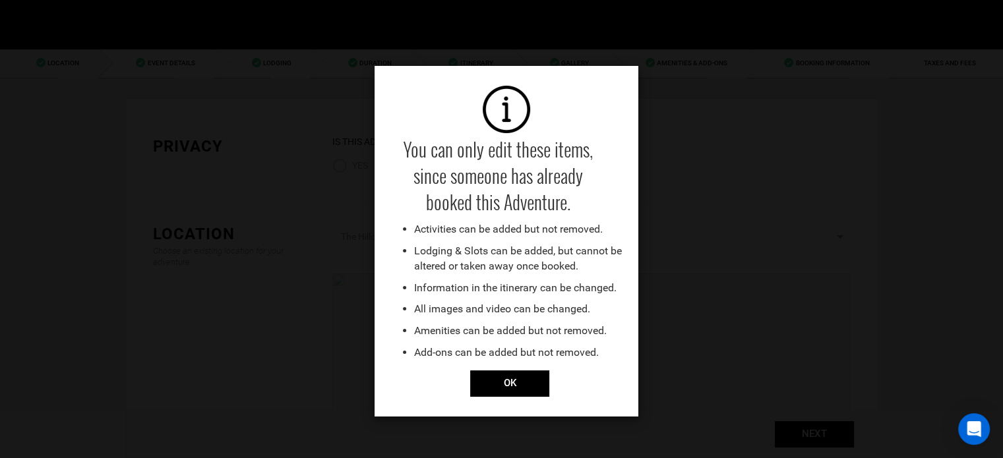
click at [870, 63] on div "You can only edit these items, since someone has already booked this Adventure.…" at bounding box center [501, 229] width 1003 height 458
click at [522, 392] on input "OK" at bounding box center [509, 383] width 79 height 26
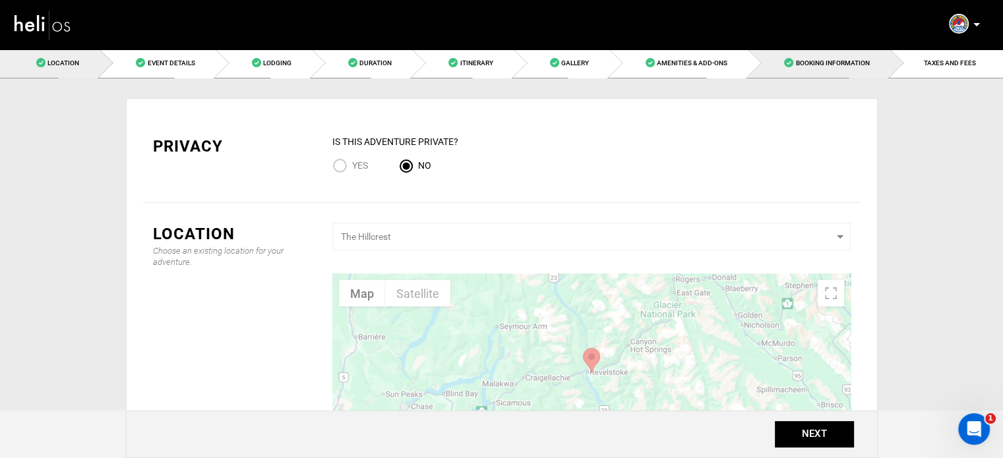
click at [788, 59] on span at bounding box center [788, 62] width 9 height 9
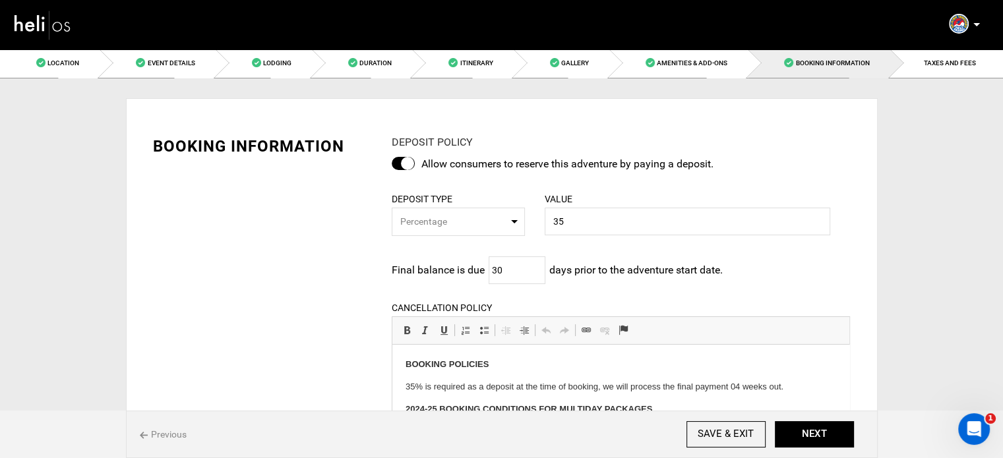
scroll to position [488, 0]
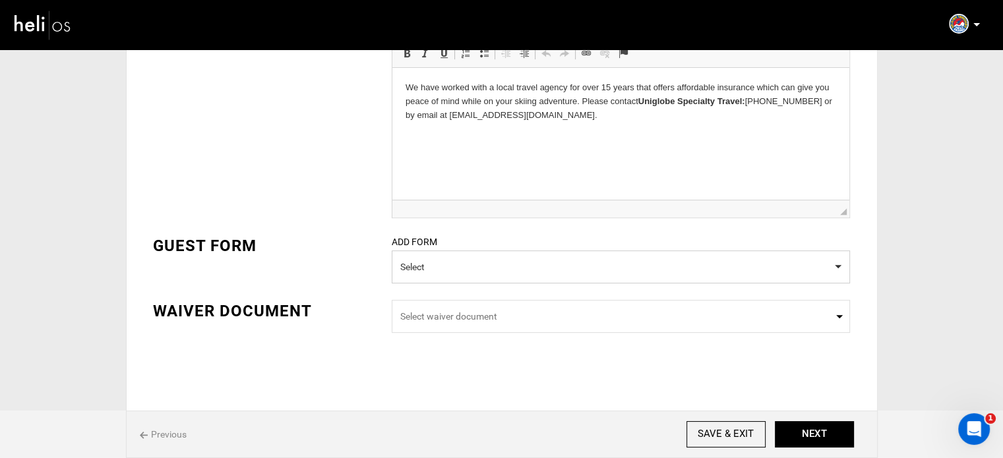
click at [464, 295] on div "ADD FORM Select" at bounding box center [621, 267] width 478 height 65
click at [455, 312] on span "Select waiver document" at bounding box center [620, 316] width 441 height 13
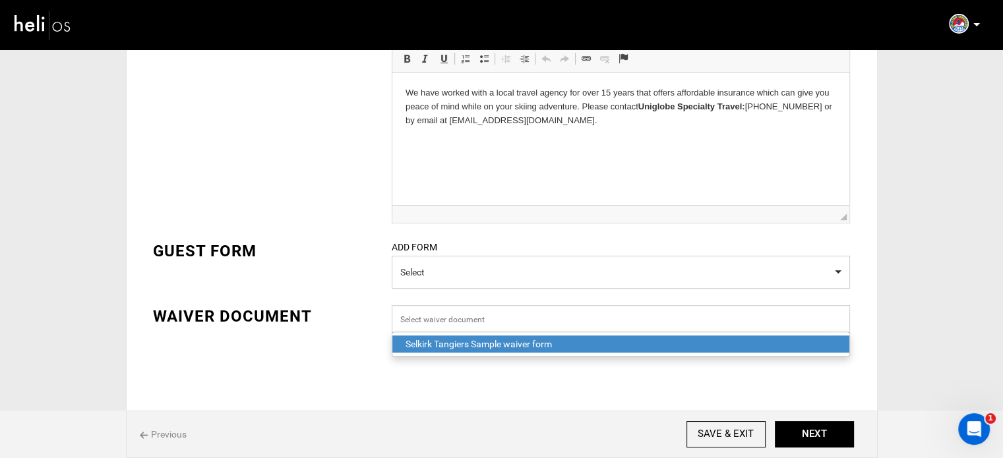
scroll to position [481, 0]
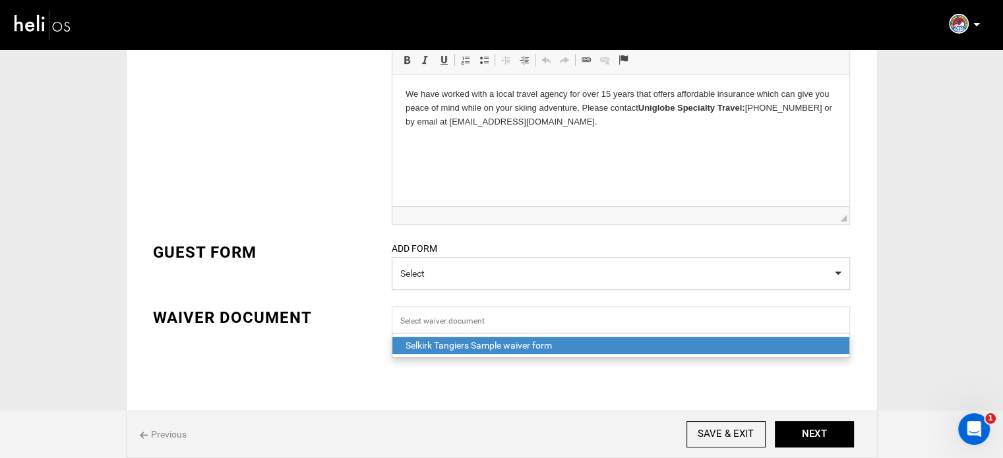
click at [433, 342] on div "Selkirk Tangiers Sample waiver form" at bounding box center [620, 345] width 430 height 13
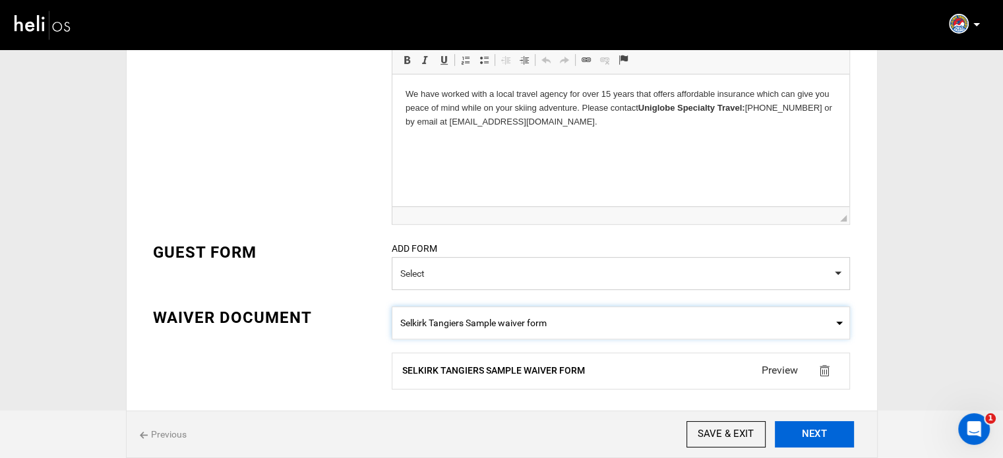
click at [818, 437] on button "NEXT" at bounding box center [814, 434] width 79 height 26
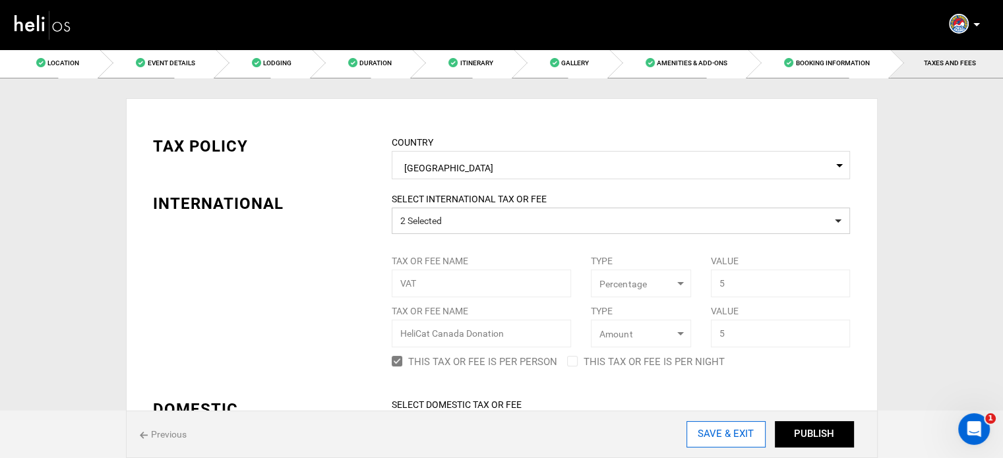
click at [728, 440] on input "SAVE & EXIT" at bounding box center [725, 434] width 79 height 26
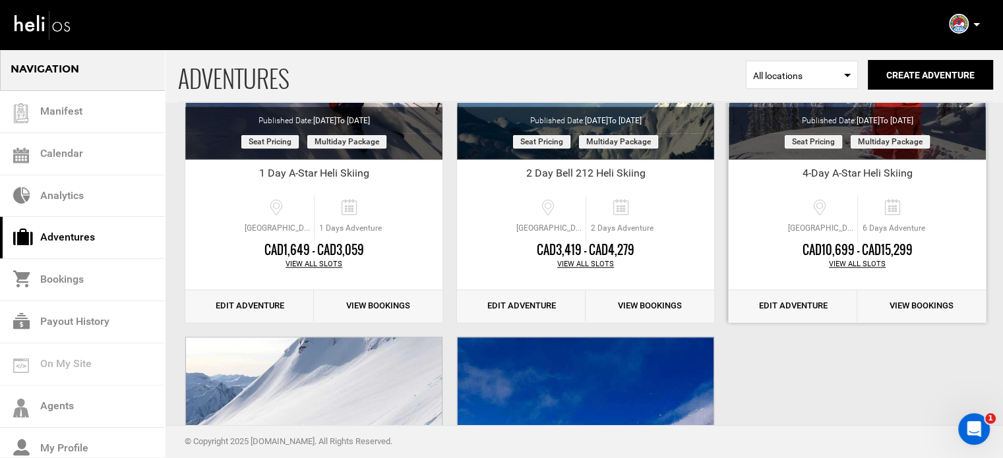
scroll to position [1397, 0]
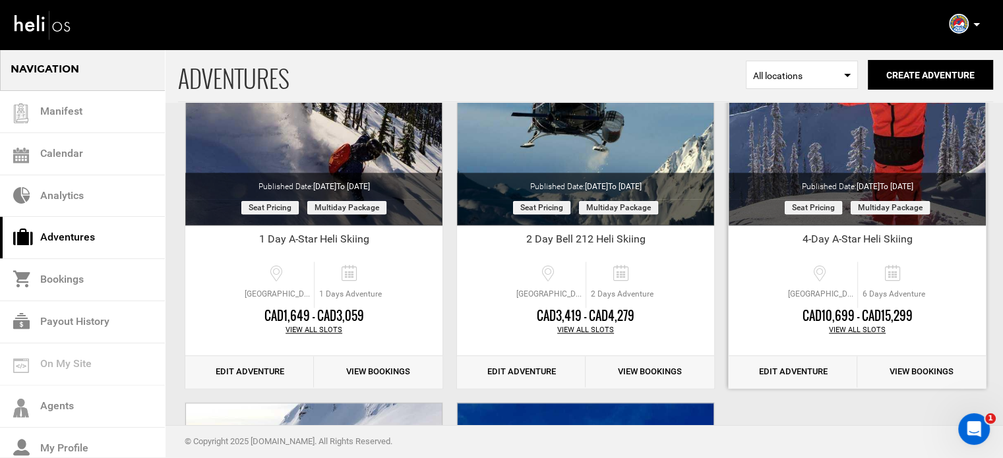
click at [813, 378] on link "Edit Adventure" at bounding box center [792, 372] width 129 height 32
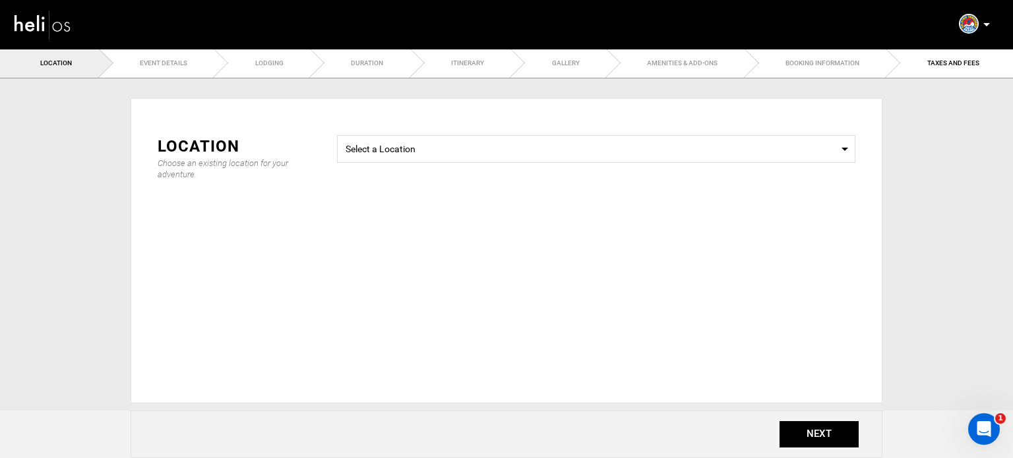
type input "35"
type input "70"
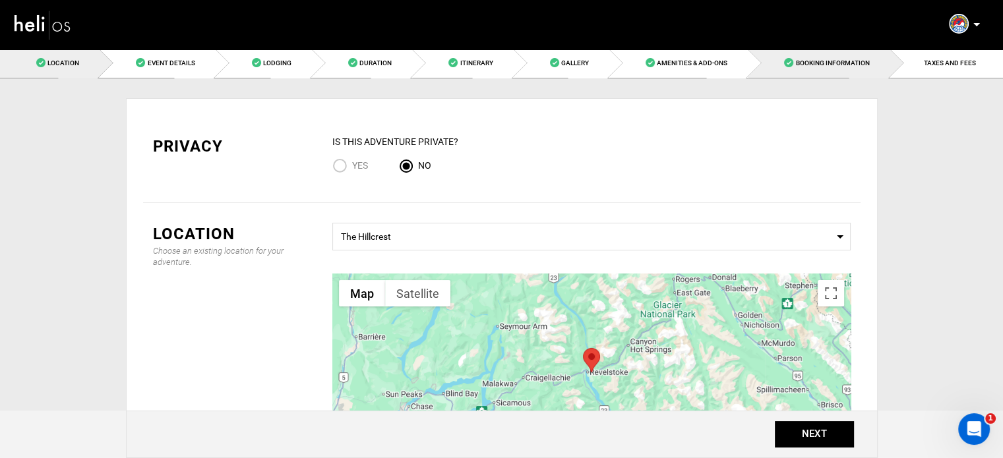
click at [836, 73] on link "Booking Information" at bounding box center [819, 63] width 142 height 30
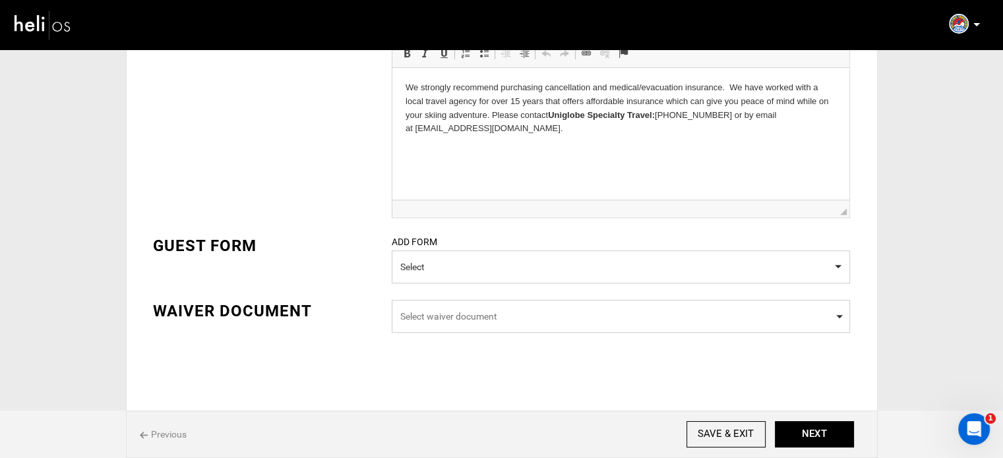
click at [417, 314] on span "Select waiver document" at bounding box center [620, 316] width 441 height 13
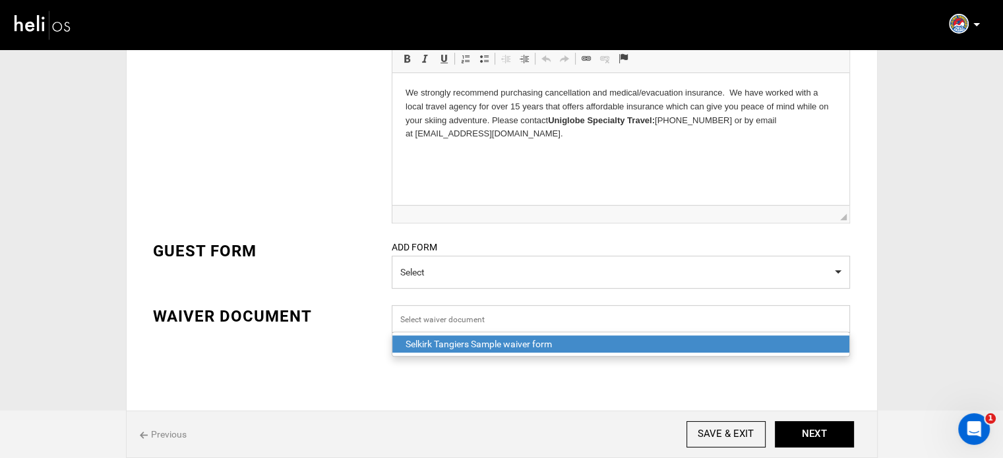
scroll to position [481, 0]
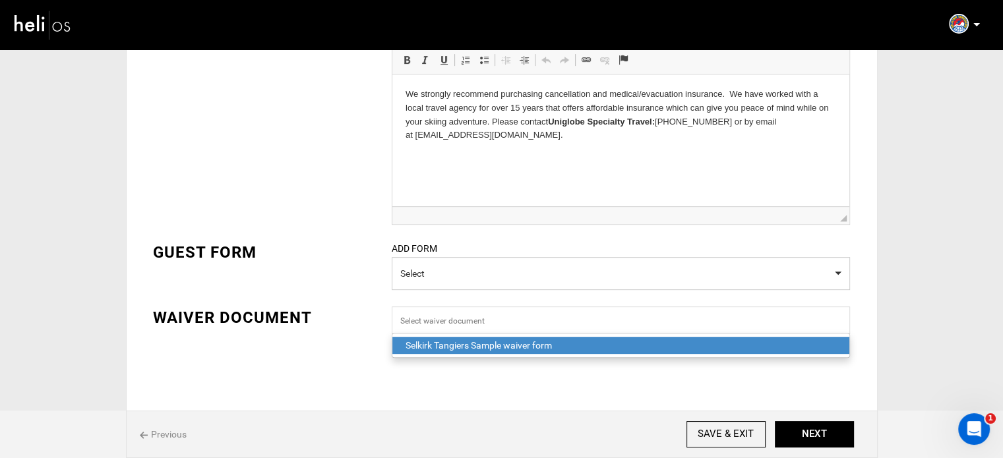
click at [414, 342] on div "Selkirk Tangiers Sample waiver form" at bounding box center [620, 345] width 430 height 13
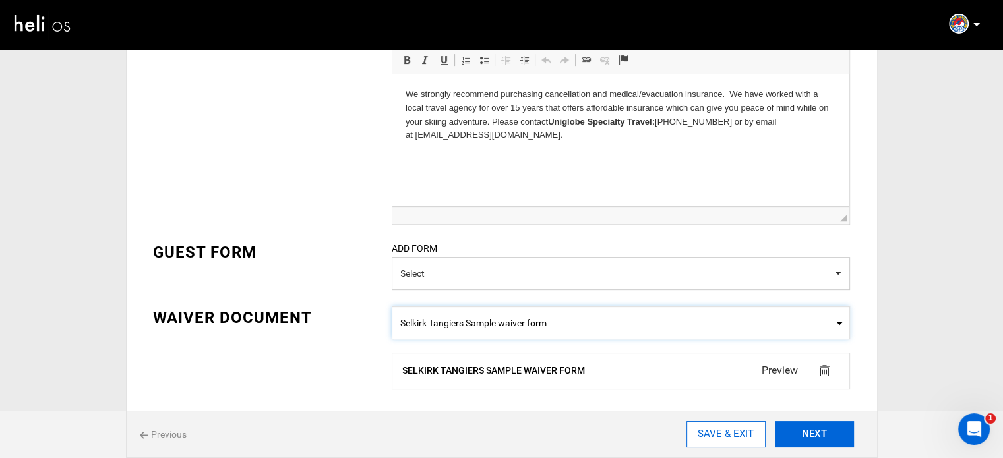
click at [823, 426] on button "NEXT" at bounding box center [814, 434] width 79 height 26
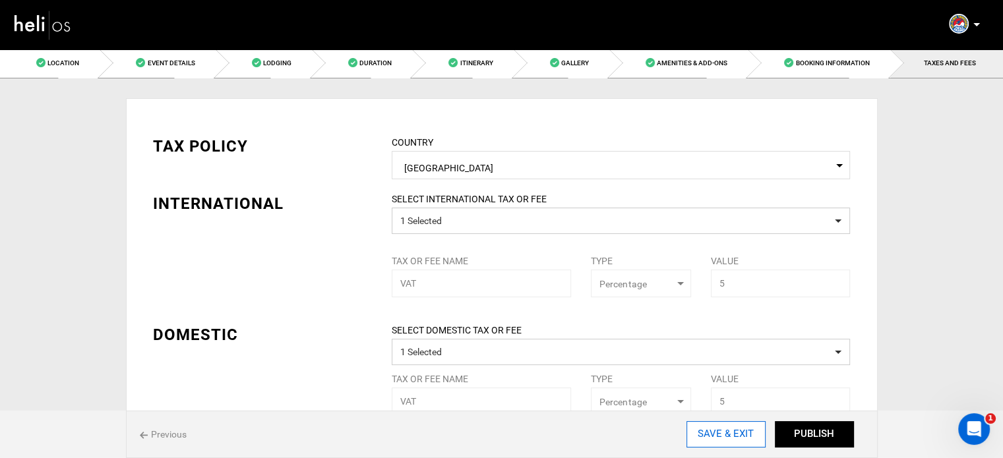
click at [738, 440] on input "SAVE & EXIT" at bounding box center [725, 434] width 79 height 26
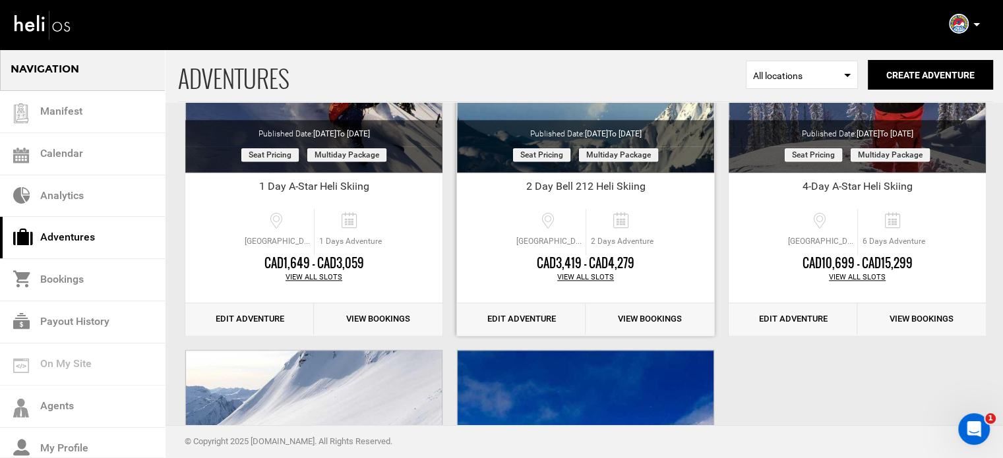
click at [533, 320] on link "Edit Adventure" at bounding box center [521, 319] width 129 height 32
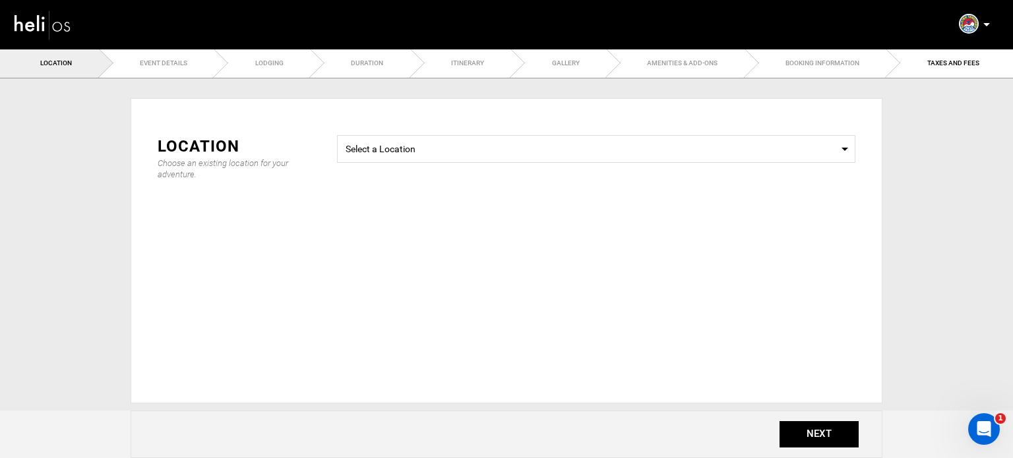
type input "30"
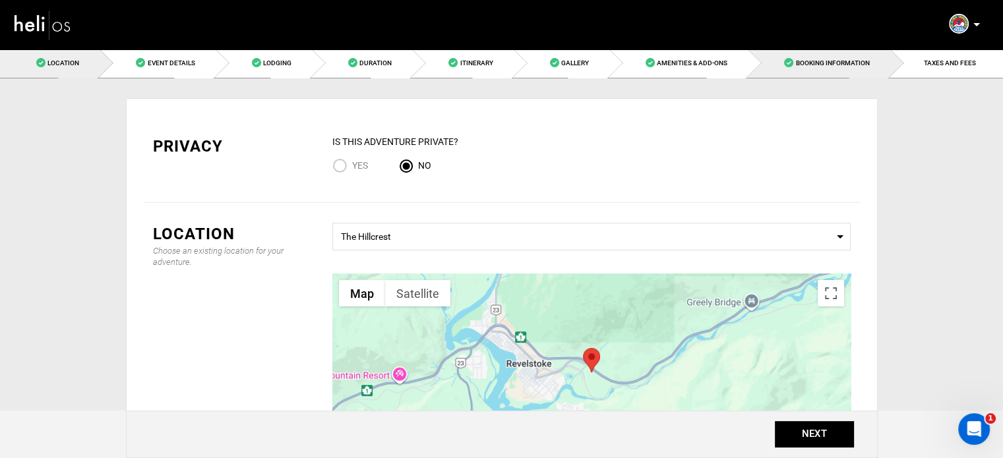
click at [824, 50] on link "Booking Information" at bounding box center [819, 63] width 142 height 30
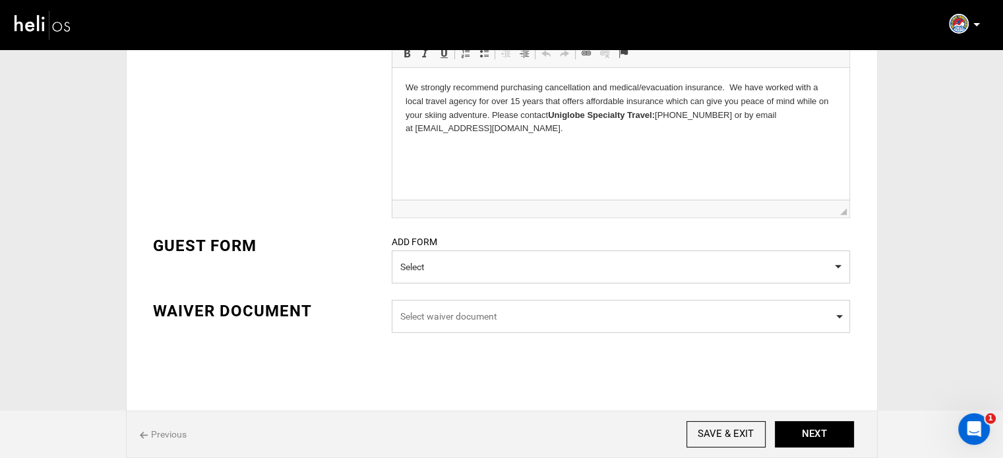
click at [494, 316] on span "Select waiver document" at bounding box center [620, 316] width 441 height 13
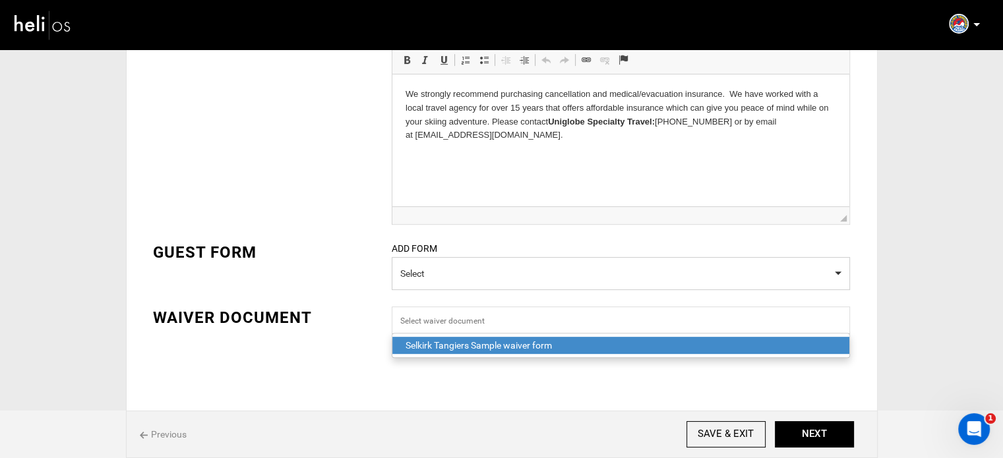
click at [411, 342] on div "Selkirk Tangiers Sample waiver form" at bounding box center [620, 345] width 430 height 13
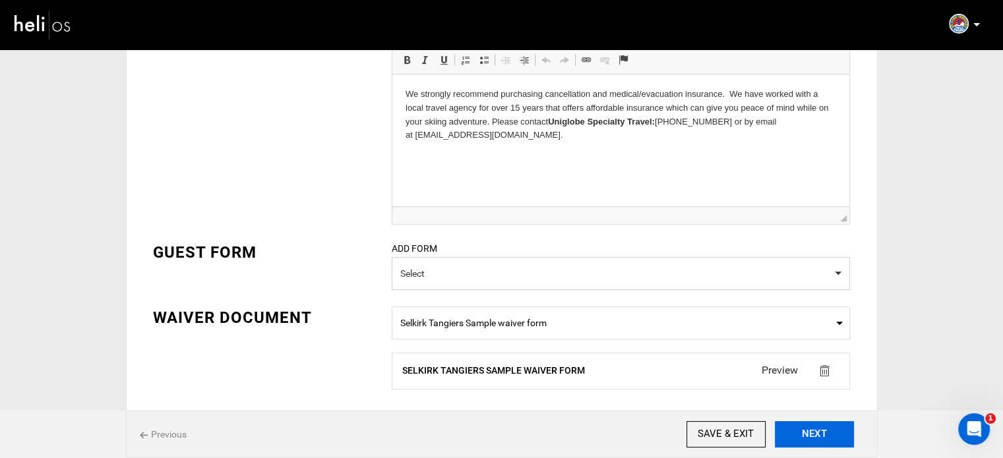
click at [804, 437] on button "NEXT" at bounding box center [814, 434] width 79 height 26
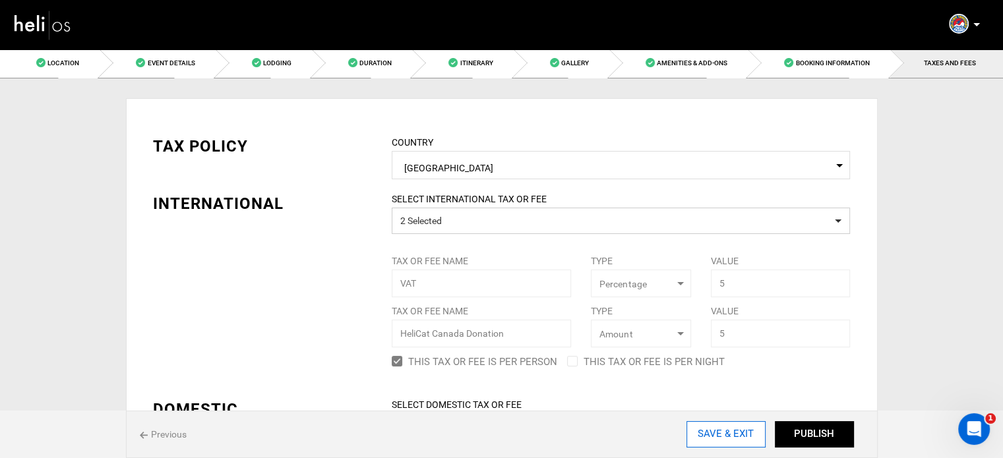
click at [731, 439] on input "SAVE & EXIT" at bounding box center [725, 434] width 79 height 26
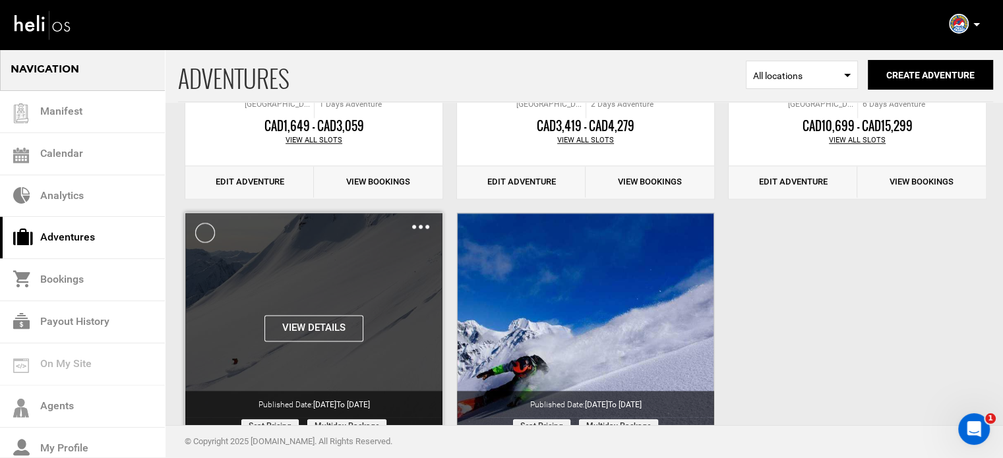
scroll to position [1582, 0]
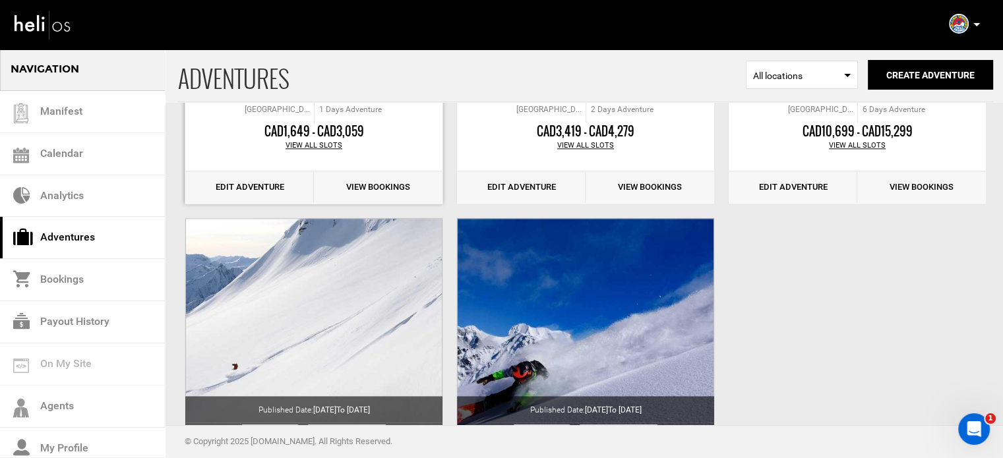
click at [246, 187] on link "Edit Adventure" at bounding box center [249, 187] width 129 height 32
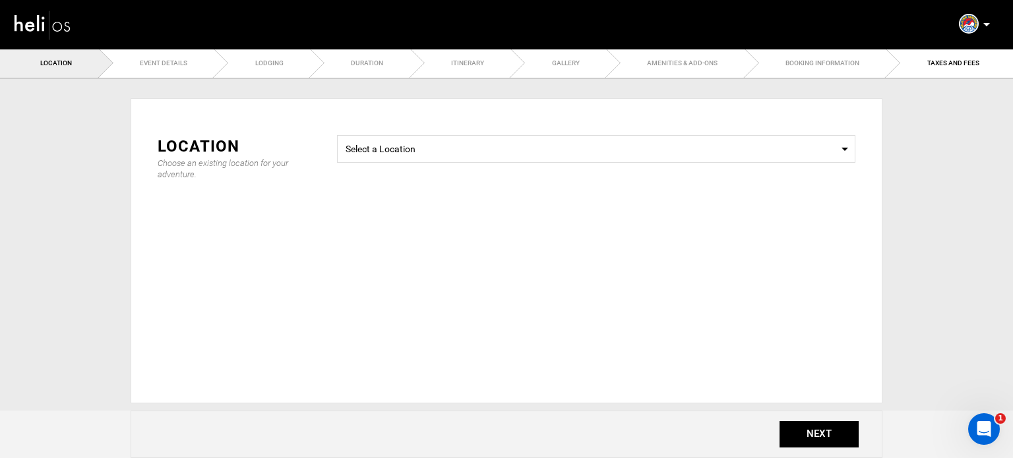
type input "35"
type input "30"
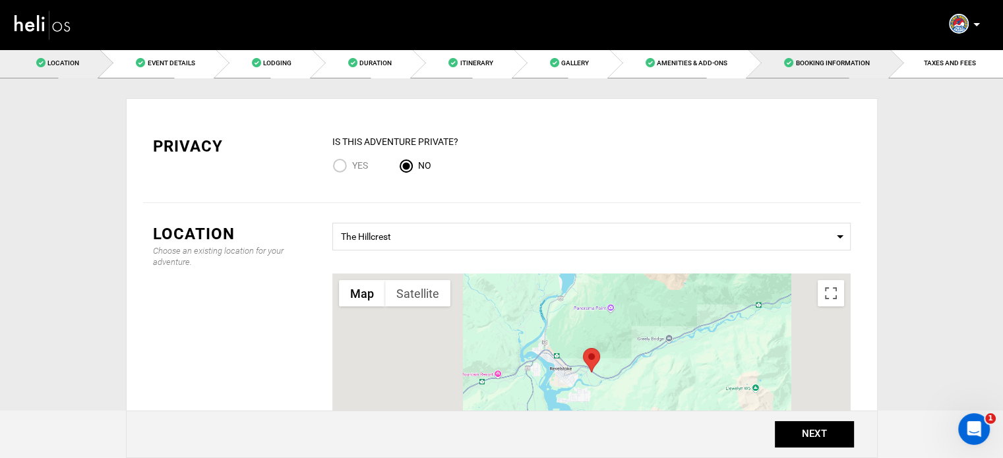
click at [840, 65] on span "Booking Information" at bounding box center [832, 62] width 74 height 7
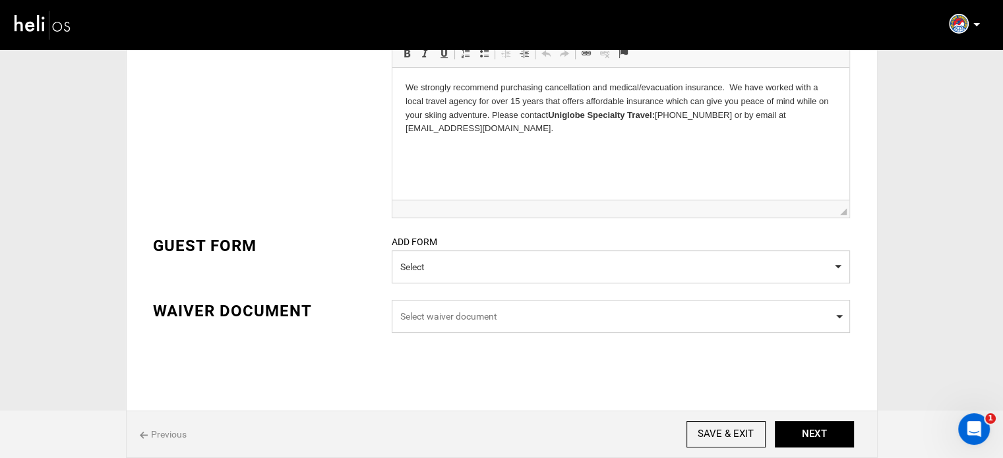
click at [461, 311] on span "Select waiver document" at bounding box center [620, 316] width 441 height 13
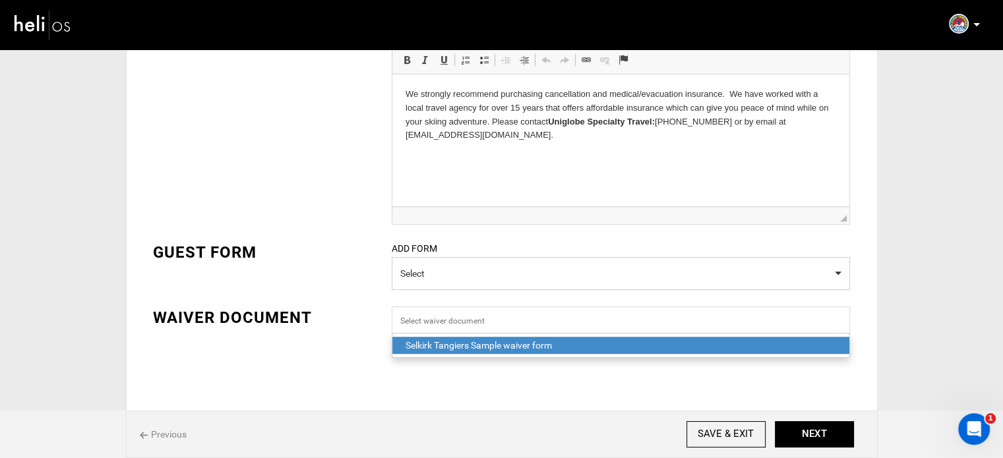
click at [467, 341] on div "Selkirk Tangiers Sample waiver form" at bounding box center [620, 345] width 430 height 13
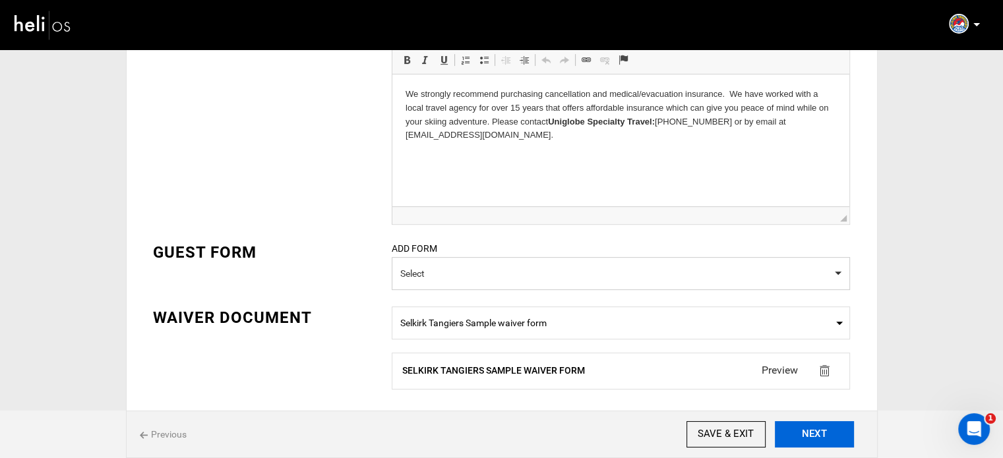
click at [815, 446] on button "NEXT" at bounding box center [814, 434] width 79 height 26
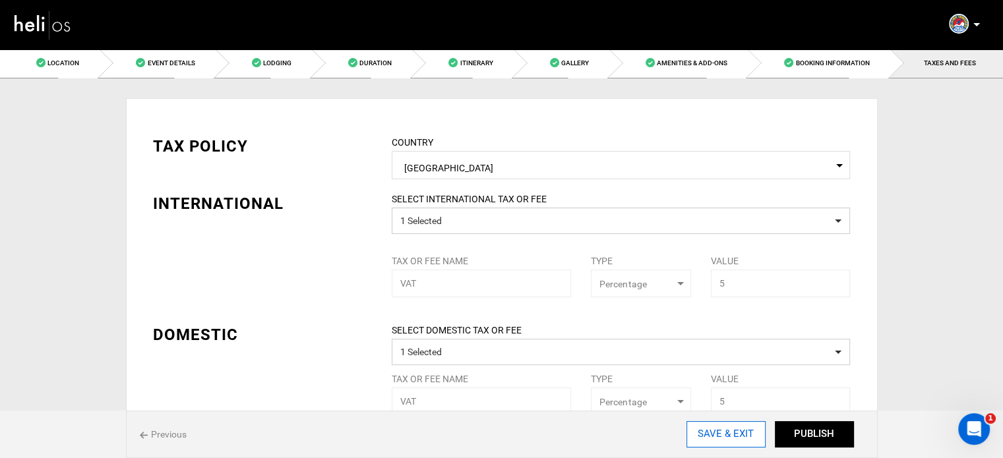
click at [722, 432] on input "SAVE & EXIT" at bounding box center [725, 434] width 79 height 26
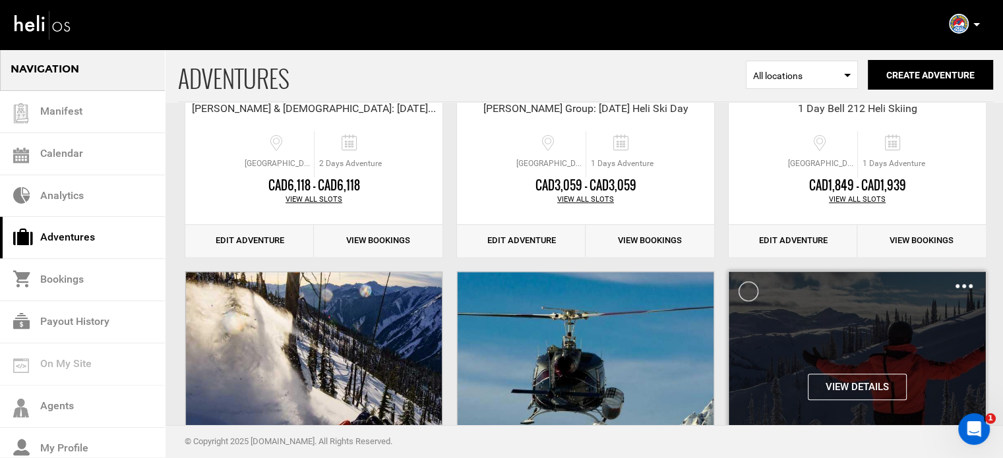
scroll to position [989, 0]
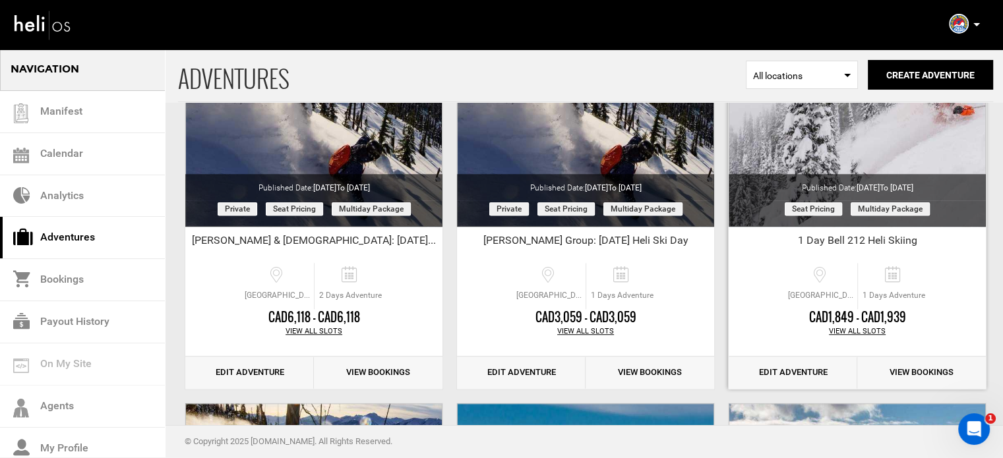
click at [764, 378] on link "Edit Adventure" at bounding box center [792, 373] width 129 height 32
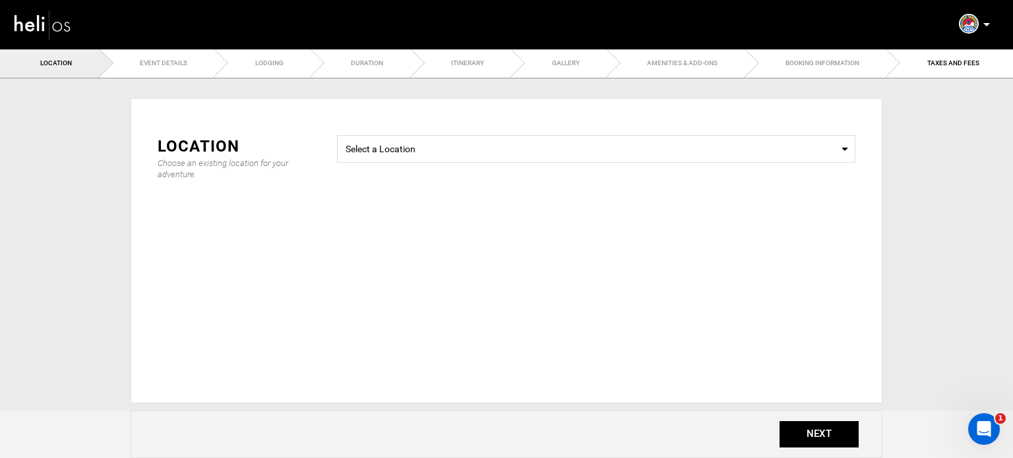
type input "30"
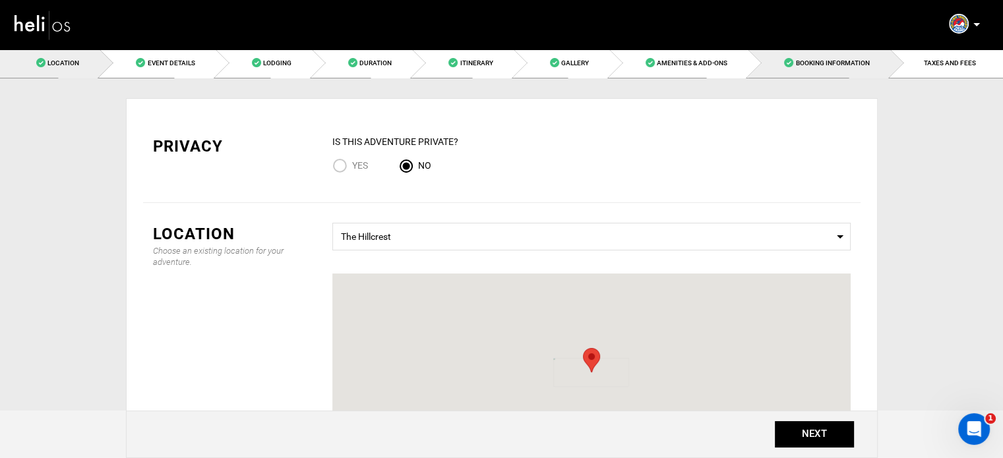
click at [806, 58] on link "Booking Information" at bounding box center [819, 63] width 142 height 30
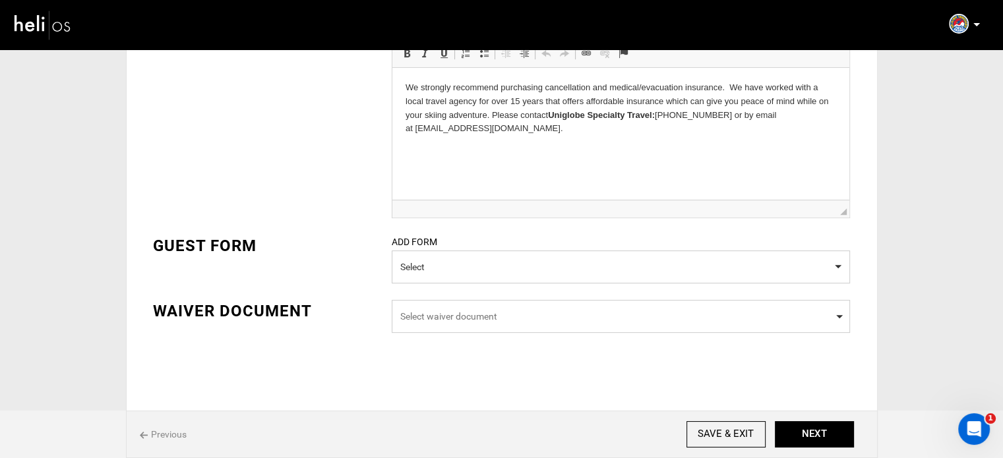
click at [480, 317] on span "Select waiver document" at bounding box center [620, 316] width 441 height 13
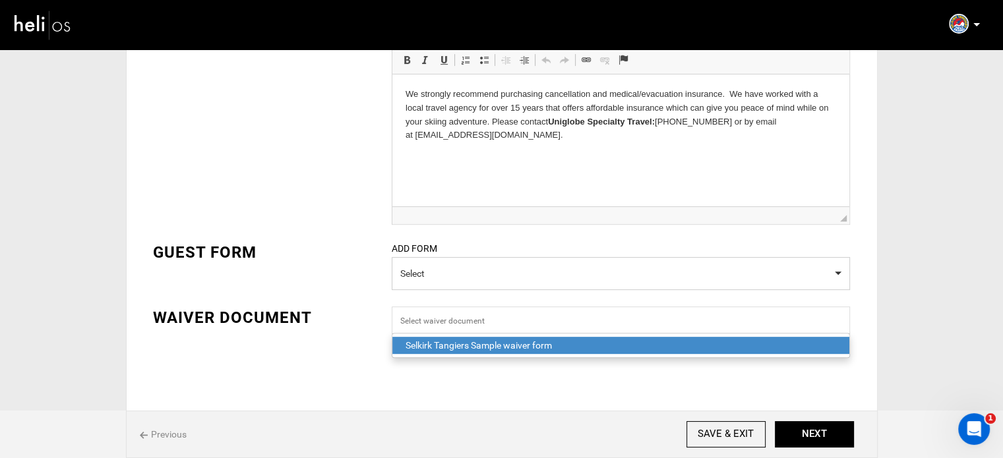
click at [455, 350] on div "Selkirk Tangiers Sample waiver form" at bounding box center [620, 345] width 430 height 13
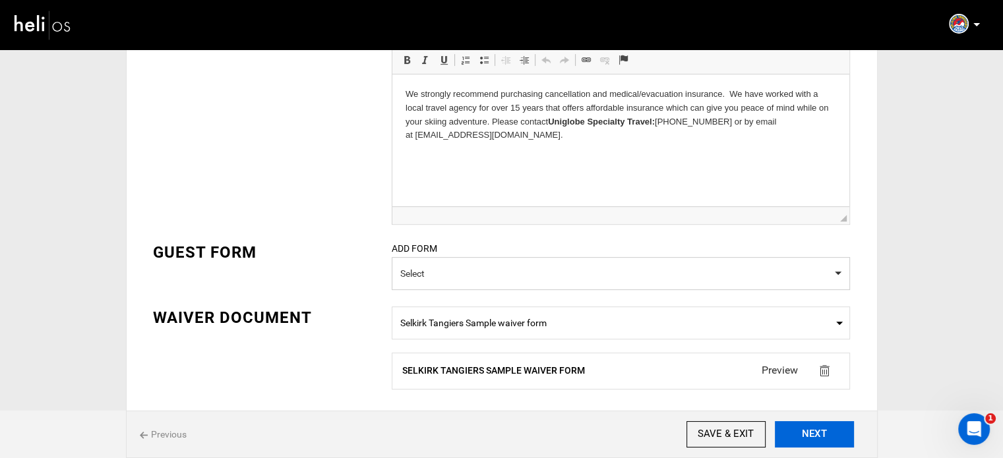
click at [817, 440] on button "NEXT" at bounding box center [814, 434] width 79 height 26
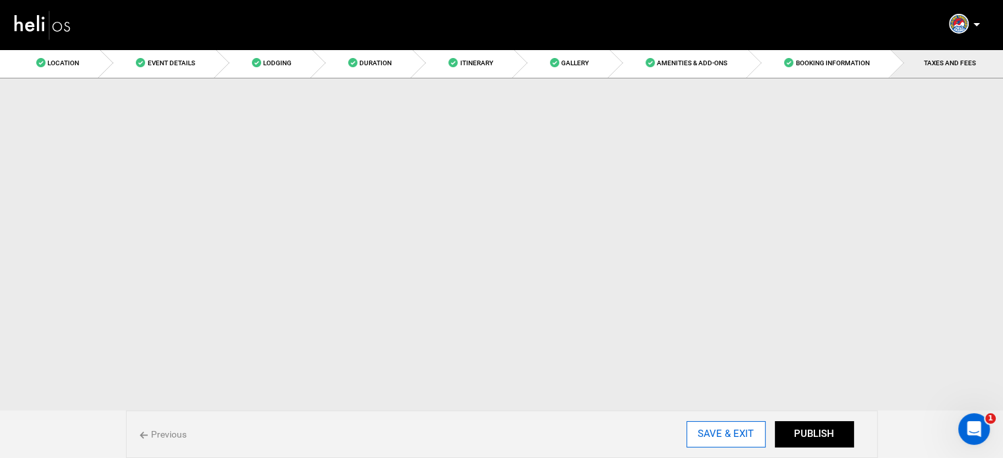
click at [729, 433] on input "SAVE & EXIT" at bounding box center [725, 434] width 79 height 26
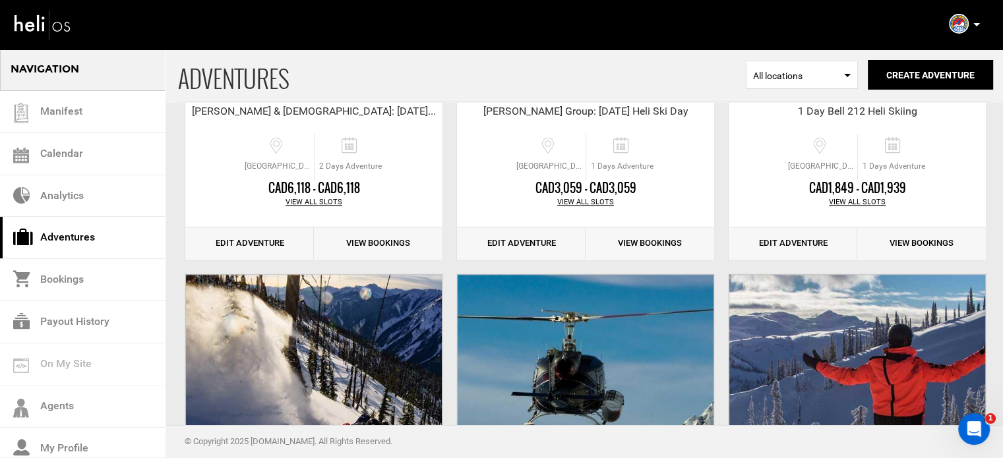
scroll to position [1121, 0]
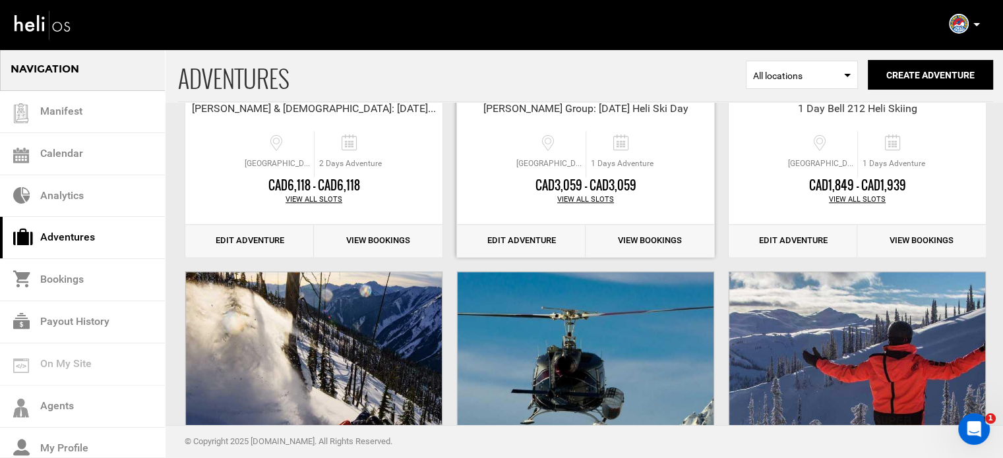
click at [543, 235] on link "Edit Adventure" at bounding box center [521, 241] width 129 height 32
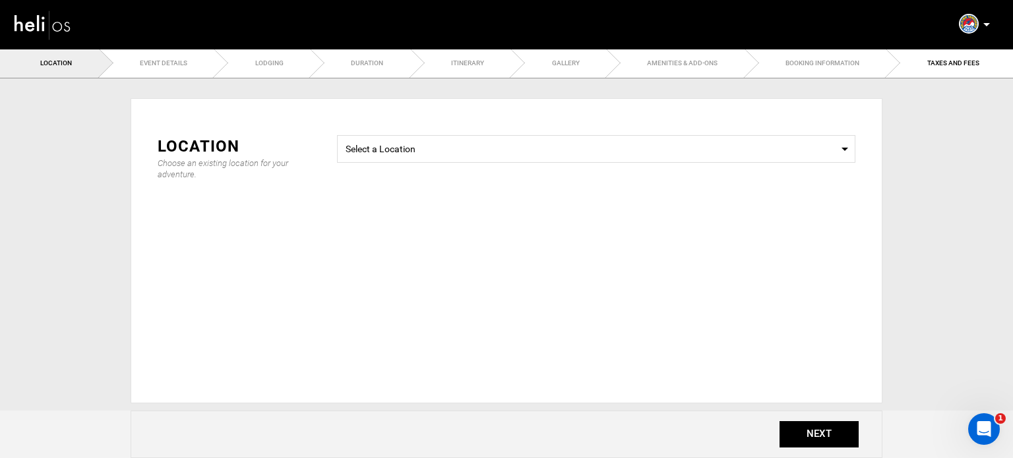
type input "30"
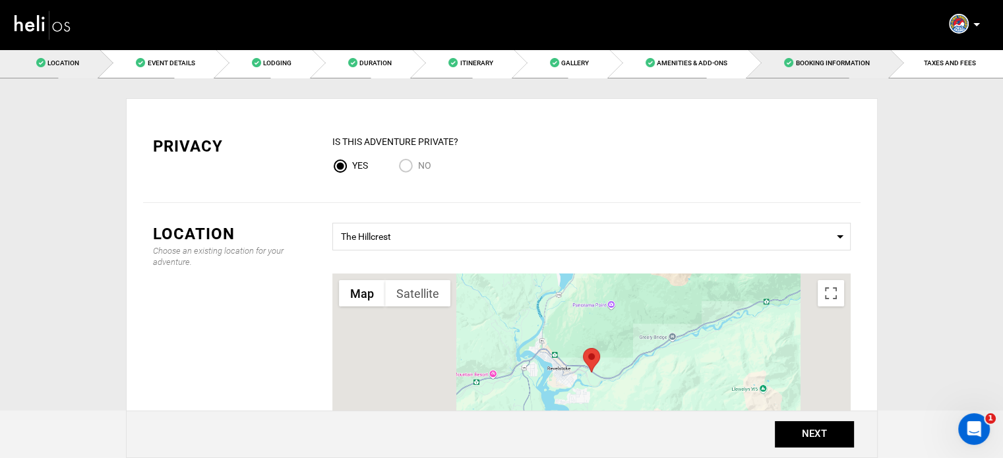
click at [850, 64] on span "Booking Information" at bounding box center [832, 62] width 74 height 7
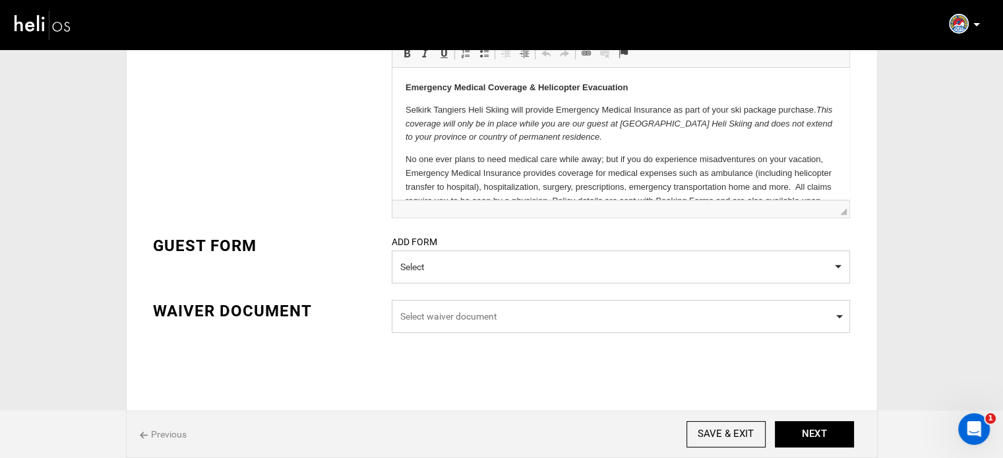
click at [486, 318] on span "Select waiver document" at bounding box center [620, 316] width 441 height 13
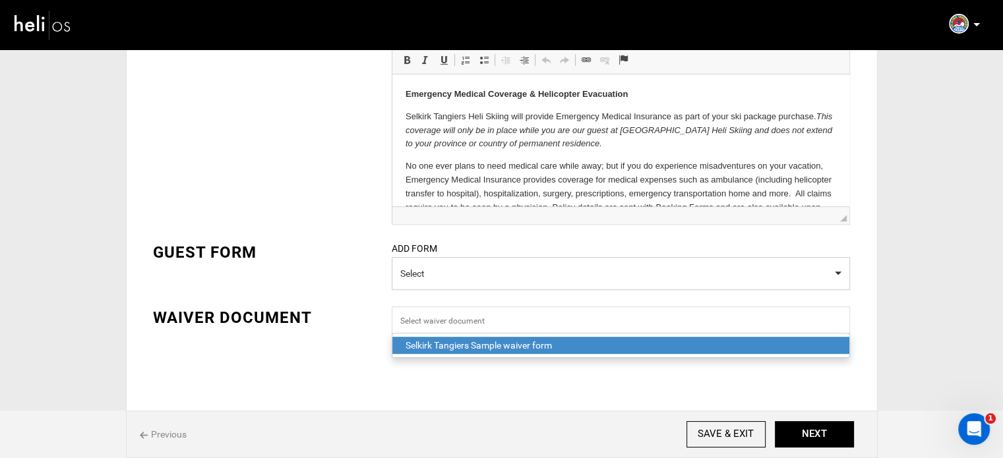
click at [462, 346] on div "Selkirk Tangiers Sample waiver form" at bounding box center [620, 345] width 430 height 13
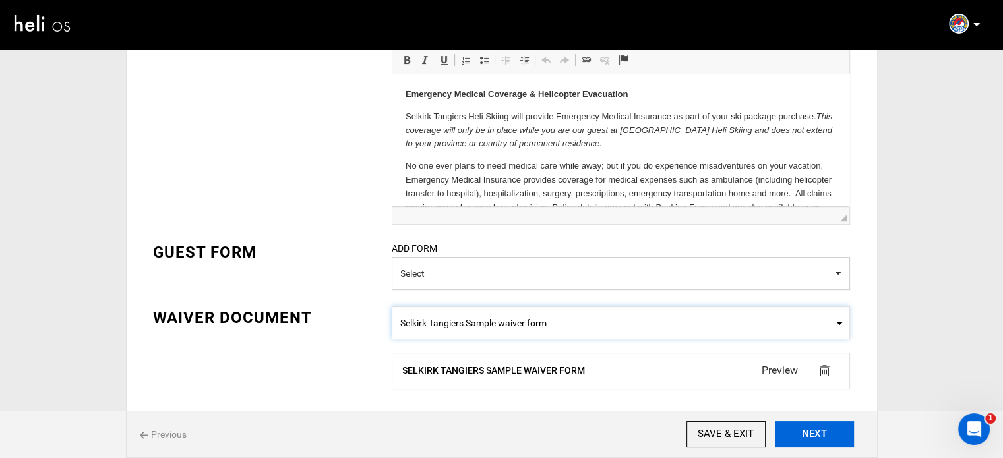
click at [811, 426] on button "NEXT" at bounding box center [814, 434] width 79 height 26
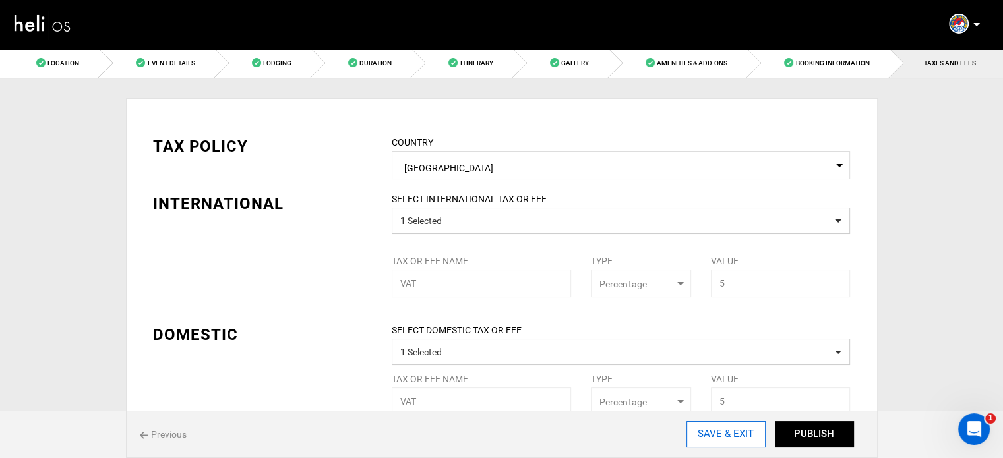
click at [725, 428] on input "SAVE & EXIT" at bounding box center [725, 434] width 79 height 26
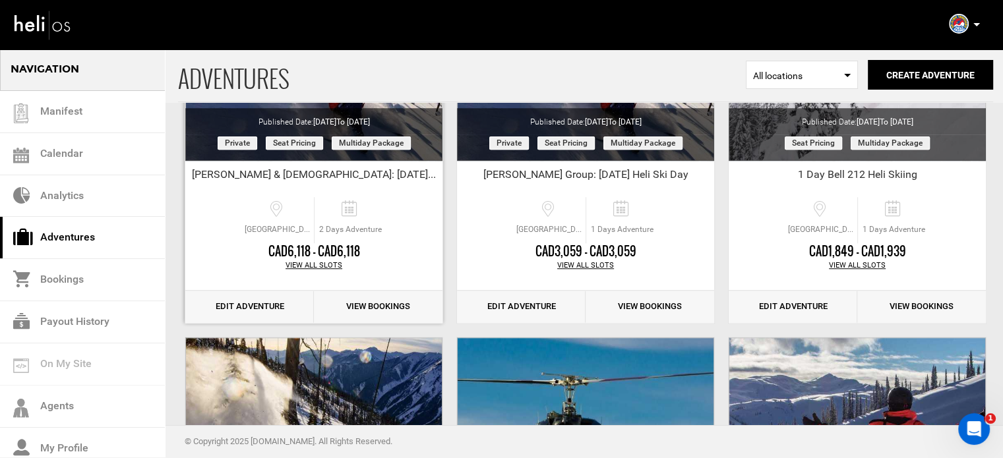
click at [261, 301] on link "Edit Adventure" at bounding box center [249, 307] width 129 height 32
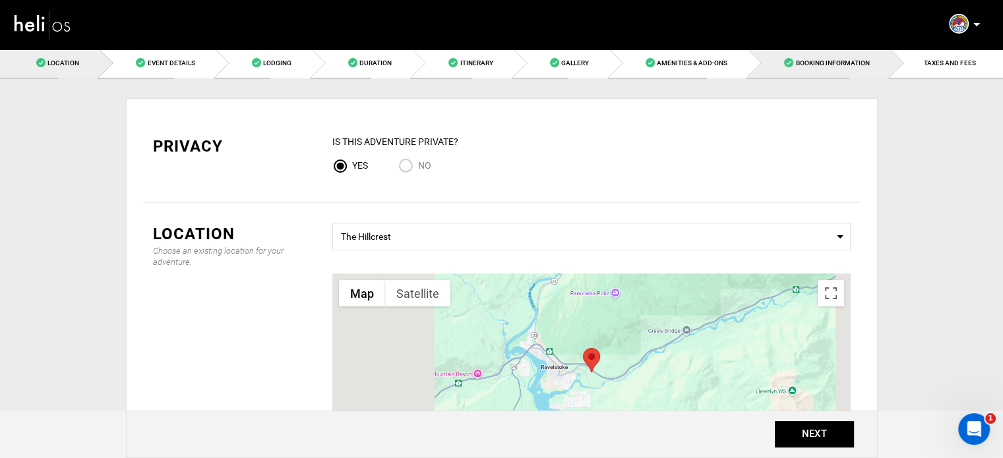
click at [842, 73] on link "Booking Information" at bounding box center [819, 63] width 142 height 30
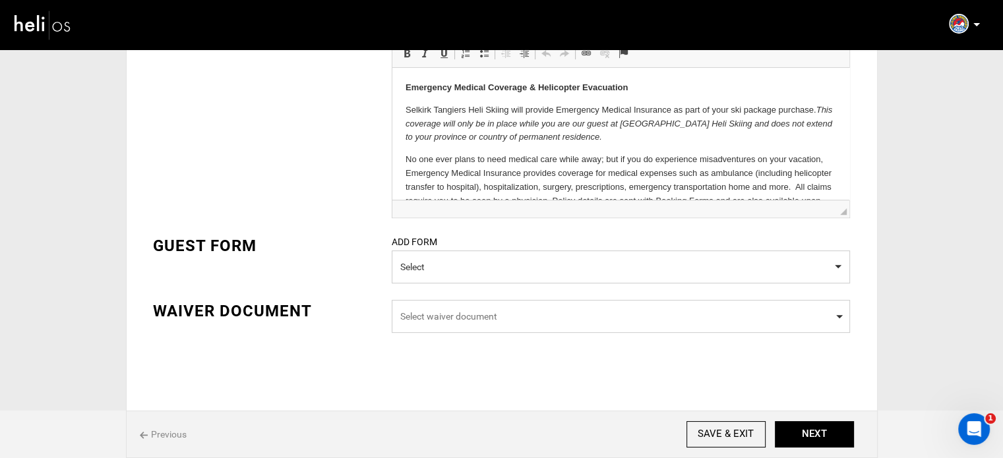
click at [527, 315] on span "Select waiver document" at bounding box center [620, 316] width 441 height 13
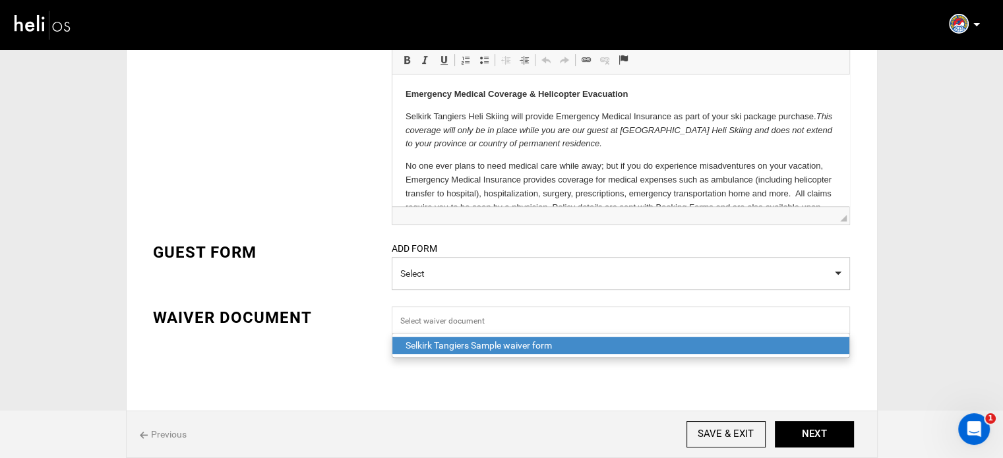
click at [457, 343] on div "Selkirk Tangiers Sample waiver form" at bounding box center [620, 345] width 430 height 13
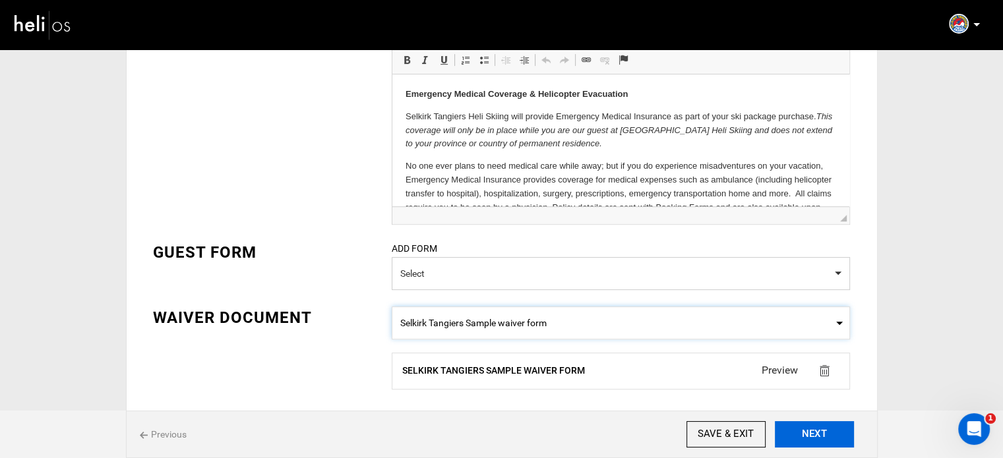
click at [829, 427] on button "NEXT" at bounding box center [814, 434] width 79 height 26
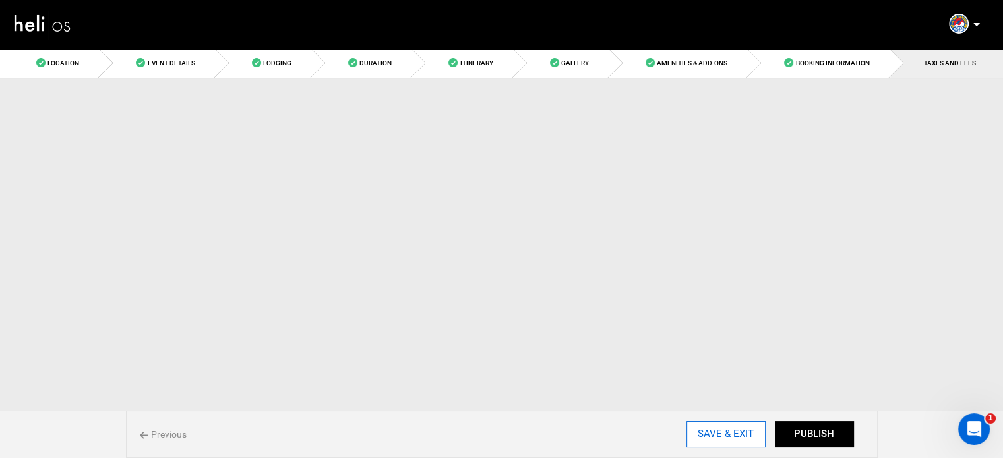
click at [740, 438] on input "SAVE & EXIT" at bounding box center [725, 434] width 79 height 26
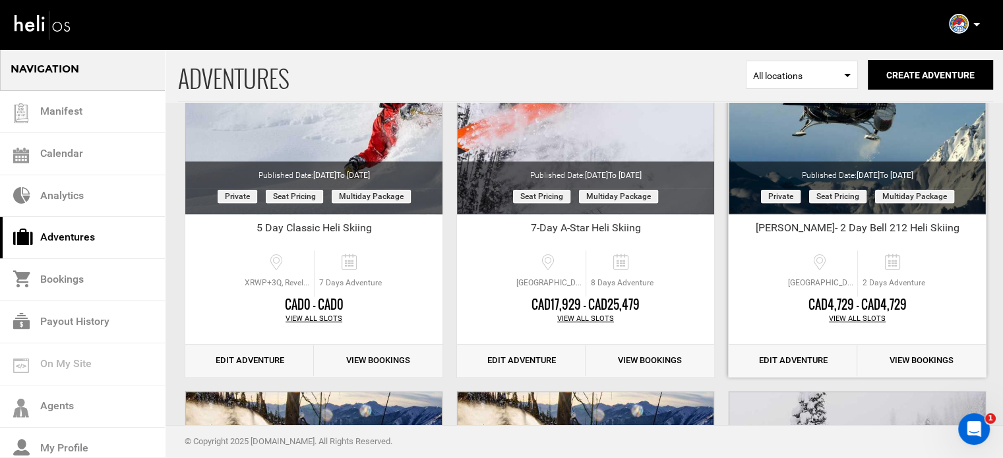
click at [808, 356] on link "Edit Adventure" at bounding box center [792, 361] width 129 height 32
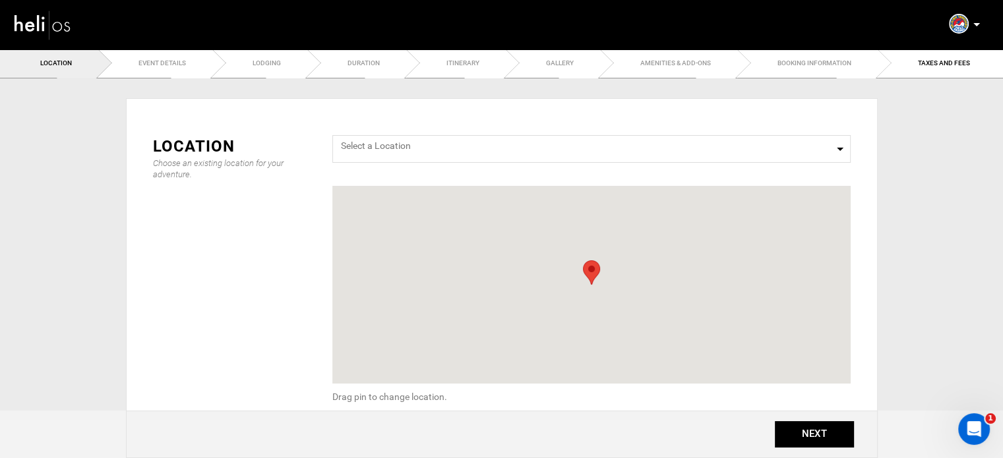
type input "30"
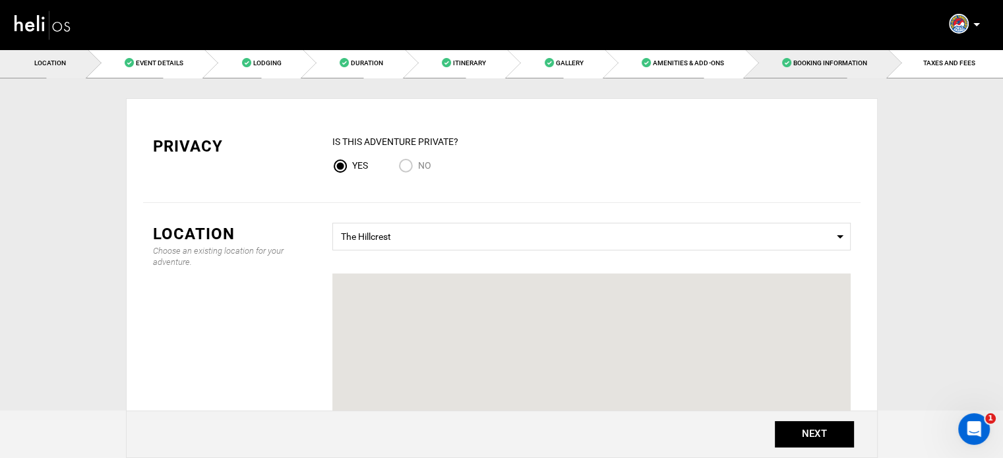
click at [846, 67] on span "Booking Information" at bounding box center [830, 62] width 74 height 7
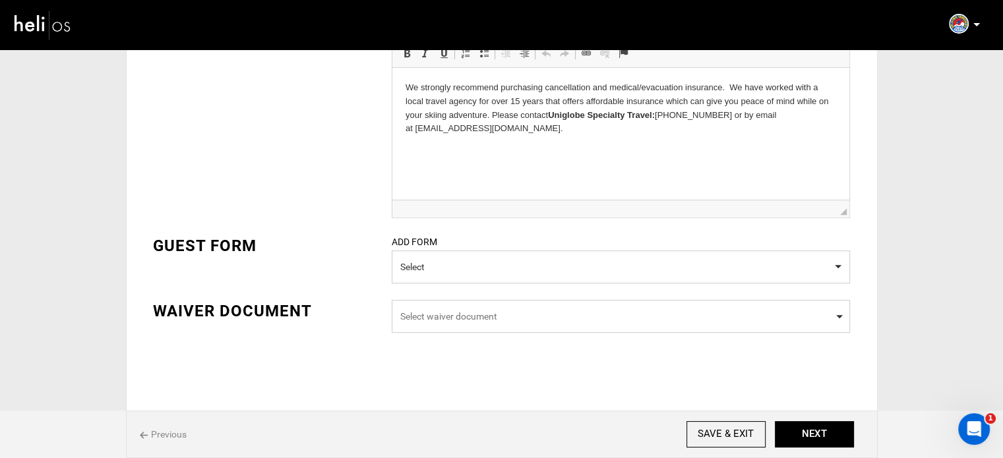
click at [483, 308] on span "Select waiver document" at bounding box center [621, 316] width 458 height 33
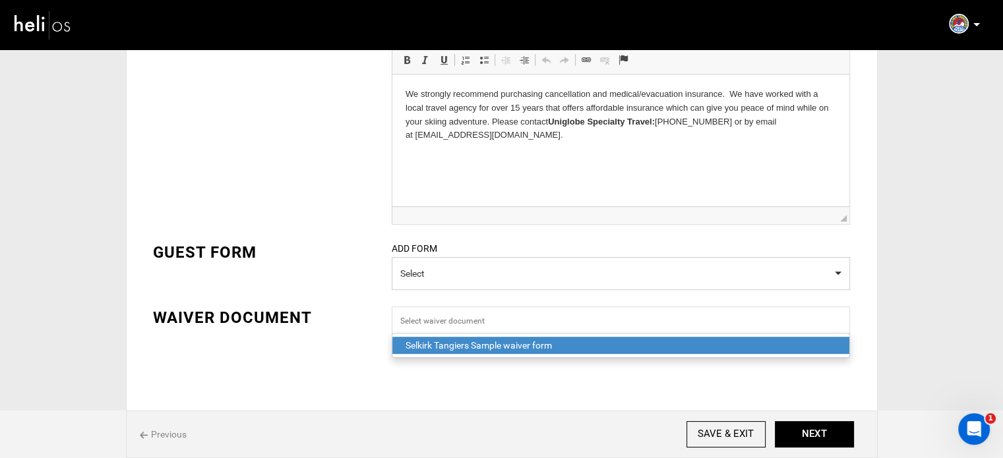
click at [446, 340] on div "Selkirk Tangiers Sample waiver form" at bounding box center [620, 345] width 430 height 13
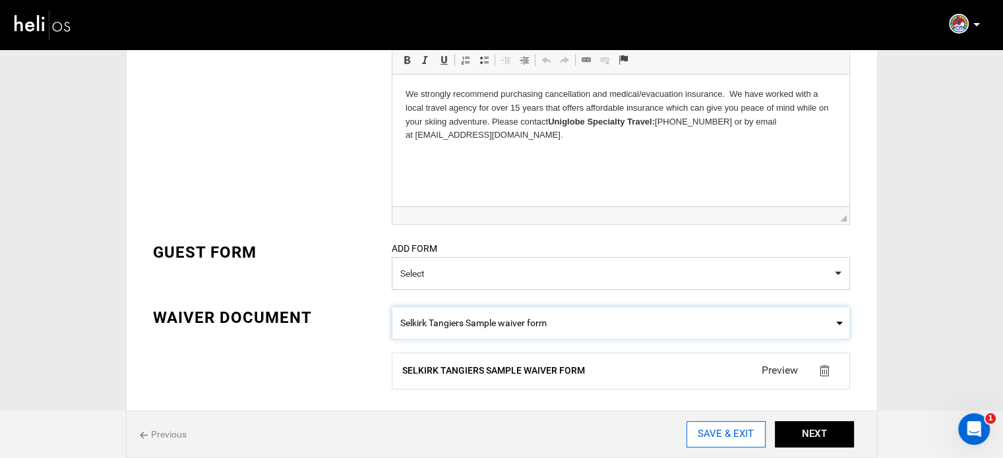
click at [736, 438] on input "SAVE & EXIT" at bounding box center [725, 434] width 79 height 26
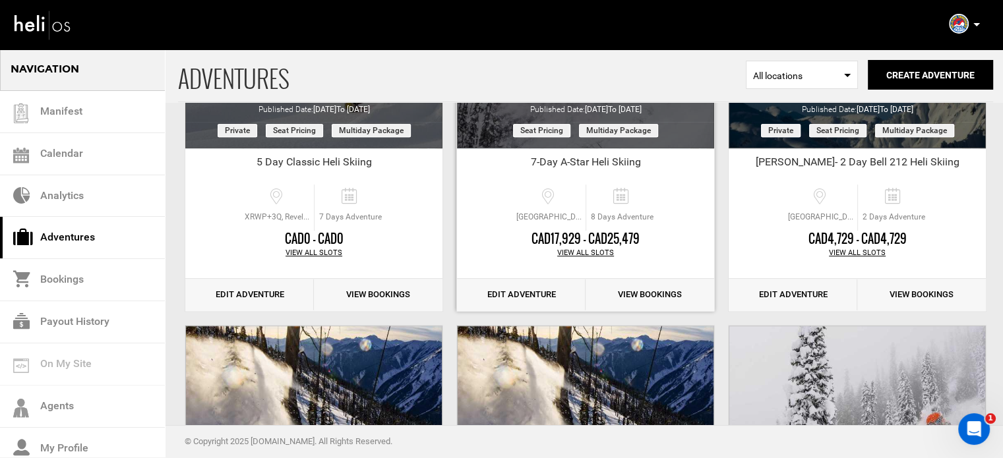
click at [565, 297] on link "Edit Adventure" at bounding box center [521, 295] width 129 height 32
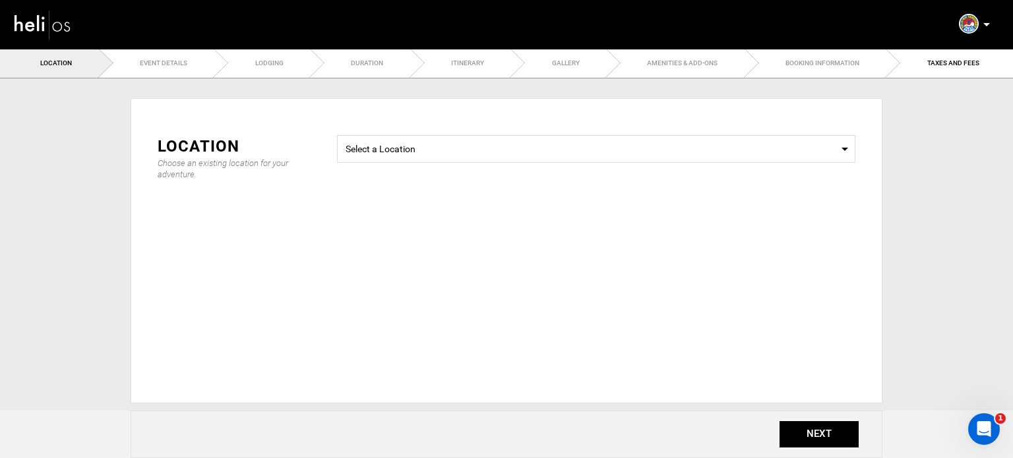
type input "35"
type input "70"
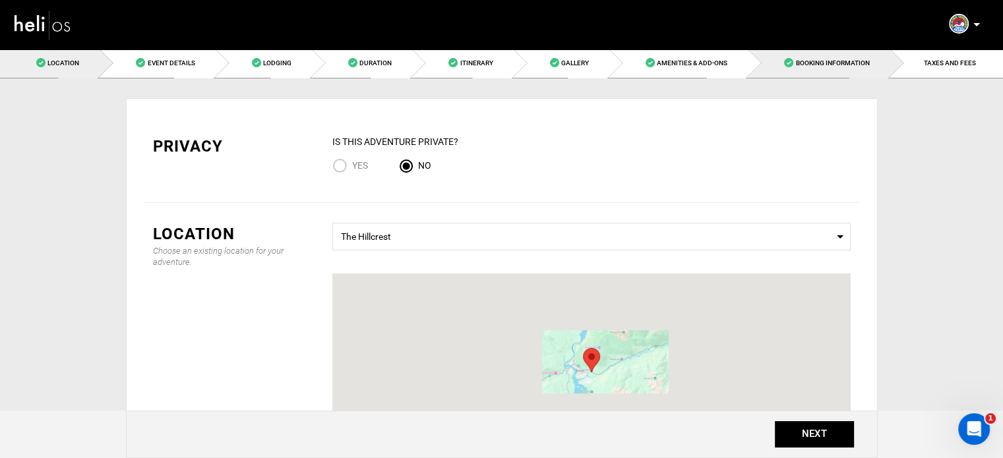
click at [867, 61] on span "Booking Information" at bounding box center [832, 62] width 74 height 7
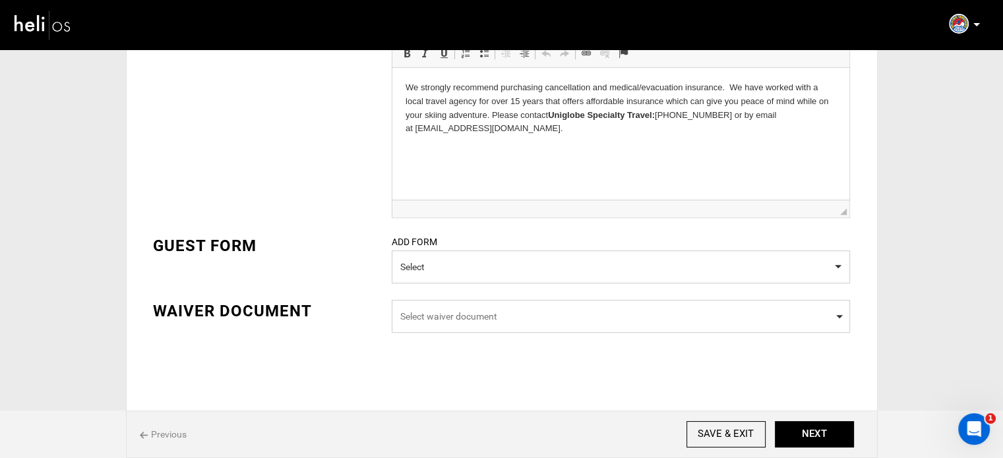
click at [483, 301] on span "Select waiver document" at bounding box center [621, 316] width 458 height 33
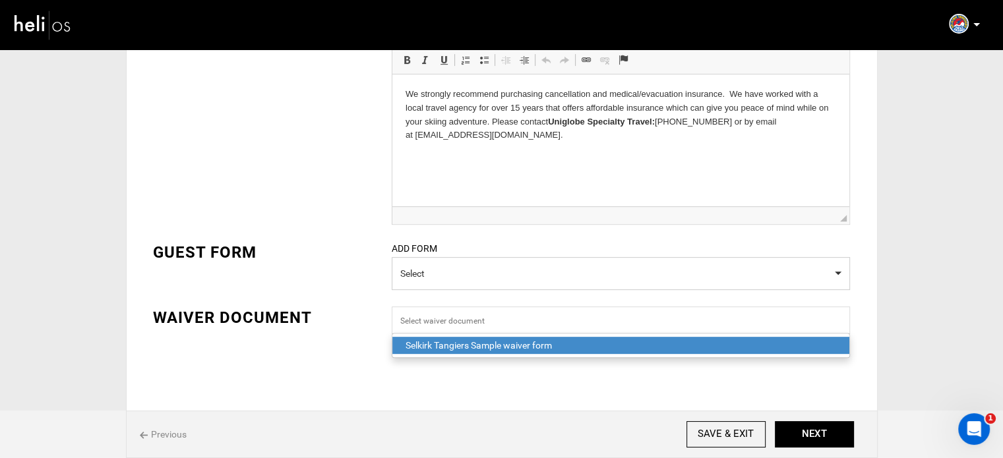
click at [468, 341] on div "Selkirk Tangiers Sample waiver form" at bounding box center [620, 345] width 430 height 13
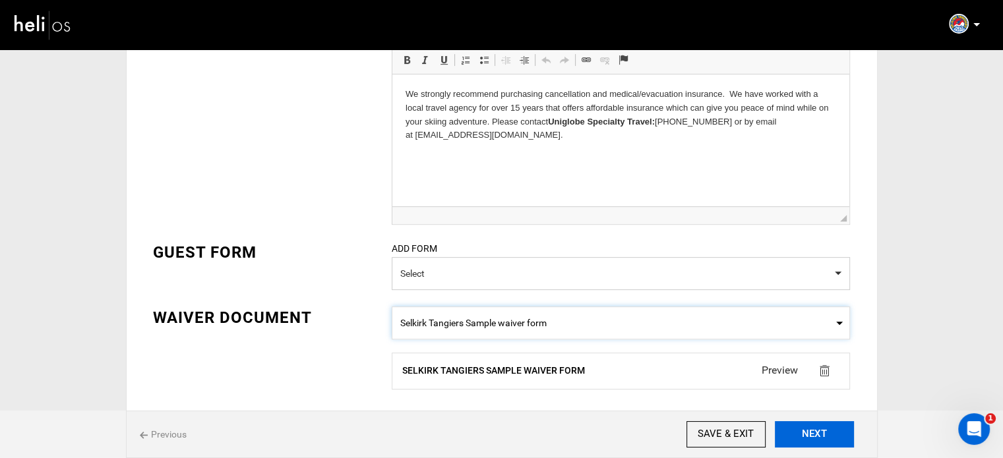
click at [789, 441] on button "NEXT" at bounding box center [814, 434] width 79 height 26
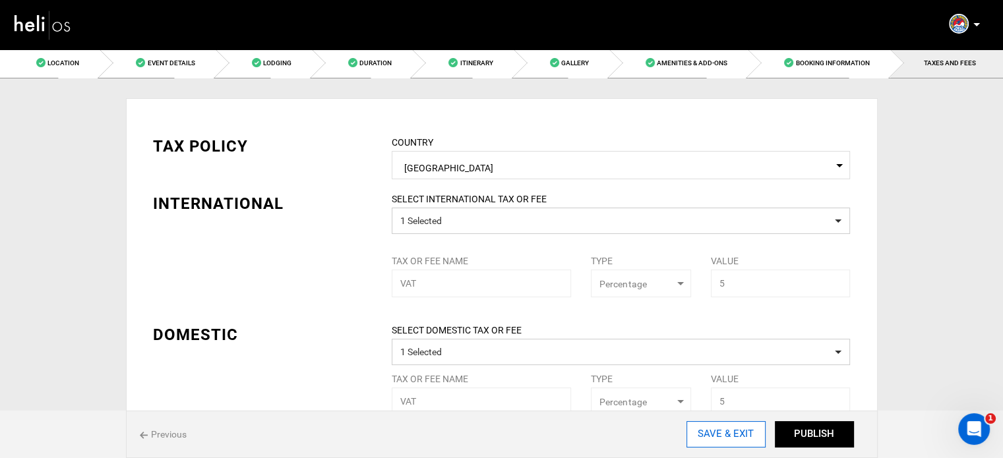
click at [721, 445] on input "SAVE & EXIT" at bounding box center [725, 434] width 79 height 26
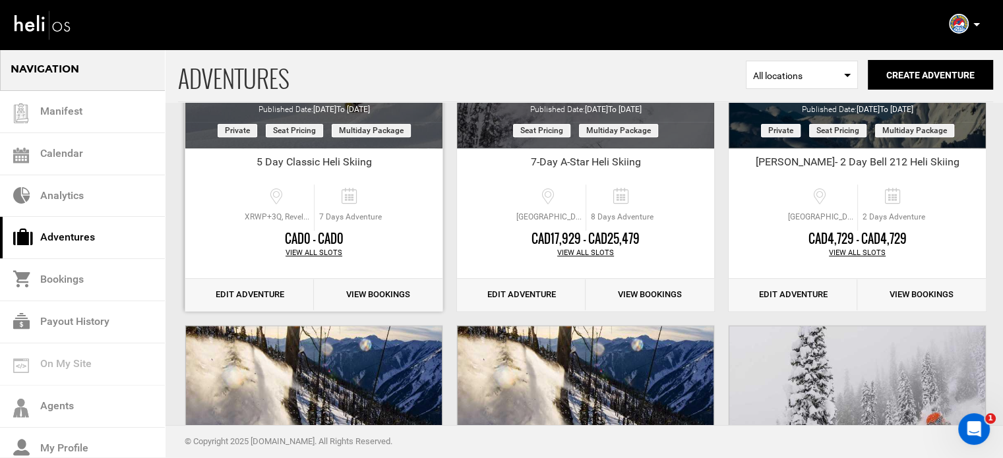
click at [259, 291] on link "Edit Adventure" at bounding box center [249, 295] width 129 height 32
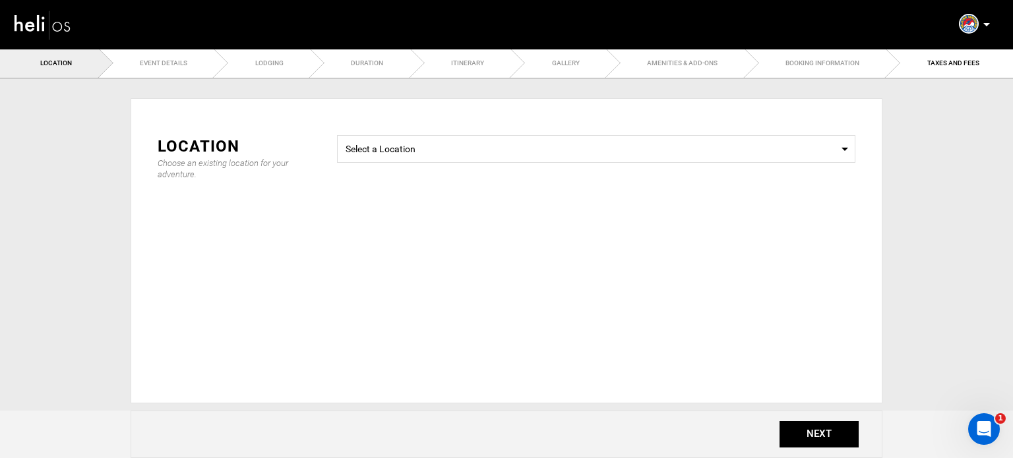
type input "35"
type input "90"
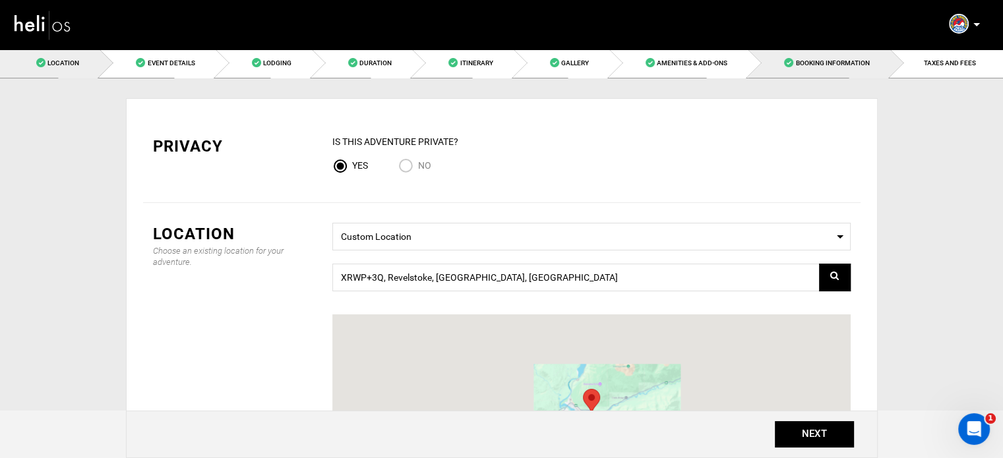
click at [844, 67] on link "Booking Information" at bounding box center [819, 63] width 142 height 30
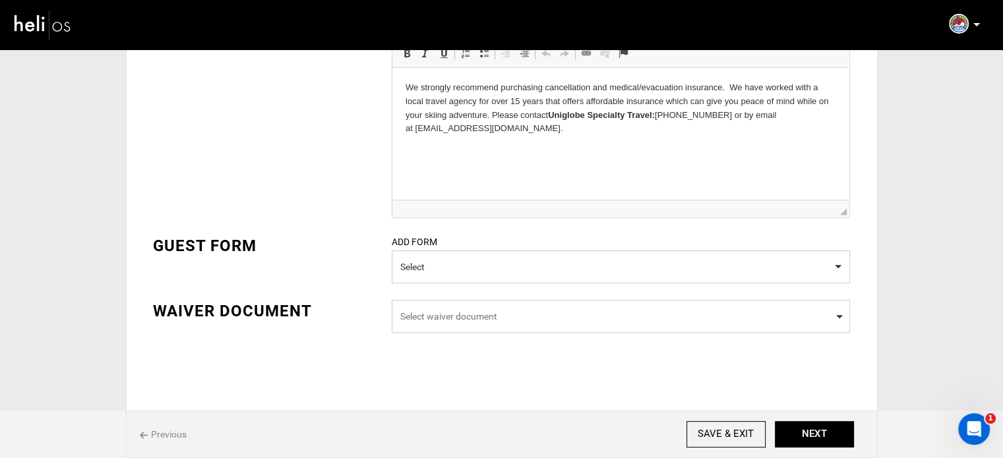
click at [438, 314] on span "Select waiver document" at bounding box center [620, 316] width 441 height 13
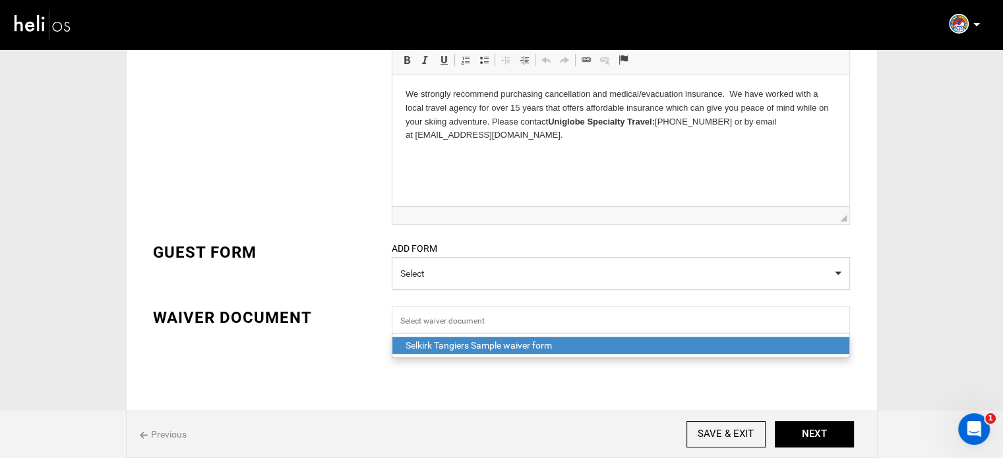
drag, startPoint x: 432, startPoint y: 343, endPoint x: 440, endPoint y: 347, distance: 9.2
click at [432, 343] on div "Selkirk Tangiers Sample waiver form" at bounding box center [620, 345] width 430 height 13
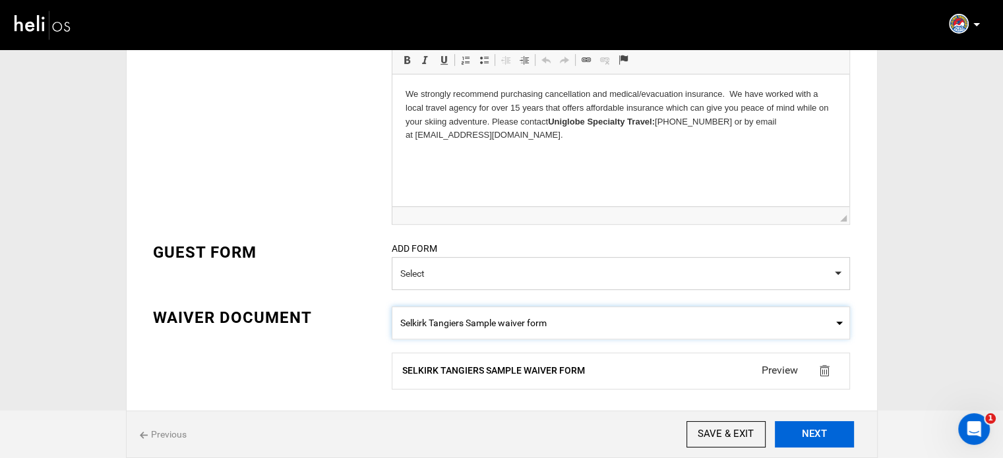
click at [796, 428] on button "NEXT" at bounding box center [814, 434] width 79 height 26
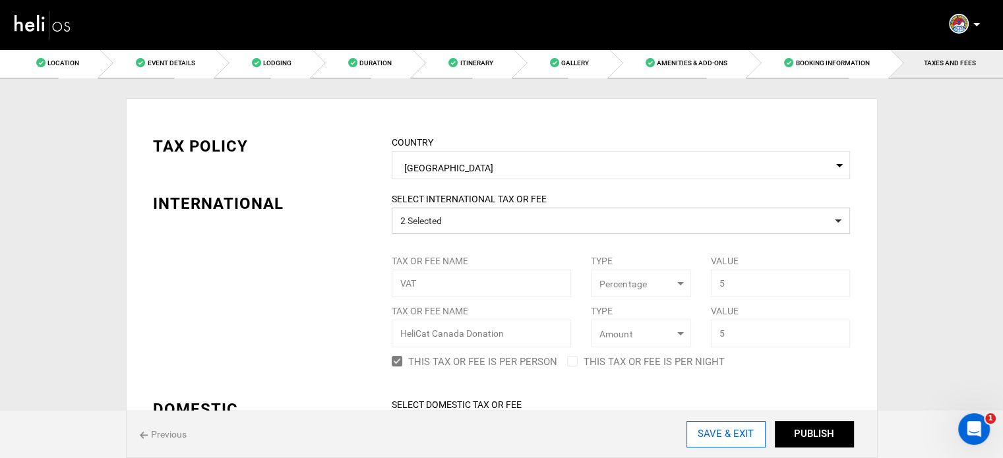
click at [738, 442] on input "SAVE & EXIT" at bounding box center [725, 434] width 79 height 26
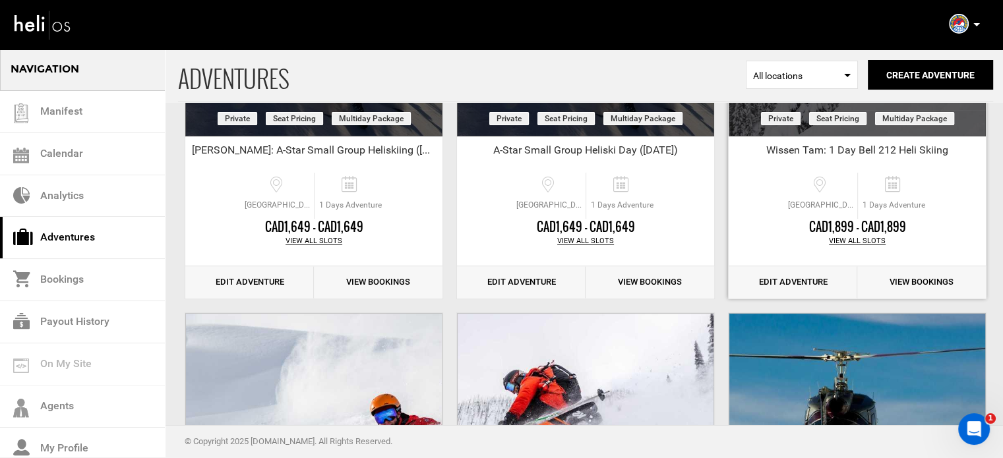
click at [775, 272] on link "Edit Adventure" at bounding box center [792, 282] width 129 height 32
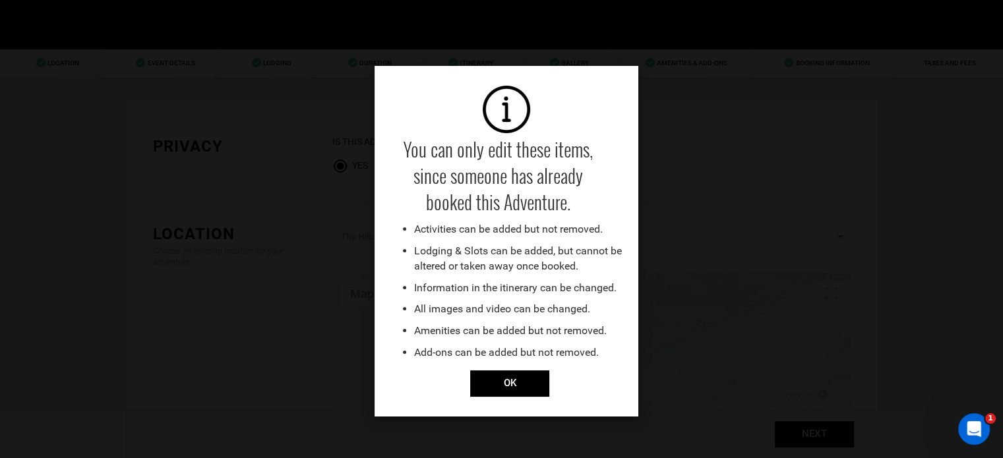
click at [504, 401] on div "You can only edit these items, since someone has already booked this Adventure.…" at bounding box center [506, 241] width 264 height 351
click at [508, 390] on input "OK" at bounding box center [509, 383] width 79 height 26
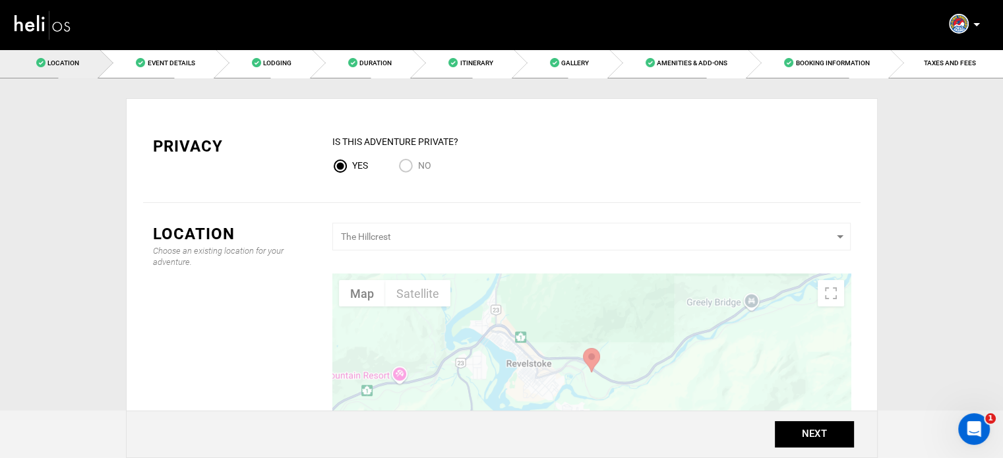
click at [808, 78] on div "Privacy IS this Adventure Private? Yes No Location Choose an existing location …" at bounding box center [501, 359] width 751 height 562
click at [809, 71] on link "Booking Information" at bounding box center [819, 63] width 142 height 30
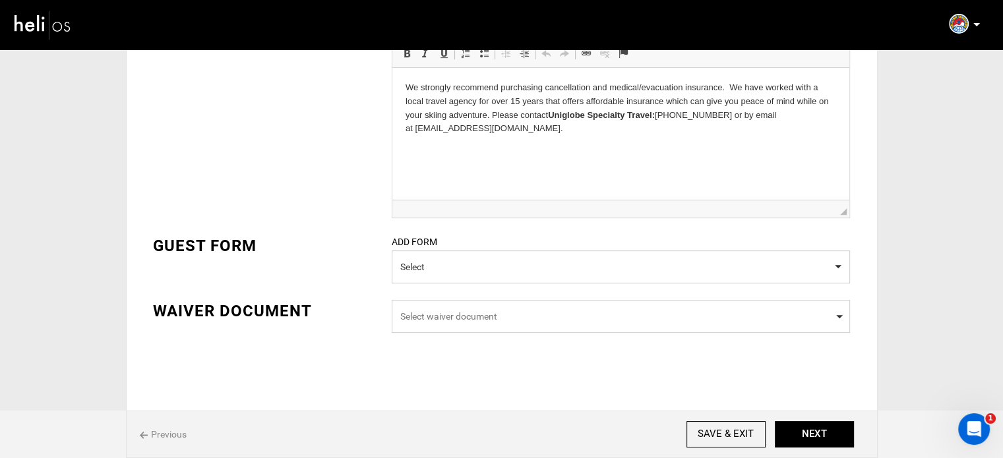
click at [456, 319] on span "Select waiver document" at bounding box center [620, 316] width 441 height 13
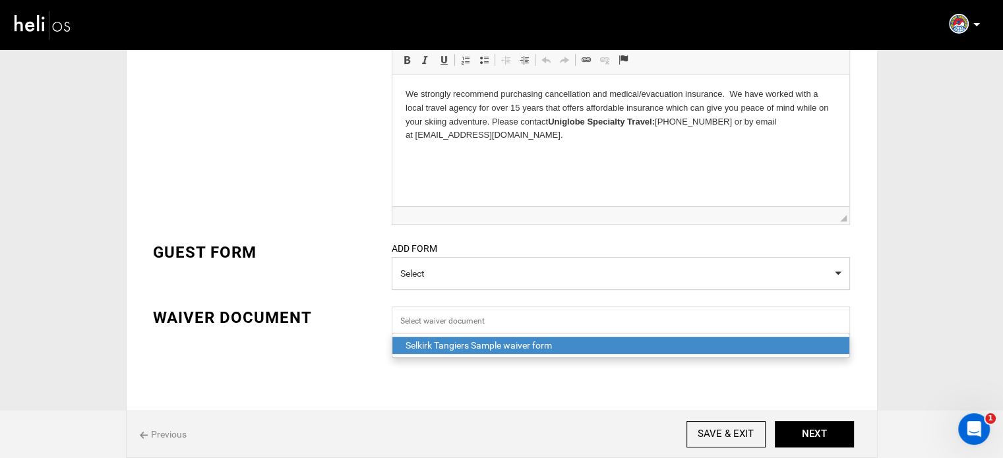
click at [444, 347] on div "Selkirk Tangiers Sample waiver form" at bounding box center [620, 345] width 430 height 13
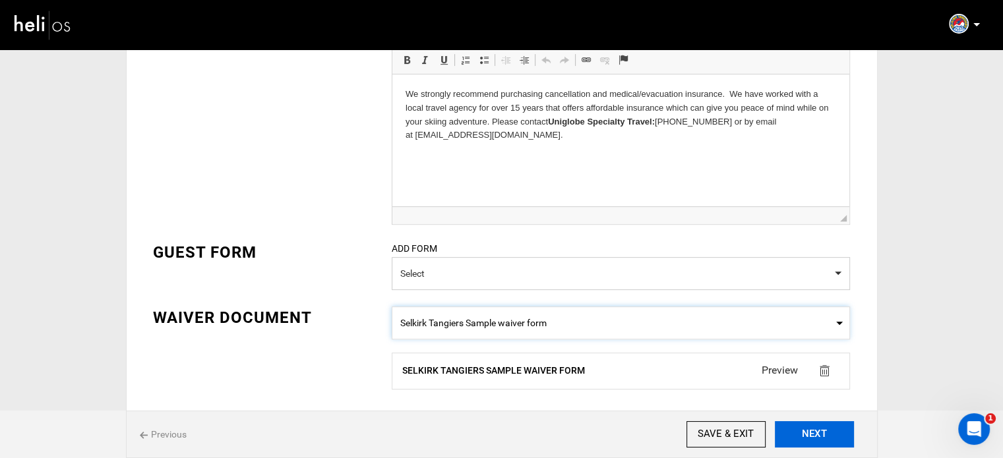
click at [817, 434] on button "NEXT" at bounding box center [814, 434] width 79 height 26
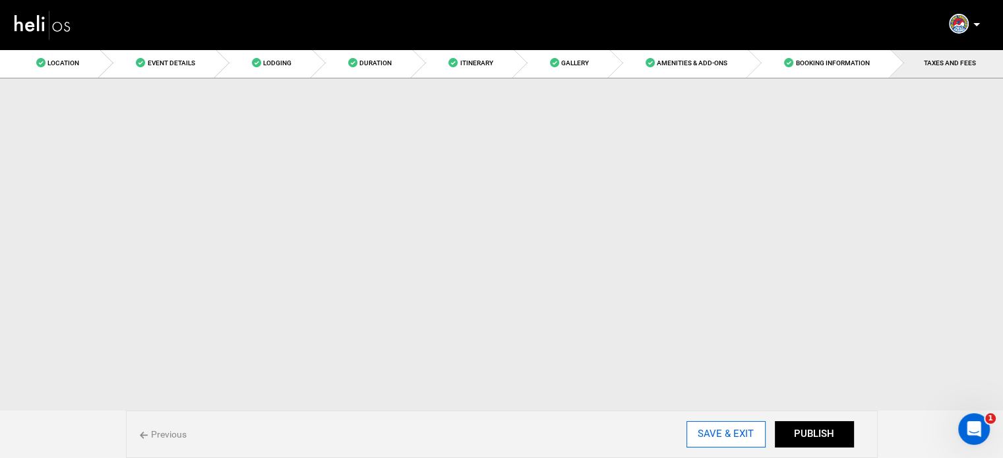
click at [741, 440] on input "SAVE & EXIT" at bounding box center [725, 434] width 79 height 26
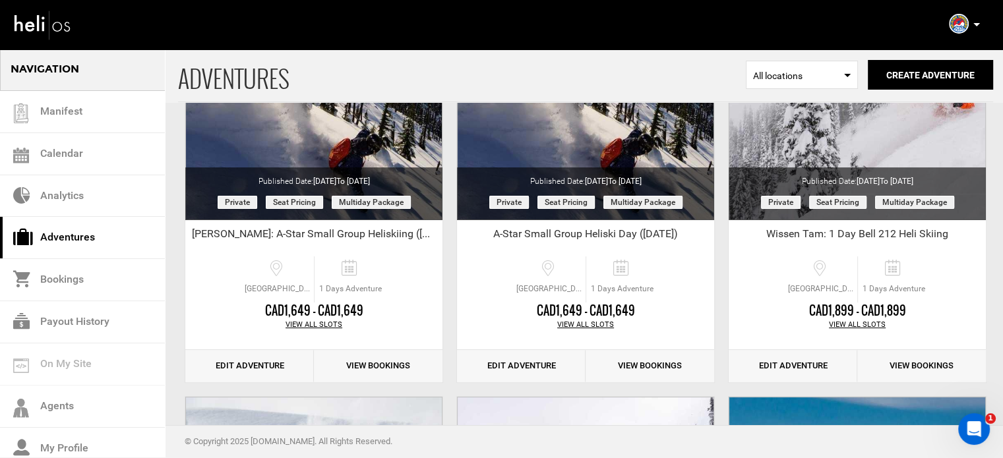
scroll to position [264, 0]
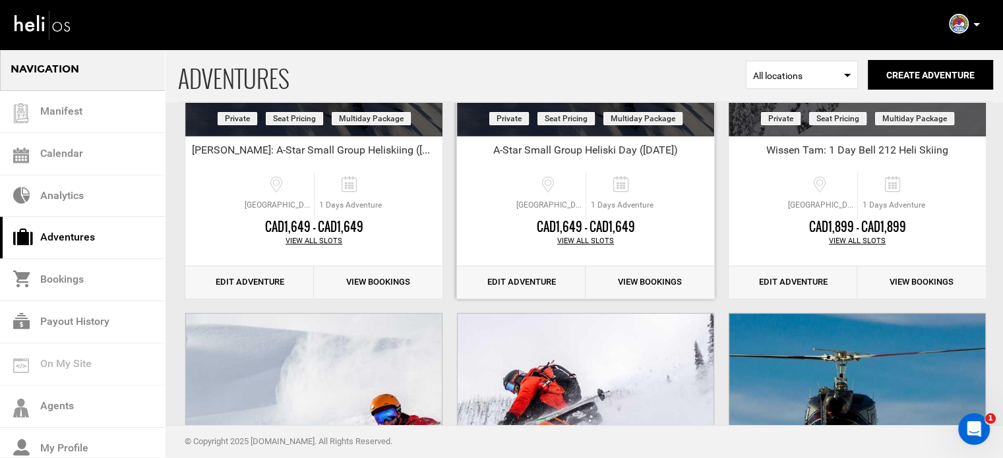
click at [519, 287] on link "Edit Adventure" at bounding box center [521, 282] width 129 height 32
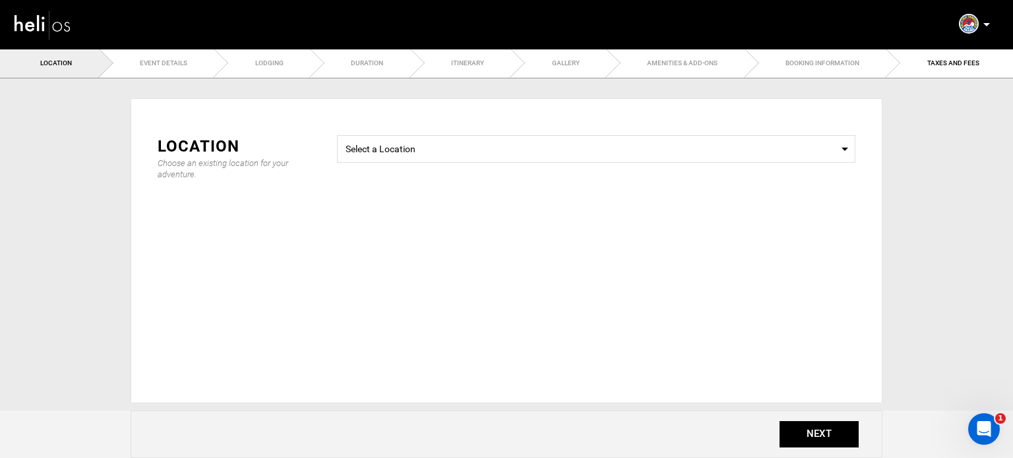
type input "30"
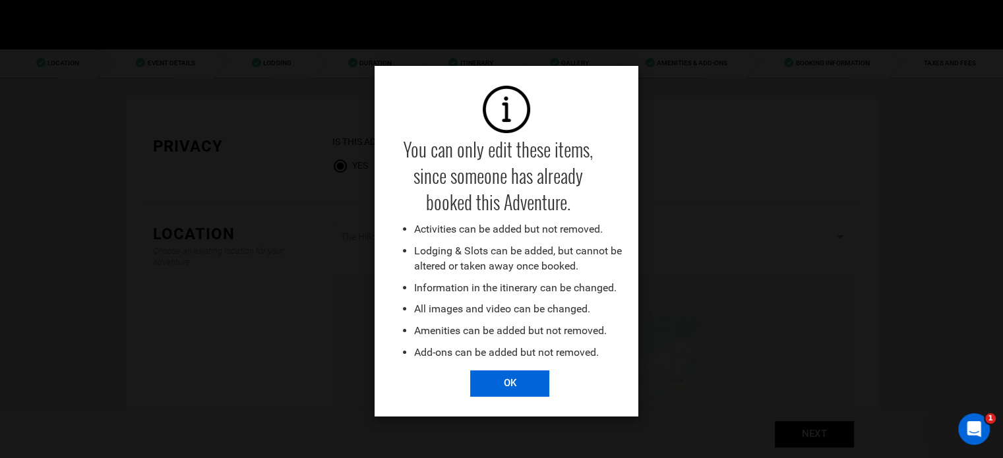
click at [523, 392] on input "OK" at bounding box center [509, 383] width 79 height 26
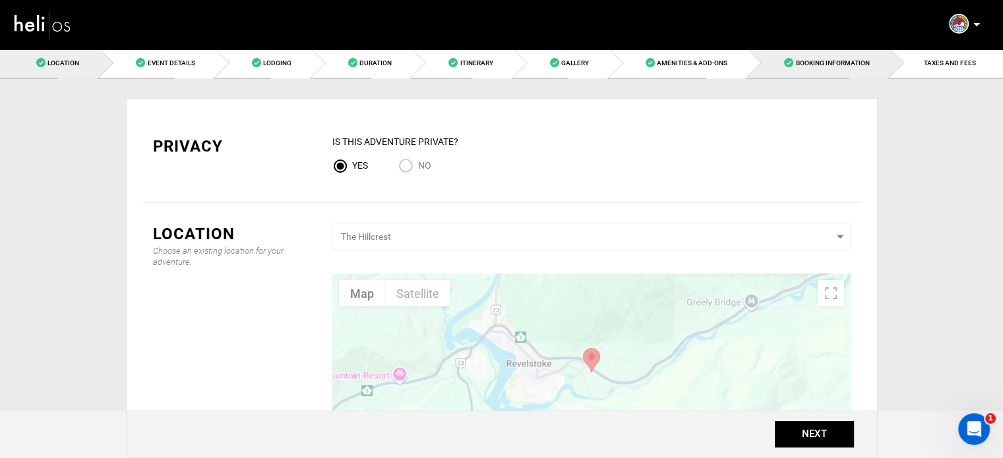
click at [858, 58] on link "Booking Information" at bounding box center [819, 63] width 142 height 30
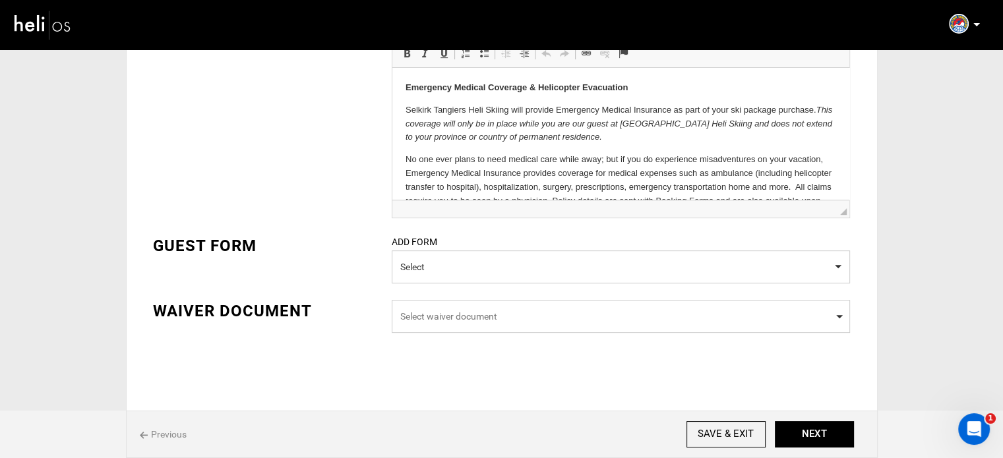
click at [473, 316] on span "Select waiver document" at bounding box center [620, 316] width 441 height 13
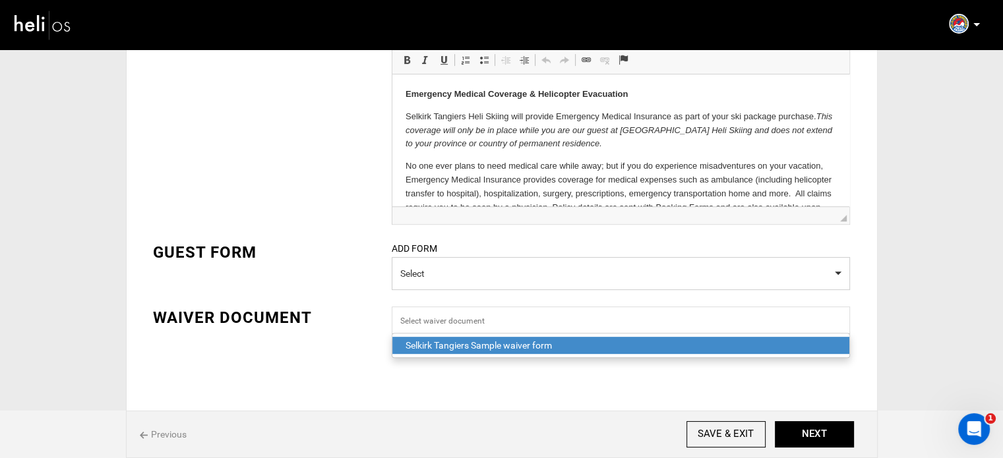
click at [445, 349] on div "Selkirk Tangiers Sample waiver form" at bounding box center [620, 345] width 430 height 13
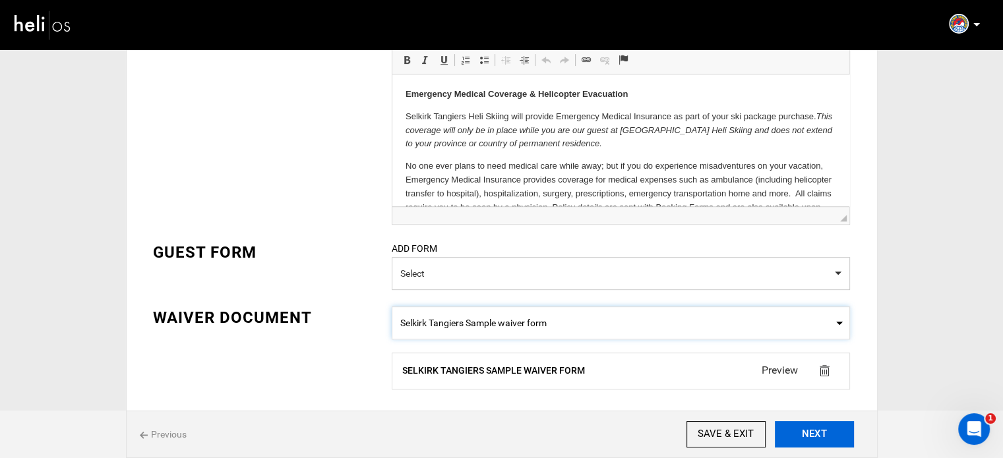
click at [820, 432] on button "NEXT" at bounding box center [814, 434] width 79 height 26
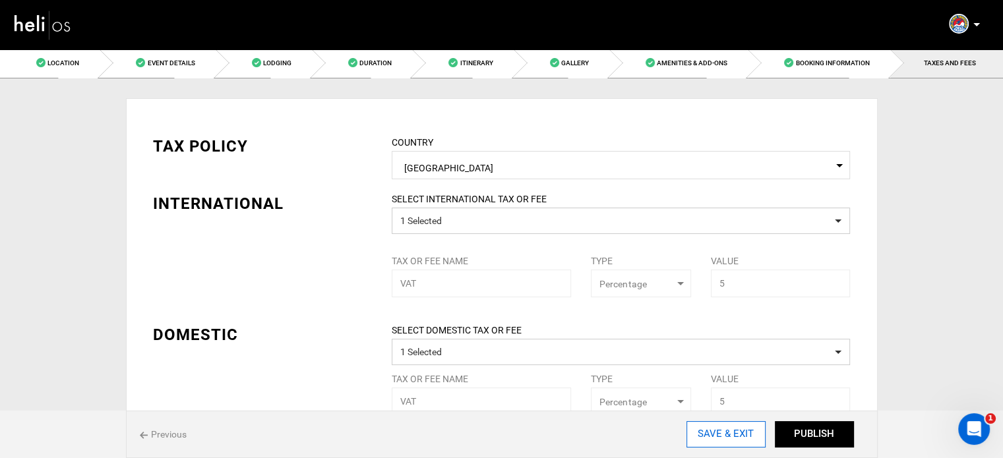
click at [737, 434] on input "SAVE & EXIT" at bounding box center [725, 434] width 79 height 26
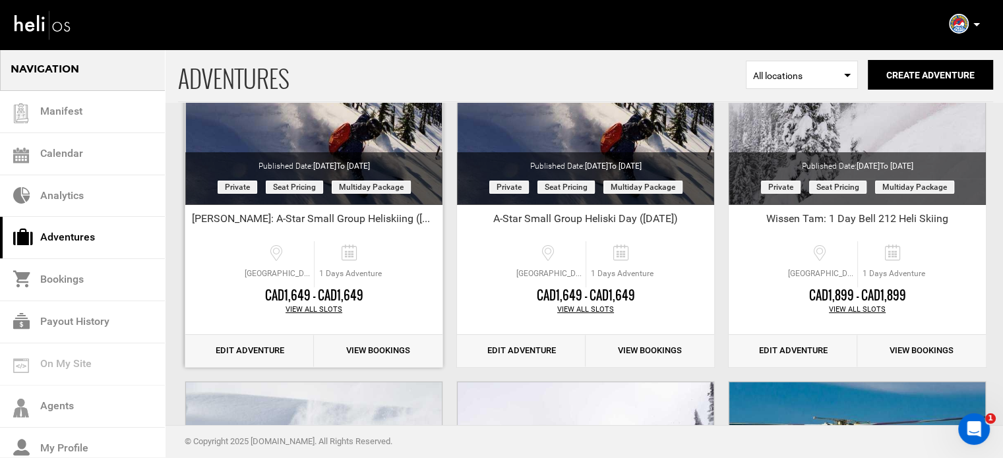
scroll to position [198, 0]
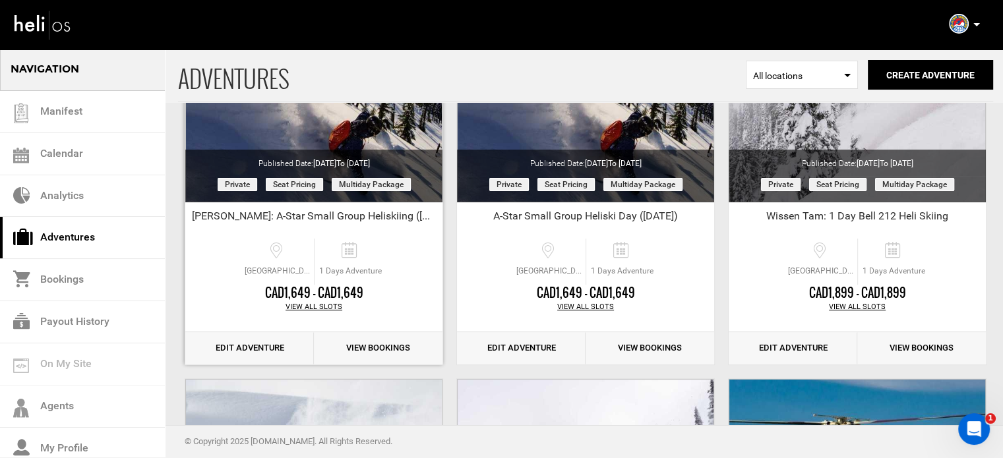
click at [266, 342] on link "Edit Adventure" at bounding box center [249, 348] width 129 height 32
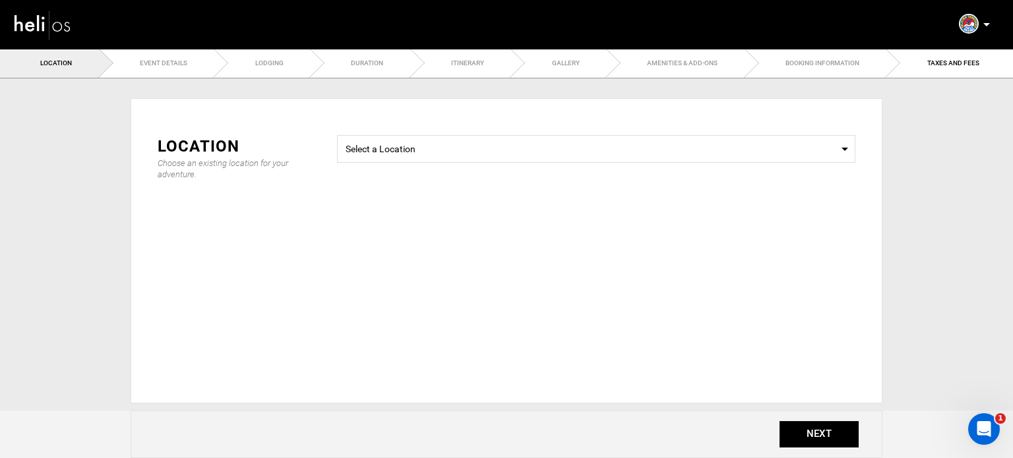
type input "30"
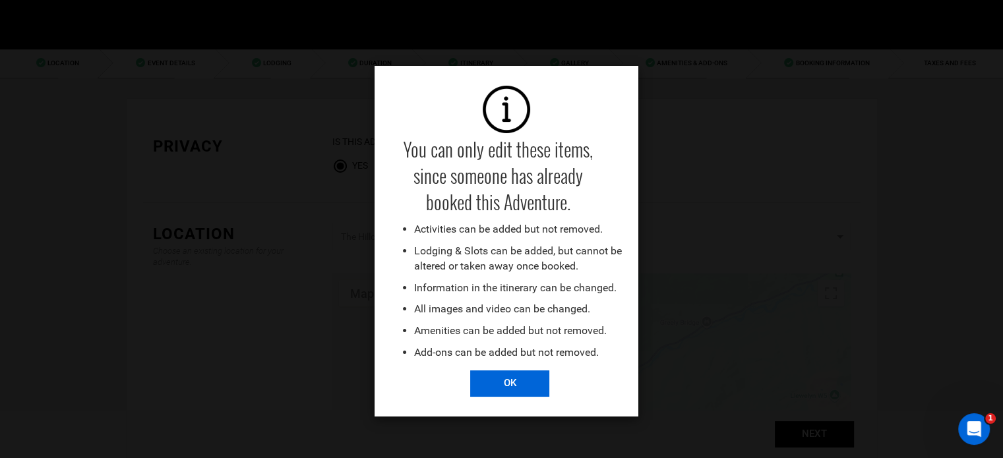
click at [488, 382] on input "OK" at bounding box center [509, 383] width 79 height 26
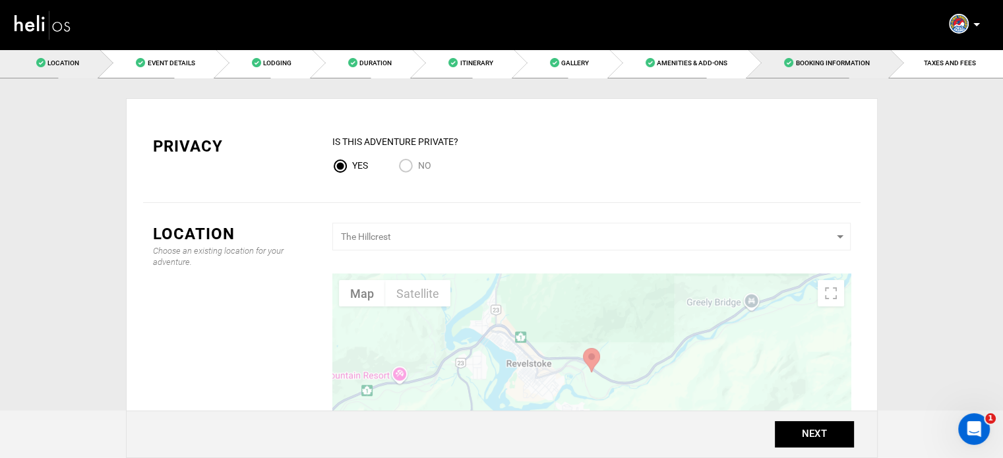
click at [830, 72] on link "Booking Information" at bounding box center [819, 63] width 142 height 30
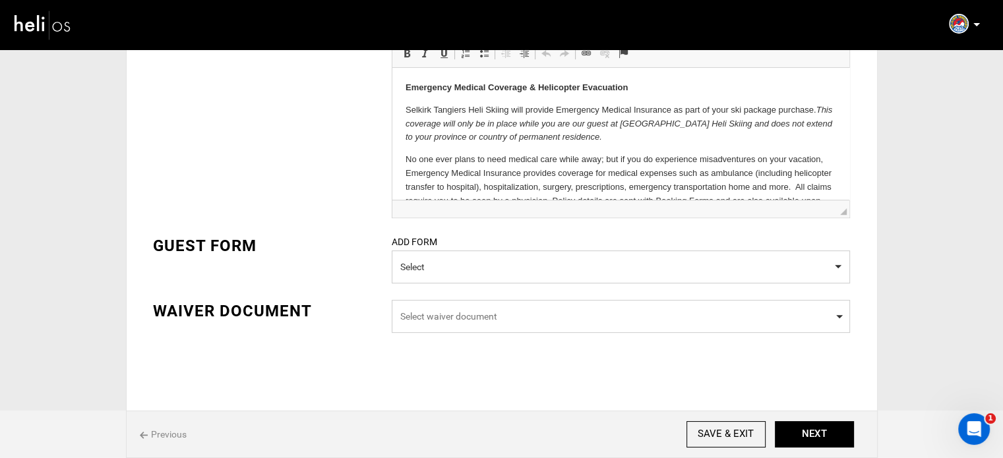
click at [454, 318] on span "Select waiver document" at bounding box center [620, 316] width 441 height 13
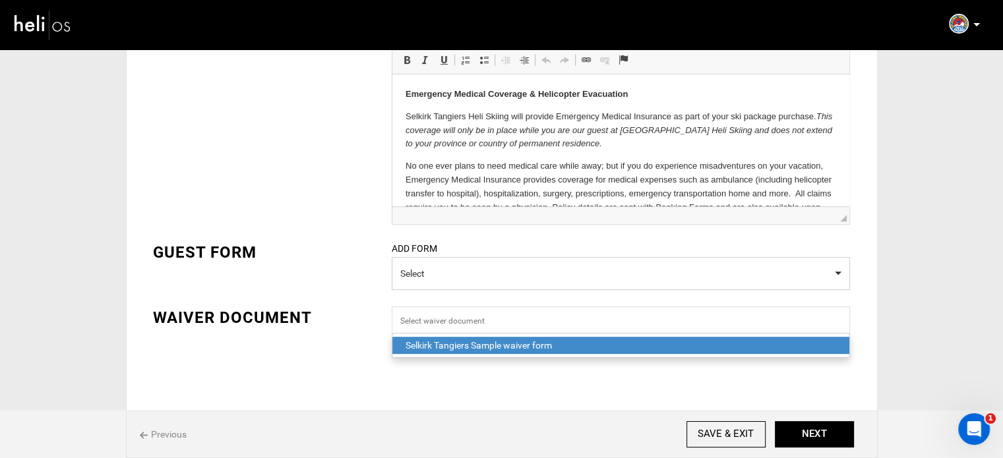
click at [452, 347] on div "Selkirk Tangiers Sample waiver form" at bounding box center [620, 345] width 430 height 13
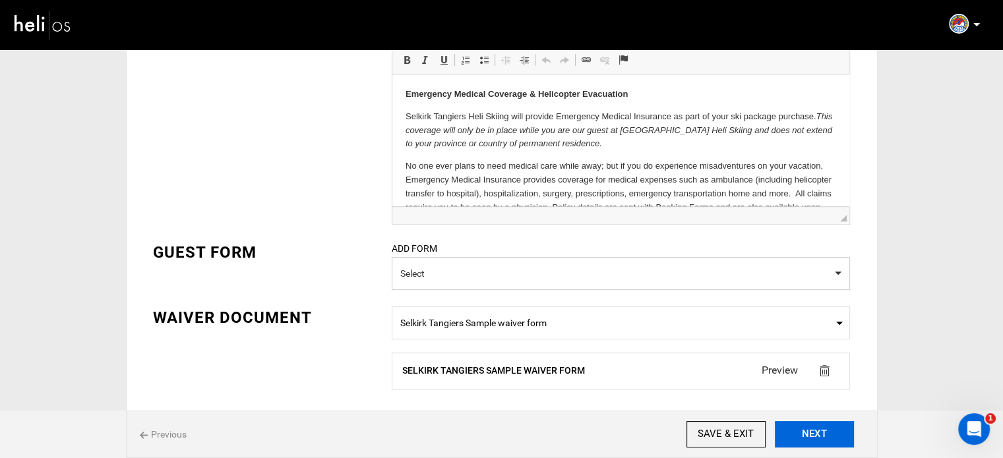
click at [804, 436] on button "NEXT" at bounding box center [814, 434] width 79 height 26
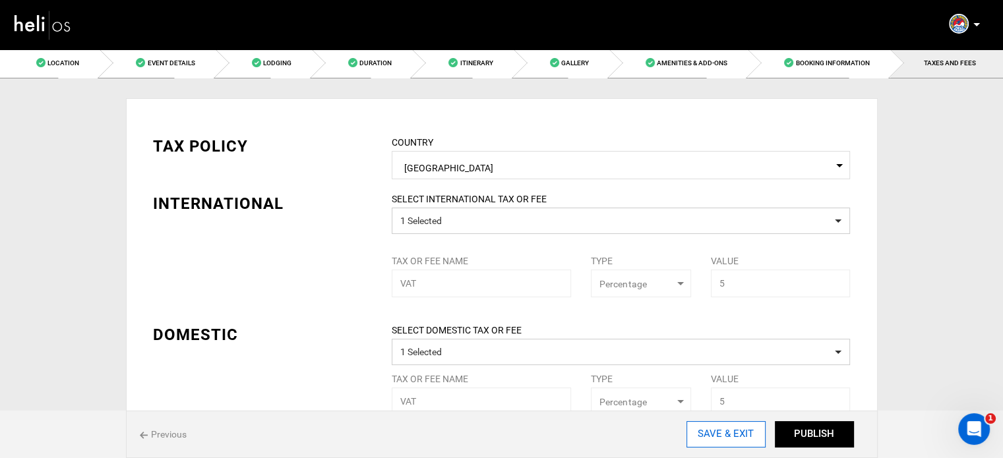
click at [703, 440] on input "SAVE & EXIT" at bounding box center [725, 434] width 79 height 26
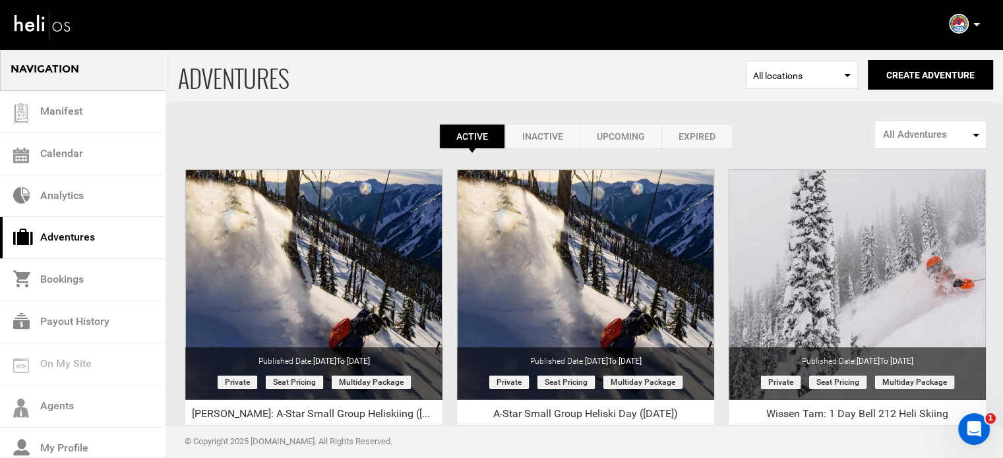
click at [978, 27] on p at bounding box center [976, 24] width 8 height 15
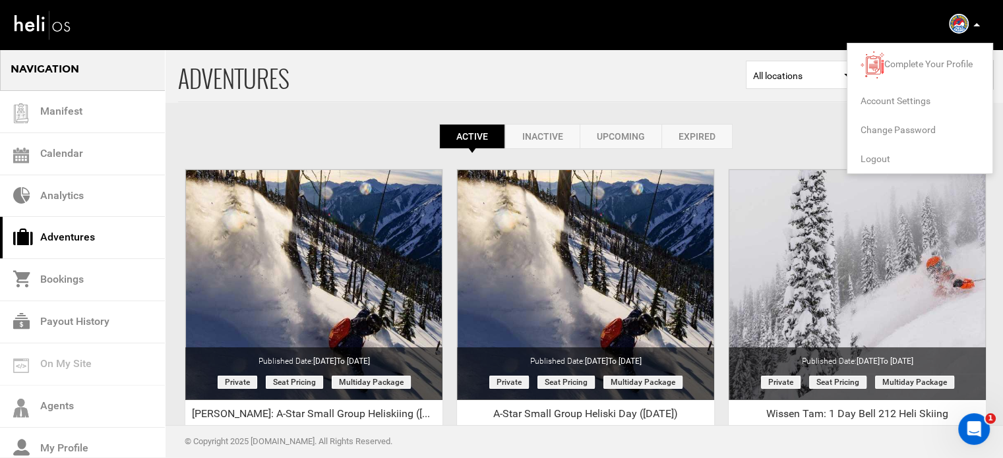
click at [886, 159] on span "Logout" at bounding box center [875, 159] width 30 height 11
